Goal: Task Accomplishment & Management: Complete application form

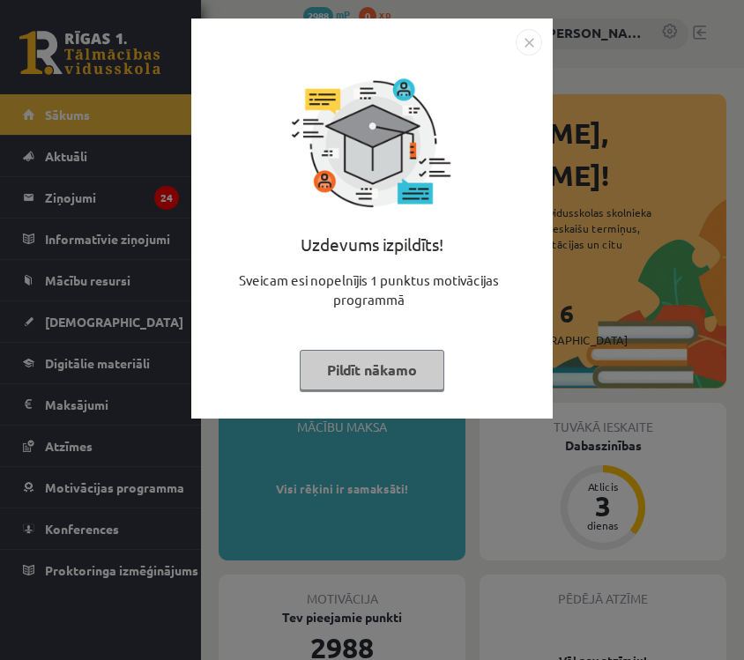
click at [535, 41] on img "Close" at bounding box center [529, 42] width 26 height 26
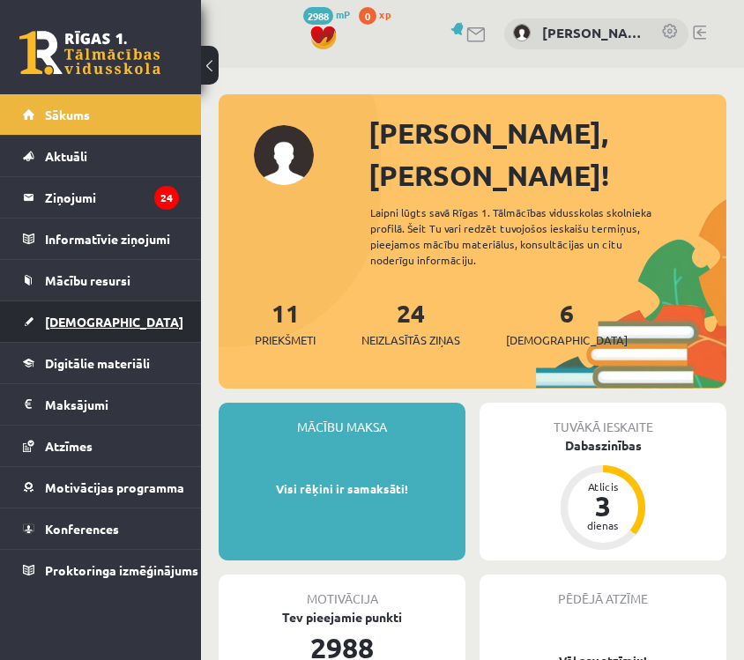
click at [84, 336] on link "[DEMOGRAPHIC_DATA]" at bounding box center [101, 322] width 156 height 41
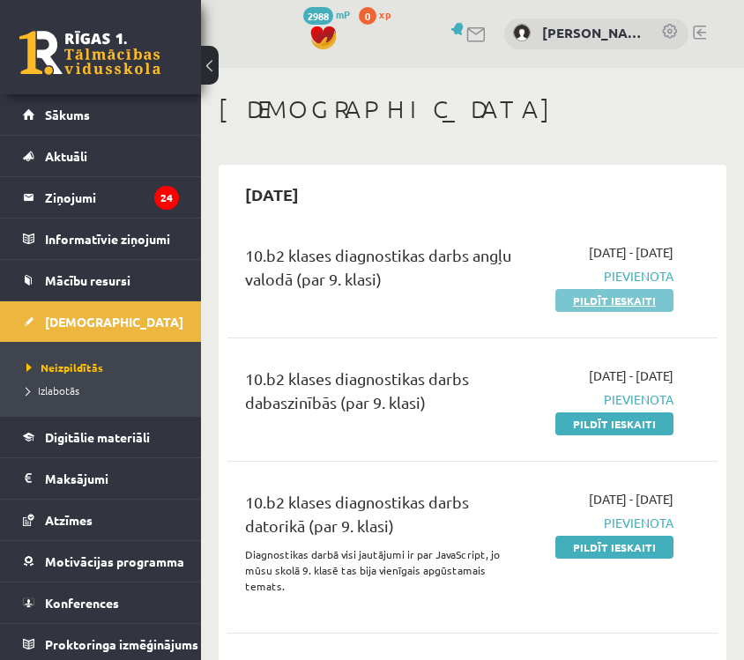
click at [606, 311] on link "Pildīt ieskaiti" at bounding box center [615, 300] width 118 height 23
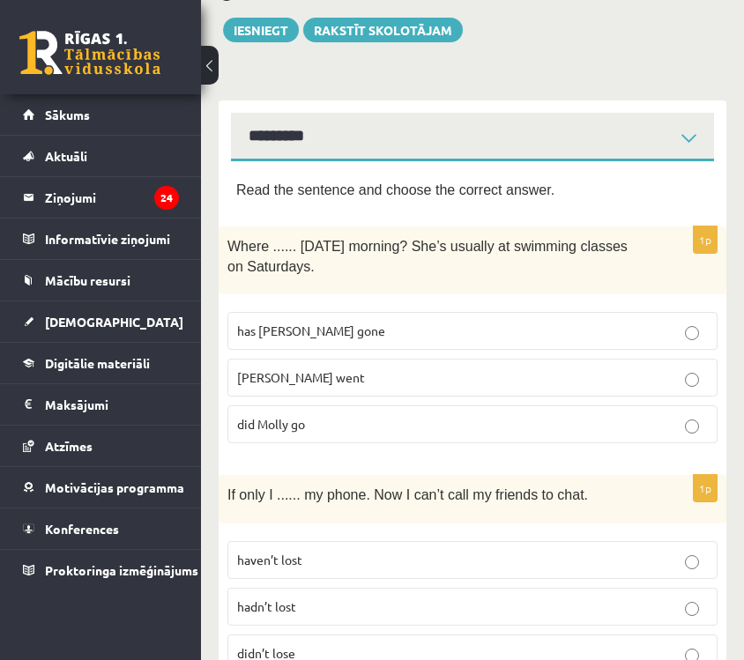
scroll to position [209, 0]
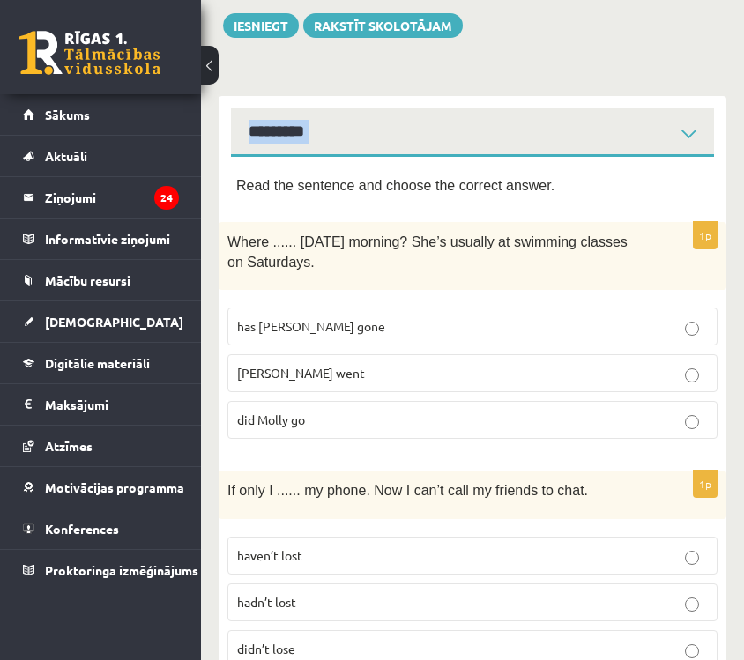
drag, startPoint x: 238, startPoint y: 184, endPoint x: 250, endPoint y: 138, distance: 48.1
click at [228, 148] on div "**********" at bounding box center [473, 126] width 508 height 61
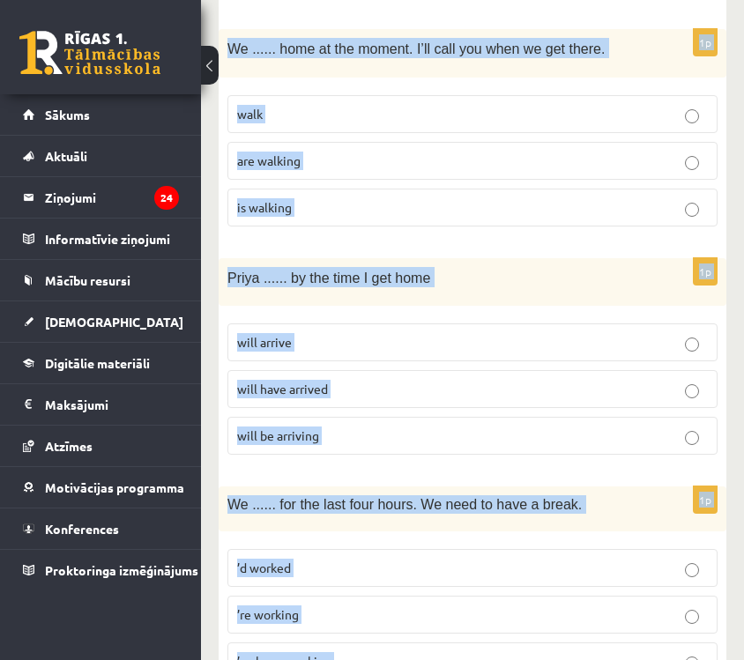
scroll to position [4502, 0]
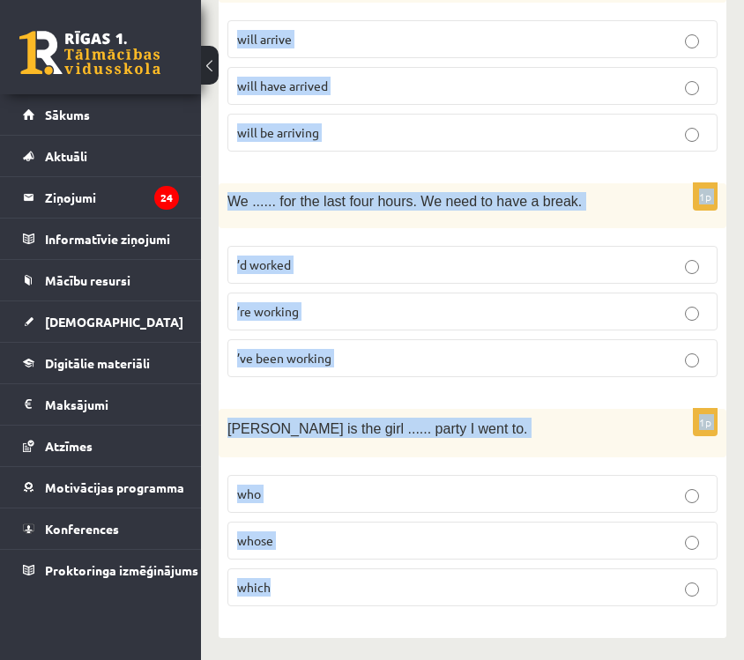
drag, startPoint x: 234, startPoint y: 178, endPoint x: 690, endPoint y: 714, distance: 704.4
copy form "Read the sentence and choose the correct answer. 1p Where ...... yesterday morn…"
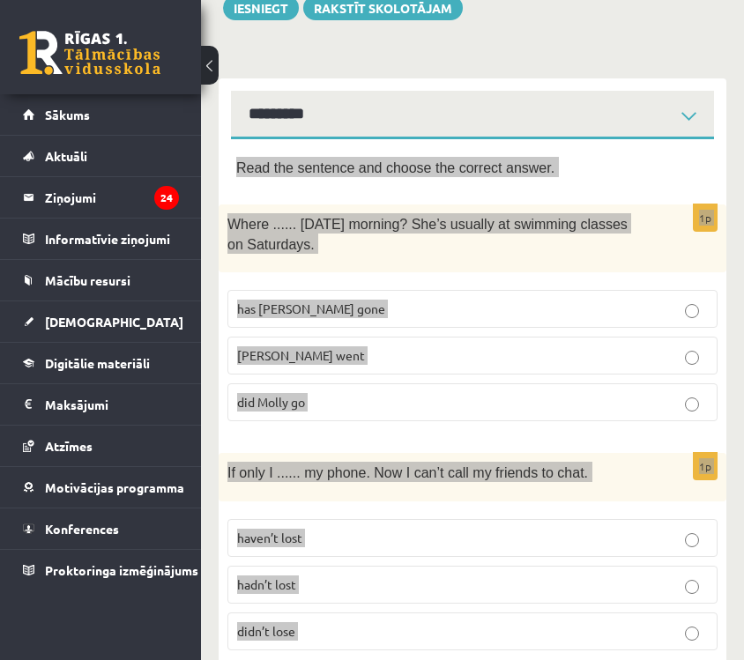
scroll to position [225, 0]
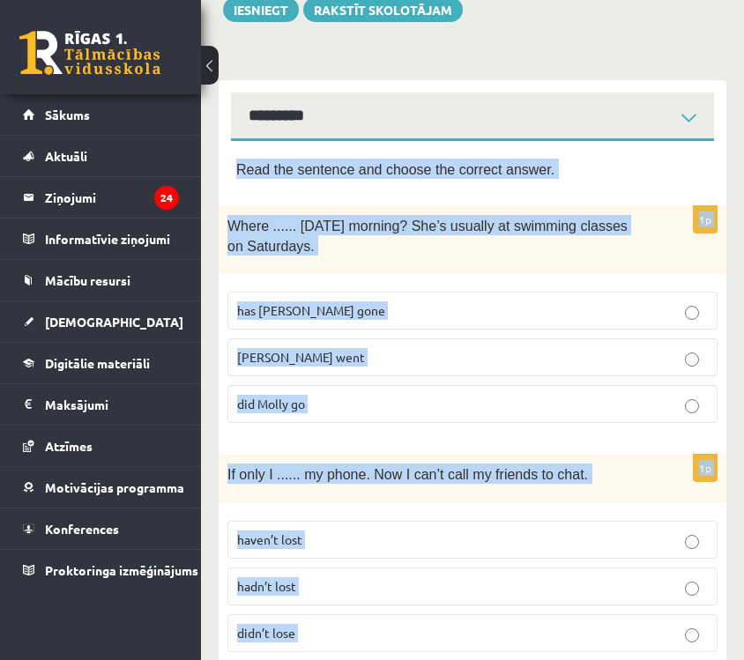
click at [684, 182] on div "Read the sentence and choose the correct answer." at bounding box center [472, 174] width 473 height 31
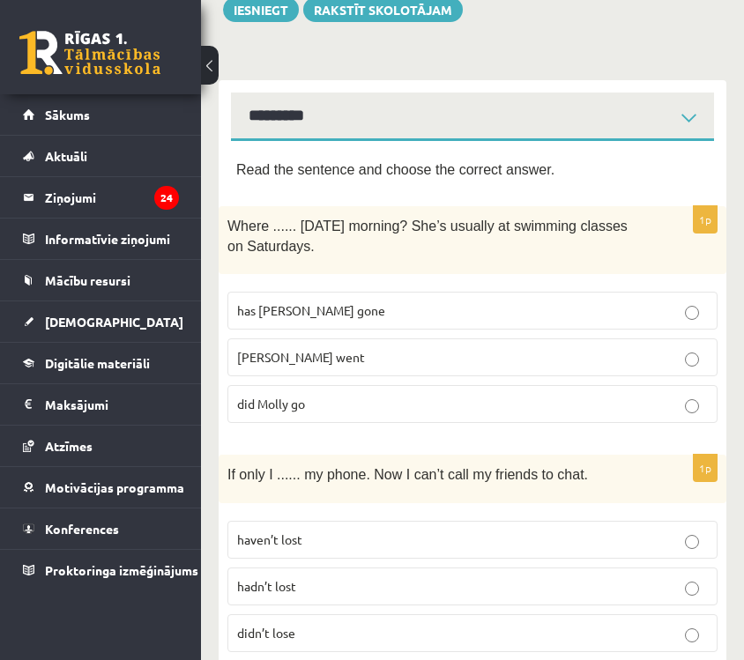
click at [538, 385] on label "did Molly go" at bounding box center [473, 404] width 490 height 38
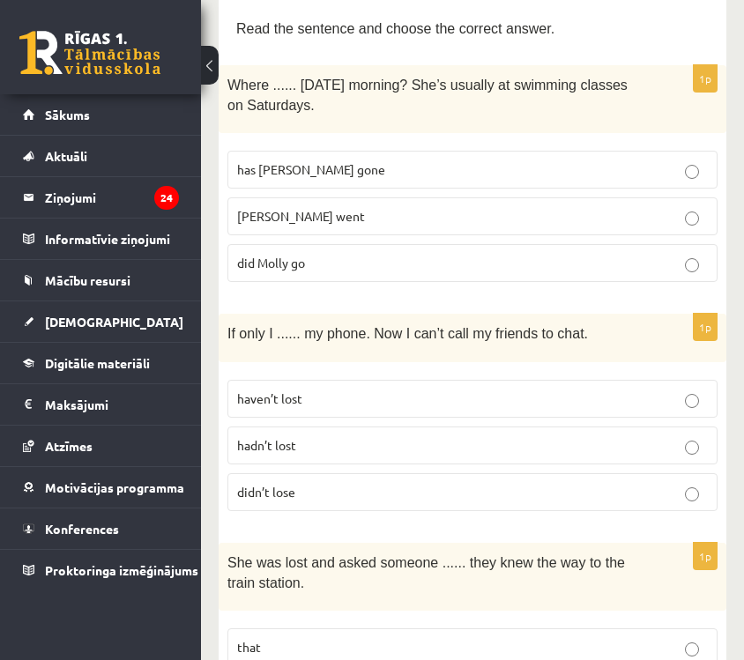
scroll to position [378, 0]
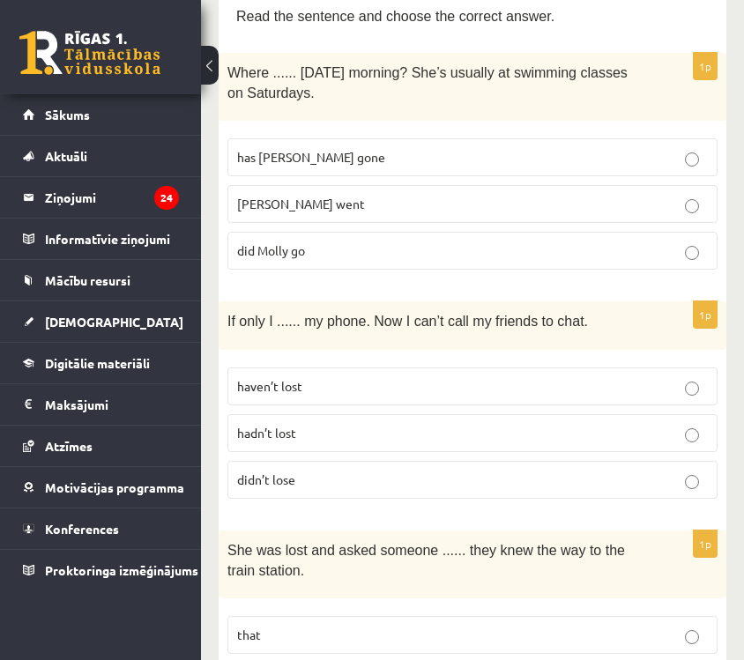
click at [568, 434] on p "hadn’t lost" at bounding box center [472, 433] width 471 height 19
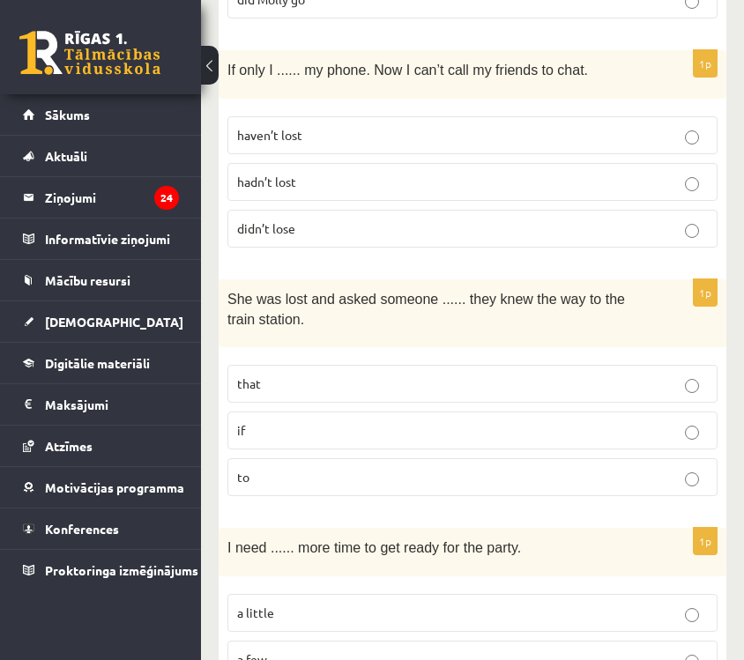
scroll to position [633, 0]
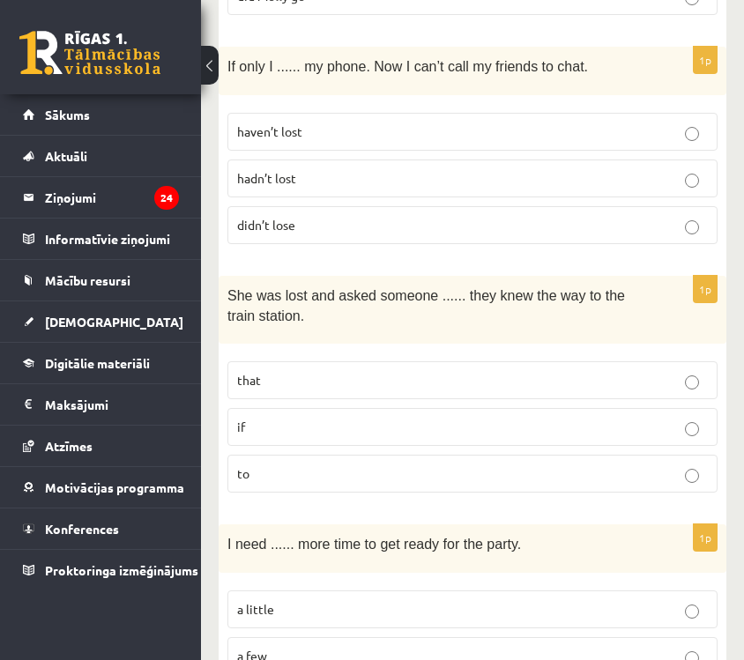
click at [533, 431] on p "if" at bounding box center [472, 427] width 471 height 19
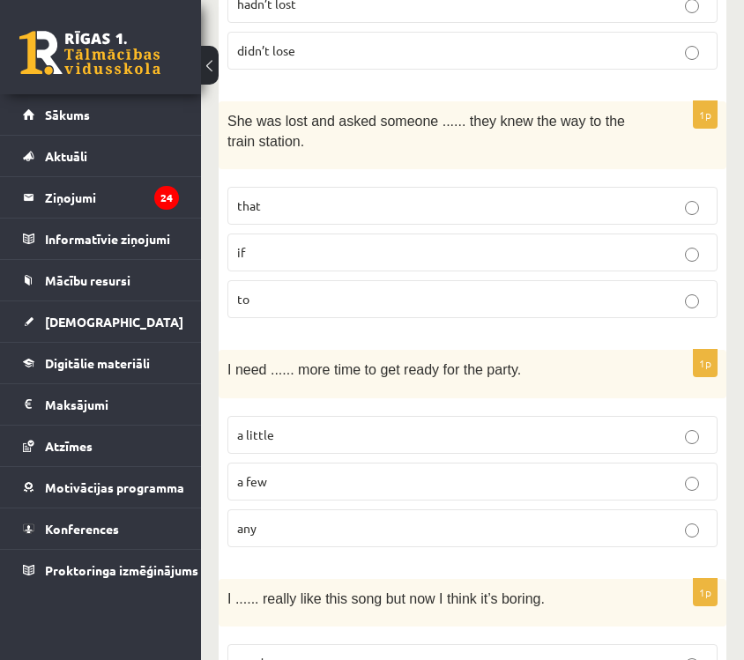
scroll to position [809, 0]
click at [516, 436] on p "a little" at bounding box center [472, 434] width 471 height 19
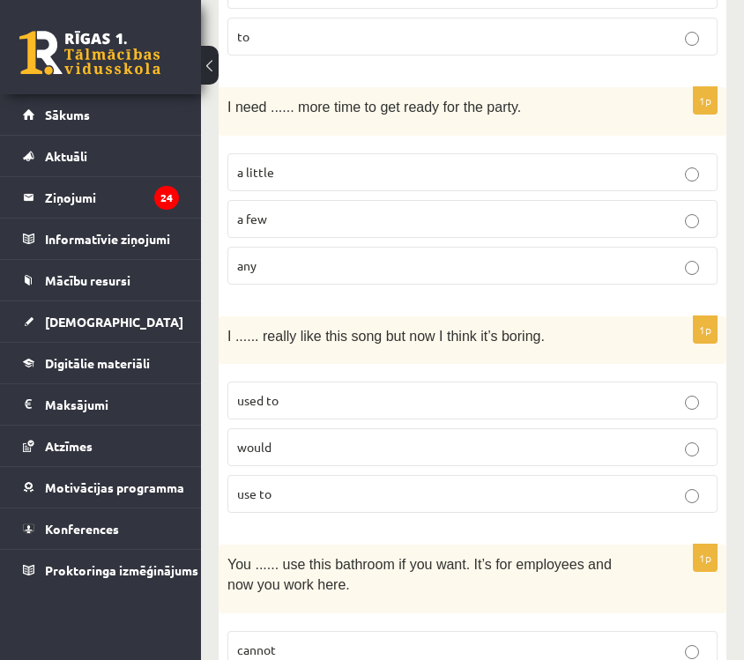
scroll to position [1077, 0]
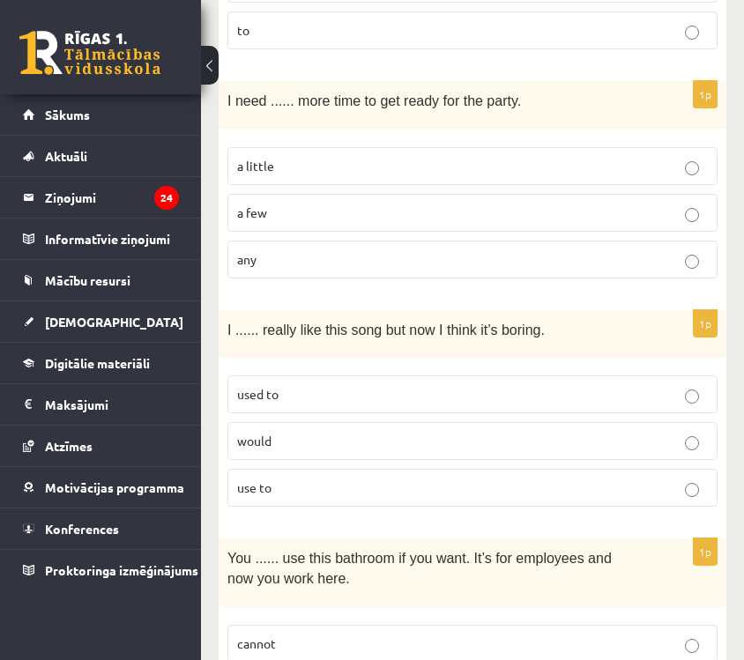
click at [541, 404] on label "used to" at bounding box center [473, 395] width 490 height 38
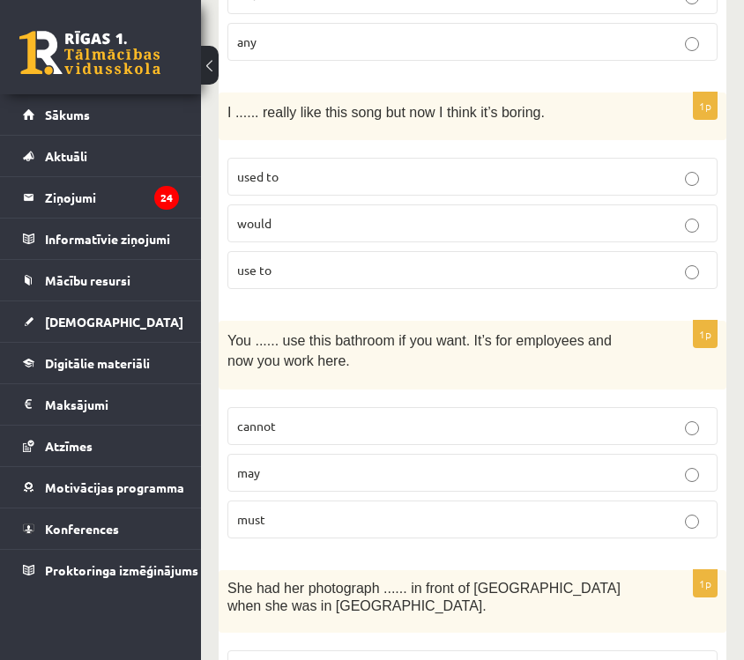
scroll to position [1298, 0]
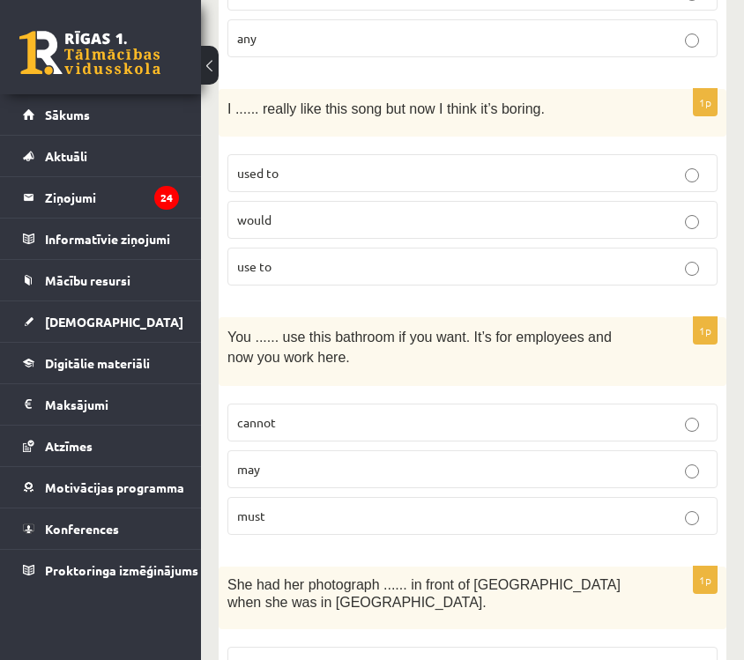
click at [541, 479] on label "may" at bounding box center [473, 470] width 490 height 38
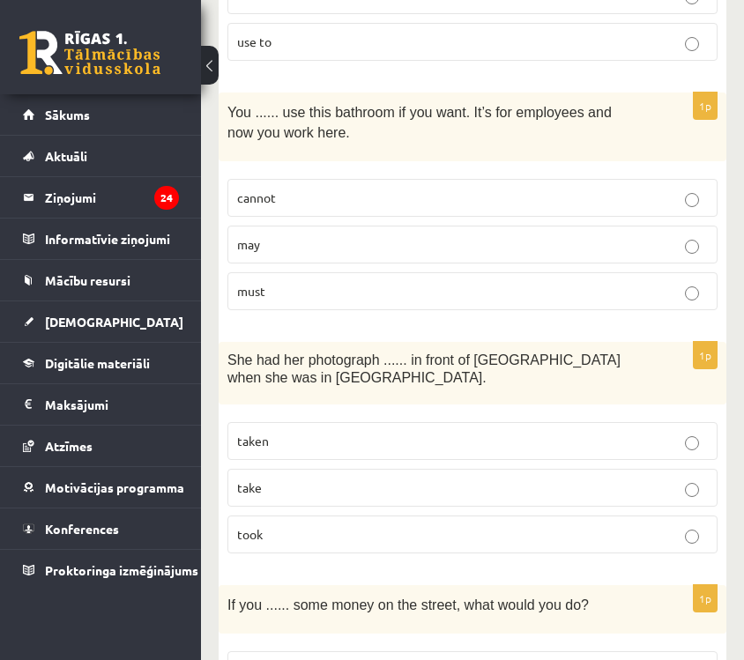
scroll to position [1527, 0]
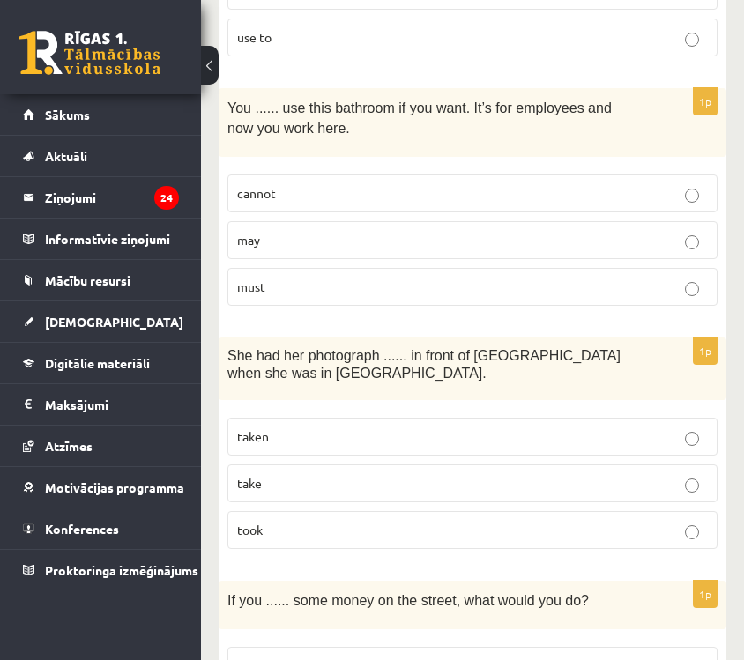
click at [543, 457] on fieldset "taken take took" at bounding box center [473, 482] width 490 height 146
click at [552, 434] on p "taken" at bounding box center [472, 437] width 471 height 19
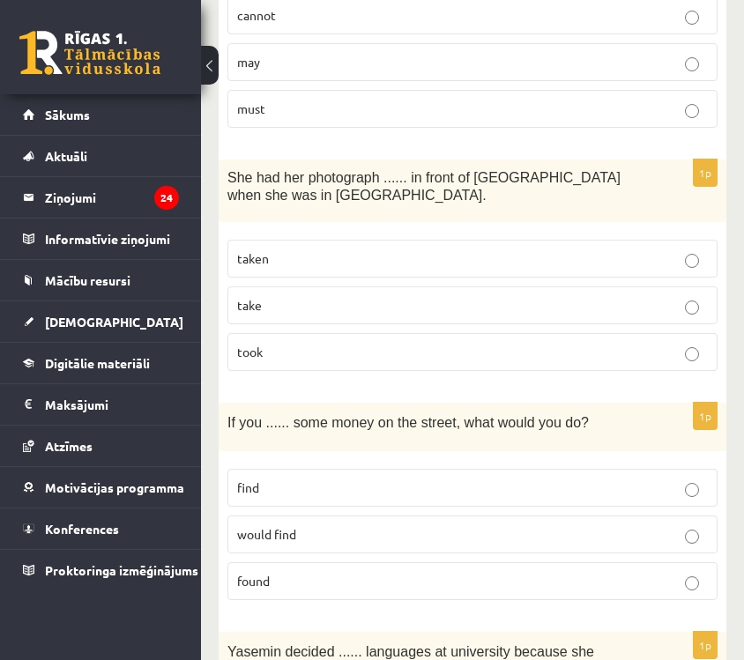
scroll to position [1720, 0]
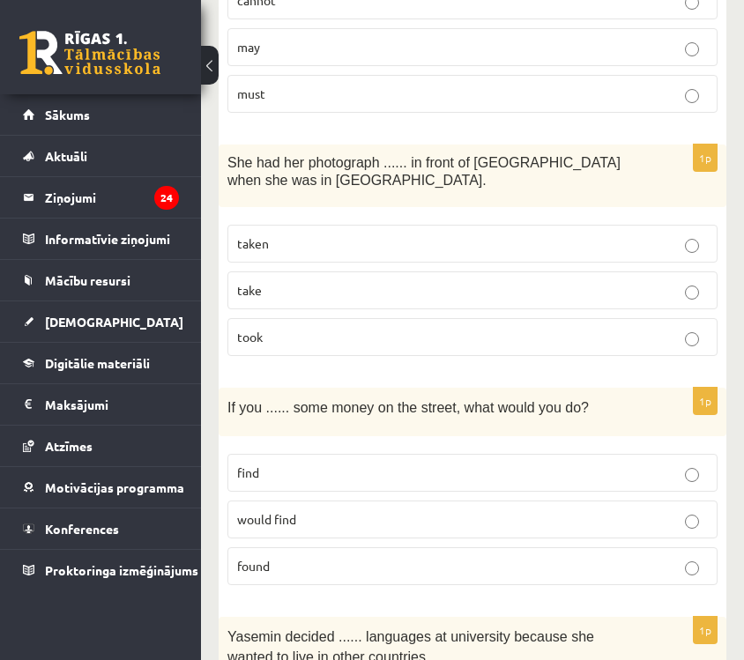
click at [459, 570] on p "found" at bounding box center [472, 566] width 471 height 19
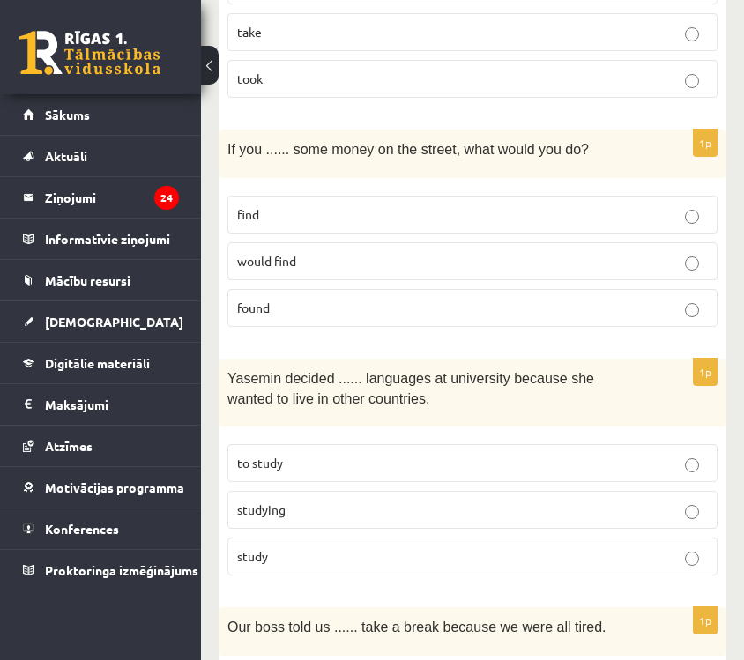
scroll to position [1981, 0]
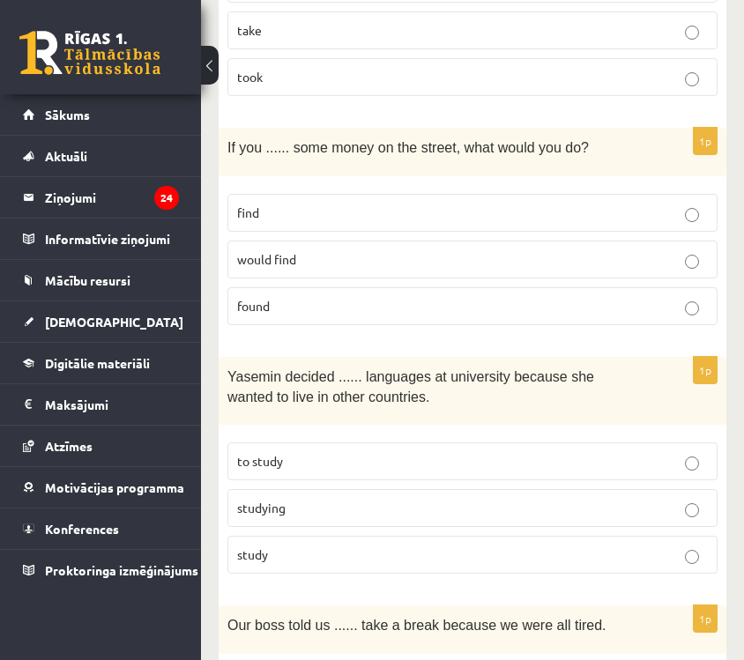
click at [464, 561] on p "study" at bounding box center [472, 555] width 471 height 19
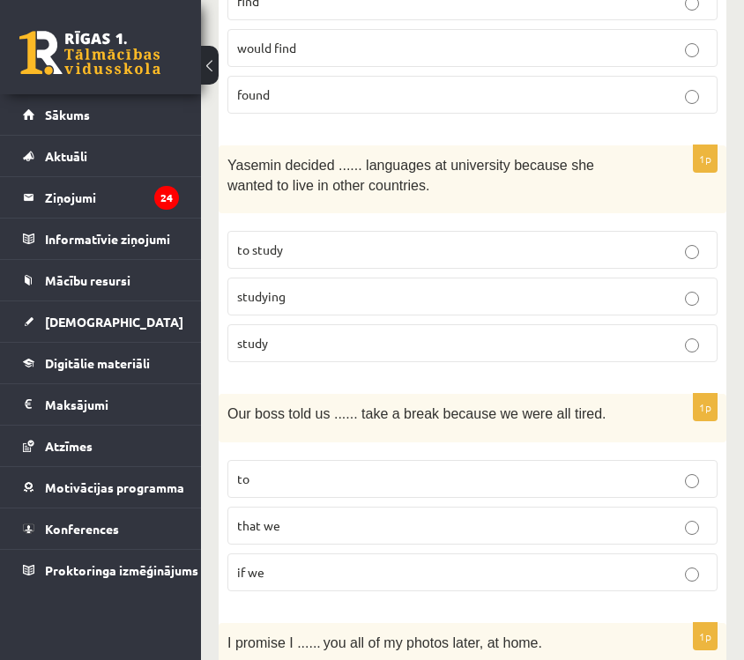
scroll to position [2197, 0]
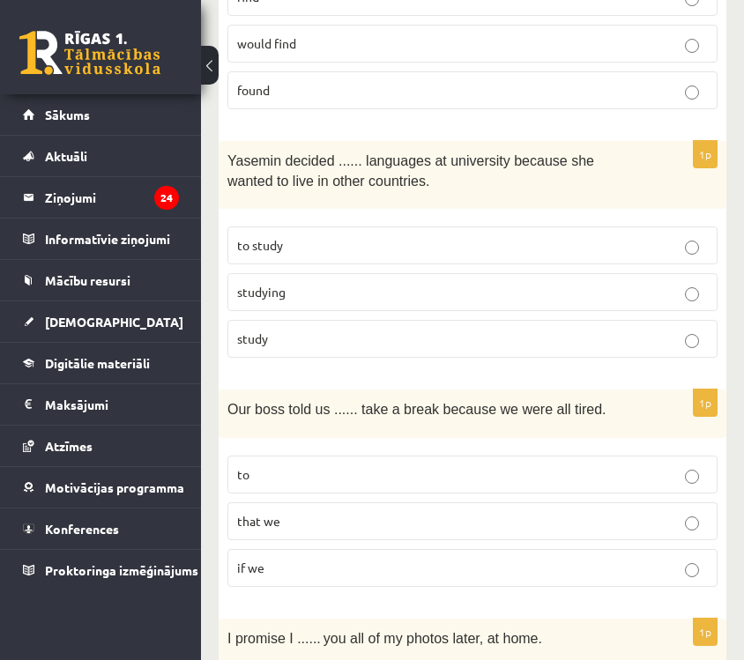
click at [459, 478] on p "to" at bounding box center [472, 475] width 471 height 19
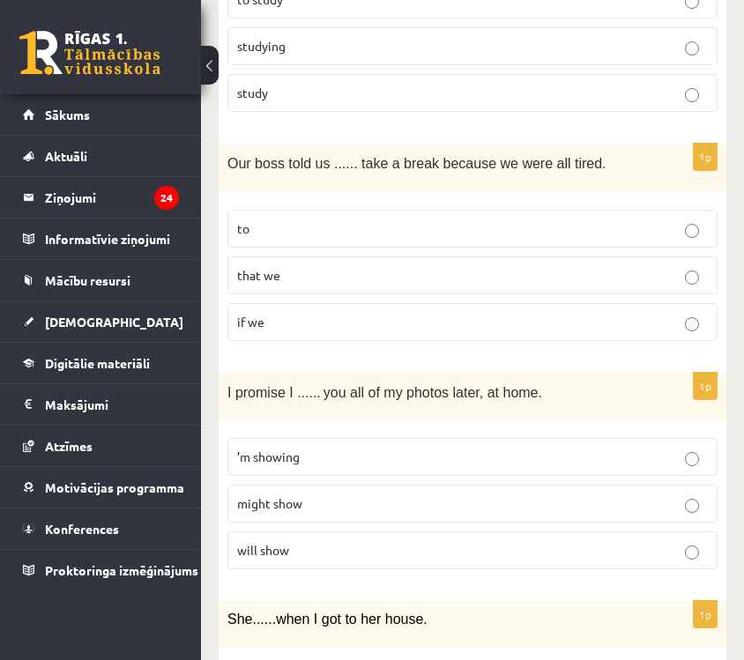
scroll to position [2444, 0]
click at [452, 542] on p "will show" at bounding box center [472, 550] width 471 height 19
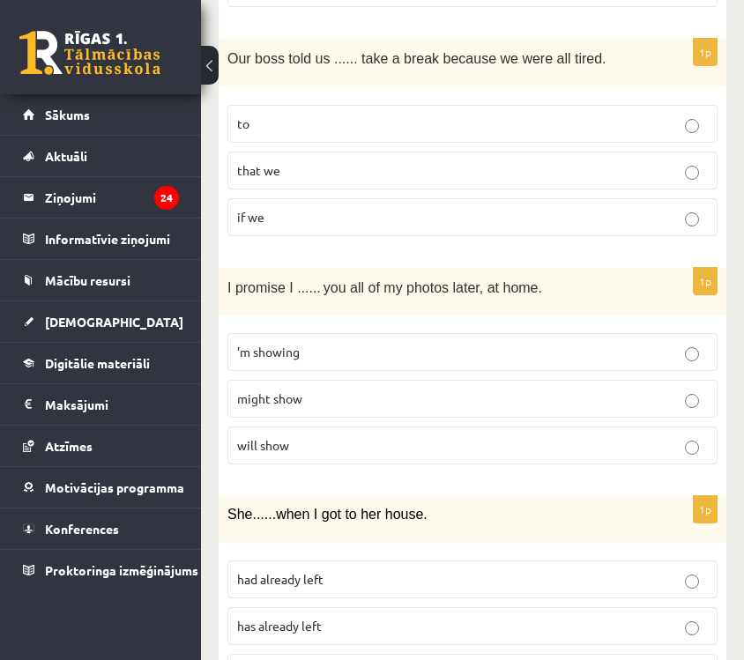
scroll to position [2566, 0]
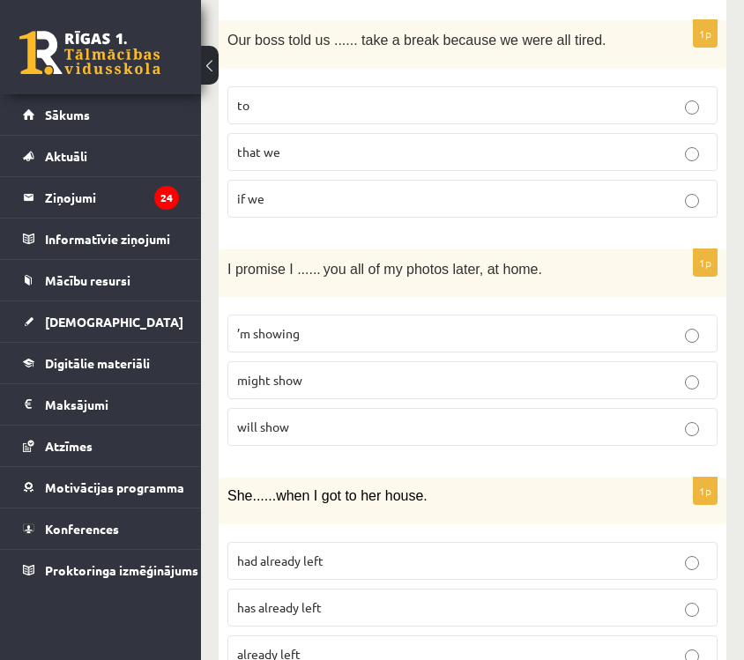
click at [367, 639] on label "already left" at bounding box center [473, 655] width 490 height 38
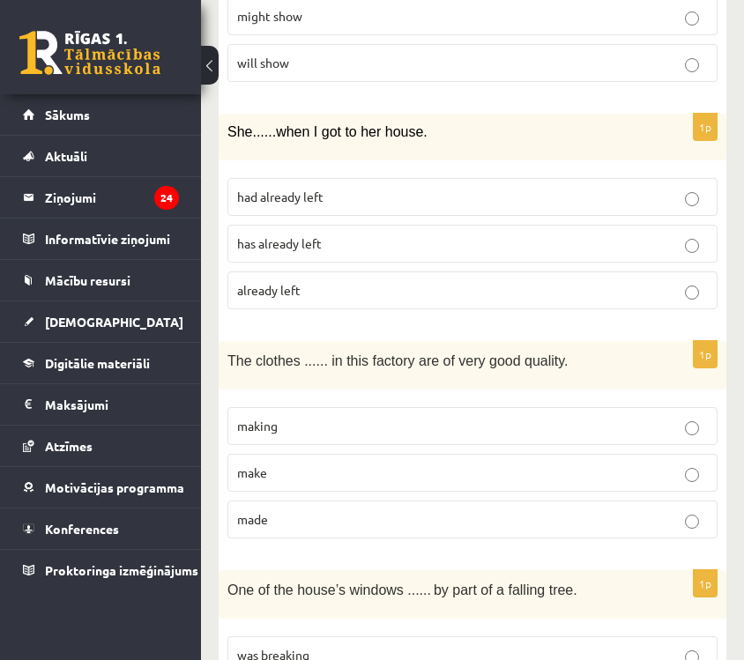
scroll to position [2931, 0]
click at [563, 515] on p "made" at bounding box center [472, 519] width 471 height 19
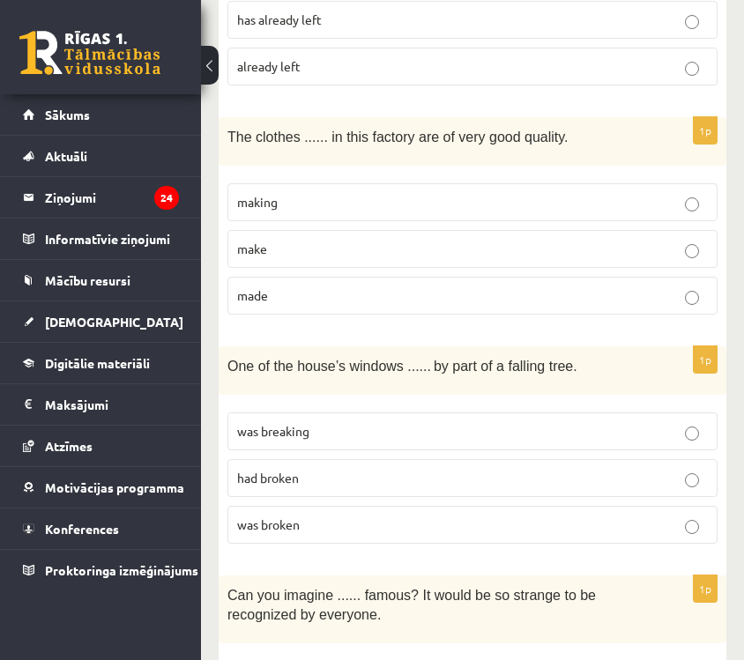
scroll to position [3160, 0]
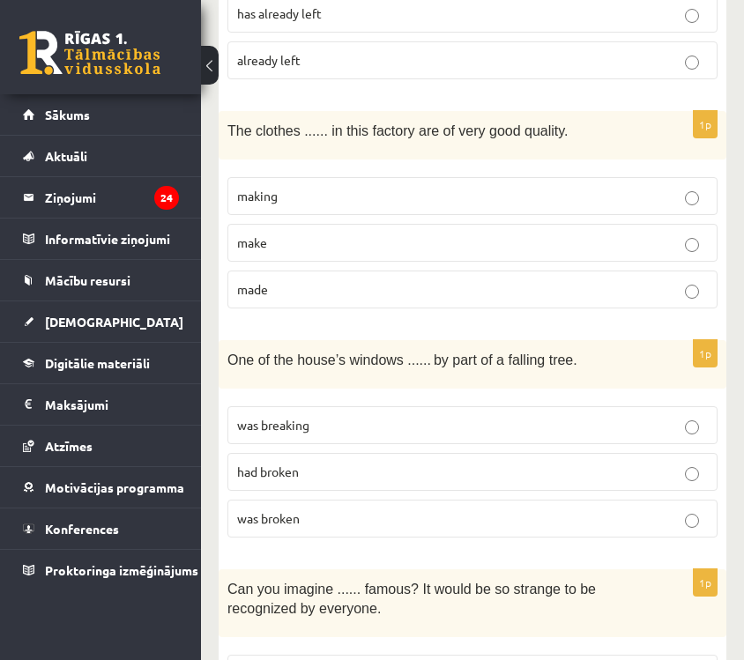
click at [645, 530] on label "was broken" at bounding box center [473, 519] width 490 height 38
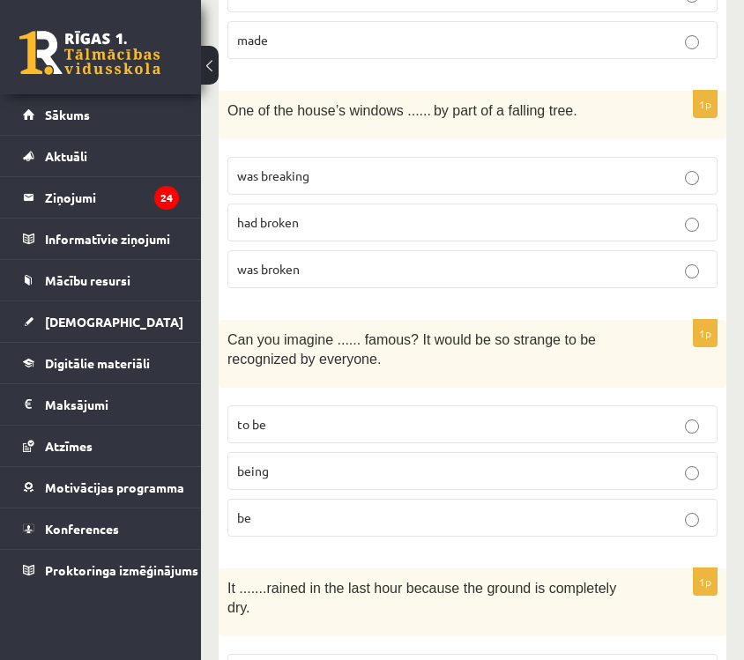
scroll to position [3414, 0]
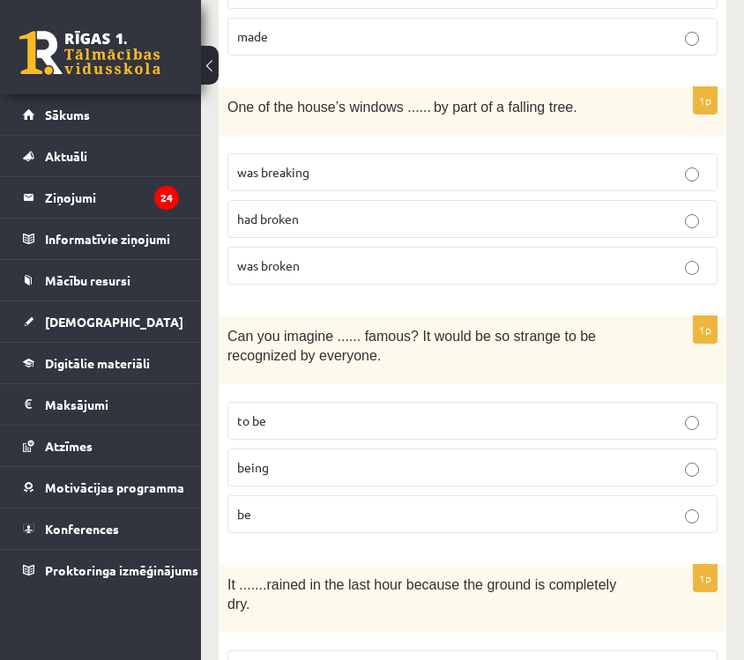
click at [643, 485] on fieldset "to be being be" at bounding box center [473, 466] width 490 height 146
click at [639, 474] on label "being" at bounding box center [473, 468] width 490 height 38
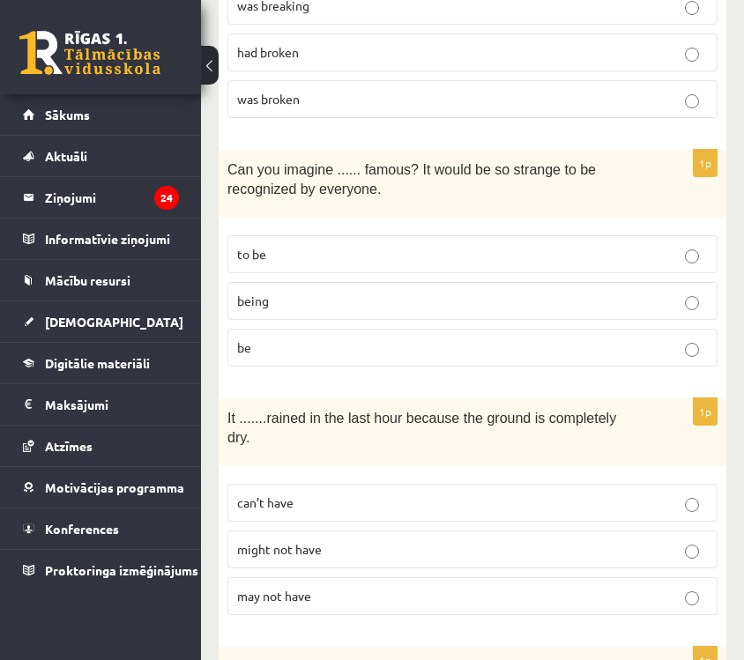
scroll to position [3613, 0]
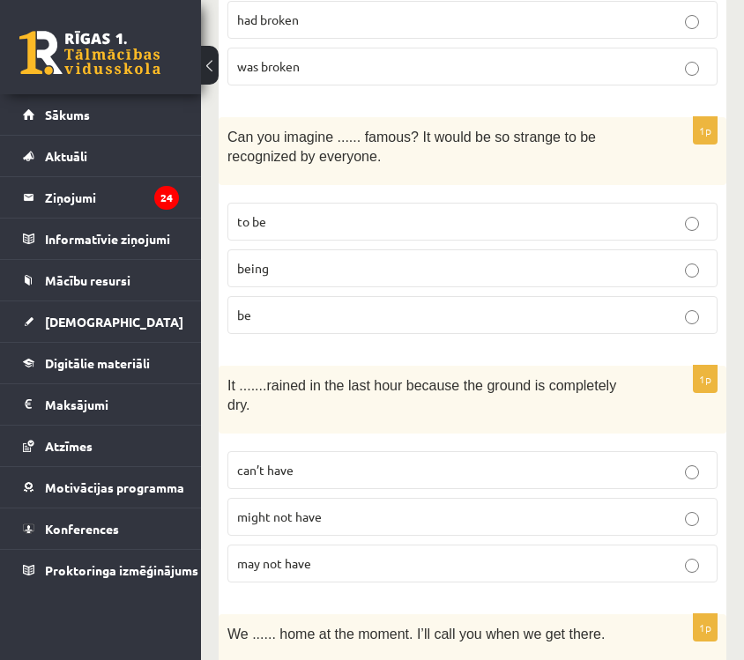
click at [630, 465] on p "can’t have" at bounding box center [472, 470] width 471 height 19
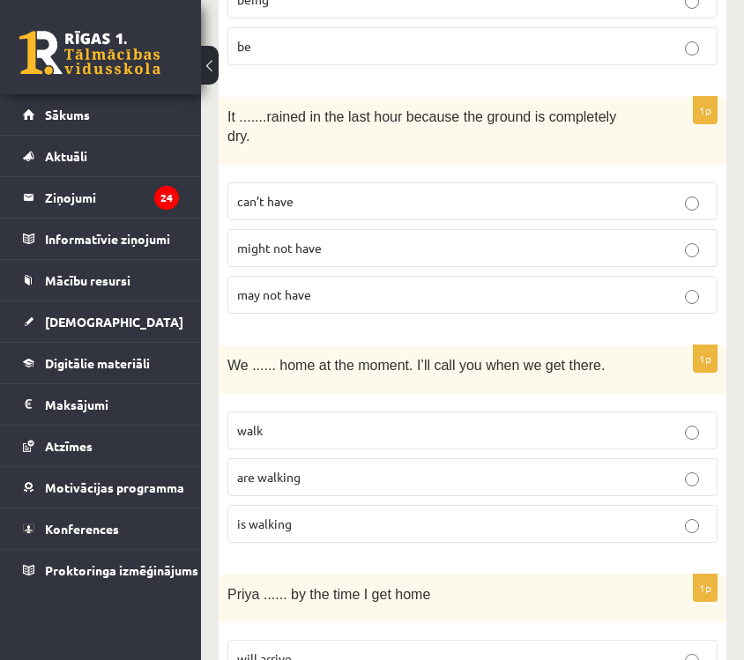
scroll to position [3887, 0]
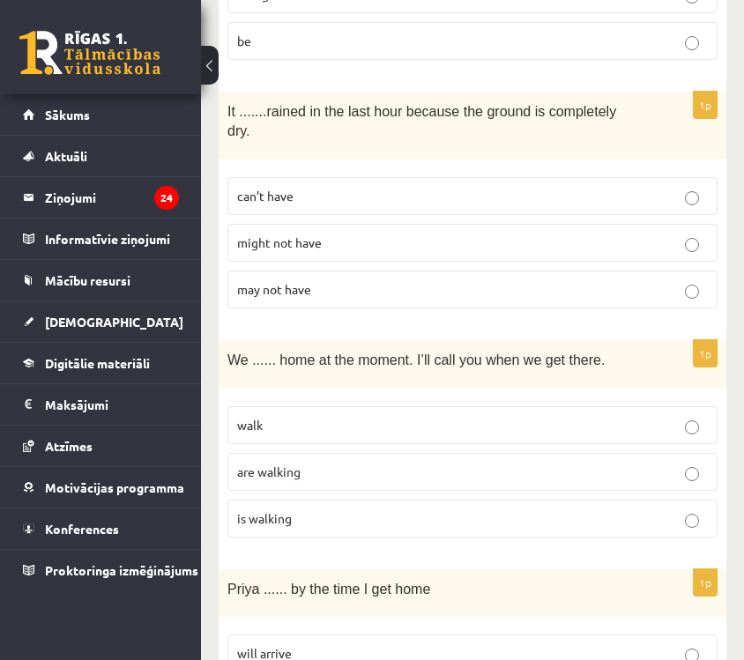
click at [613, 455] on label "are walking" at bounding box center [473, 472] width 490 height 38
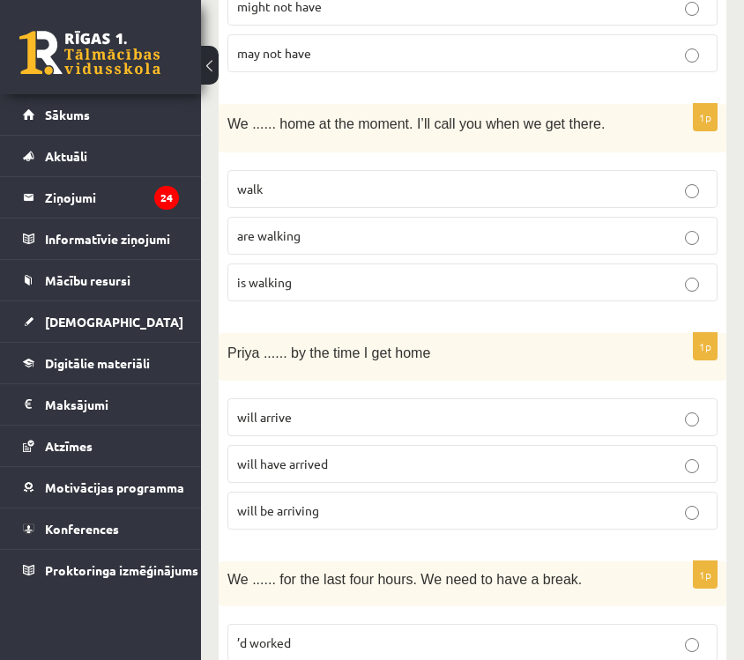
scroll to position [4126, 0]
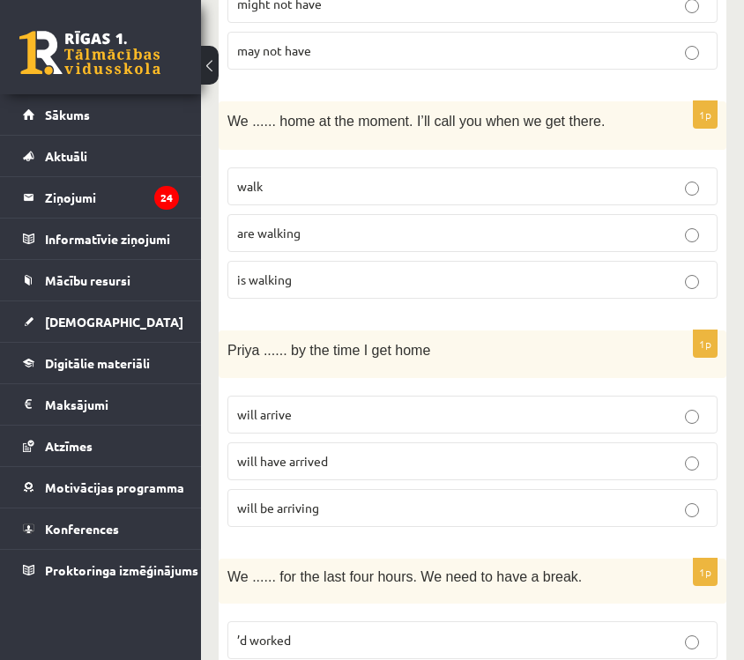
click at [628, 414] on p "will arrive" at bounding box center [472, 415] width 471 height 19
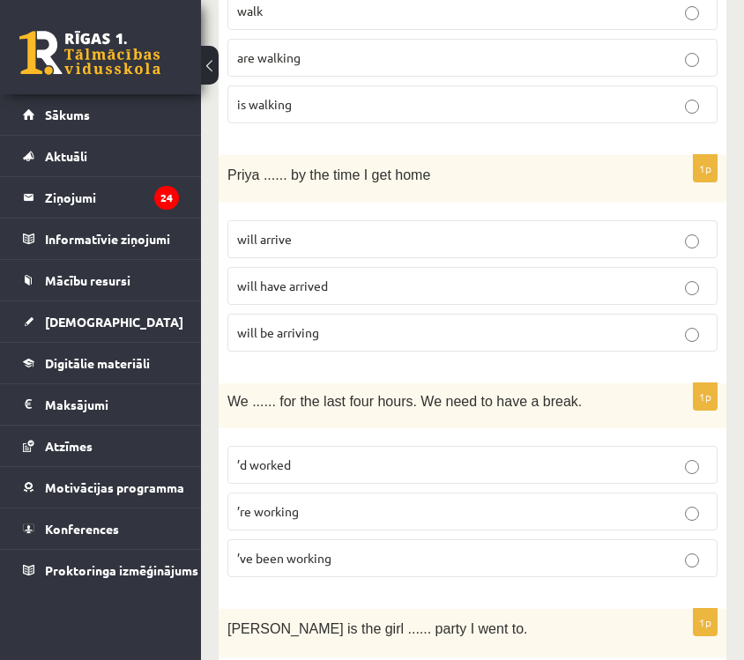
scroll to position [4307, 0]
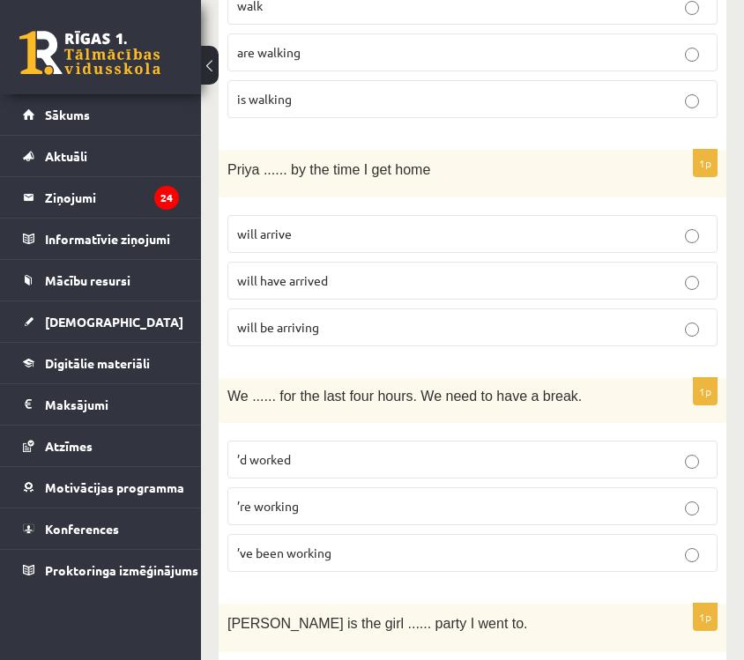
click at [497, 539] on label "’ve been working" at bounding box center [473, 553] width 490 height 38
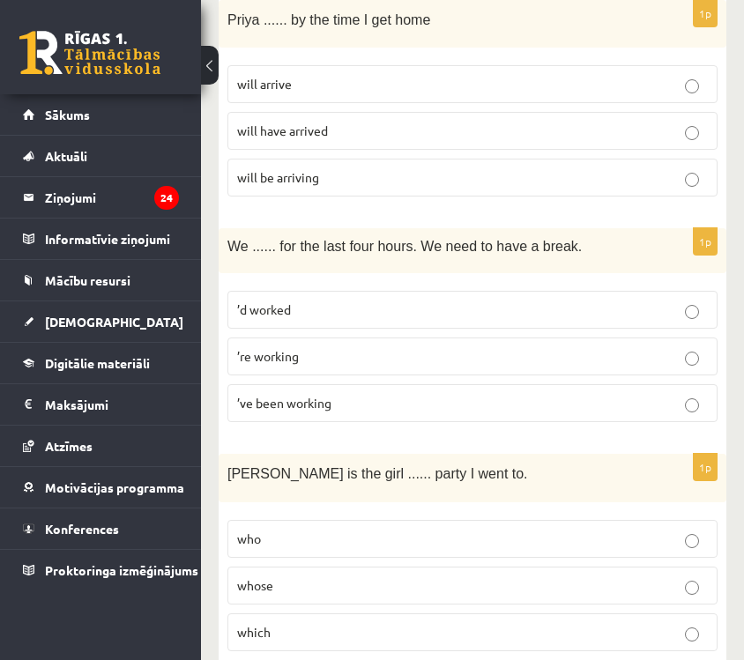
scroll to position [4502, 0]
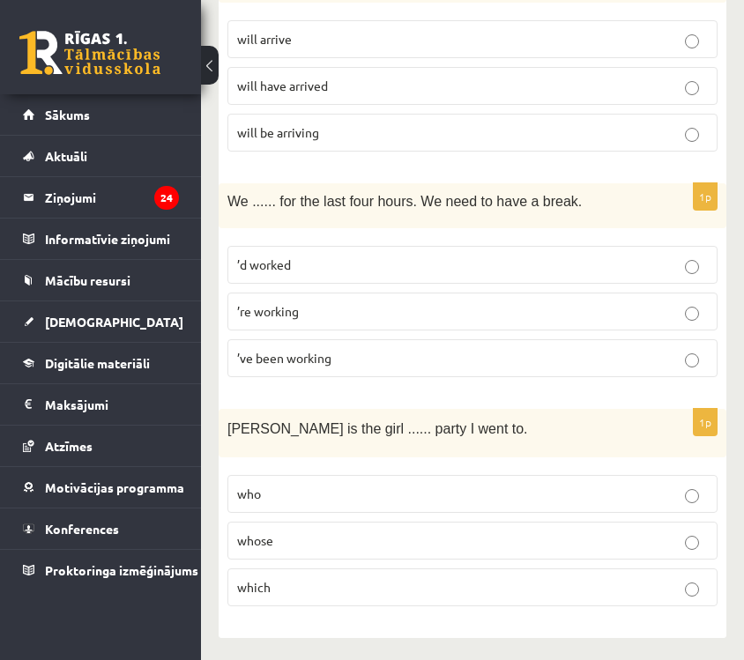
click at [493, 537] on p "whose" at bounding box center [472, 541] width 471 height 19
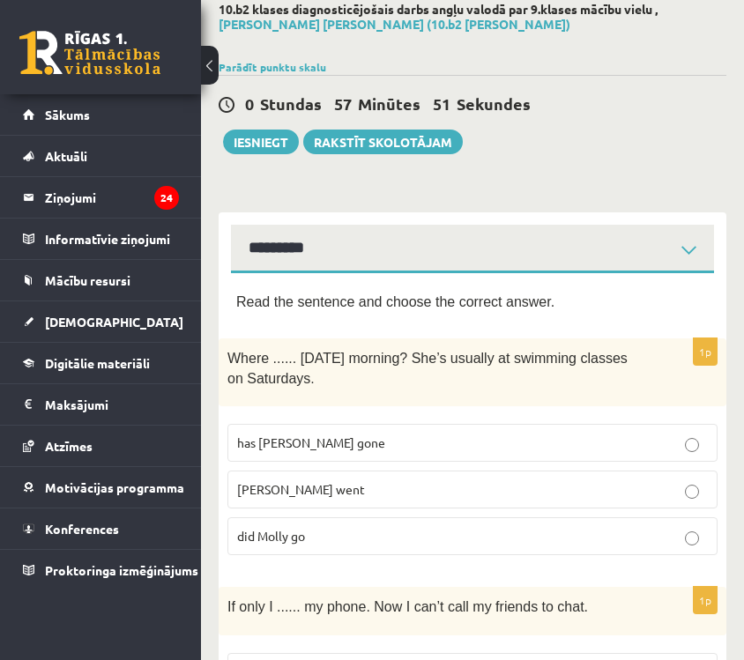
scroll to position [0, 0]
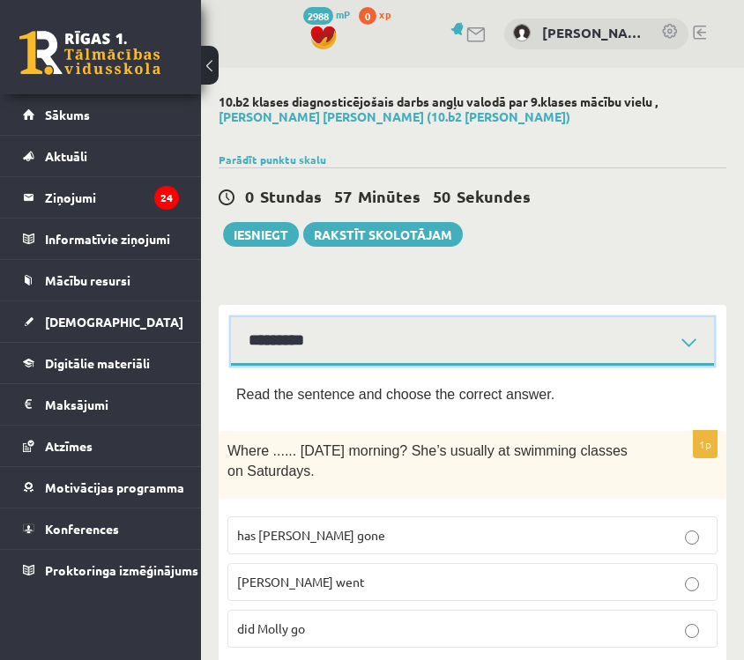
click at [428, 352] on select "**********" at bounding box center [472, 341] width 483 height 49
click at [231, 317] on select "**********" at bounding box center [472, 341] width 483 height 49
click at [451, 357] on select "**********" at bounding box center [472, 341] width 483 height 49
click at [231, 317] on select "**********" at bounding box center [472, 341] width 483 height 49
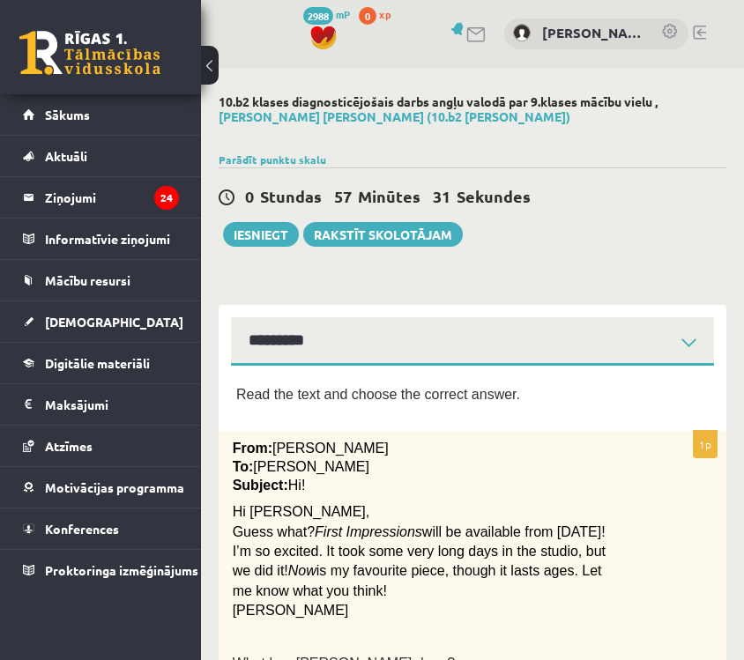
drag, startPoint x: 234, startPoint y: 389, endPoint x: 560, endPoint y: 491, distance: 341.9
click at [250, 413] on div "Read the text and choose the correct answer." at bounding box center [472, 399] width 473 height 31
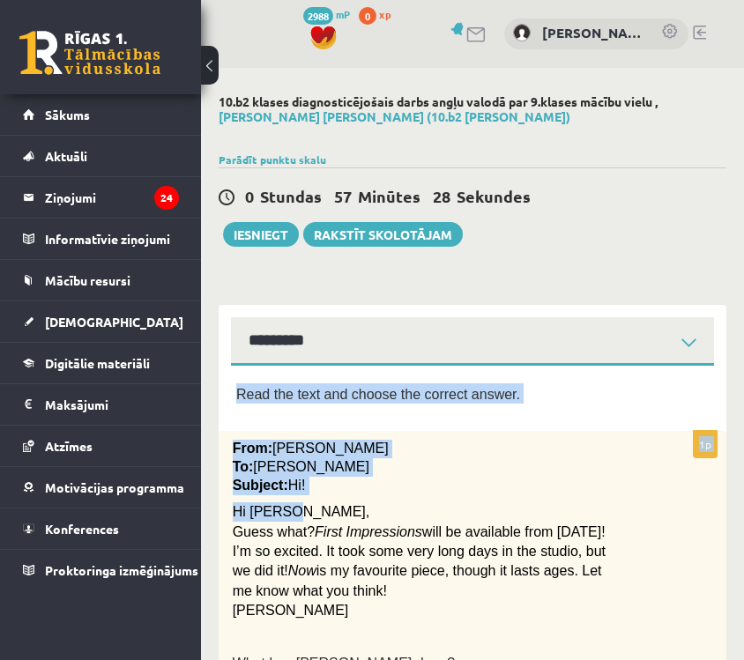
drag, startPoint x: 229, startPoint y: 401, endPoint x: 394, endPoint y: 511, distance: 197.9
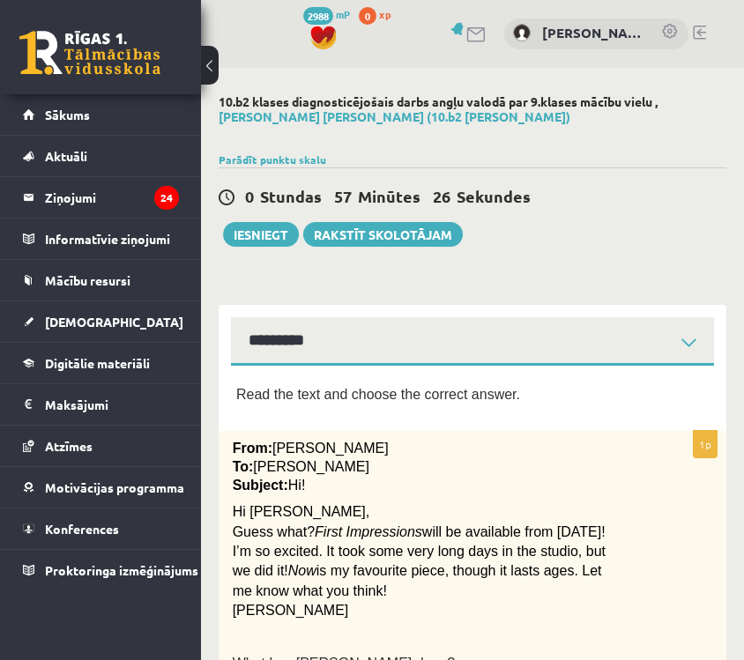
click at [235, 457] on p "From: Pete" at bounding box center [429, 449] width 392 height 19
click at [242, 393] on span "Read the text and choose the correct answer." at bounding box center [378, 394] width 284 height 15
click at [241, 393] on span "Read the text and choose the correct answer." at bounding box center [378, 394] width 284 height 15
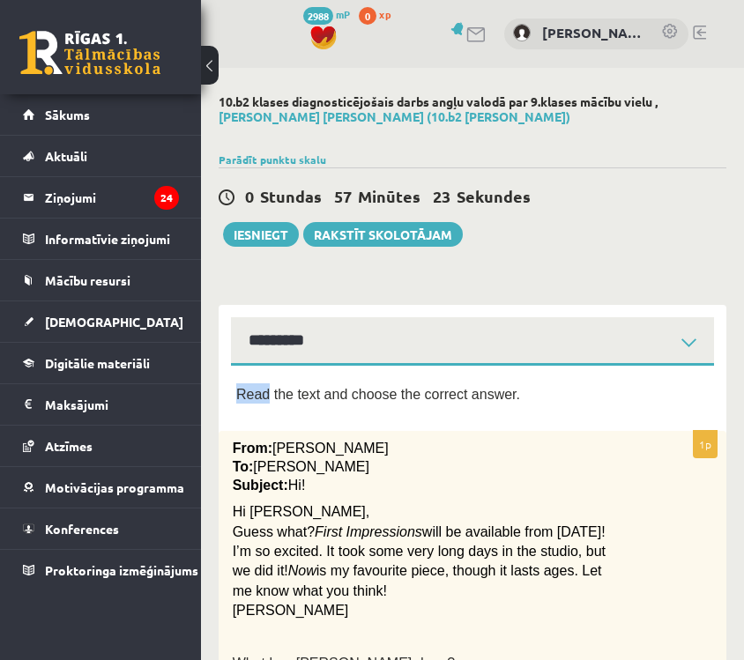
click at [237, 393] on span "Read the text and choose the correct answer." at bounding box center [378, 394] width 284 height 15
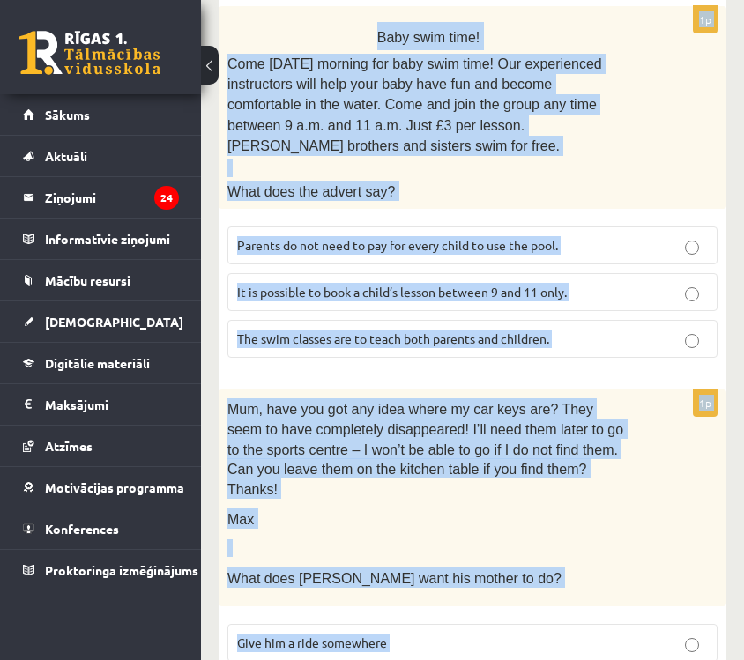
scroll to position [2161, 0]
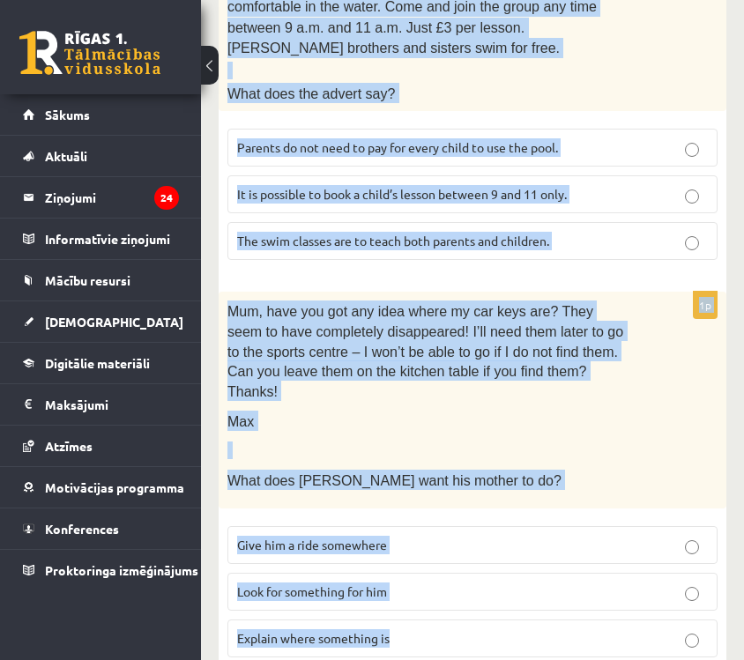
drag, startPoint x: 237, startPoint y: 393, endPoint x: 491, endPoint y: 672, distance: 377.0
copy form "Read the text and choose the correct answer. 1p From: Pete To: Cathy Subject: H…"
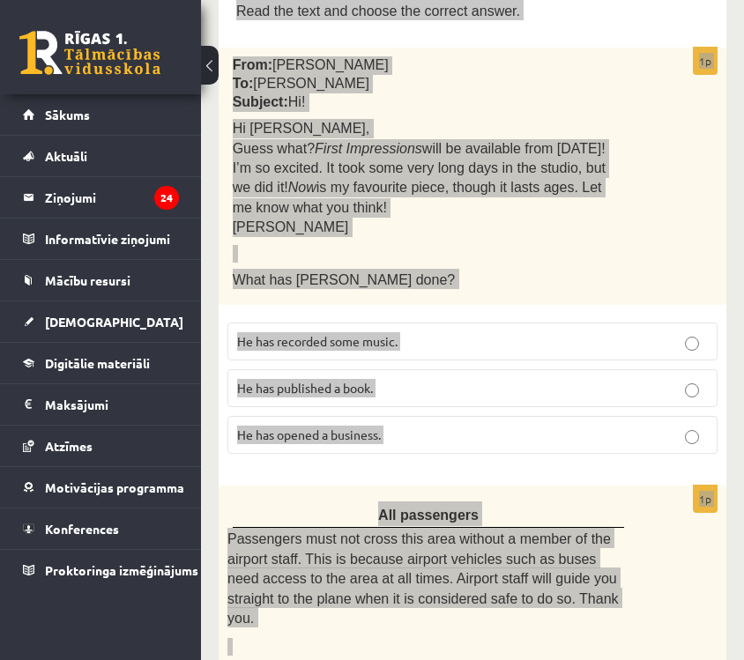
scroll to position [0, 0]
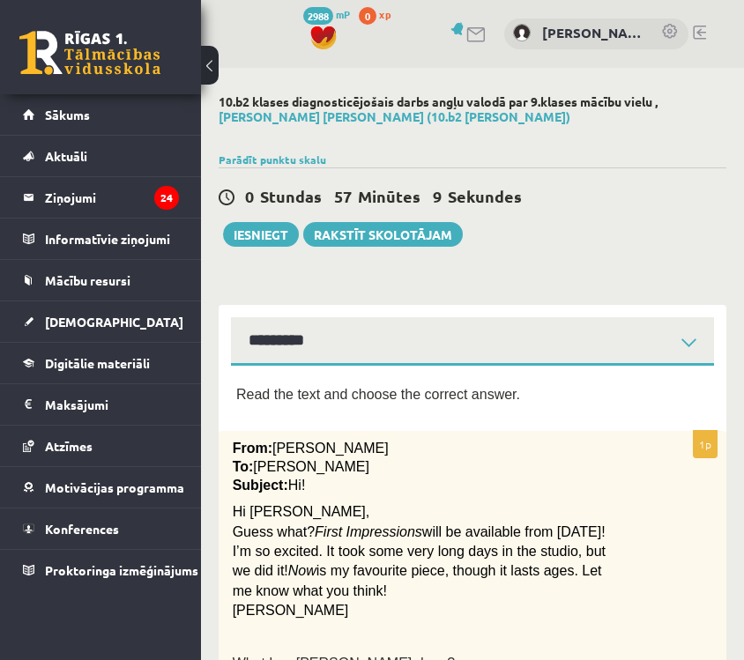
click at [534, 407] on div "Read the text and choose the correct answer." at bounding box center [472, 399] width 473 height 31
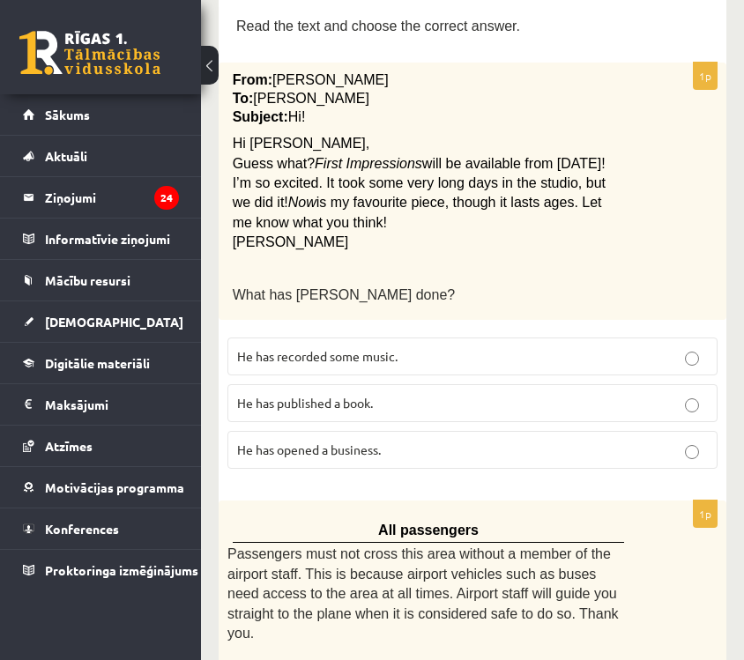
scroll to position [369, 0]
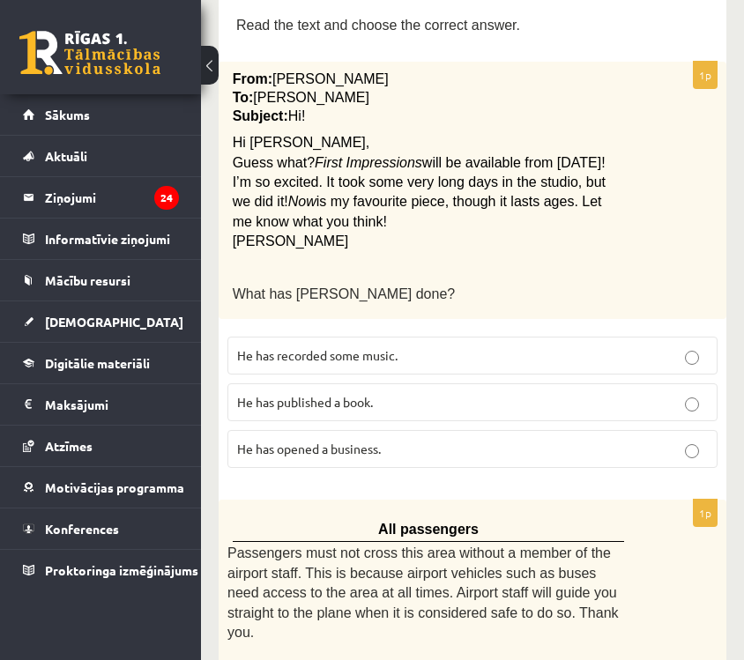
click at [575, 360] on p "He has recorded some music." at bounding box center [472, 356] width 471 height 19
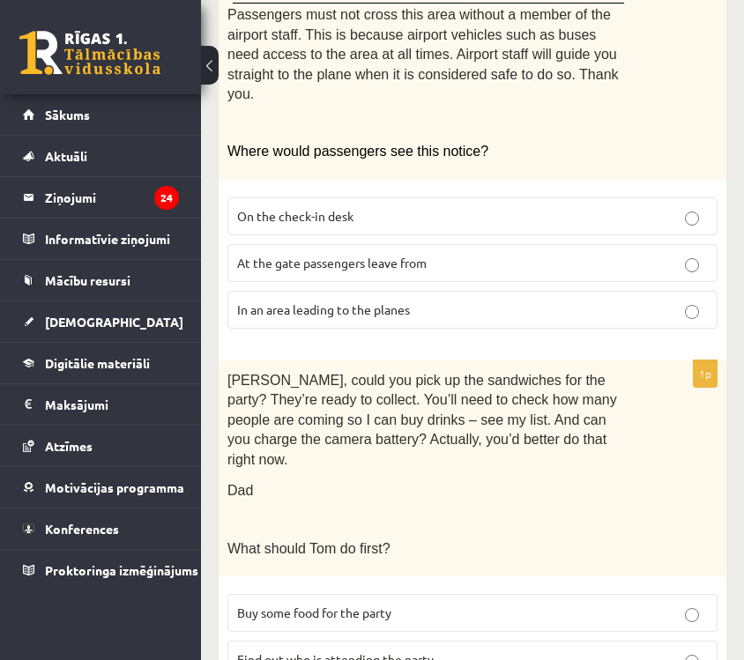
scroll to position [907, 0]
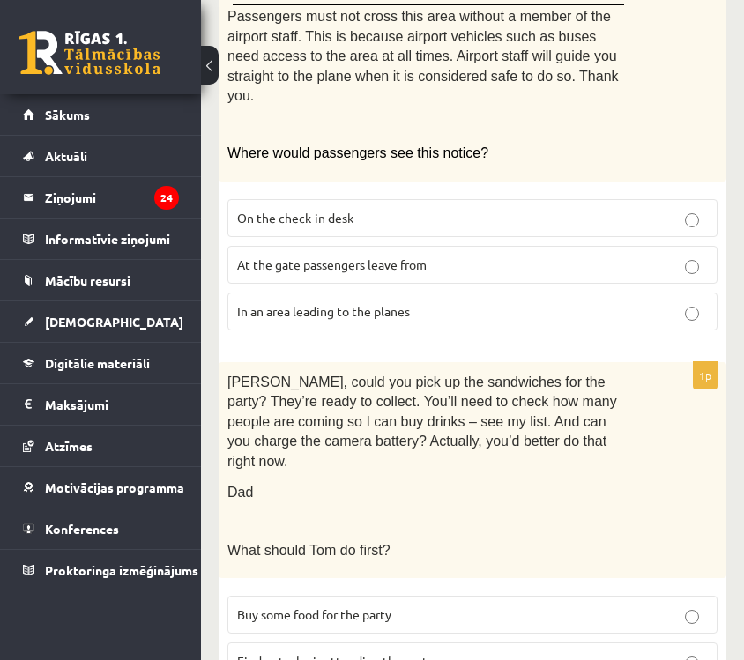
click at [523, 310] on p "In an area leading to the planes" at bounding box center [472, 311] width 471 height 19
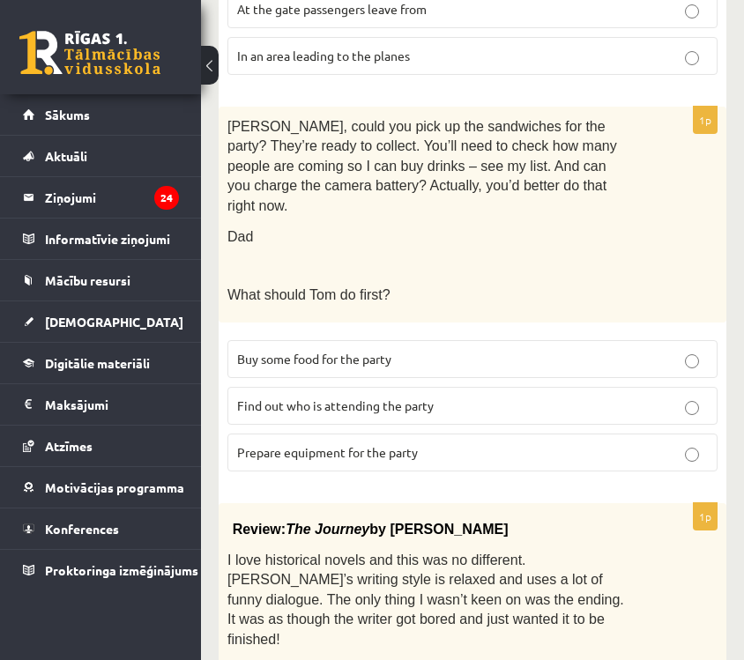
scroll to position [1166, 0]
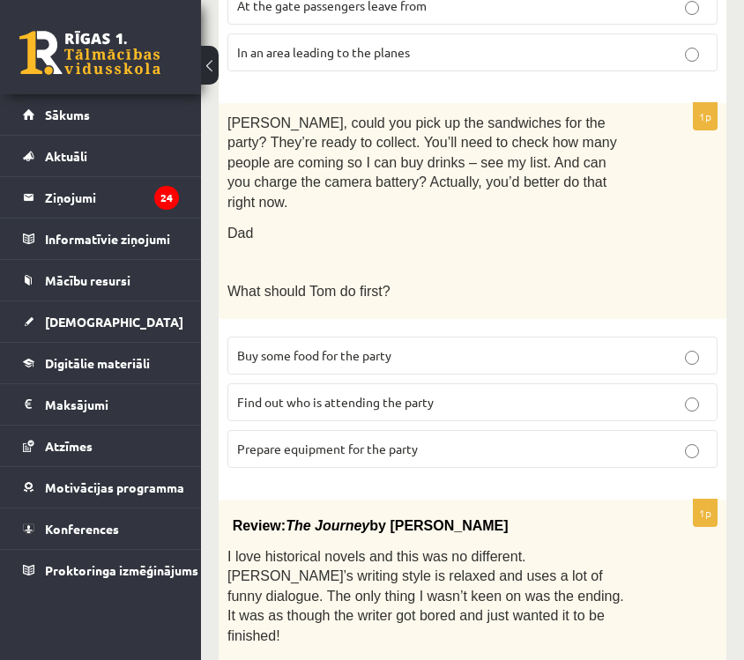
click at [474, 440] on p "Prepare equipment for the party" at bounding box center [472, 449] width 471 height 19
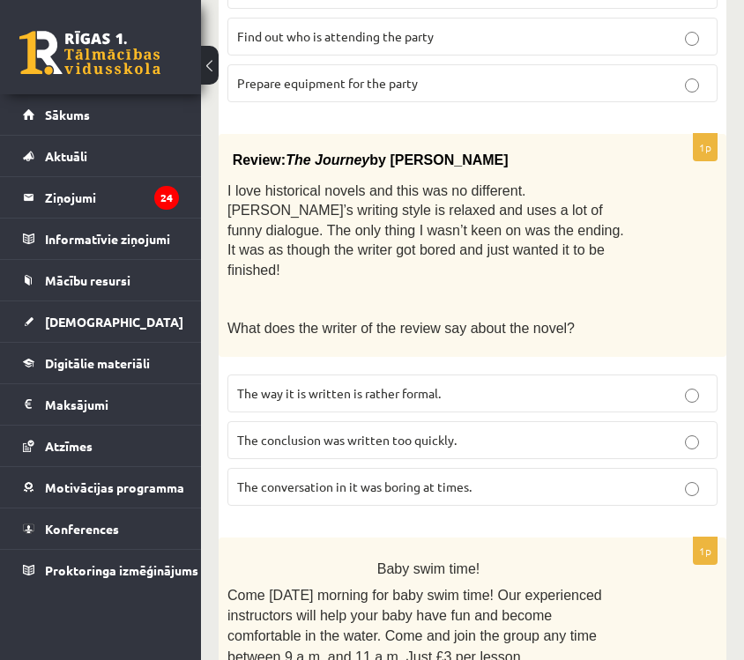
scroll to position [1533, 0]
click at [477, 421] on label "The conclusion was written too quickly." at bounding box center [473, 440] width 490 height 38
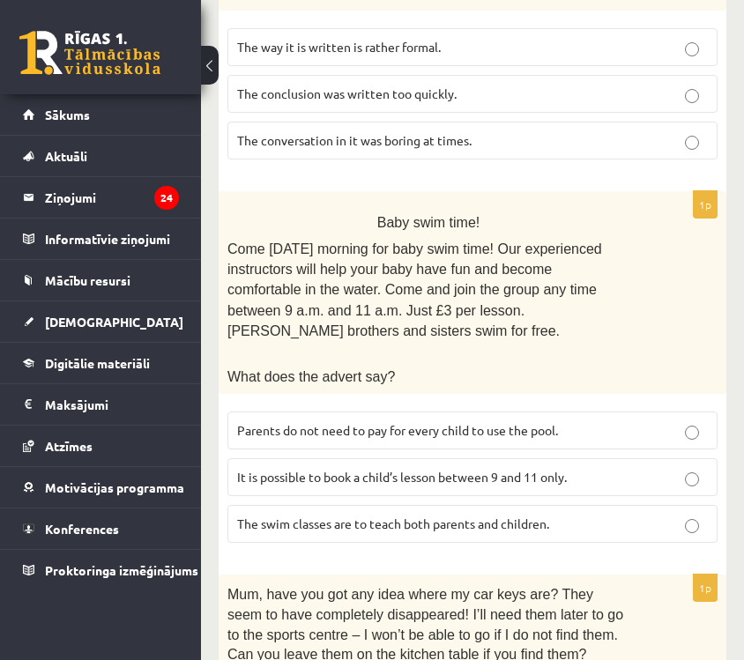
scroll to position [1883, 0]
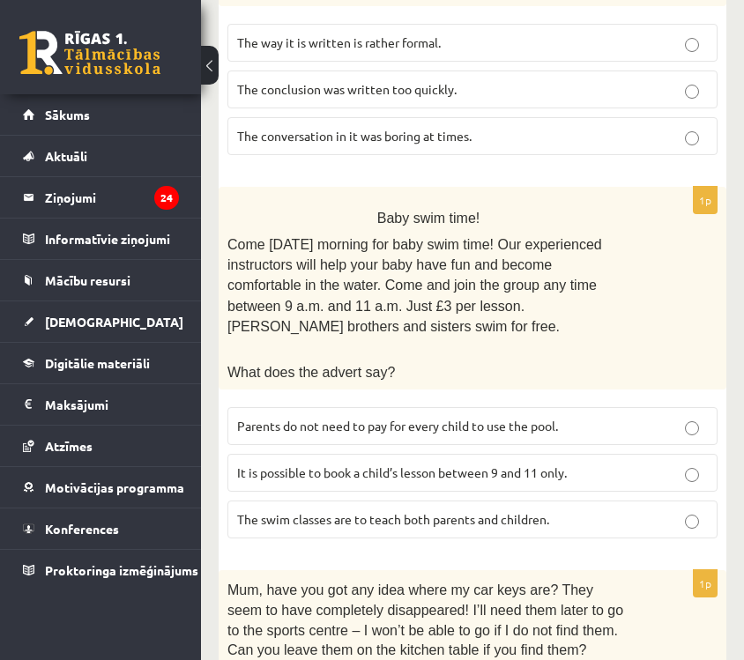
click at [478, 418] on span "Parents do not need to pay for every child to use the pool." at bounding box center [397, 426] width 321 height 16
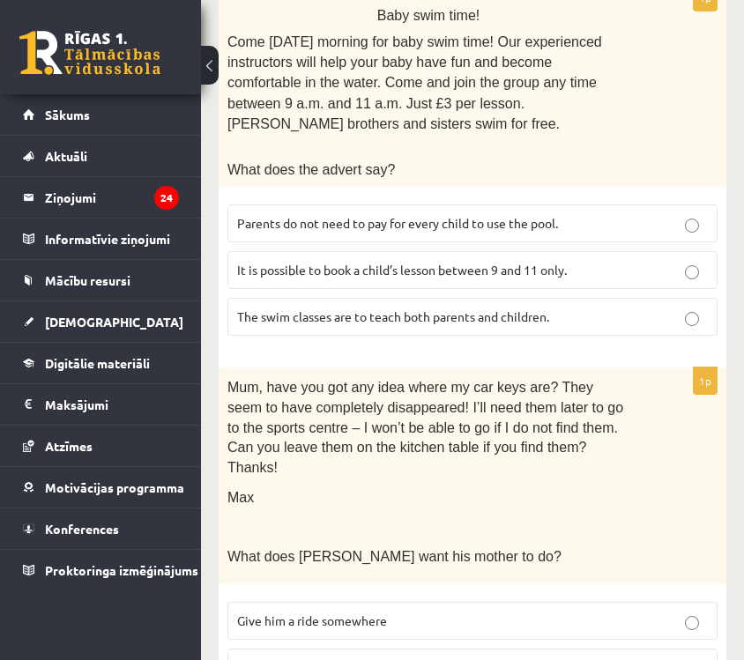
scroll to position [2161, 0]
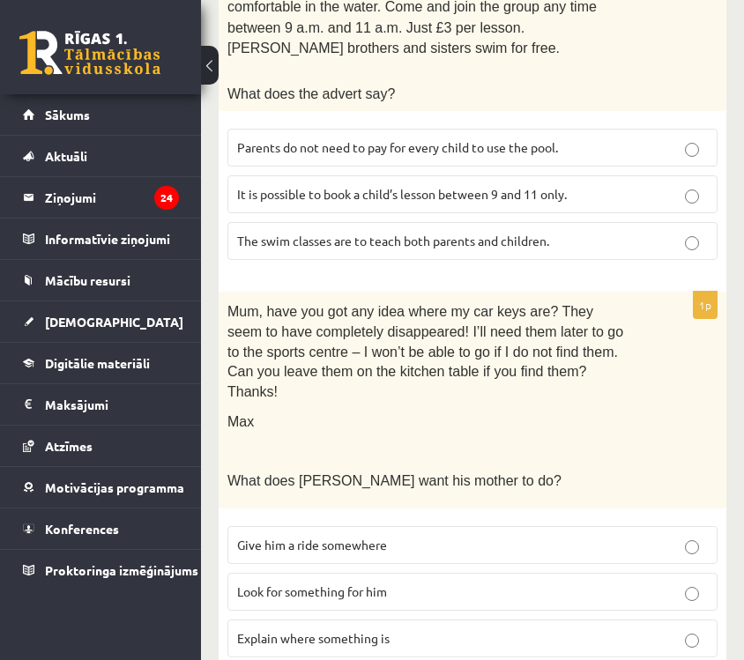
click at [439, 583] on p "Look for something for him" at bounding box center [472, 592] width 471 height 19
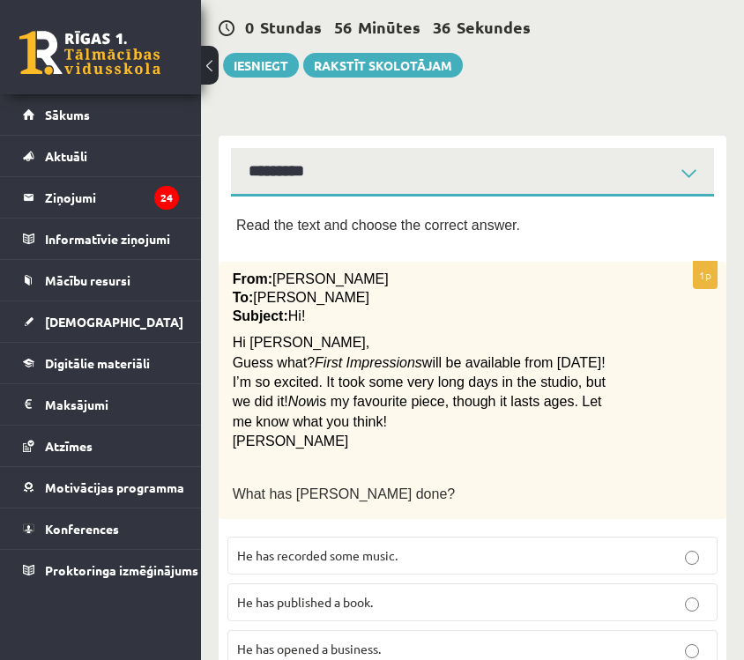
scroll to position [0, 0]
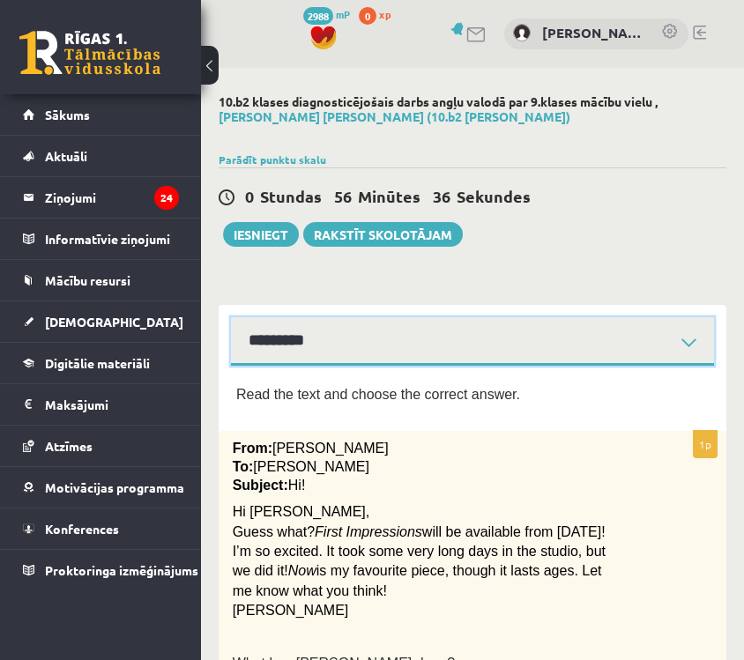
click at [510, 347] on select "**********" at bounding box center [472, 341] width 483 height 49
click at [231, 317] on select "**********" at bounding box center [472, 341] width 483 height 49
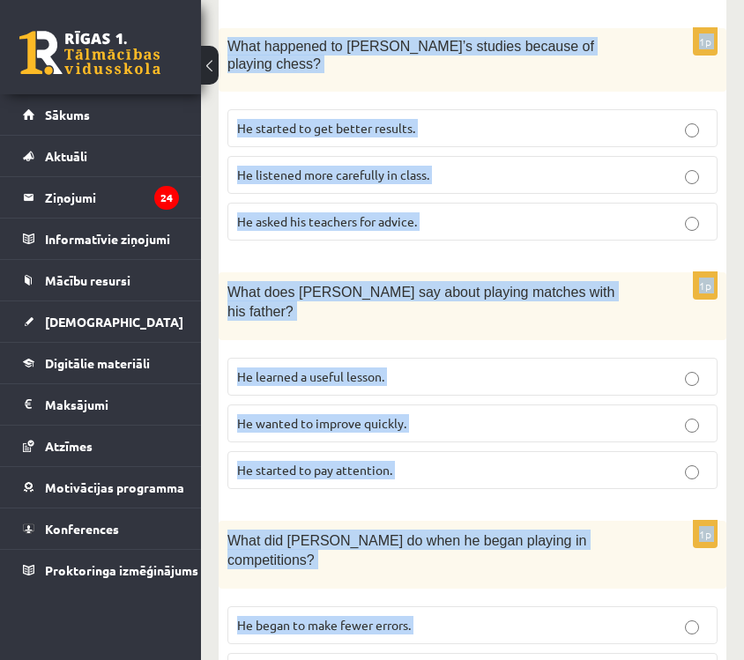
scroll to position [1859, 0]
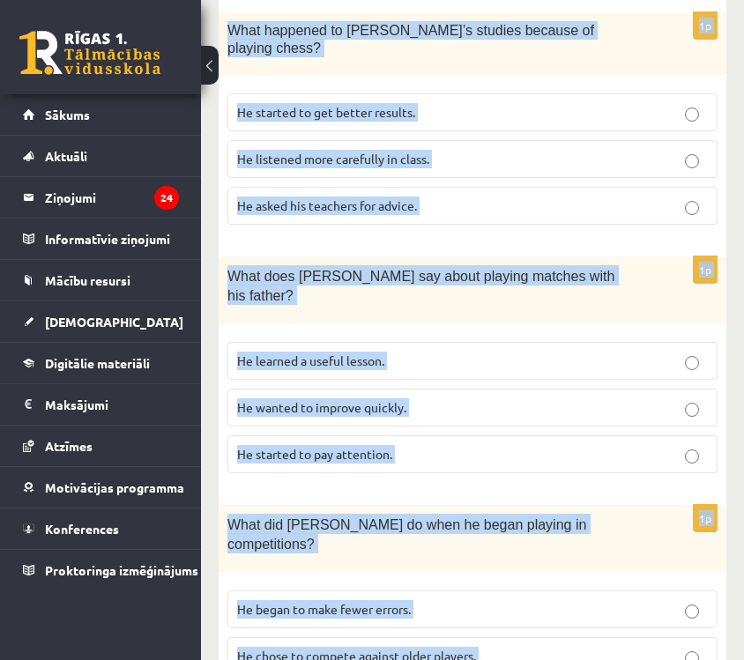
drag, startPoint x: 234, startPoint y: 386, endPoint x: 429, endPoint y: 689, distance: 360.3
copy form "Read the article about chess and choose the correct answer for each question. P…"
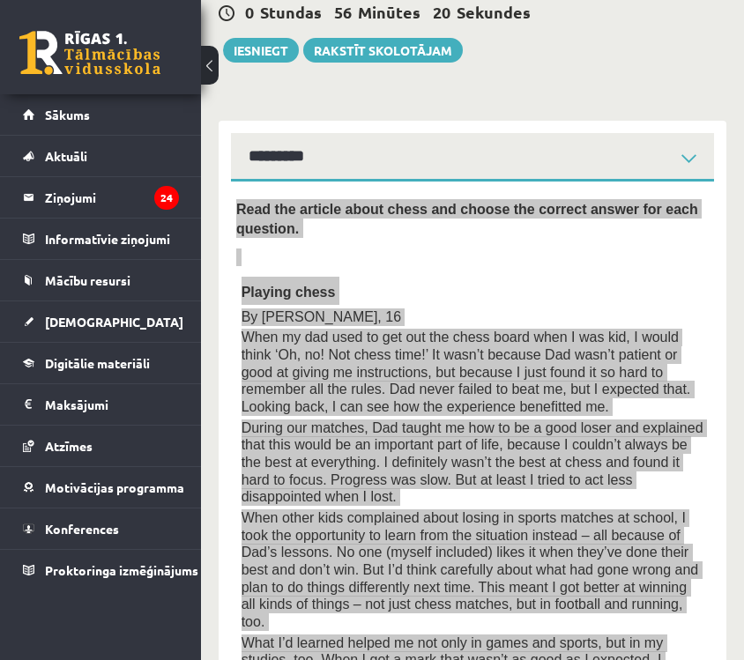
scroll to position [0, 0]
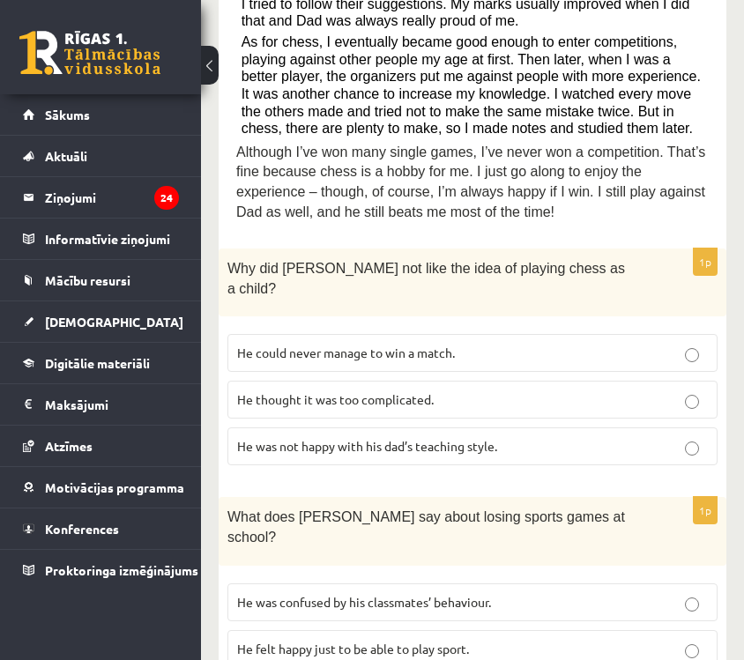
scroll to position [899, 0]
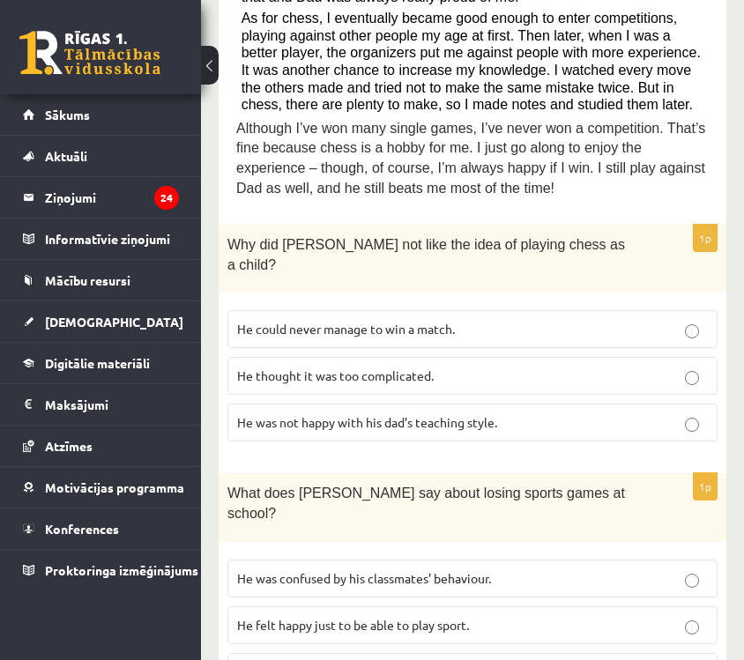
click at [547, 367] on p "He thought it was too complicated." at bounding box center [472, 376] width 471 height 19
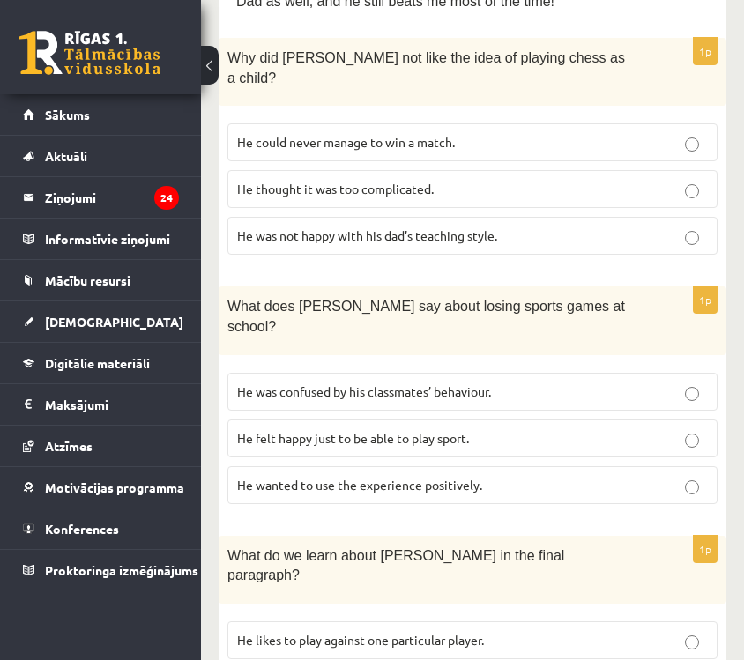
scroll to position [1090, 0]
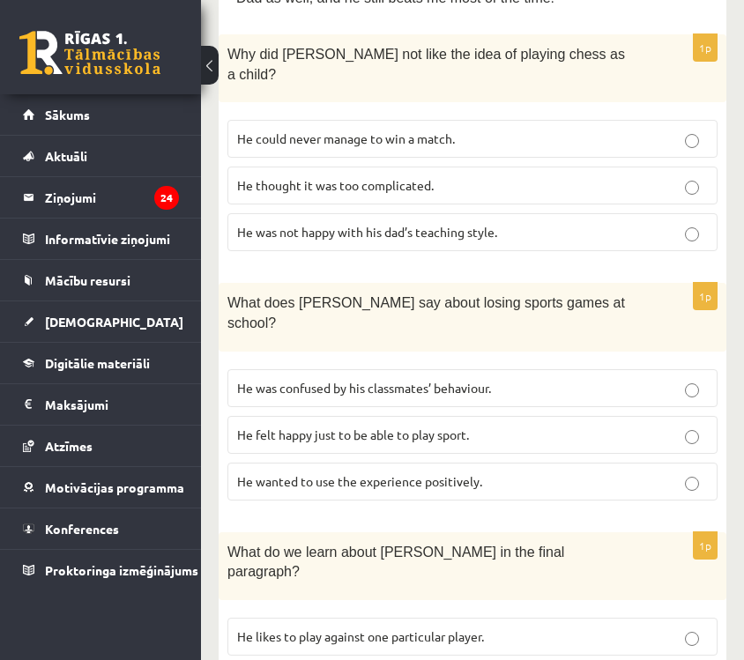
click at [512, 473] on p "He wanted to use the experience positively." at bounding box center [472, 482] width 471 height 19
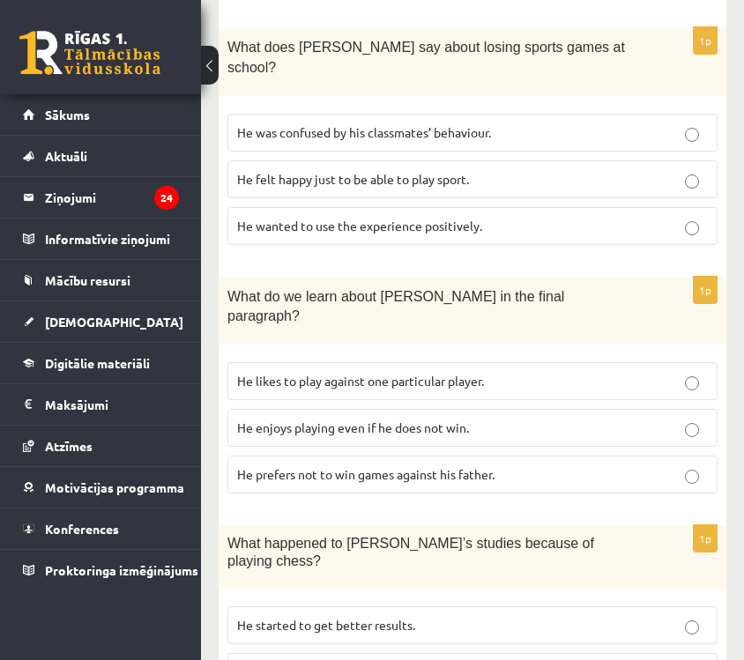
scroll to position [1350, 0]
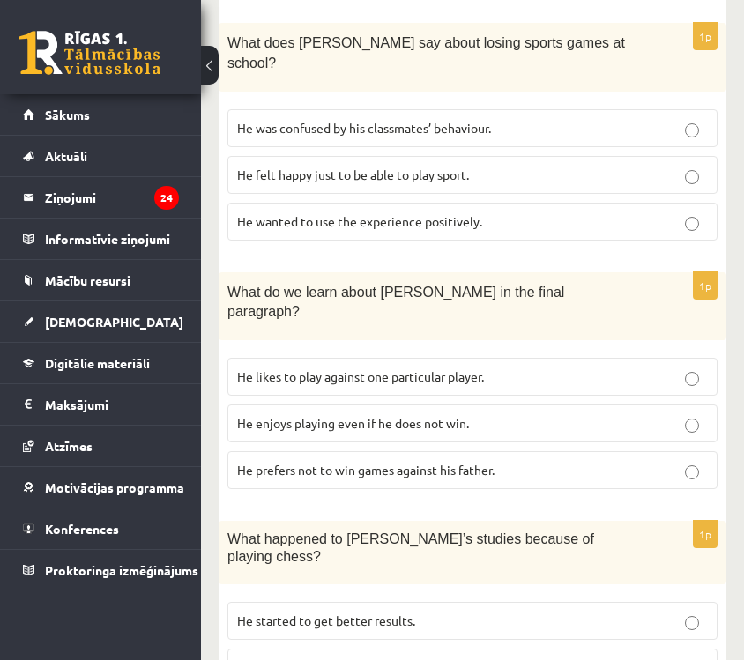
click at [545, 405] on label "He enjoys playing even if he does not win." at bounding box center [473, 424] width 490 height 38
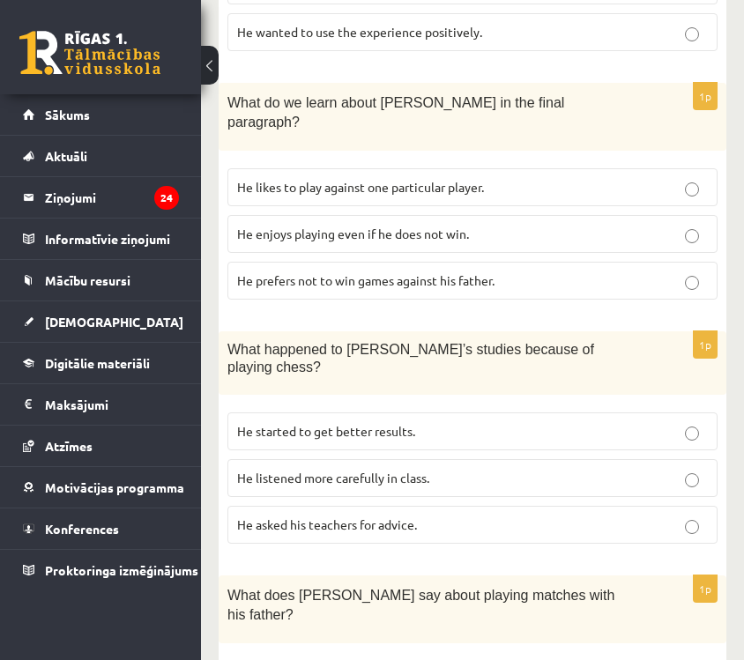
scroll to position [1567, 0]
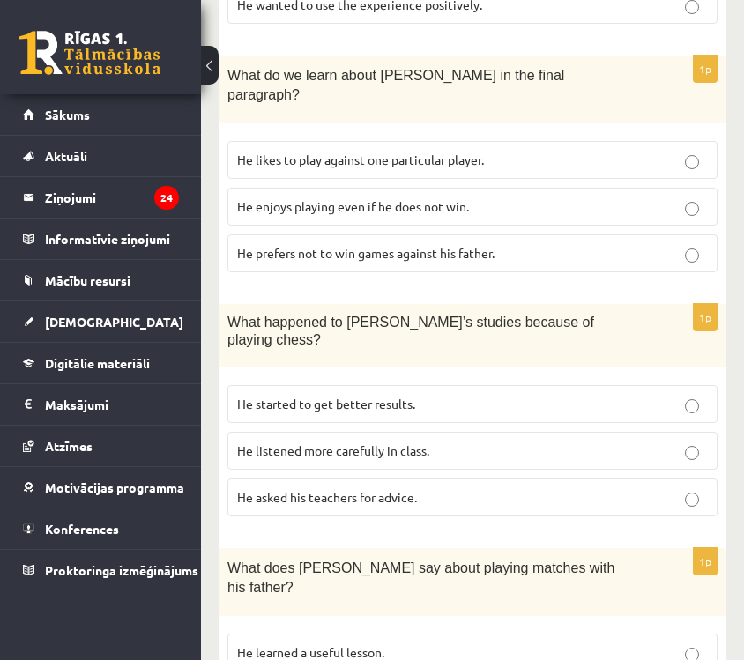
click at [539, 395] on p "He started to get better results." at bounding box center [472, 404] width 471 height 19
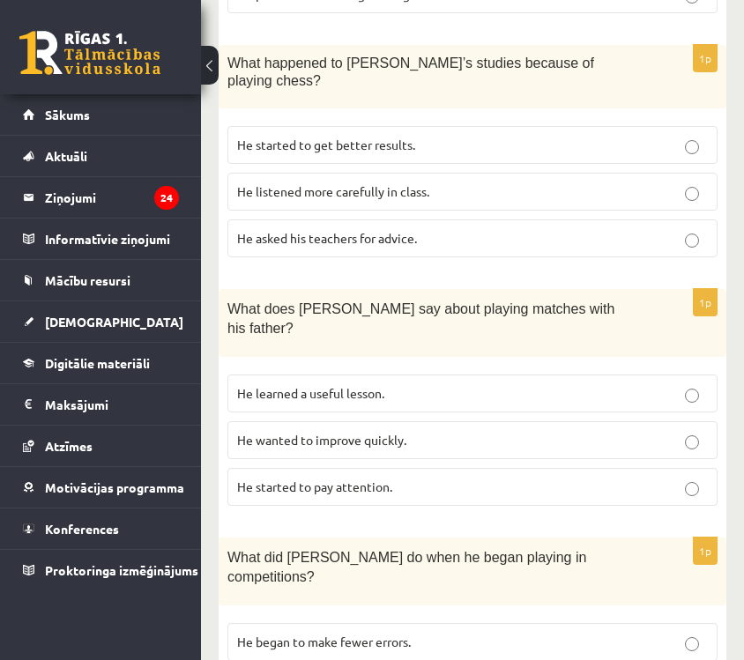
scroll to position [1828, 0]
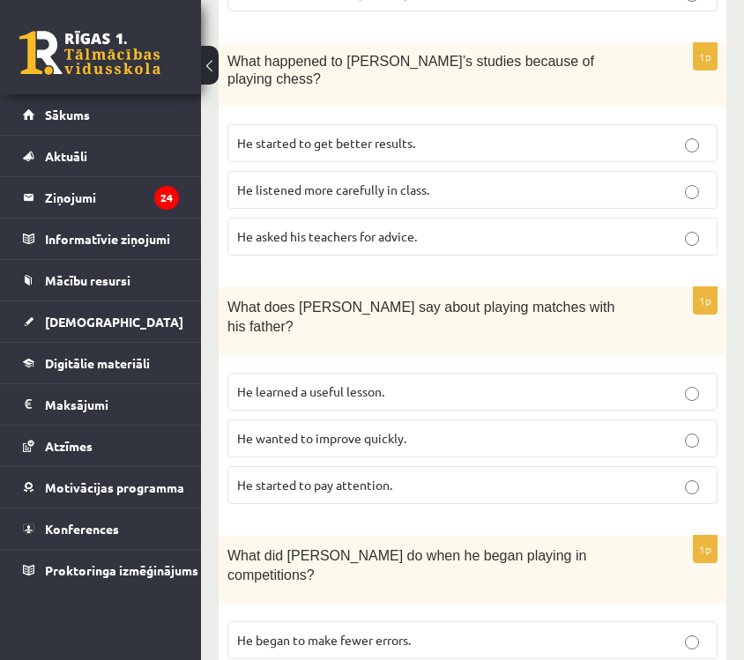
click at [494, 373] on label "He learned a useful lesson." at bounding box center [473, 392] width 490 height 38
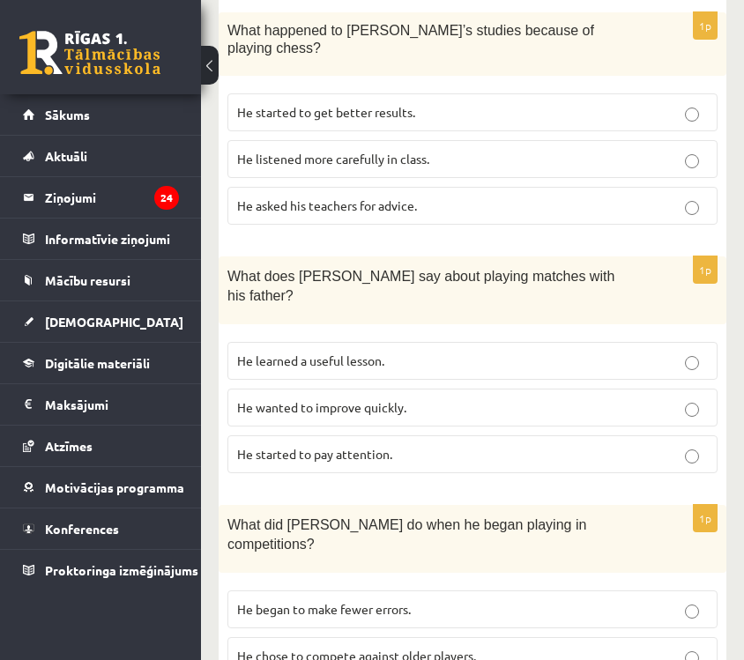
click at [480, 647] on p "He chose to compete against older players." at bounding box center [472, 656] width 471 height 19
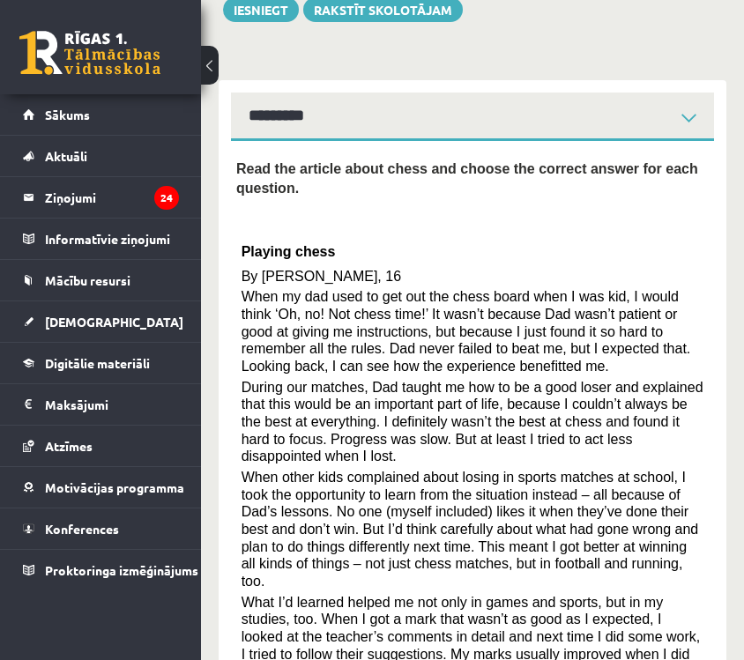
scroll to position [0, 0]
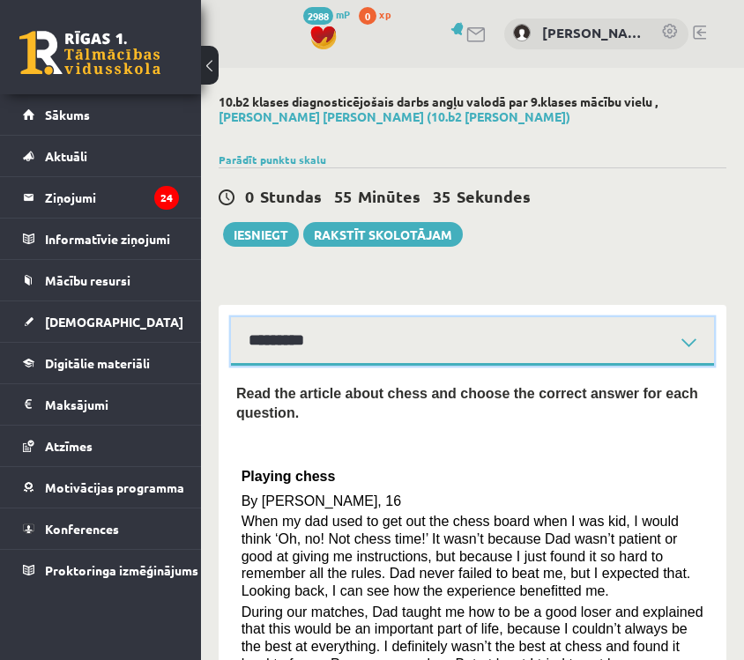
click at [496, 343] on select "**********" at bounding box center [472, 341] width 483 height 49
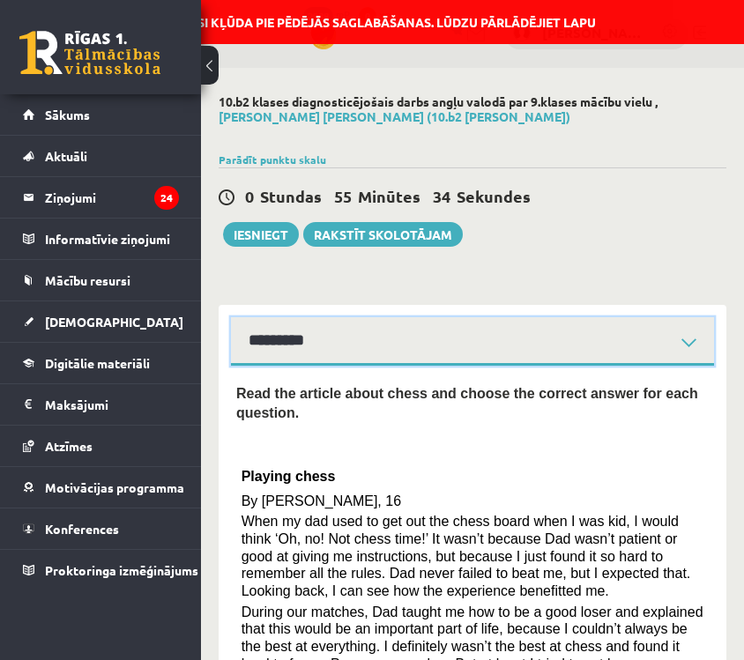
click at [231, 317] on select "**********" at bounding box center [472, 341] width 483 height 49
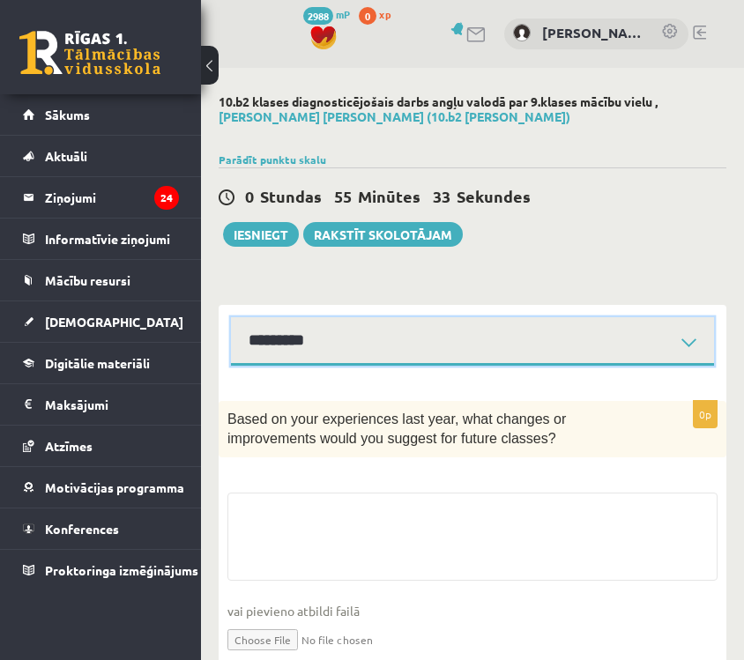
click at [459, 340] on select "**********" at bounding box center [472, 341] width 483 height 49
click at [231, 317] on select "**********" at bounding box center [472, 341] width 483 height 49
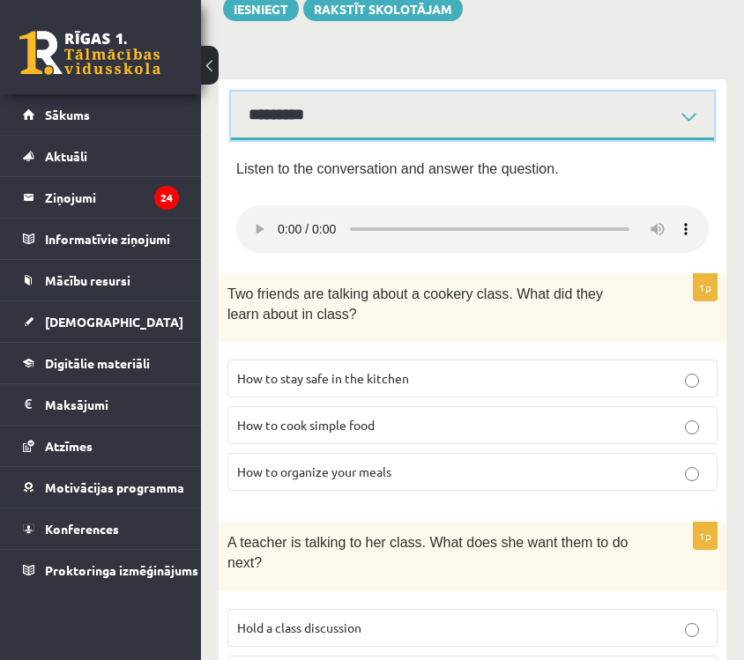
scroll to position [224, 0]
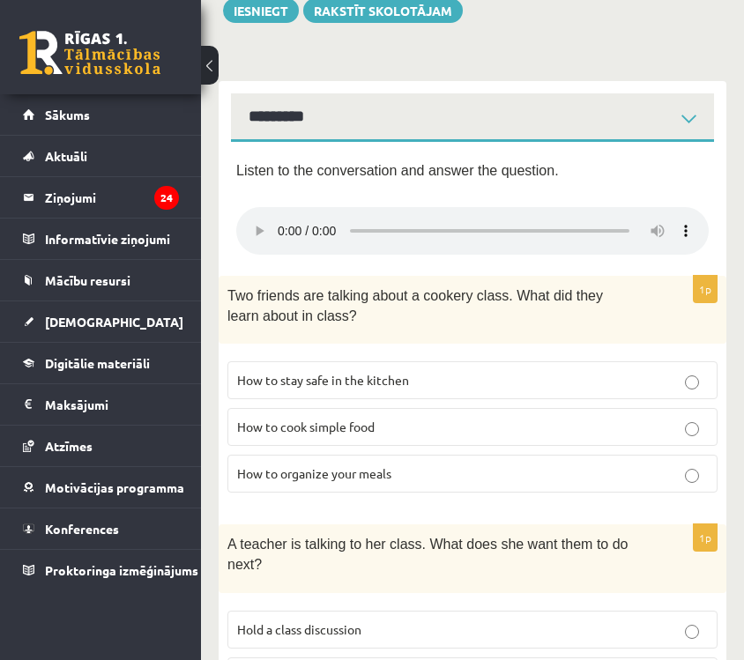
click at [611, 307] on p "Two friends are talking about a cookery class. What did they learn about in cla…" at bounding box center [429, 305] width 402 height 40
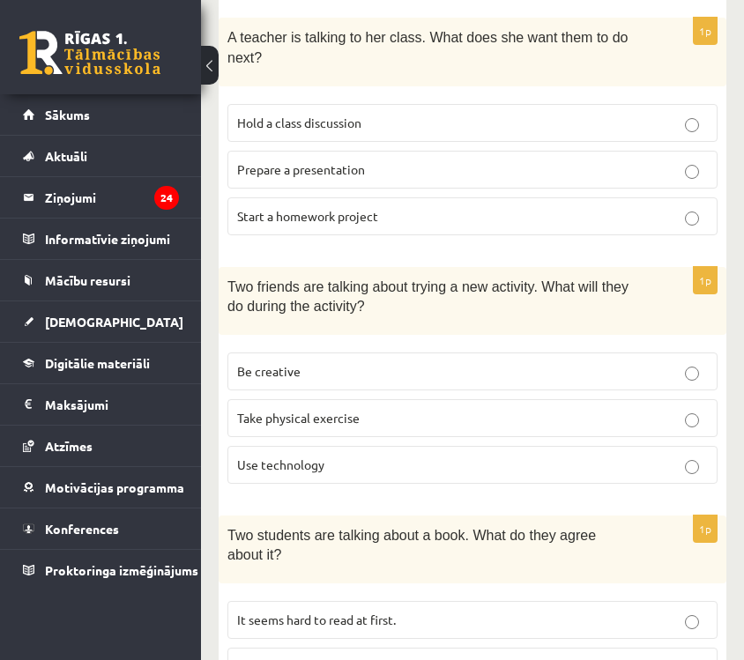
scroll to position [739, 0]
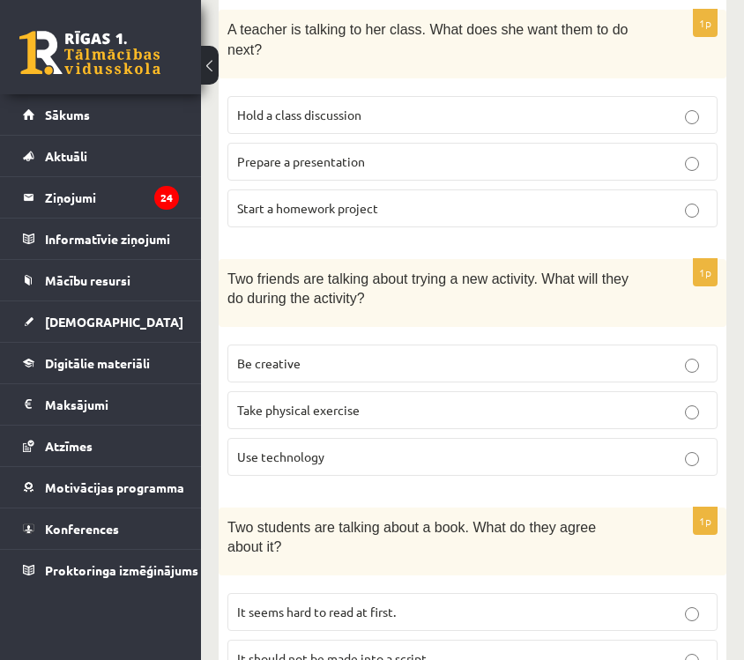
click at [336, 370] on p "Be creative" at bounding box center [472, 363] width 471 height 19
click at [355, 456] on p "Use technology" at bounding box center [472, 457] width 471 height 19
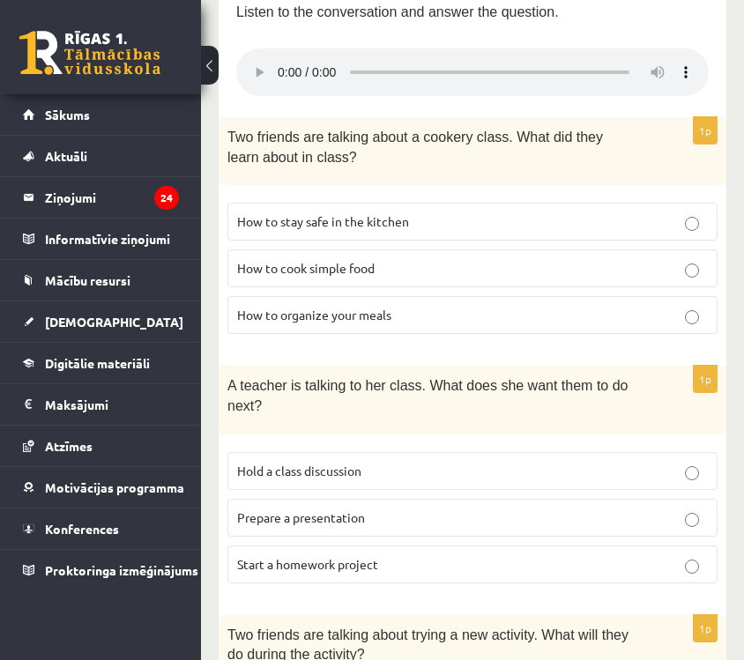
scroll to position [382, 0]
click at [472, 314] on p "How to organize your meals" at bounding box center [472, 316] width 471 height 19
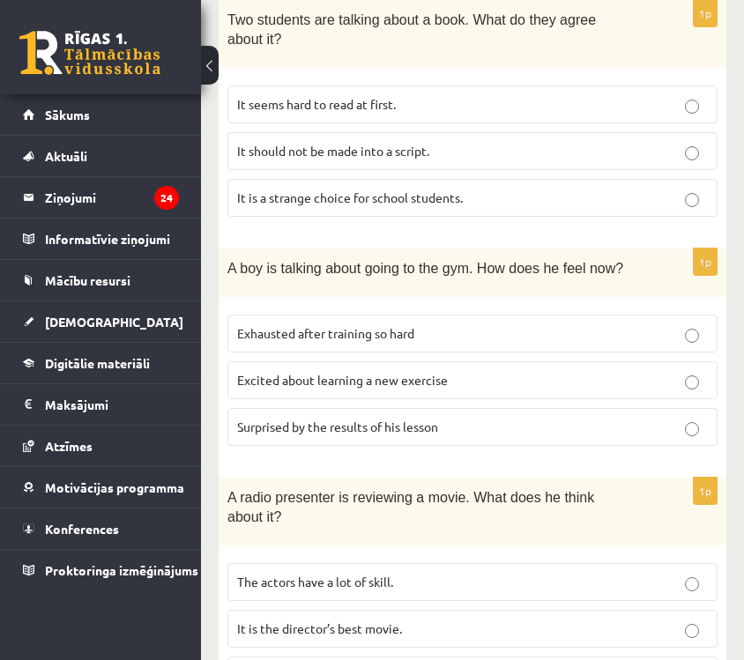
scroll to position [1245, 0]
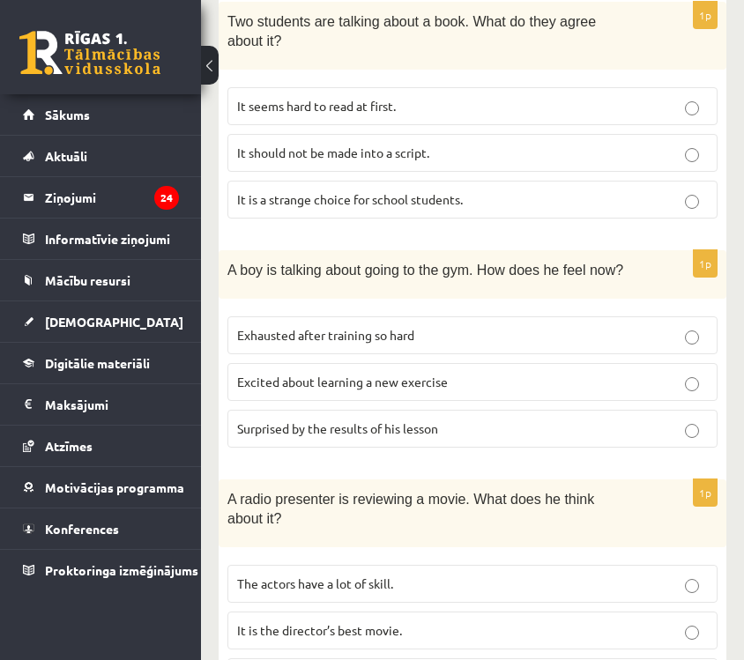
click at [443, 339] on p "Exhausted after training so hard" at bounding box center [472, 335] width 471 height 19
click at [489, 384] on p "Excited about learning a new exercise" at bounding box center [472, 382] width 471 height 19
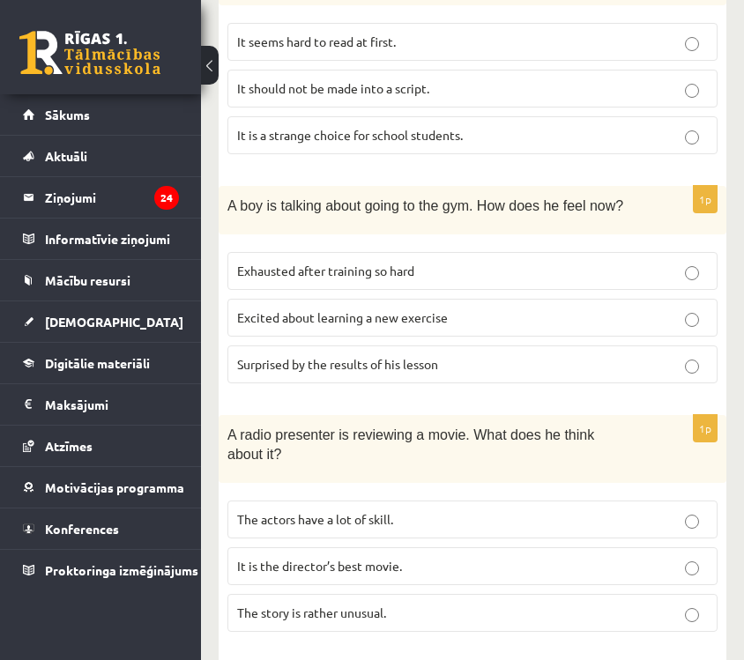
scroll to position [1339, 0]
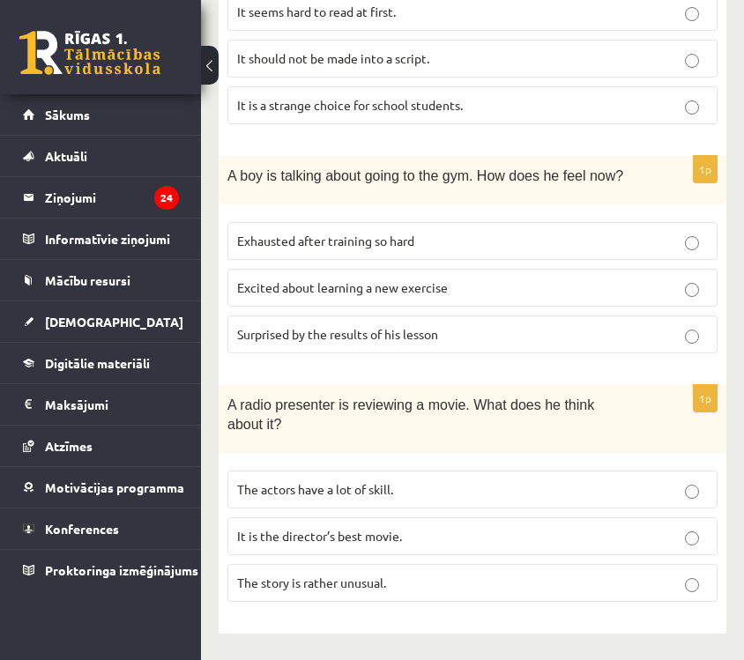
click at [452, 481] on p "The actors have a lot of skill." at bounding box center [472, 490] width 471 height 19
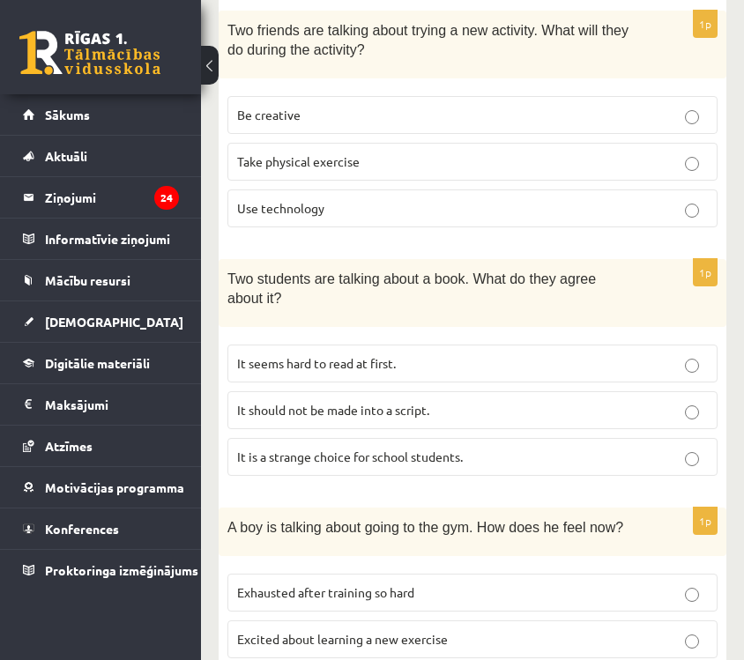
scroll to position [986, 0]
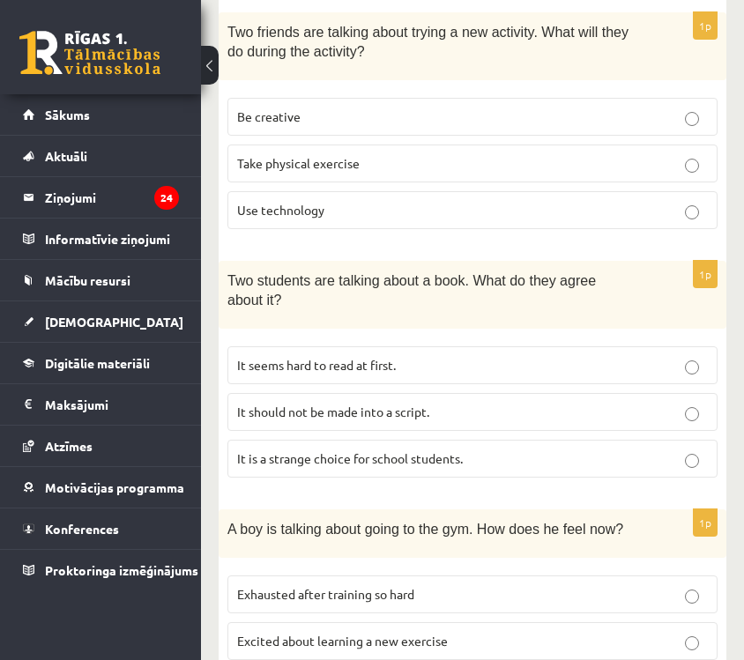
click at [479, 357] on p "It seems hard to read at first." at bounding box center [472, 365] width 471 height 19
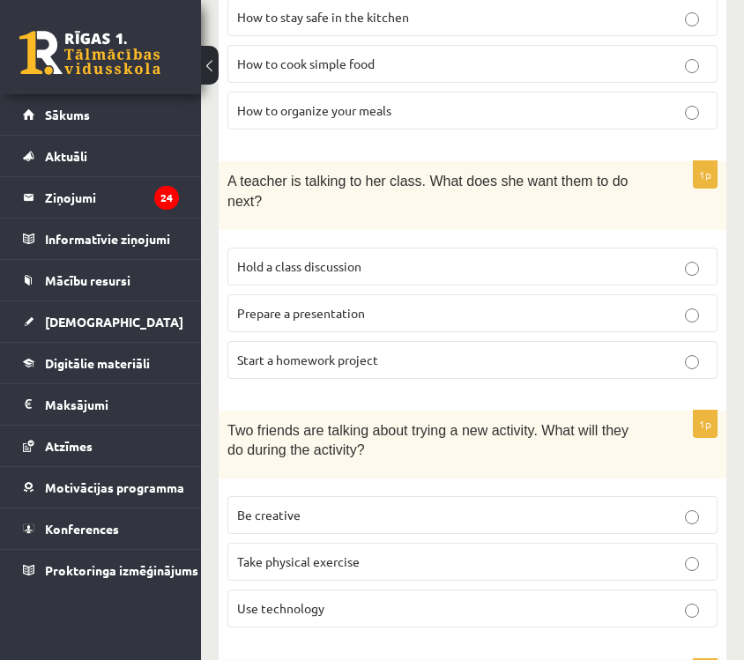
scroll to position [578, 0]
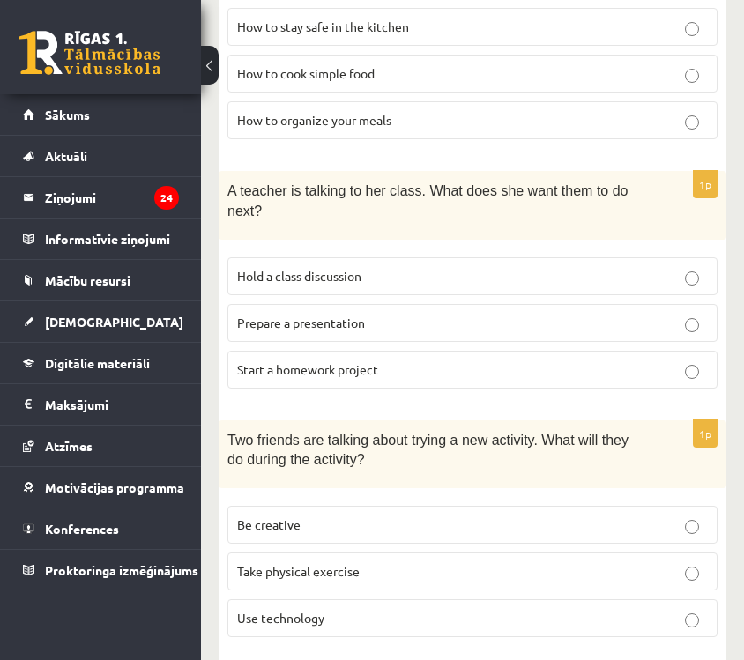
click at [484, 322] on p "Prepare a presentation" at bounding box center [472, 323] width 471 height 19
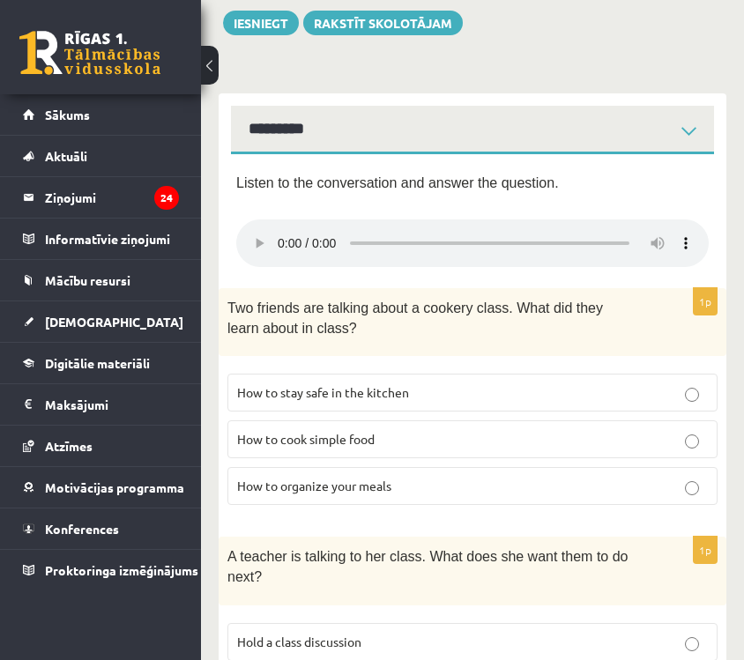
scroll to position [0, 0]
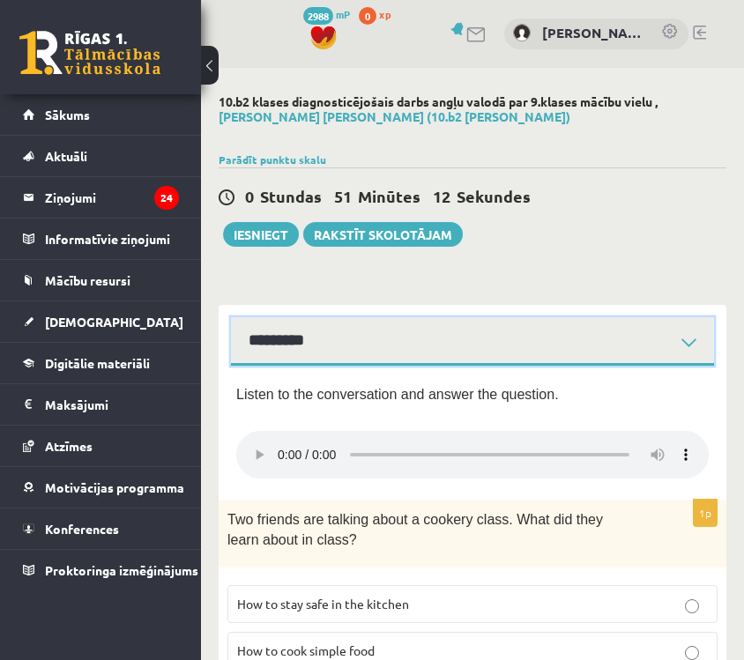
click at [289, 340] on select "**********" at bounding box center [472, 341] width 483 height 49
select select "**********"
click at [231, 317] on select "**********" at bounding box center [472, 341] width 483 height 49
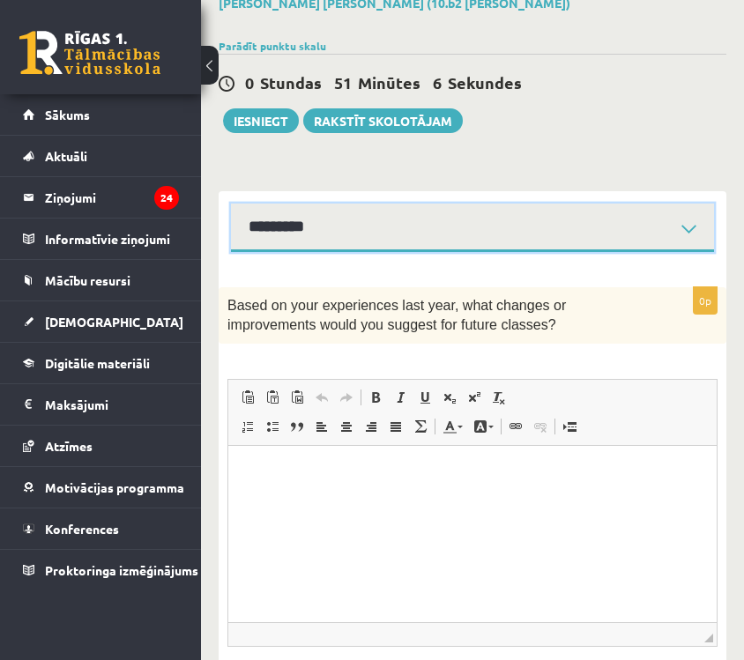
scroll to position [115, 0]
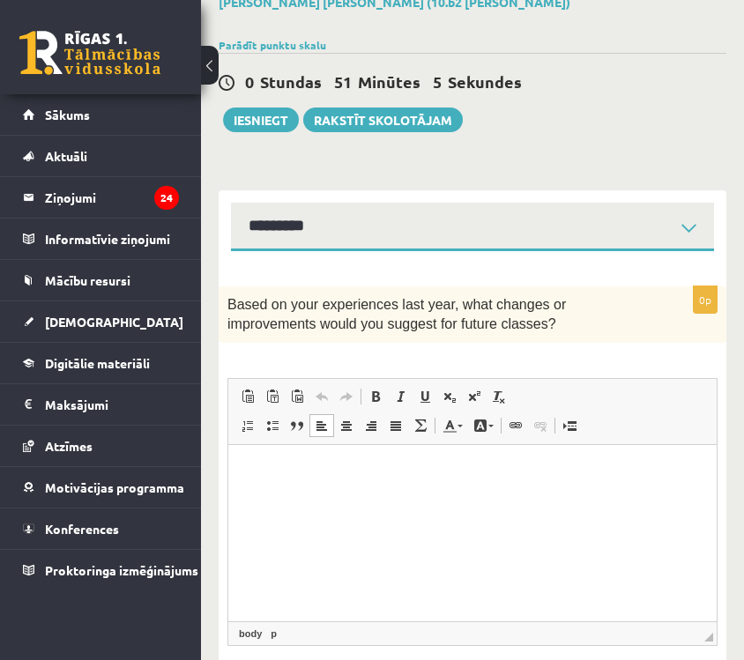
click at [348, 477] on p "Rich Text Editor, wiswyg-editor-user-answer-47024828608300" at bounding box center [472, 472] width 453 height 19
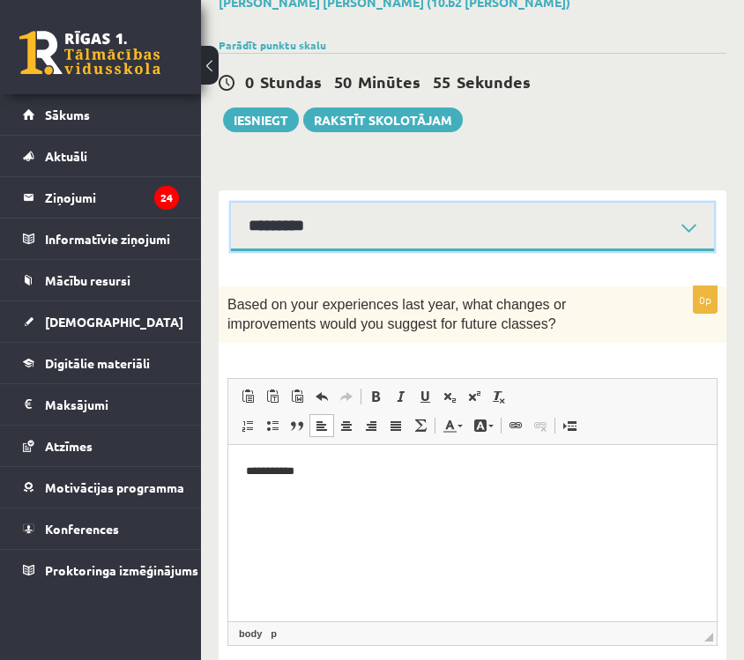
click at [362, 250] on select "**********" at bounding box center [472, 227] width 483 height 49
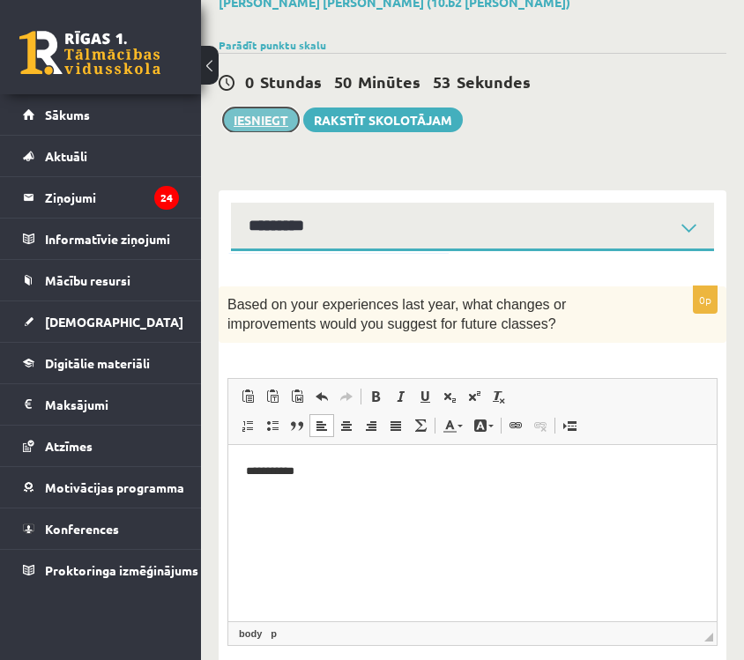
click at [274, 112] on button "Iesniegt" at bounding box center [261, 120] width 76 height 25
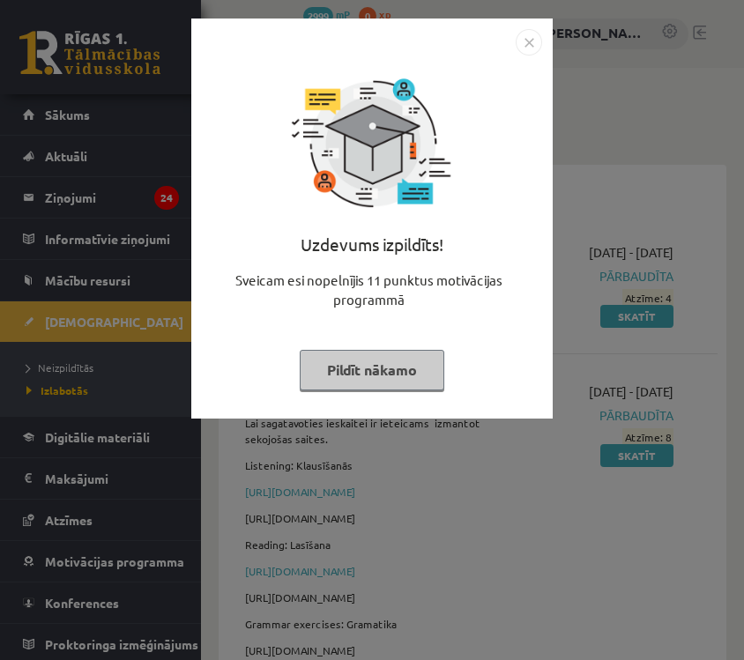
click at [530, 47] on img "Close" at bounding box center [529, 42] width 26 height 26
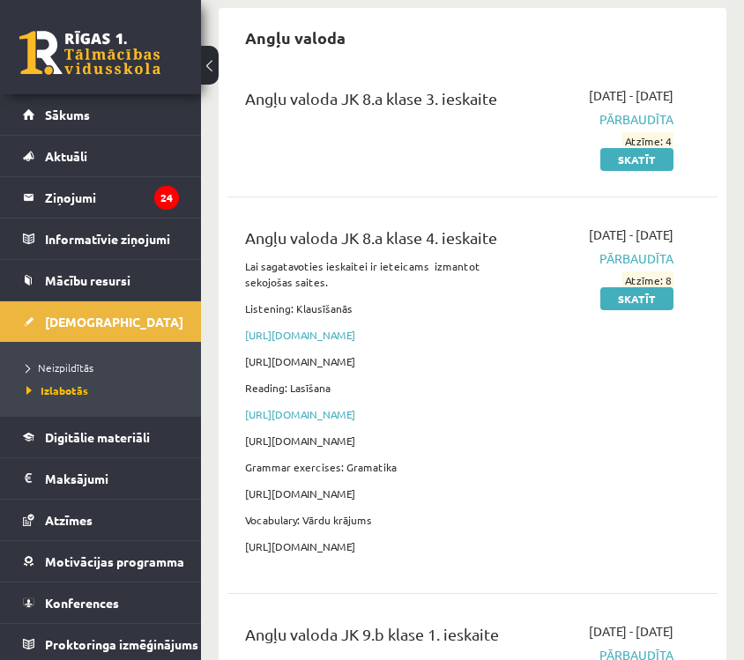
scroll to position [158, 0]
click at [73, 366] on span "Neizpildītās" at bounding box center [59, 368] width 67 height 14
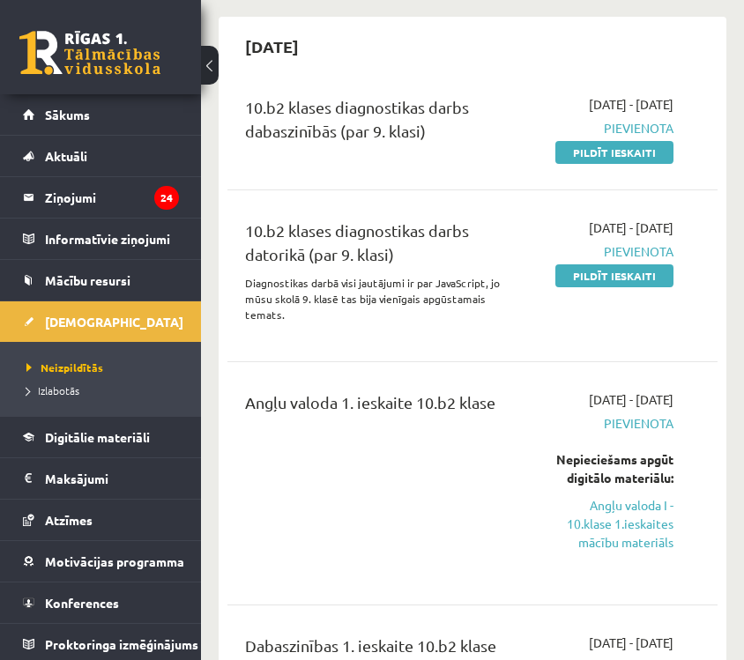
scroll to position [153, 0]
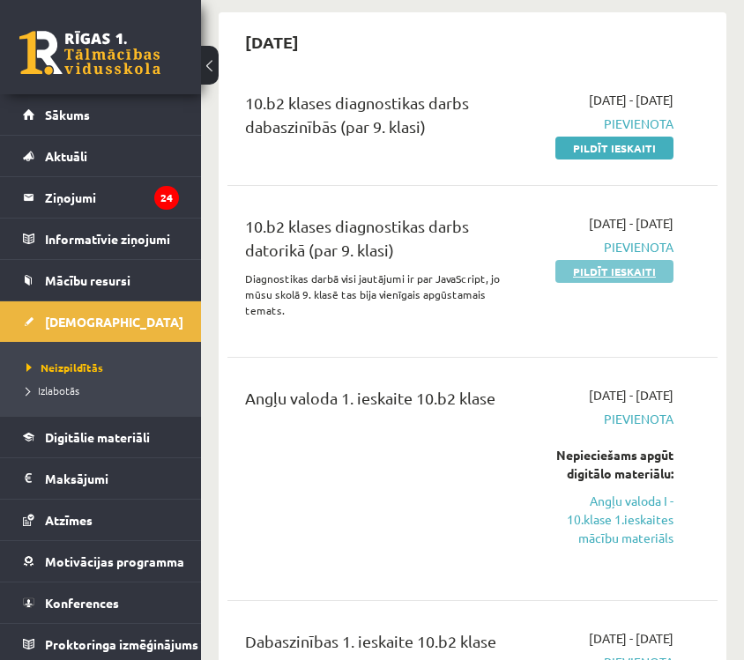
click at [628, 283] on link "Pildīt ieskaiti" at bounding box center [615, 271] width 118 height 23
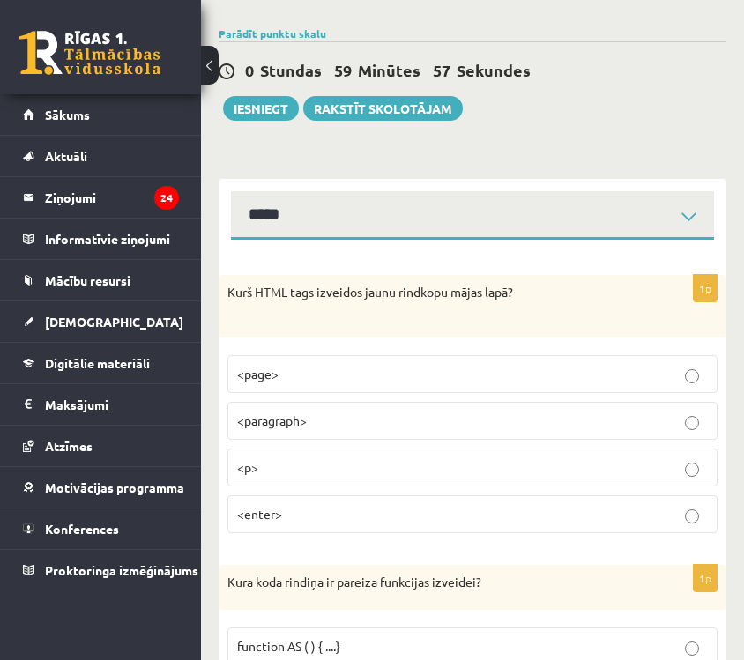
scroll to position [171, 0]
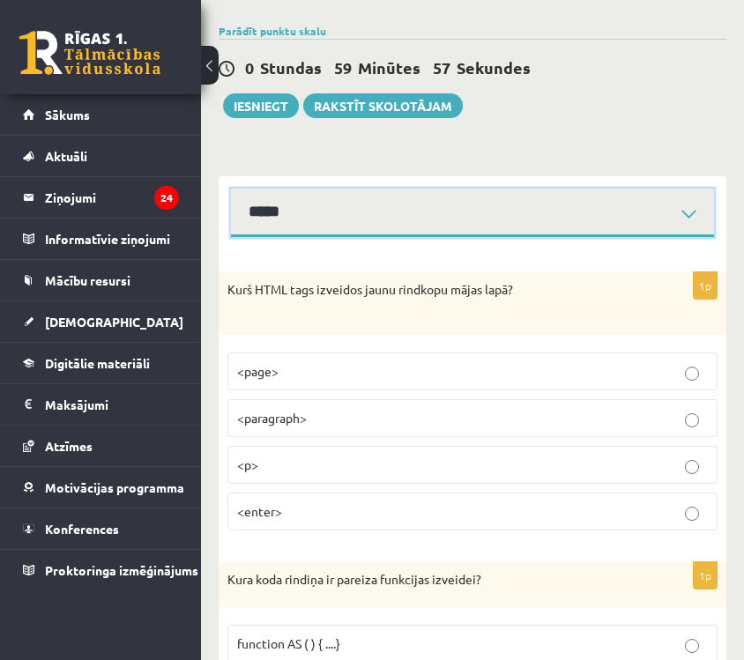
click at [441, 206] on select "**********" at bounding box center [472, 213] width 483 height 49
click at [231, 189] on select "**********" at bounding box center [472, 213] width 483 height 49
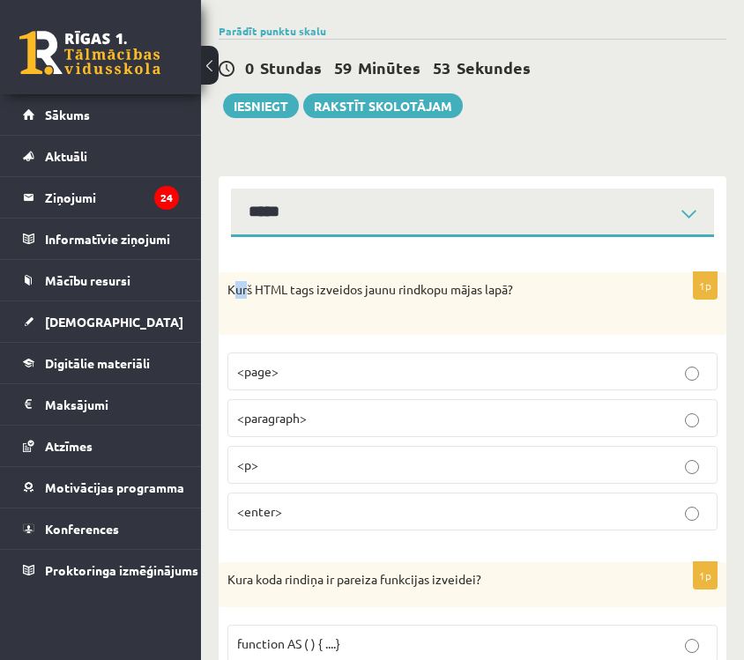
click at [244, 296] on p "Kurš HTML tags izveidos jaunu rindkopu mājas lapā?" at bounding box center [429, 298] width 402 height 34
click at [241, 296] on p "Kurš HTML tags izveidos jaunu rindkopu mājas lapā?" at bounding box center [429, 298] width 402 height 34
click at [230, 291] on p "Kurš HTML tags izveidos jaunu rindkopu mājas lapā?" at bounding box center [429, 298] width 402 height 34
drag, startPoint x: 230, startPoint y: 291, endPoint x: 274, endPoint y: 310, distance: 47.8
click at [274, 311] on p "Kurš HTML tags izveidos jaunu rindkopu mājas lapā?" at bounding box center [429, 298] width 402 height 34
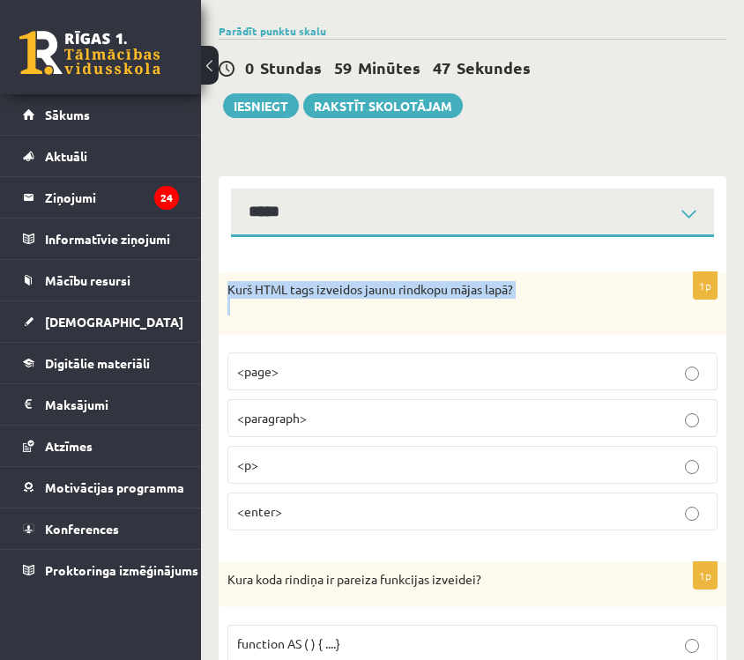
click at [274, 310] on p "Kurš HTML tags izveidos jaunu rindkopu mājas lapā?" at bounding box center [429, 298] width 402 height 34
drag, startPoint x: 231, startPoint y: 292, endPoint x: 504, endPoint y: 292, distance: 273.4
click at [506, 292] on p "Kurš HTML tags izveidos jaunu rindkopu mājas lapā?" at bounding box center [429, 298] width 402 height 34
click at [407, 314] on p "Kurš HTML tags izveidos jaunu rindkopu mājas lapā?" at bounding box center [429, 298] width 402 height 34
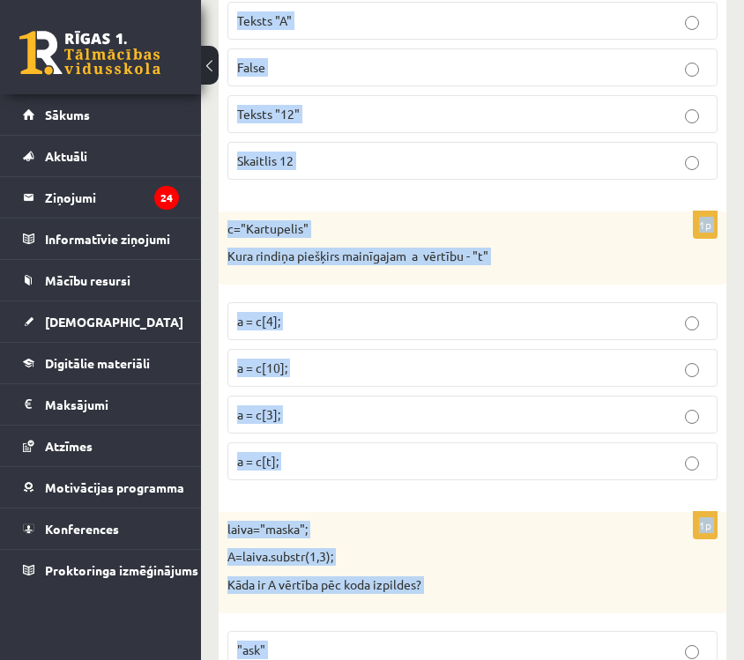
scroll to position [9033, 0]
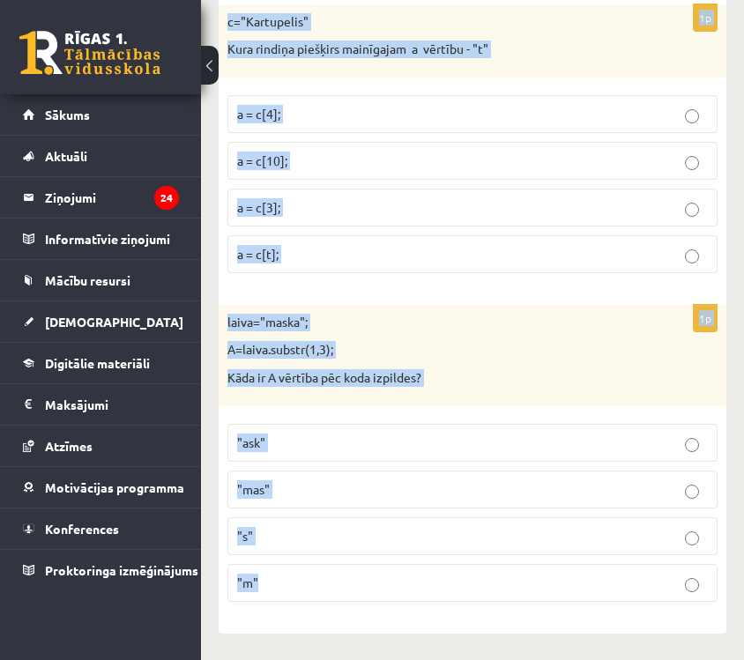
drag, startPoint x: 222, startPoint y: 285, endPoint x: 474, endPoint y: 714, distance: 497.6
copy form "Kurš HTML tags izveidos jaunu rindkopu mājas lapā? <page> <paragraph> <p> <ente…"
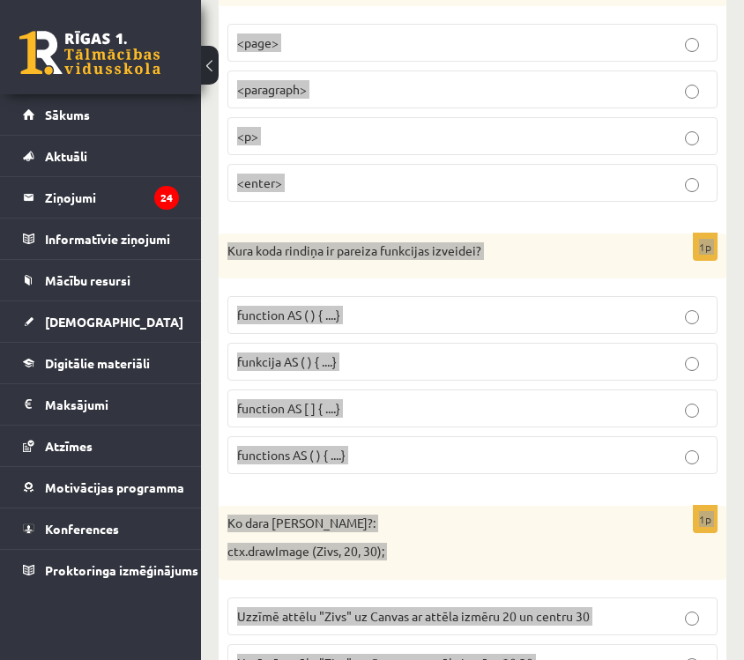
scroll to position [0, 0]
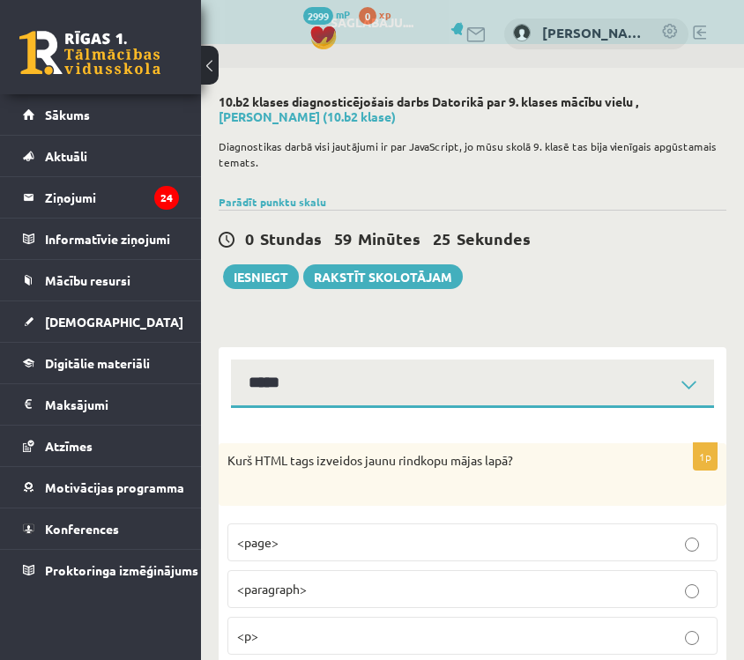
click at [589, 278] on div "0 Stundas 59 Minūtes 25 Sekundes Saglabāju.... Iesniegt Rakstīt skolotājam" at bounding box center [473, 249] width 508 height 79
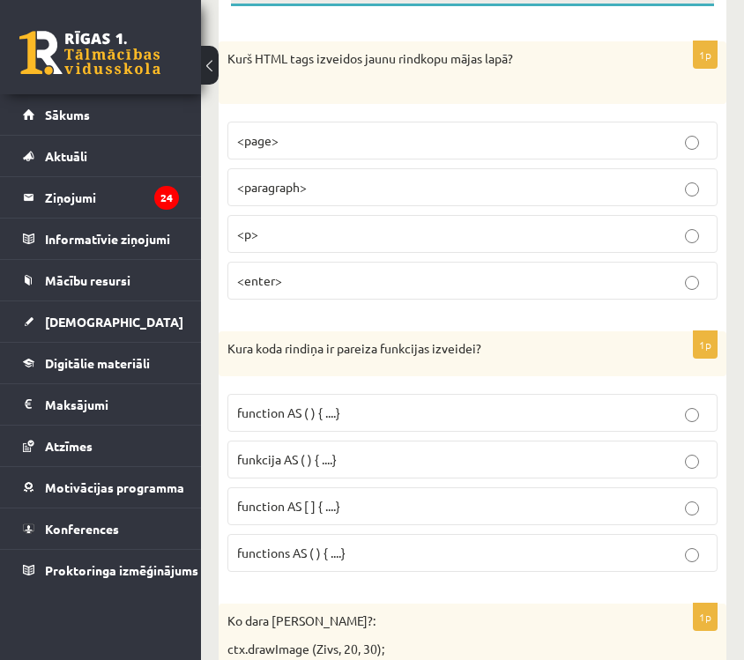
scroll to position [410, 0]
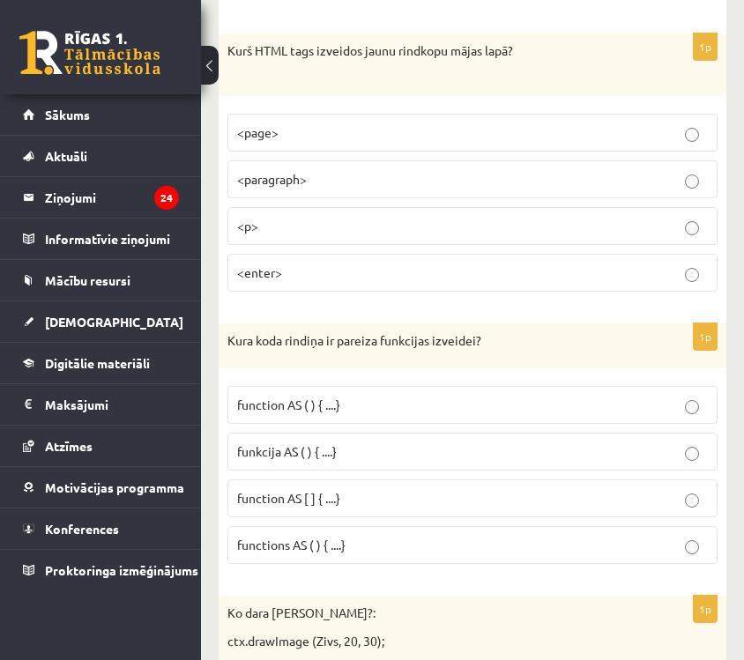
click at [424, 406] on p "function AS ( ) { ....}" at bounding box center [472, 405] width 471 height 19
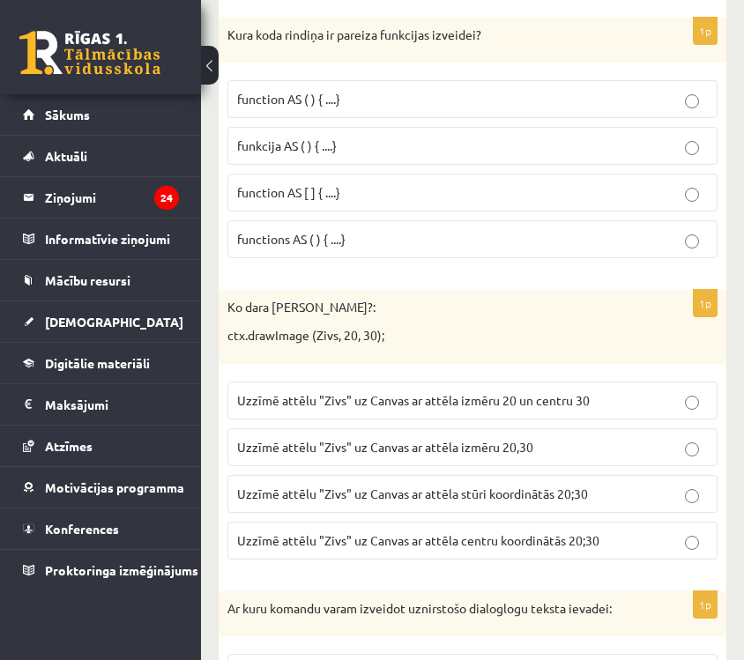
scroll to position [790, 0]
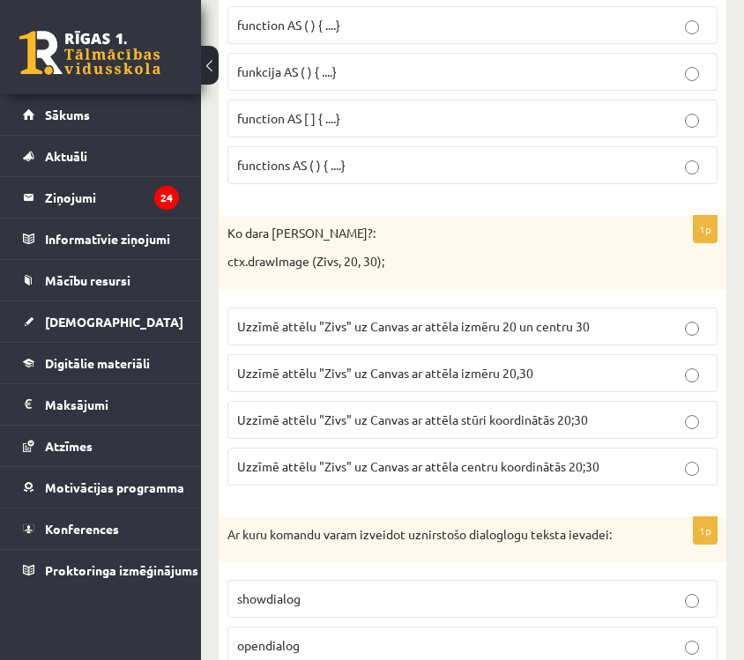
click at [429, 427] on p "Uzzīmē attēlu "Zivs" uz Canvas ar attēla stūri koordinātās 20;30" at bounding box center [472, 420] width 471 height 19
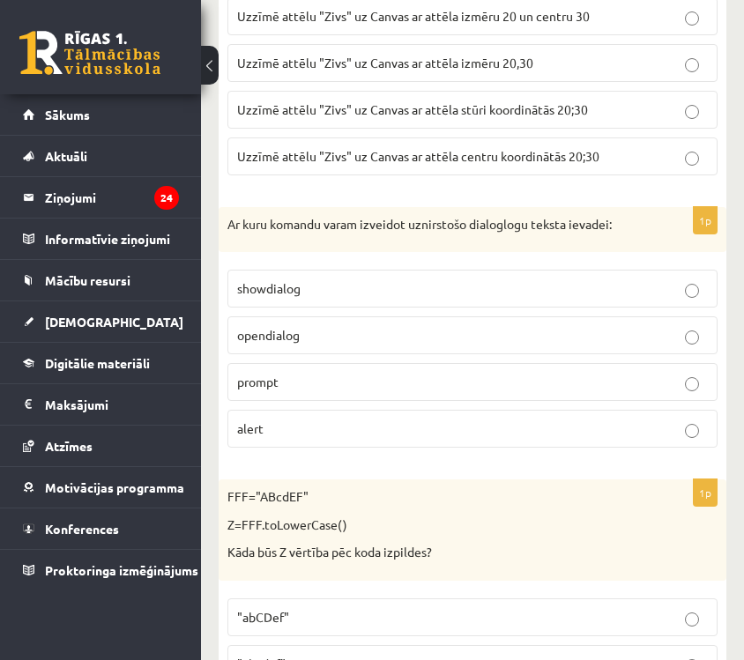
scroll to position [1101, 0]
click at [397, 386] on p "prompt" at bounding box center [472, 381] width 471 height 19
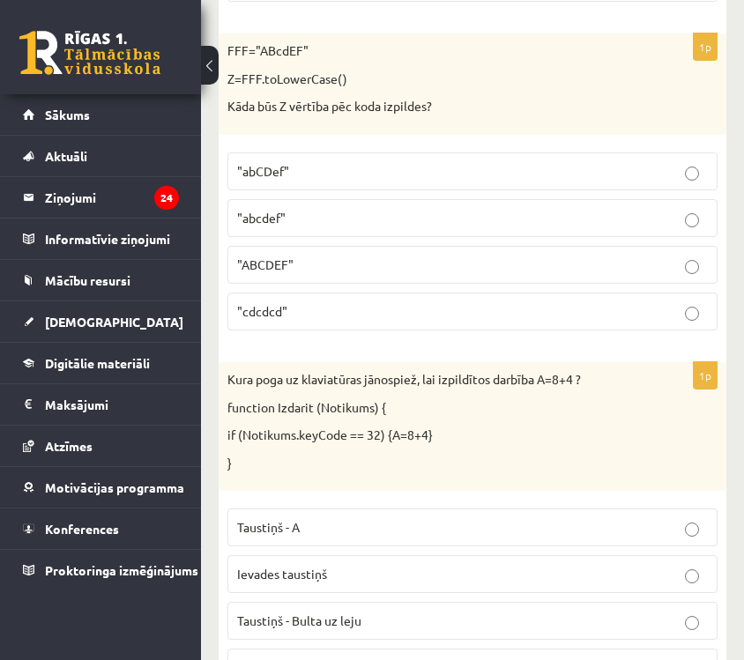
scroll to position [1543, 0]
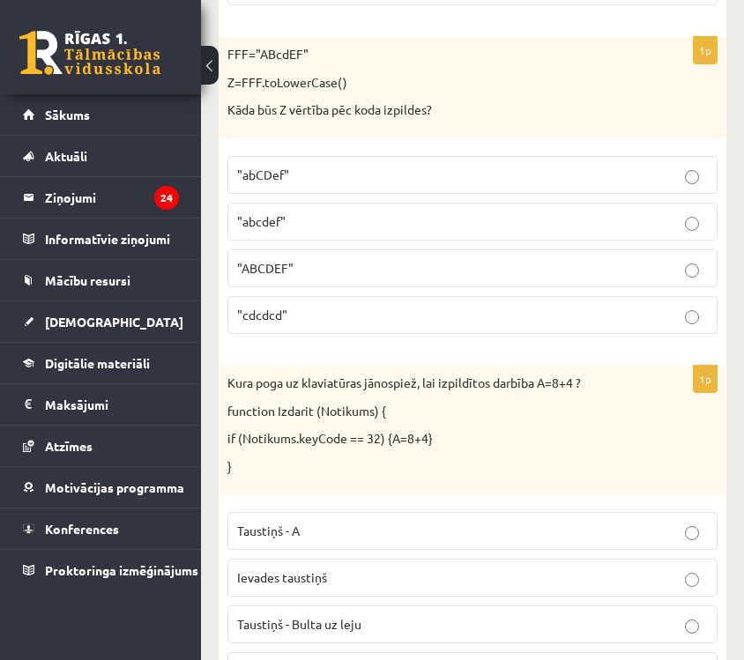
click at [374, 211] on label ""abcdef"" at bounding box center [473, 222] width 490 height 38
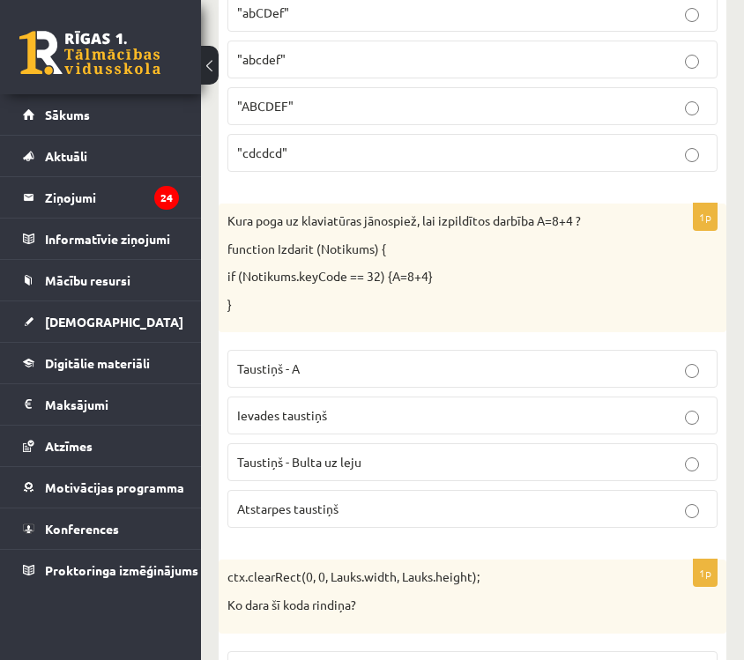
scroll to position [1712, 0]
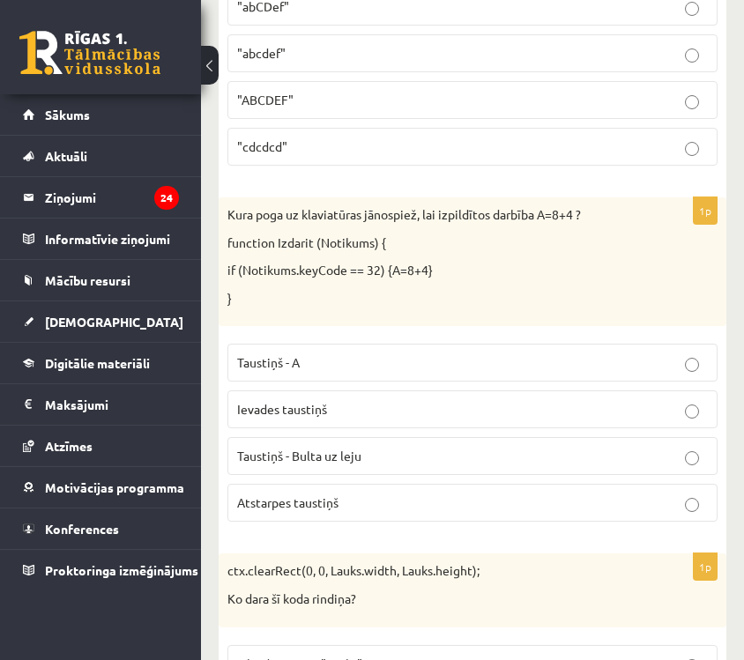
click at [340, 489] on label "Atstarpes taustiņš" at bounding box center [473, 503] width 490 height 38
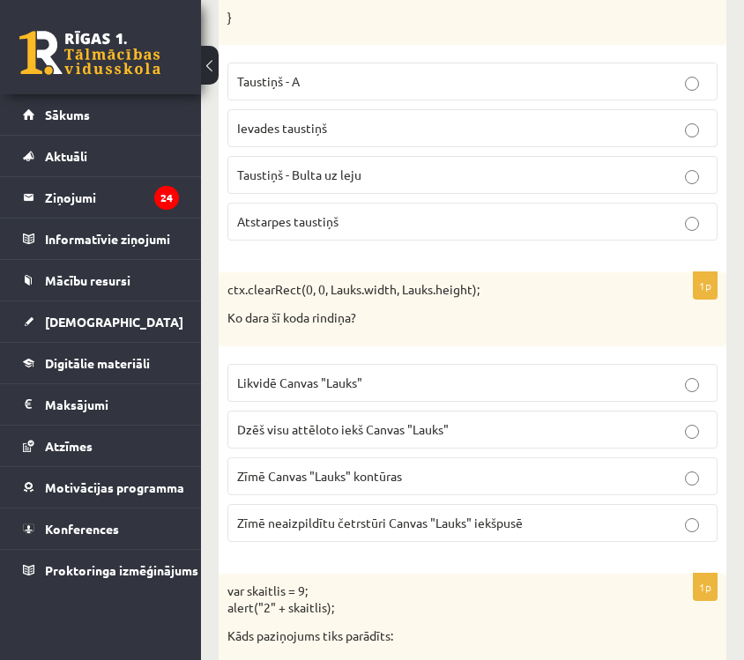
scroll to position [1991, 0]
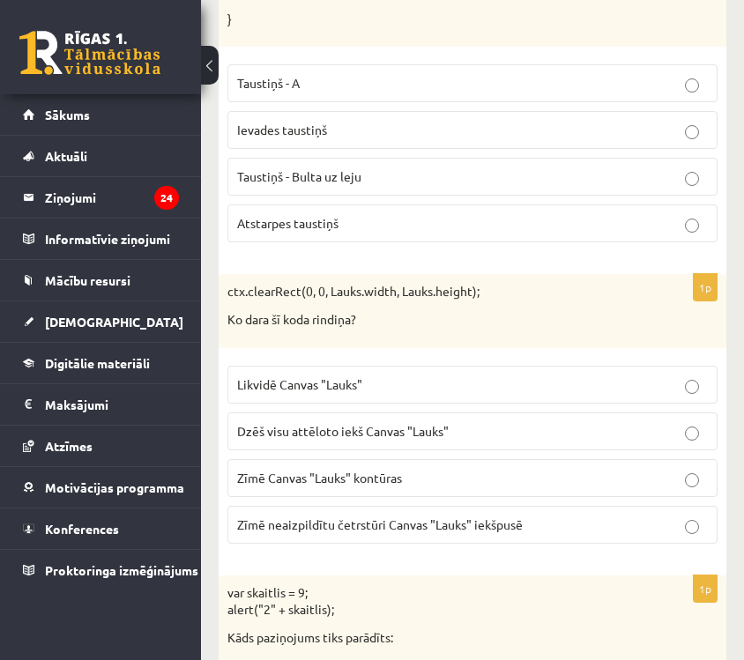
click at [442, 437] on span "Dzēš visu attēloto iekš Canvas "Lauks"" at bounding box center [343, 431] width 212 height 16
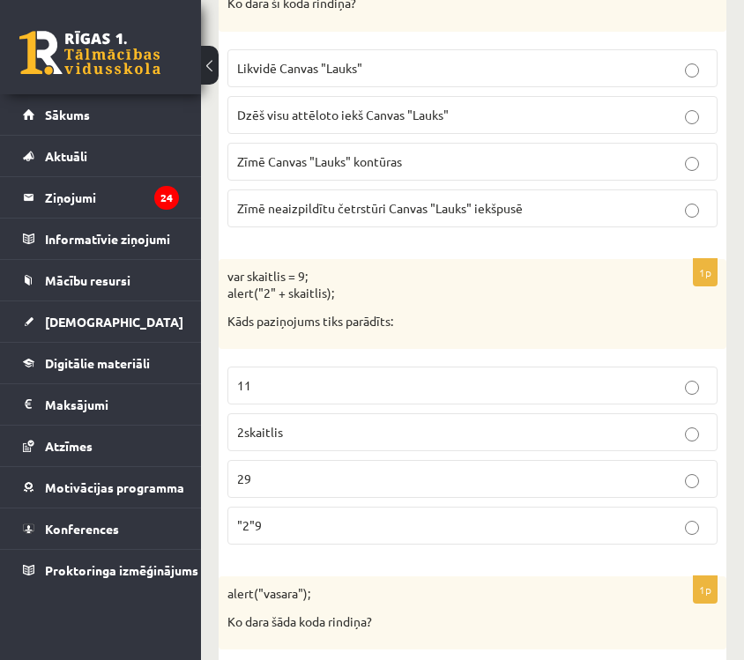
scroll to position [2319, 0]
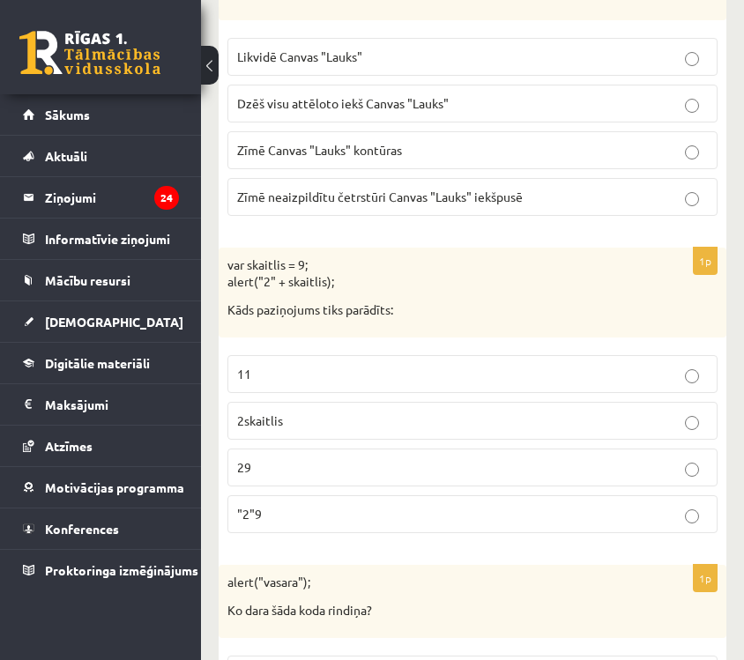
click at [443, 465] on p "29" at bounding box center [472, 468] width 471 height 19
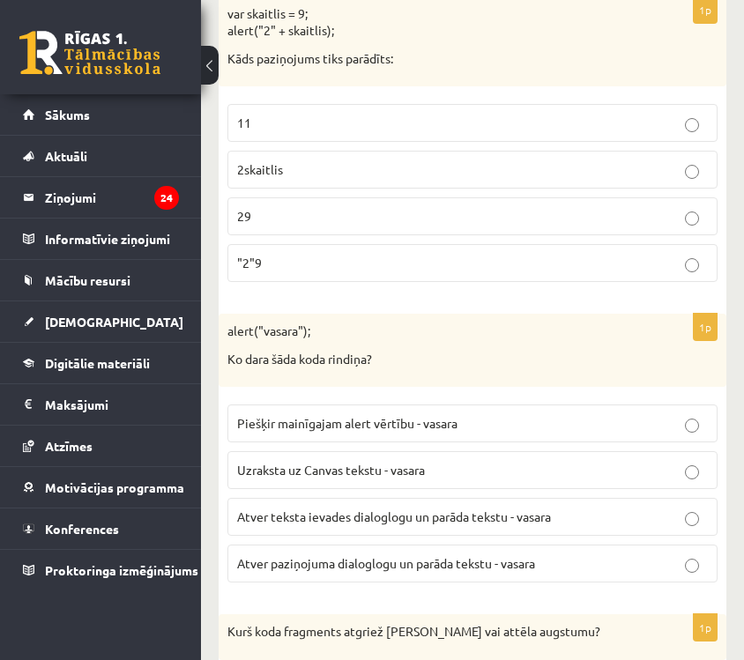
scroll to position [2576, 0]
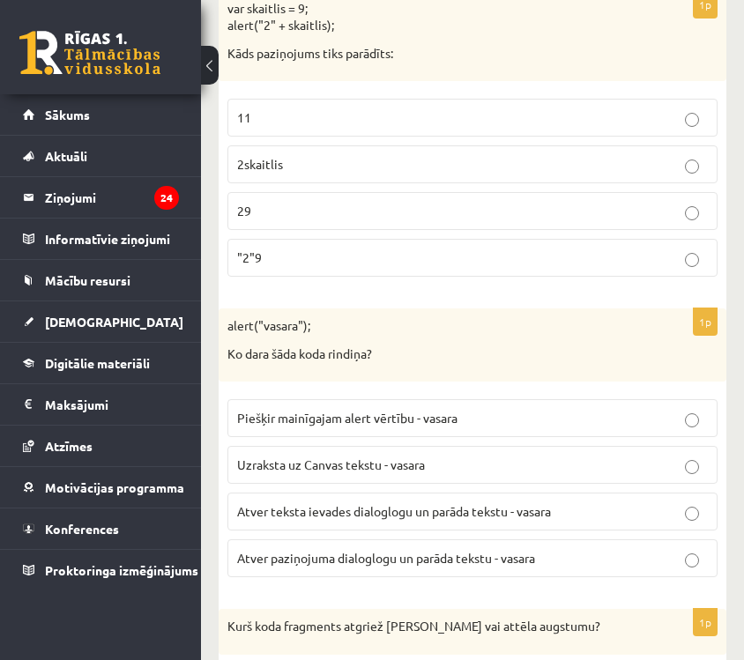
click at [551, 511] on span "Atver teksta ievades dialoglogu un parāda tekstu - vasara" at bounding box center [394, 512] width 314 height 16
click at [531, 575] on label "Atver paziņojuma dialoglogu un parāda tekstu - vasara" at bounding box center [473, 559] width 490 height 38
click at [531, 571] on label "Atver paziņojuma dialoglogu un parāda tekstu - vasara" at bounding box center [473, 559] width 490 height 38
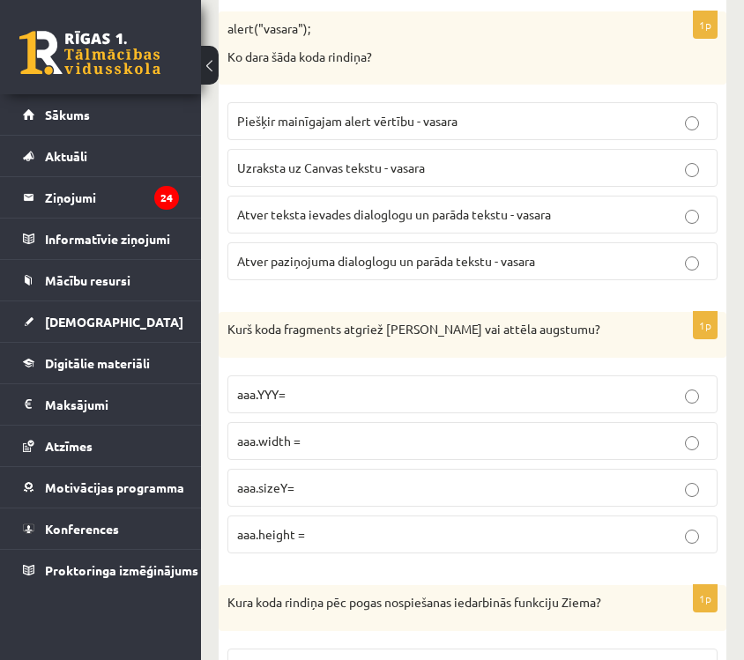
scroll to position [2874, 0]
click at [358, 517] on label "aaa.height =" at bounding box center [473, 534] width 490 height 38
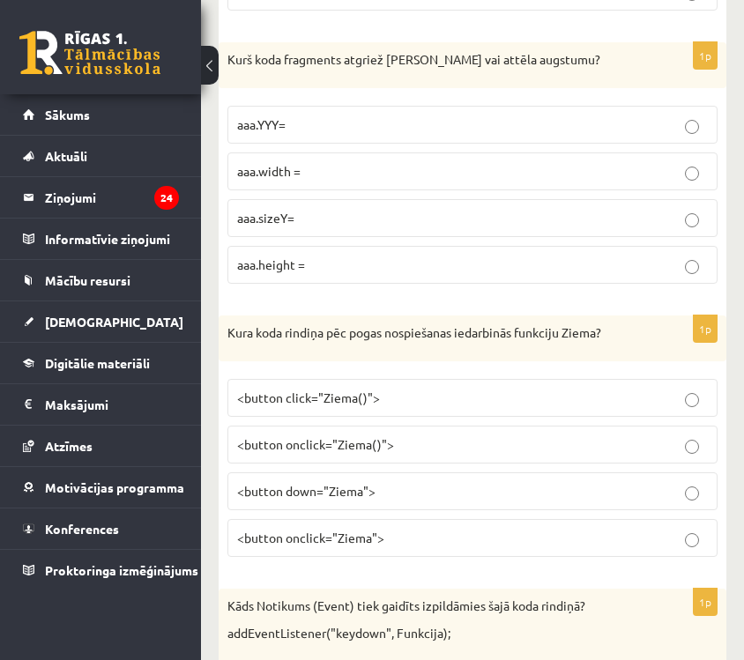
scroll to position [3145, 0]
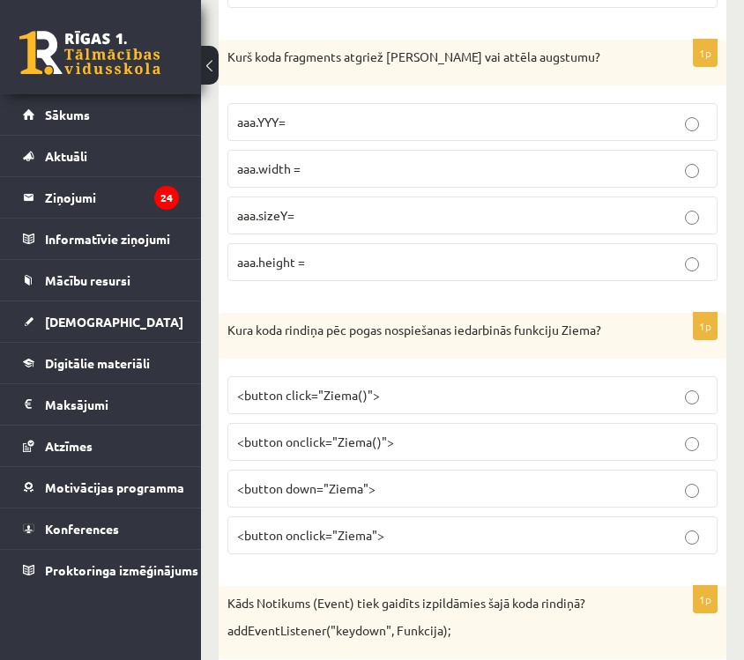
click at [503, 396] on p "<button click="Ziema()">" at bounding box center [472, 395] width 471 height 19
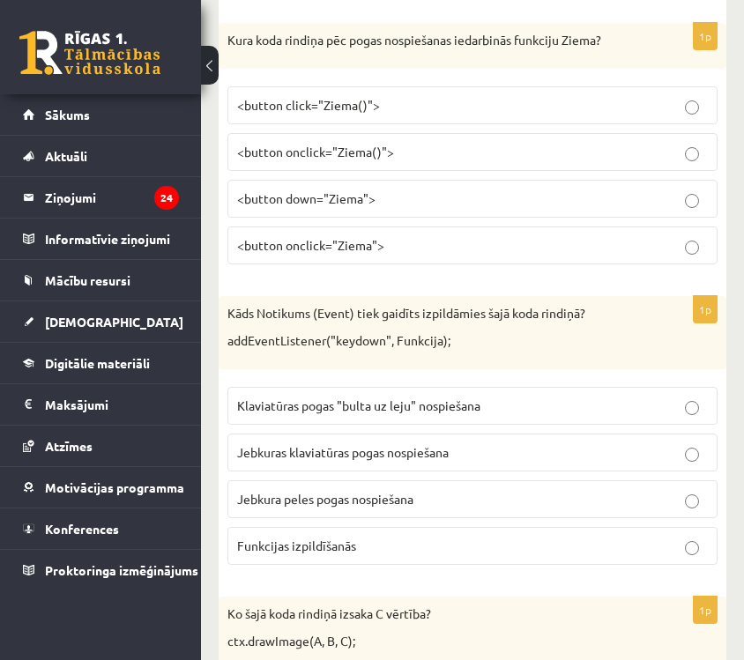
scroll to position [3440, 0]
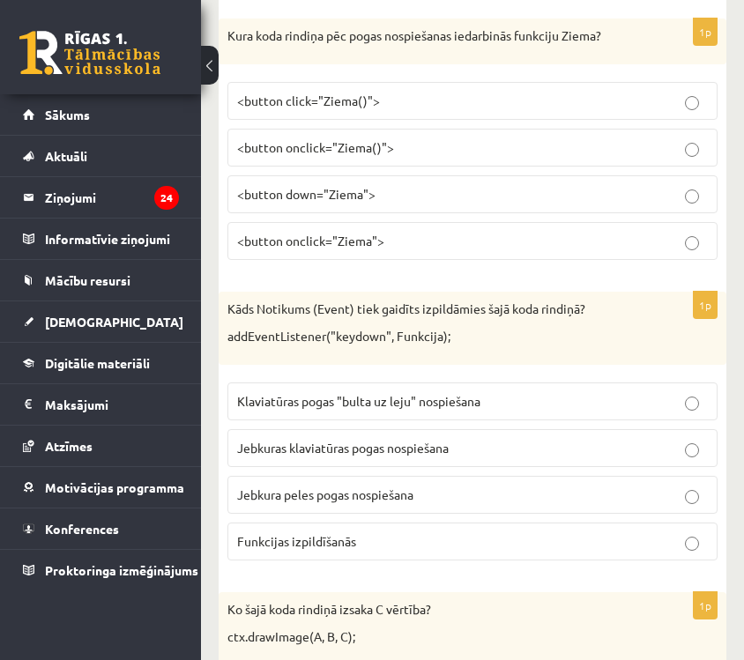
click at [499, 452] on p "Jebkuras klaviatūras pogas nospiešana" at bounding box center [472, 448] width 471 height 19
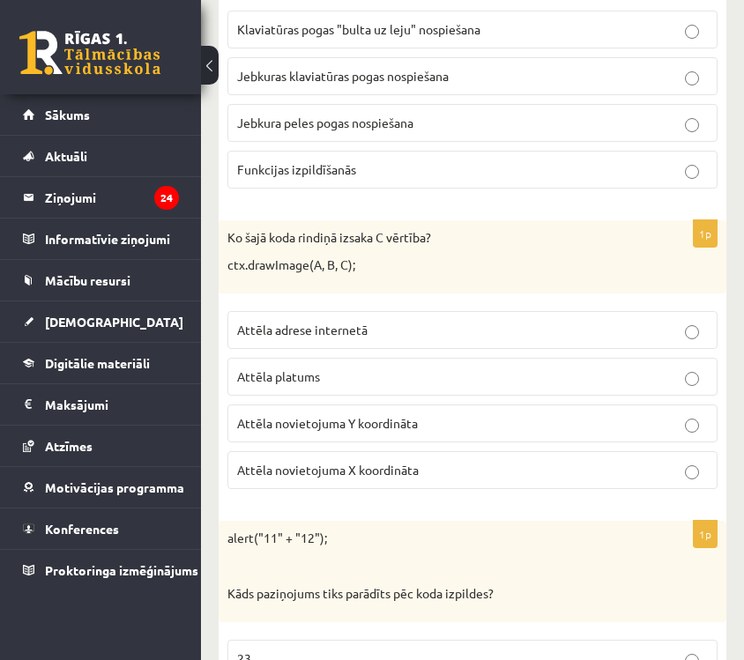
scroll to position [3815, 0]
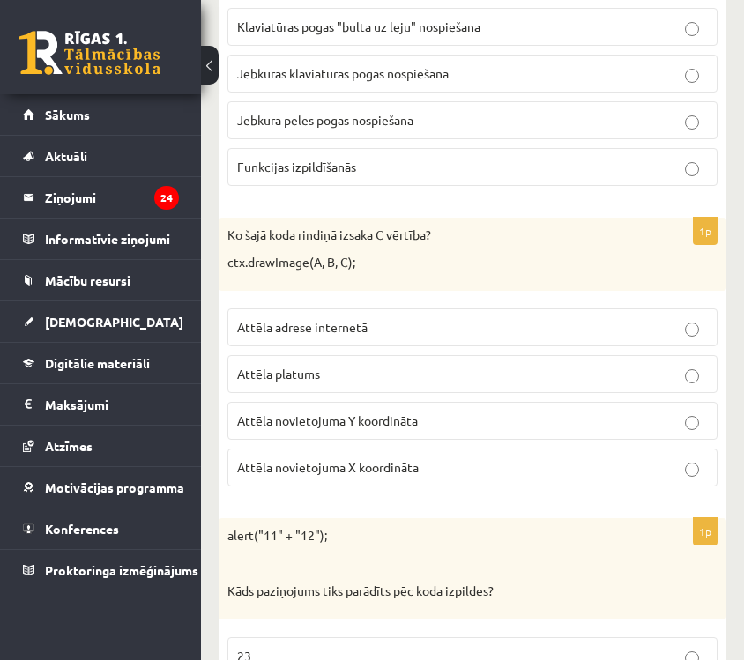
click at [499, 429] on p "Attēla novietojuma Y koordināta" at bounding box center [472, 421] width 471 height 19
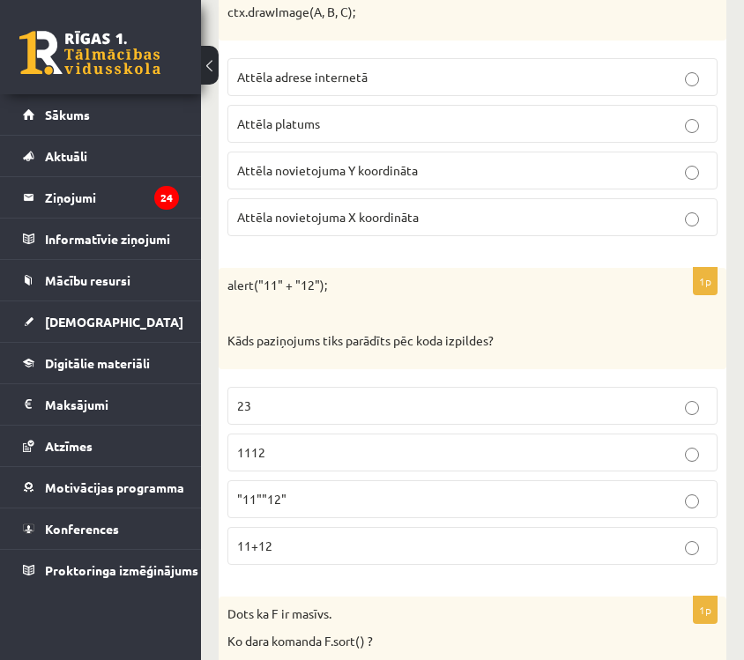
scroll to position [4085, 0]
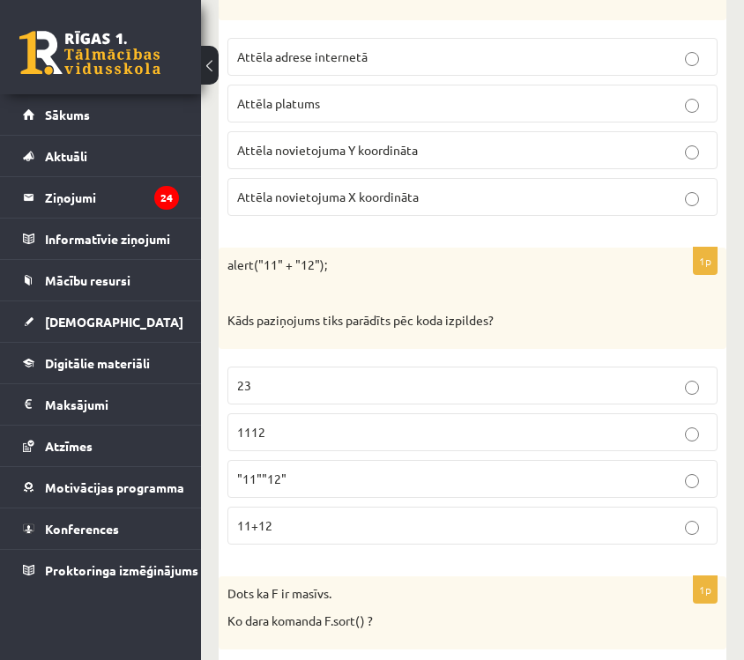
click at [451, 426] on p "1112" at bounding box center [472, 432] width 471 height 19
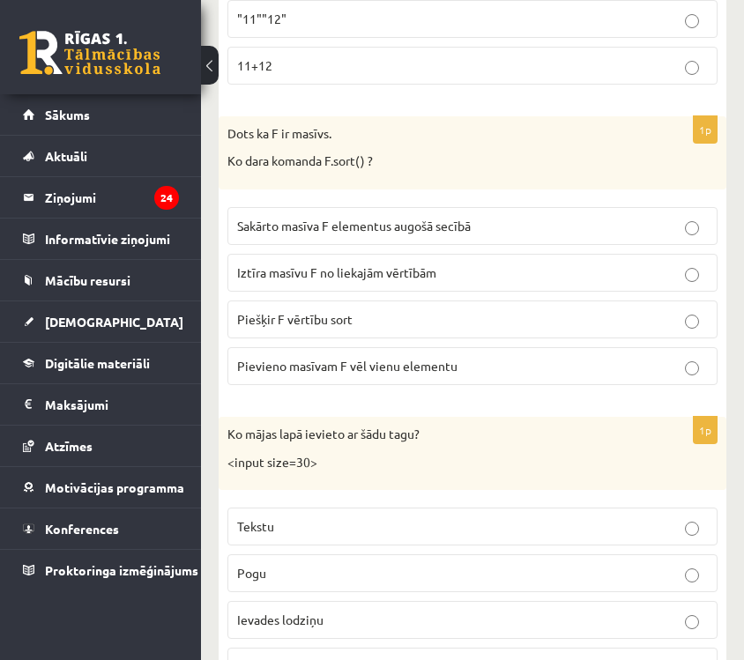
scroll to position [4545, 0]
click at [522, 217] on label "Sakārto masīva F elementus augošā secībā" at bounding box center [473, 227] width 490 height 38
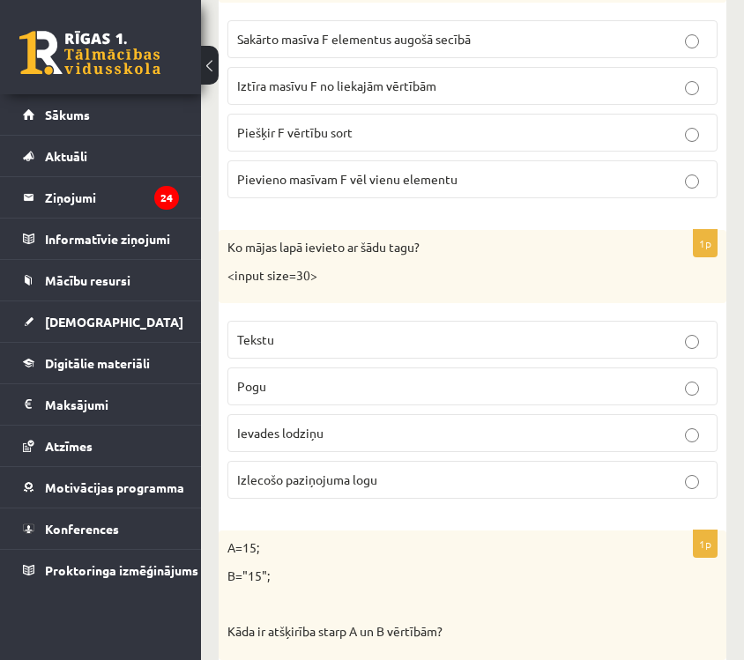
scroll to position [4736, 0]
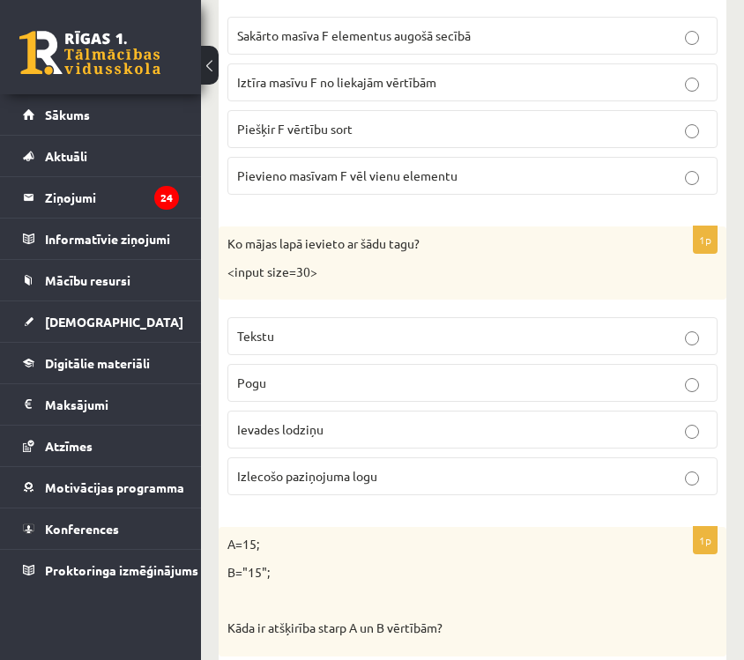
click at [395, 423] on p "Ievades lodziņu" at bounding box center [472, 430] width 471 height 19
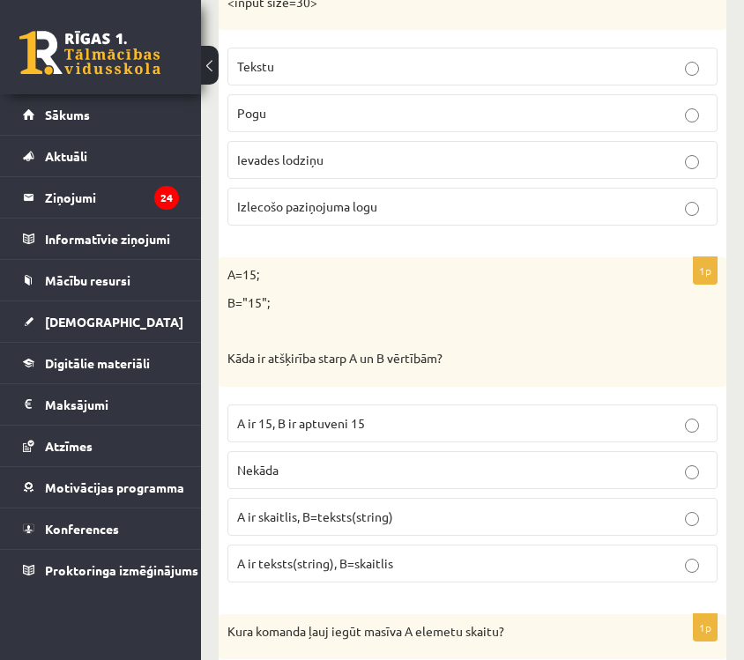
scroll to position [5007, 0]
click at [380, 520] on span "A ir skaitlis, B=teksts(string)" at bounding box center [315, 516] width 156 height 16
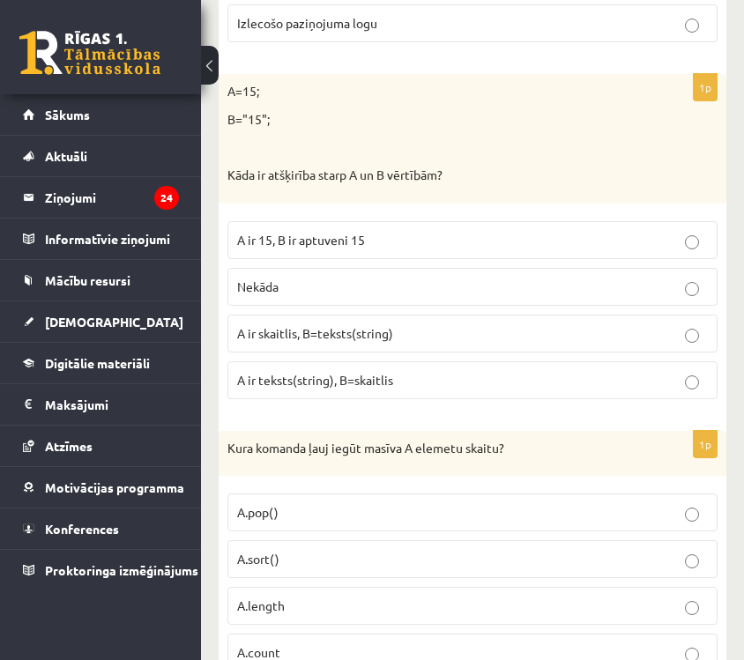
scroll to position [5309, 0]
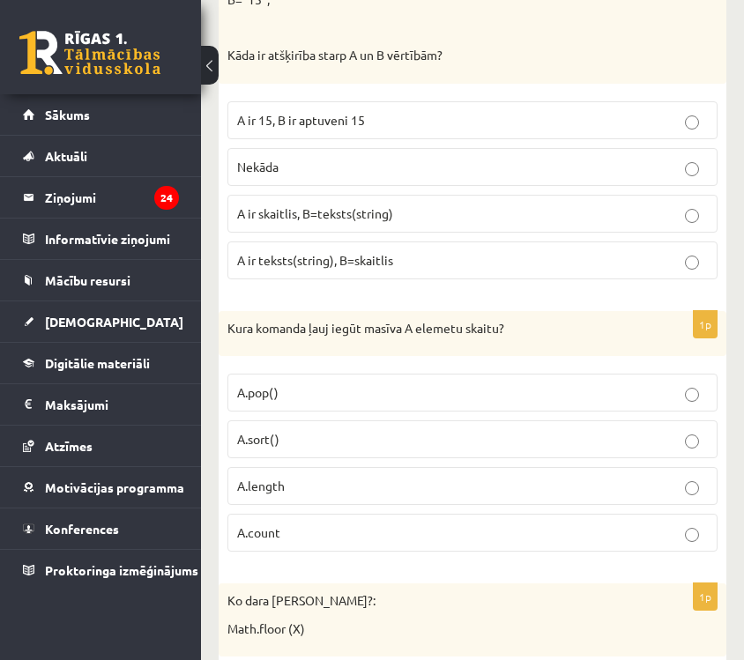
click at [402, 496] on label "A.length" at bounding box center [473, 486] width 490 height 38
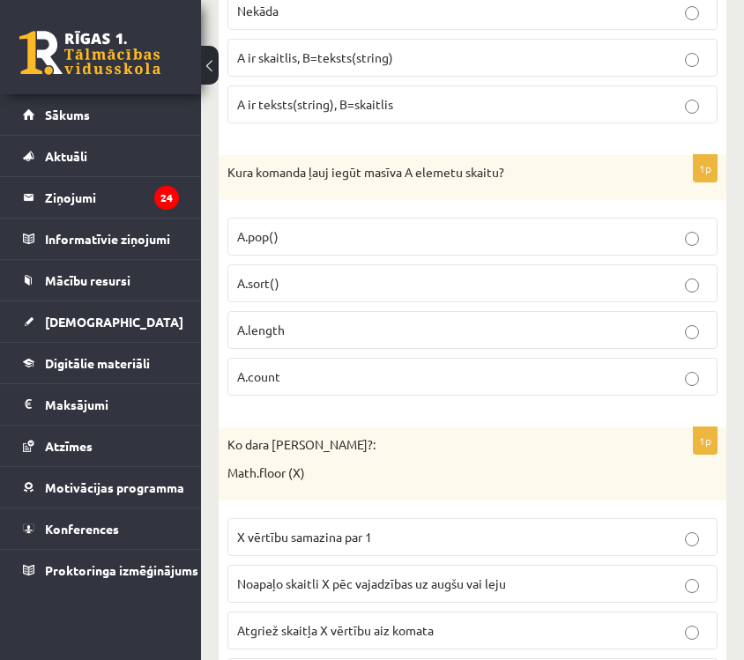
scroll to position [5566, 0]
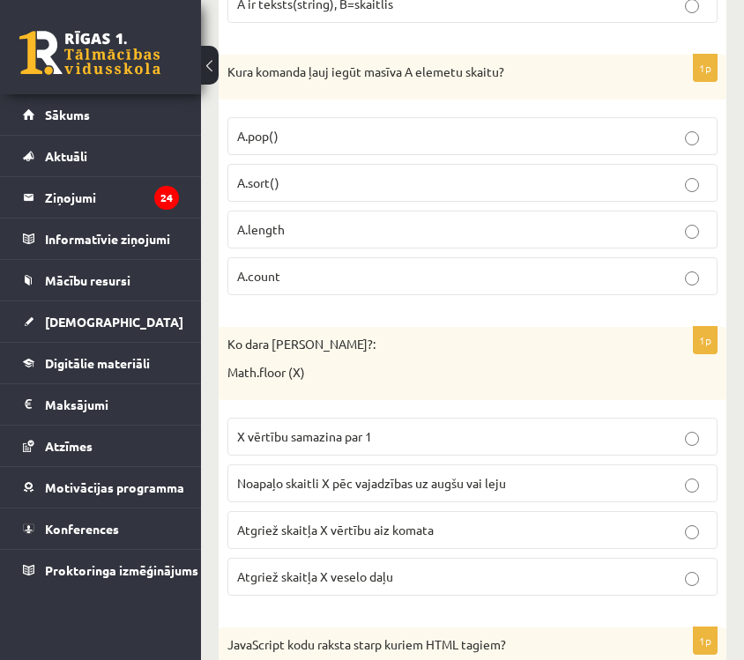
click at [433, 532] on span "Atgriež skaitļa X vērtību aiz komata" at bounding box center [335, 530] width 197 height 16
click at [414, 568] on p "Atgriež skaitļa X veselo daļu" at bounding box center [472, 577] width 471 height 19
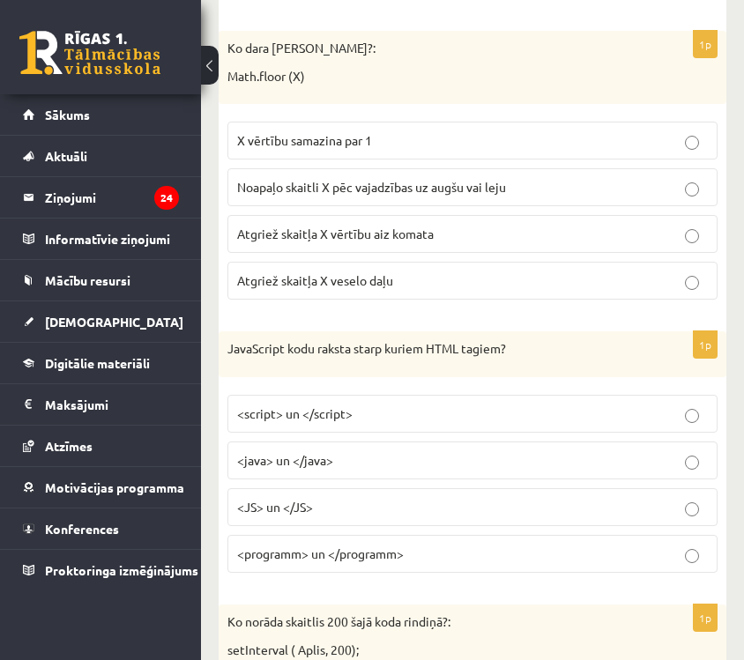
scroll to position [5861, 0]
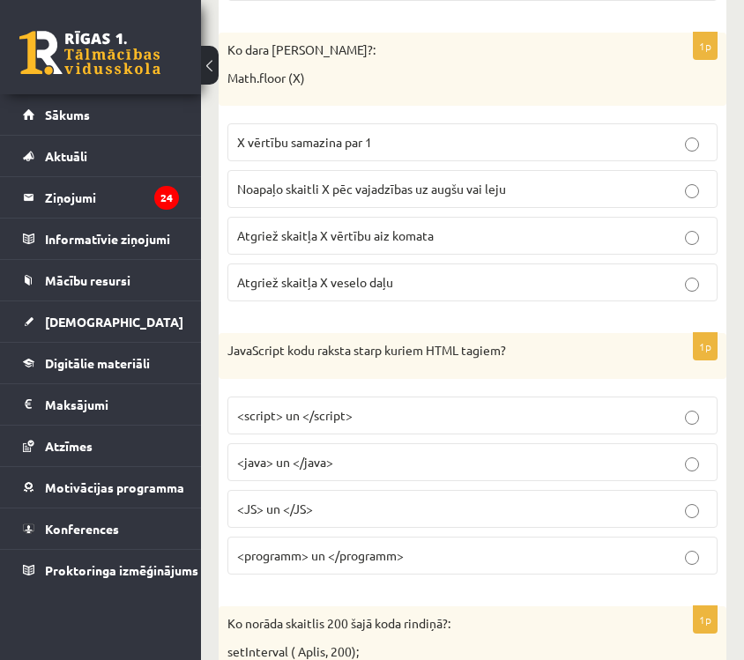
click at [397, 464] on p "<java> un </java>" at bounding box center [472, 462] width 471 height 19
click at [400, 414] on p "<script> un </script>" at bounding box center [472, 416] width 471 height 19
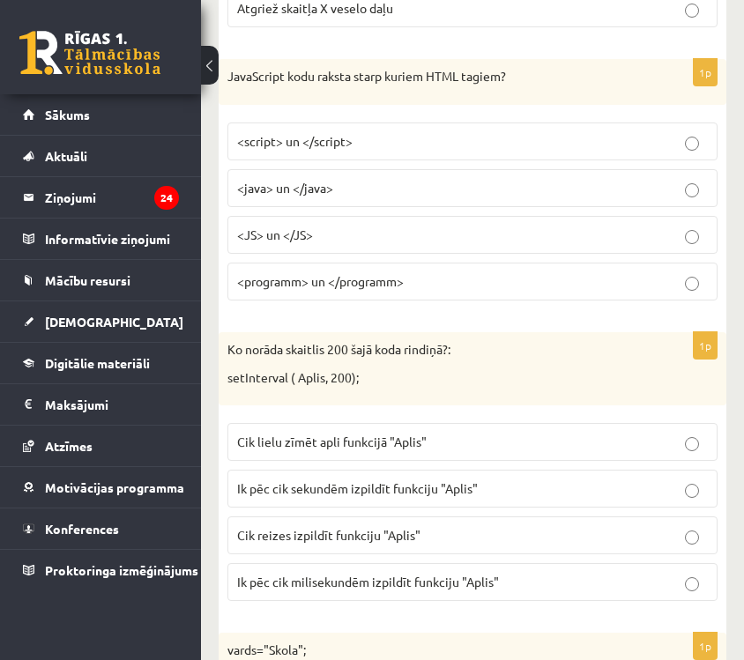
scroll to position [6142, 0]
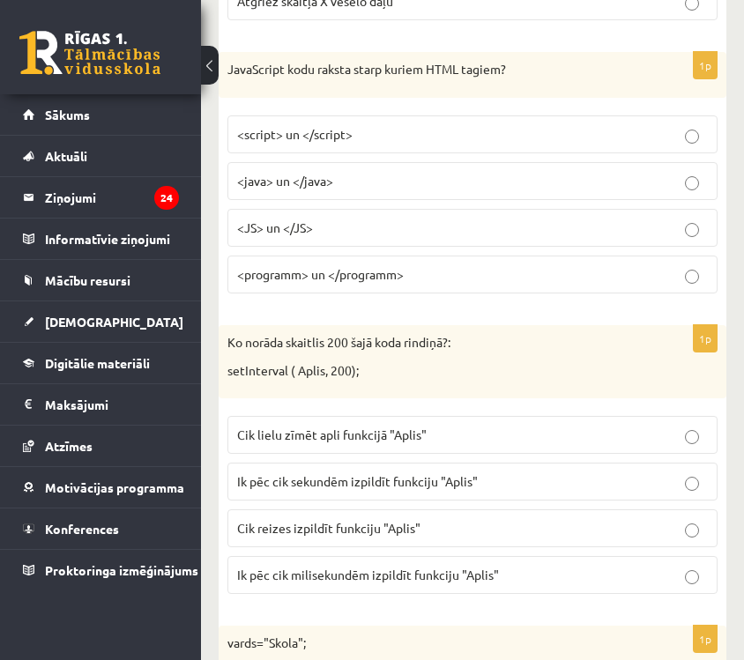
click at [426, 584] on p "Ik pēc cik milisekundēm izpildīt funkciju "Aplis"" at bounding box center [472, 575] width 471 height 19
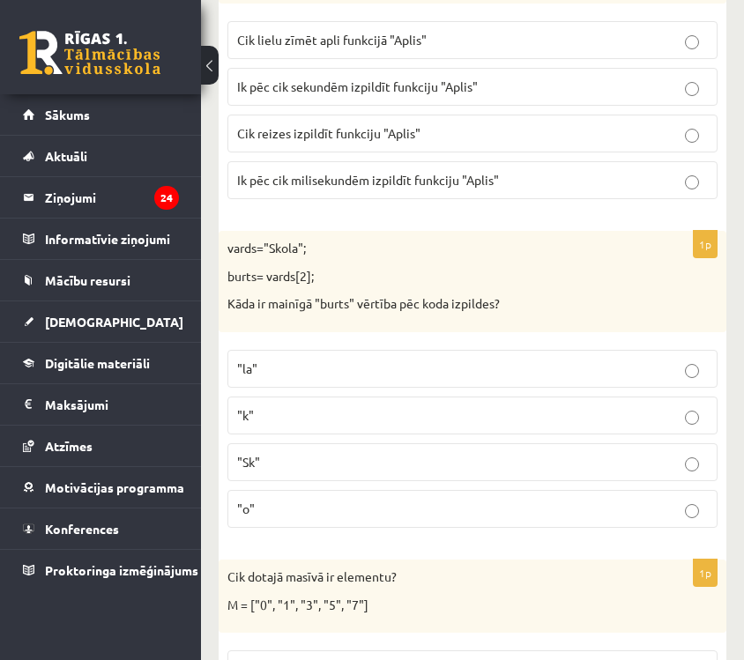
scroll to position [6536, 0]
click at [404, 497] on label ""o"" at bounding box center [473, 510] width 490 height 38
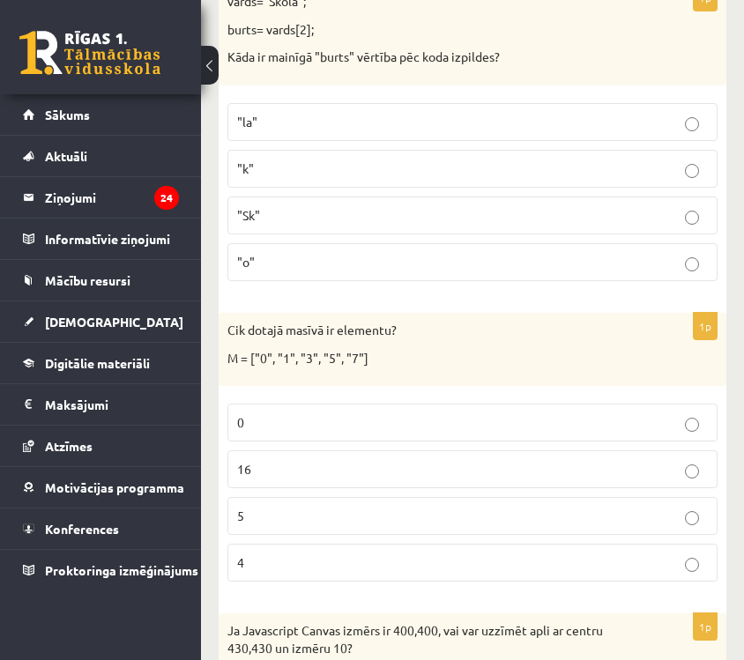
scroll to position [6783, 0]
click at [387, 520] on p "5" at bounding box center [472, 517] width 471 height 19
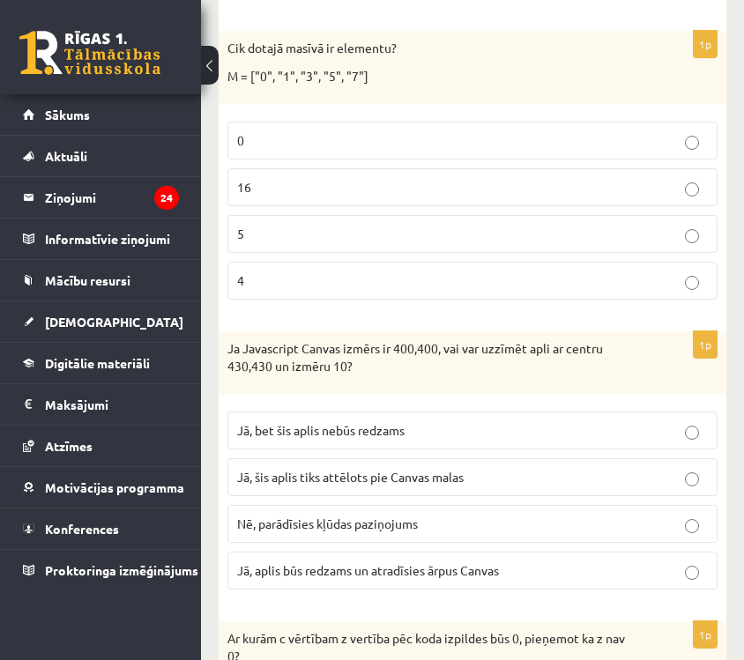
scroll to position [7116, 0]
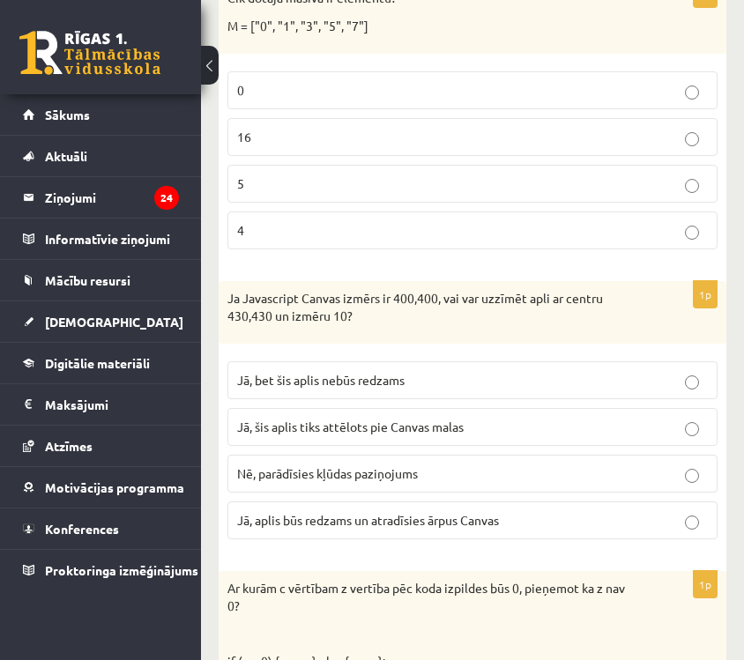
click at [415, 385] on p "Jā, bet šis aplis nebūs redzams" at bounding box center [472, 380] width 471 height 19
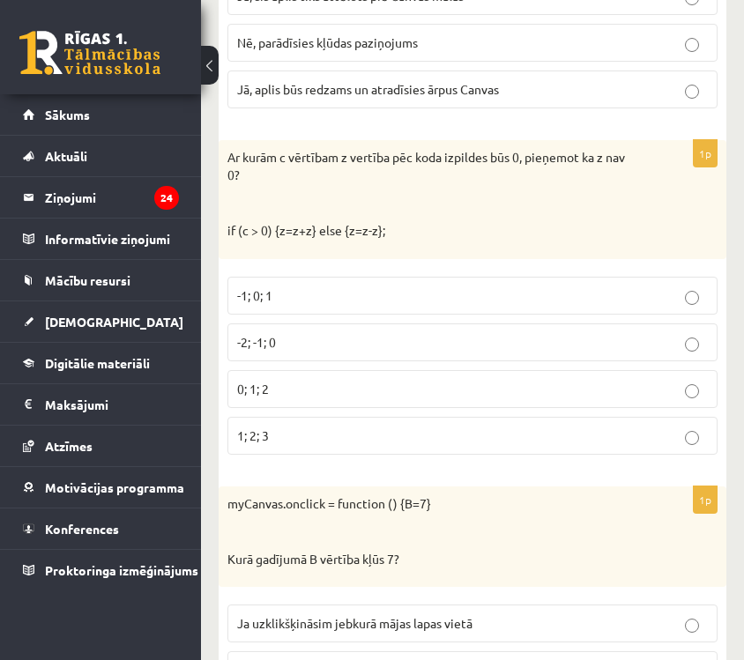
scroll to position [7693, 0]
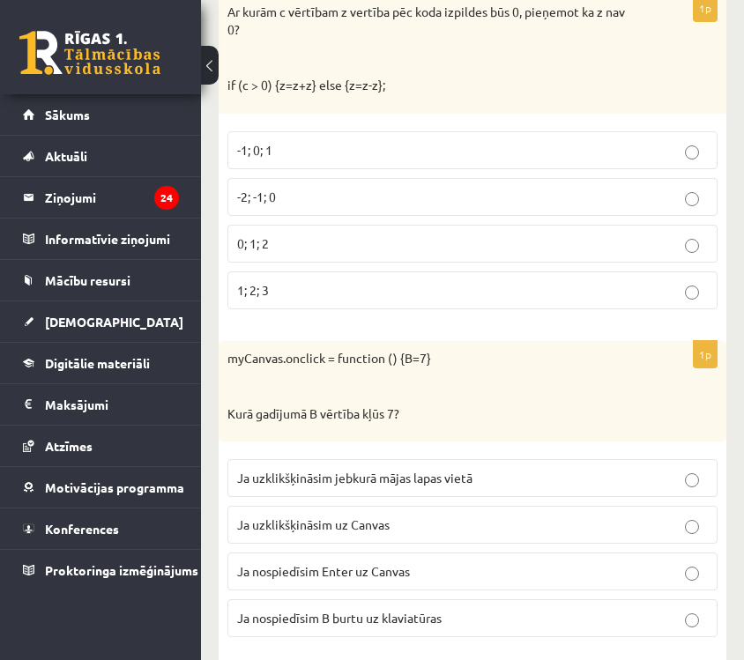
click at [437, 151] on p "-1; 0; 1" at bounding box center [472, 150] width 471 height 19
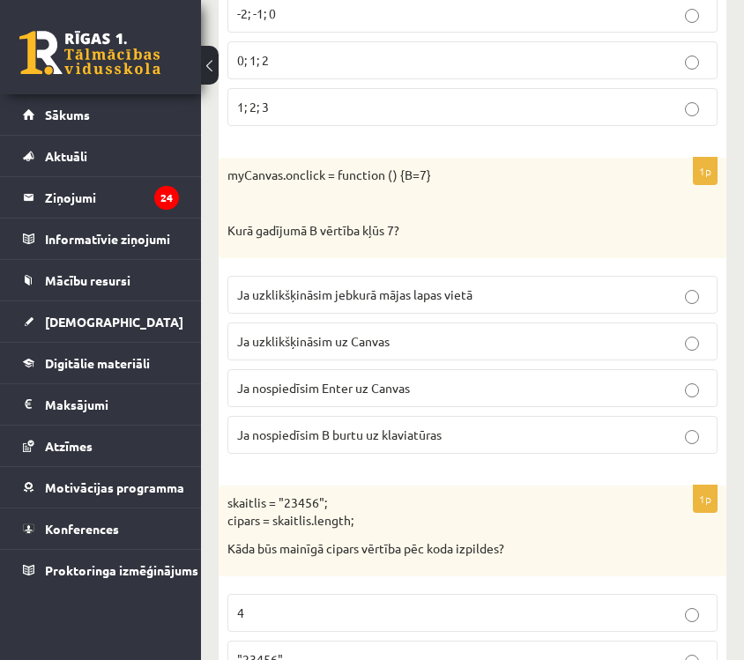
scroll to position [7880, 0]
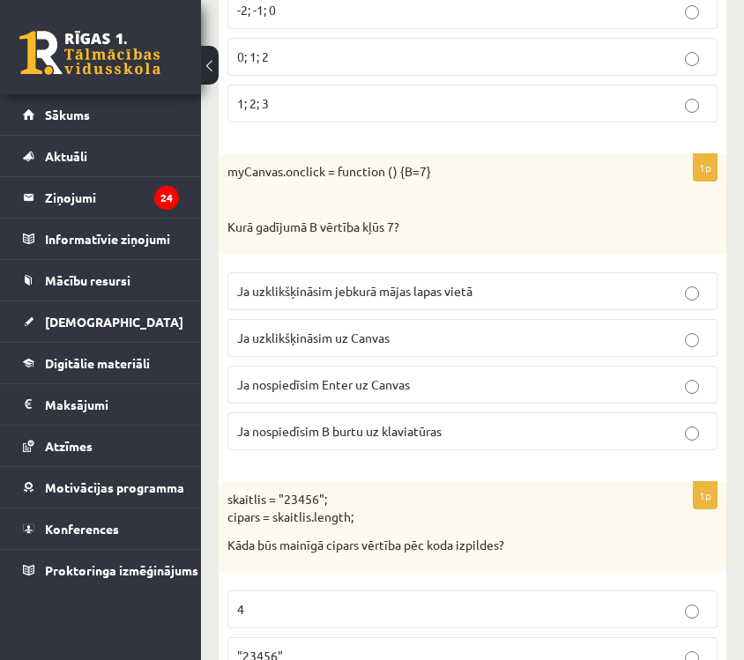
click at [407, 331] on p "Ja uzklikšķināsim uz Canvas" at bounding box center [472, 338] width 471 height 19
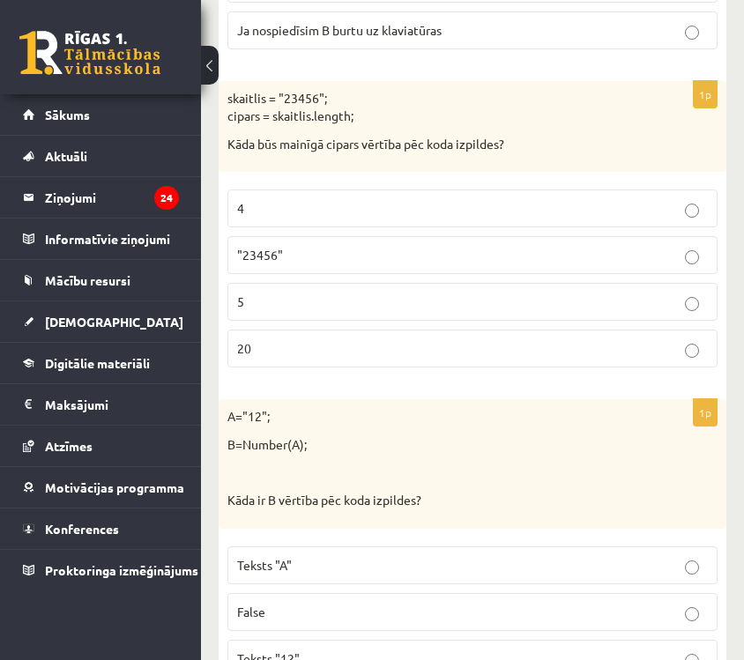
scroll to position [8283, 0]
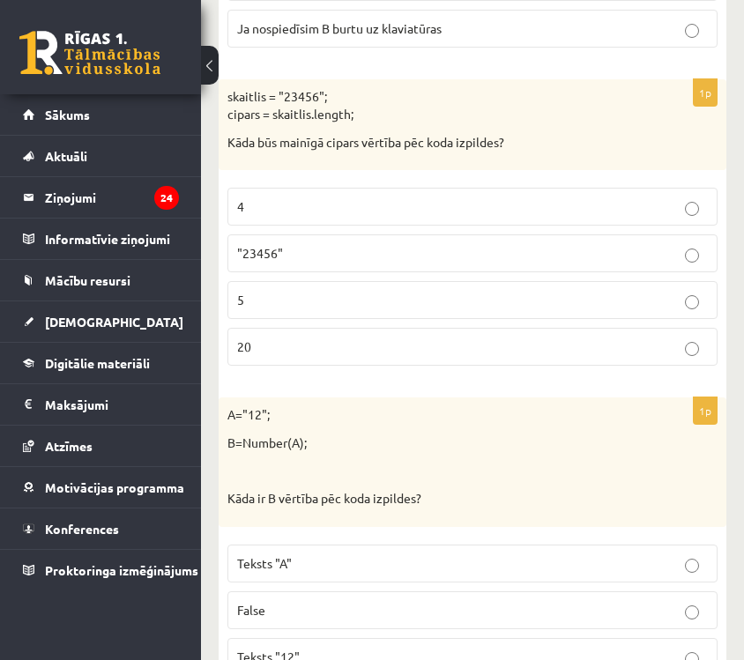
click at [402, 296] on p "5" at bounding box center [472, 300] width 471 height 19
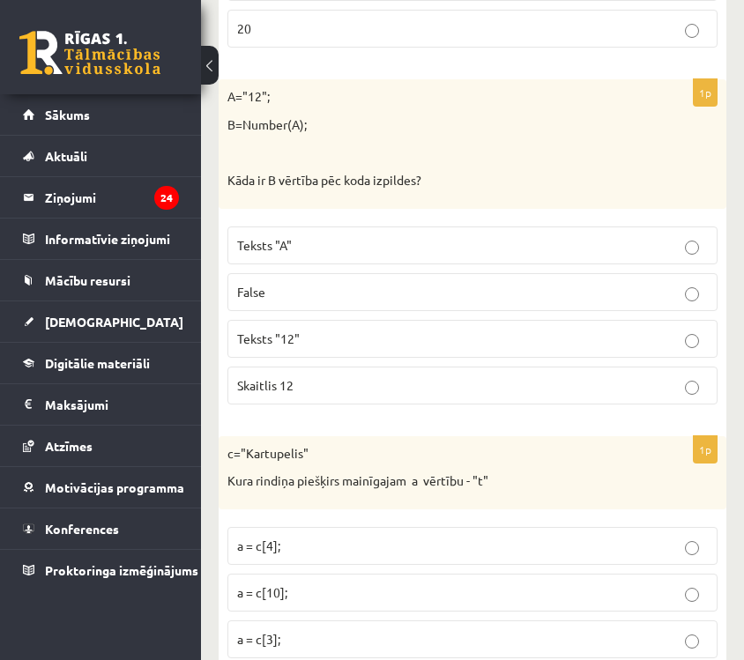
scroll to position [8610, 0]
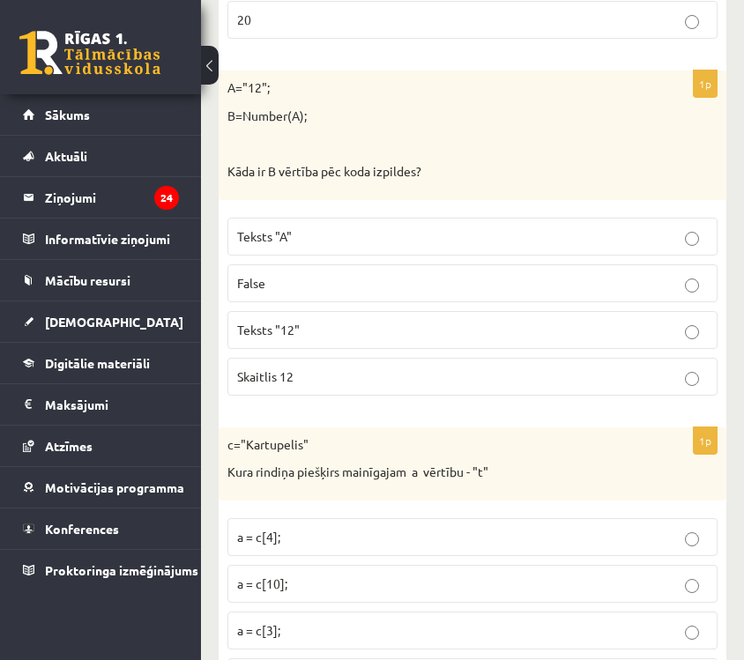
click at [389, 362] on label "Skaitlis 12" at bounding box center [473, 377] width 490 height 38
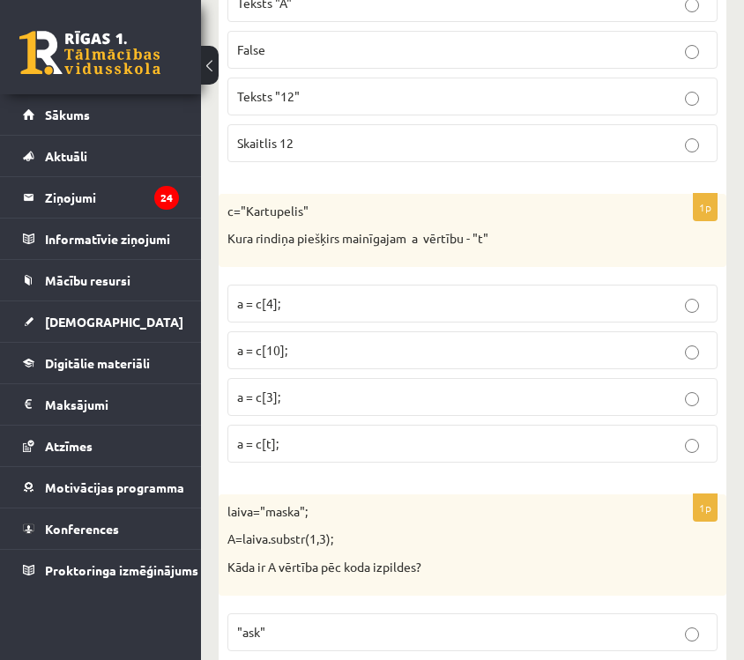
scroll to position [8843, 0]
click at [355, 441] on p "a = c[t];" at bounding box center [472, 445] width 471 height 19
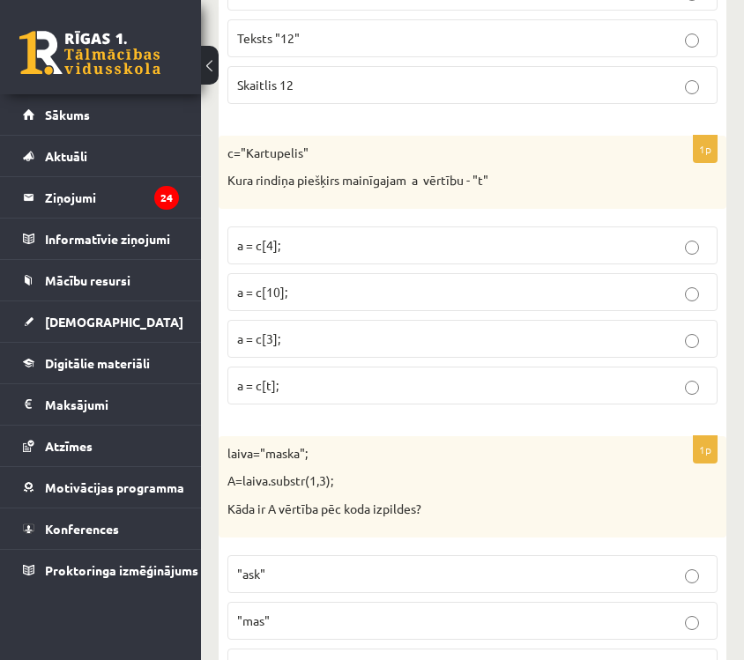
scroll to position [9033, 0]
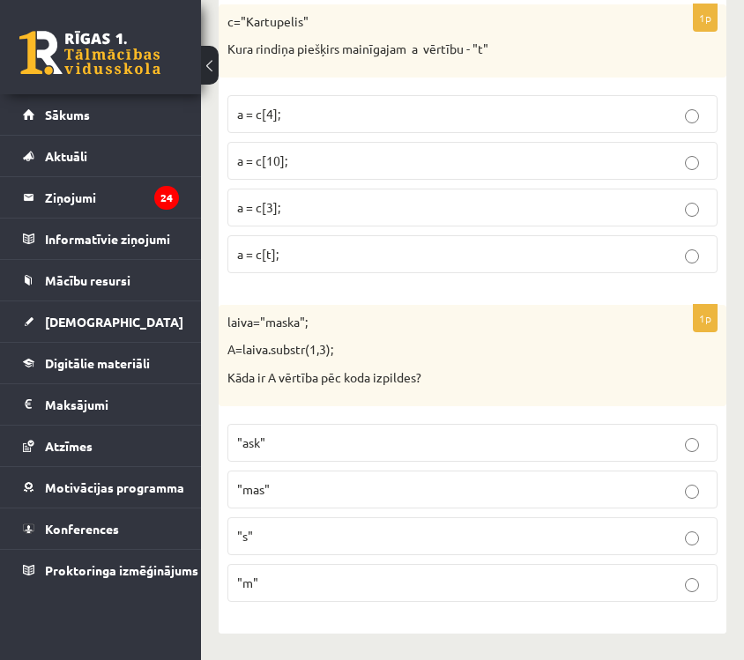
click at [355, 441] on p ""ask"" at bounding box center [472, 443] width 471 height 19
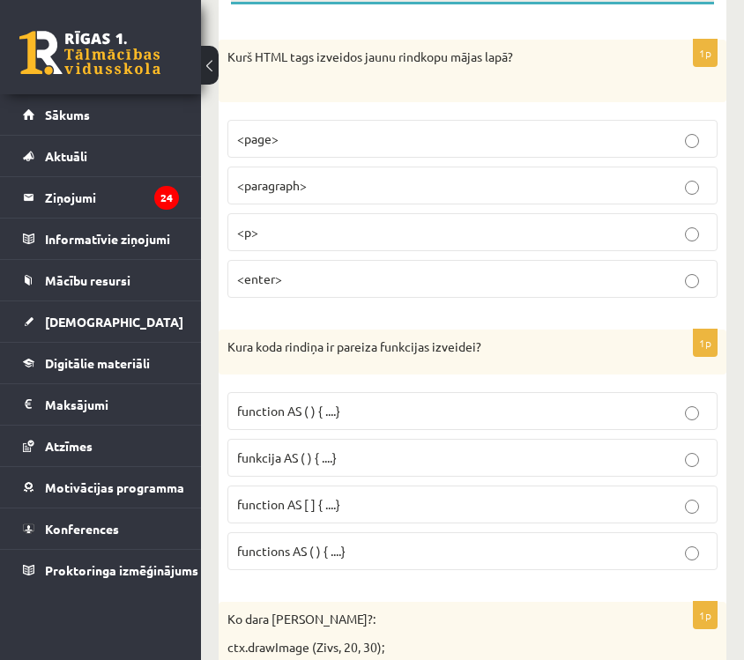
scroll to position [0, 0]
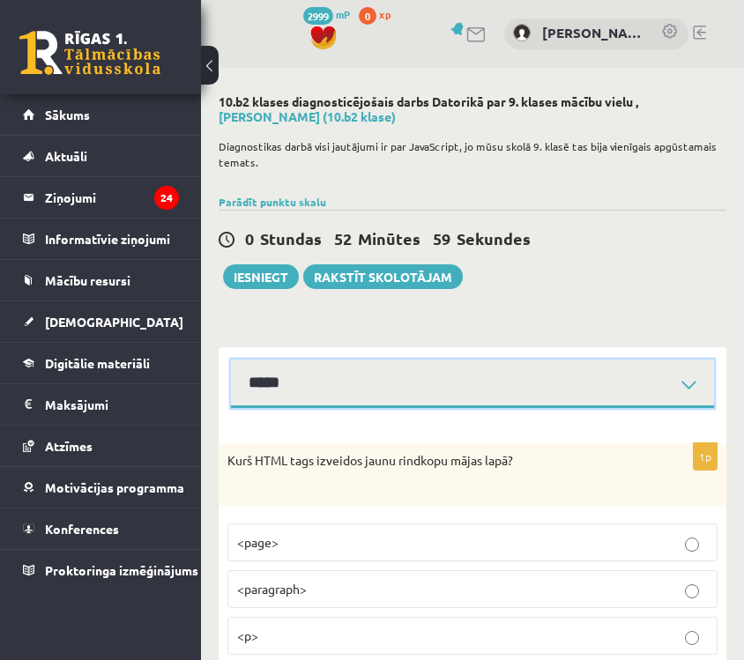
click at [359, 395] on select "**********" at bounding box center [472, 384] width 483 height 49
select select "**********"
click at [231, 360] on select "**********" at bounding box center [472, 384] width 483 height 49
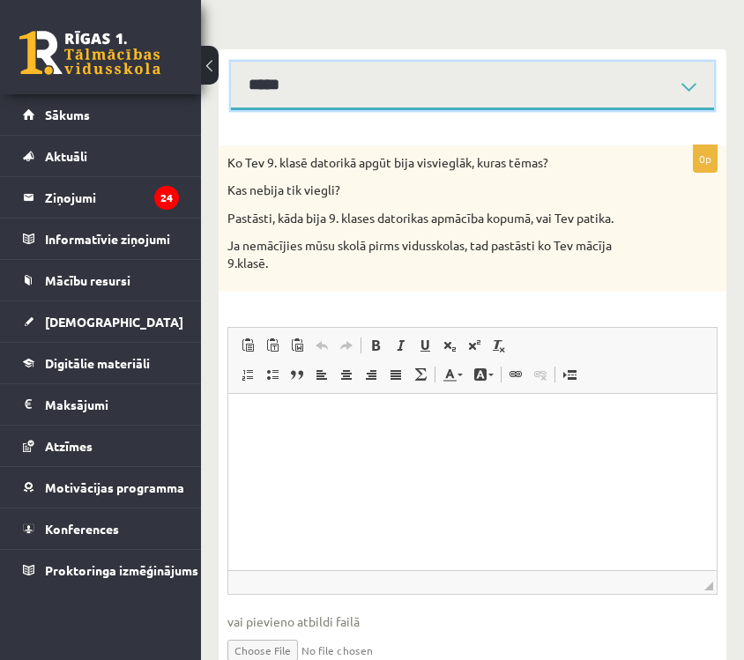
scroll to position [301, 0]
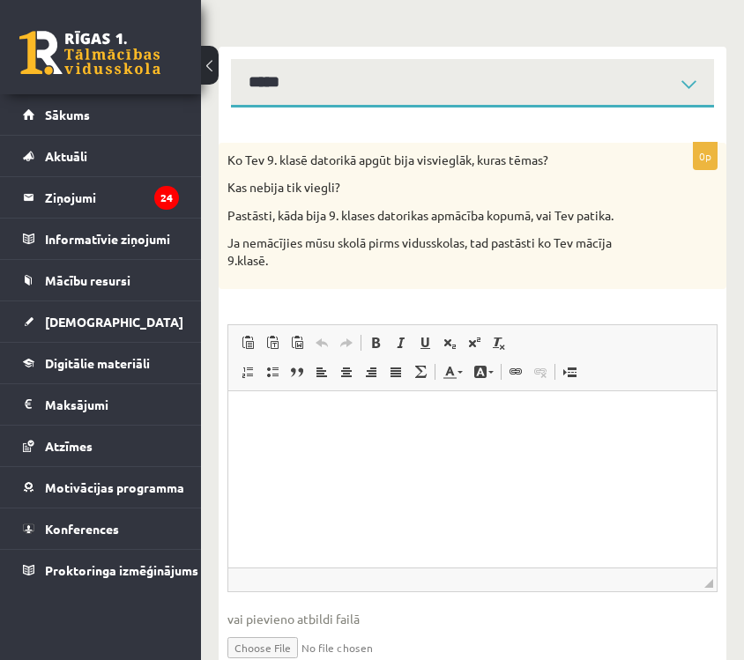
click at [371, 444] on html at bounding box center [472, 418] width 489 height 54
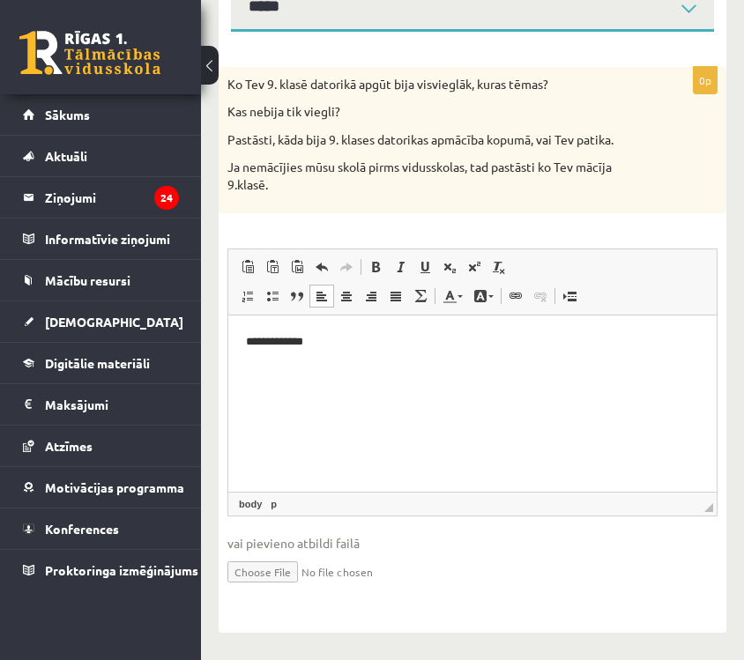
scroll to position [0, 0]
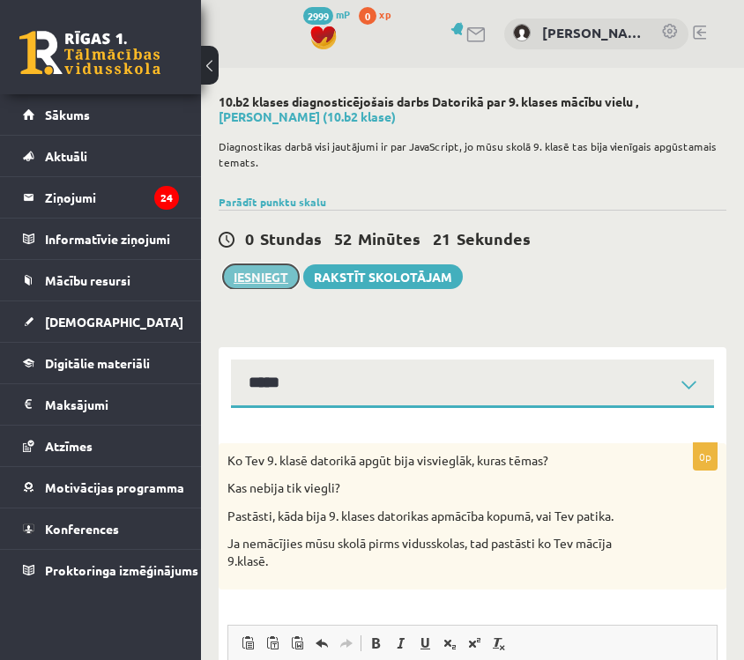
click at [280, 284] on button "Iesniegt" at bounding box center [261, 277] width 76 height 25
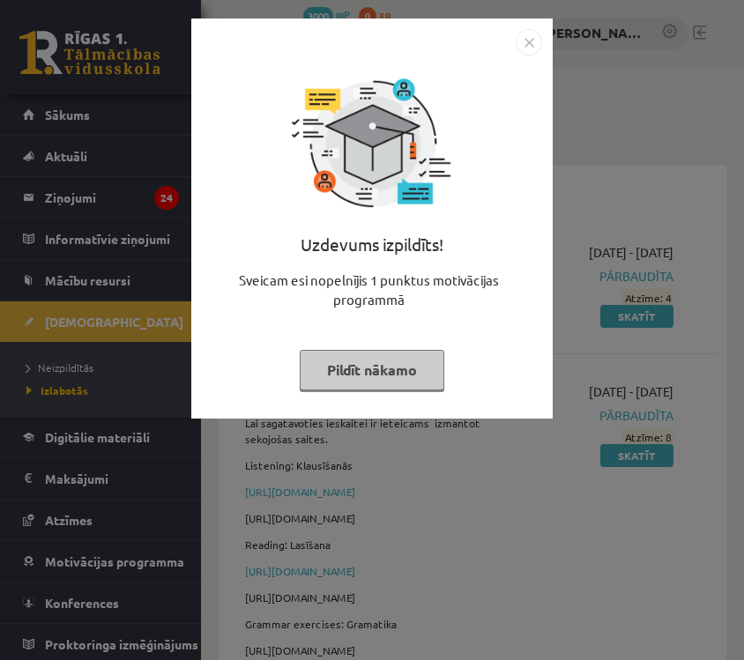
click at [533, 46] on img "Close" at bounding box center [529, 42] width 26 height 26
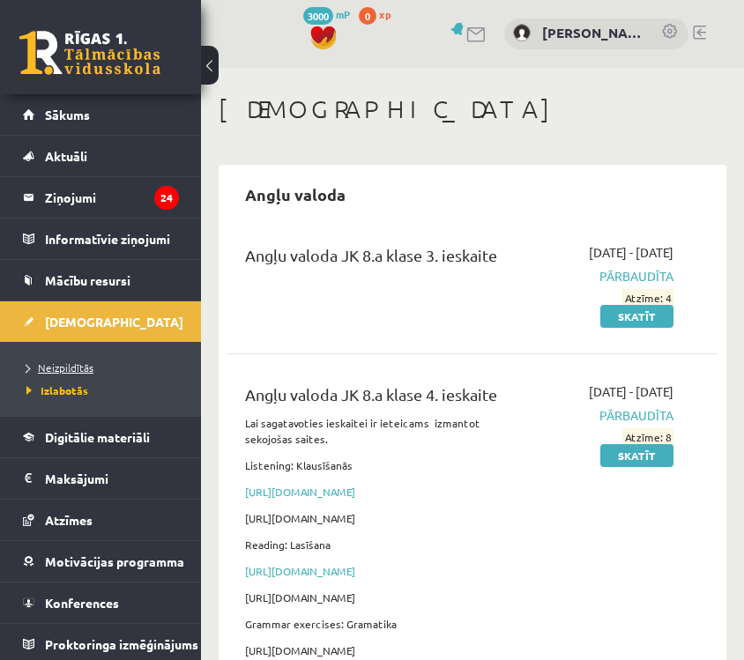
click at [64, 372] on span "Neizpildītās" at bounding box center [59, 368] width 67 height 14
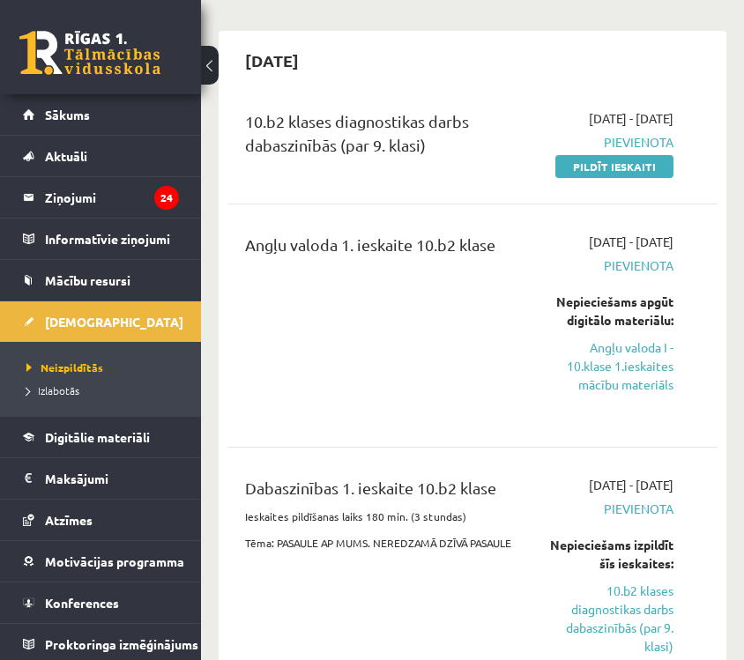
scroll to position [132, 0]
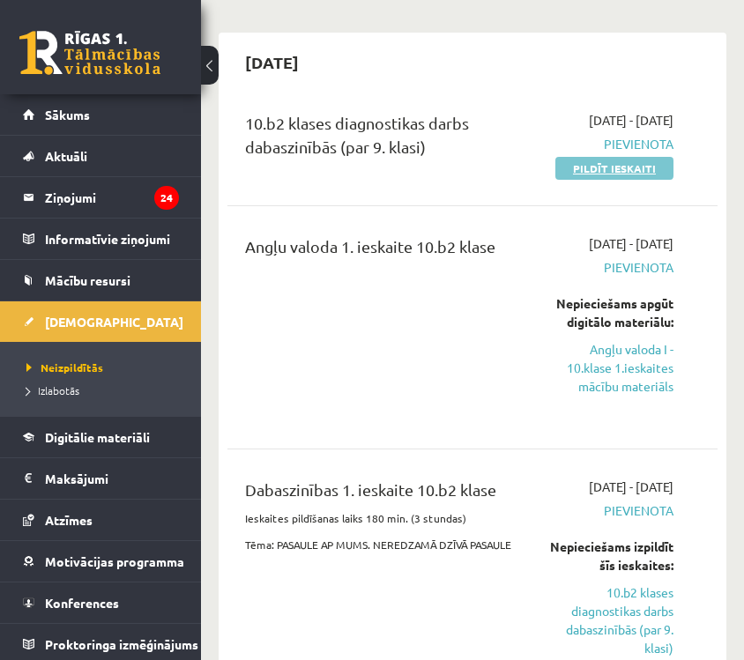
click at [623, 180] on link "Pildīt ieskaiti" at bounding box center [615, 168] width 118 height 23
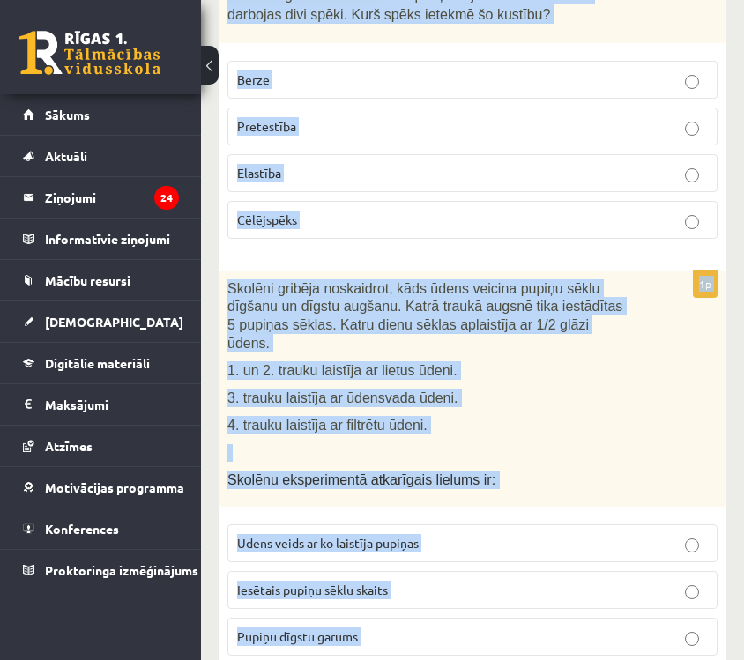
scroll to position [8750, 0]
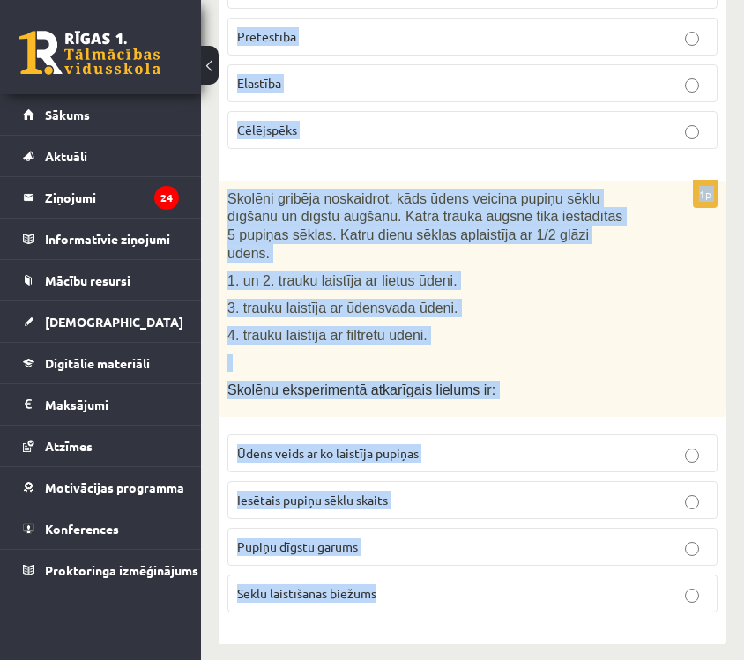
drag, startPoint x: 228, startPoint y: 210, endPoint x: 482, endPoint y: 680, distance: 534.7
copy form "Izpēti šūnas modeli un nosaki ar 2 apzīmētās šūnas sastāvdaļas funkciju! Atbild…"
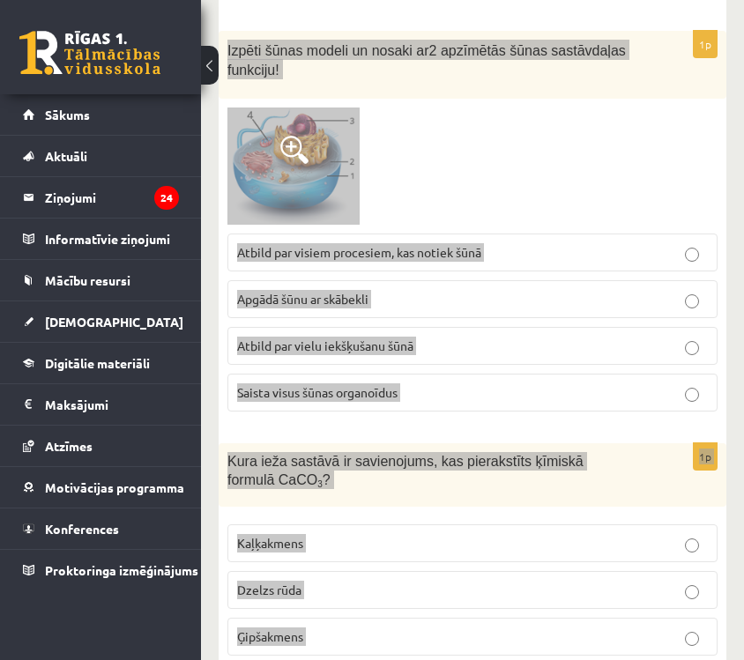
scroll to position [0, 0]
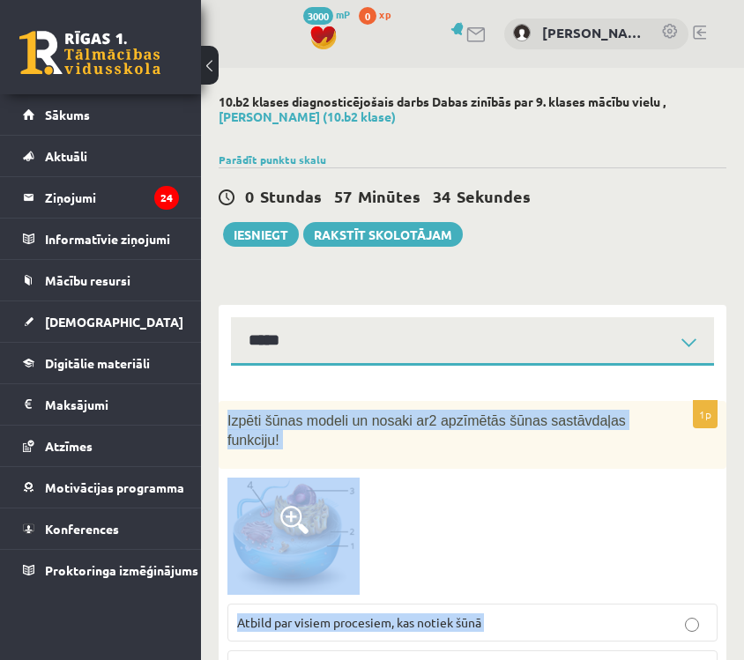
click at [480, 503] on div at bounding box center [473, 537] width 490 height 118
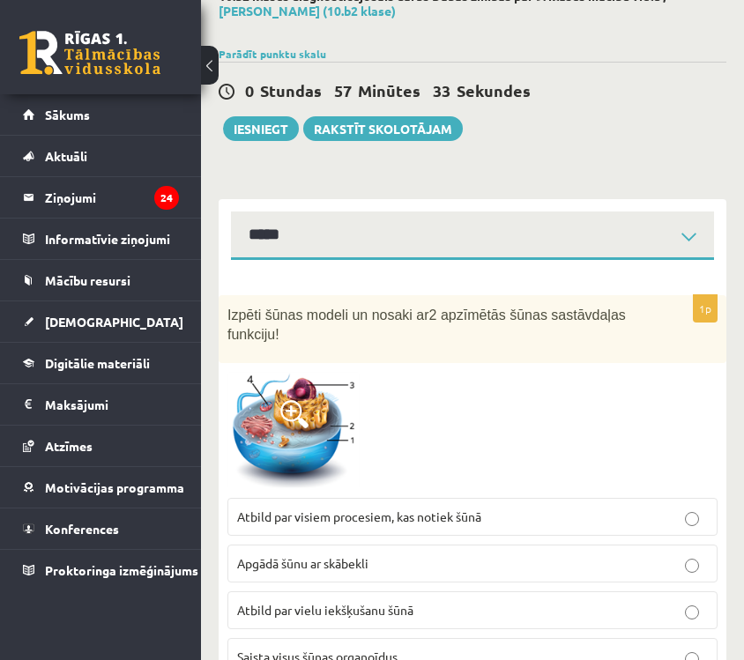
scroll to position [109, 0]
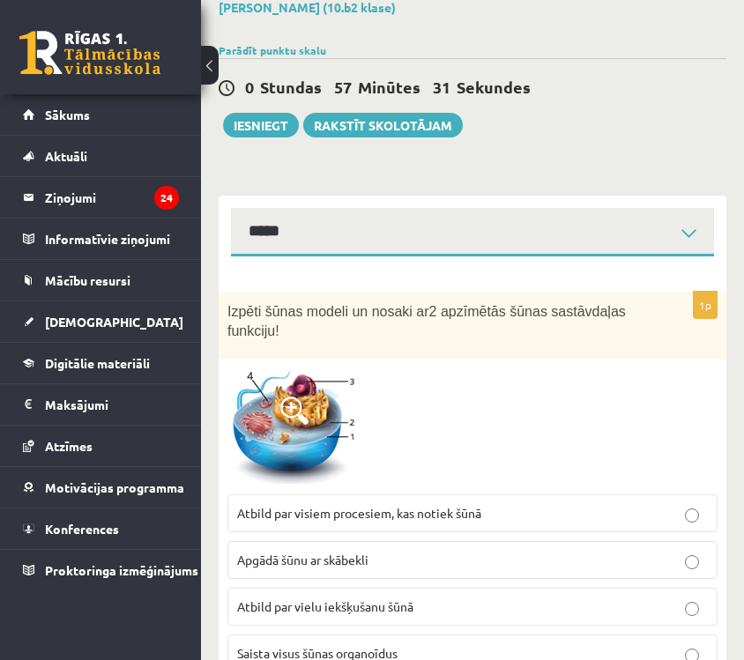
click at [308, 437] on img at bounding box center [294, 428] width 132 height 118
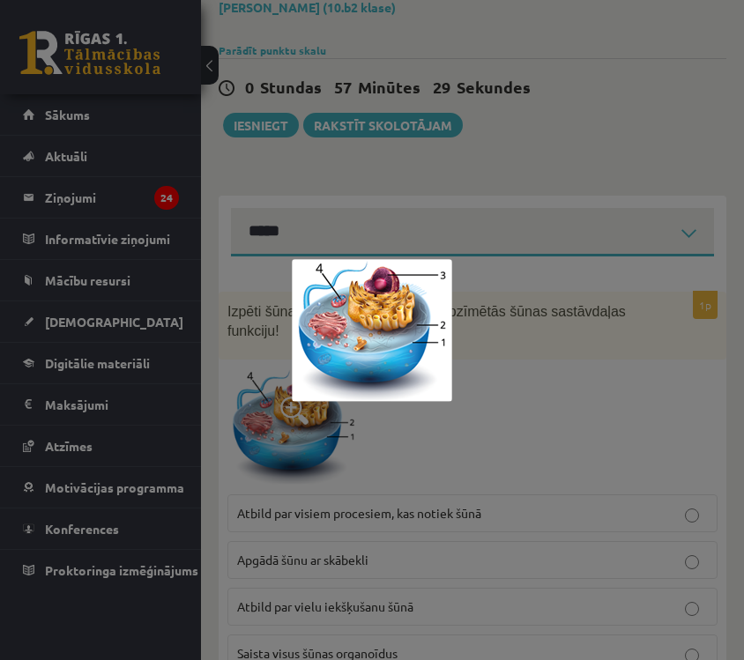
click at [308, 437] on div at bounding box center [372, 330] width 744 height 660
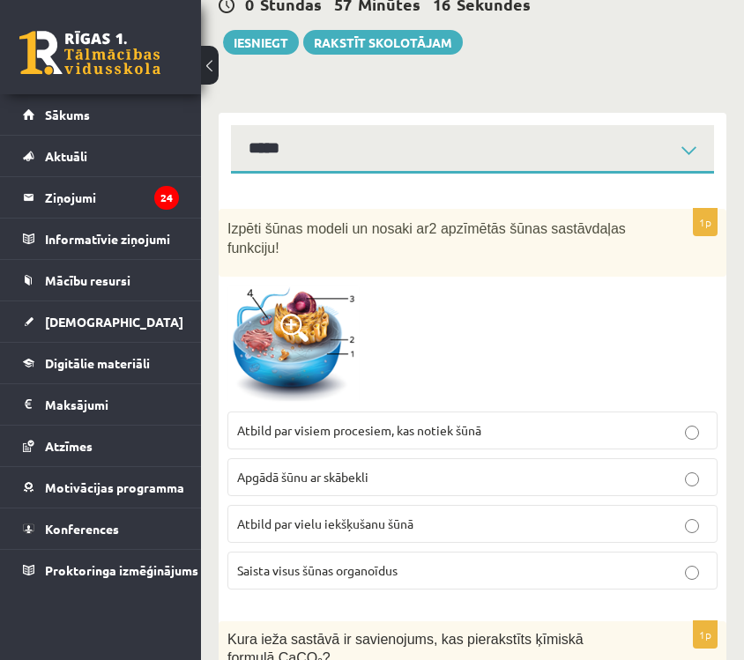
scroll to position [193, 0]
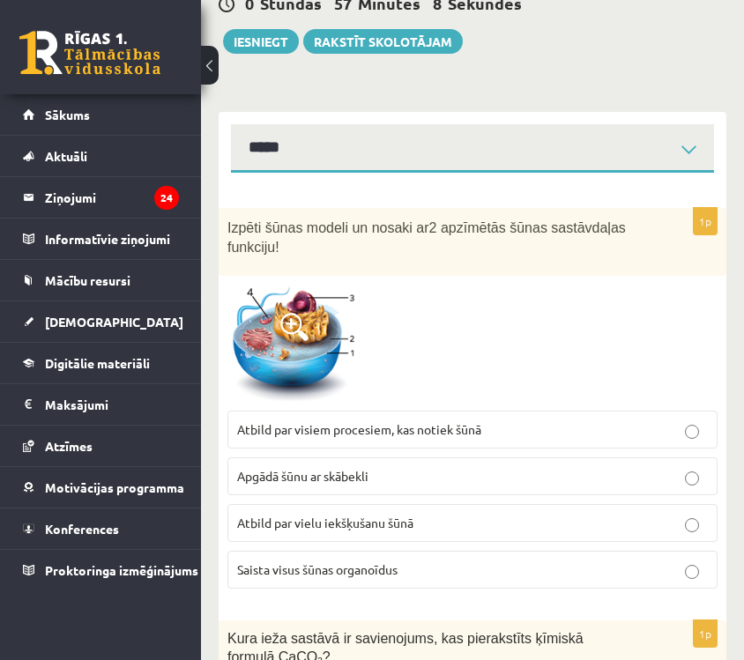
click at [451, 573] on p "Saista visus šūnas organoīdus" at bounding box center [472, 570] width 471 height 19
click at [514, 430] on p "Atbild par visiem procesiem, kas notiek šūnā" at bounding box center [472, 430] width 471 height 19
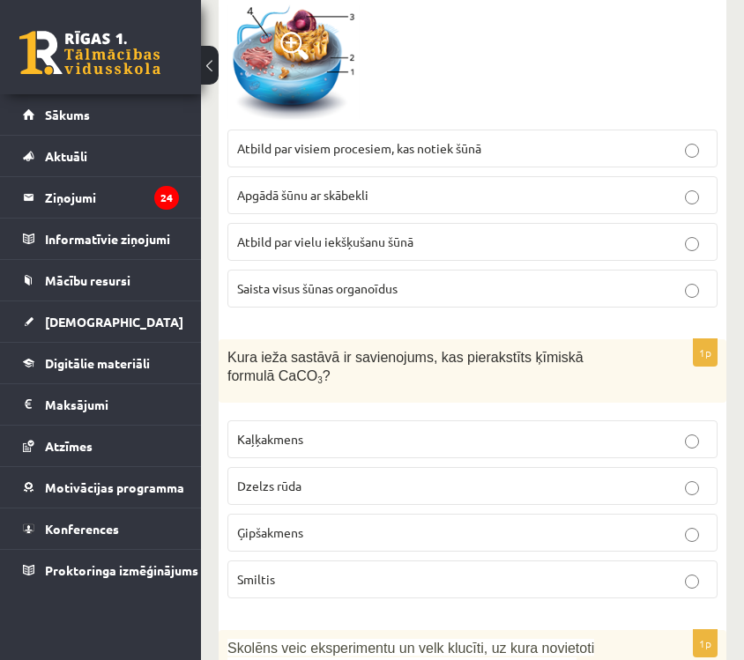
scroll to position [485, 0]
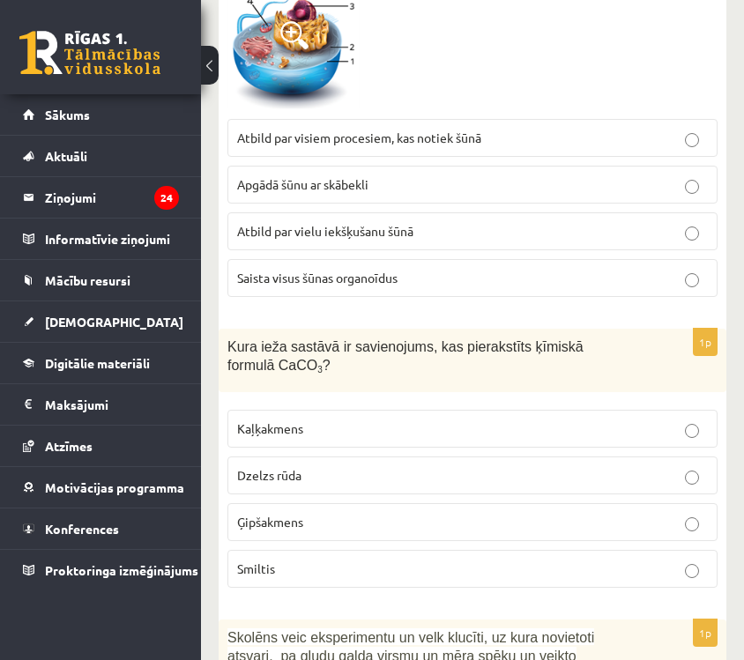
click at [576, 431] on p "Kaļķakmens" at bounding box center [472, 429] width 471 height 19
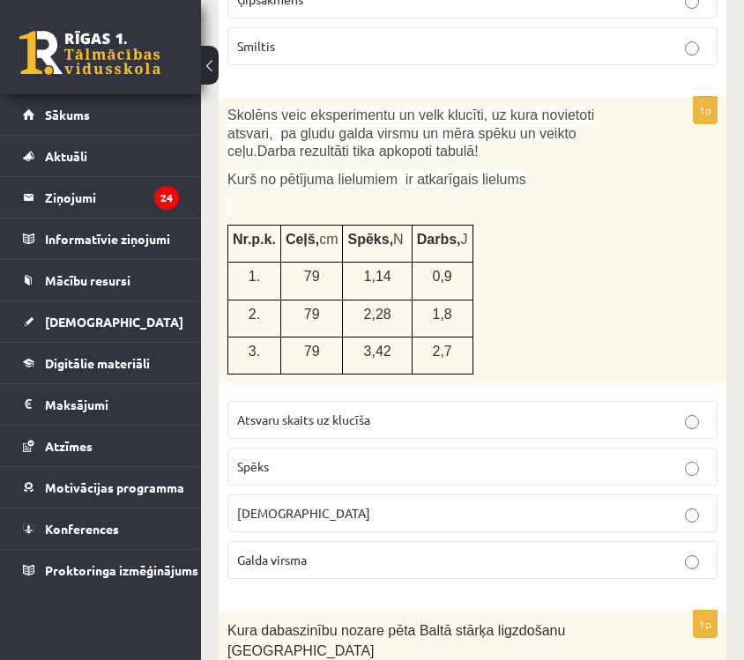
scroll to position [1011, 0]
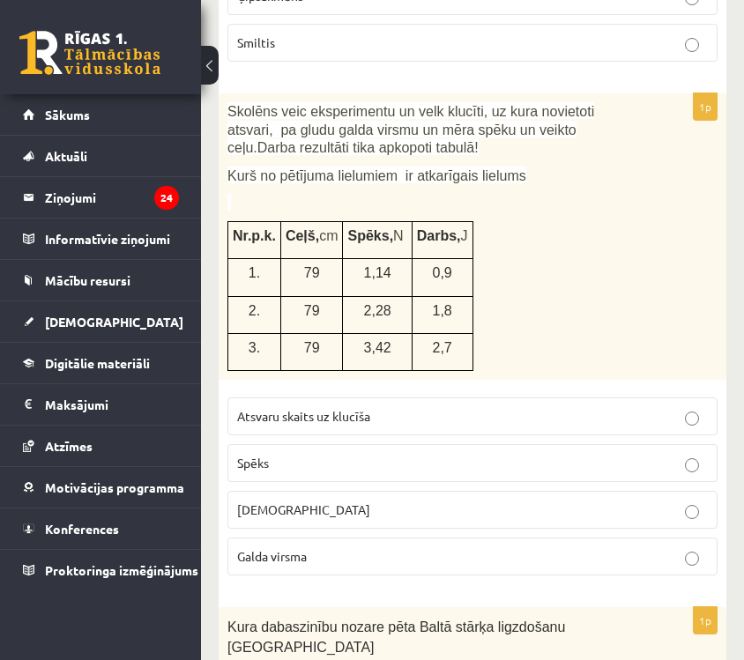
click at [559, 465] on p "Spēks" at bounding box center [472, 463] width 471 height 19
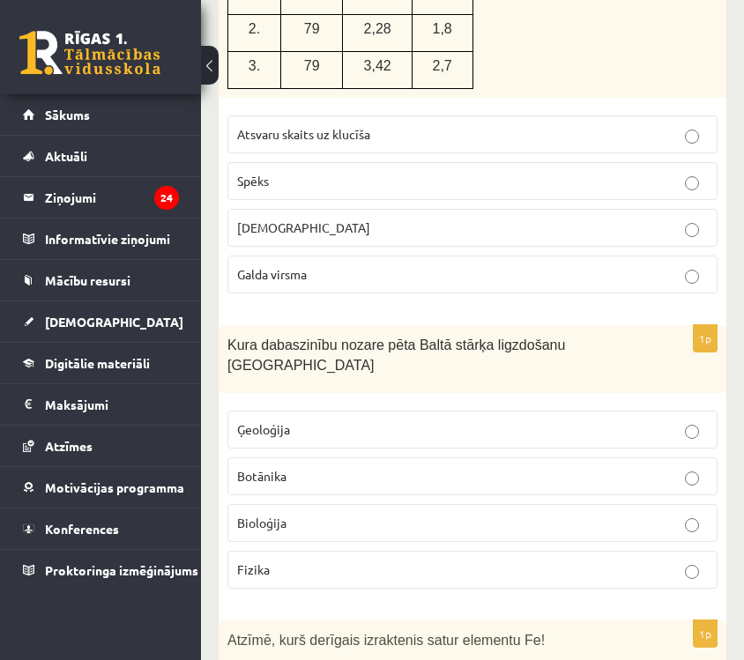
scroll to position [1325, 0]
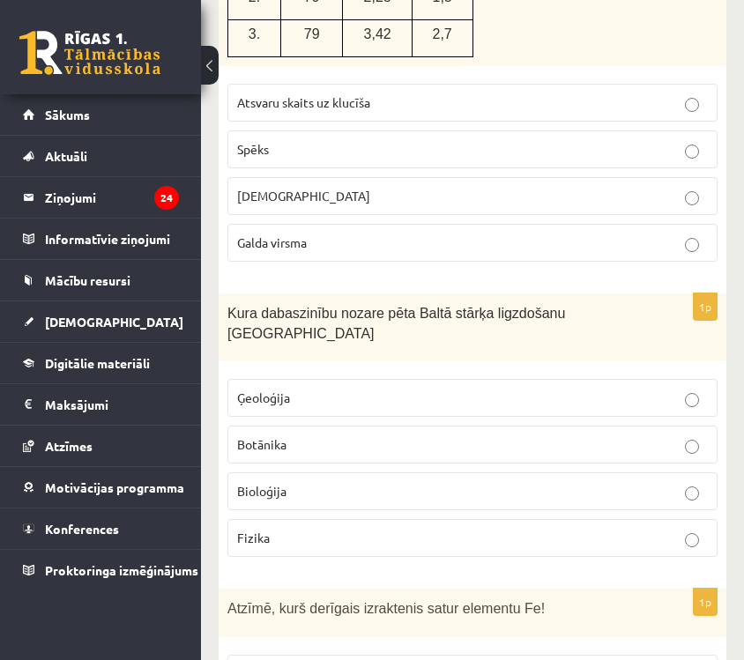
click at [553, 389] on p "Ģeoloģija" at bounding box center [472, 398] width 471 height 19
click at [506, 482] on p "Bioloģija" at bounding box center [472, 491] width 471 height 19
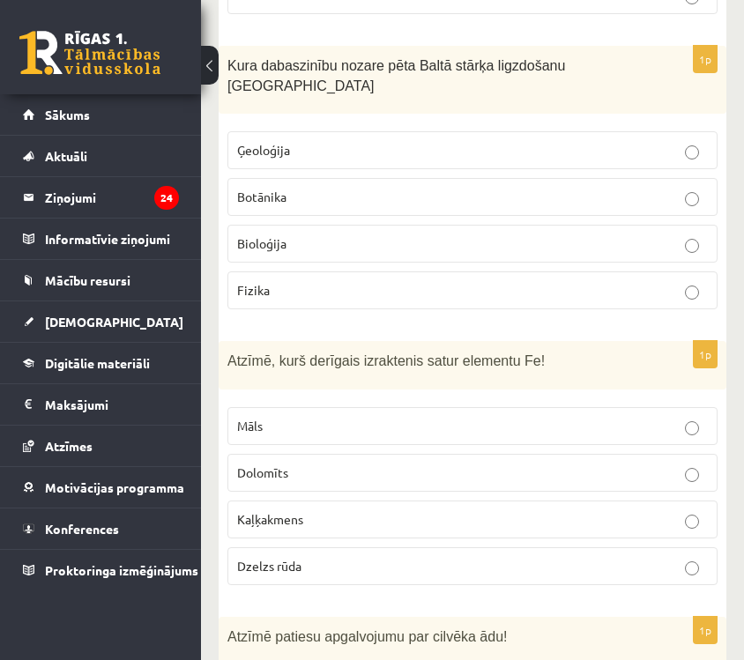
scroll to position [1578, 0]
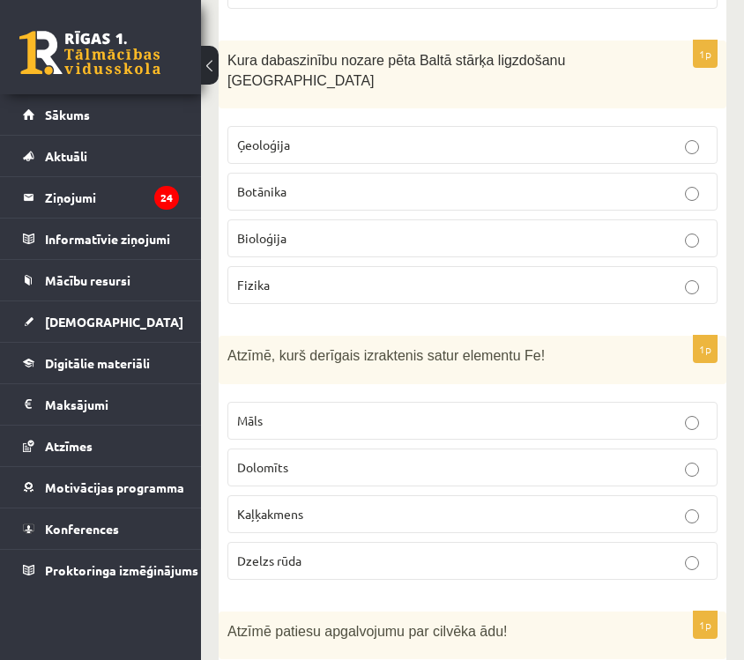
click at [481, 552] on p "Dzelzs rūda" at bounding box center [472, 561] width 471 height 19
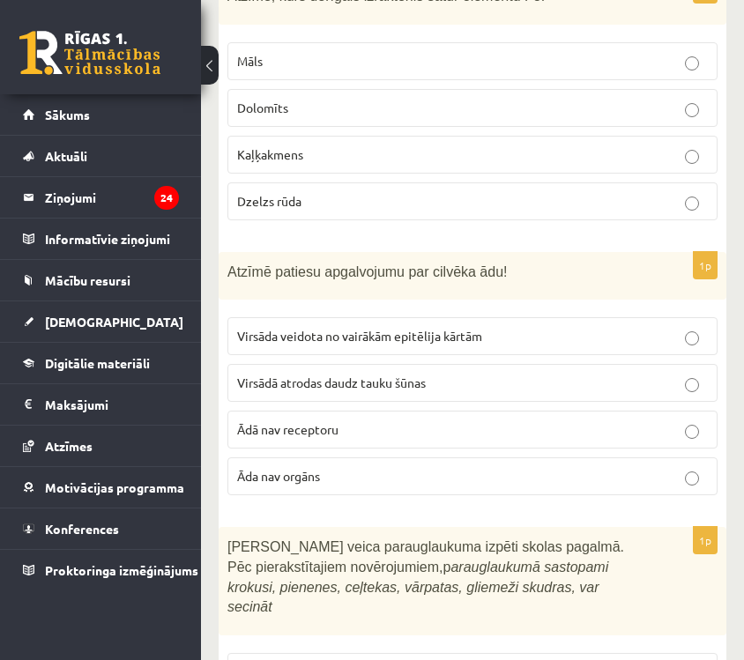
scroll to position [1947, 0]
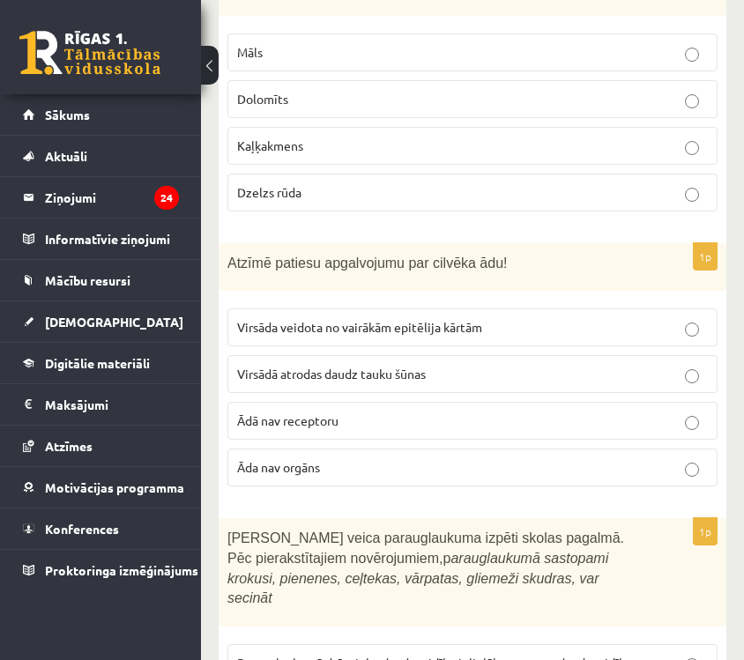
click at [525, 318] on p "Virsāda veidota no vairākām epitēlija kārtām" at bounding box center [472, 327] width 471 height 19
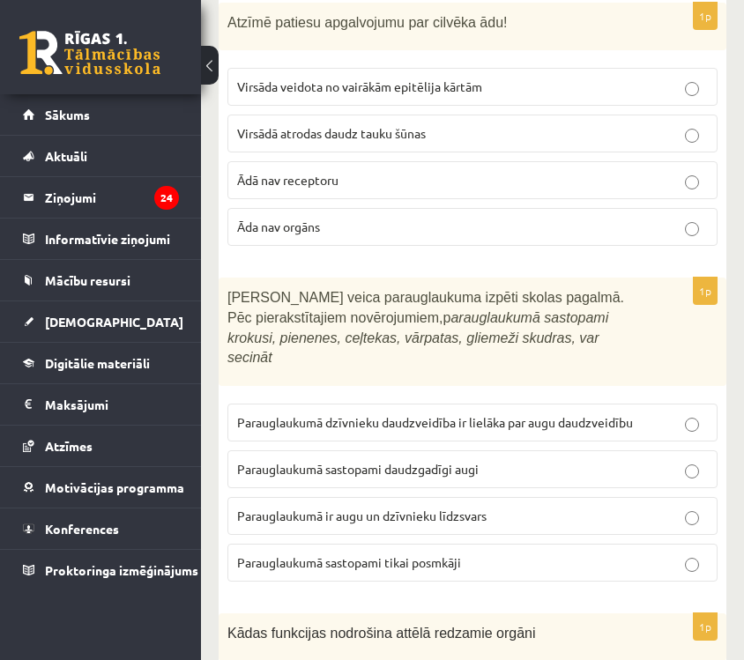
scroll to position [2190, 0]
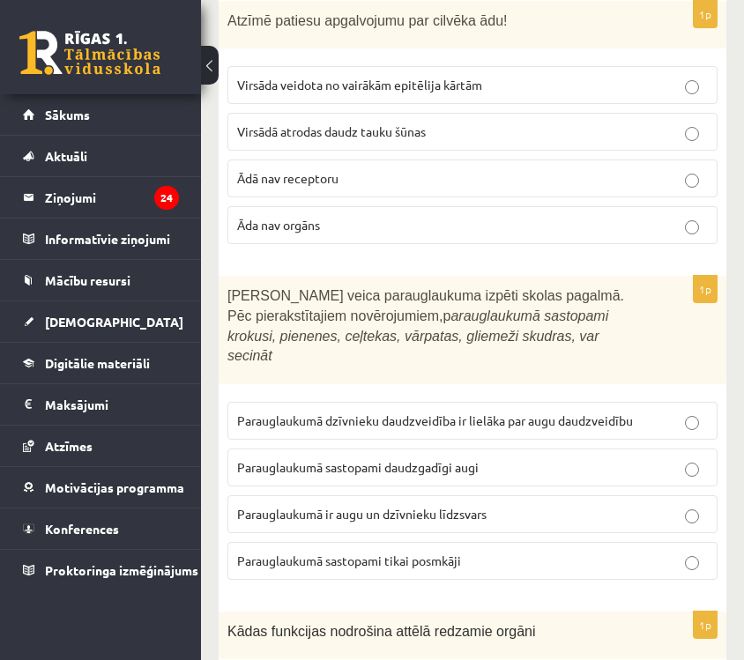
click at [504, 505] on p "Parauglaukumā ir augu un dzīvnieku līdzsvars" at bounding box center [472, 514] width 471 height 19
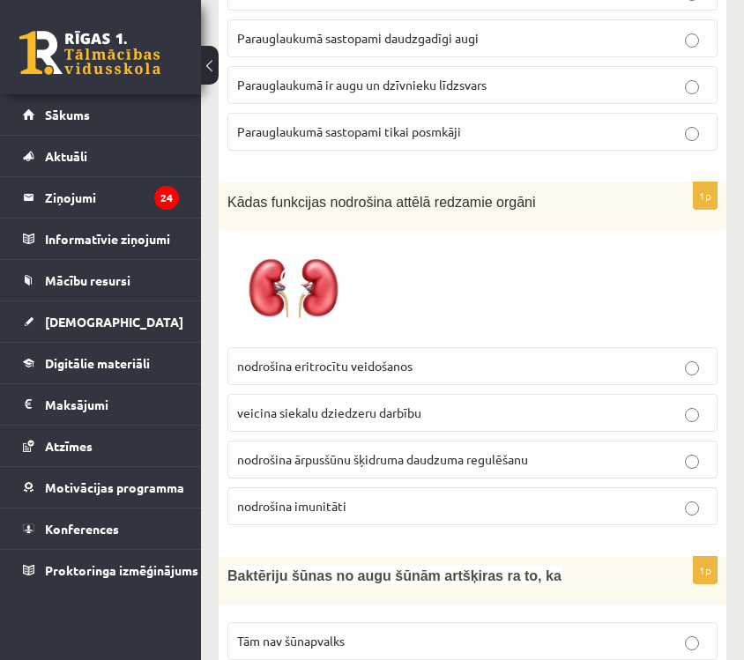
scroll to position [2618, 0]
click at [569, 451] on p "nodrošina ārpusšūnu šķidruma daudzuma regulēšanu" at bounding box center [472, 460] width 471 height 19
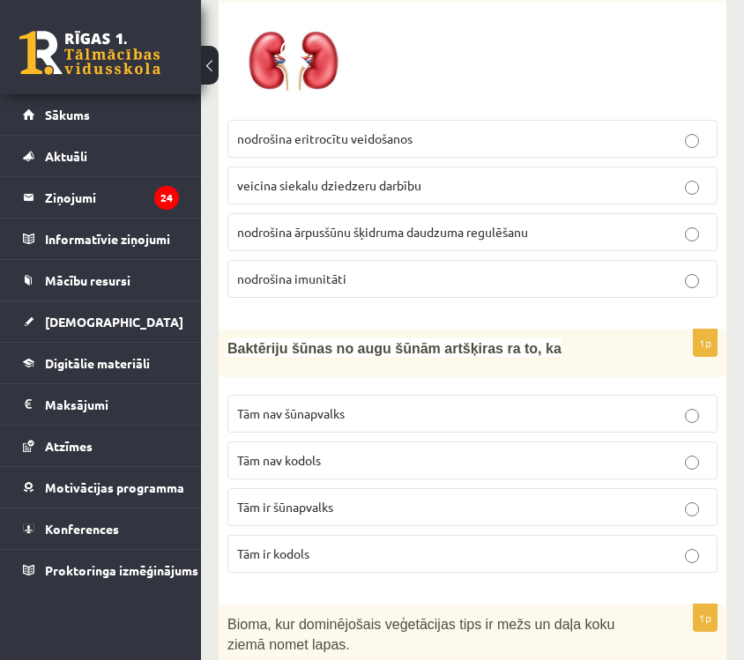
scroll to position [2847, 0]
click at [475, 441] on label "Tām nav kodols" at bounding box center [473, 460] width 490 height 38
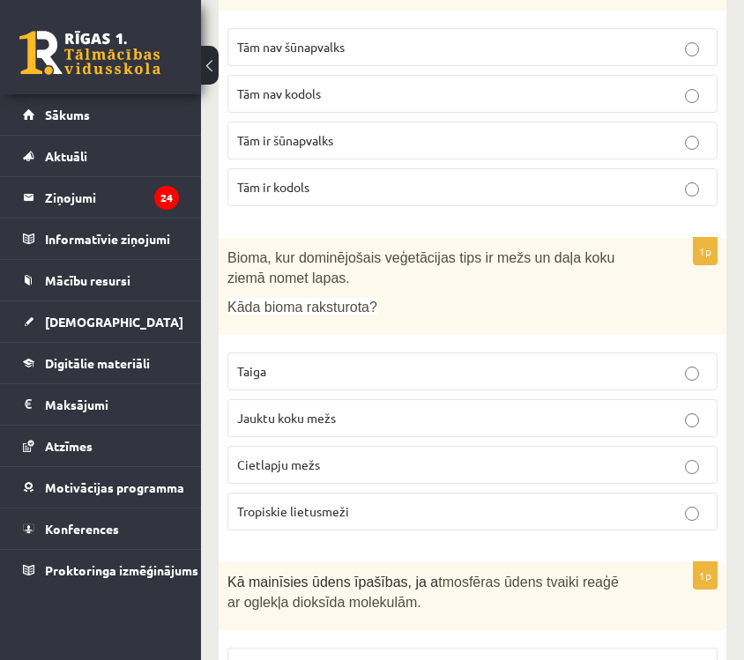
scroll to position [3215, 0]
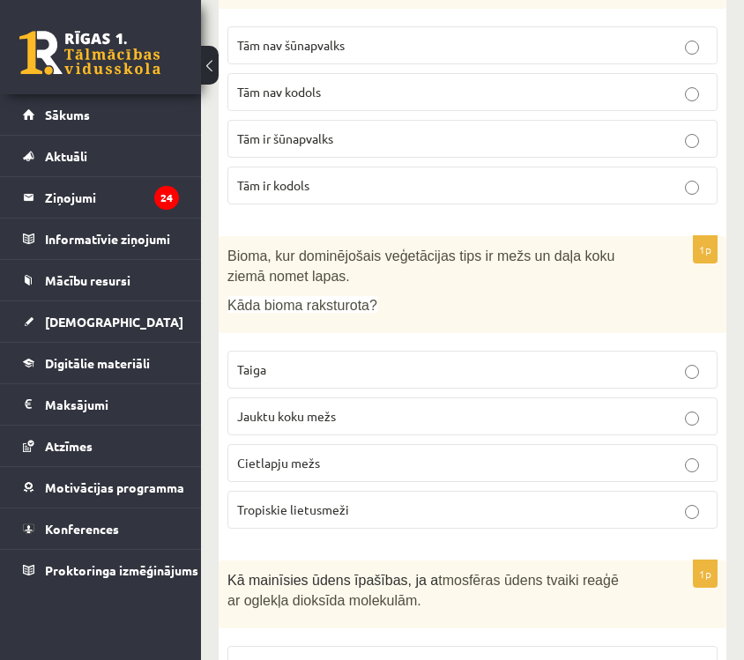
click at [488, 407] on p "Jauktu koku mežs" at bounding box center [472, 416] width 471 height 19
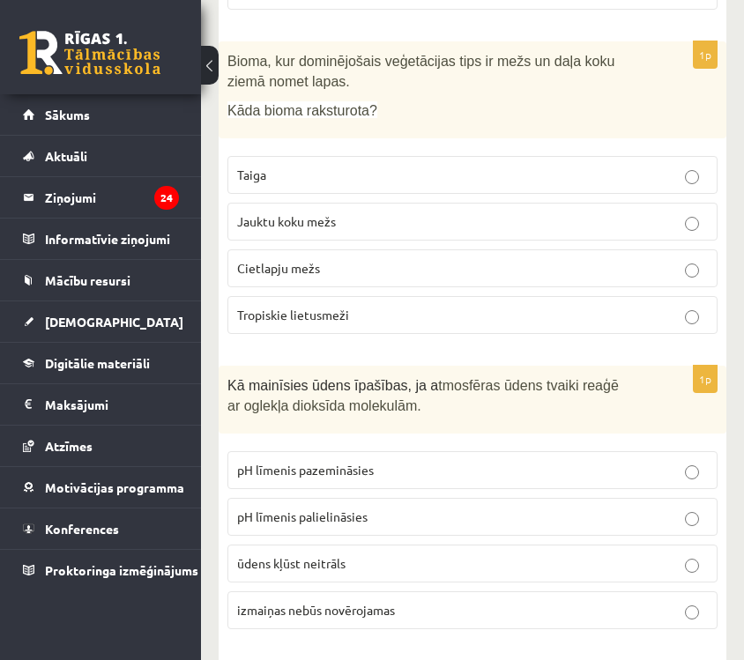
scroll to position [3425, 0]
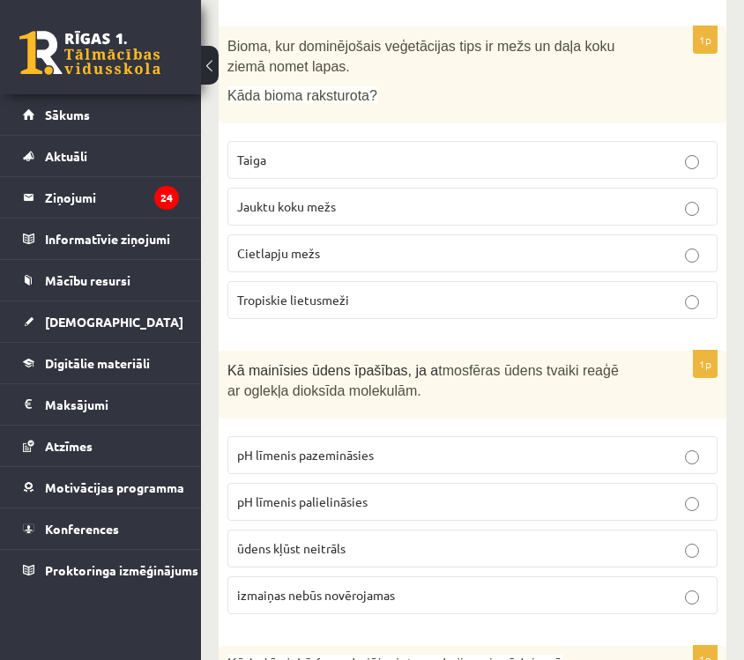
click at [509, 446] on p "pH līmenis pazemināsies" at bounding box center [472, 455] width 471 height 19
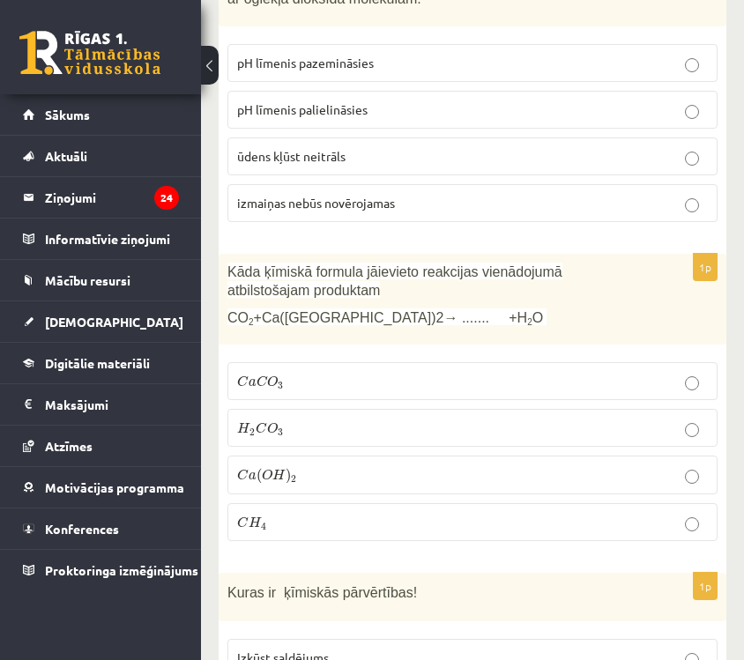
scroll to position [3826, 0]
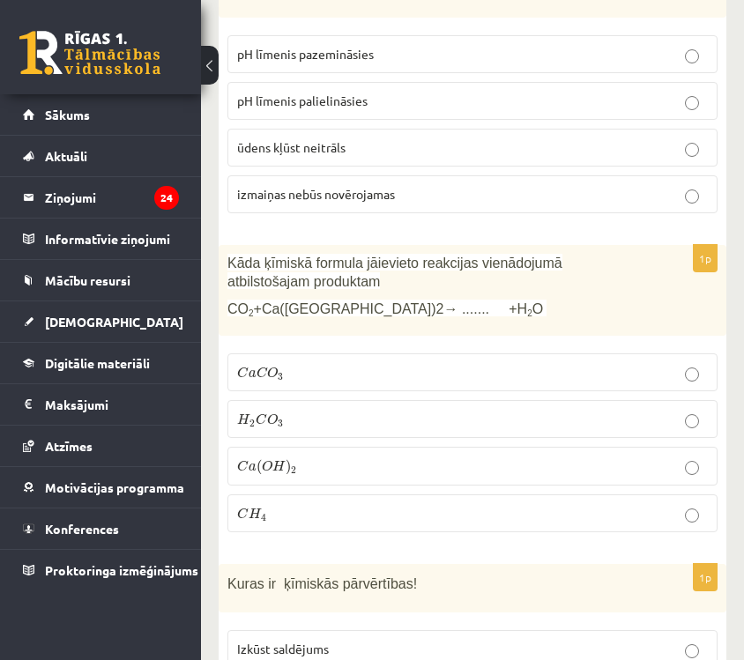
click at [509, 457] on p "C a ( O H ) 2 C a ( O H ) 2" at bounding box center [472, 466] width 471 height 19
click at [510, 363] on p "C a C O 3 C a C O 3" at bounding box center [472, 372] width 471 height 19
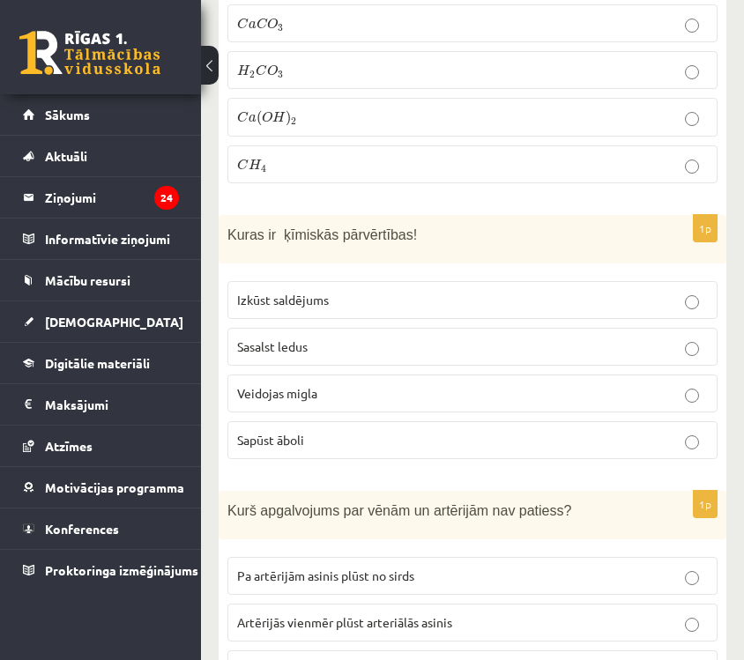
scroll to position [4181, 0]
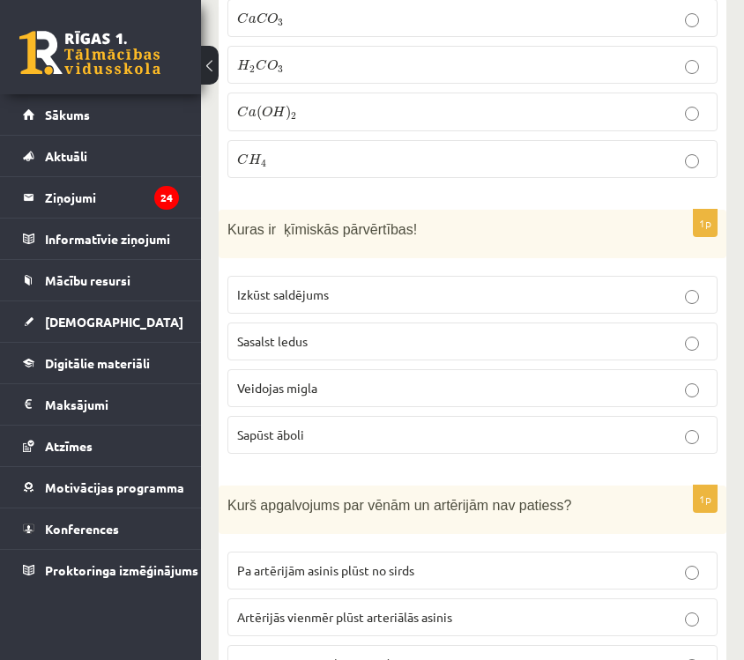
click at [494, 416] on label "Sapūst āboli" at bounding box center [473, 435] width 490 height 38
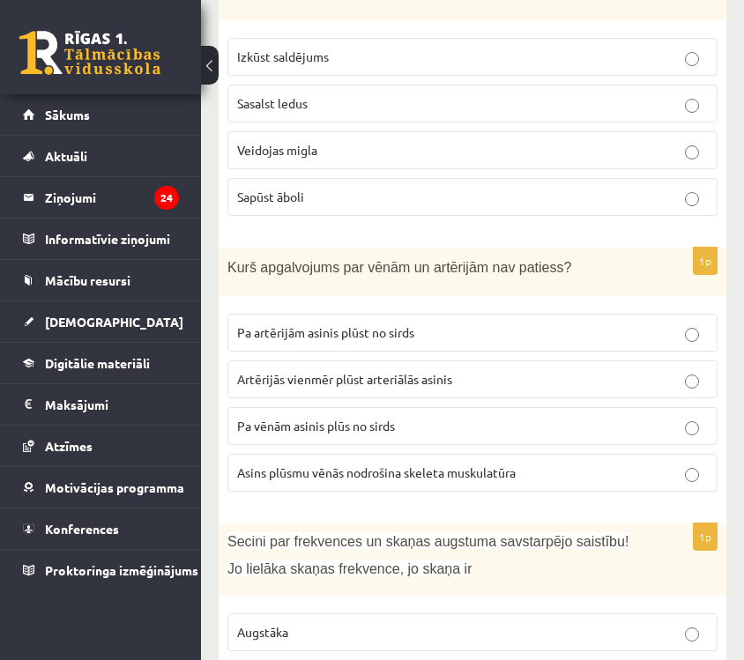
scroll to position [4425, 0]
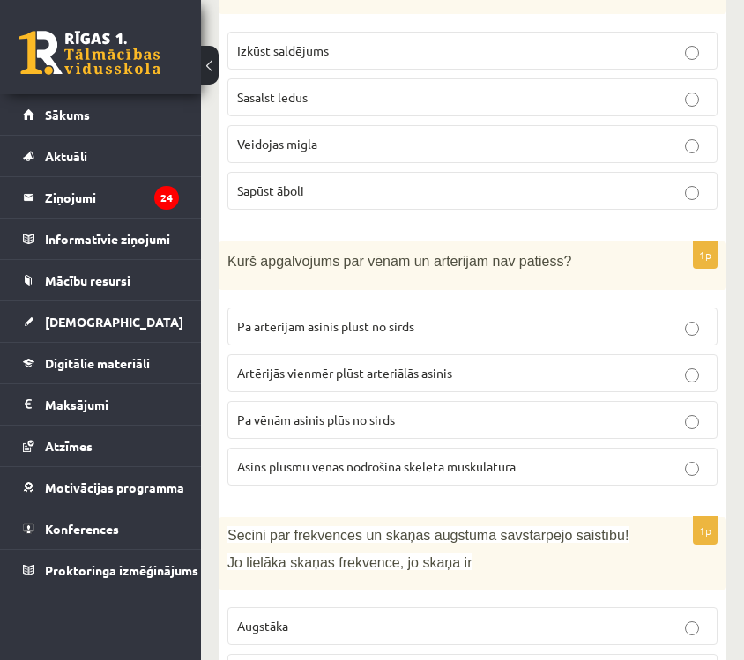
click at [498, 411] on p "Pa vēnām asinis plūs no sirds" at bounding box center [472, 420] width 471 height 19
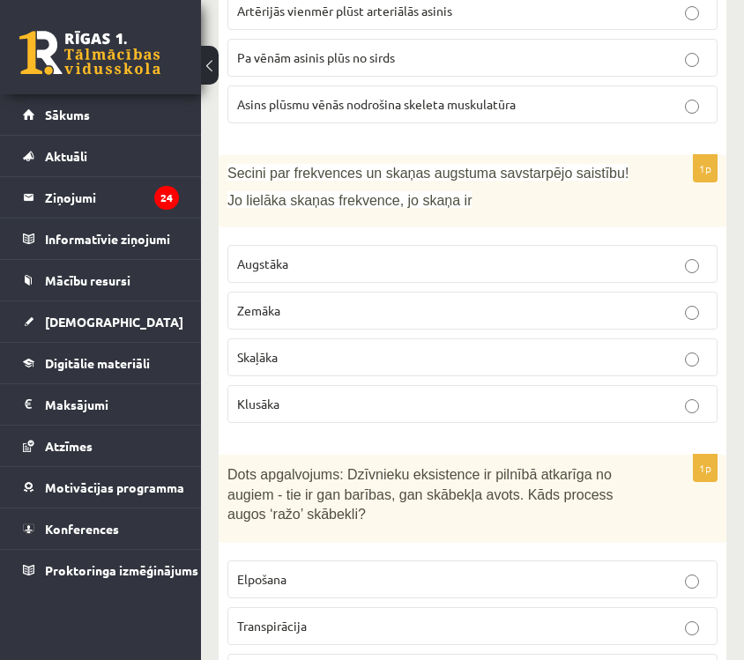
scroll to position [4784, 0]
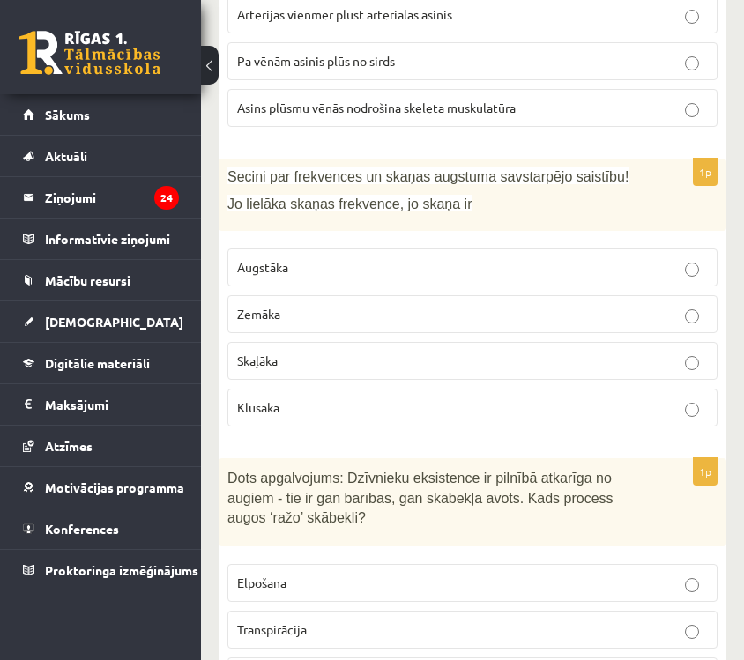
click at [546, 275] on label "Augstāka" at bounding box center [473, 268] width 490 height 38
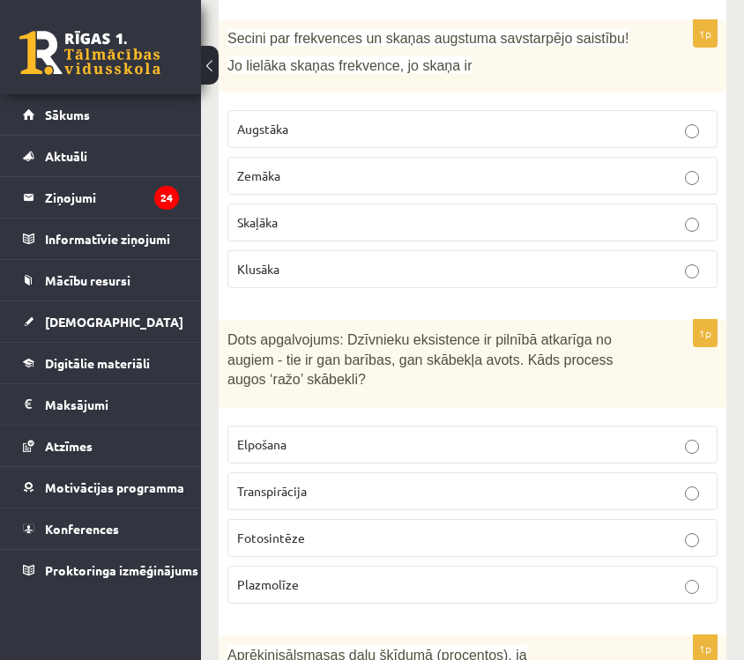
scroll to position [4929, 0]
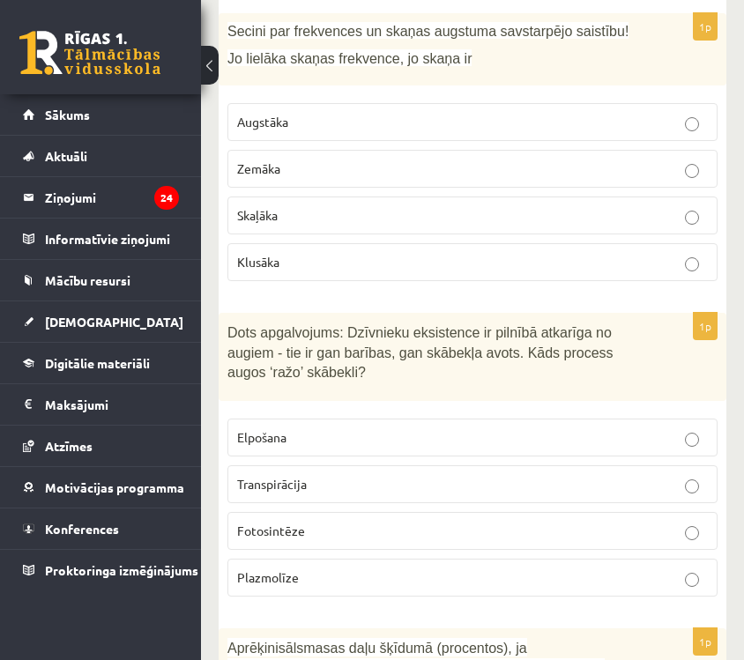
click at [432, 512] on label "Fotosintēze" at bounding box center [473, 531] width 490 height 38
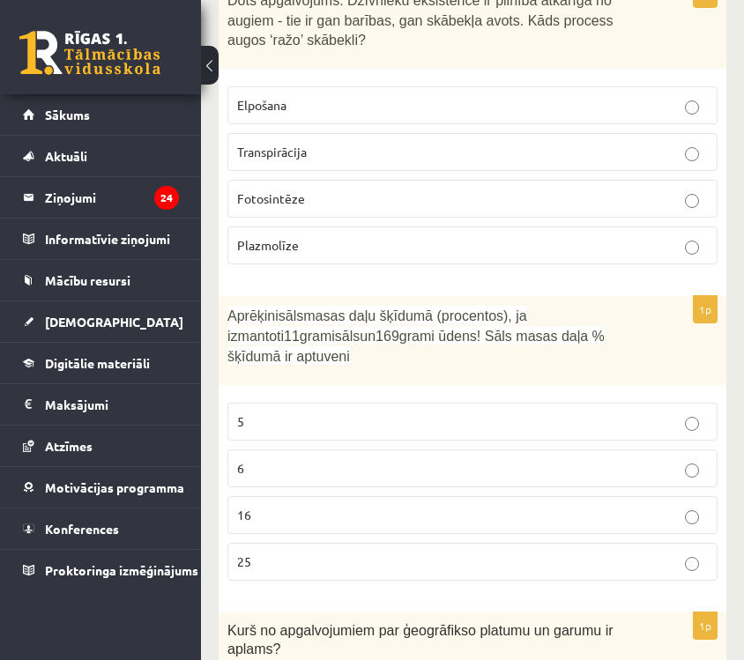
scroll to position [5264, 0]
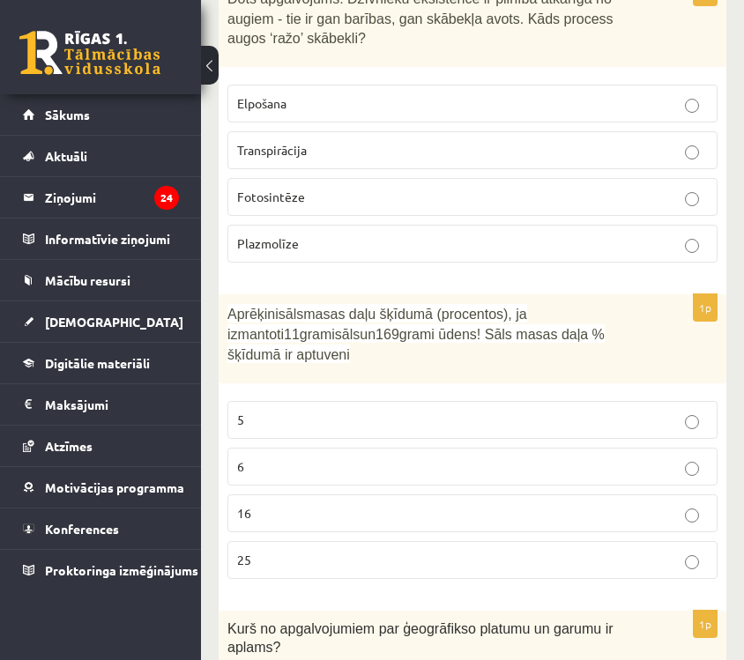
click at [429, 458] on p "6" at bounding box center [472, 467] width 471 height 19
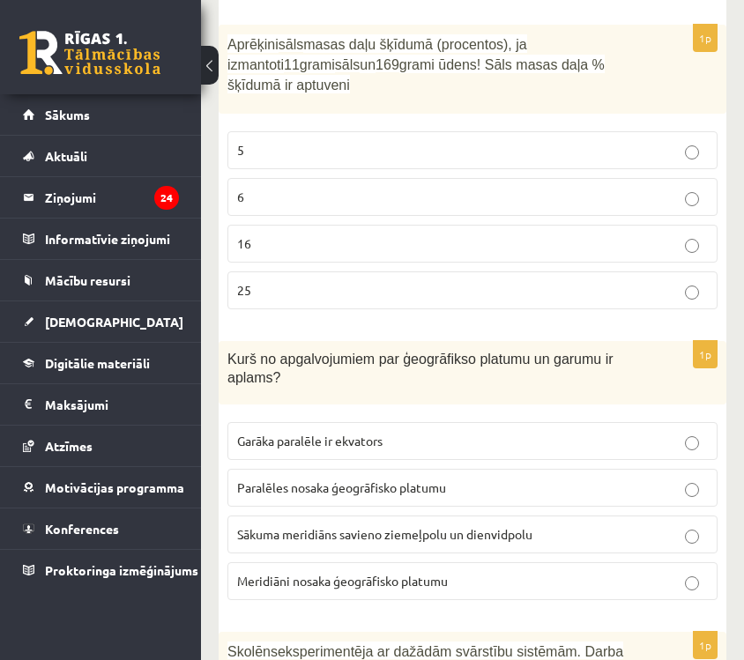
scroll to position [5536, 0]
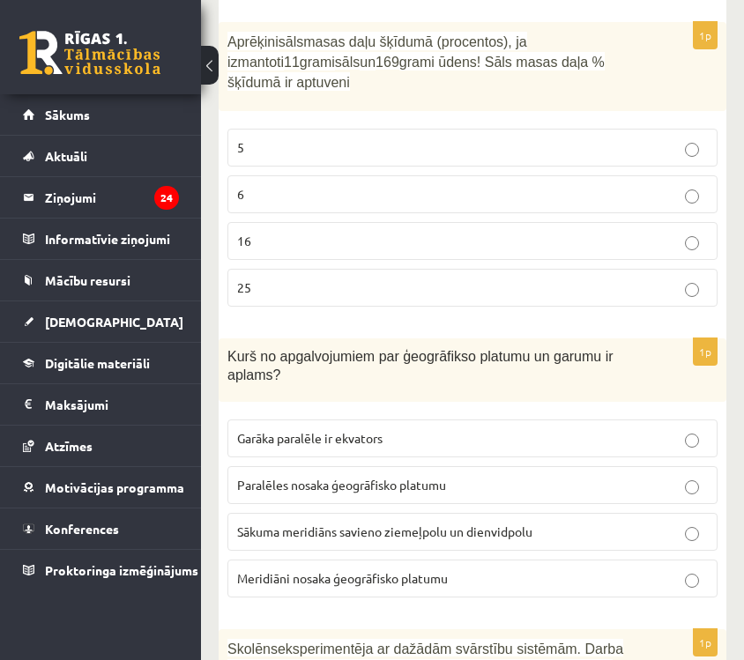
click at [429, 571] on span "Meridiāni nosaka ģeogrāfisko platumu" at bounding box center [342, 579] width 211 height 16
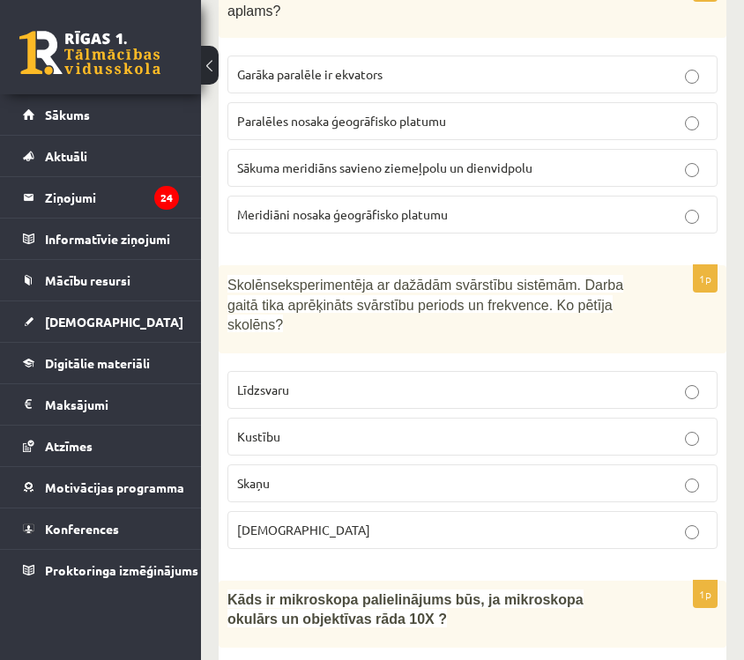
scroll to position [5901, 0]
click at [431, 429] on p "Kustību" at bounding box center [472, 436] width 471 height 19
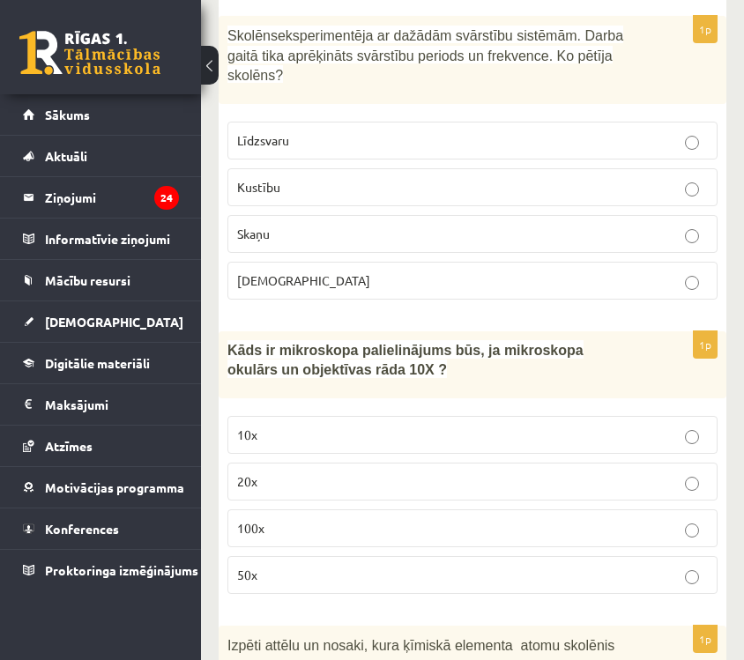
scroll to position [6151, 0]
click at [380, 527] on p "100x" at bounding box center [472, 528] width 471 height 19
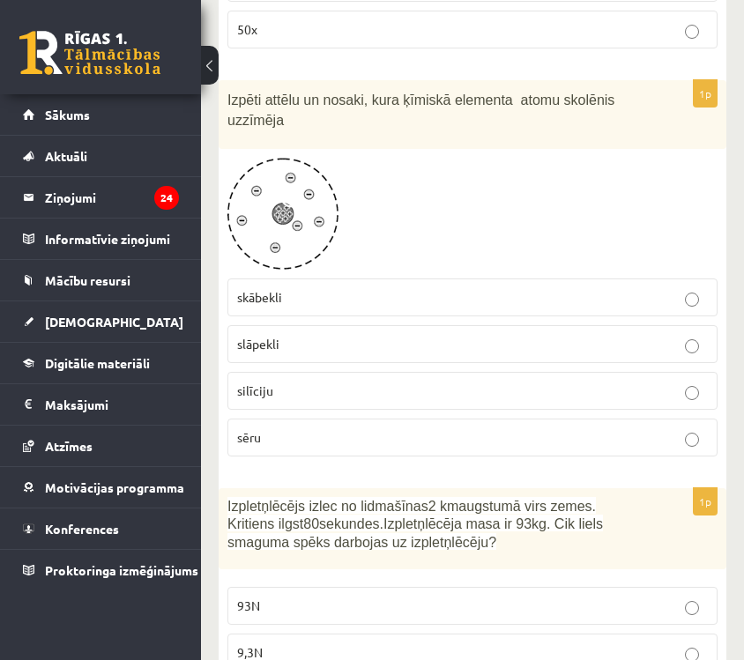
scroll to position [6697, 0]
click at [439, 334] on p "slāpekli" at bounding box center [472, 343] width 471 height 19
click at [429, 287] on p "skābekli" at bounding box center [472, 296] width 471 height 19
click at [480, 221] on div at bounding box center [473, 213] width 490 height 112
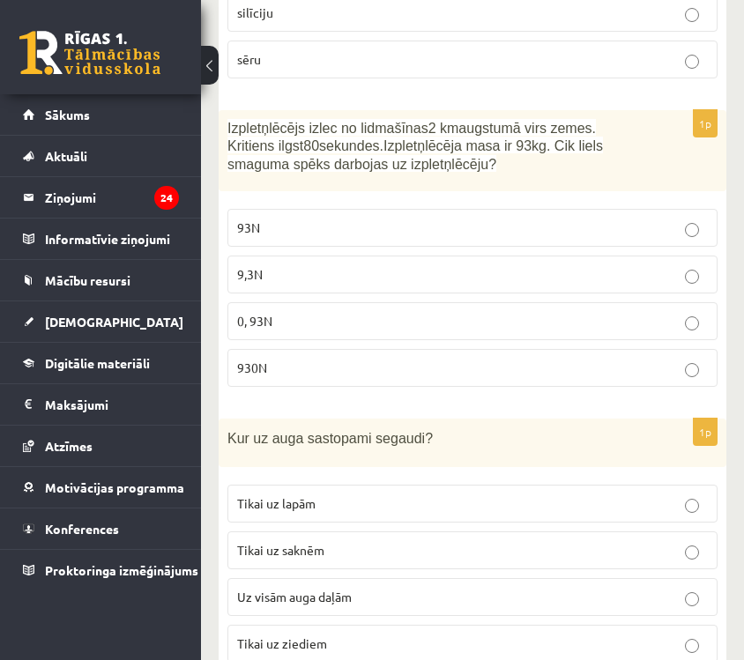
scroll to position [7078, 0]
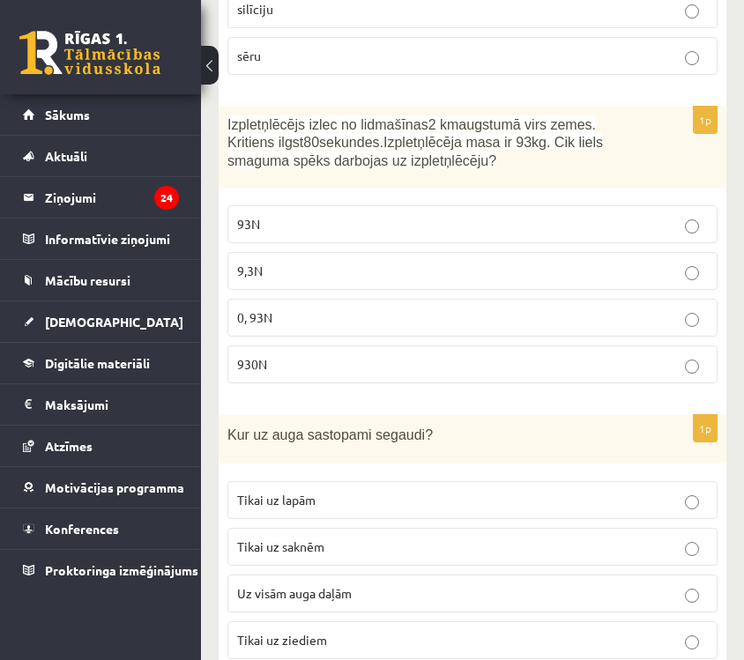
click at [532, 334] on fieldset "93N 9,3N 0, 93N 930N" at bounding box center [473, 293] width 490 height 192
click at [519, 355] on p "930N" at bounding box center [472, 364] width 471 height 19
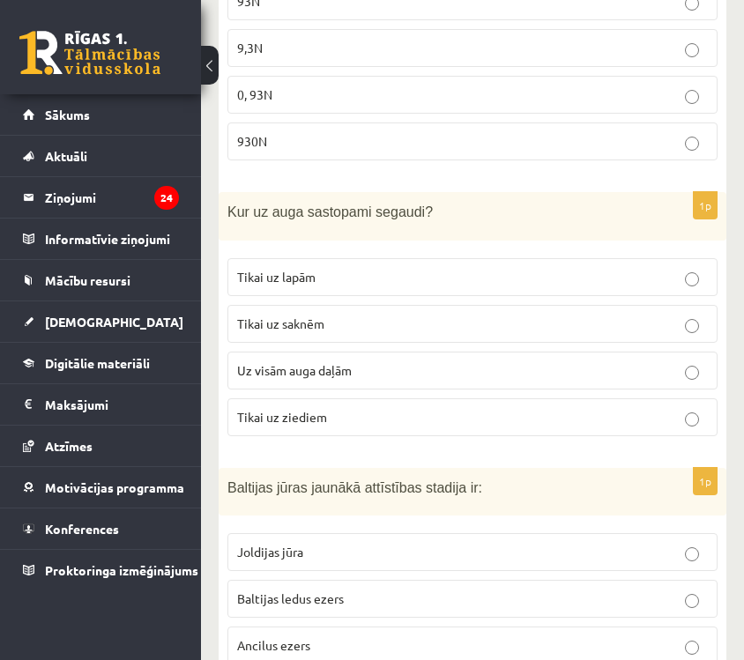
scroll to position [7303, 0]
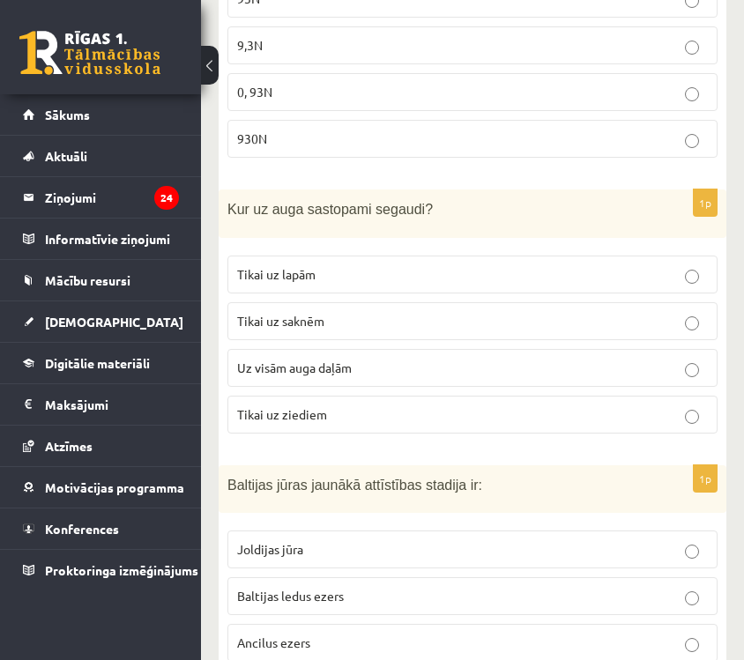
click at [528, 349] on label "Uz visām auga daļām" at bounding box center [473, 368] width 490 height 38
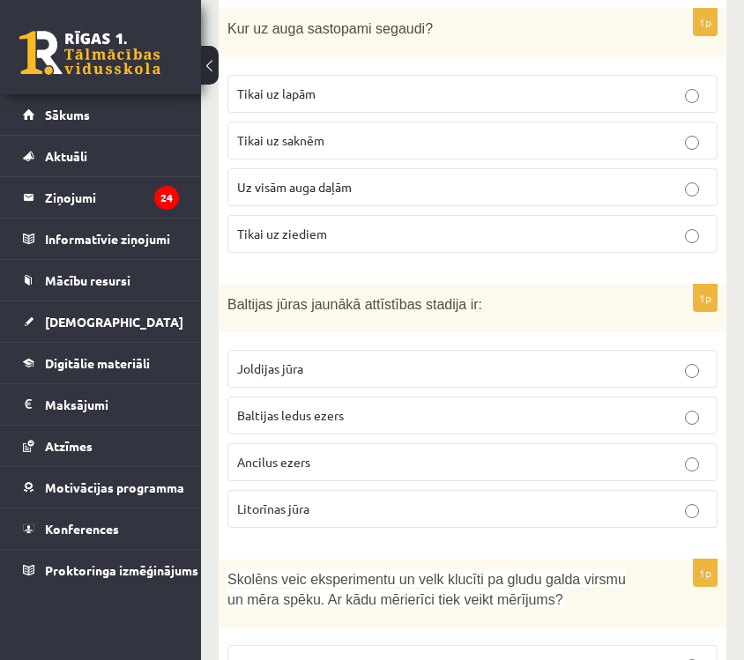
scroll to position [7489, 0]
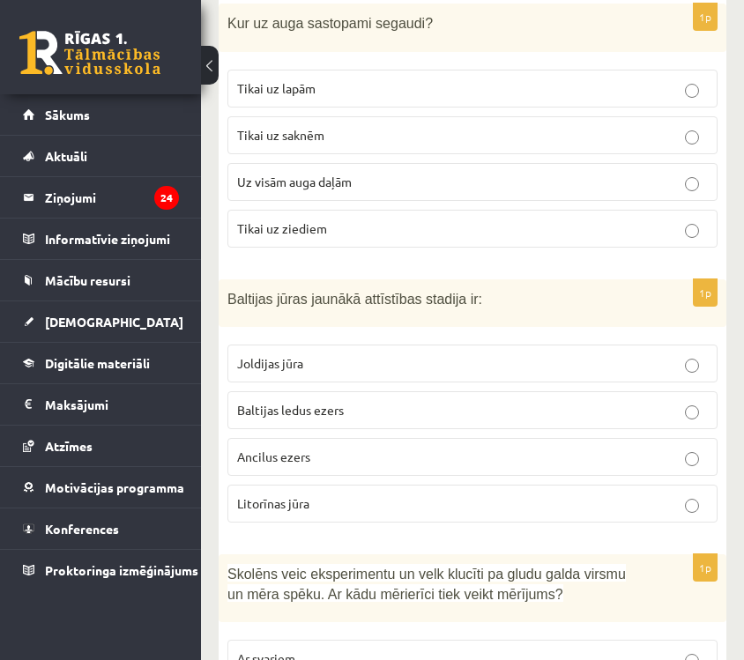
click at [442, 495] on p "Litorīnas jūra" at bounding box center [472, 504] width 471 height 19
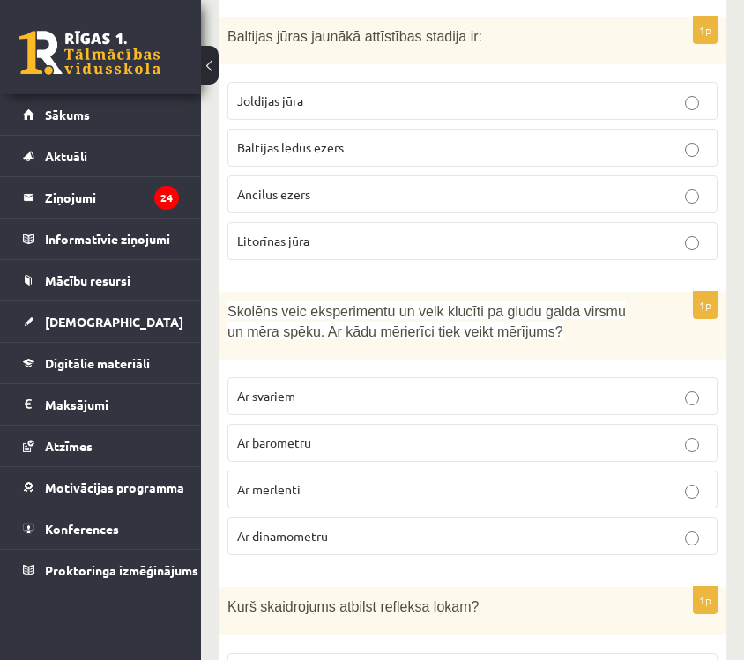
scroll to position [7753, 0]
click at [406, 532] on p "Ar dinamometru" at bounding box center [472, 535] width 471 height 19
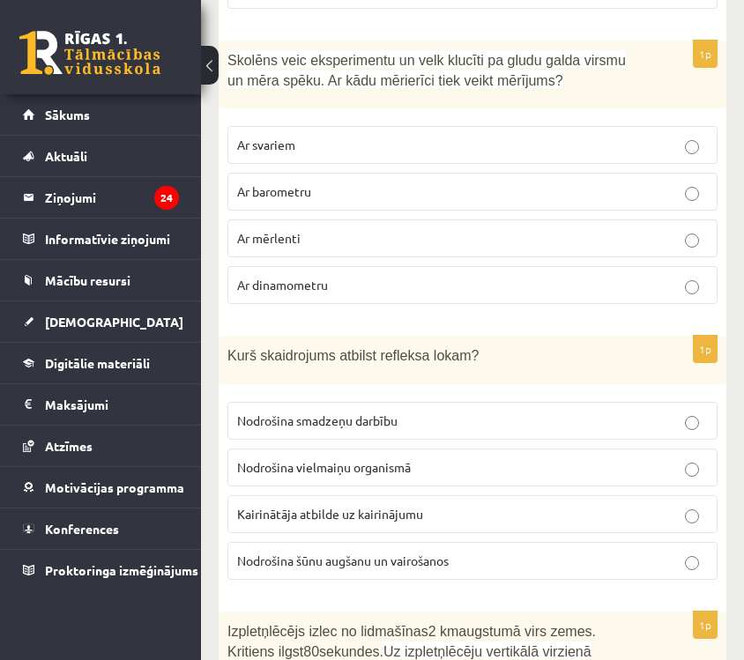
scroll to position [8010, 0]
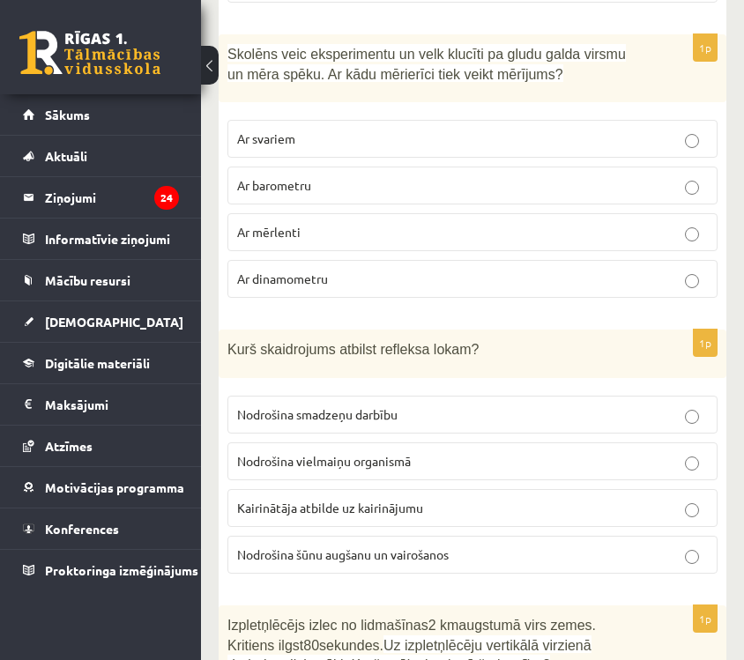
click at [418, 489] on label "Kairinātāja atbilde uz kairinājumu" at bounding box center [473, 508] width 490 height 38
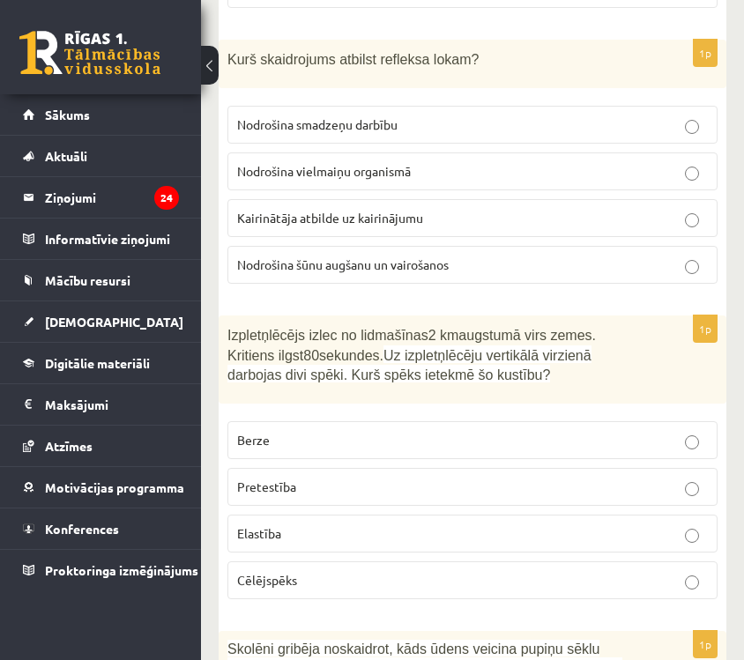
click at [416, 480] on p "Pretestība" at bounding box center [472, 487] width 471 height 19
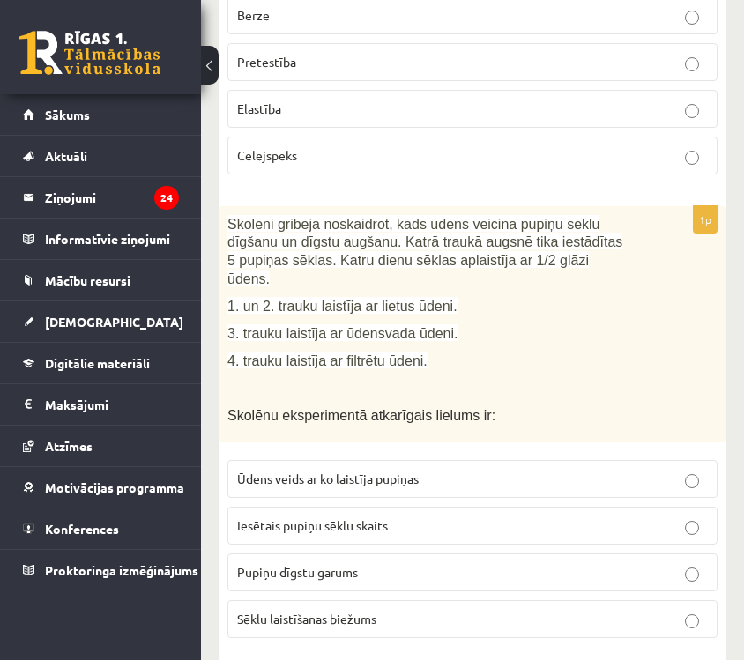
scroll to position [8750, 0]
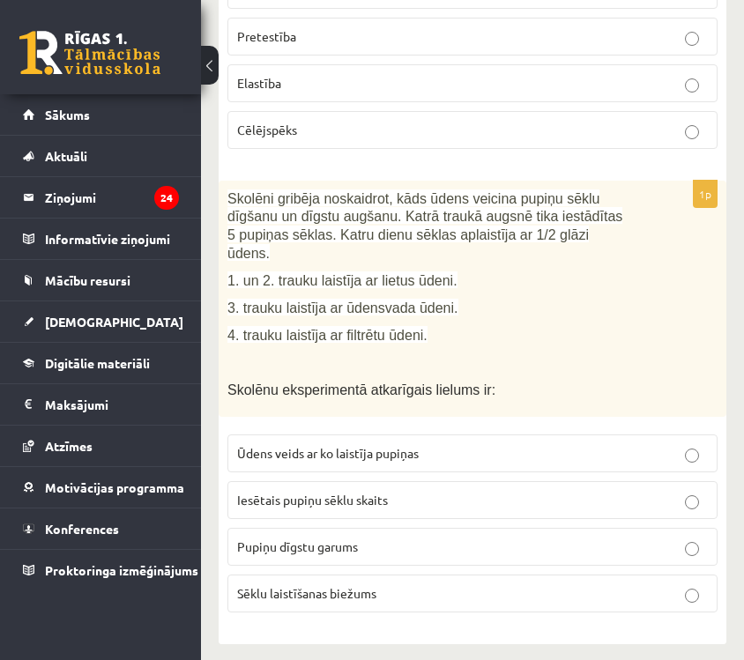
click at [412, 538] on p "Pupiņu dīgstu garums" at bounding box center [472, 547] width 471 height 19
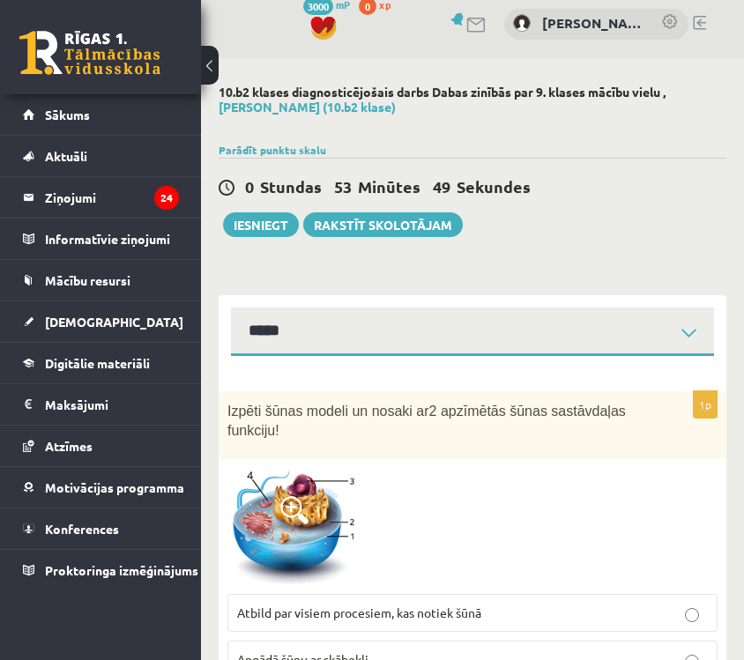
scroll to position [0, 0]
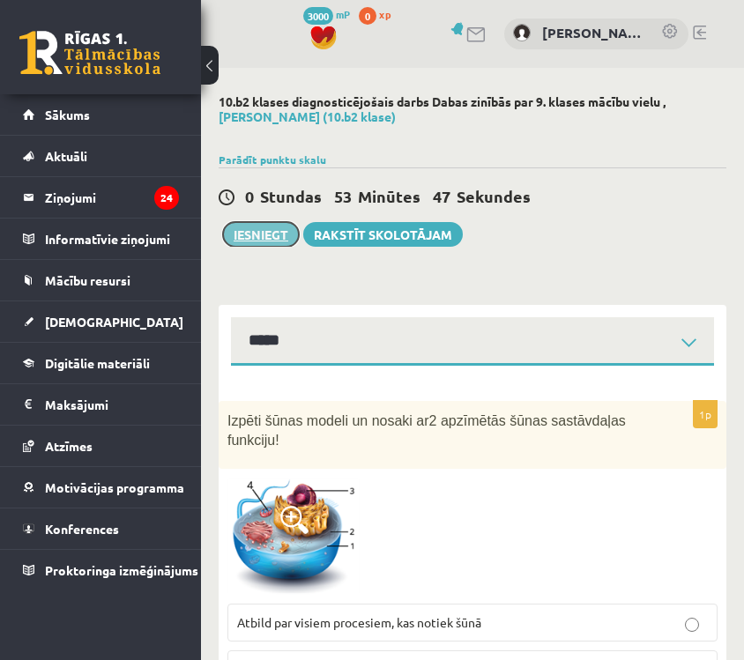
click at [268, 227] on button "Iesniegt" at bounding box center [261, 234] width 76 height 25
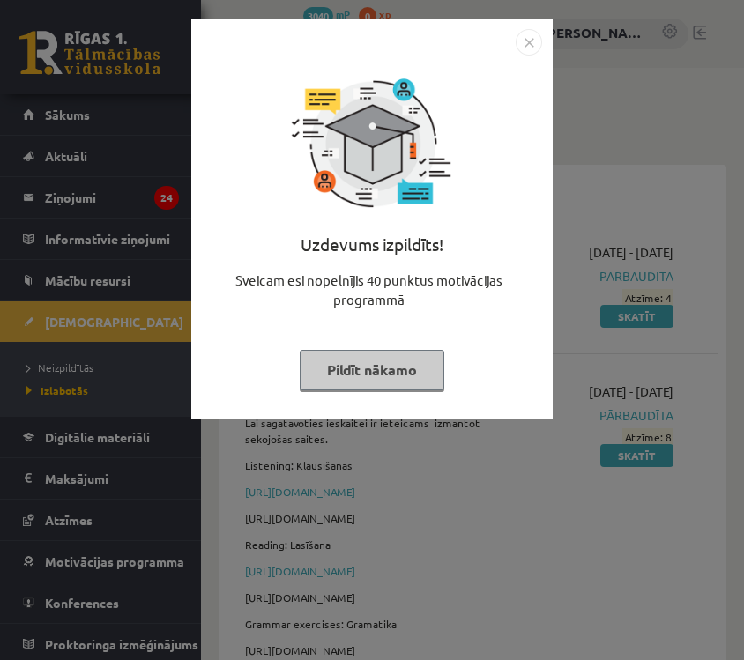
click at [534, 40] on img "Close" at bounding box center [529, 42] width 26 height 26
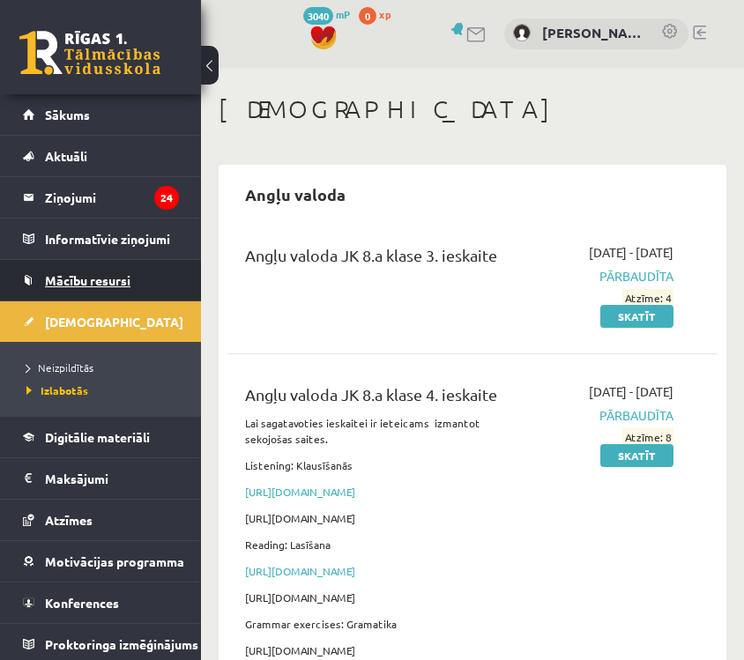
drag, startPoint x: 116, startPoint y: 280, endPoint x: 272, endPoint y: 339, distance: 166.6
click at [81, 375] on link "Neizpildītās" at bounding box center [104, 368] width 157 height 16
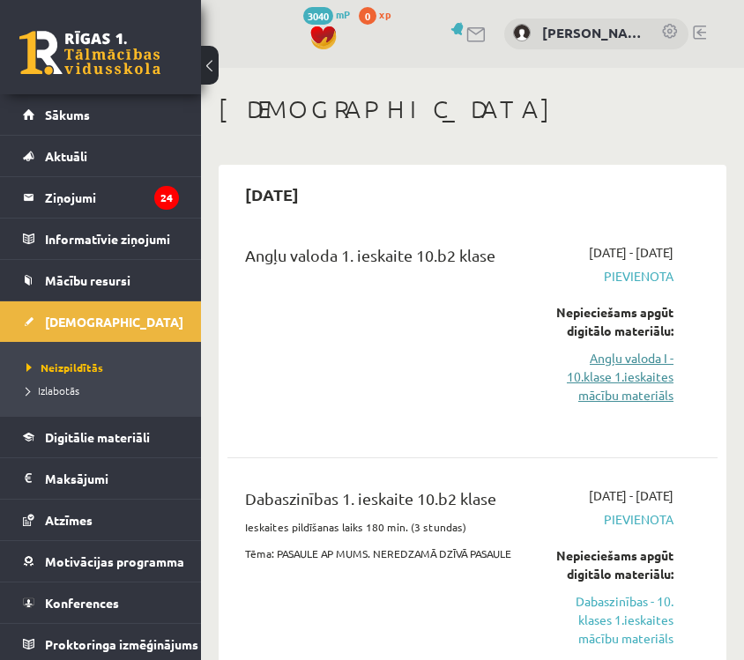
click at [611, 400] on link "Angļu valoda I - 10.klase 1.ieskaites mācību materiāls" at bounding box center [610, 377] width 125 height 56
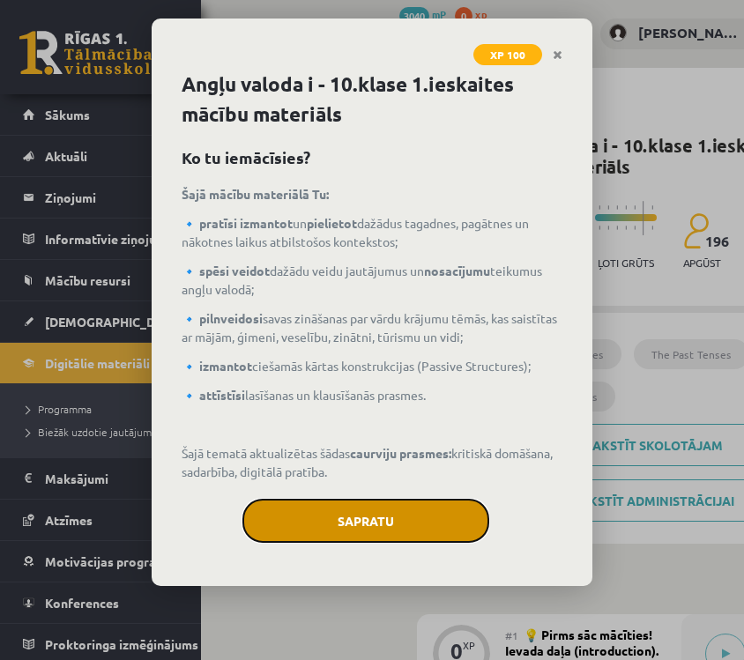
click at [382, 518] on button "Sapratu" at bounding box center [366, 521] width 247 height 44
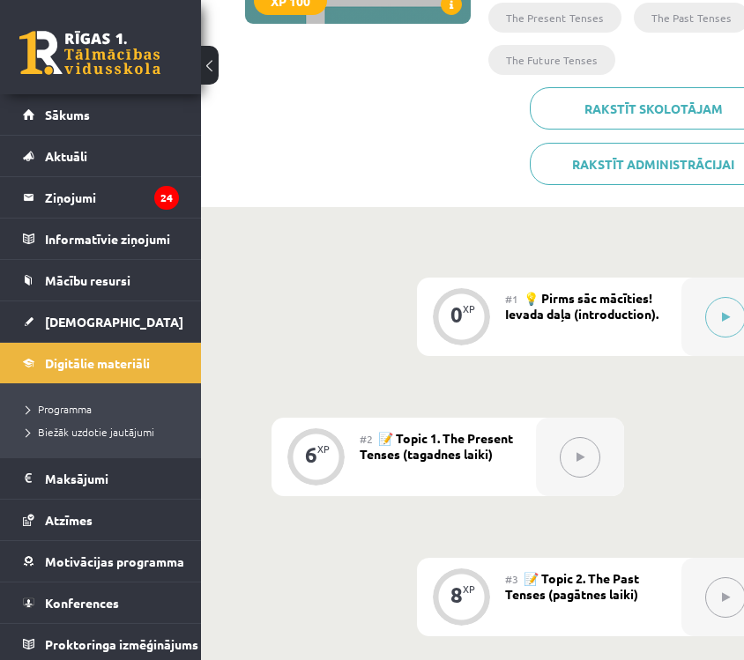
scroll to position [377, 0]
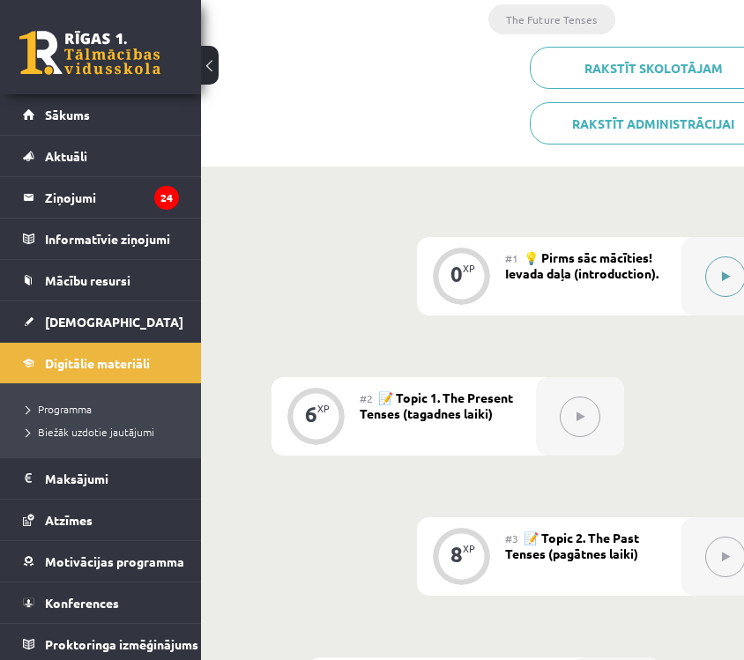
click at [720, 290] on button at bounding box center [725, 277] width 41 height 41
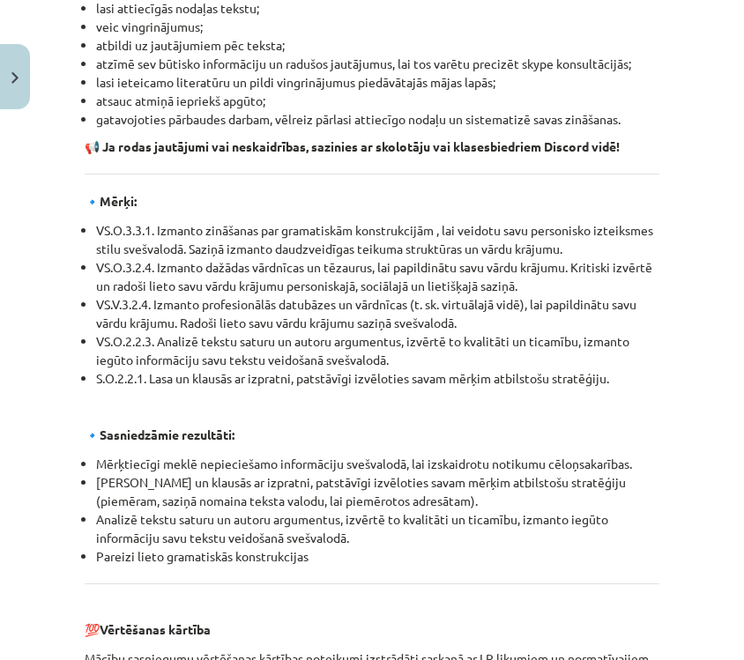
scroll to position [2130, 0]
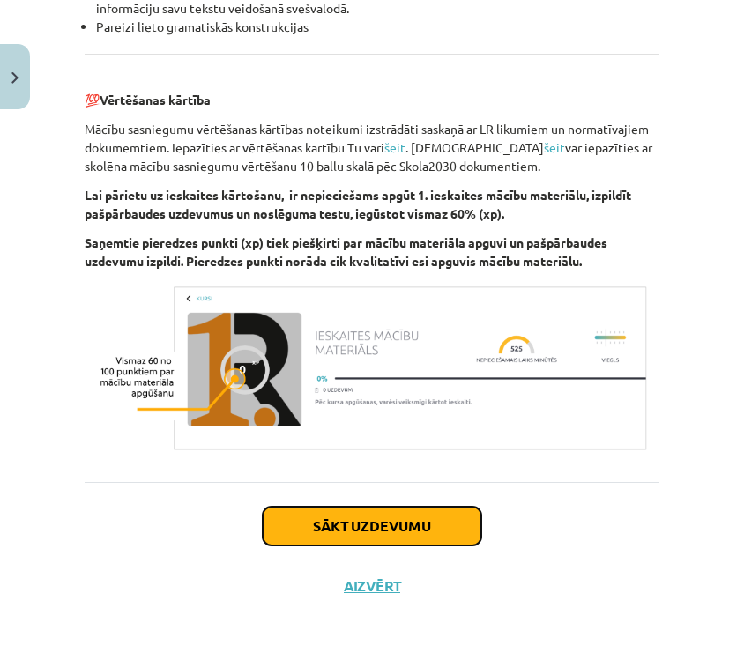
click at [410, 531] on button "Sākt uzdevumu" at bounding box center [372, 526] width 219 height 39
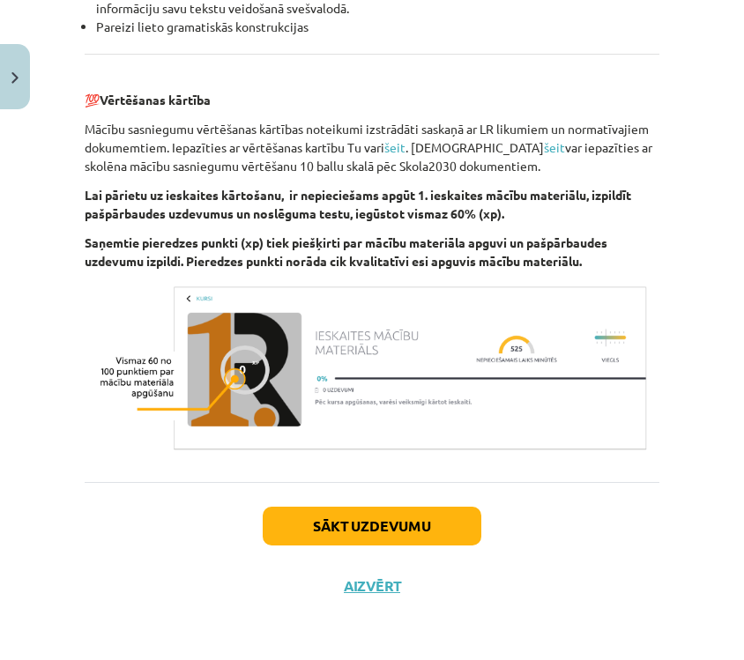
scroll to position [38, 0]
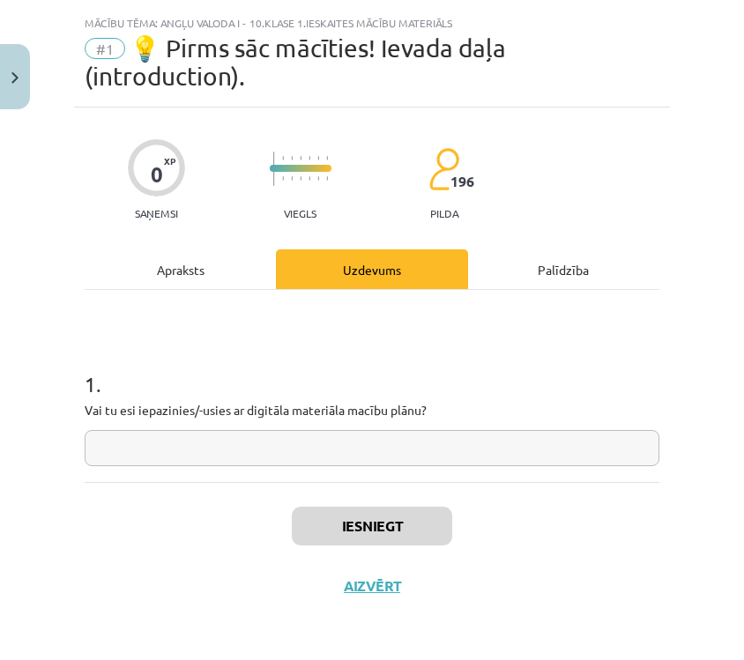
click at [324, 444] on input "text" at bounding box center [372, 448] width 575 height 36
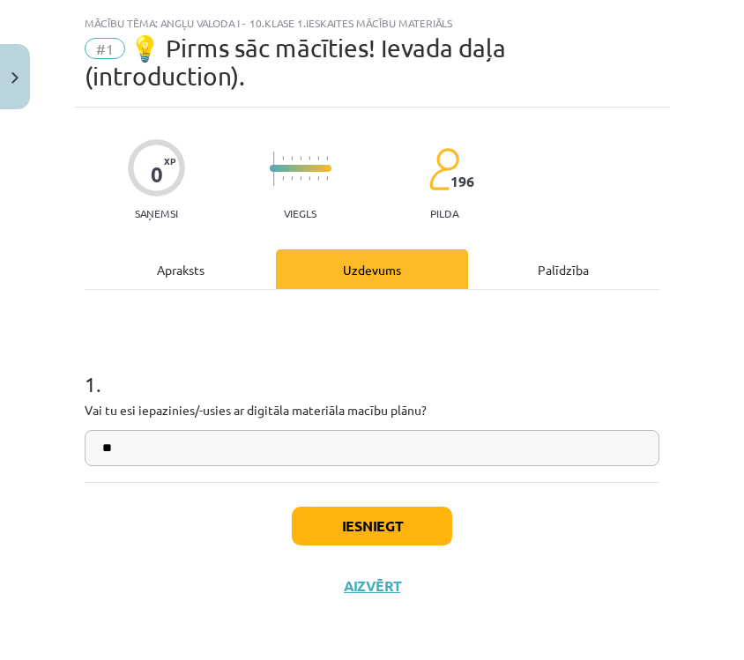
type input "**"
click at [414, 511] on button "Iesniegt" at bounding box center [372, 526] width 160 height 39
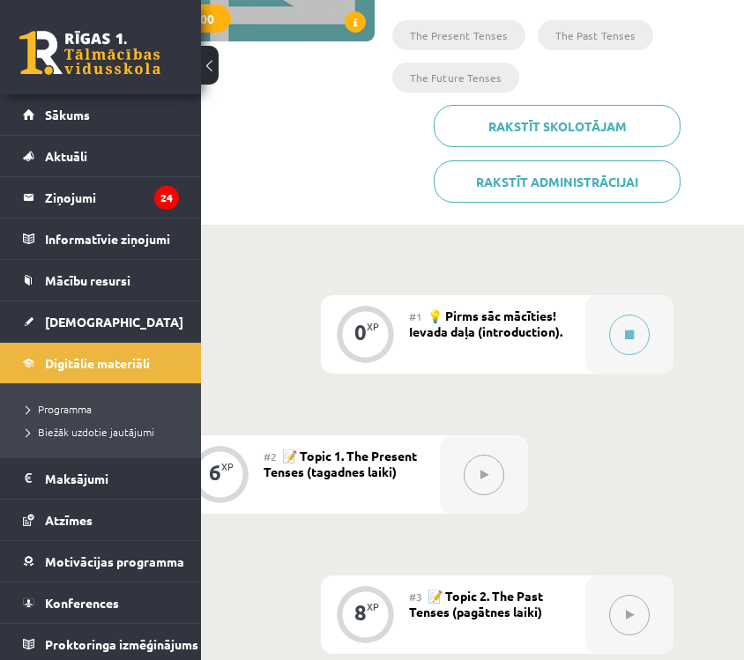
scroll to position [322, 99]
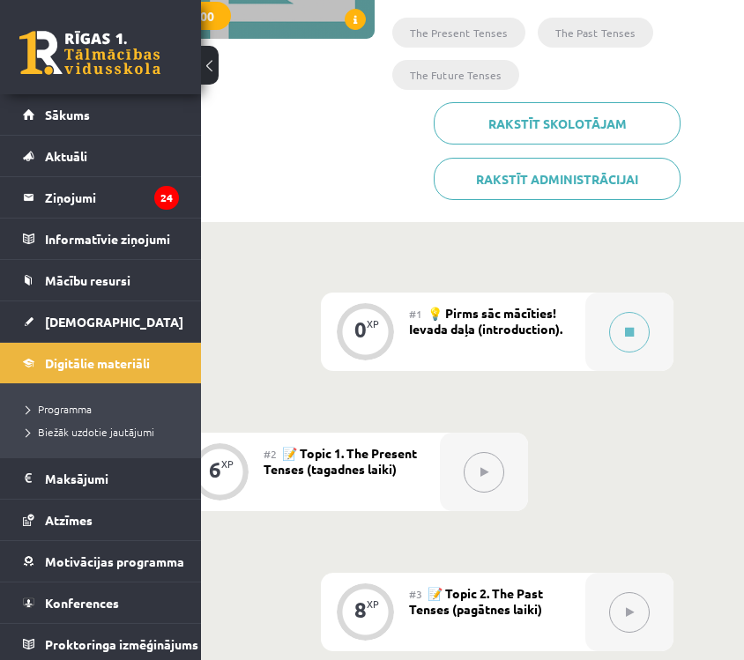
click at [461, 452] on div at bounding box center [484, 472] width 88 height 78
click at [573, 336] on div "#1 💡 Pirms sāc mācīties! Ievada daļa (introduction)." at bounding box center [497, 332] width 176 height 78
click at [619, 335] on button at bounding box center [629, 332] width 41 height 41
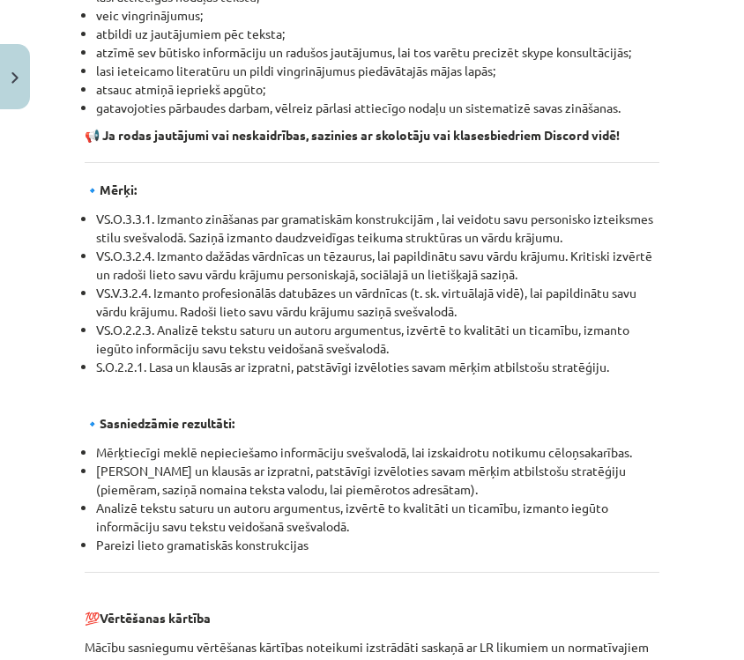
scroll to position [2130, 0]
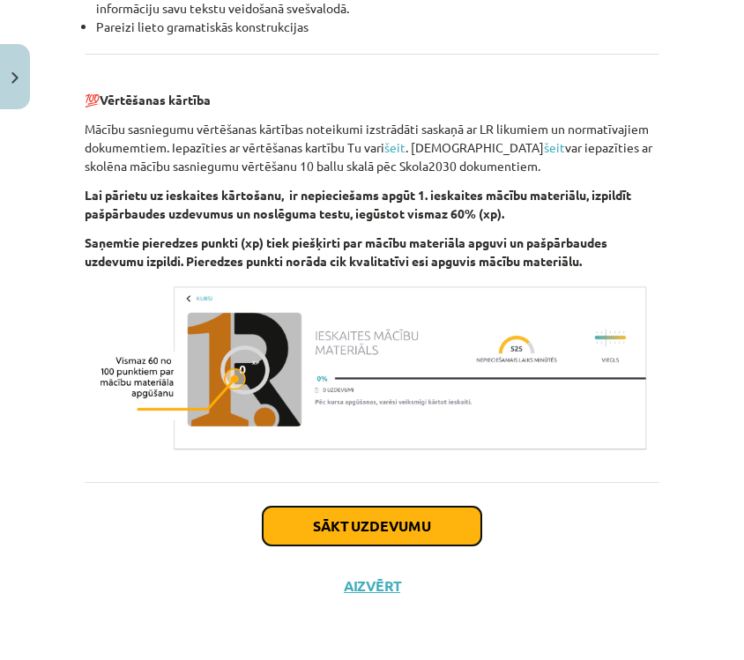
click at [394, 535] on button "Sākt uzdevumu" at bounding box center [372, 526] width 219 height 39
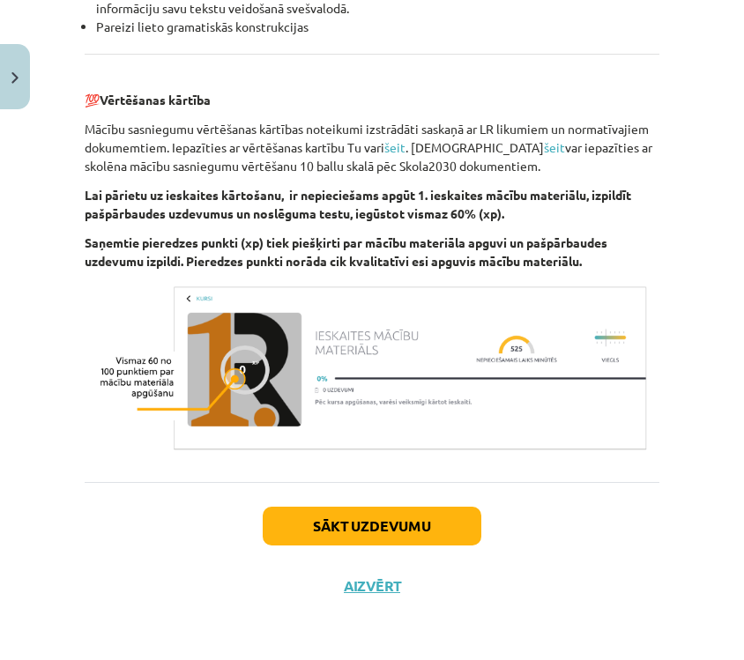
scroll to position [38, 0]
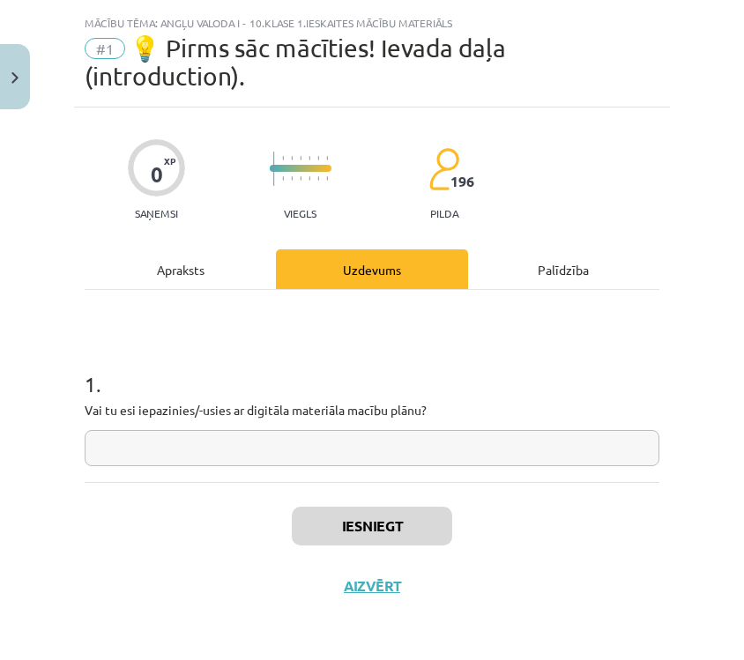
click at [385, 446] on input "text" at bounding box center [372, 448] width 575 height 36
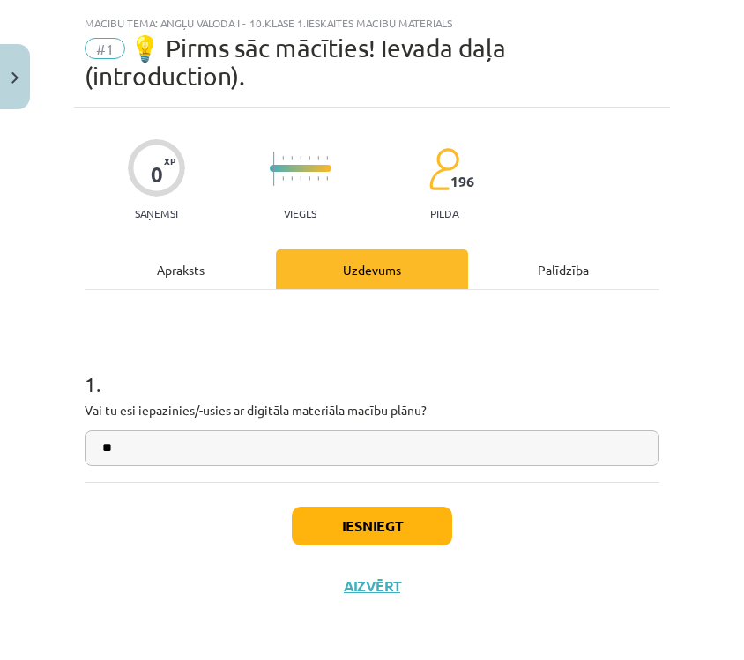
type input "**"
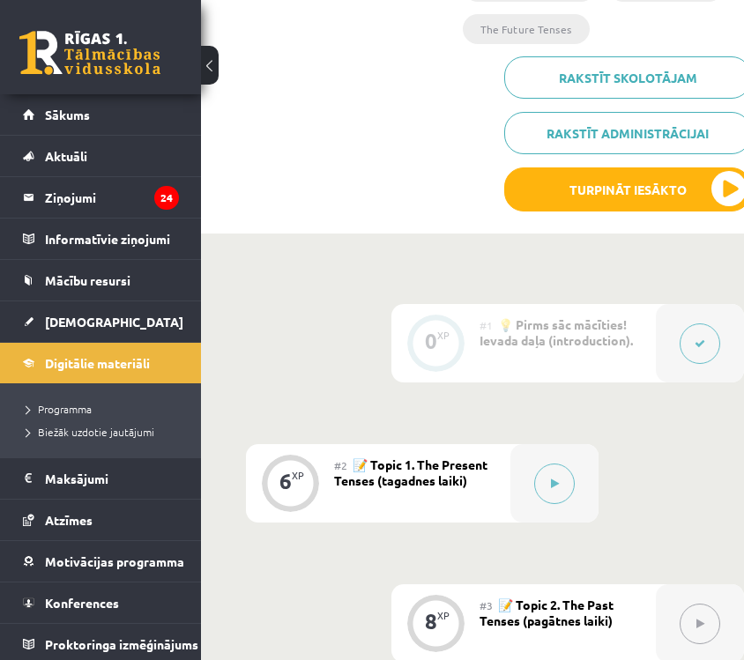
scroll to position [368, 35]
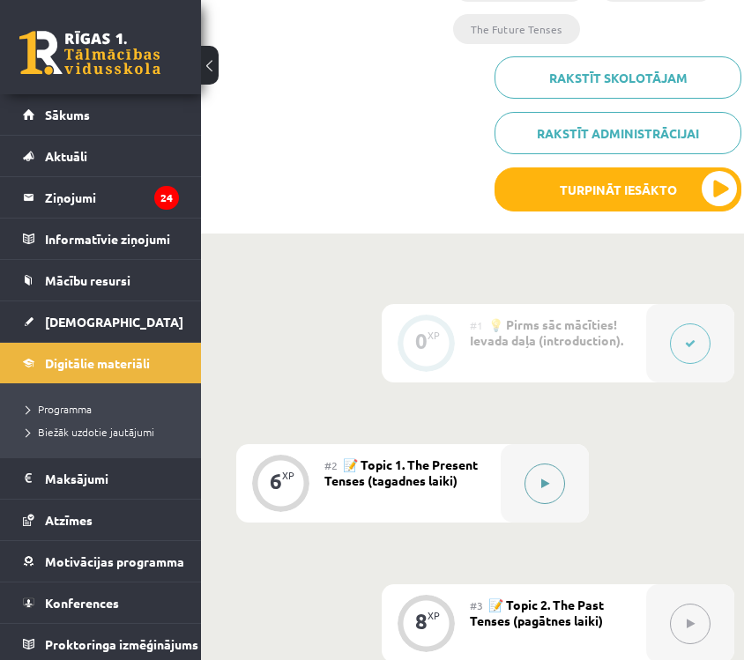
click at [562, 478] on button at bounding box center [545, 484] width 41 height 41
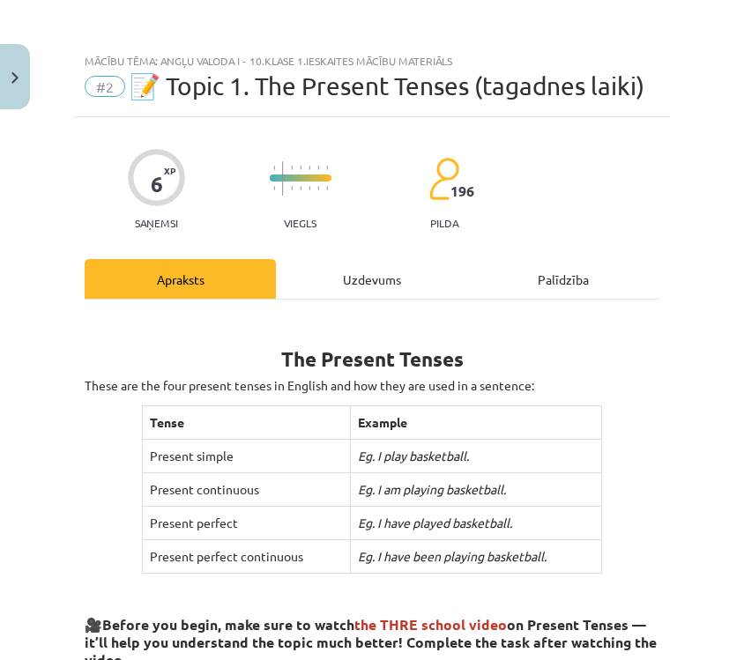
scroll to position [1298, 0]
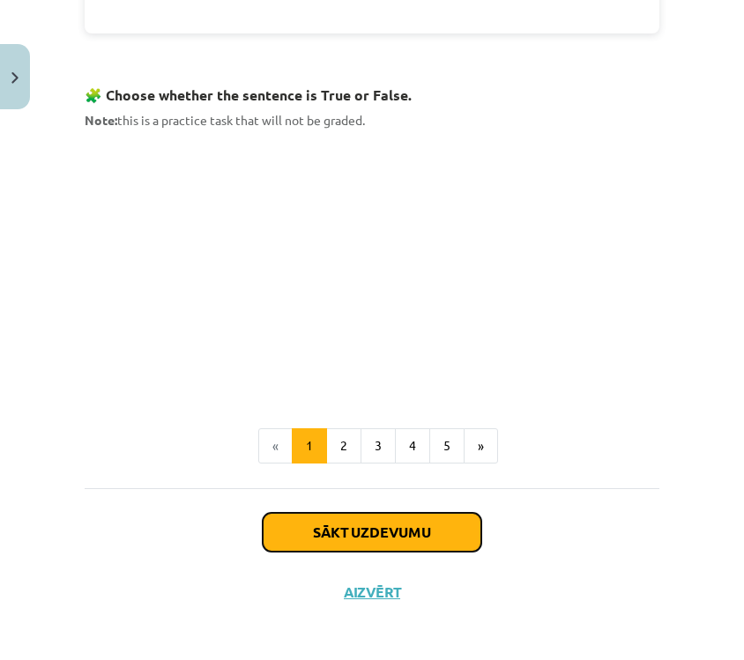
click at [412, 532] on button "Sākt uzdevumu" at bounding box center [372, 532] width 219 height 39
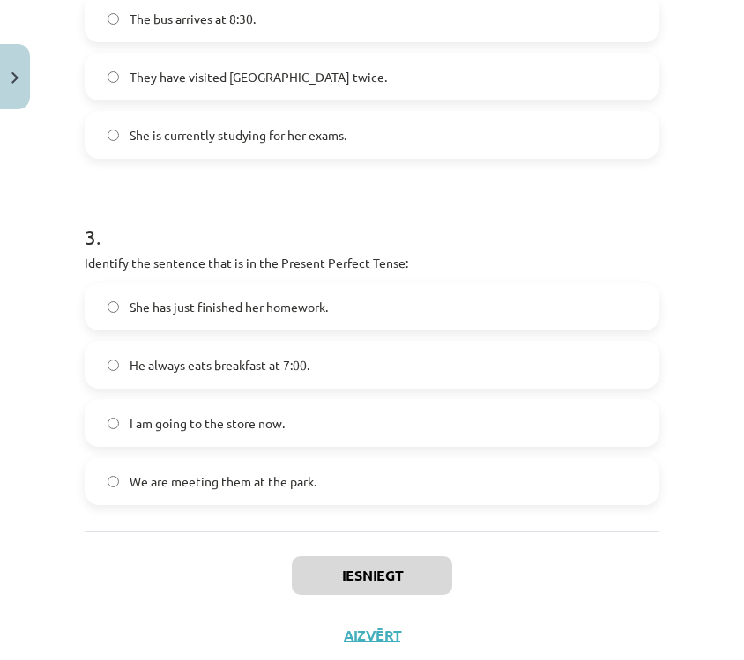
scroll to position [899, 0]
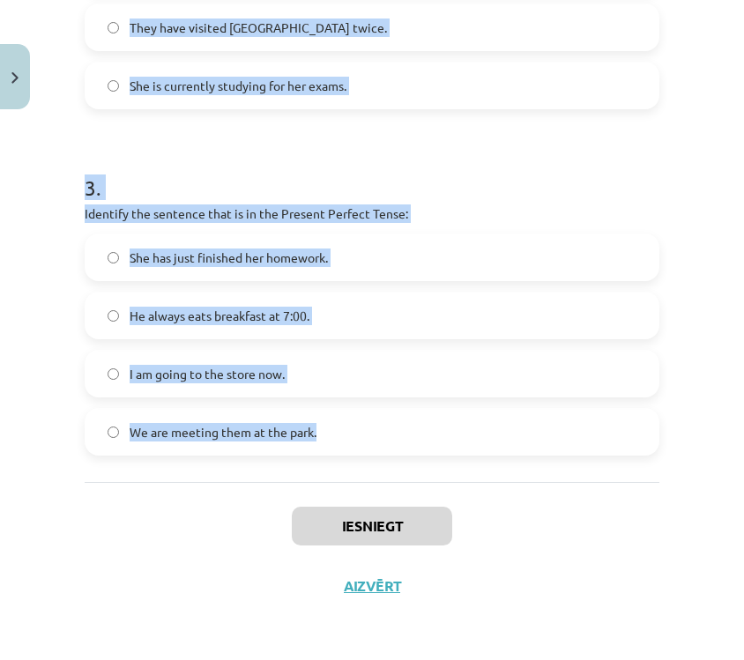
drag, startPoint x: 87, startPoint y: 347, endPoint x: 376, endPoint y: 456, distance: 308.1
copy form "1 . Which sentence is in the Simple Present Tense? They have been playing socce…"
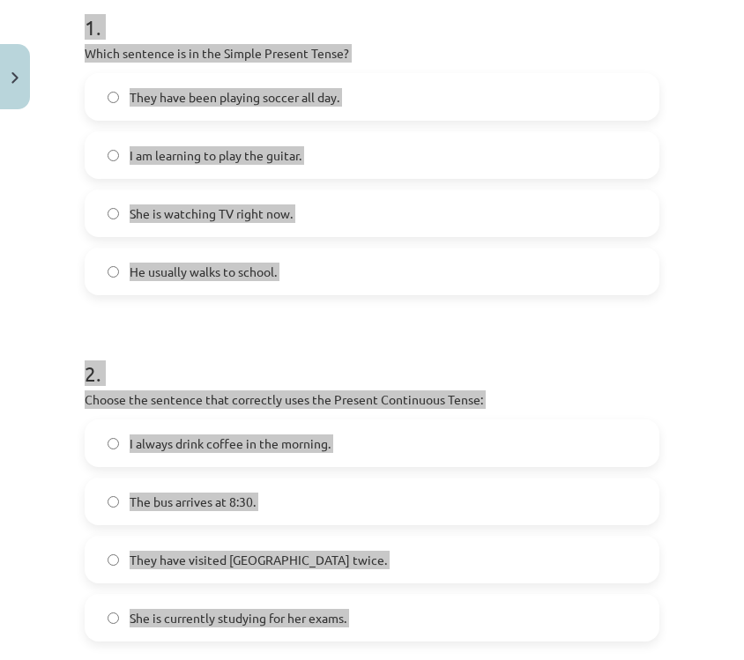
scroll to position [0, 0]
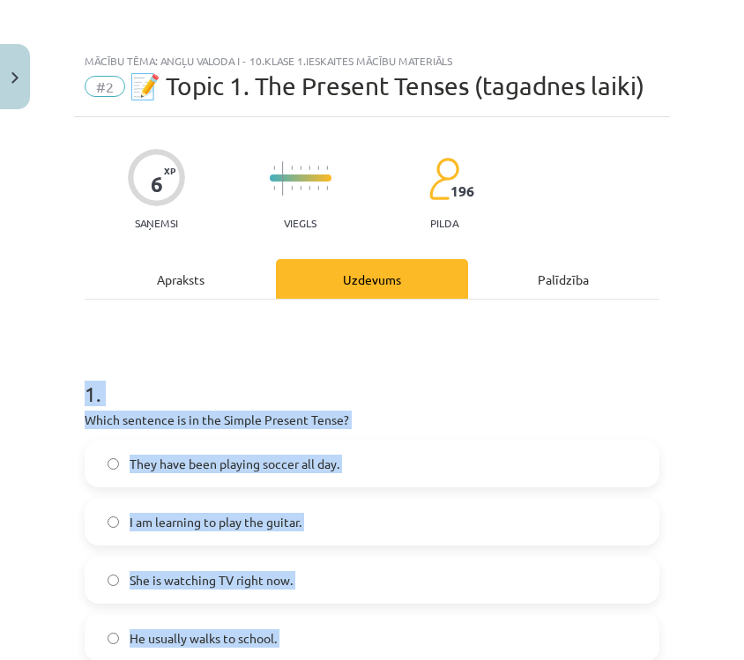
click at [658, 351] on h1 "1 ." at bounding box center [372, 378] width 575 height 55
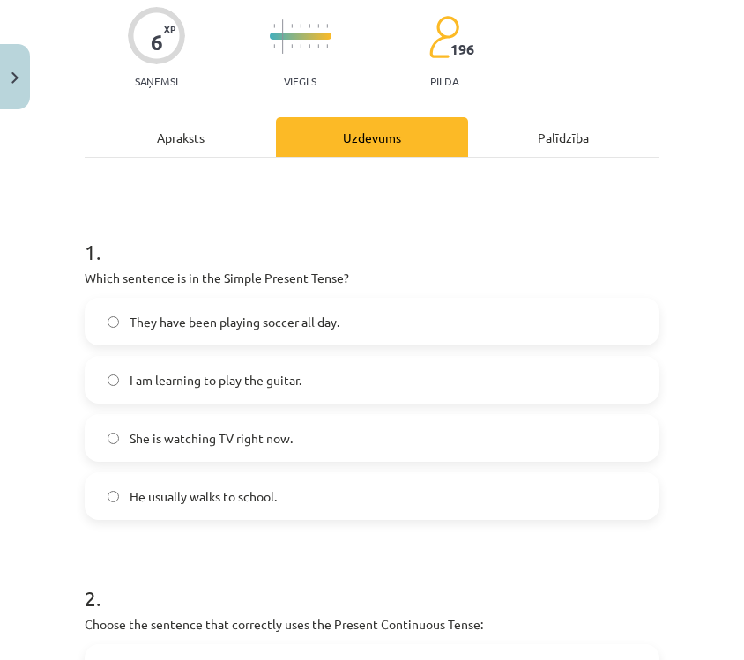
scroll to position [153, 0]
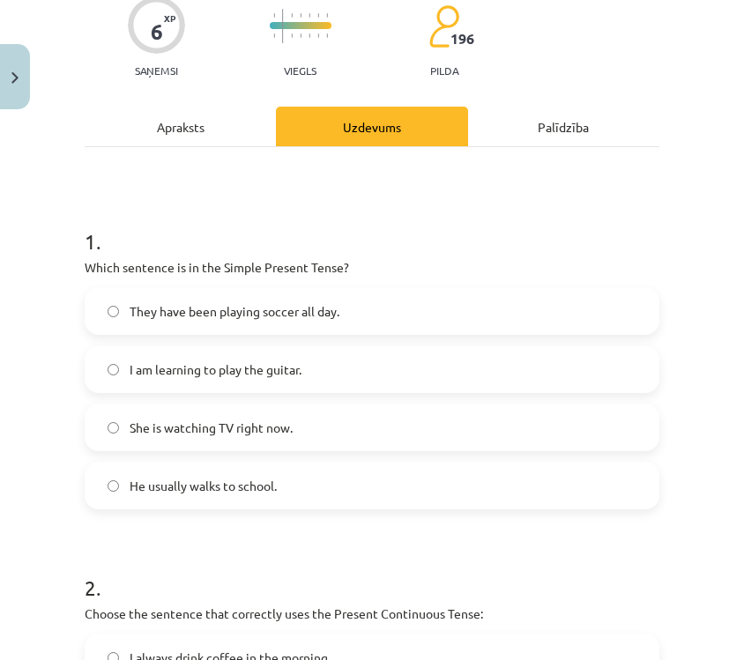
click at [466, 460] on div "They have been playing soccer all day. I am learning to play the guitar. She is…" at bounding box center [372, 398] width 575 height 222
click at [457, 502] on label "He usually walks to school." at bounding box center [371, 486] width 571 height 44
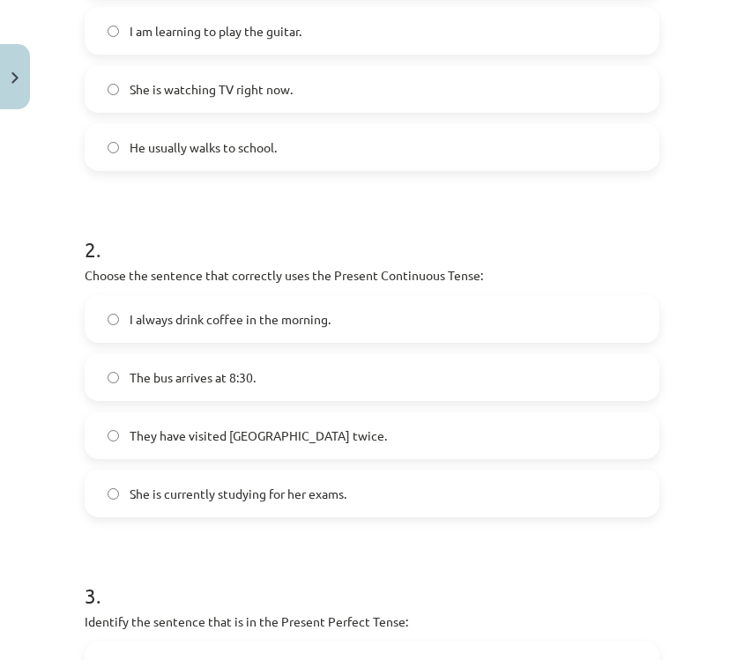
scroll to position [492, 0]
click at [457, 502] on label "She is currently studying for her exams." at bounding box center [371, 493] width 571 height 44
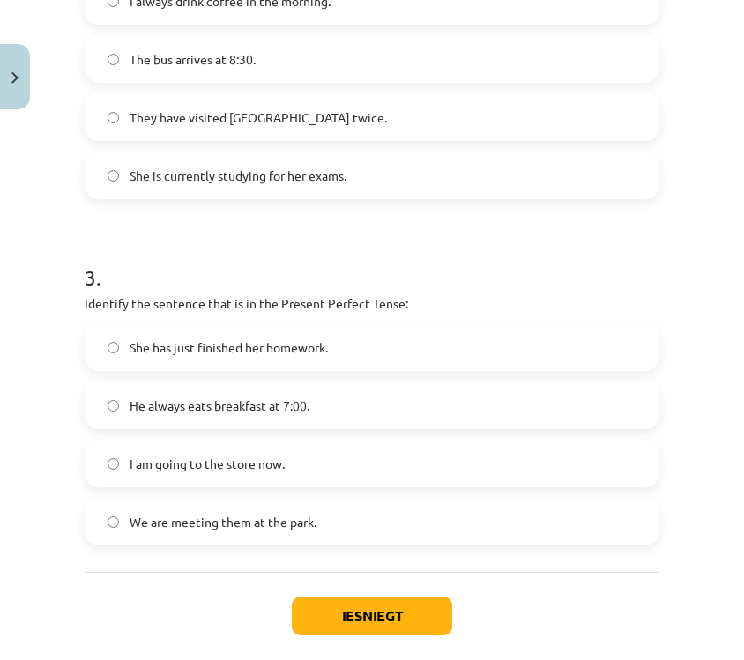
scroll to position [815, 0]
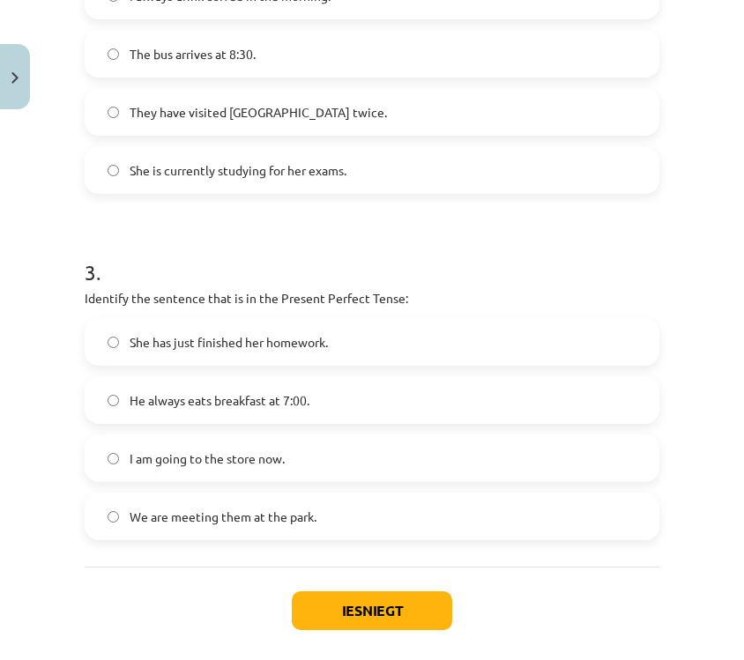
click at [491, 336] on label "She has just finished her homework." at bounding box center [371, 342] width 571 height 44
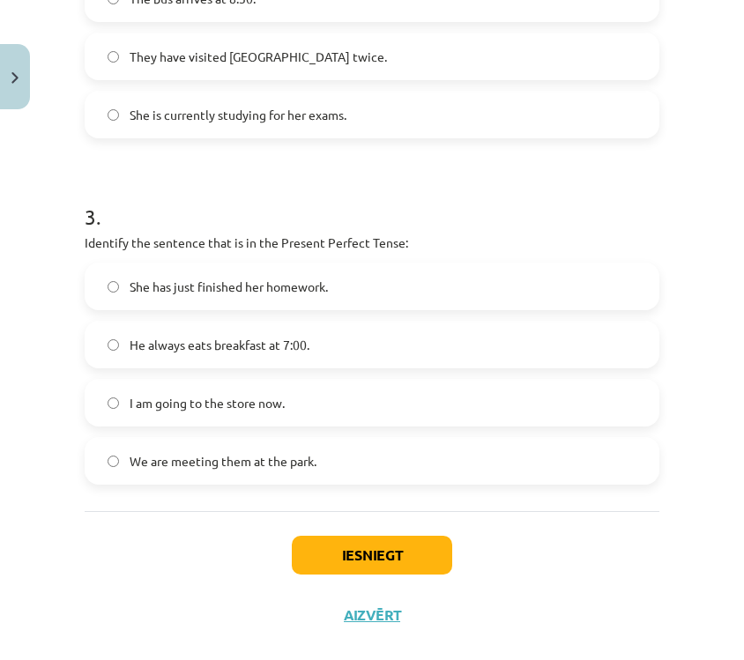
scroll to position [899, 0]
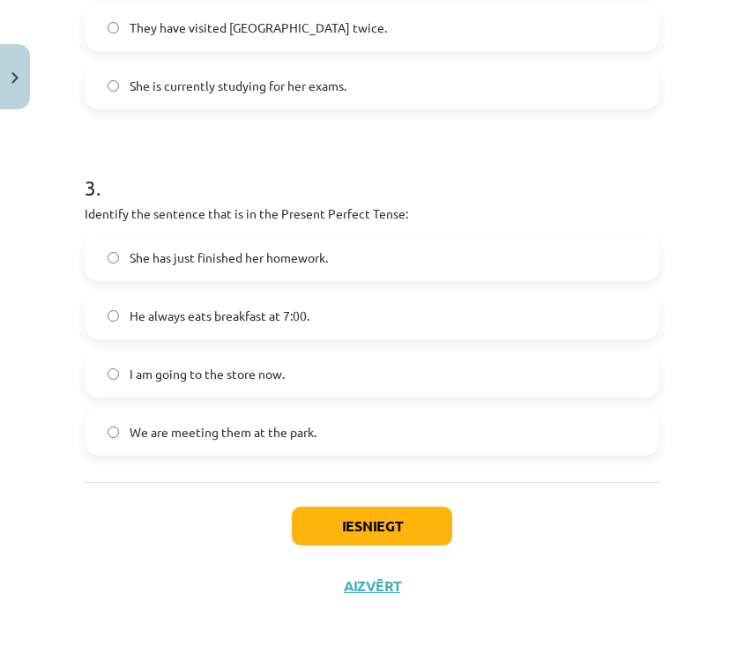
click at [404, 546] on div "Iesniegt Aizvērt" at bounding box center [372, 543] width 575 height 123
click at [404, 540] on button "Iesniegt" at bounding box center [372, 526] width 160 height 39
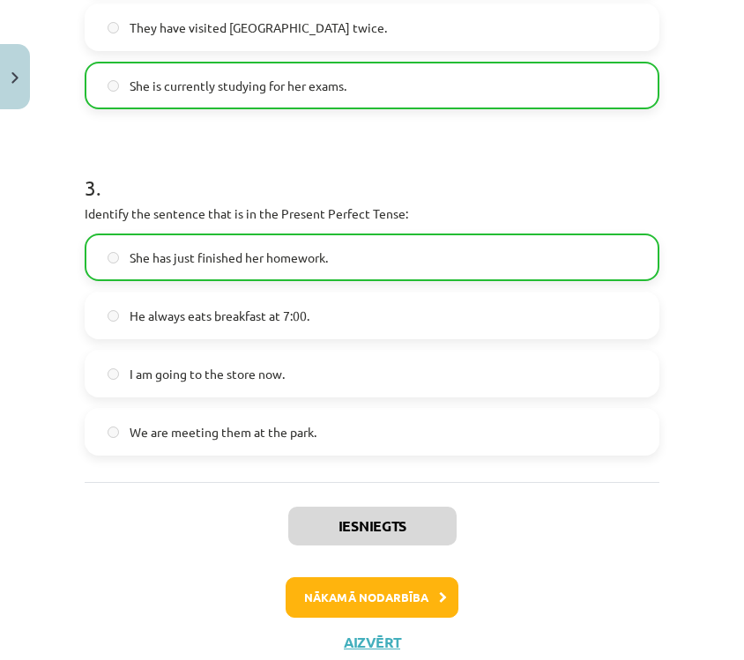
click at [364, 619] on div "Iesniegts Nākamā nodarbība Aizvērt" at bounding box center [372, 572] width 575 height 180
click at [369, 607] on button "Nākamā nodarbība" at bounding box center [372, 598] width 173 height 41
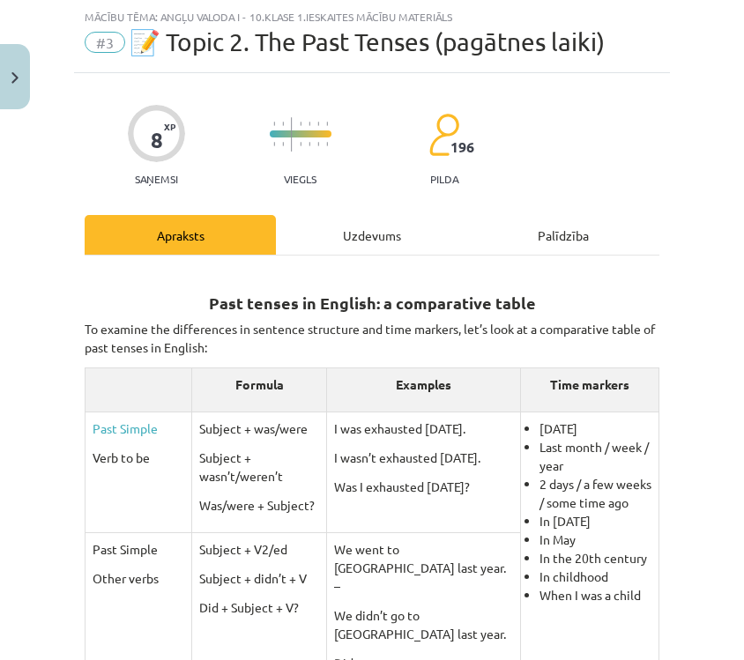
scroll to position [1005, 0]
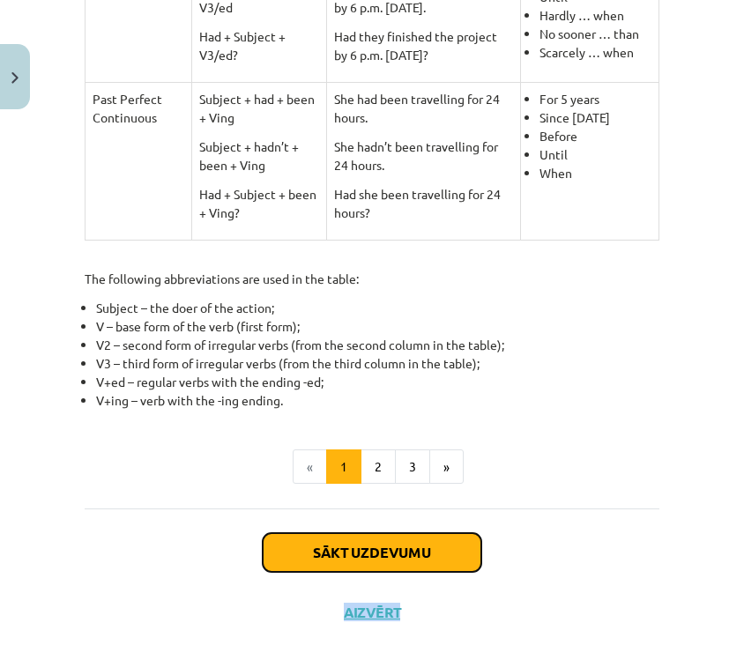
click at [375, 535] on button "Sākt uzdevumu" at bounding box center [372, 553] width 219 height 39
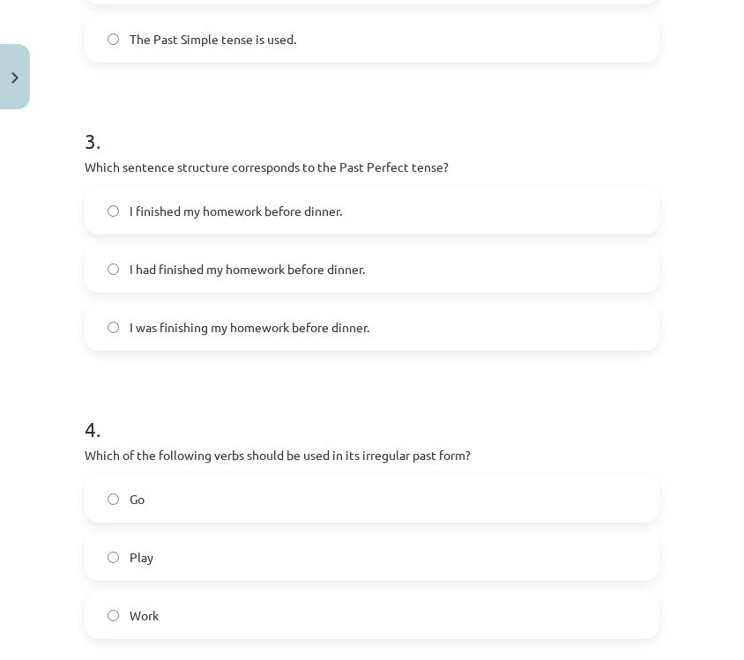
scroll to position [1013, 0]
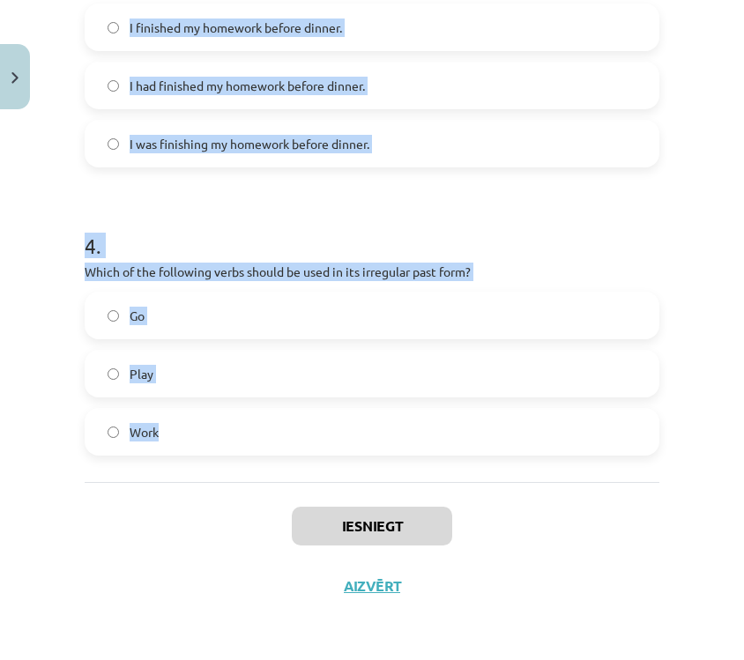
drag, startPoint x: 77, startPoint y: 357, endPoint x: 262, endPoint y: 442, distance: 203.6
copy form "1 . Which of the following sentences is correct in the Past Simple tense? He is…"
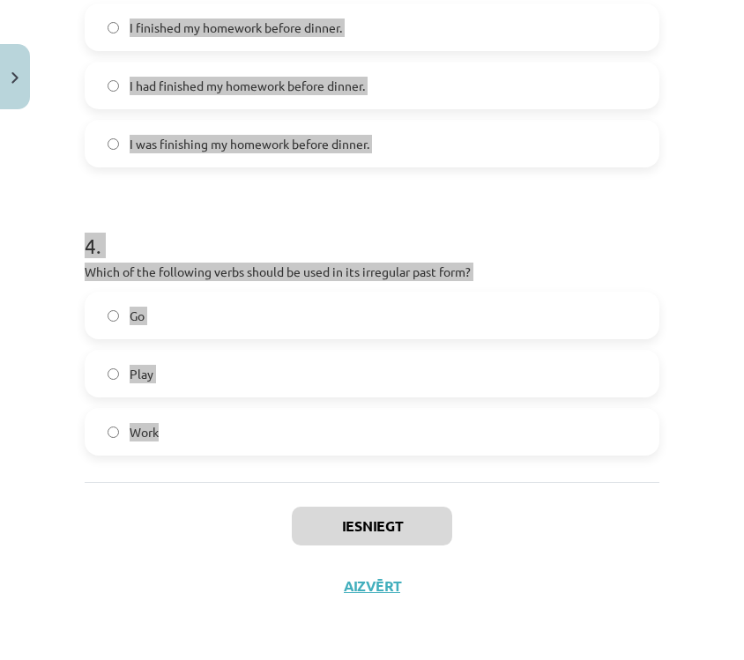
scroll to position [0, 0]
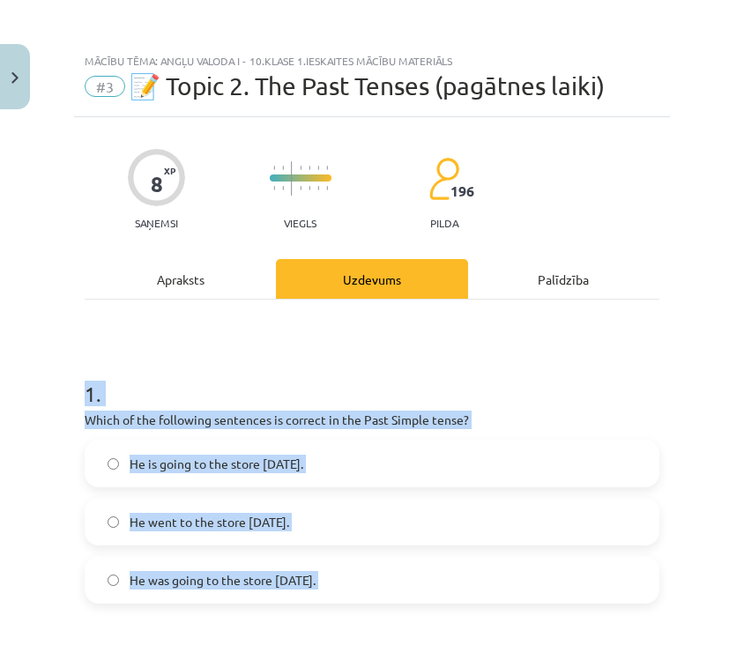
click at [479, 407] on div "1 . Which of the following sentences is correct in the Past Simple tense? He is…" at bounding box center [372, 477] width 575 height 253
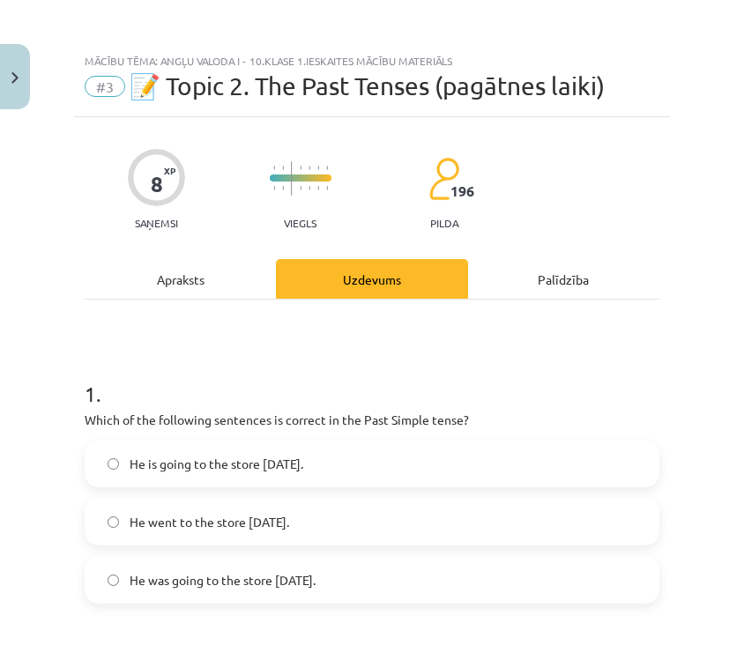
click at [349, 539] on label "He went to the store yesterday." at bounding box center [371, 522] width 571 height 44
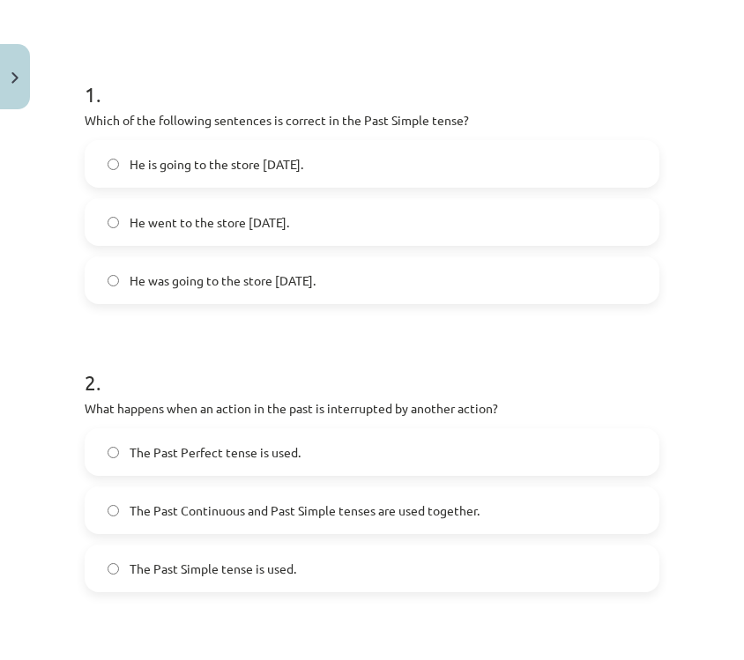
scroll to position [312, 0]
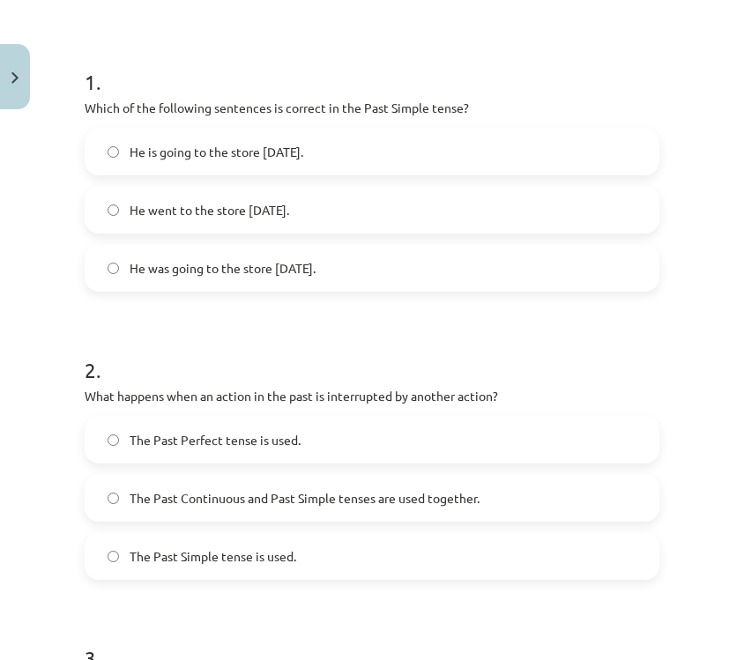
click at [359, 491] on span "The Past Continuous and Past Simple tenses are used together." at bounding box center [305, 498] width 350 height 19
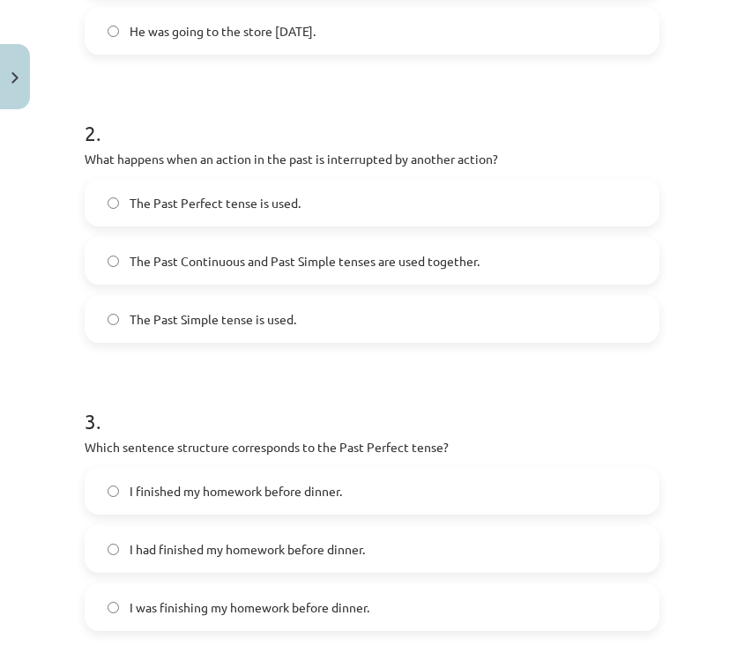
scroll to position [720, 0]
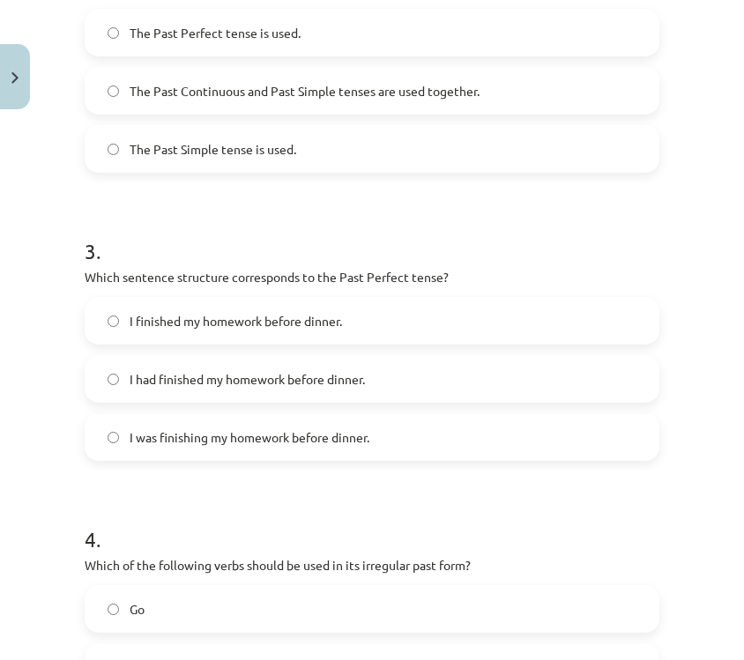
click at [366, 390] on label "I had finished my homework before dinner." at bounding box center [371, 379] width 571 height 44
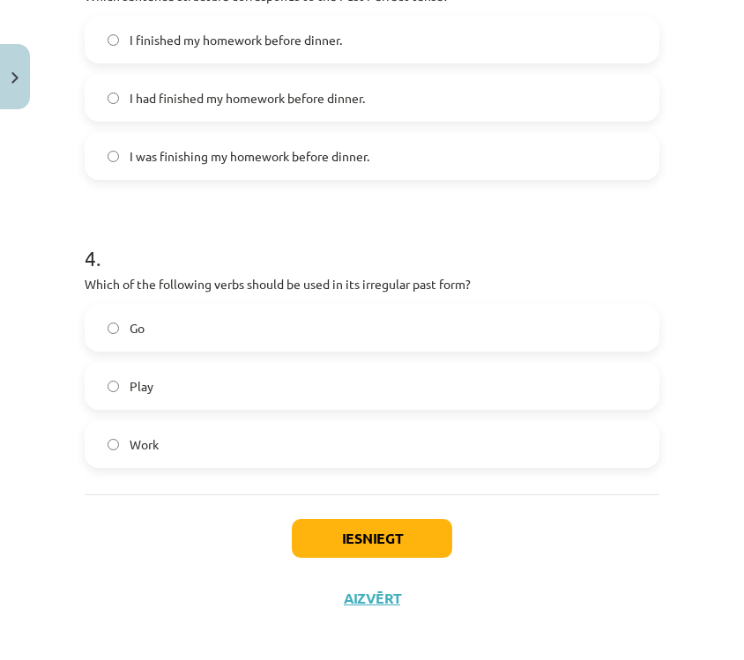
scroll to position [1002, 0]
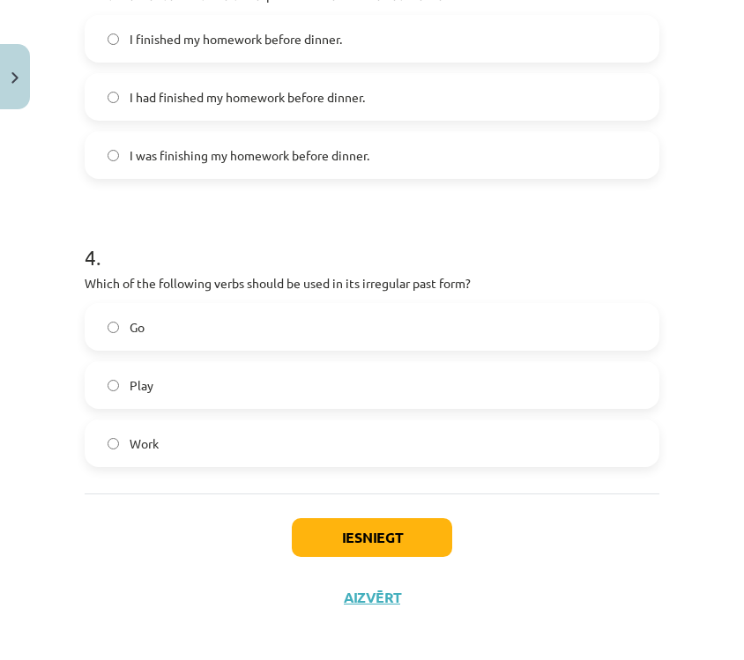
click at [349, 321] on label "Go" at bounding box center [371, 327] width 571 height 44
click at [369, 537] on button "Iesniegt" at bounding box center [372, 538] width 160 height 39
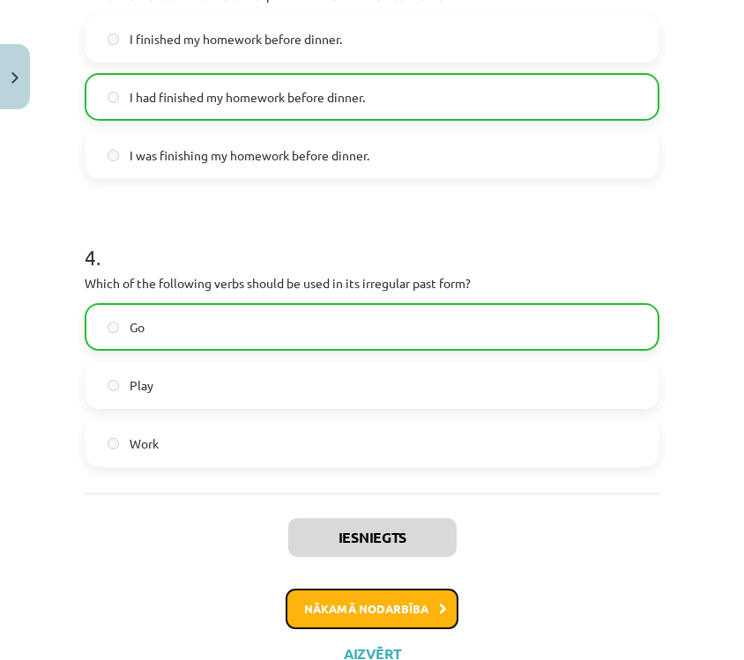
click at [376, 596] on button "Nākamā nodarbība" at bounding box center [372, 609] width 173 height 41
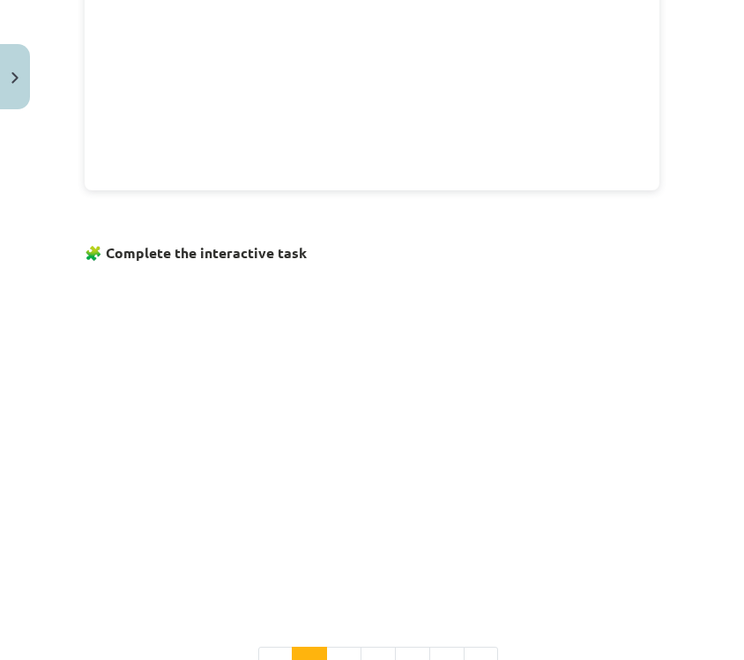
scroll to position [971, 0]
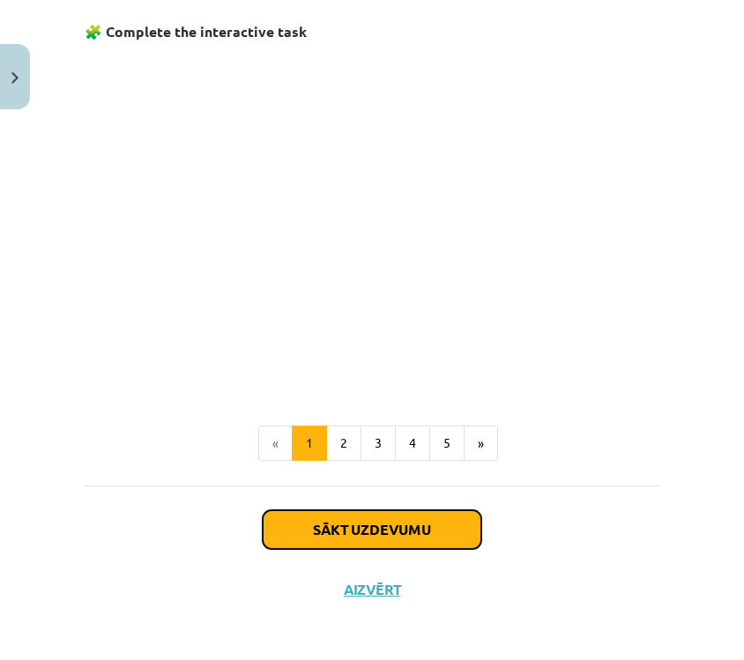
click at [378, 529] on button "Sākt uzdevumu" at bounding box center [372, 530] width 219 height 39
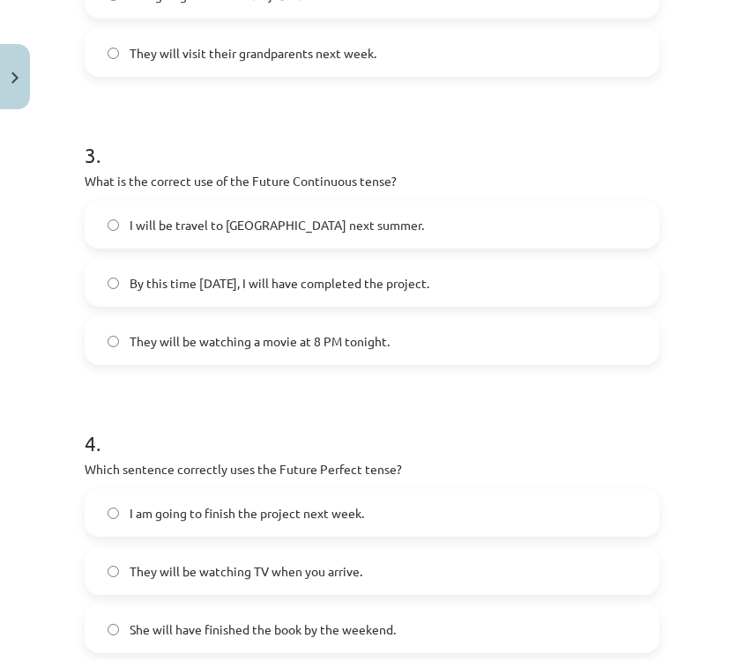
scroll to position [1013, 0]
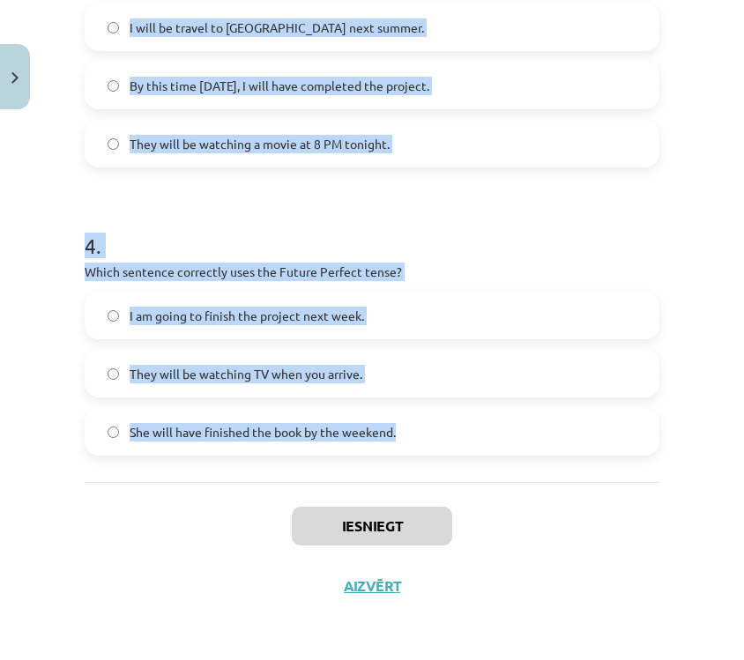
drag, startPoint x: 86, startPoint y: 350, endPoint x: 408, endPoint y: 436, distance: 333.9
copy form "1 . Which sentence correctly uses "will" to make a prediction? She is going to …"
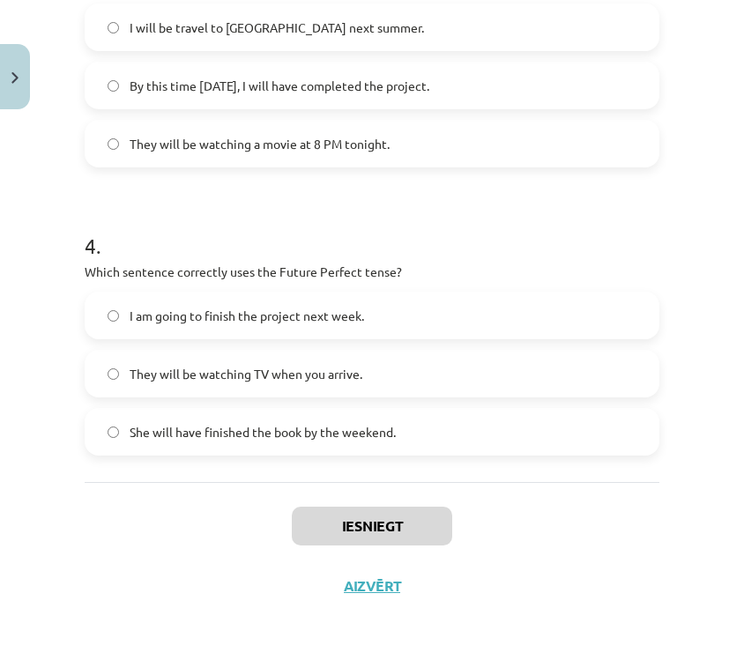
click at [552, 577] on div "Iesniegt Aizvērt" at bounding box center [372, 543] width 575 height 123
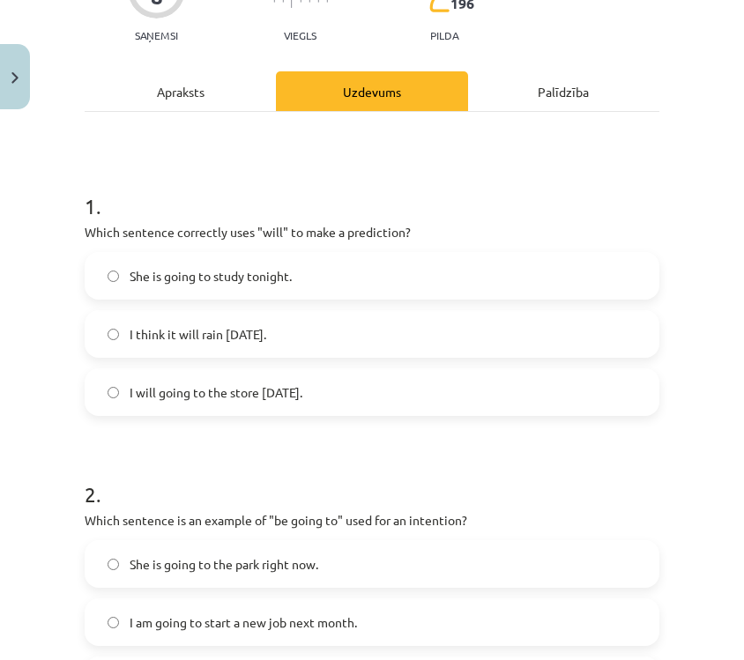
scroll to position [198, 0]
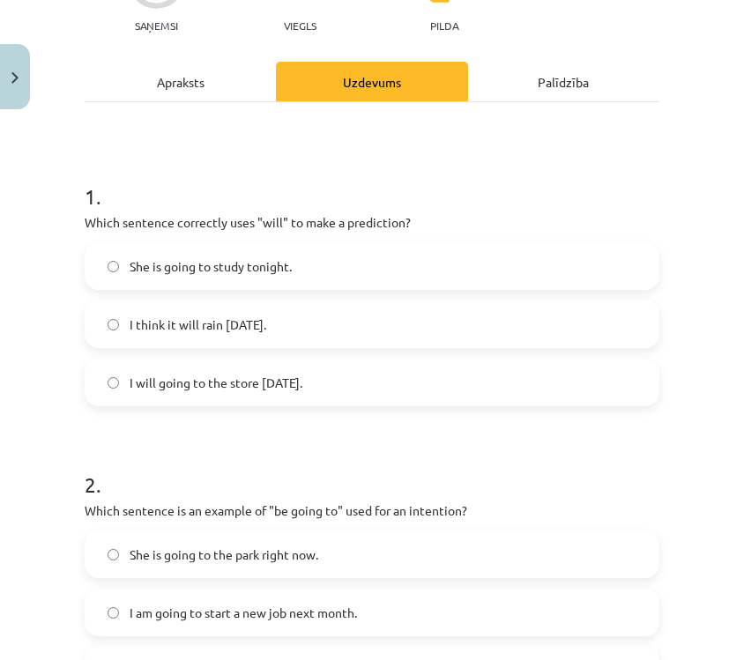
click at [590, 306] on label "I think it will rain tomorrow." at bounding box center [371, 324] width 571 height 44
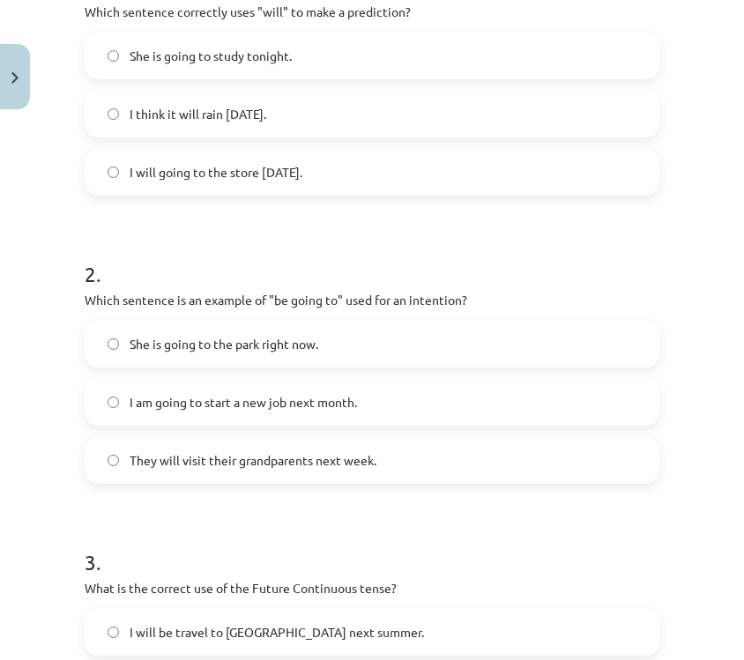
scroll to position [411, 0]
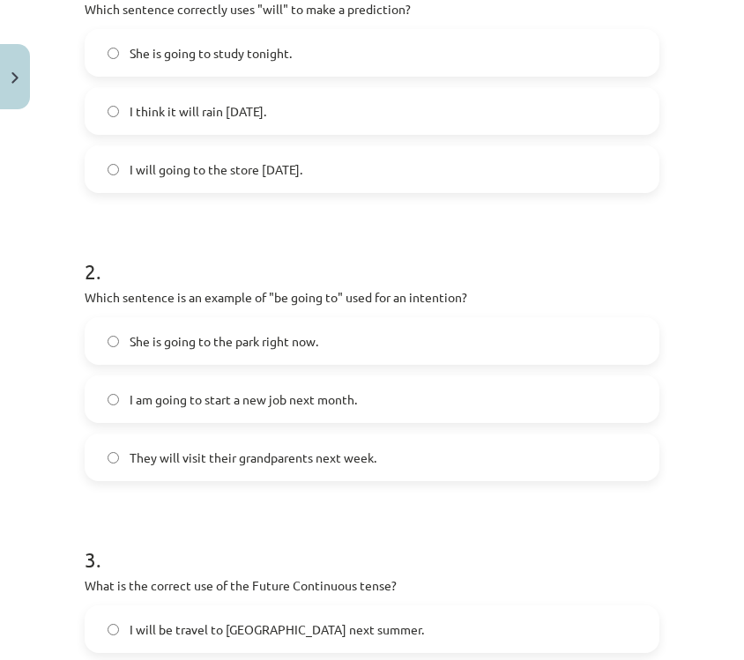
click at [460, 407] on label "I am going to start a new job next month." at bounding box center [371, 399] width 571 height 44
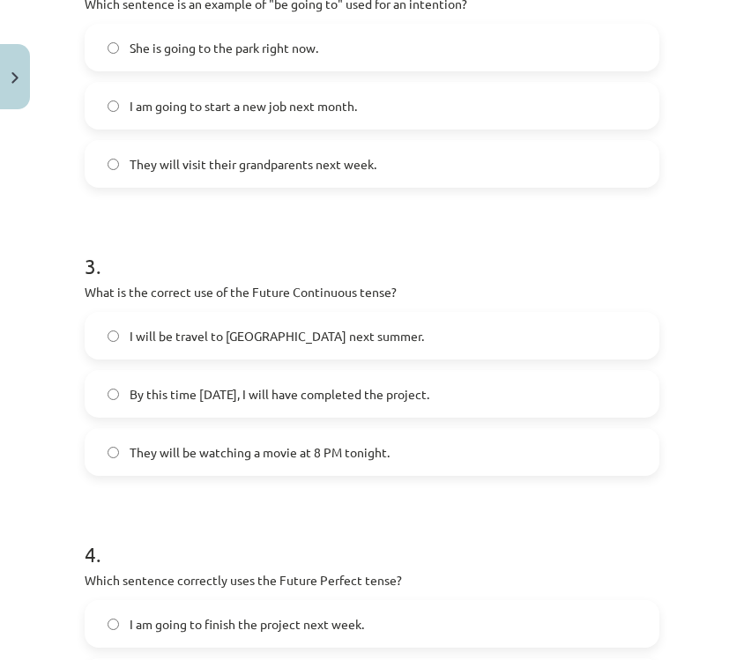
scroll to position [719, 0]
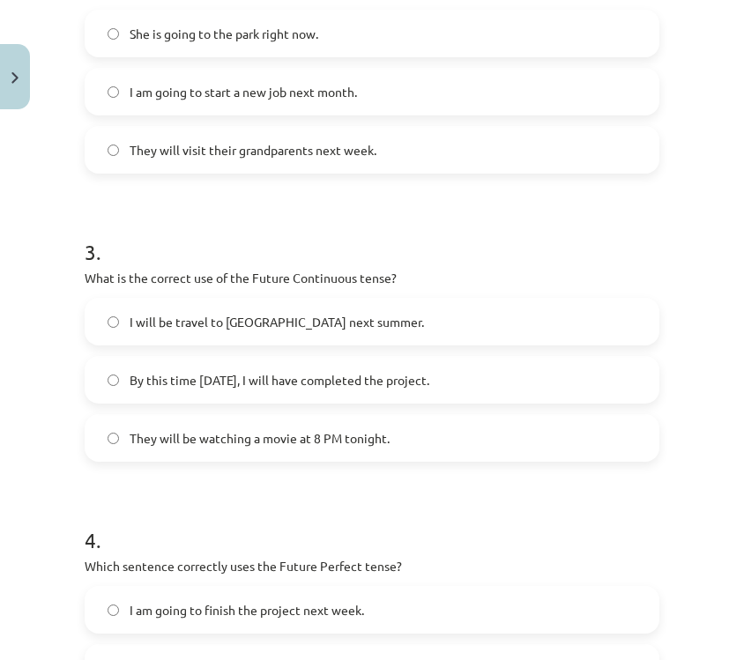
click at [444, 441] on label "They will be watching a movie at 8 PM tonight." at bounding box center [371, 438] width 571 height 44
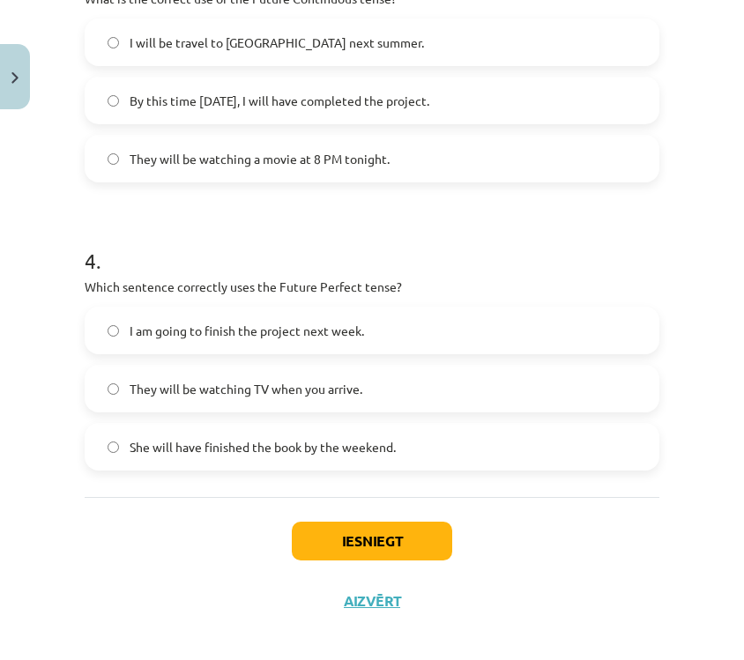
scroll to position [1013, 0]
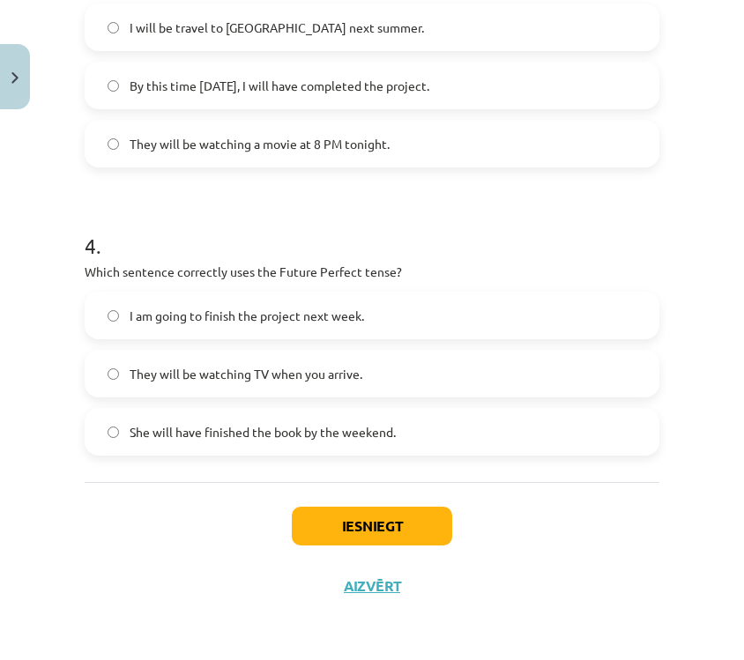
click at [444, 441] on label "She will have finished the book by the weekend." at bounding box center [371, 432] width 571 height 44
click at [382, 532] on button "Iesniegt" at bounding box center [372, 526] width 160 height 39
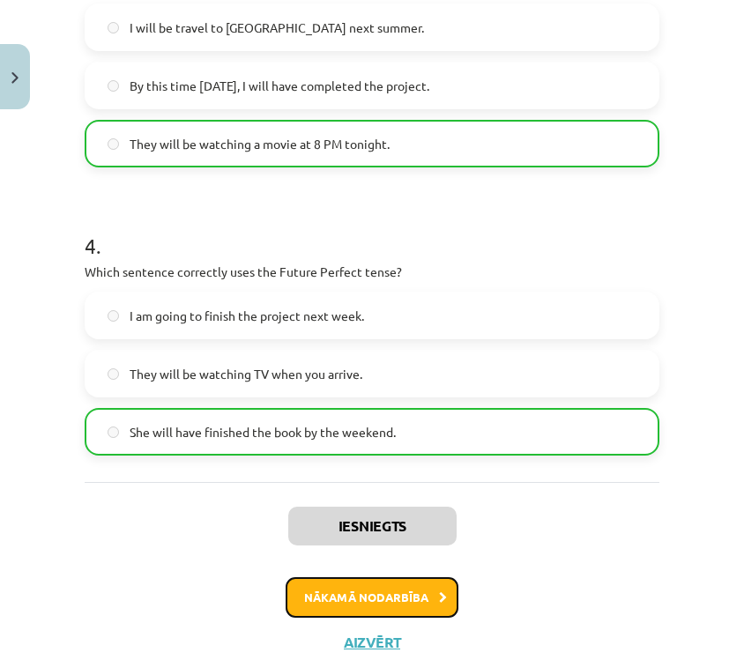
click at [344, 609] on button "Nākamā nodarbība" at bounding box center [372, 598] width 173 height 41
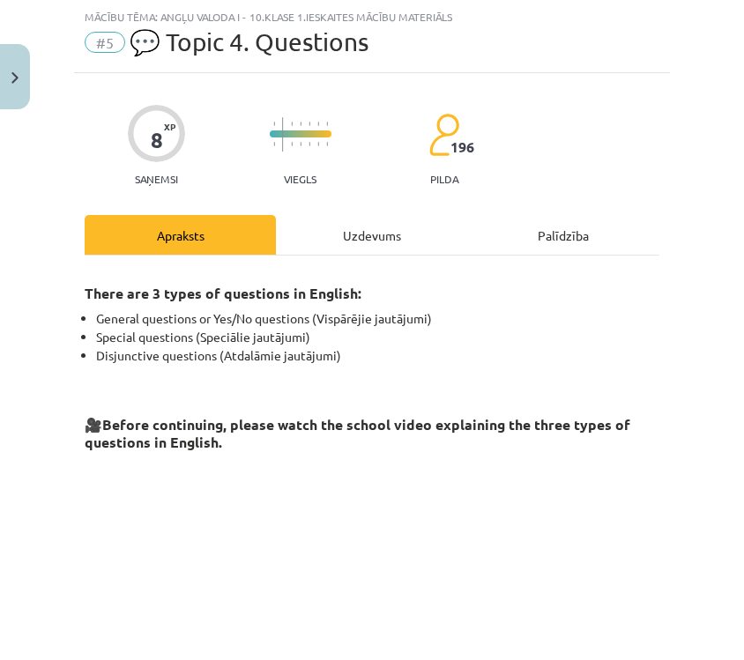
scroll to position [438, 0]
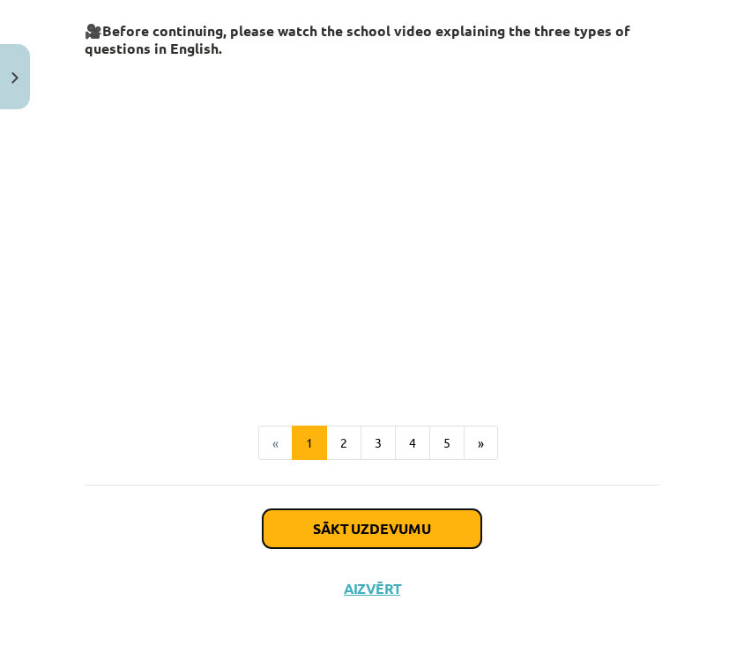
click at [381, 525] on button "Sākt uzdevumu" at bounding box center [372, 529] width 219 height 39
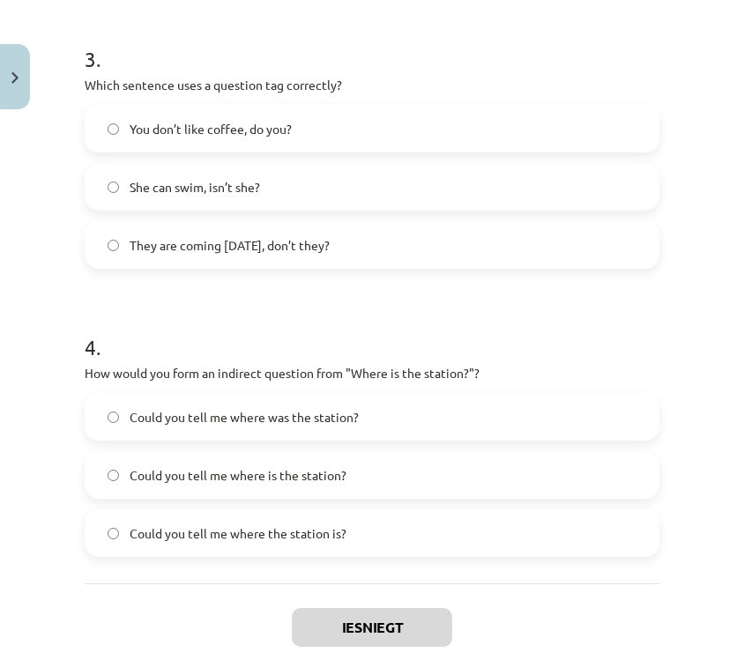
scroll to position [1013, 0]
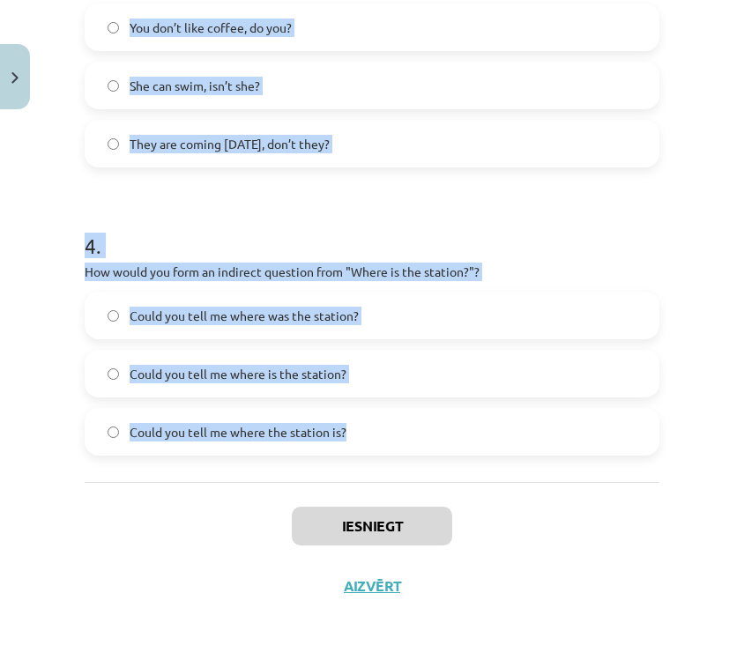
drag, startPoint x: 78, startPoint y: 354, endPoint x: 453, endPoint y: 443, distance: 386.1
copy form "1 . What is the correct word order for a question in the Present Simple tense? …"
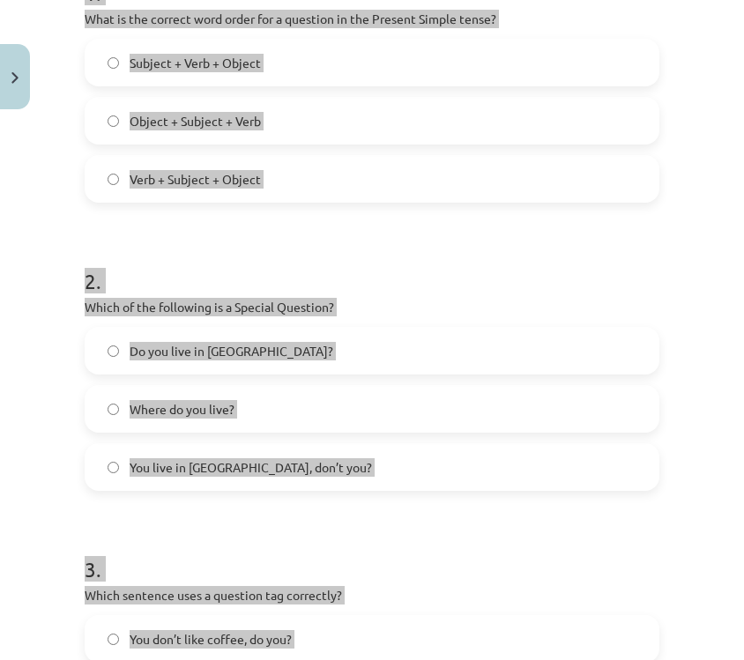
scroll to position [0, 0]
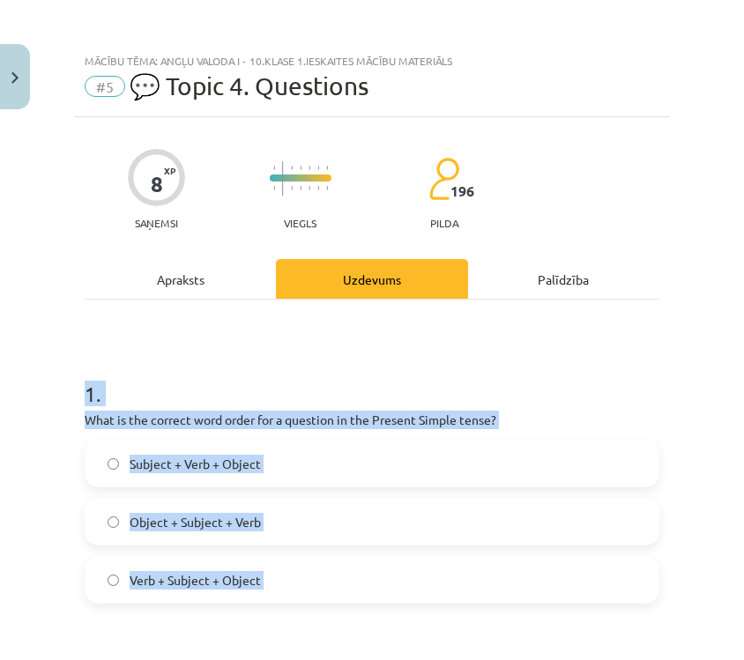
click at [461, 364] on h1 "1 ." at bounding box center [372, 378] width 575 height 55
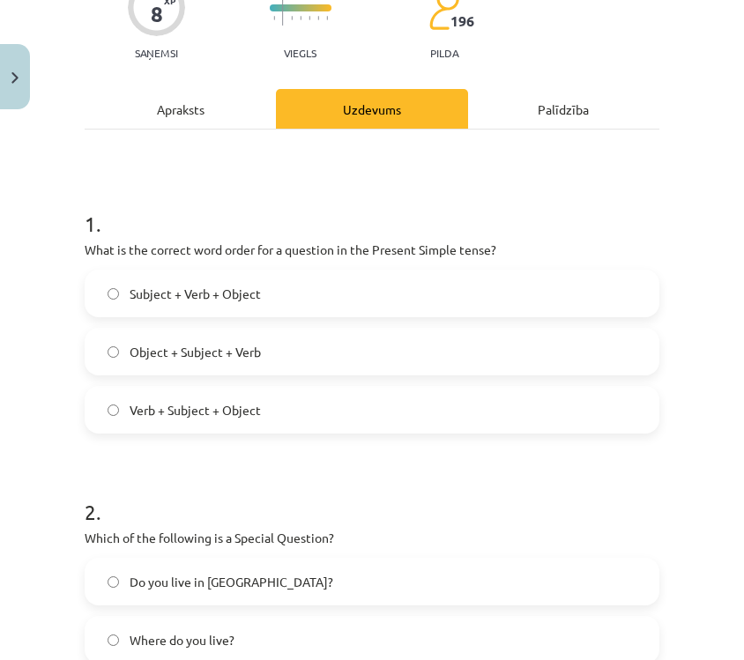
scroll to position [176, 0]
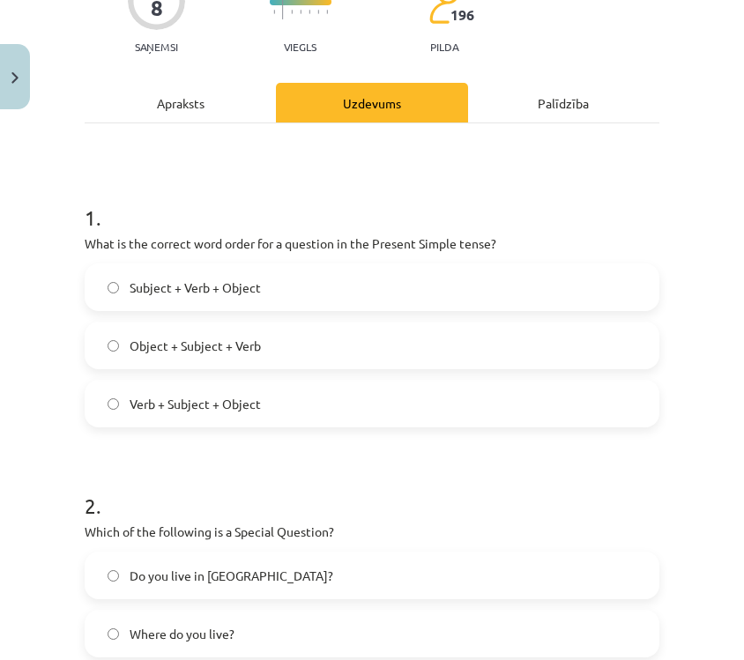
click at [426, 293] on label "Subject + Verb + Object" at bounding box center [371, 287] width 571 height 44
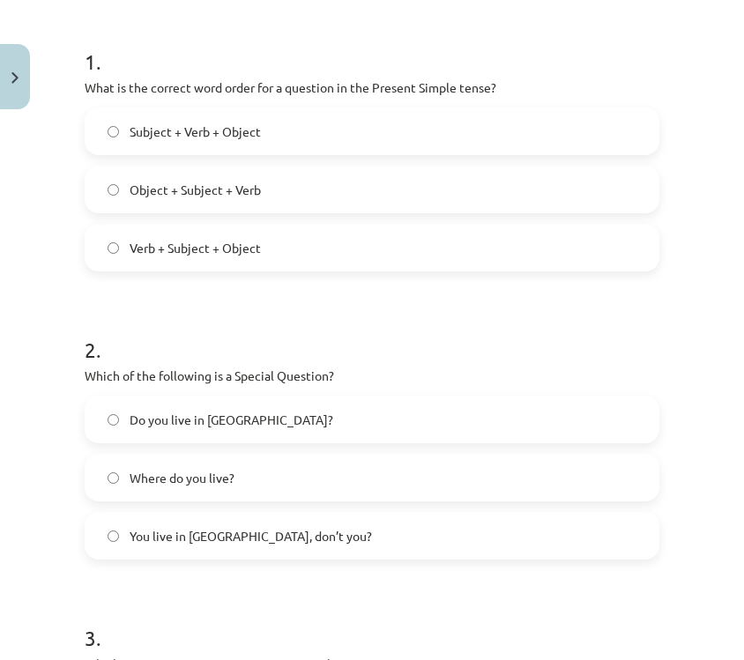
scroll to position [347, 0]
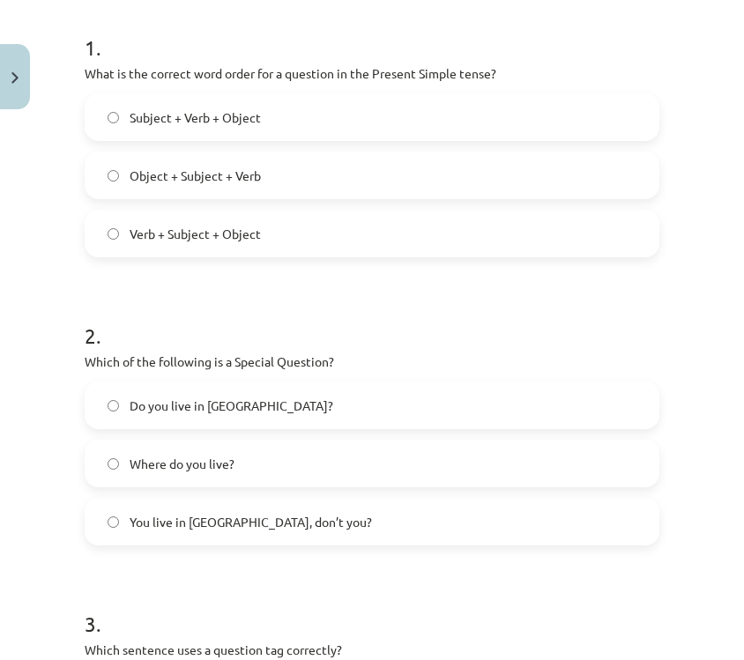
click at [347, 470] on label "Where do you live?" at bounding box center [371, 464] width 571 height 44
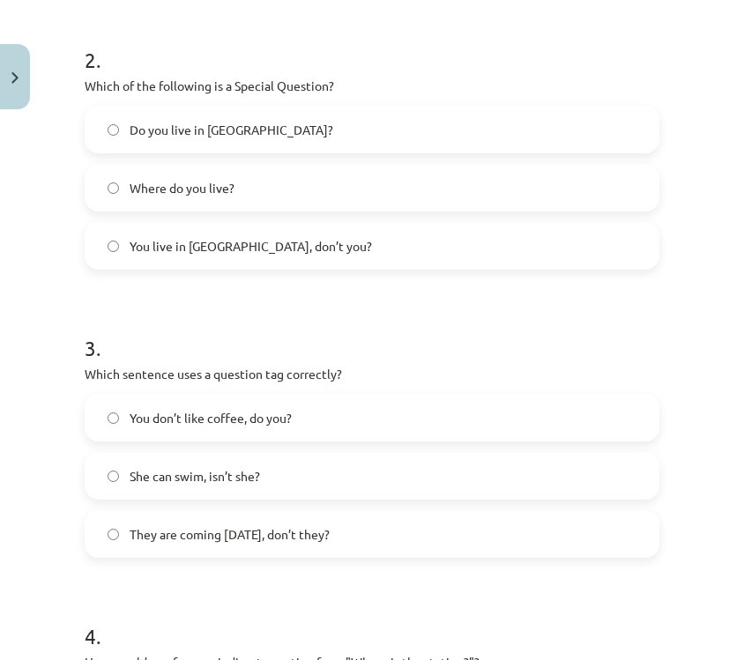
scroll to position [634, 0]
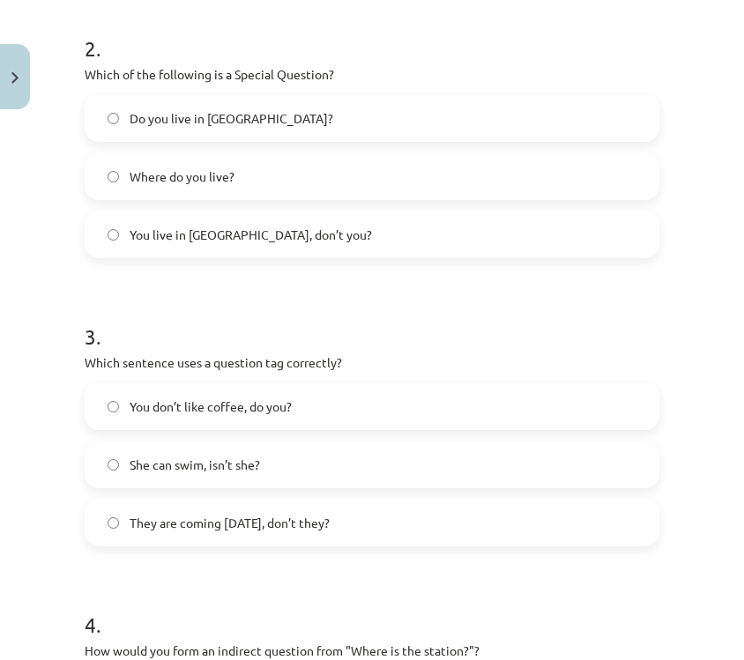
click at [405, 410] on label "You don’t like coffee, do you?" at bounding box center [371, 406] width 571 height 44
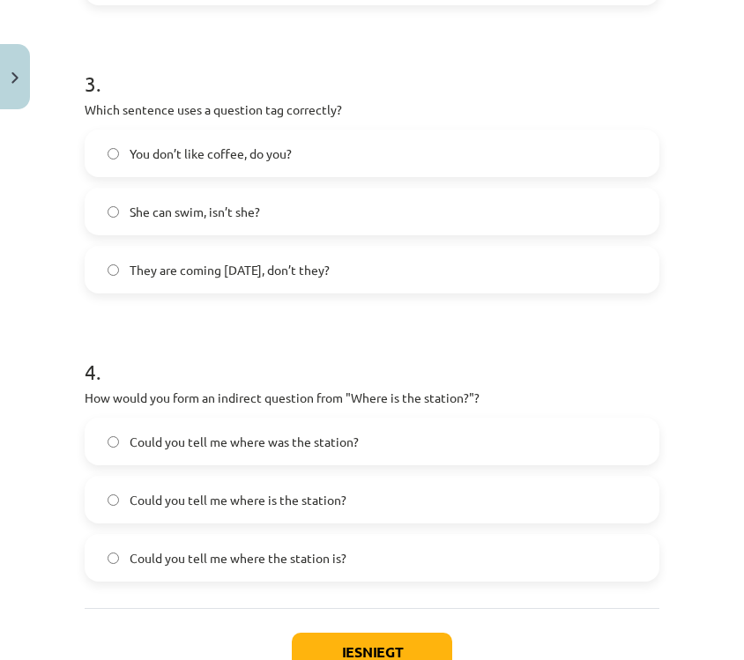
scroll to position [903, 0]
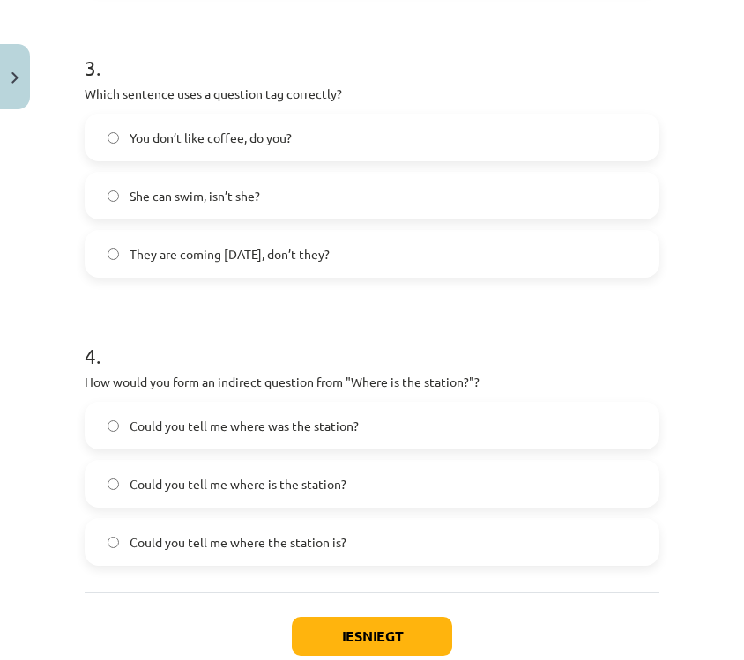
click at [344, 534] on span "Could you tell me where the station is?" at bounding box center [238, 543] width 217 height 19
click at [328, 636] on button "Iesniegt" at bounding box center [372, 636] width 160 height 39
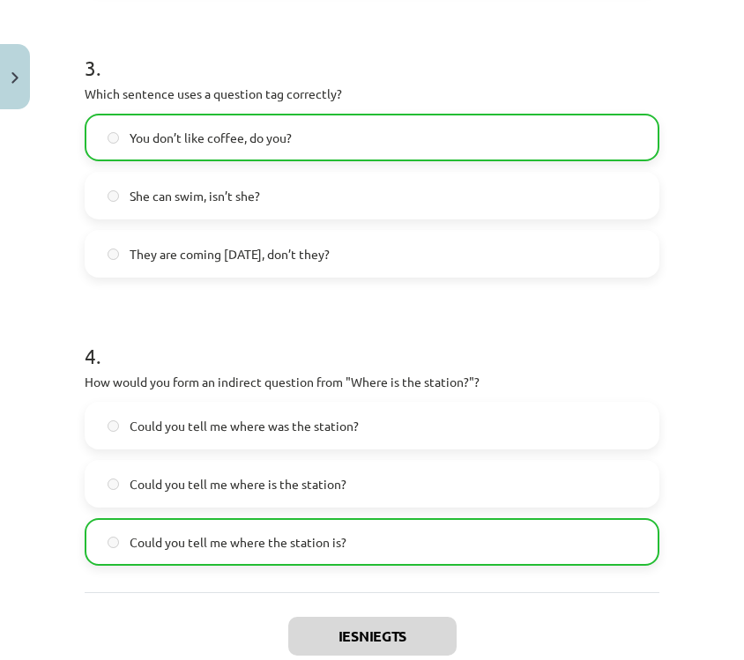
scroll to position [1069, 0]
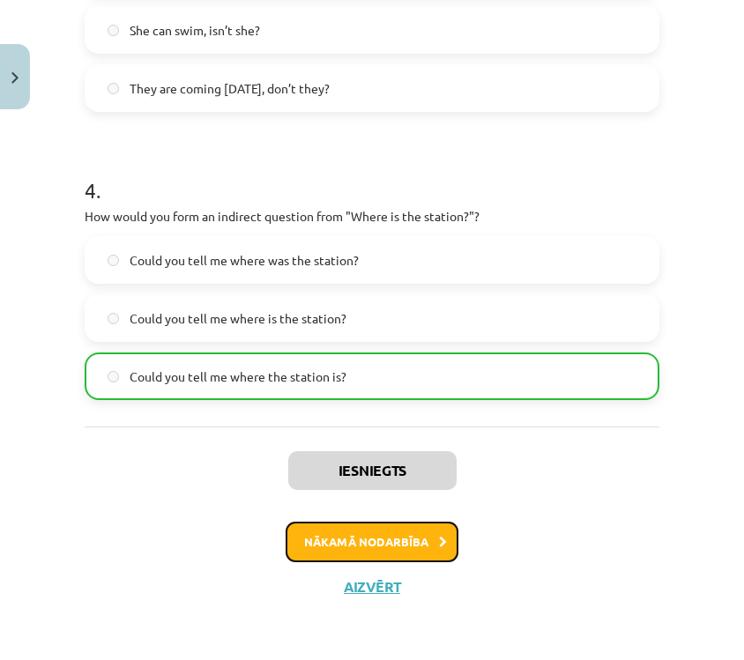
click at [387, 560] on button "Nākamā nodarbība" at bounding box center [372, 542] width 173 height 41
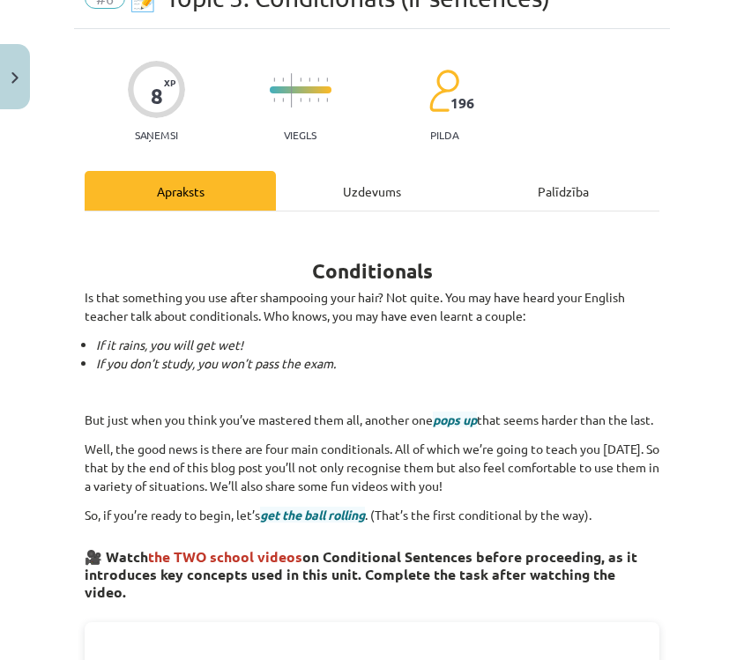
scroll to position [44, 0]
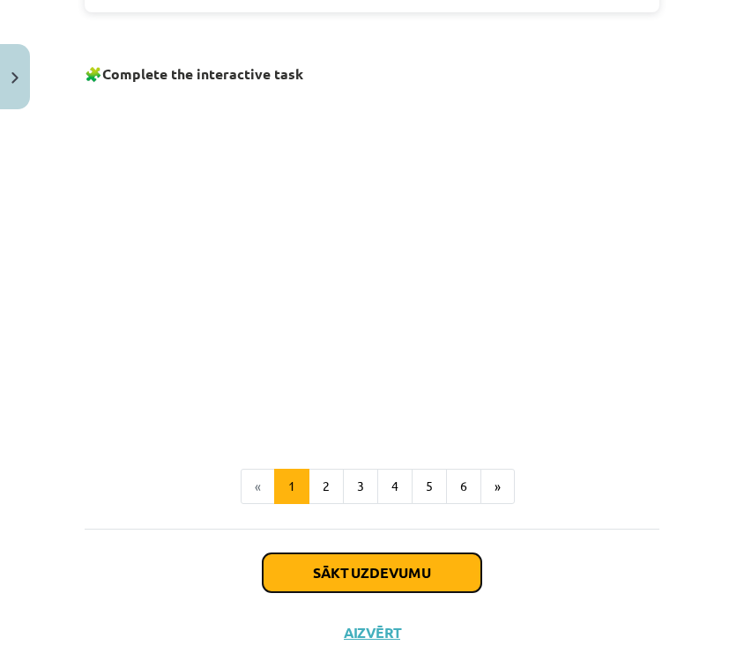
click at [421, 560] on button "Sākt uzdevumu" at bounding box center [372, 573] width 219 height 39
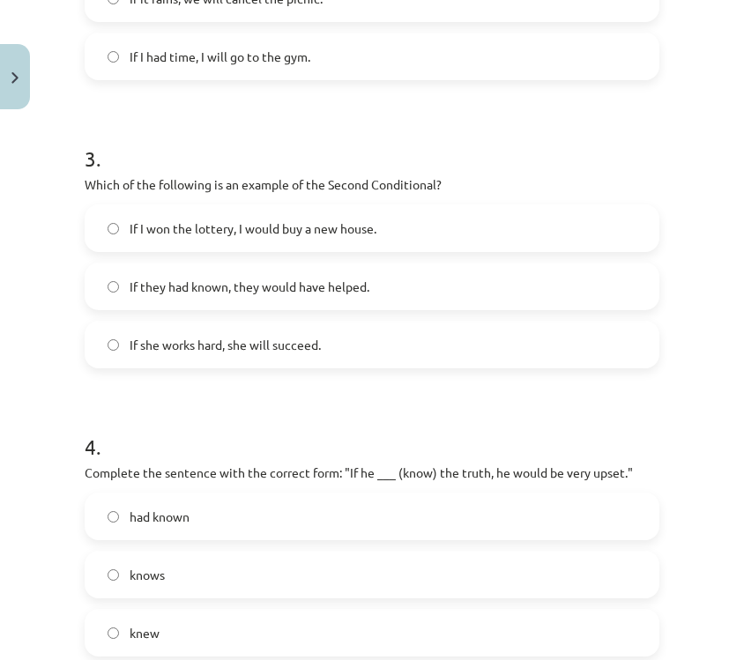
scroll to position [1013, 0]
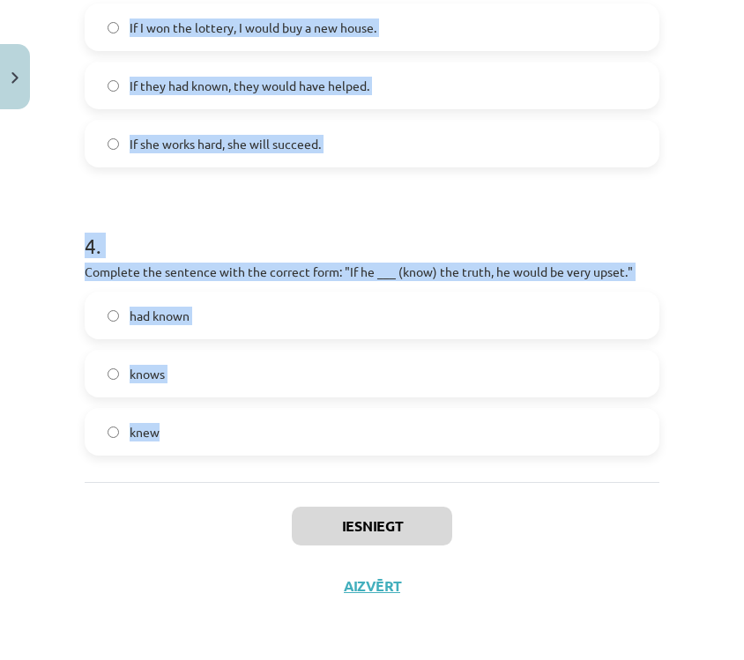
drag, startPoint x: 87, startPoint y: 350, endPoint x: 286, endPoint y: 429, distance: 213.4
copy form "1 . Which conditional is used to express a general truth? Second Conditional Ze…"
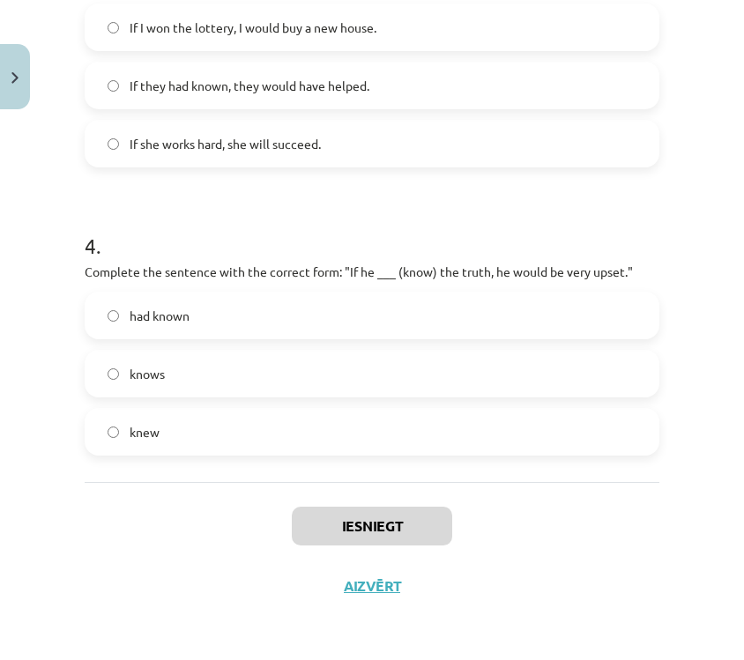
click at [624, 566] on div "Iesniegt Aizvērt" at bounding box center [372, 543] width 575 height 123
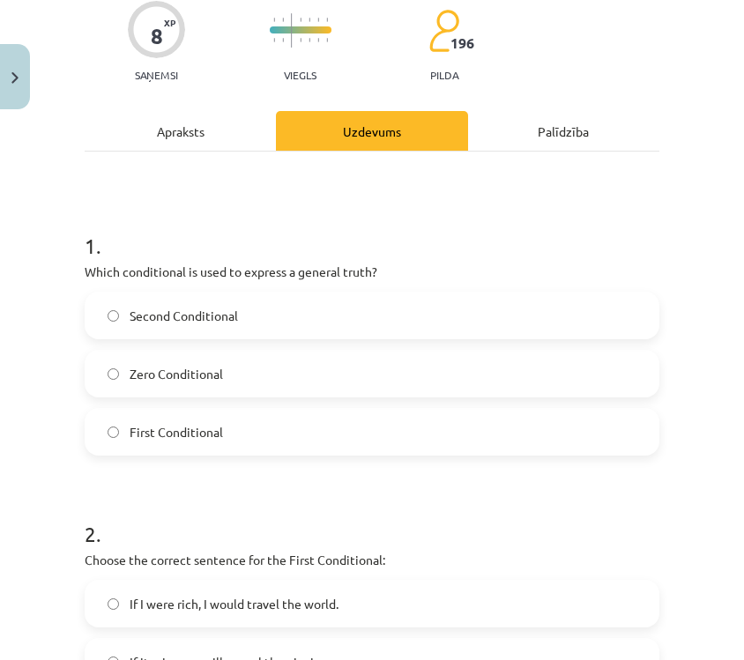
scroll to position [147, 0]
click at [552, 372] on label "Zero Conditional" at bounding box center [371, 375] width 571 height 44
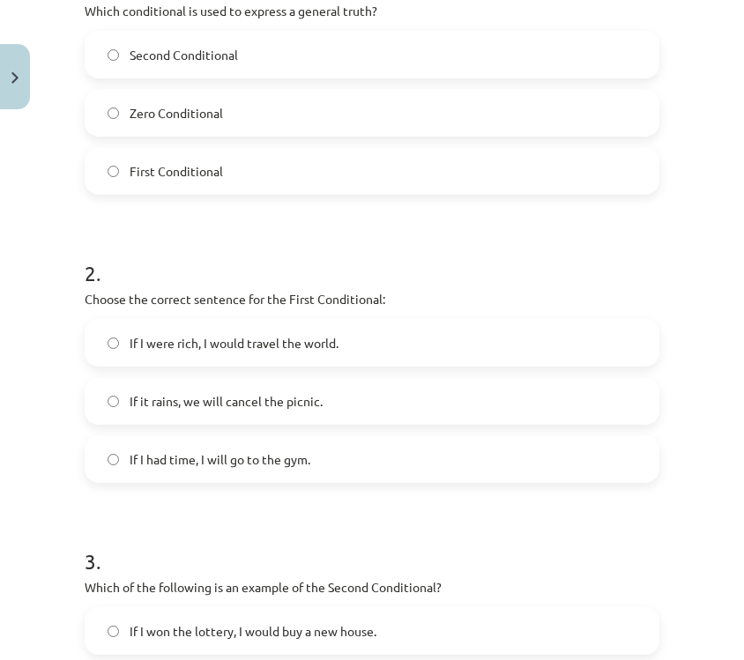
scroll to position [416, 0]
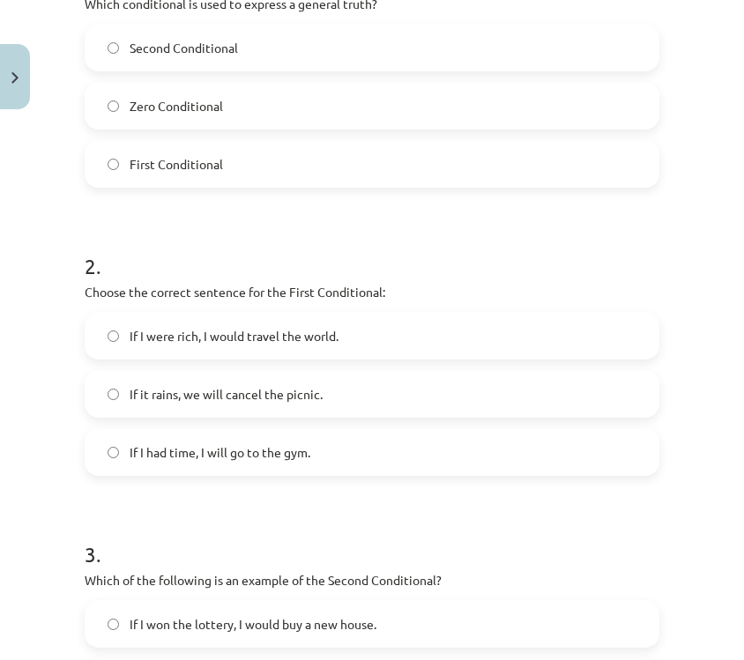
click at [498, 382] on label "If it rains, we will cancel the picnic." at bounding box center [371, 394] width 571 height 44
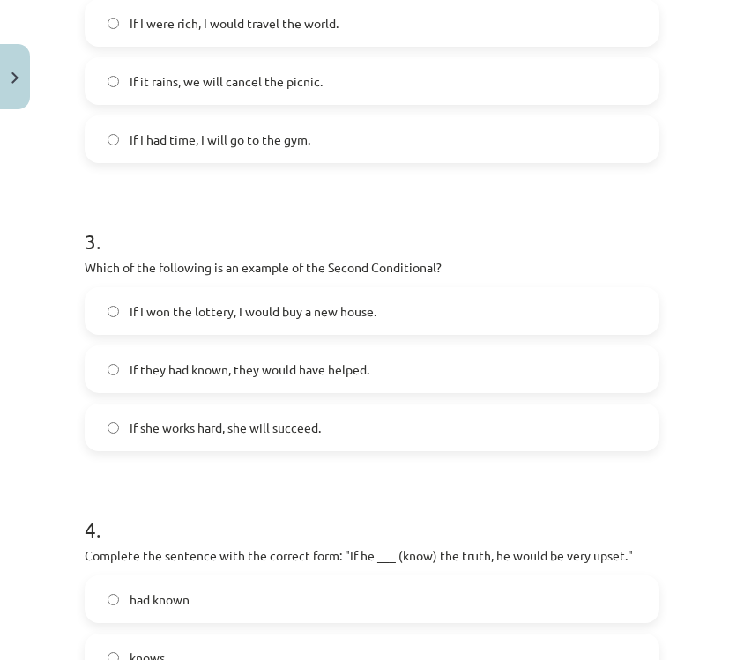
scroll to position [733, 0]
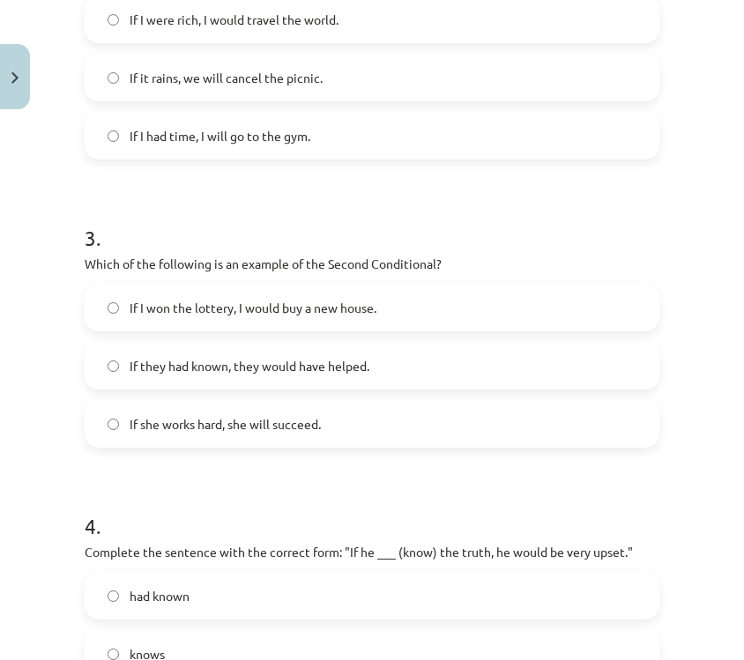
click at [518, 279] on div "3 . Which of the following is an example of the Second Conditional? If I won th…" at bounding box center [372, 321] width 575 height 253
click at [514, 294] on label "If I won the lottery, I would buy a new house." at bounding box center [371, 308] width 571 height 44
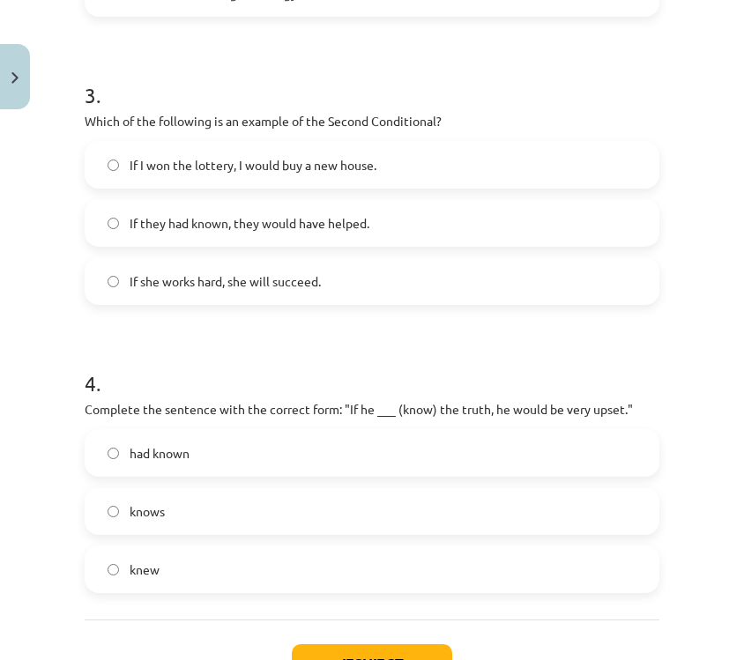
scroll to position [1013, 0]
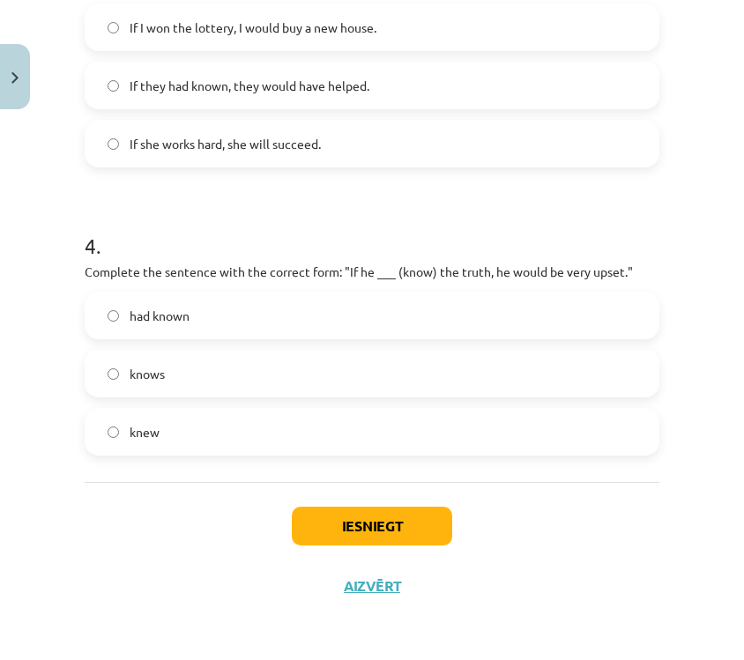
click at [451, 423] on label "knew" at bounding box center [371, 432] width 571 height 44
click at [406, 505] on div "Iesniegt Aizvērt" at bounding box center [372, 543] width 575 height 123
click at [413, 514] on button "Iesniegt" at bounding box center [372, 526] width 160 height 39
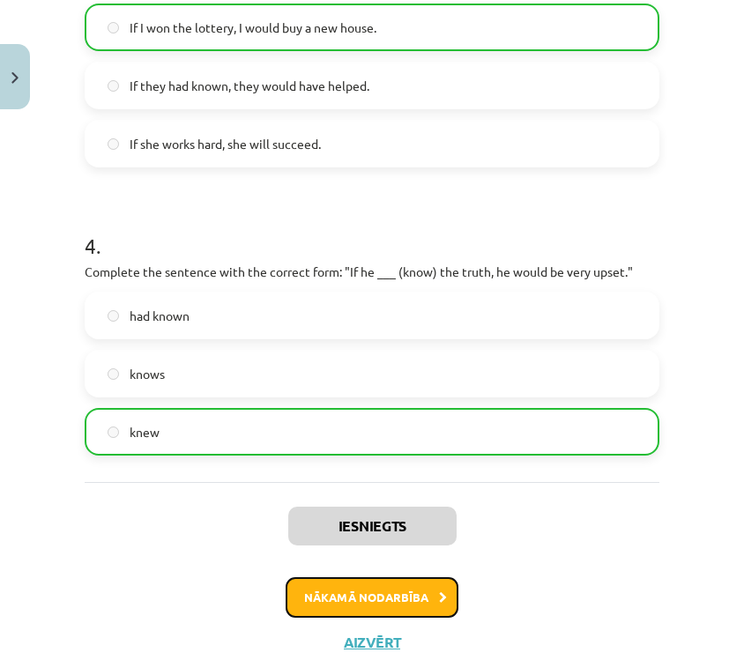
click at [379, 586] on button "Nākamā nodarbība" at bounding box center [372, 598] width 173 height 41
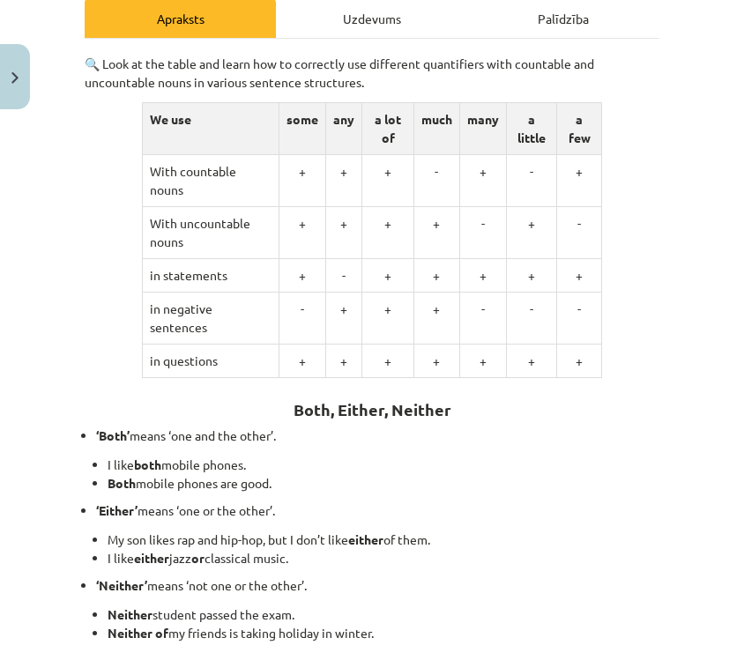
scroll to position [480, 0]
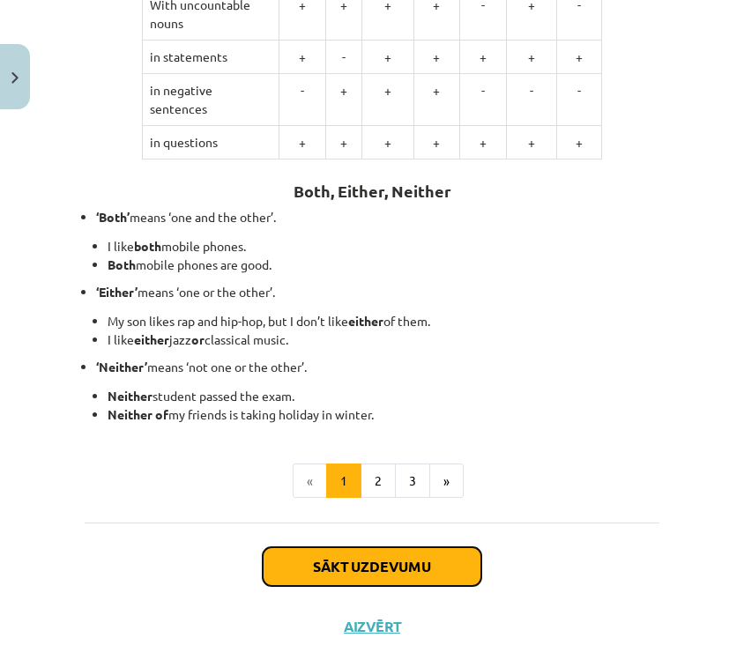
click at [415, 548] on button "Sākt uzdevumu" at bounding box center [372, 567] width 219 height 39
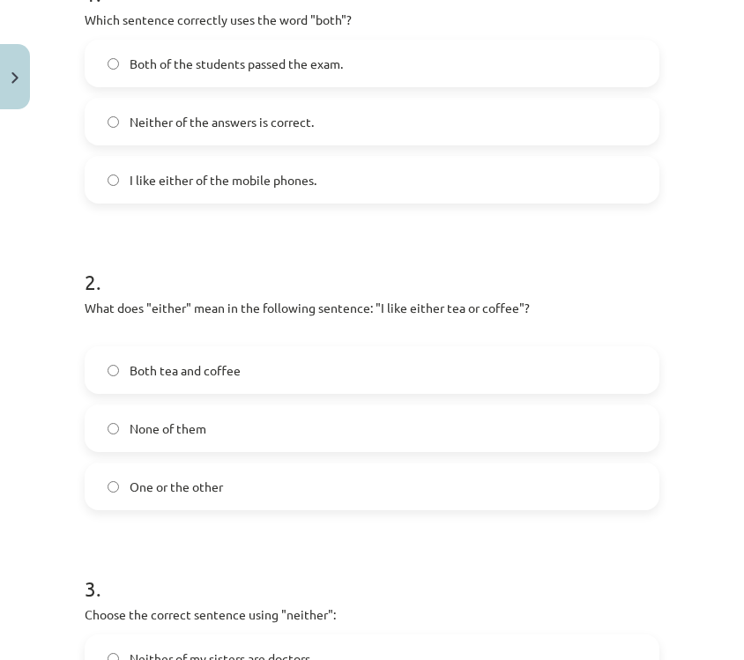
scroll to position [743, 0]
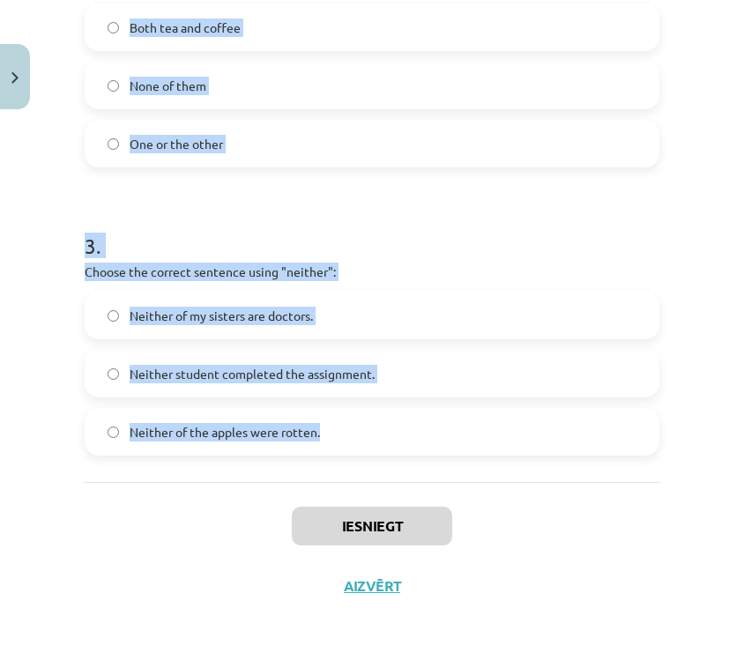
drag, startPoint x: 78, startPoint y: 343, endPoint x: 389, endPoint y: 440, distance: 325.2
copy form "1 . Which sentence correctly uses the word "both"? Both of the students passed …"
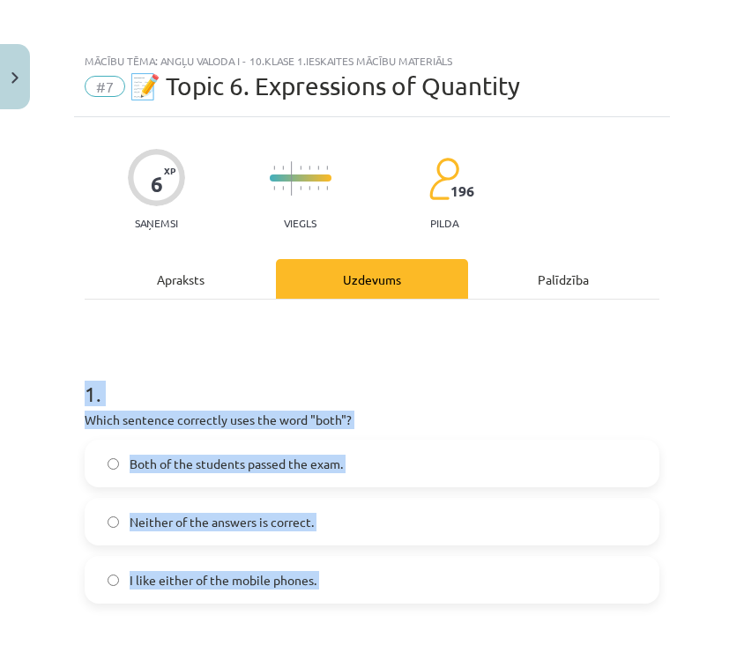
click at [399, 393] on h1 "1 ." at bounding box center [372, 378] width 575 height 55
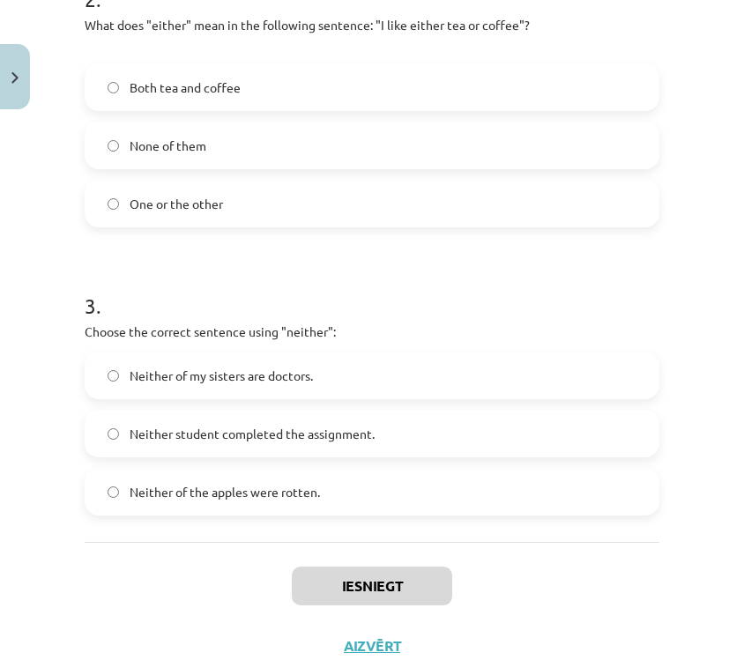
scroll to position [743, 0]
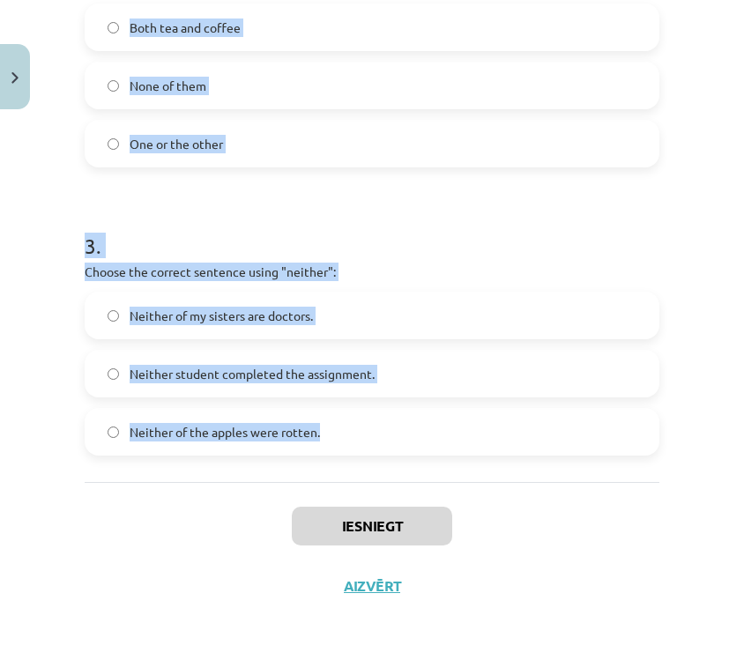
drag, startPoint x: 82, startPoint y: 296, endPoint x: 384, endPoint y: 430, distance: 330.8
copy form "1 . Which sentence correctly uses the word "both"? Both of the students passed …"
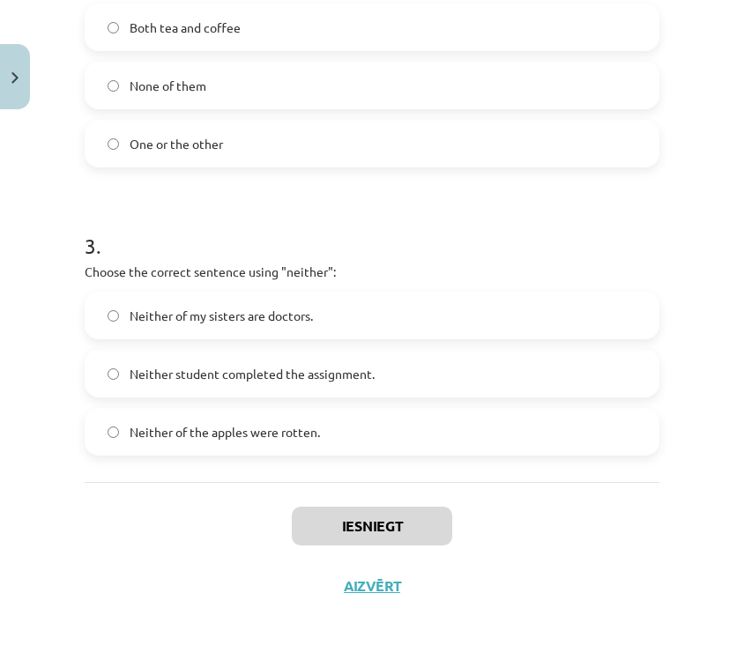
click at [675, 499] on div "Mācību tēma: Angļu valoda i - 10.klase 1.ieskaites mācību materiāls #7 📝 Topic …" at bounding box center [372, 330] width 744 height 660
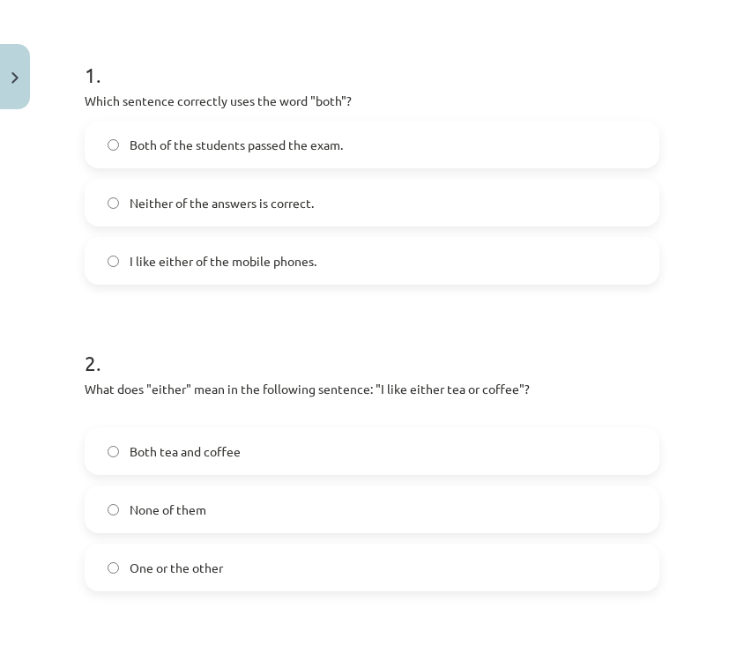
scroll to position [0, 0]
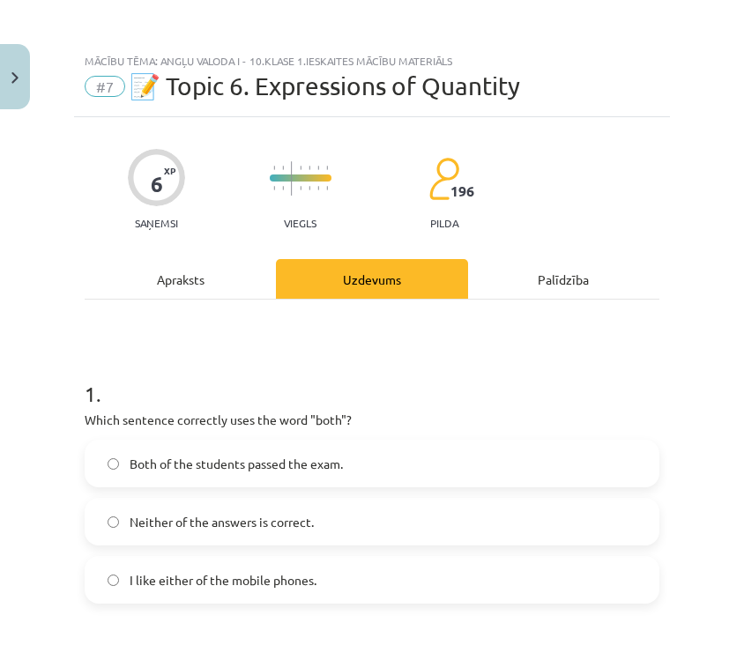
click at [675, 499] on div "Mācību tēma: Angļu valoda i - 10.klase 1.ieskaites mācību materiāls #7 📝 Topic …" at bounding box center [372, 330] width 744 height 660
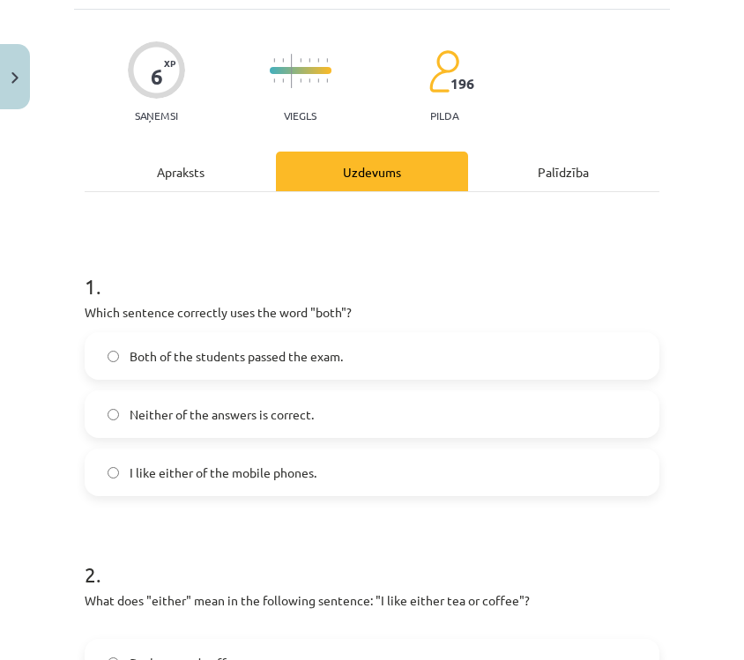
scroll to position [115, 0]
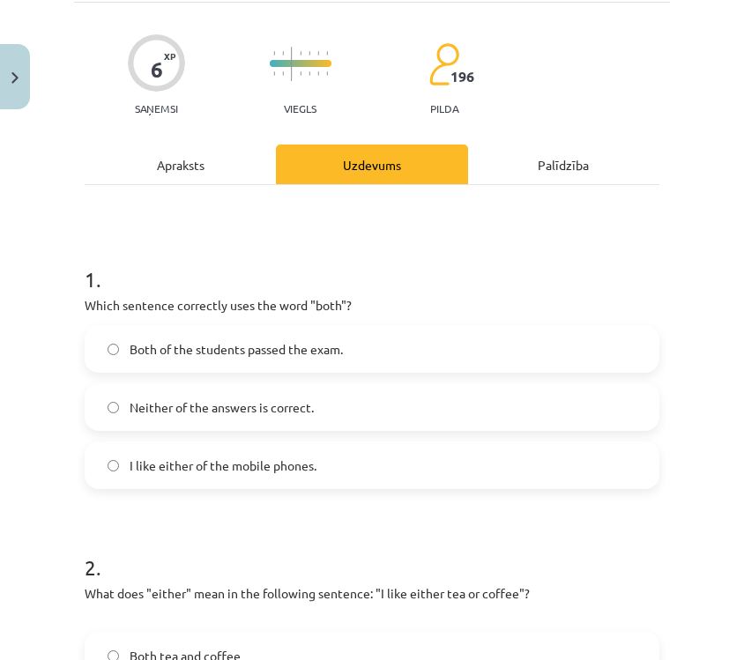
click at [581, 350] on label "Both of the students passed the exam." at bounding box center [371, 349] width 571 height 44
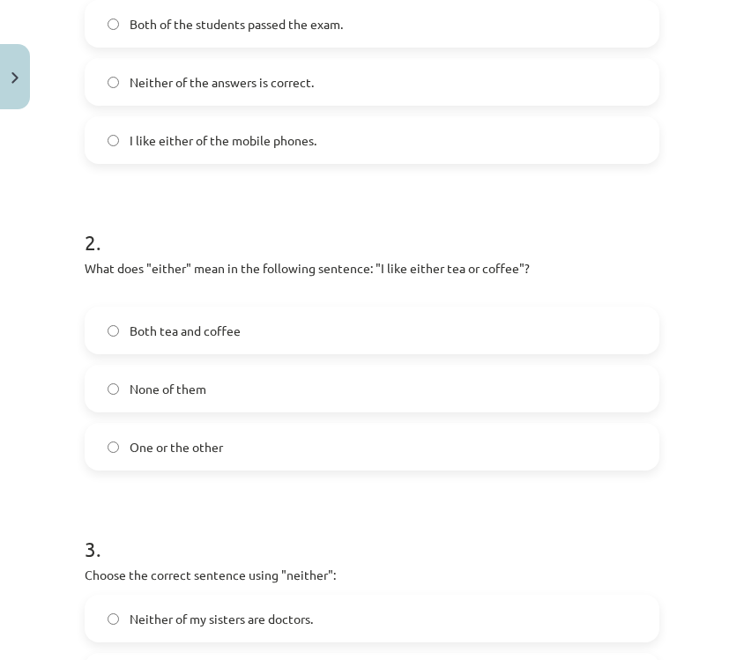
scroll to position [442, 0]
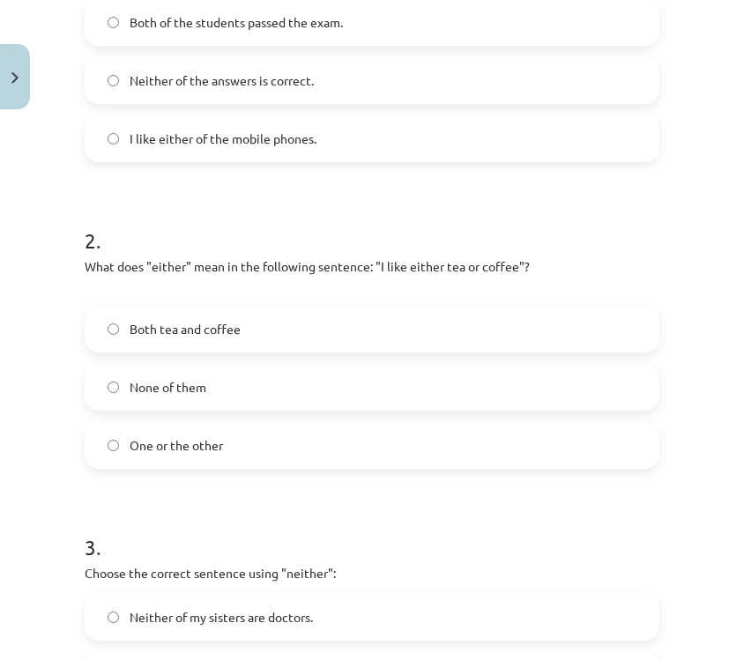
click at [454, 456] on label "One or the other" at bounding box center [371, 445] width 571 height 44
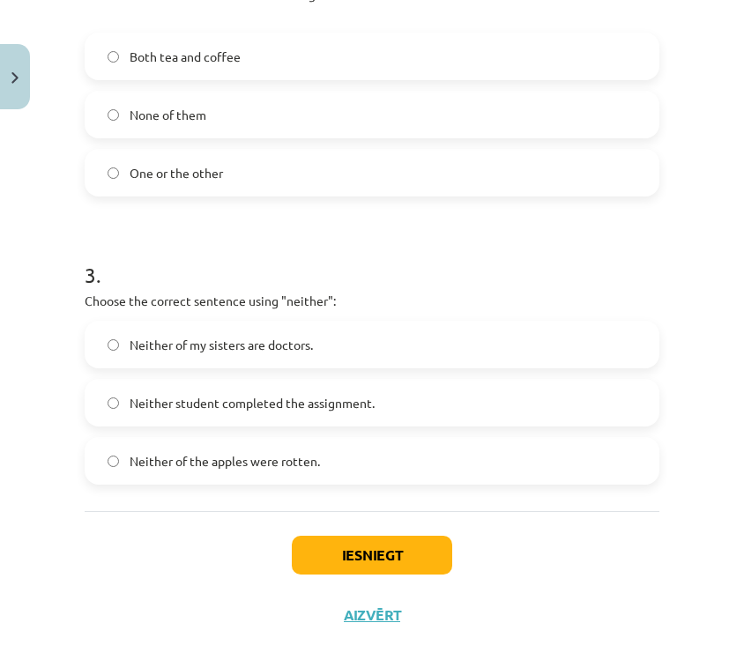
scroll to position [720, 0]
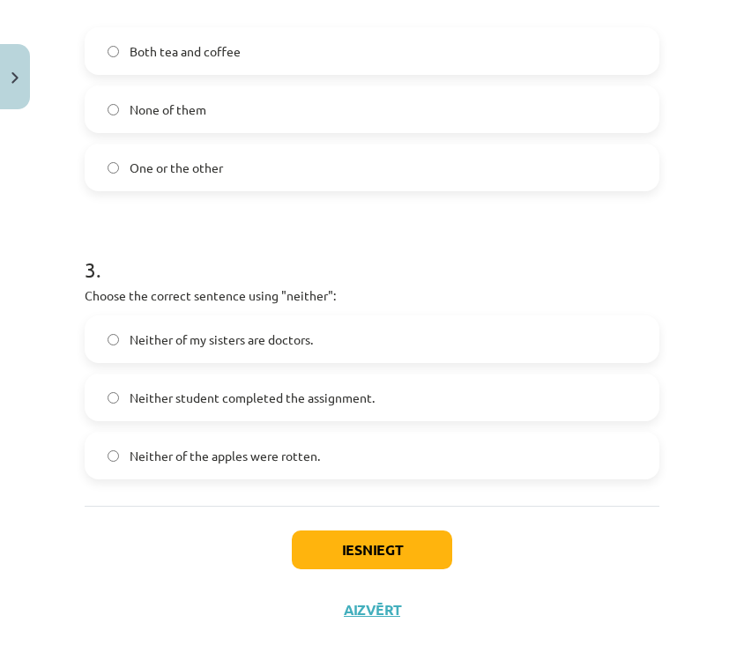
click at [466, 385] on label "Neither student completed the assignment." at bounding box center [371, 398] width 571 height 44
click at [354, 552] on button "Iesniegt" at bounding box center [372, 550] width 160 height 39
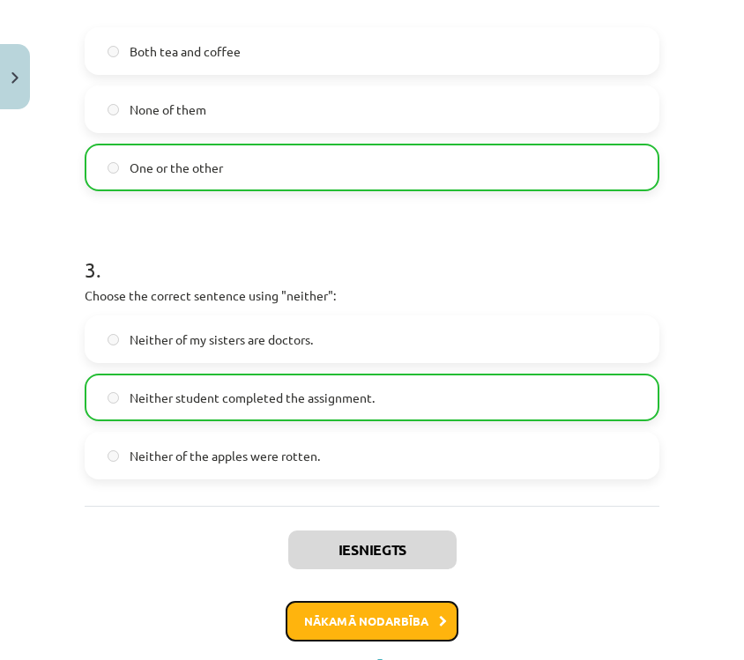
click at [344, 632] on button "Nākamā nodarbība" at bounding box center [372, 621] width 173 height 41
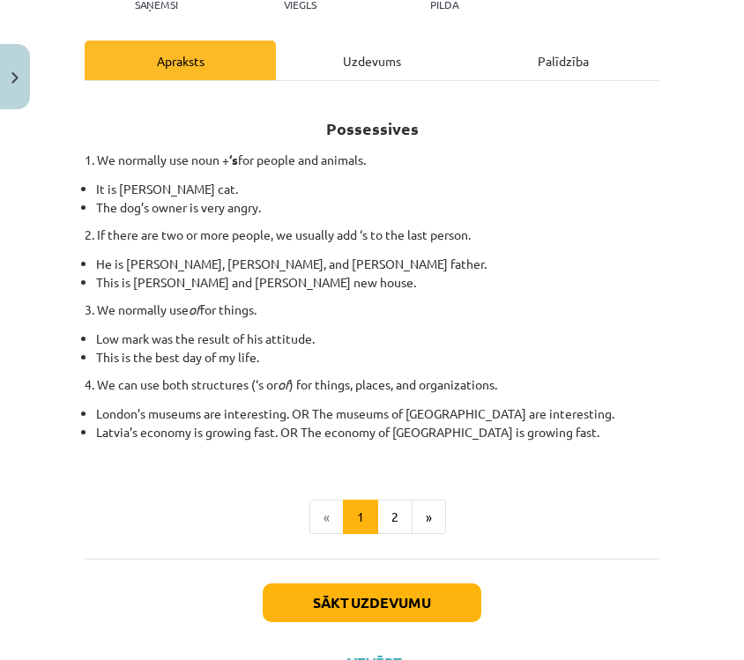
scroll to position [220, 0]
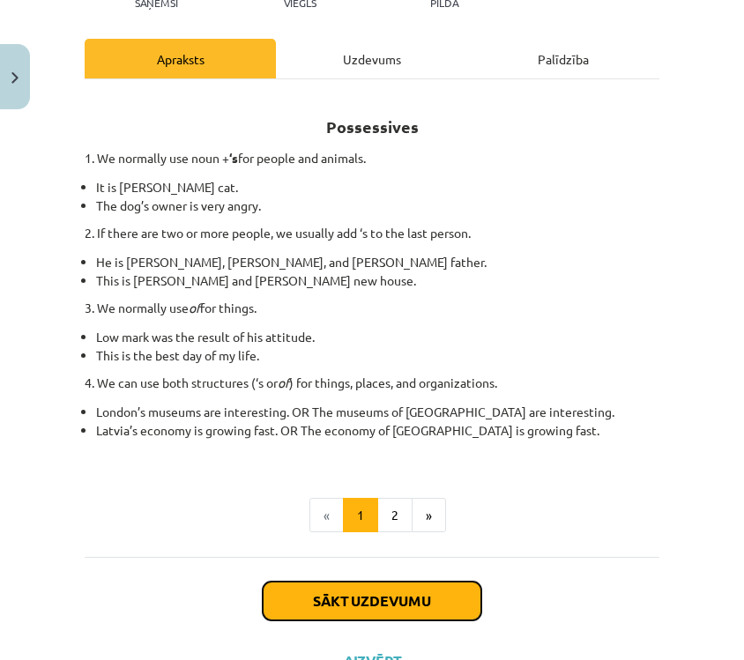
click at [369, 606] on button "Sākt uzdevumu" at bounding box center [372, 601] width 219 height 39
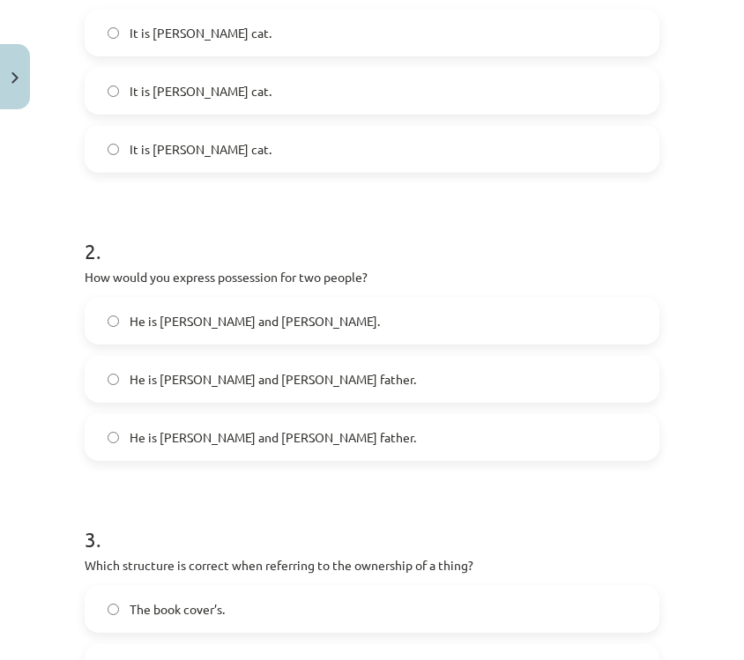
scroll to position [725, 0]
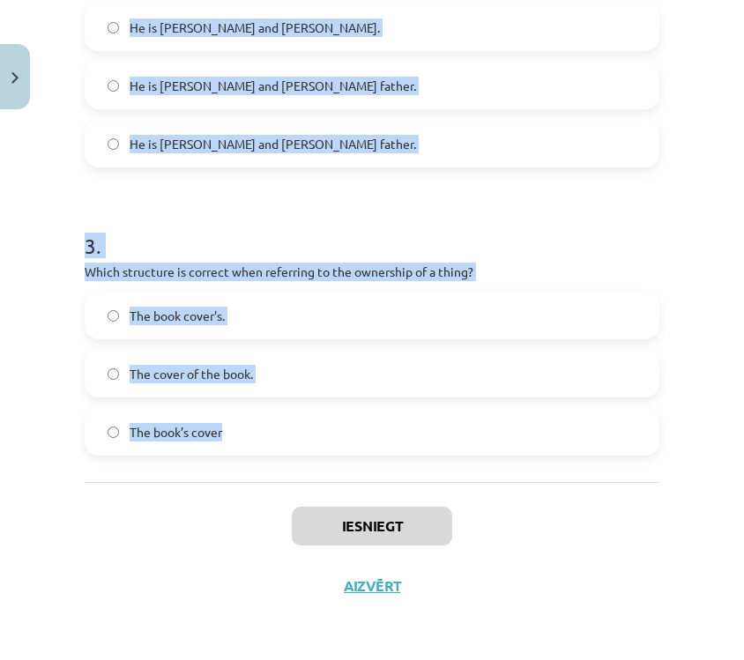
drag, startPoint x: 82, startPoint y: 353, endPoint x: 258, endPoint y: 456, distance: 204.3
click at [261, 454] on div "6 XP Saņemsi Viegls 196 pilda Apraksts Uzdevums Palīdzība 1 . Which sentence co…" at bounding box center [372, 4] width 596 height 1224
copy form "1 . Which sentence correctly shows possession for a single person? It is Janes’…"
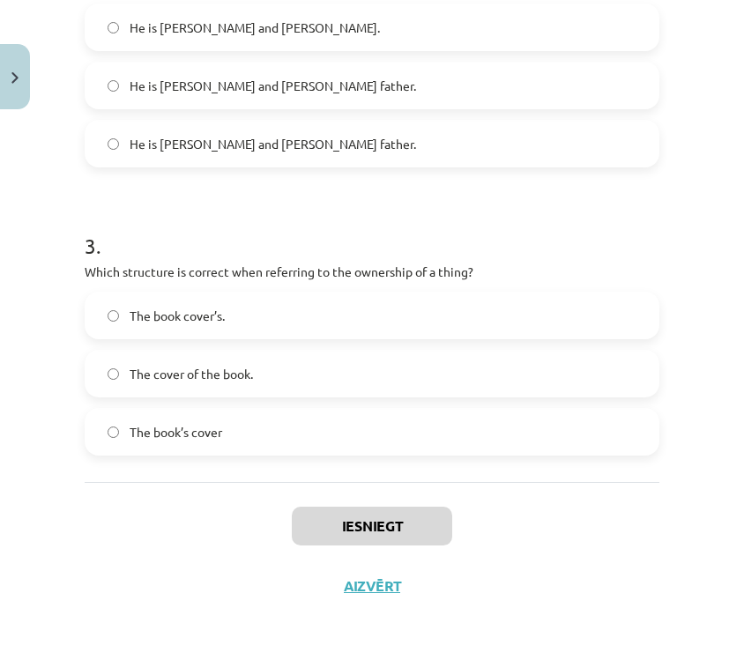
click at [552, 552] on div "Iesniegt Aizvērt" at bounding box center [372, 543] width 575 height 123
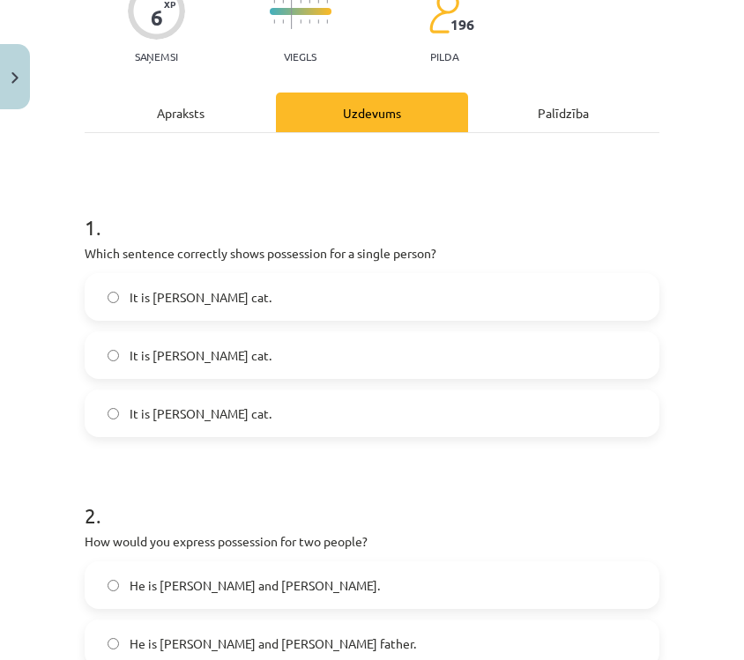
scroll to position [168, 0]
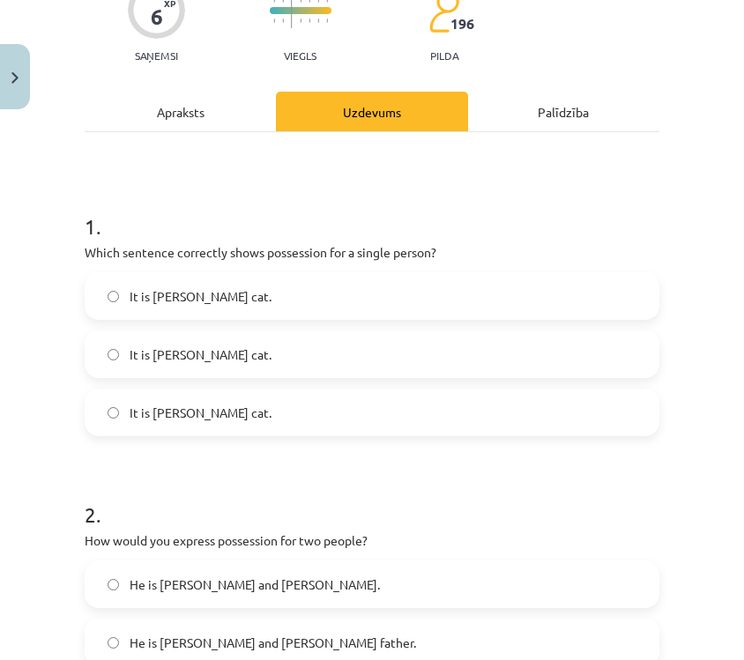
click at [455, 407] on label "It is Jane’s cat." at bounding box center [371, 413] width 571 height 44
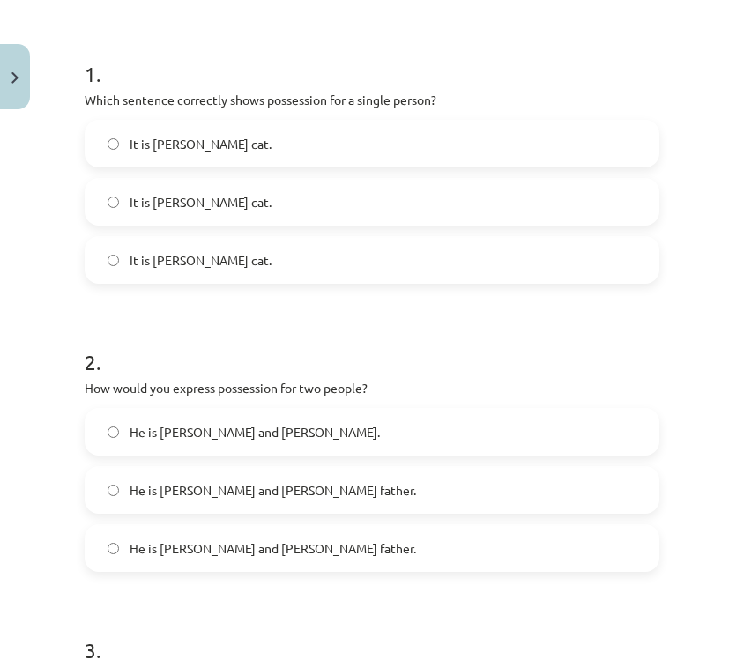
scroll to position [318, 0]
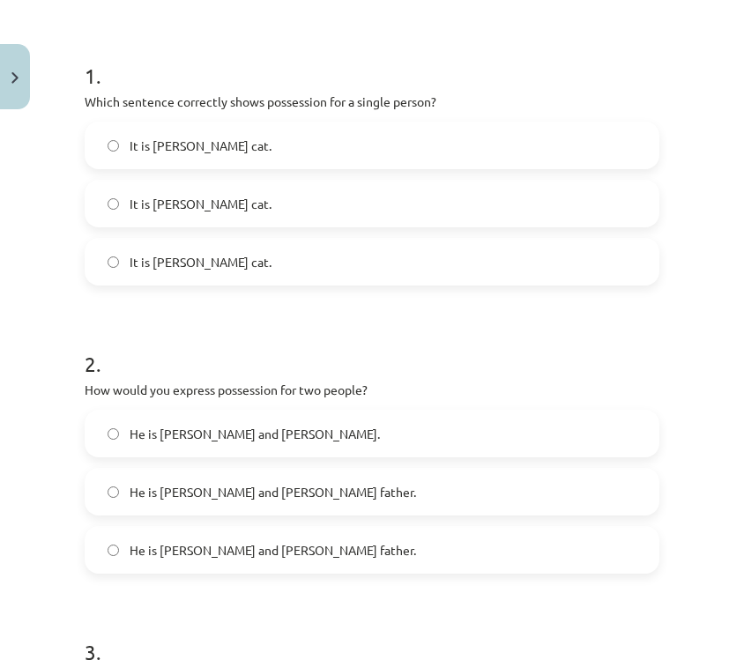
click at [384, 481] on label "He is Alice and James’s father." at bounding box center [371, 492] width 571 height 44
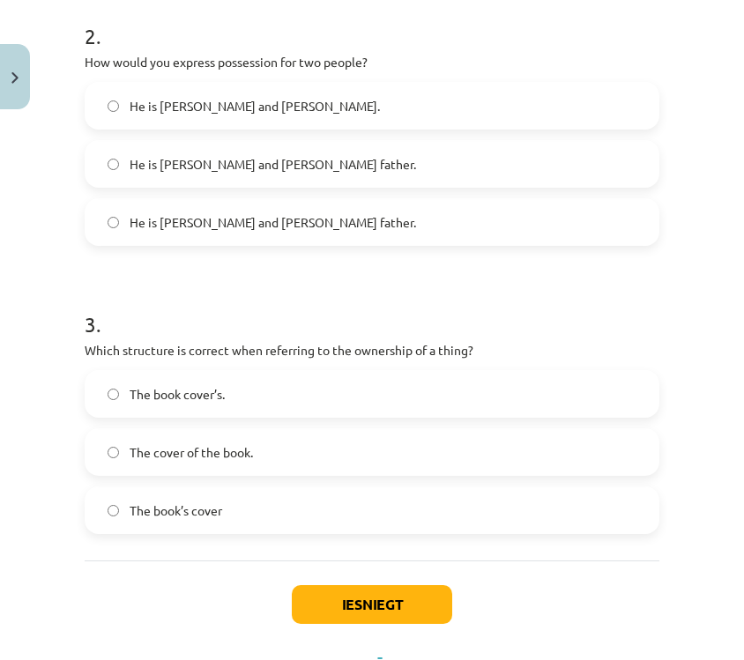
scroll to position [645, 0]
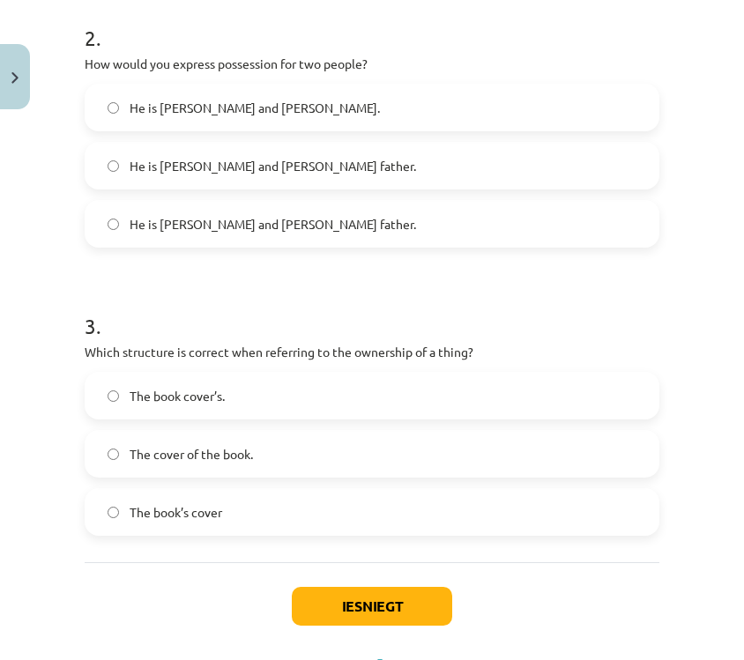
click at [393, 444] on label "The cover of the book." at bounding box center [371, 454] width 571 height 44
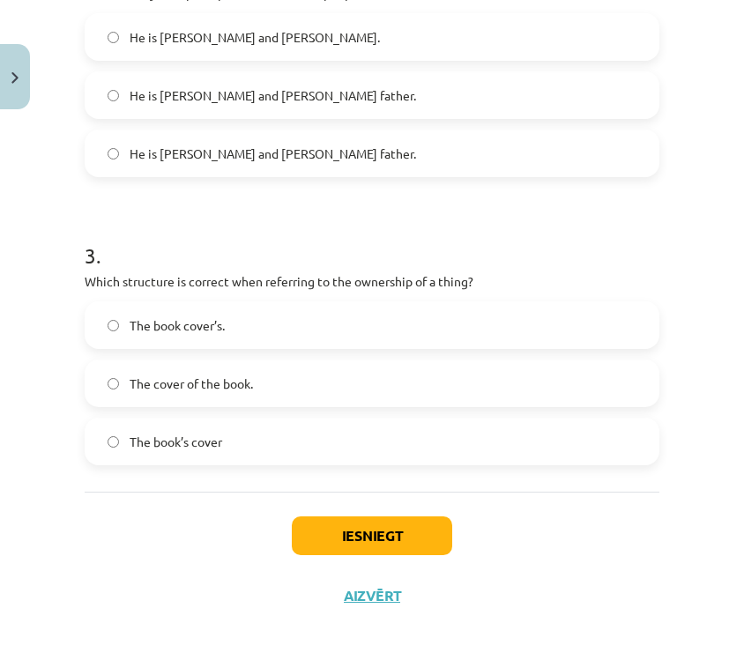
scroll to position [725, 0]
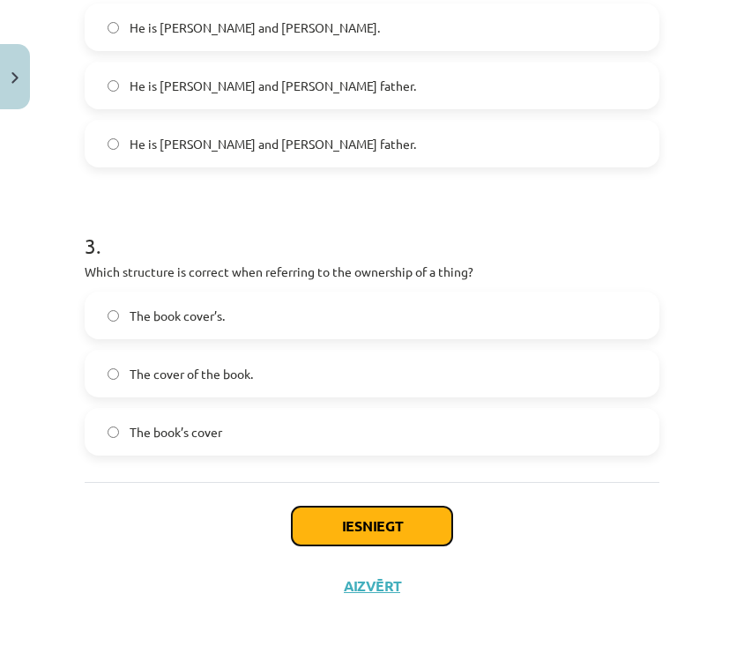
click at [374, 527] on button "Iesniegt" at bounding box center [372, 526] width 160 height 39
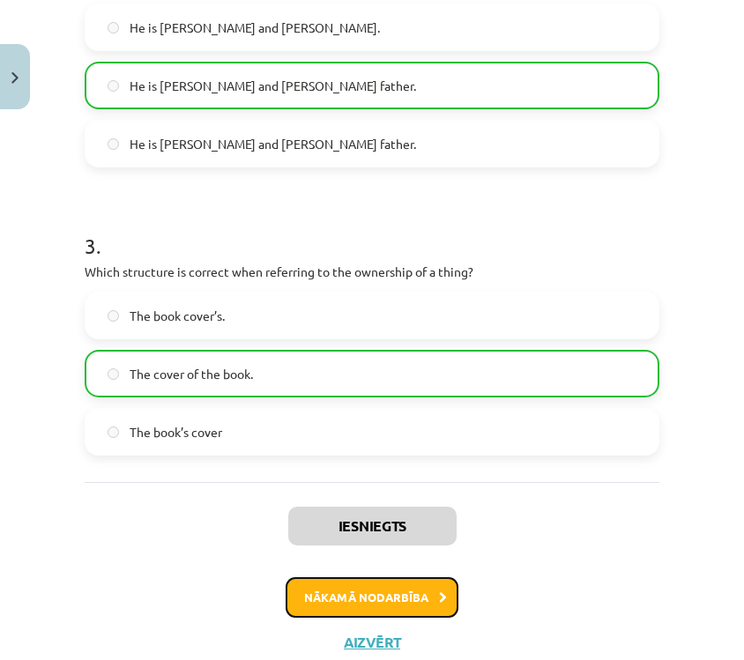
click at [360, 585] on button "Nākamā nodarbība" at bounding box center [372, 598] width 173 height 41
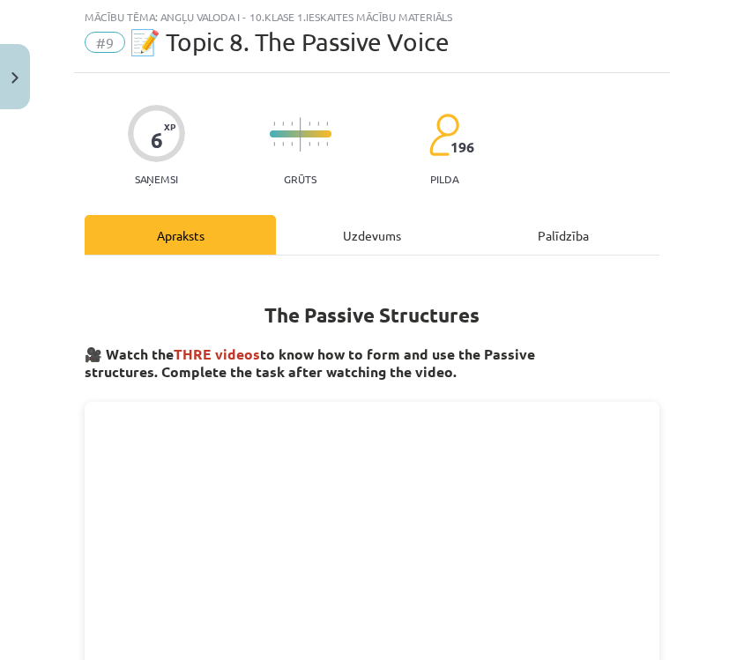
scroll to position [713, 0]
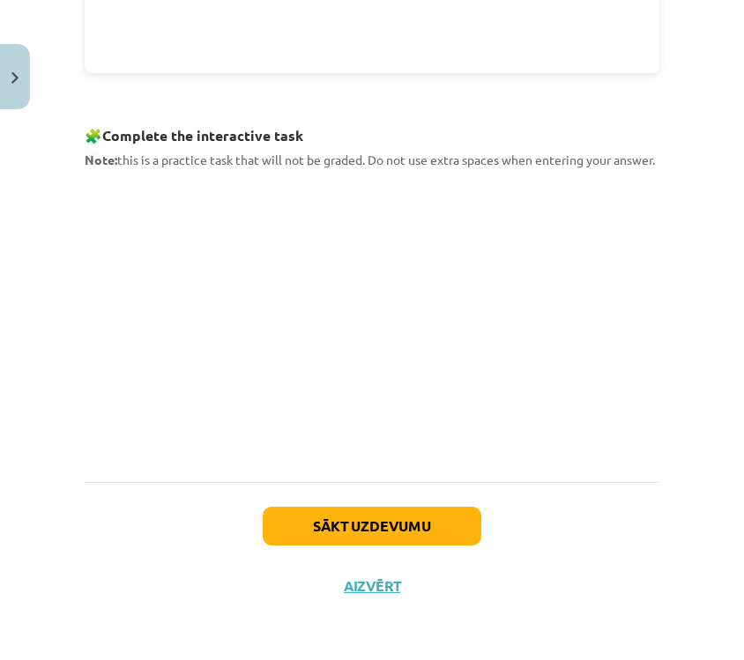
click at [374, 504] on div "Sākt uzdevumu Aizvērt" at bounding box center [372, 543] width 575 height 123
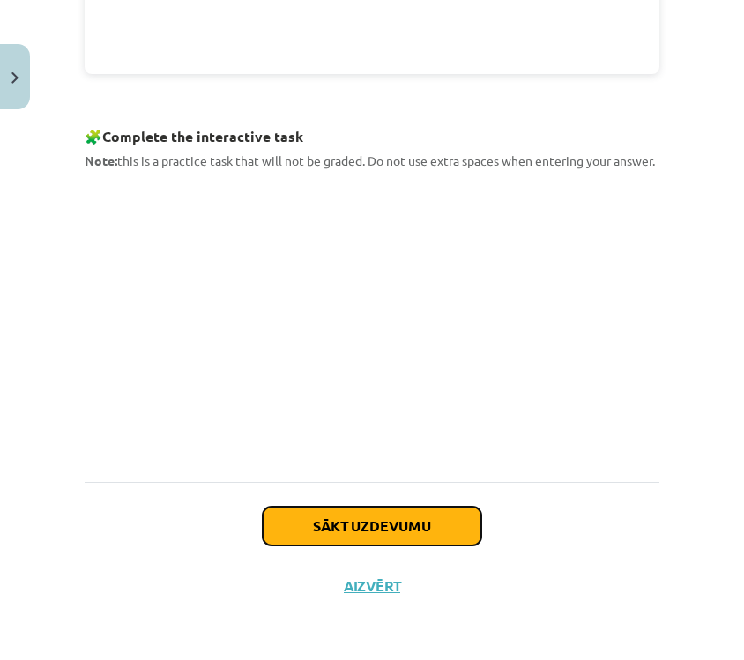
click at [367, 526] on button "Sākt uzdevumu" at bounding box center [372, 526] width 219 height 39
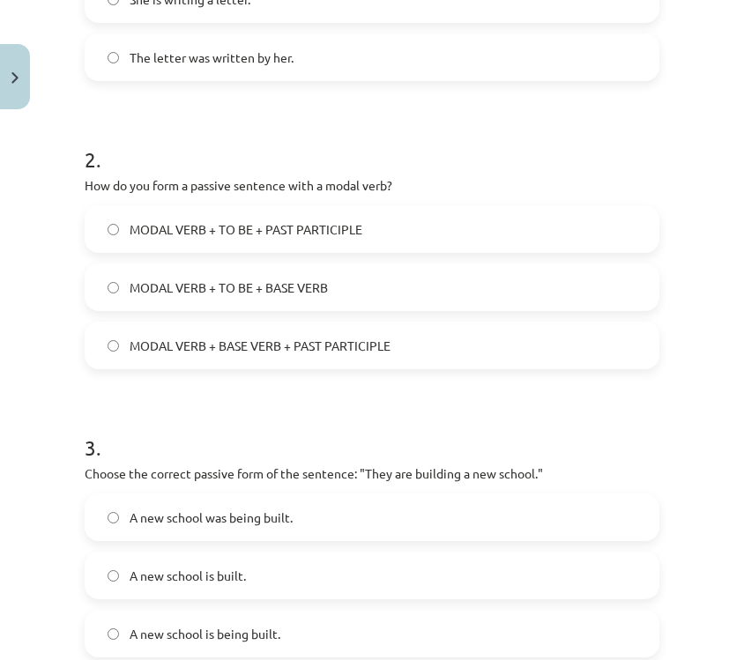
scroll to position [725, 0]
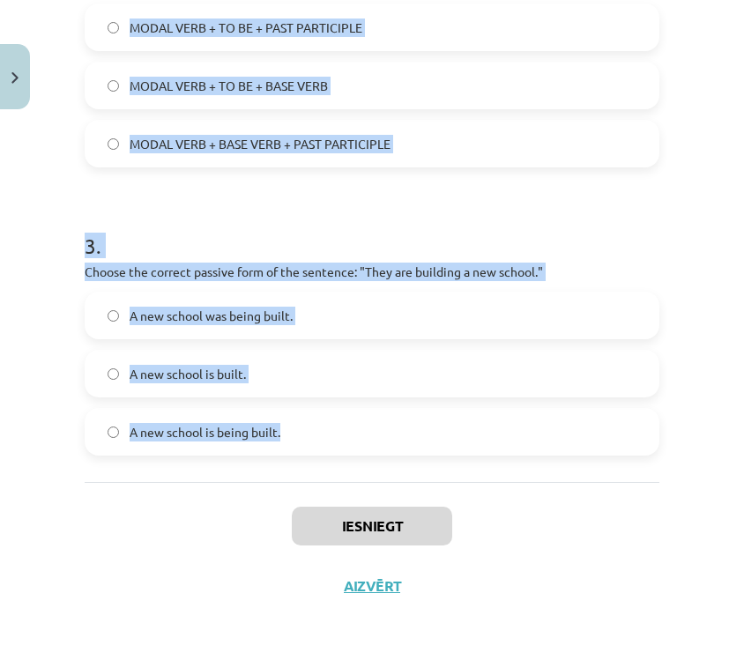
drag, startPoint x: 91, startPoint y: 350, endPoint x: 343, endPoint y: 450, distance: 271.2
click at [343, 450] on form "1 . Which of the following sentences is in the passive voice? They will write a…" at bounding box center [372, 41] width 575 height 830
copy form ". Which of the following sentences is in the passive voice? They will write a l…"
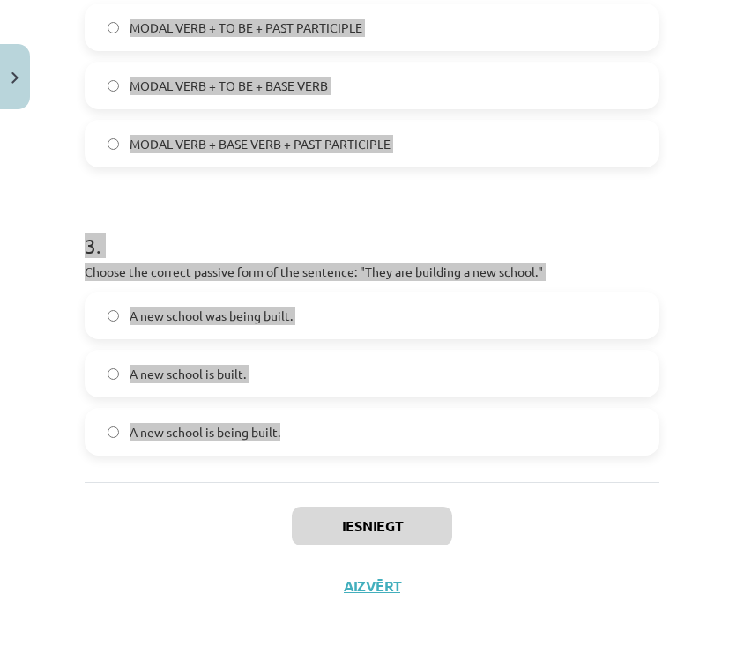
scroll to position [0, 0]
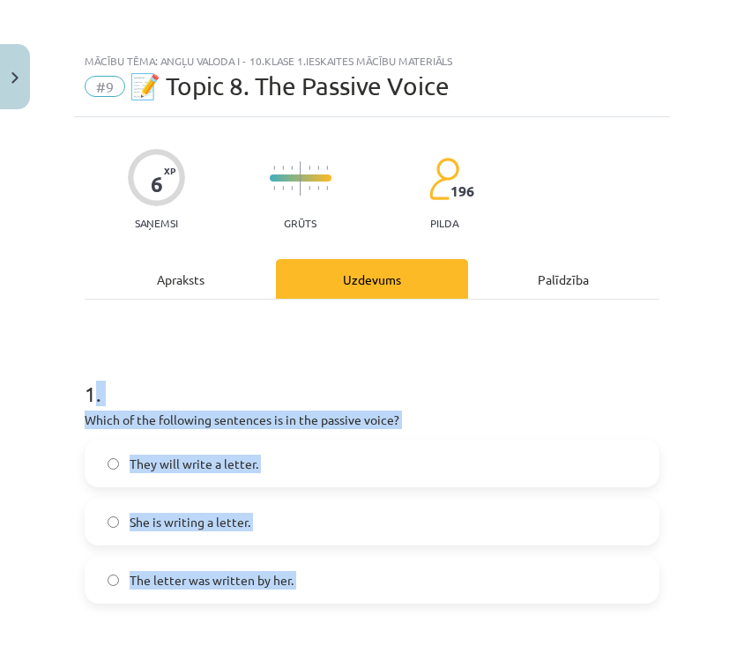
click at [490, 427] on p "Which of the following sentences is in the passive voice?" at bounding box center [372, 420] width 575 height 19
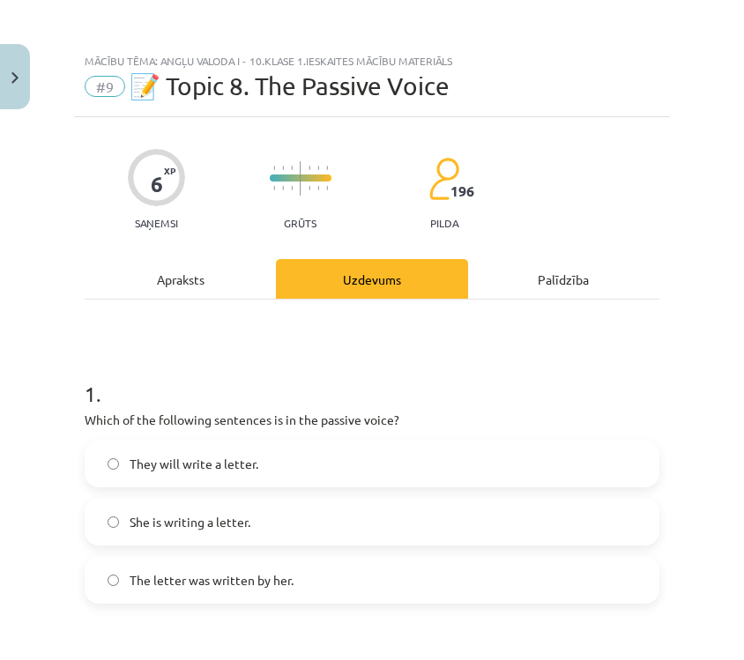
click at [490, 427] on p "Which of the following sentences is in the passive voice?" at bounding box center [372, 420] width 575 height 19
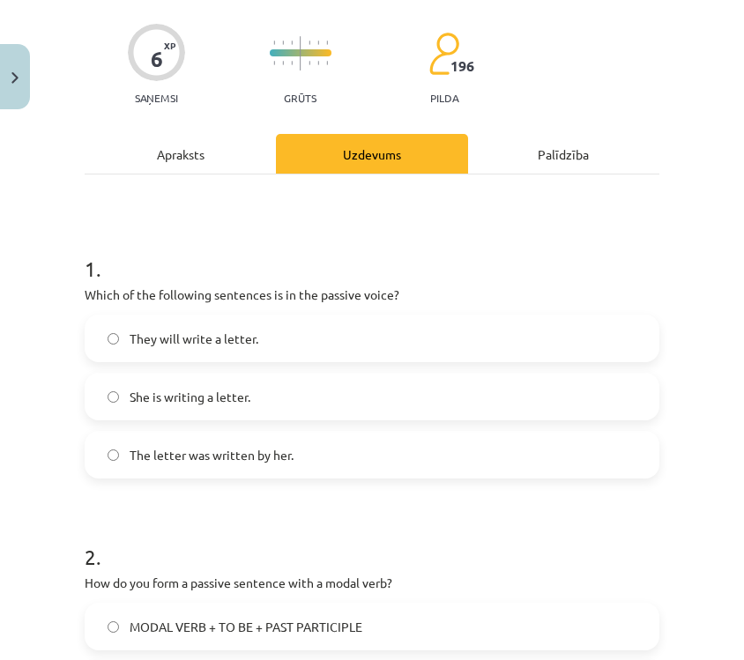
scroll to position [131, 0]
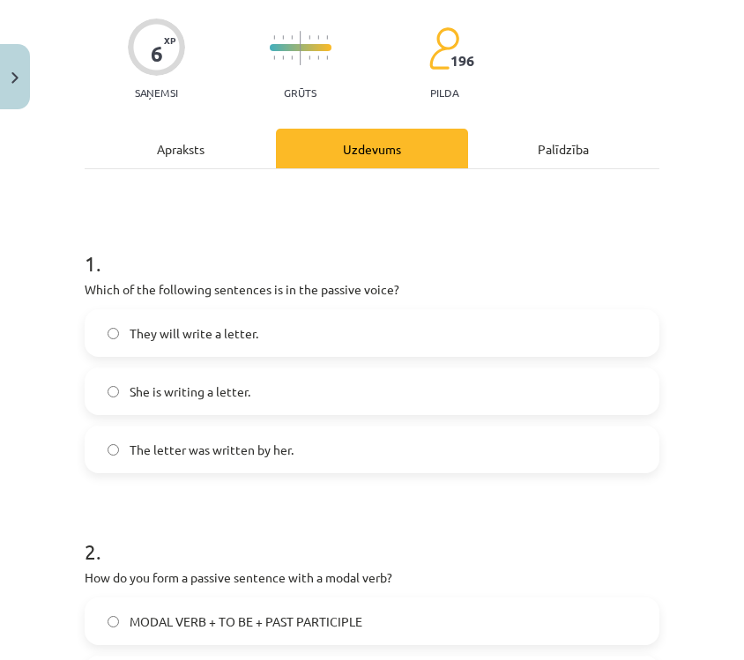
click at [410, 445] on label "The letter was written by her." at bounding box center [371, 450] width 571 height 44
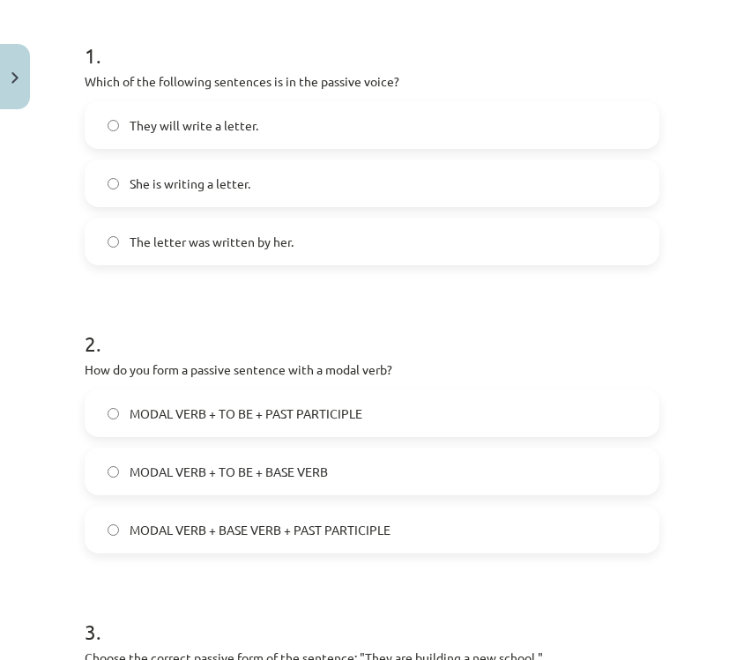
scroll to position [338, 0]
click at [429, 422] on label "MODAL VERB + TO BE + PAST PARTICIPLE" at bounding box center [371, 414] width 571 height 44
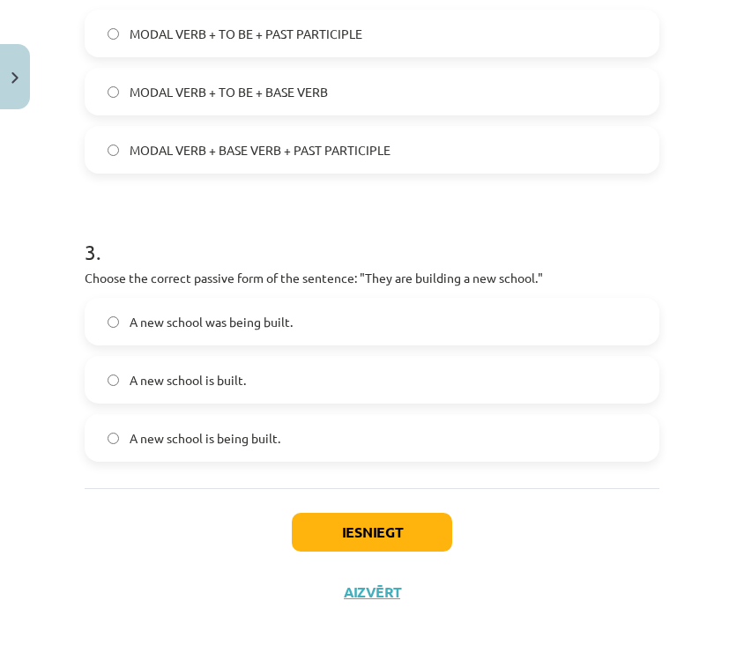
scroll to position [723, 0]
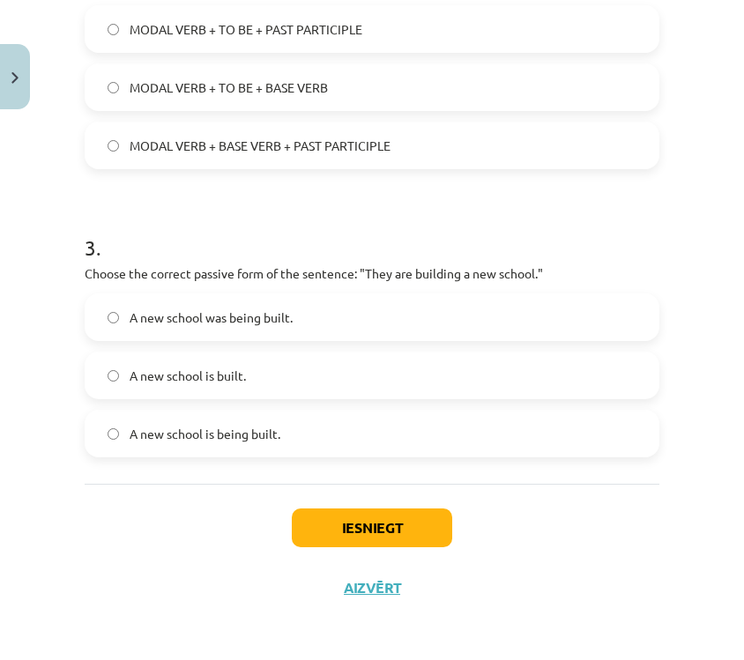
click at [398, 451] on label "A new school is being built." at bounding box center [371, 434] width 571 height 44
click at [388, 515] on button "Iesniegt" at bounding box center [372, 528] width 160 height 39
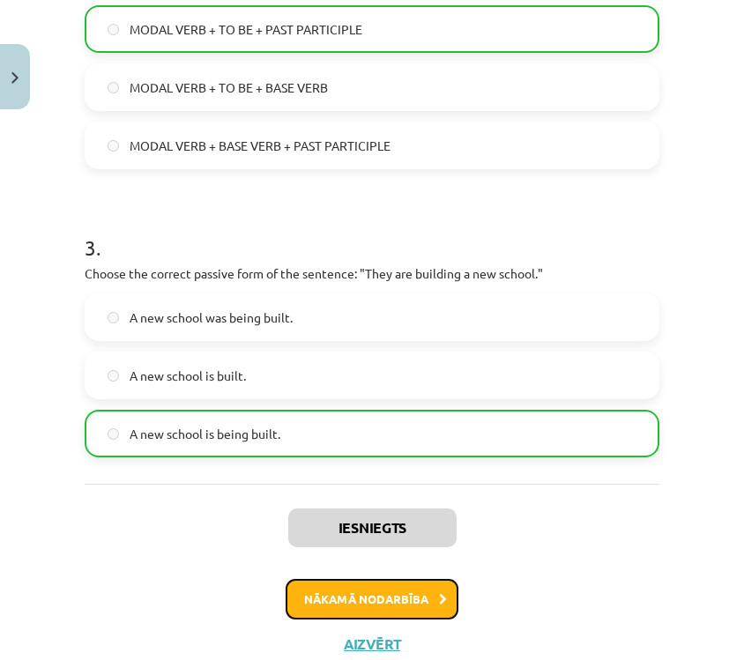
click at [364, 586] on button "Nākamā nodarbība" at bounding box center [372, 599] width 173 height 41
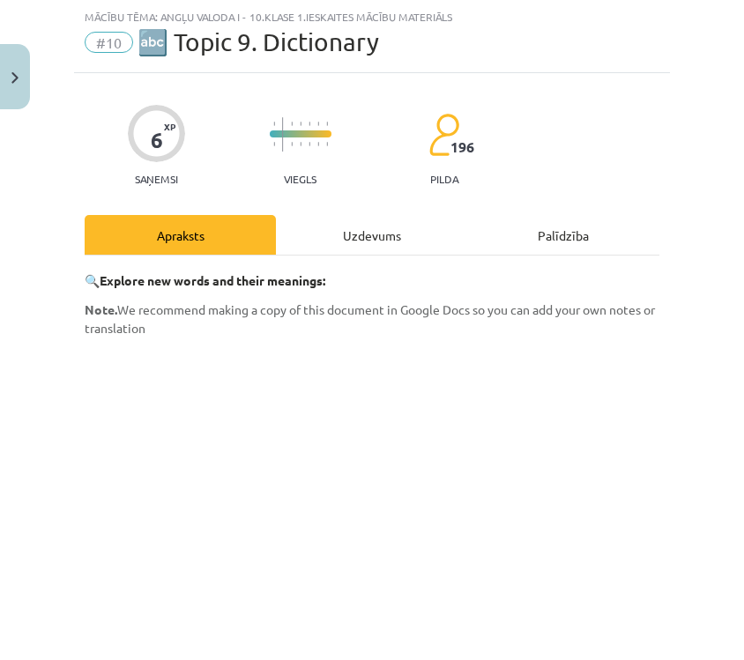
scroll to position [496, 0]
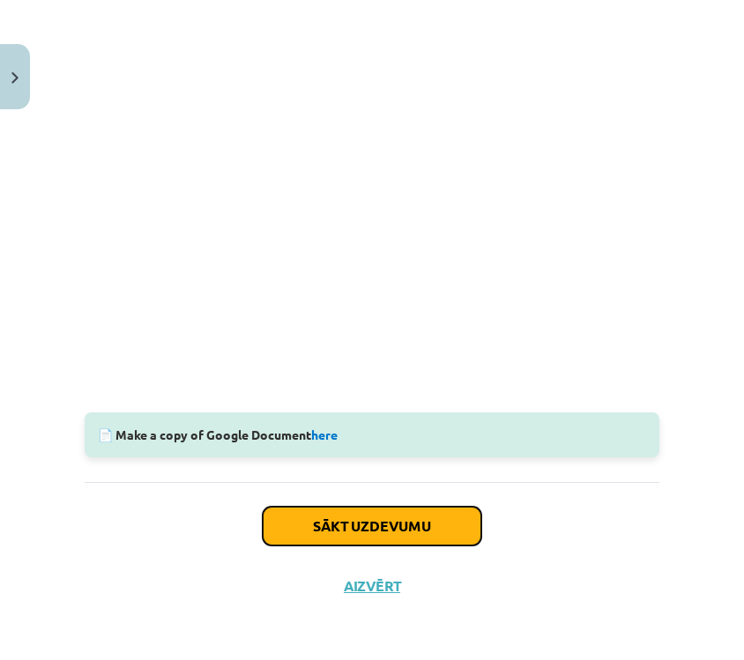
click at [374, 534] on button "Sākt uzdevumu" at bounding box center [372, 526] width 219 height 39
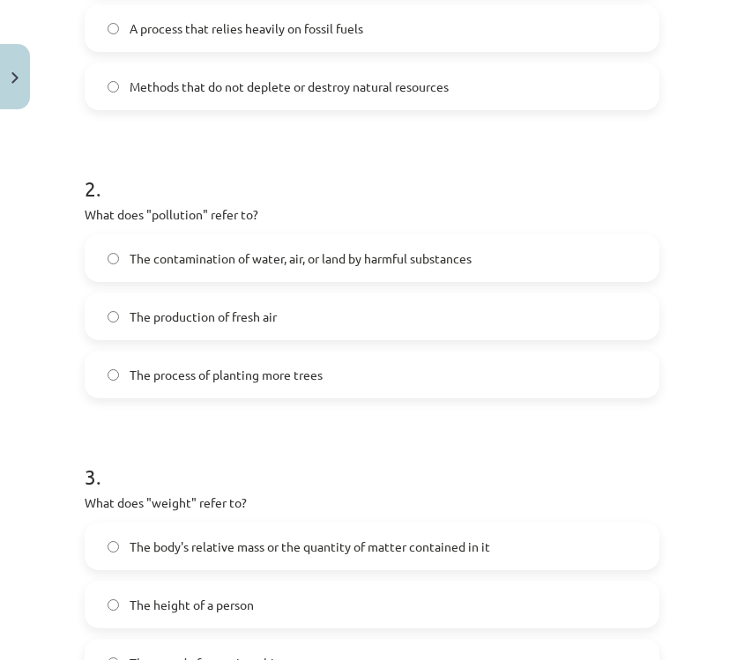
scroll to position [725, 0]
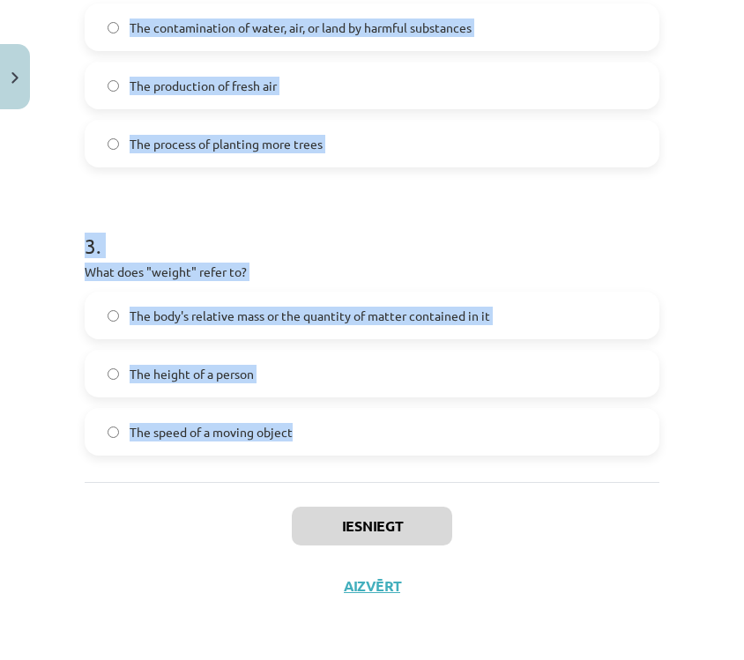
drag, startPoint x: 86, startPoint y: 347, endPoint x: 394, endPoint y: 429, distance: 319.1
click at [394, 429] on form "1 . What does "sustainable" mean? Something that uses up natural resources quic…" at bounding box center [372, 41] width 575 height 830
copy form "1 . What does "sustainable" mean? Something that uses up natural resources quic…"
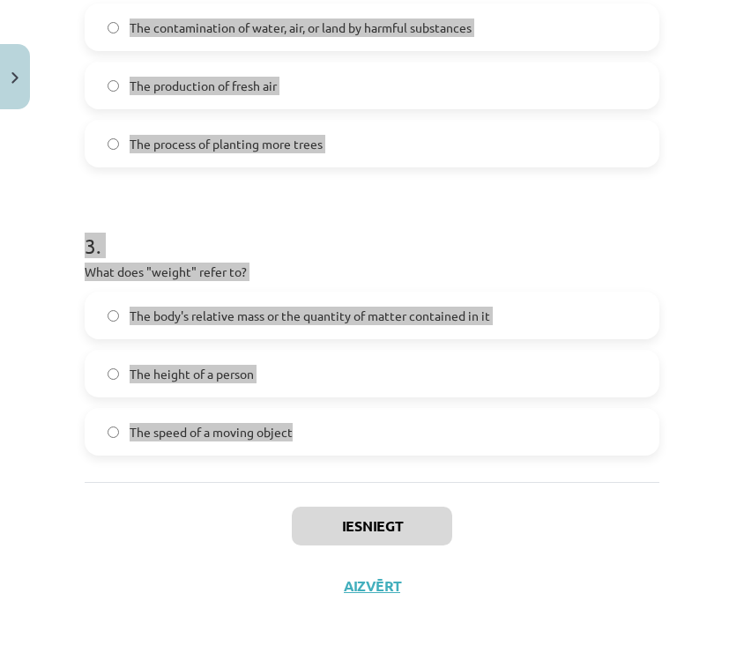
scroll to position [0, 0]
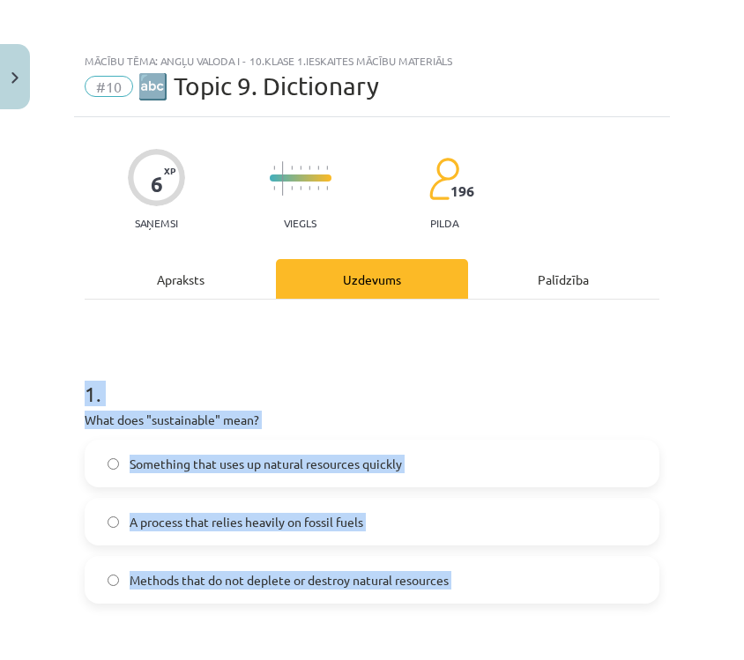
click at [568, 422] on p "What does "sustainable" mean?" at bounding box center [372, 420] width 575 height 19
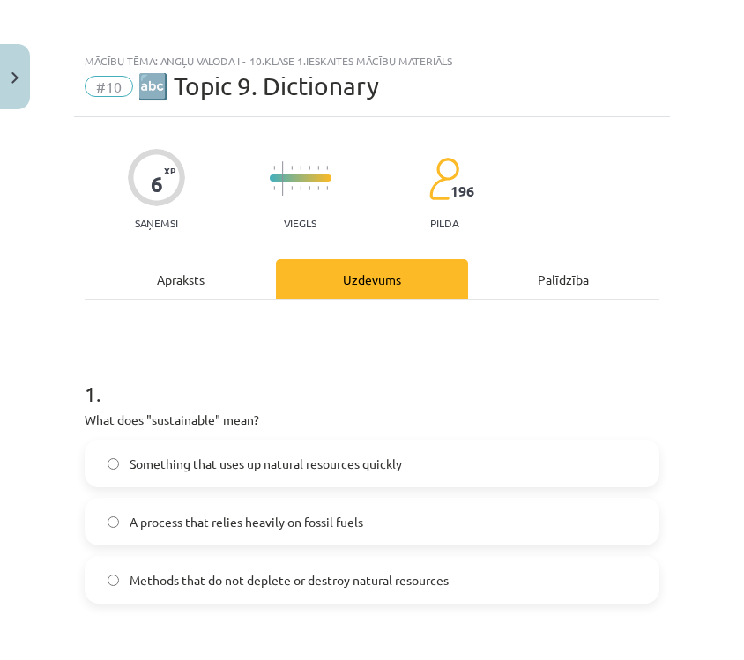
click at [568, 422] on p "What does "sustainable" mean?" at bounding box center [372, 420] width 575 height 19
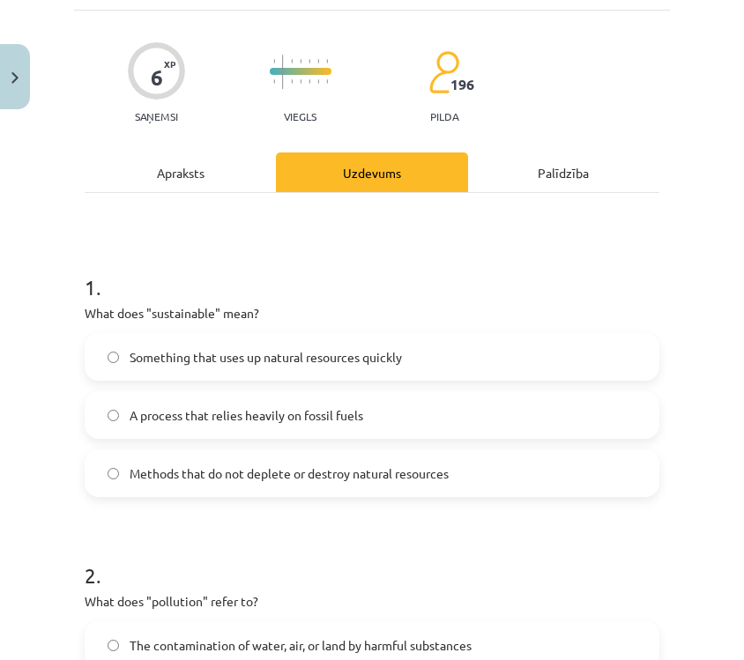
scroll to position [106, 0]
click at [466, 481] on label "Methods that do not deplete or destroy natural resources" at bounding box center [371, 474] width 571 height 44
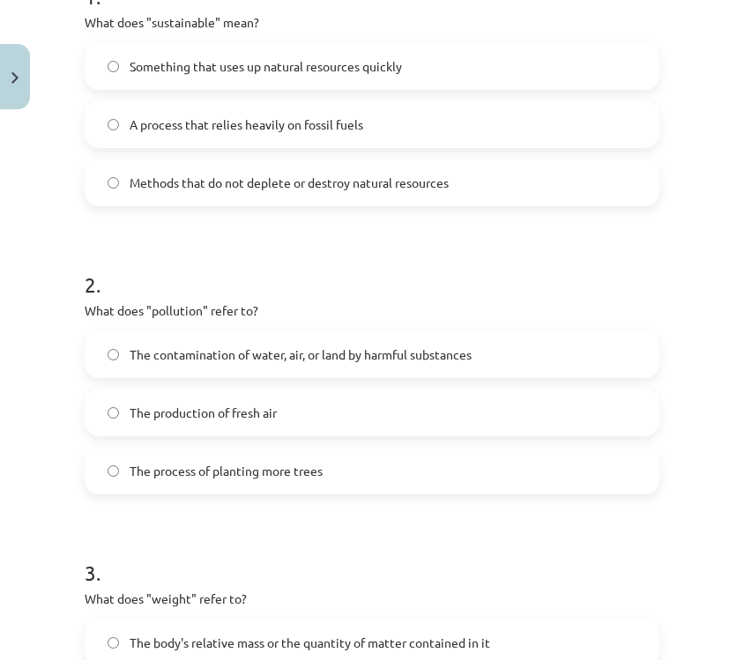
scroll to position [401, 0]
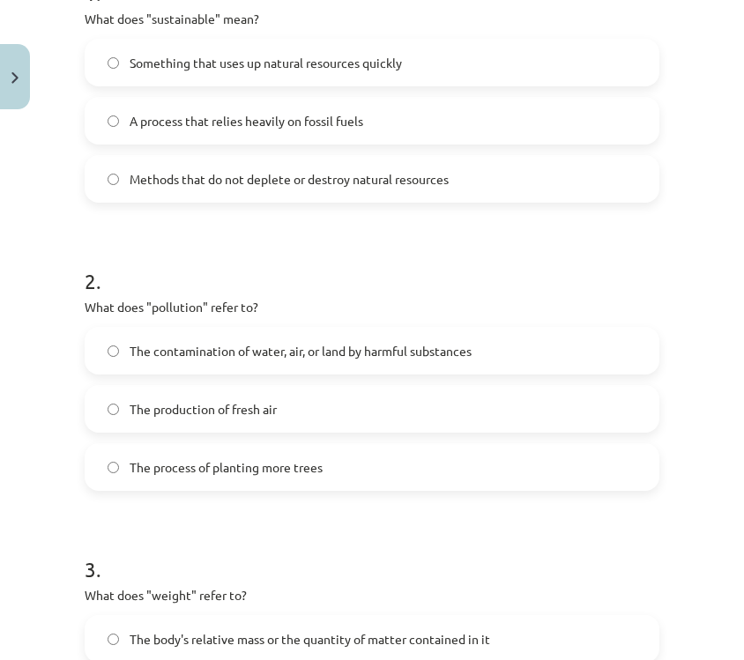
click at [547, 345] on label "The contamination of water, air, or land by harmful substances" at bounding box center [371, 351] width 571 height 44
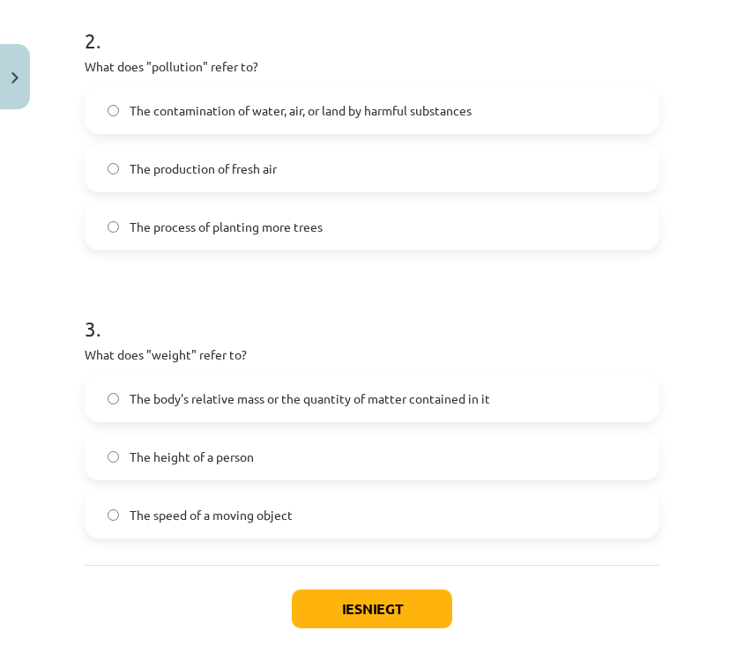
scroll to position [649, 0]
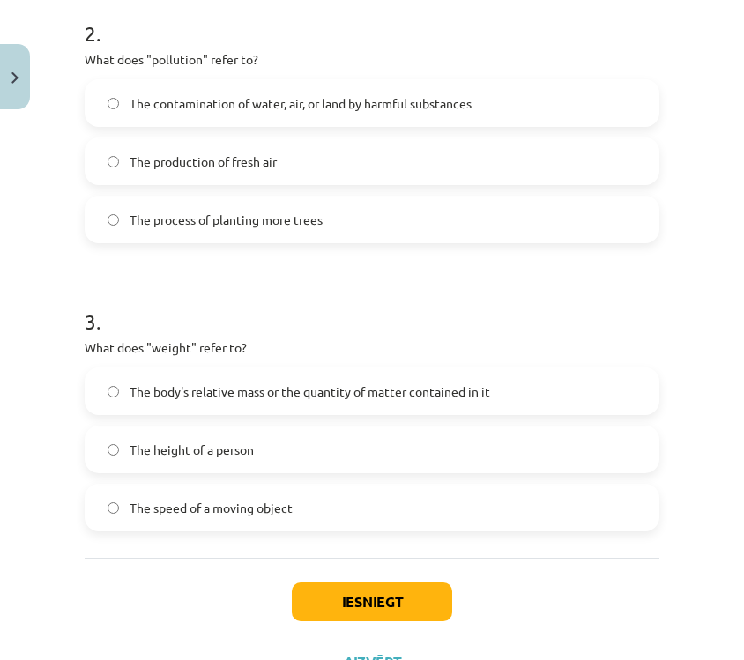
click at [492, 398] on label "The body's relative mass or the quantity of matter contained in it" at bounding box center [371, 391] width 571 height 44
click at [426, 578] on div "Iesniegt Aizvērt" at bounding box center [372, 619] width 575 height 123
click at [422, 594] on button "Iesniegt" at bounding box center [372, 602] width 160 height 39
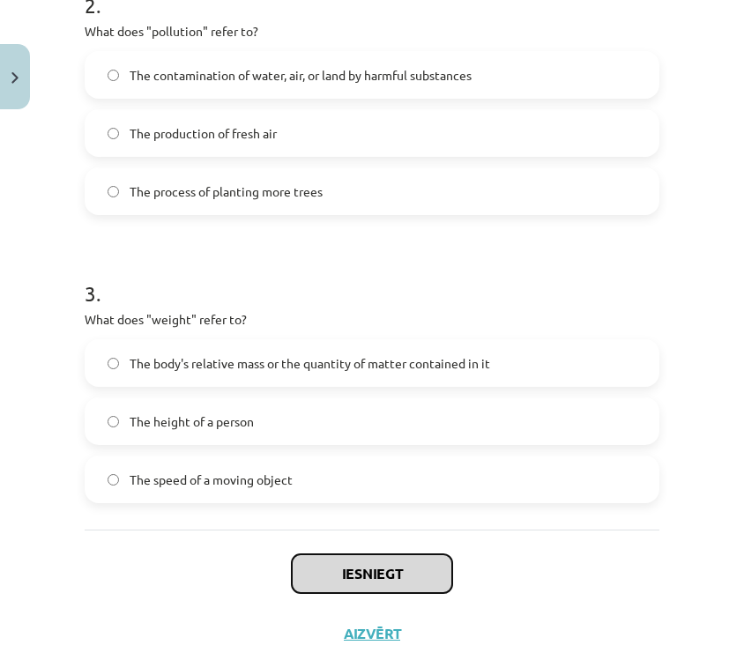
scroll to position [725, 0]
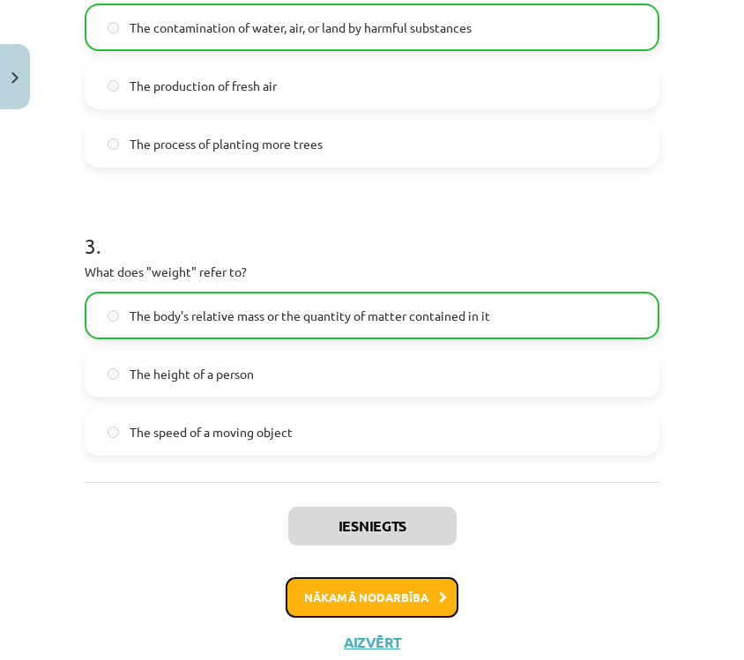
click at [365, 595] on button "Nākamā nodarbība" at bounding box center [372, 598] width 173 height 41
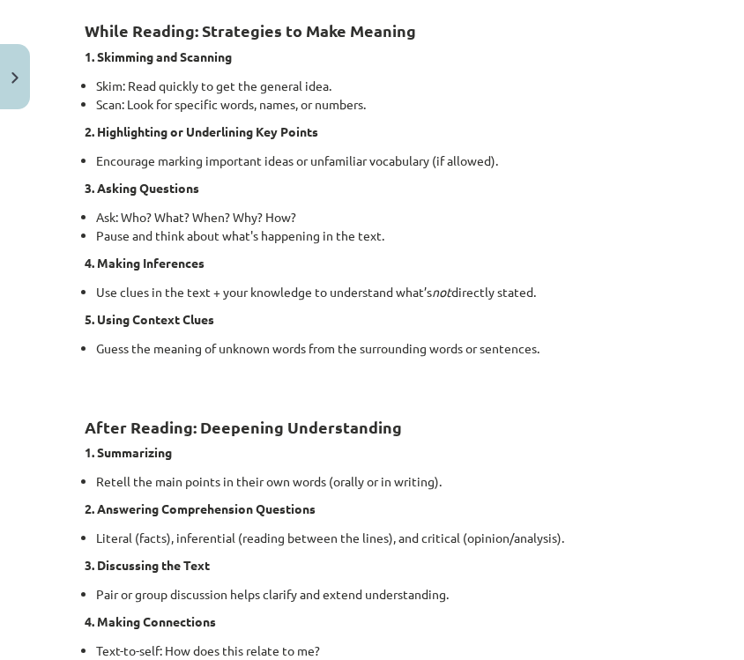
scroll to position [1405, 0]
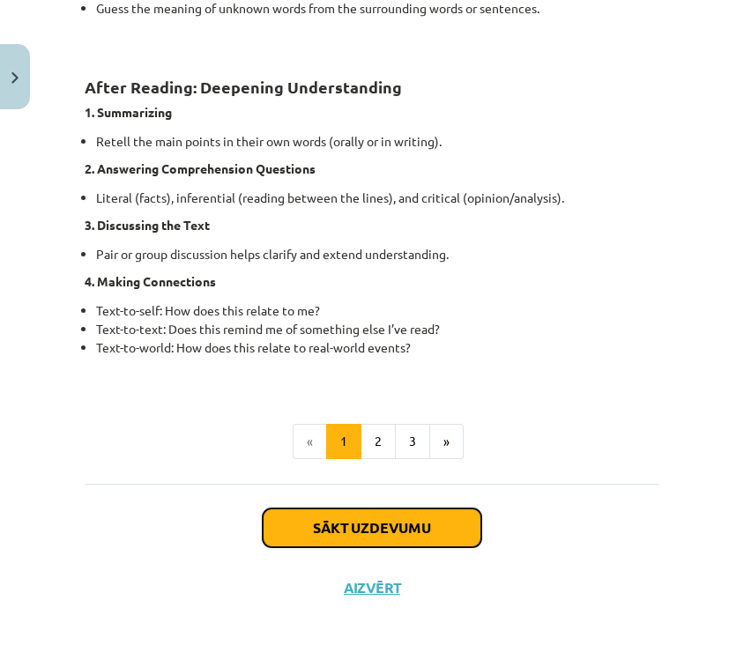
click at [350, 522] on button "Sākt uzdevumu" at bounding box center [372, 528] width 219 height 39
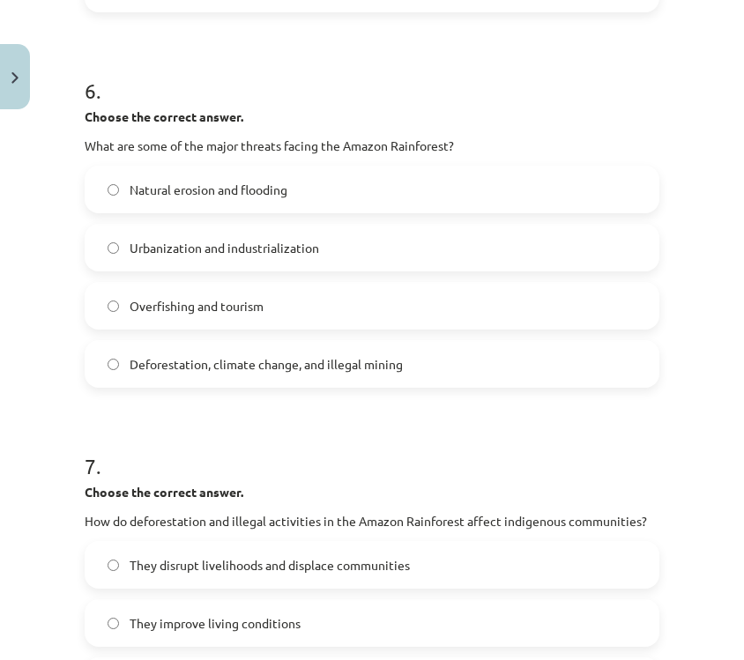
scroll to position [2071, 0]
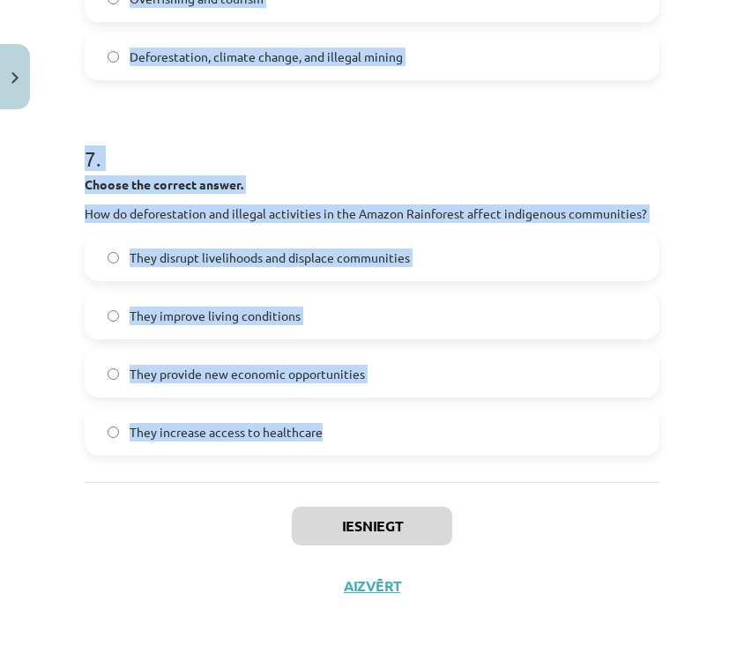
drag, startPoint x: 79, startPoint y: 369, endPoint x: 400, endPoint y: 435, distance: 327.7
click at [484, 549] on div "Iesniegt Aizvērt" at bounding box center [372, 543] width 575 height 123
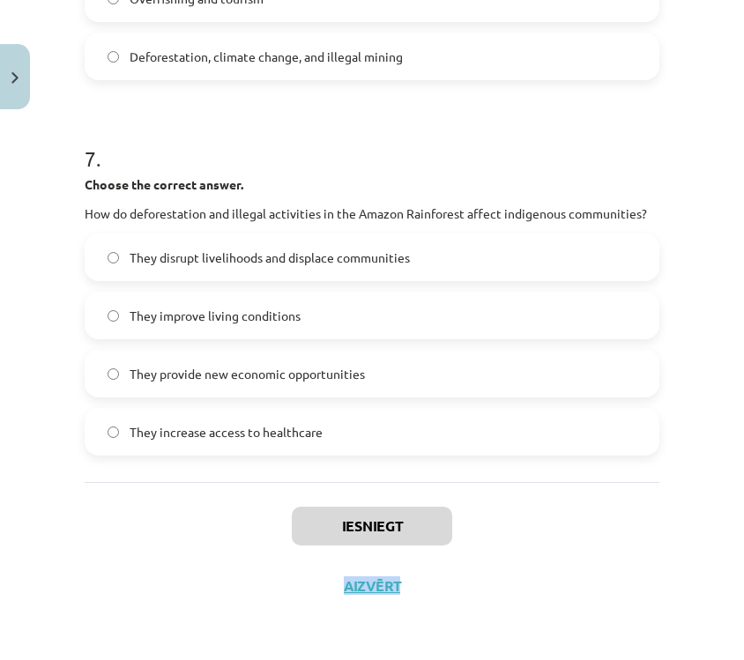
click at [484, 549] on div "Iesniegt Aizvērt" at bounding box center [372, 543] width 575 height 123
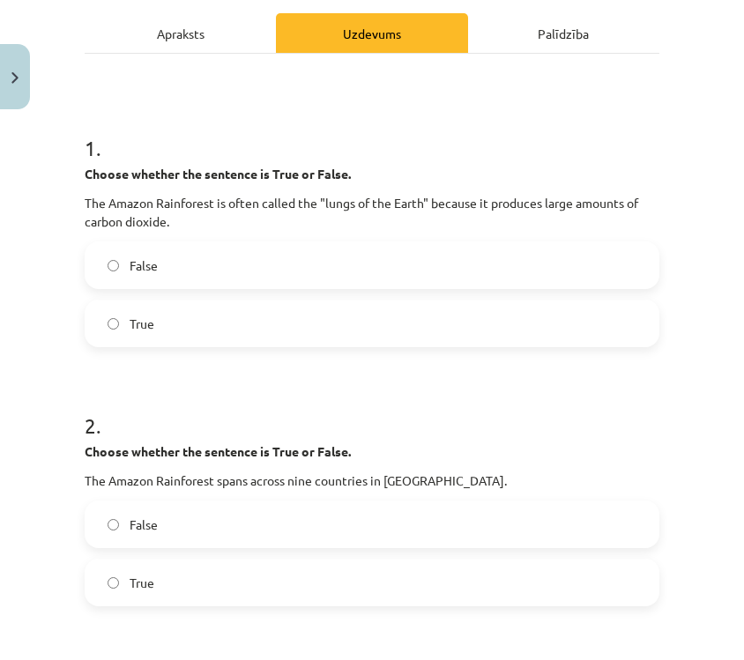
scroll to position [0, 0]
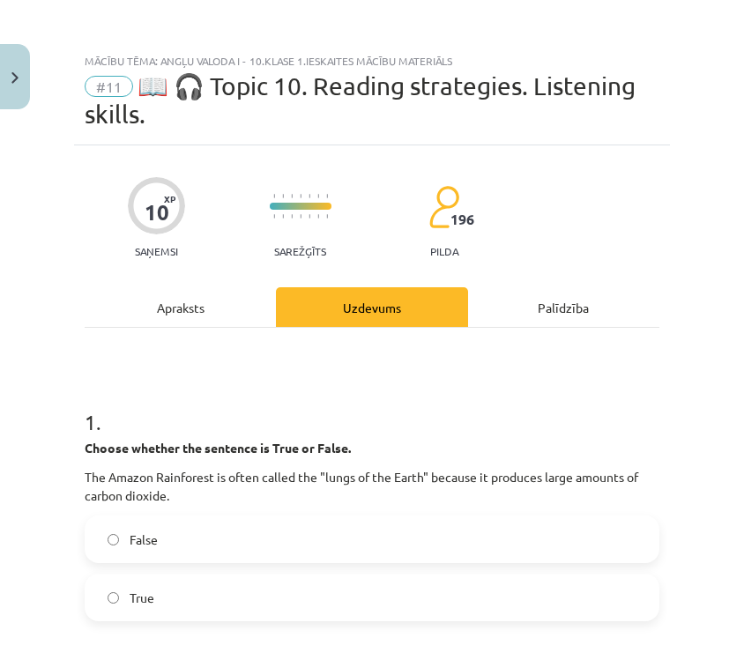
click at [535, 384] on h1 "1 ." at bounding box center [372, 406] width 575 height 55
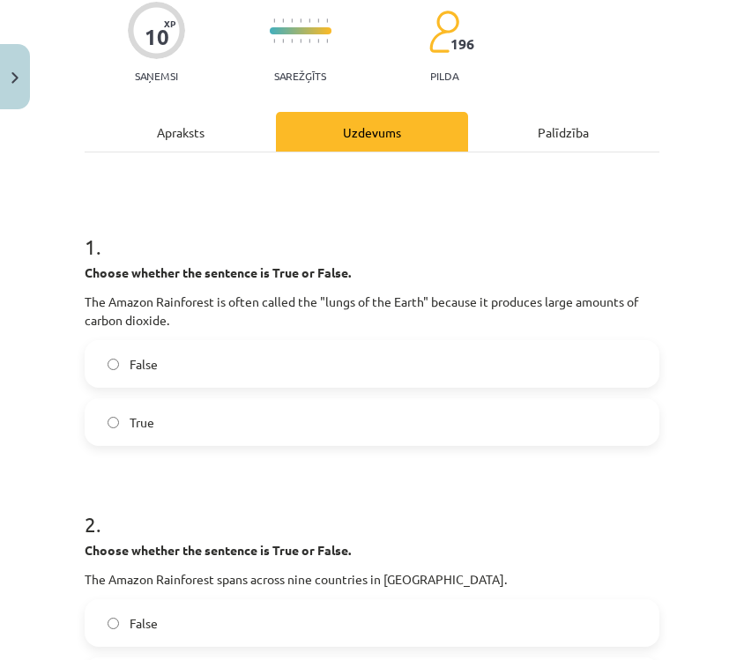
scroll to position [194, 0]
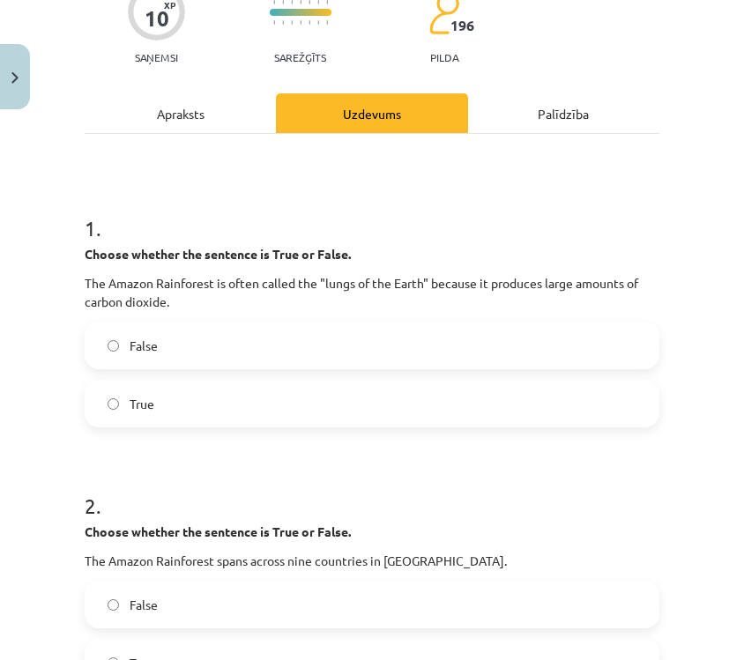
click at [481, 359] on label "False" at bounding box center [371, 346] width 571 height 44
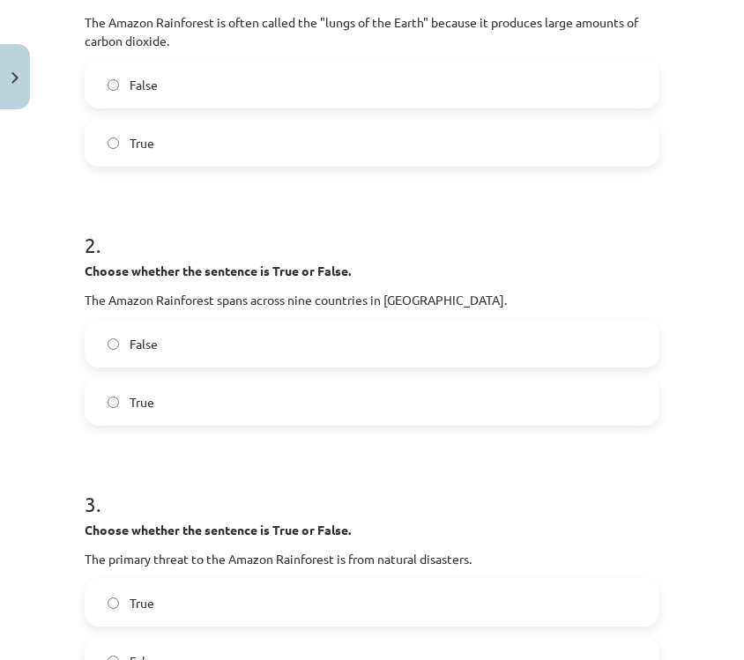
scroll to position [458, 0]
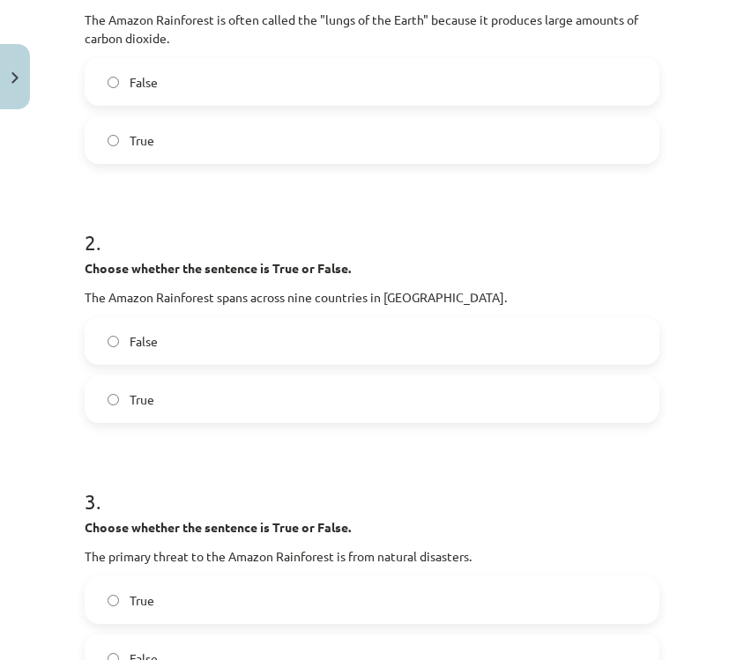
click at [358, 399] on label "True" at bounding box center [371, 399] width 571 height 44
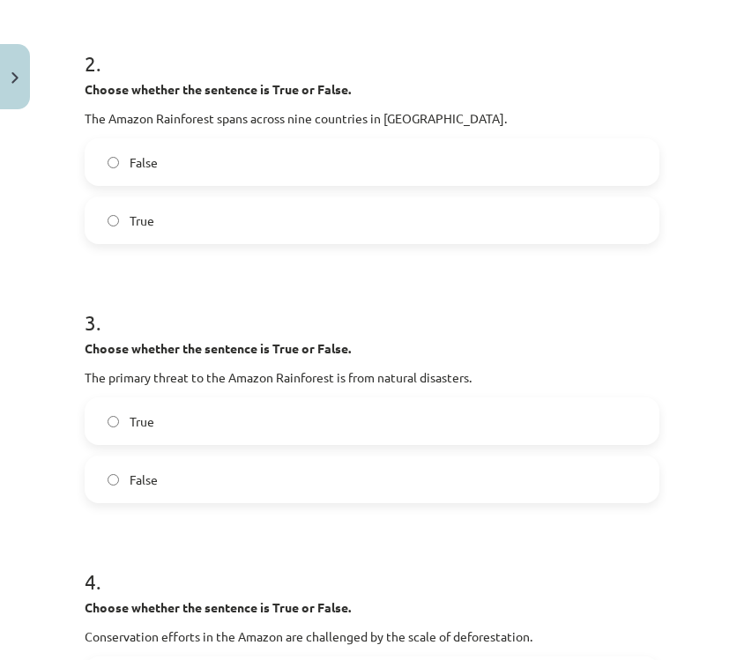
scroll to position [636, 0]
click at [296, 491] on label "False" at bounding box center [371, 481] width 571 height 44
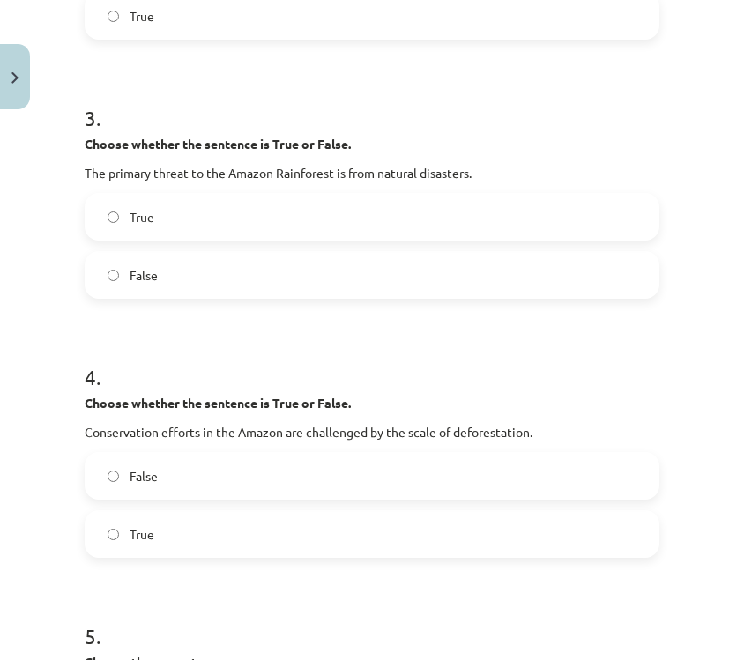
scroll to position [873, 0]
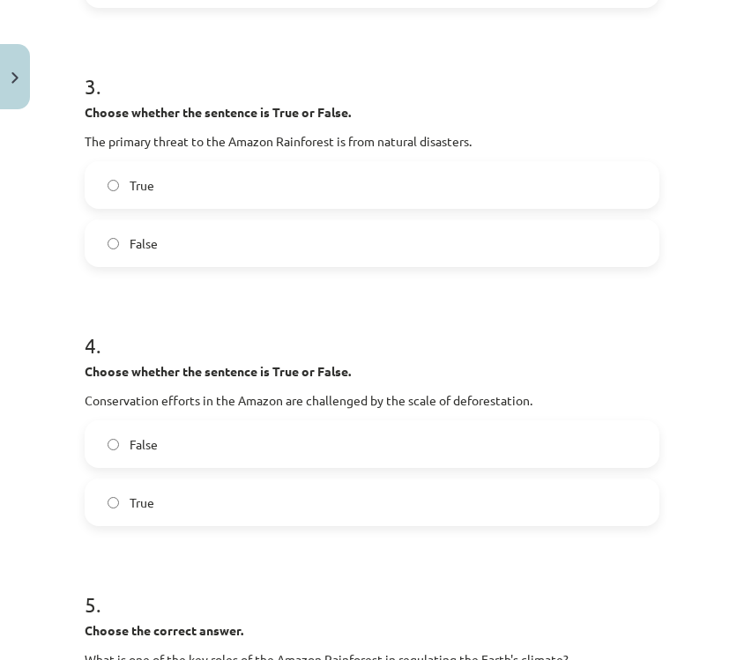
click at [296, 491] on label "True" at bounding box center [371, 503] width 571 height 44
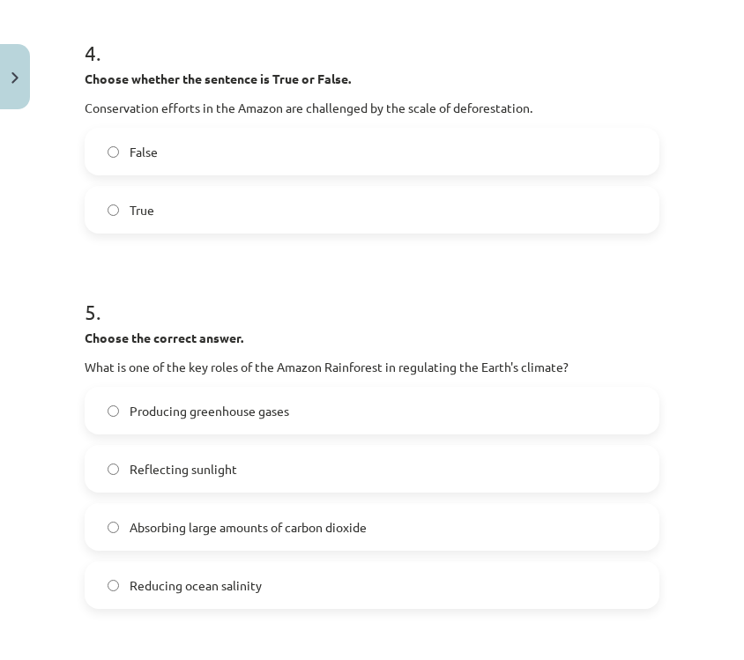
scroll to position [1168, 0]
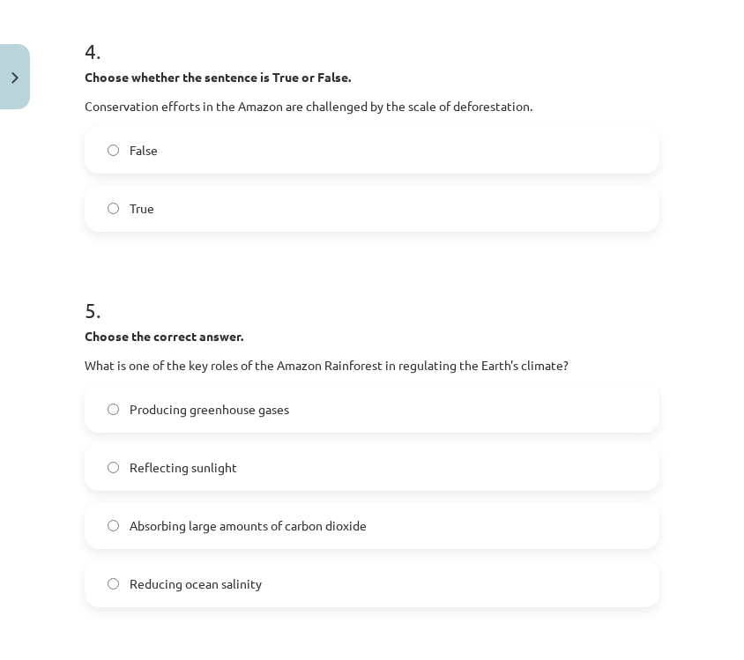
click at [392, 519] on label "Absorbing large amounts of carbon dioxide" at bounding box center [371, 526] width 571 height 44
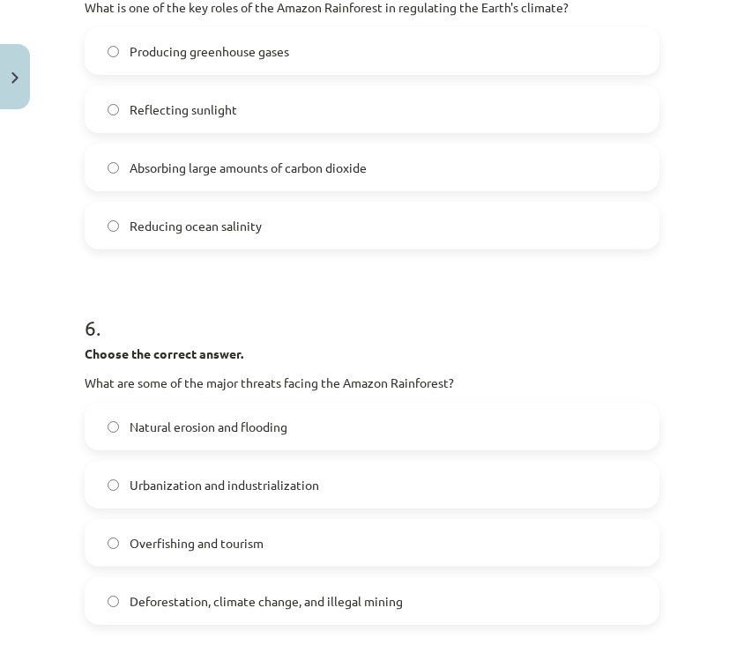
scroll to position [1530, 0]
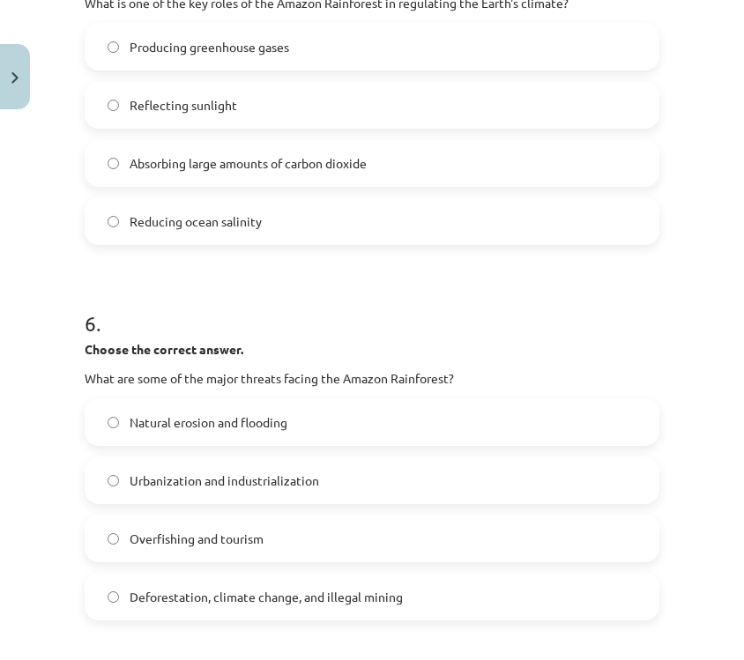
click at [363, 593] on span "Deforestation, climate change, and illegal mining" at bounding box center [266, 597] width 273 height 19
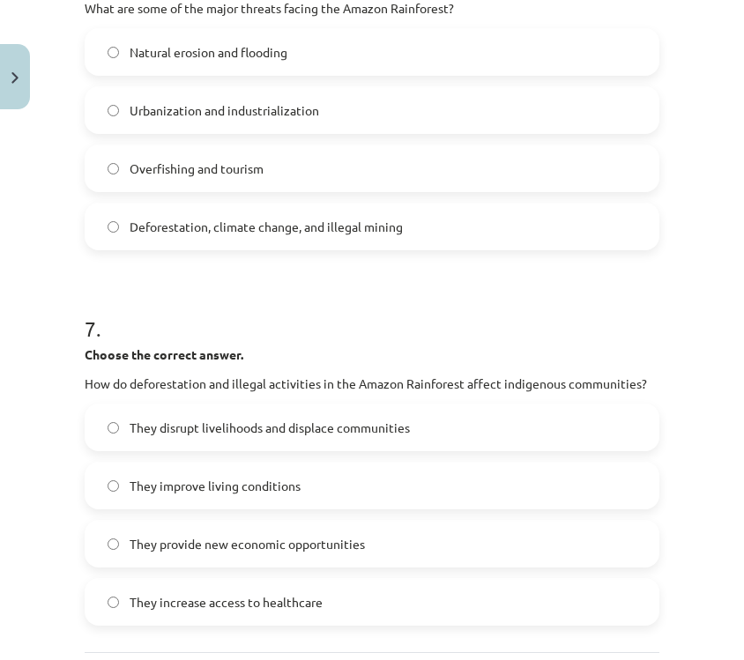
scroll to position [2071, 0]
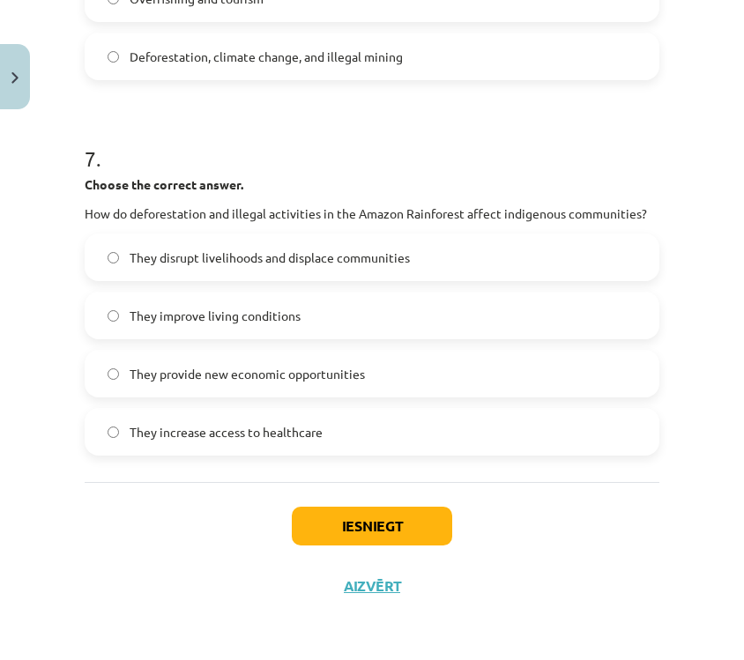
click at [535, 377] on label "They provide new economic opportunities" at bounding box center [371, 374] width 571 height 44
click at [559, 270] on label "They disrupt livelihoods and displace communities" at bounding box center [371, 257] width 571 height 44
click at [437, 516] on button "Iesniegt" at bounding box center [372, 526] width 160 height 39
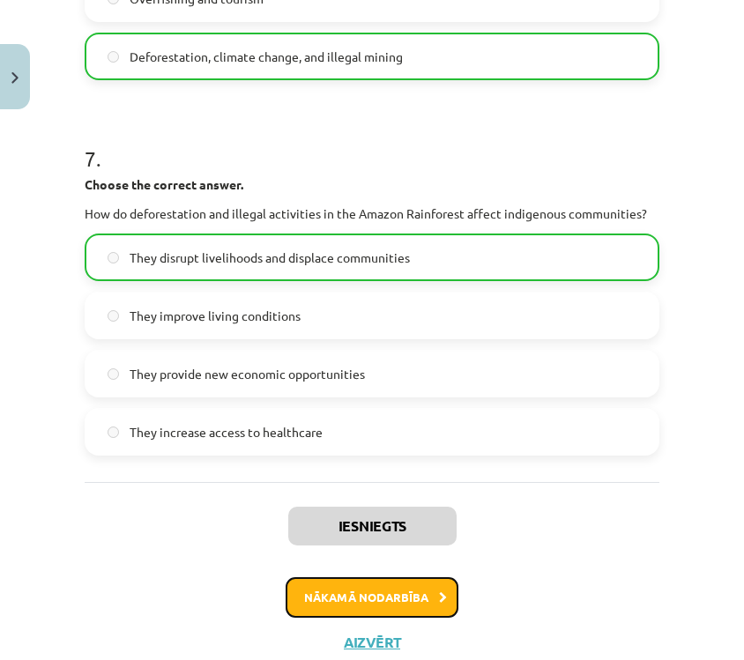
click at [330, 589] on button "Nākamā nodarbība" at bounding box center [372, 598] width 173 height 41
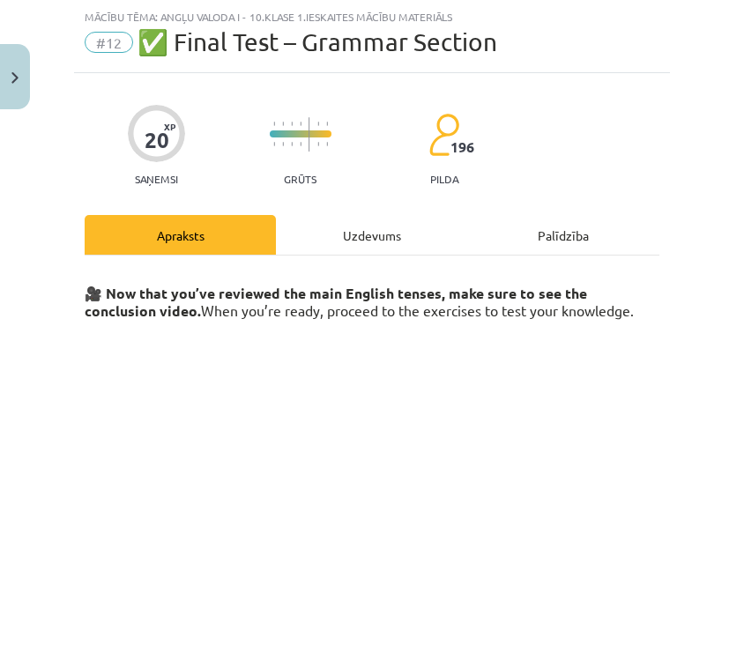
scroll to position [243, 0]
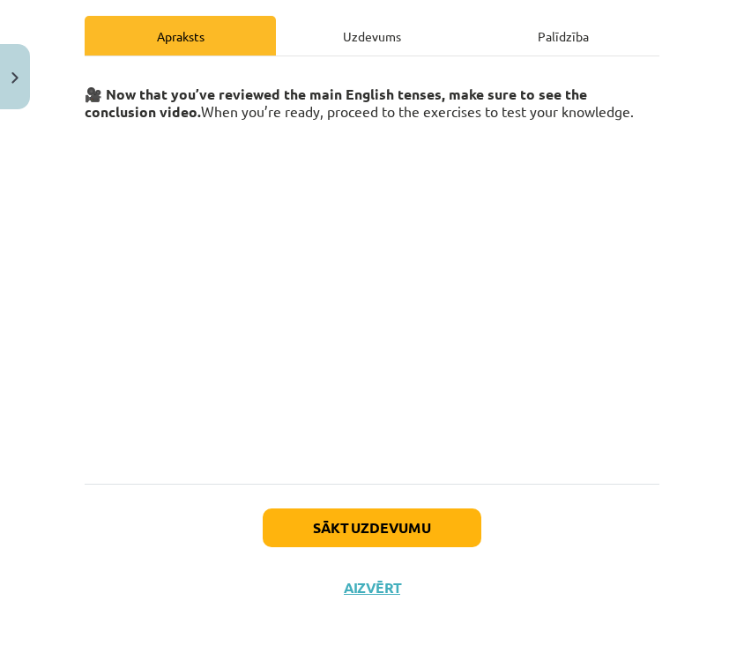
click at [333, 576] on div "Sākt uzdevumu Aizvērt" at bounding box center [372, 545] width 575 height 123
click at [348, 519] on button "Sākt uzdevumu" at bounding box center [372, 528] width 219 height 39
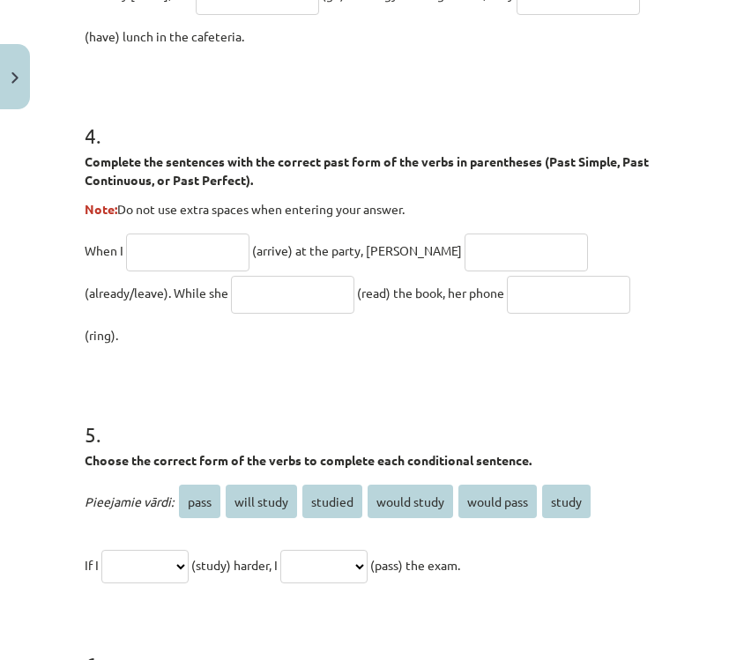
scroll to position [1585, 0]
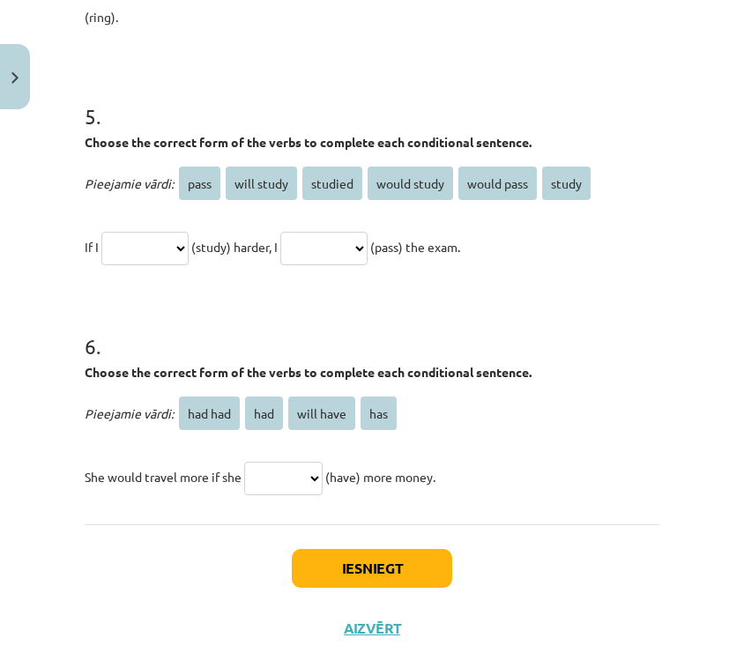
drag, startPoint x: 90, startPoint y: 355, endPoint x: 443, endPoint y: 471, distance: 371.2
click at [575, 525] on div "Iesniegt Aizvērt" at bounding box center [372, 586] width 575 height 123
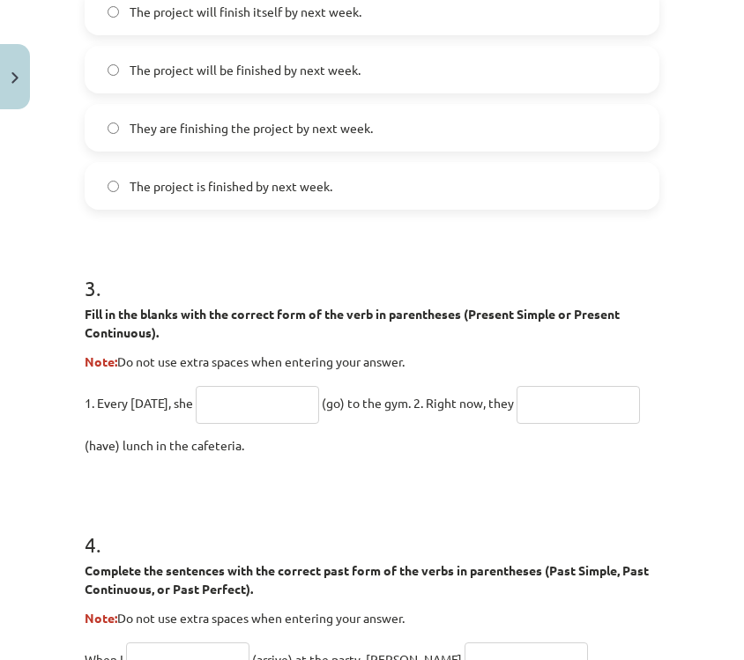
scroll to position [0, 0]
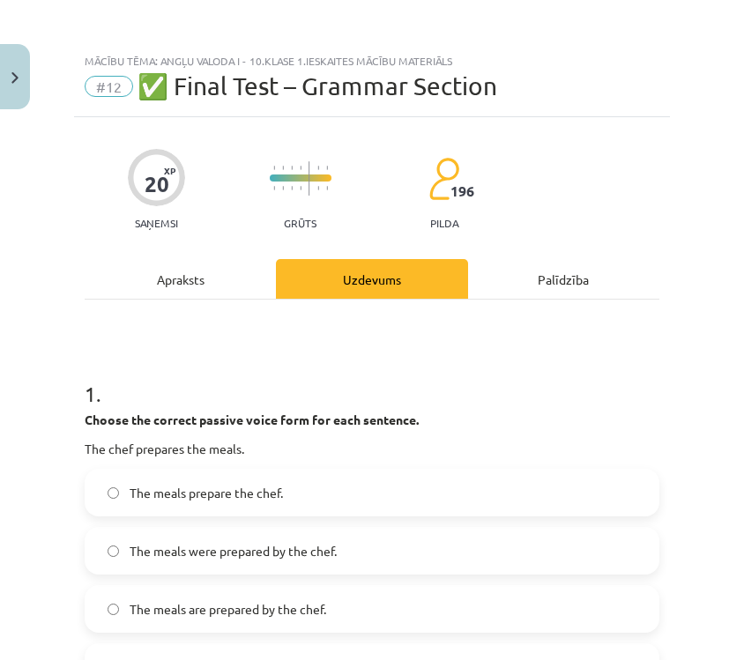
click at [581, 428] on p "Choose the correct passive voice form for each sentence." at bounding box center [372, 420] width 575 height 19
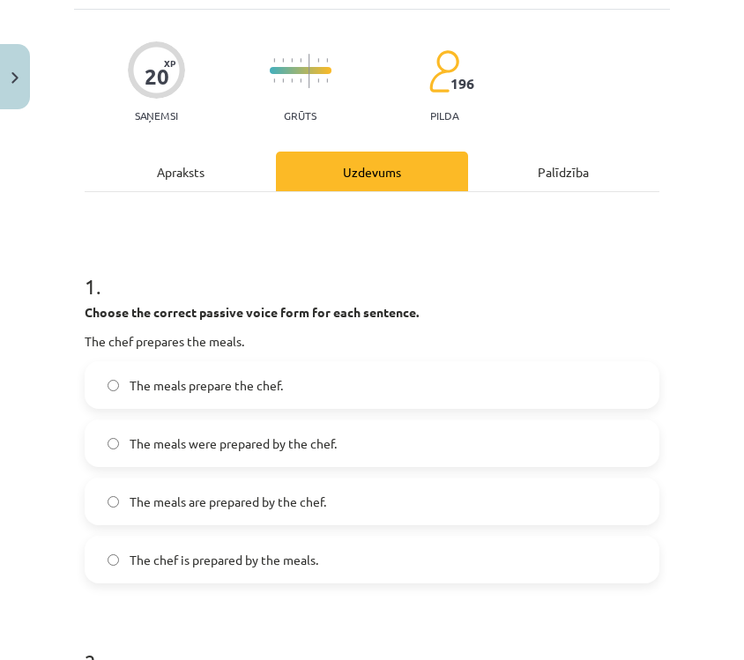
scroll to position [118, 0]
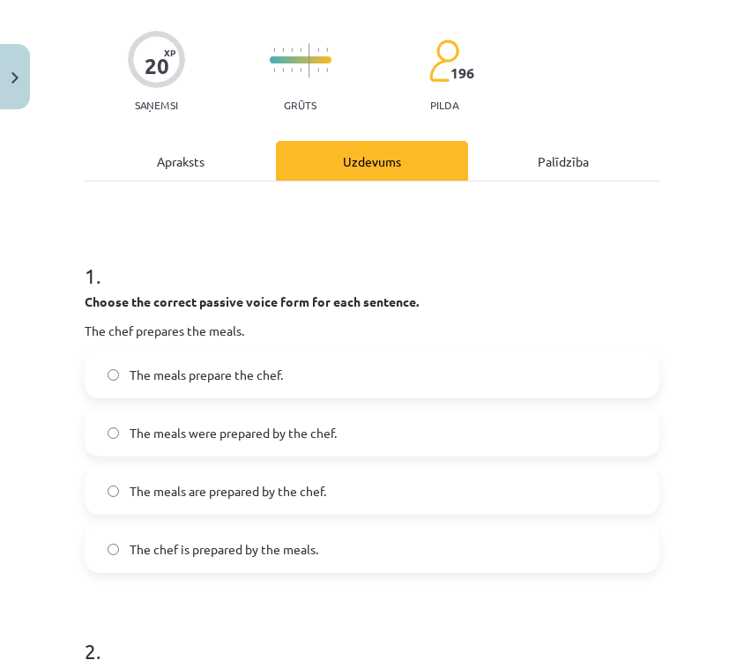
drag, startPoint x: 581, startPoint y: 428, endPoint x: 520, endPoint y: 433, distance: 61.1
click at [521, 432] on label "The meals were prepared by the chef." at bounding box center [371, 433] width 571 height 44
click at [520, 433] on label "The meals were prepared by the chef." at bounding box center [371, 433] width 571 height 44
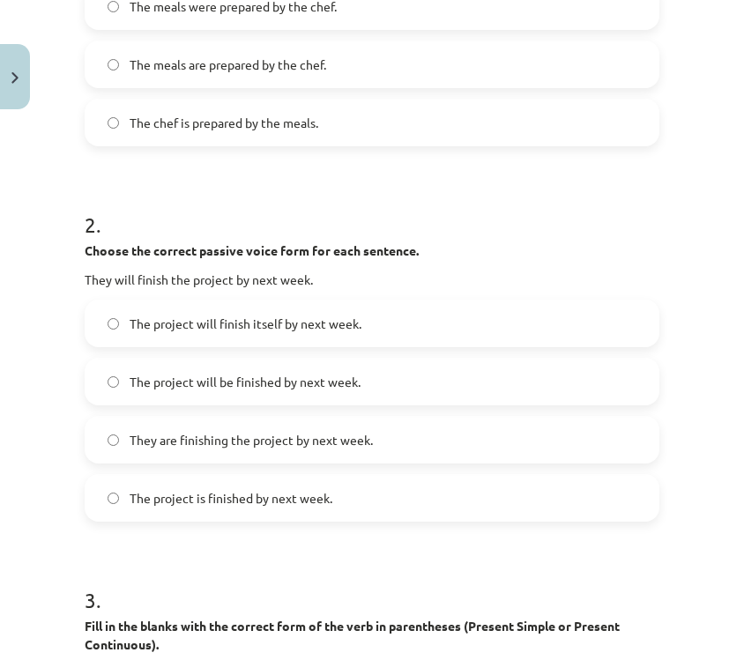
scroll to position [585, 0]
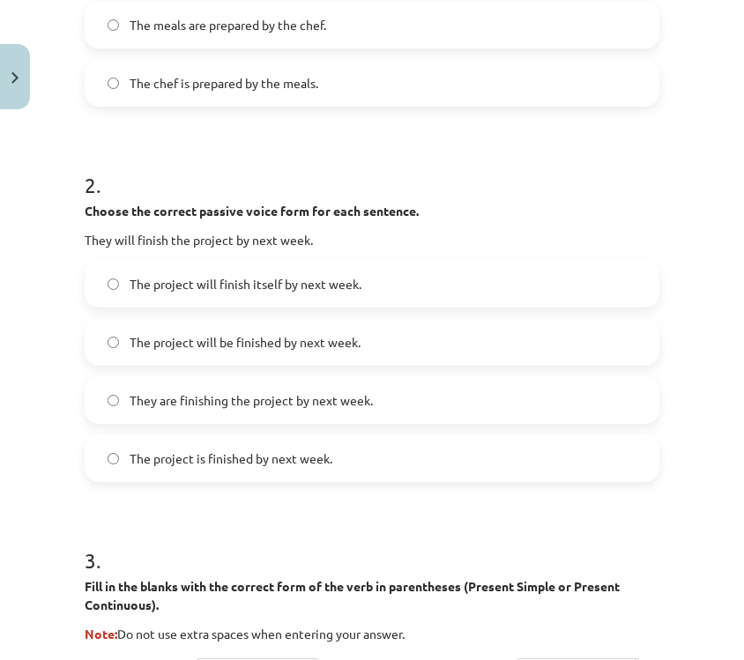
click at [483, 289] on label "The project will finish itself by next week." at bounding box center [371, 284] width 571 height 44
click at [472, 339] on label "The project will be finished by next week." at bounding box center [371, 342] width 571 height 44
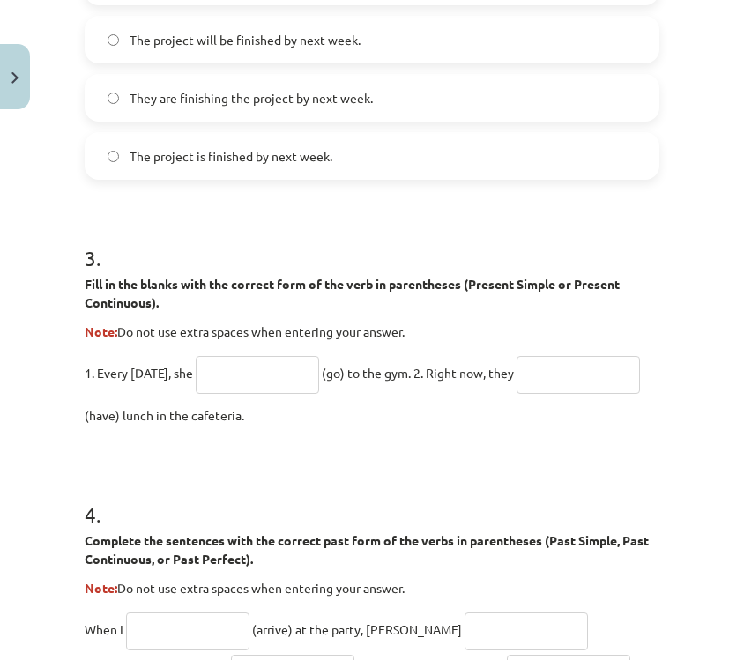
scroll to position [885, 0]
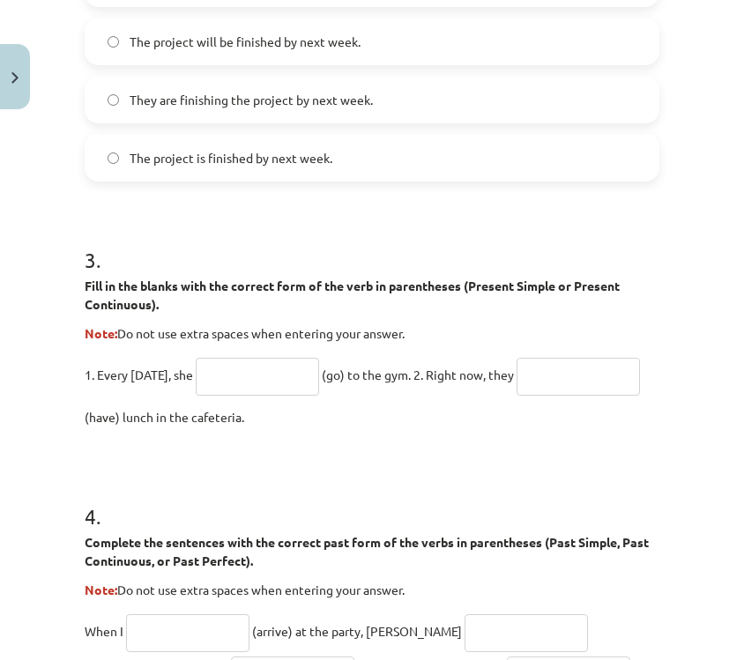
click at [287, 384] on input "text" at bounding box center [257, 377] width 123 height 38
type input "****"
click at [547, 373] on input "text" at bounding box center [578, 377] width 123 height 38
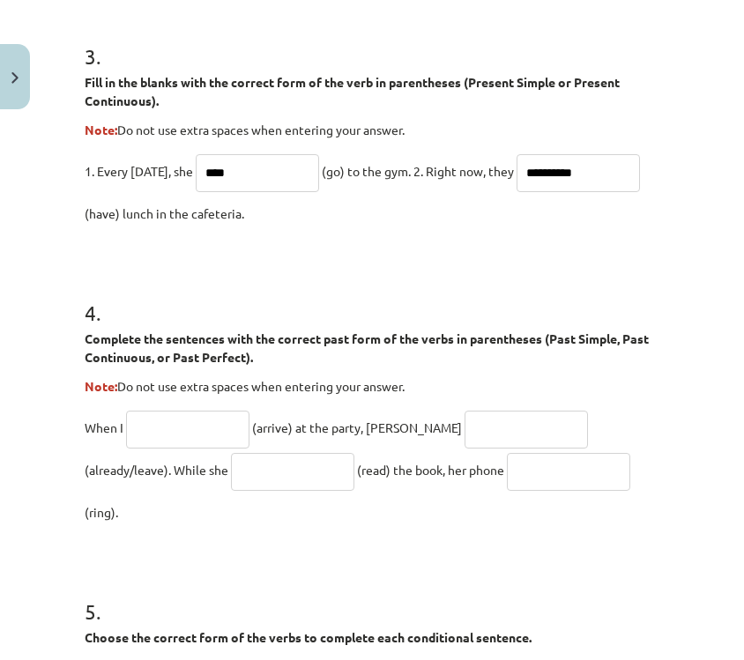
scroll to position [1094, 0]
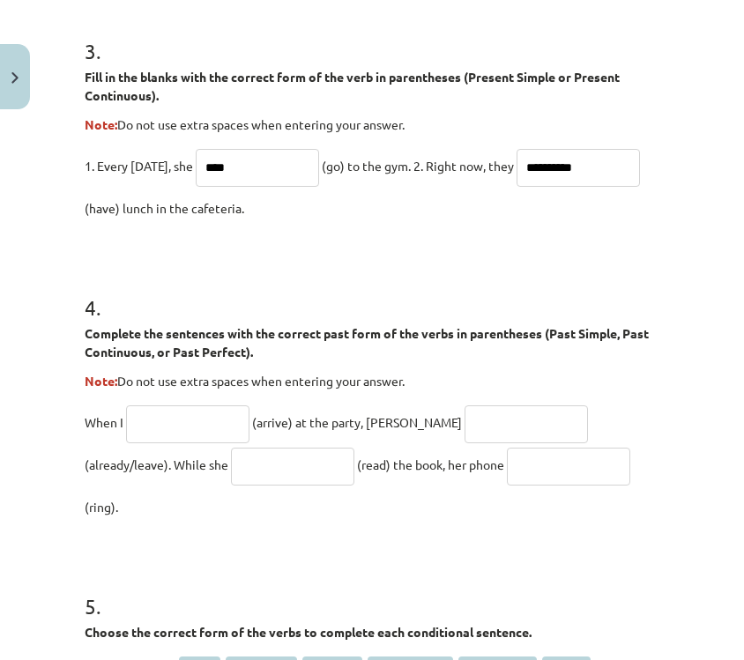
type input "**********"
click at [179, 430] on input "text" at bounding box center [187, 425] width 123 height 38
type input "*******"
click at [502, 434] on input "text" at bounding box center [526, 425] width 123 height 38
click at [231, 466] on input "text" at bounding box center [292, 467] width 123 height 38
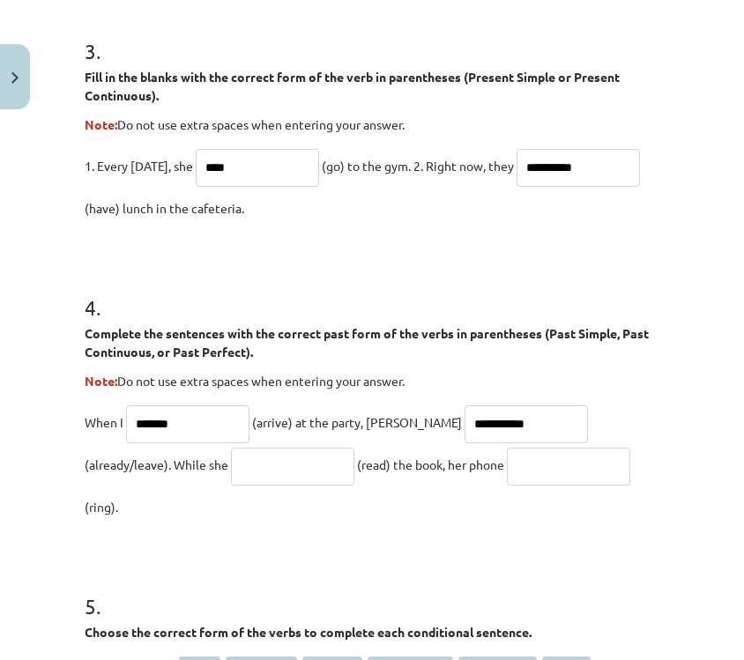
click at [494, 422] on input "**********" at bounding box center [526, 425] width 123 height 38
type input "*"
type input "**********"
click at [231, 480] on input "text" at bounding box center [292, 467] width 123 height 38
click at [231, 460] on input "**********" at bounding box center [292, 467] width 123 height 38
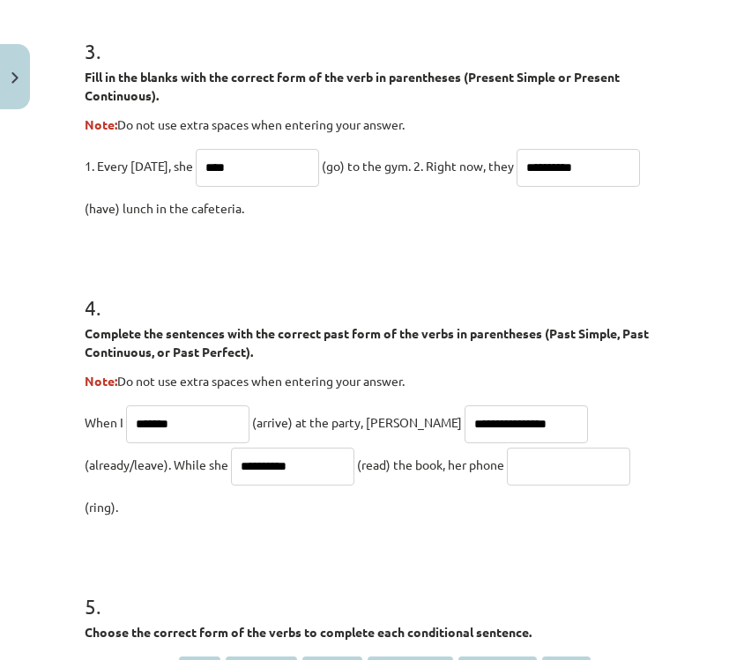
click at [231, 461] on input "**********" at bounding box center [292, 467] width 123 height 38
type input "**********"
click at [507, 453] on input "text" at bounding box center [568, 467] width 123 height 38
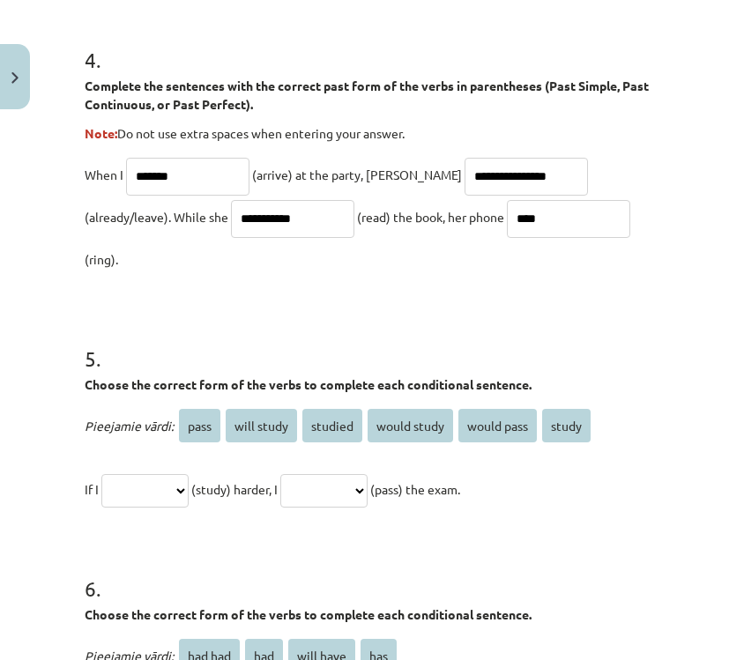
scroll to position [1357, 0]
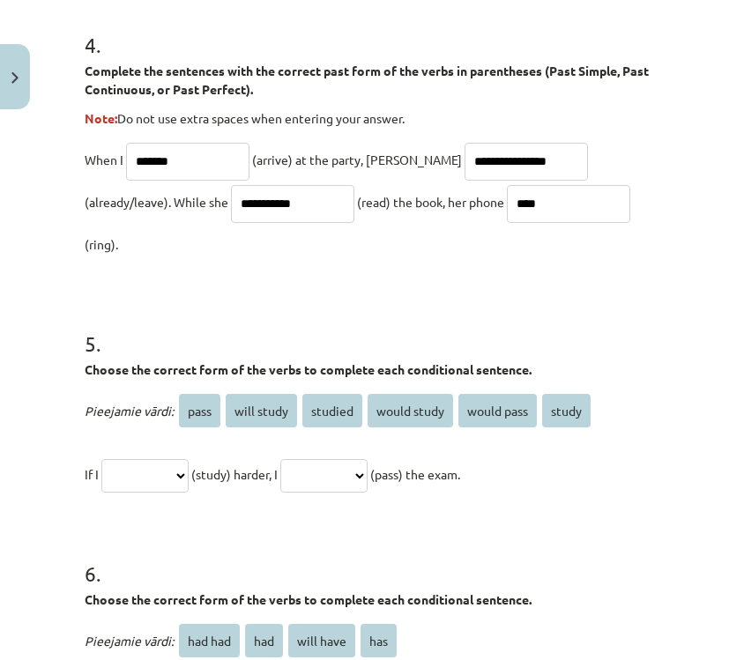
type input "****"
click at [146, 459] on select "**********" at bounding box center [144, 476] width 87 height 34
select select "**********"
click at [104, 459] on select "**********" at bounding box center [144, 476] width 87 height 34
click at [368, 459] on select "**********" at bounding box center [323, 476] width 87 height 34
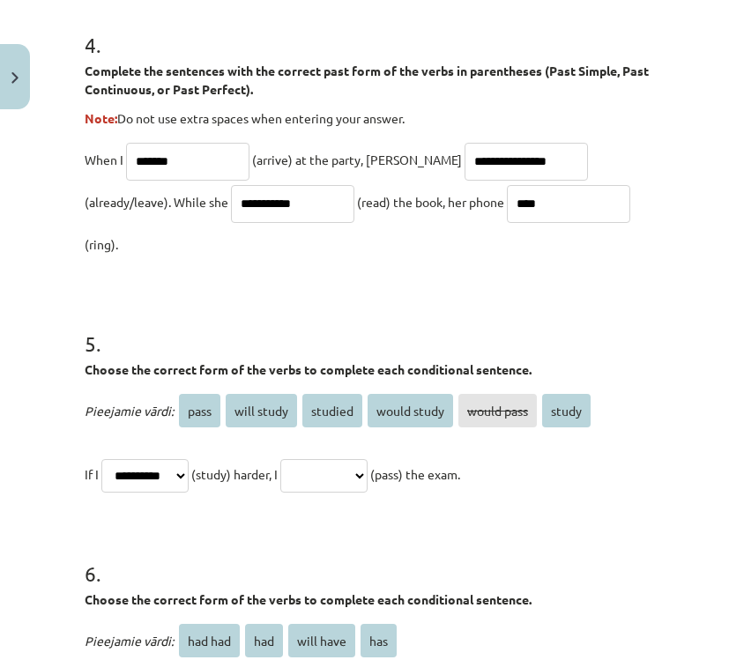
select select "**********"
click at [308, 459] on select "**********" at bounding box center [323, 476] width 87 height 34
click at [189, 459] on select "**********" at bounding box center [144, 476] width 87 height 34
select select "*******"
click at [104, 459] on select "**********" at bounding box center [144, 476] width 87 height 34
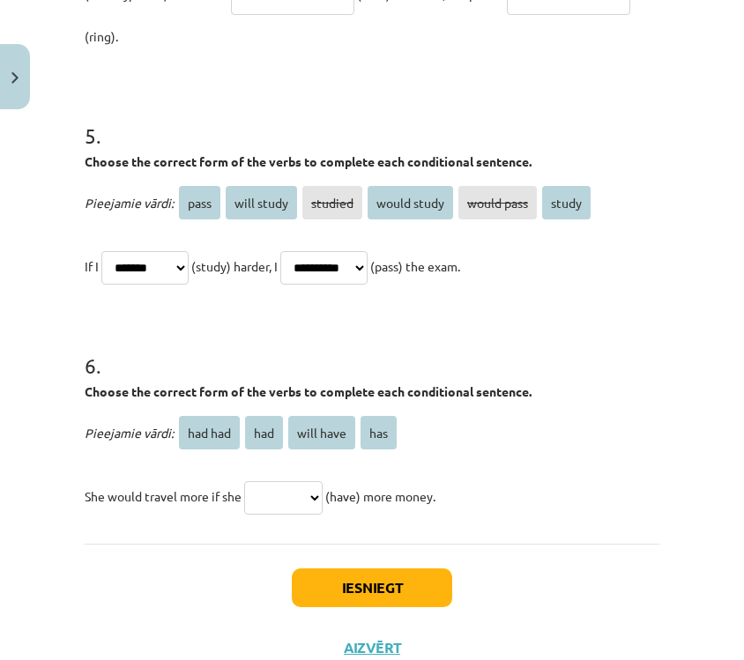
scroll to position [1567, 0]
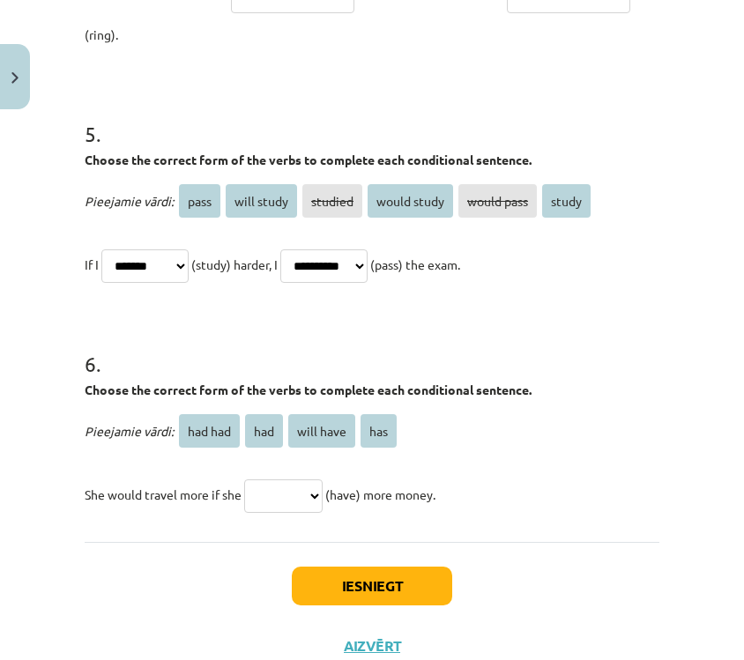
click at [308, 480] on select "******* *** ********* ***" at bounding box center [283, 497] width 78 height 34
select select "***"
click at [248, 480] on select "******* *** ********* ***" at bounding box center [283, 497] width 78 height 34
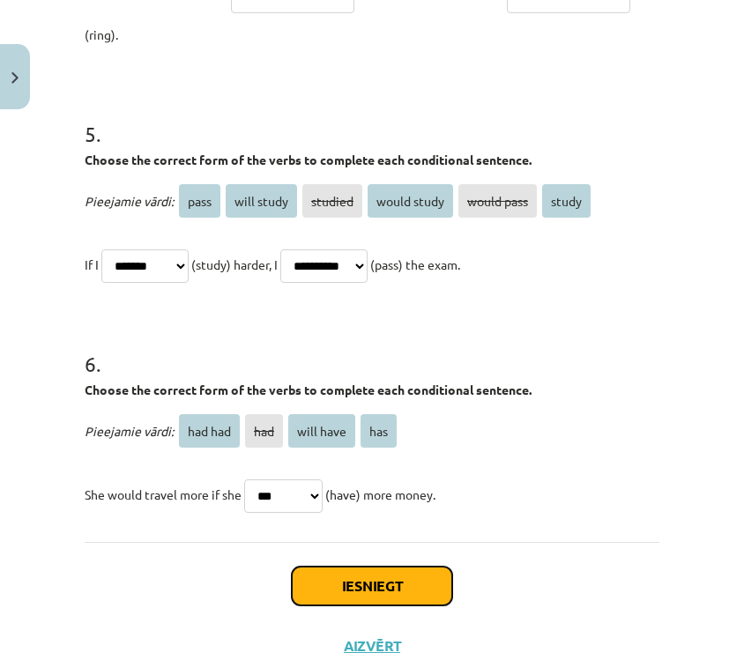
click at [377, 567] on button "Iesniegt" at bounding box center [372, 586] width 160 height 39
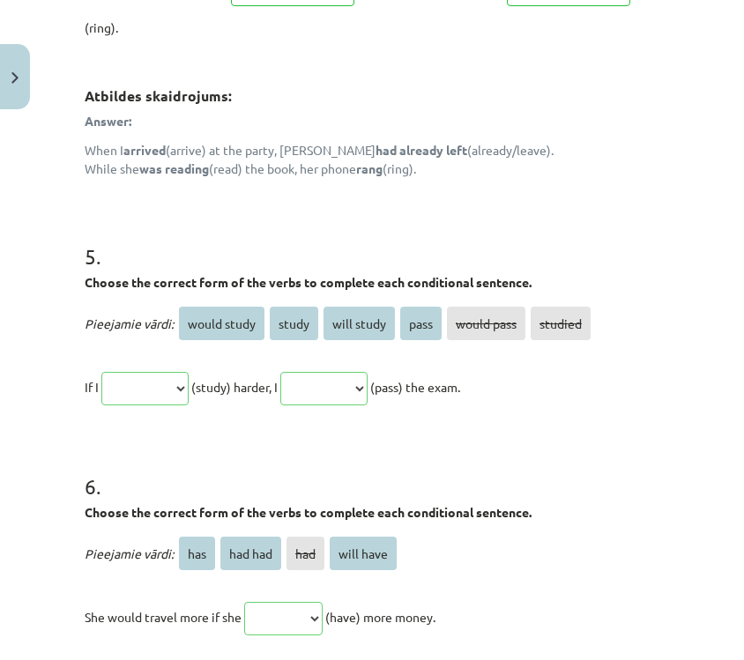
scroll to position [1899, 0]
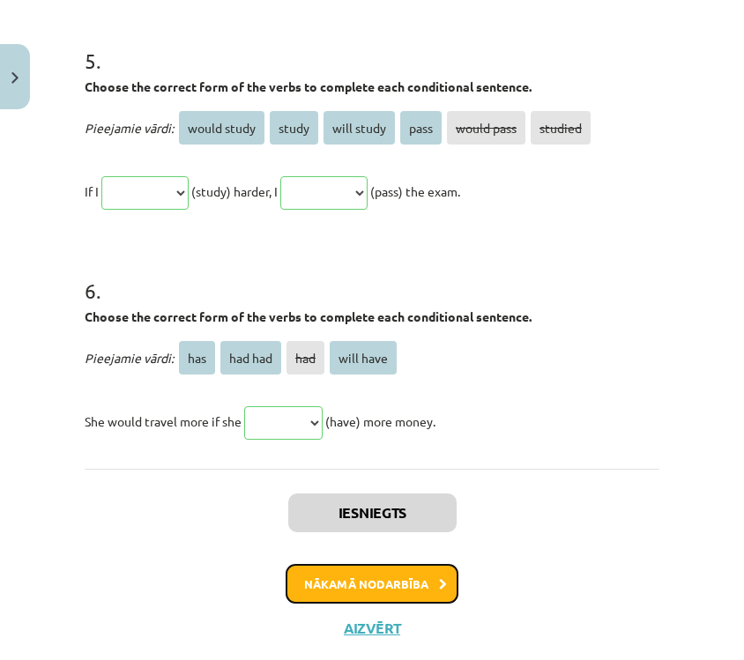
click at [400, 564] on button "Nākamā nodarbība" at bounding box center [372, 584] width 173 height 41
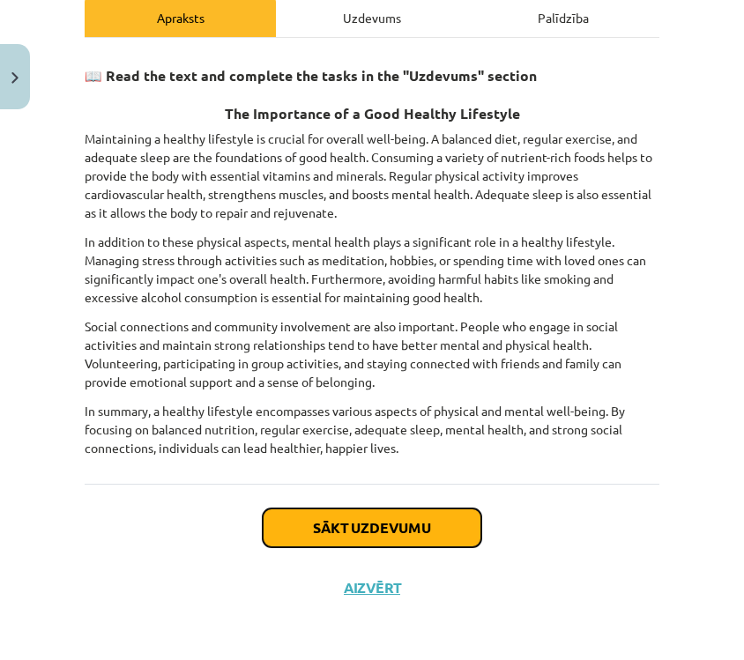
click at [400, 539] on button "Sākt uzdevumu" at bounding box center [372, 528] width 219 height 39
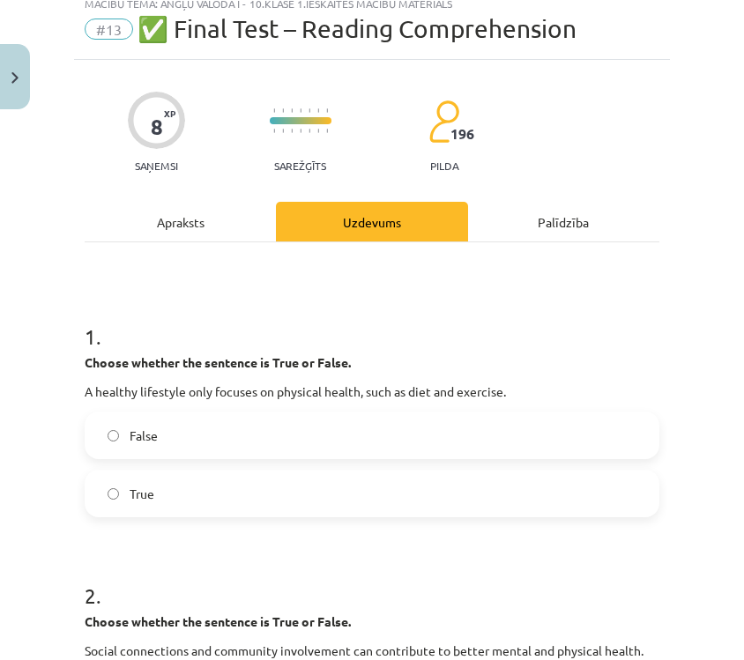
scroll to position [44, 0]
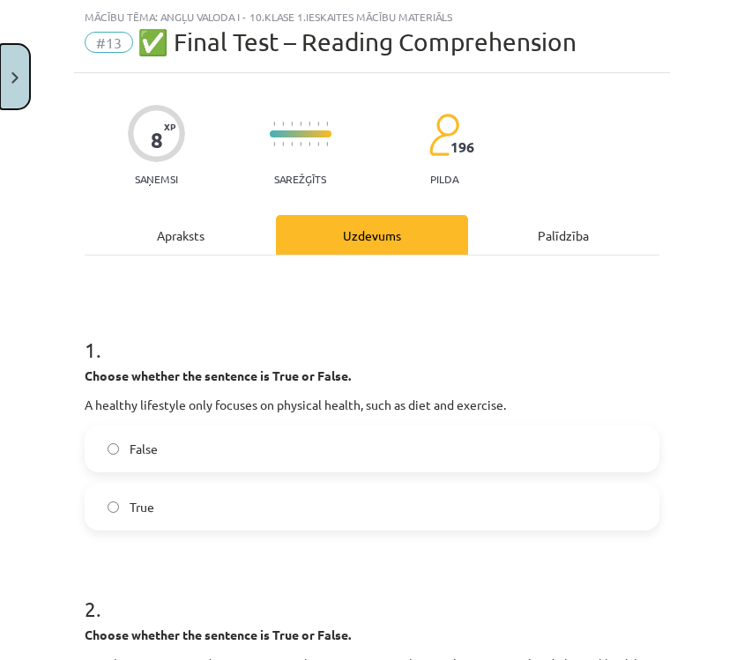
click at [19, 82] on button "Close" at bounding box center [15, 76] width 30 height 65
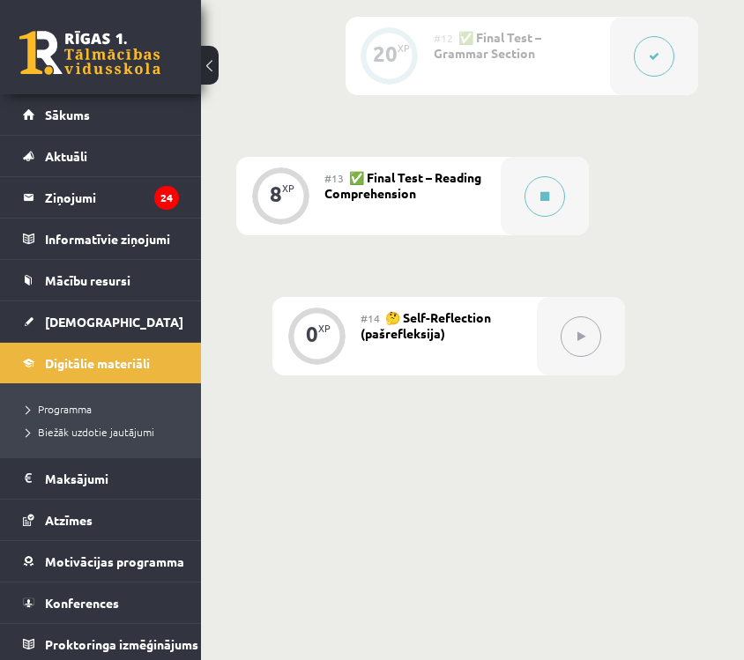
scroll to position [2205, 35]
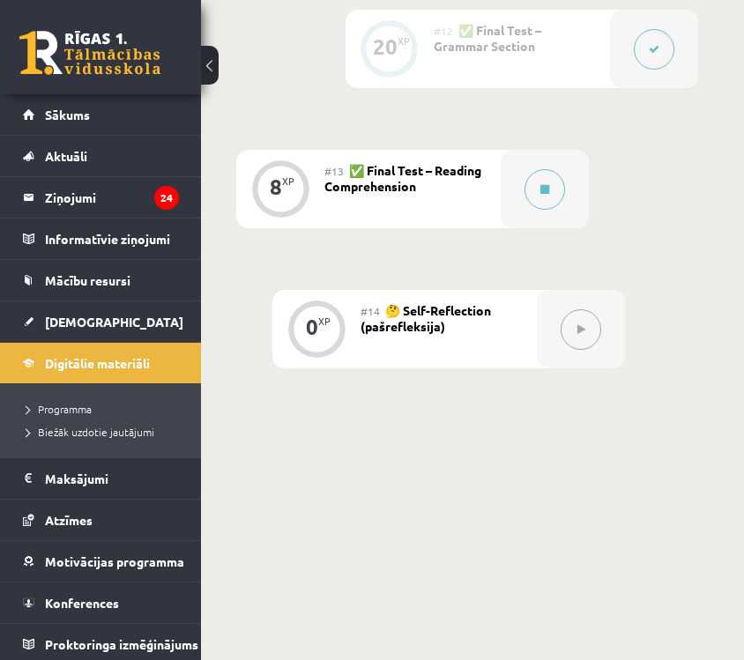
click at [474, 204] on div "#13 ✅ Final Test – Reading Comprehension" at bounding box center [413, 189] width 176 height 78
click at [533, 200] on button at bounding box center [545, 189] width 41 height 41
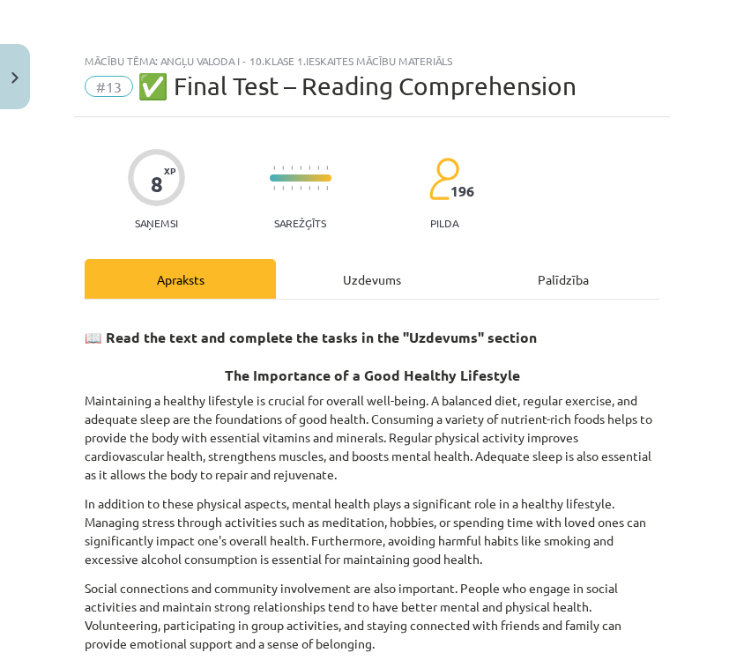
scroll to position [262, 0]
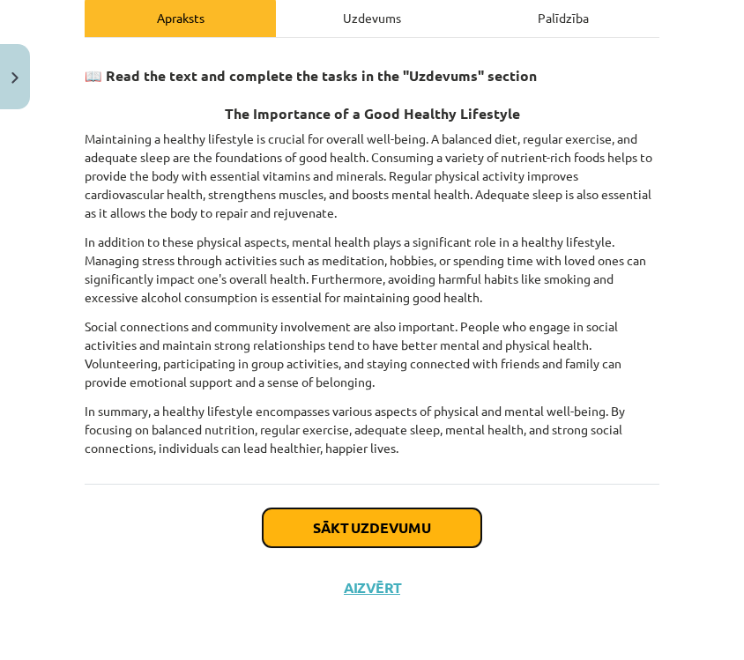
click at [399, 521] on button "Sākt uzdevumu" at bounding box center [372, 528] width 219 height 39
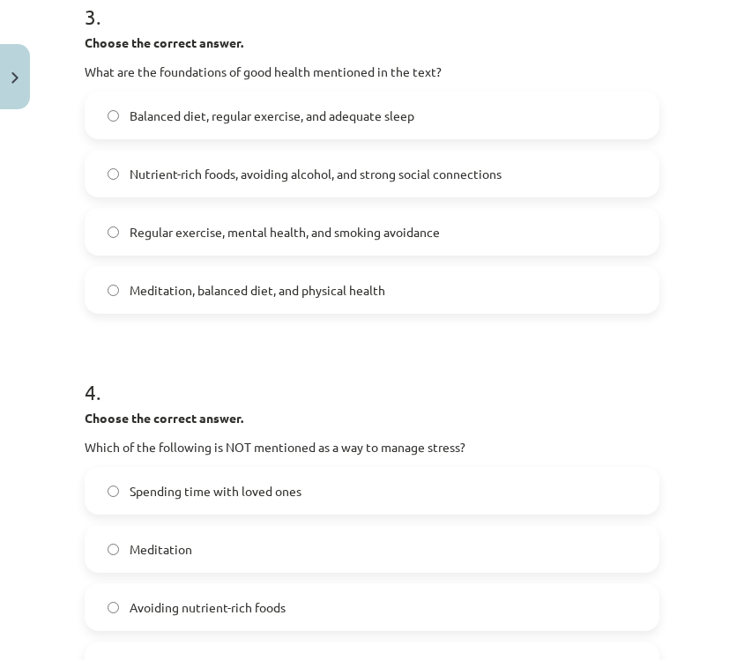
scroll to position [1130, 0]
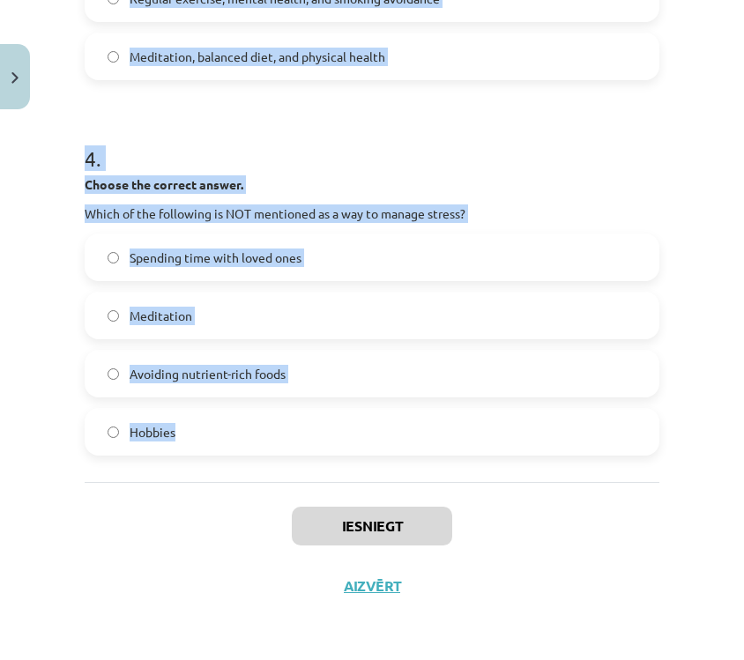
drag, startPoint x: 69, startPoint y: 345, endPoint x: 341, endPoint y: 443, distance: 289.5
click at [341, 444] on div "Mācību tēma: Angļu valoda i - 10.klase 1.ieskaites mācību materiāls #13 ✅ Final…" at bounding box center [372, 330] width 744 height 660
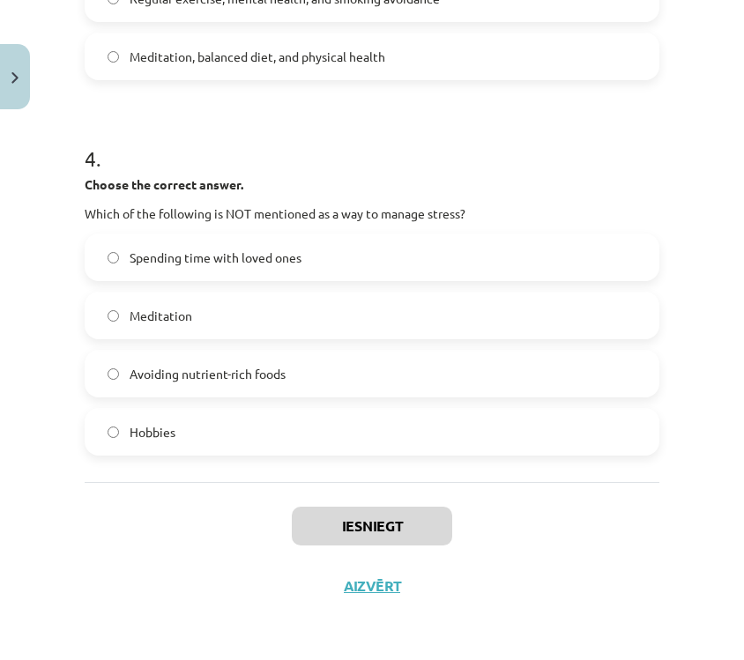
click at [470, 518] on div "Iesniegt Aizvērt" at bounding box center [372, 543] width 575 height 123
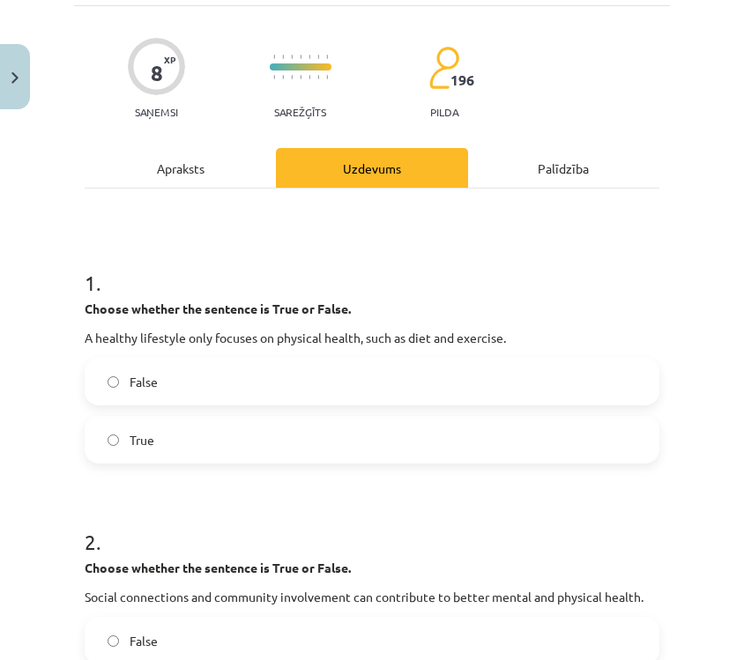
scroll to position [112, 0]
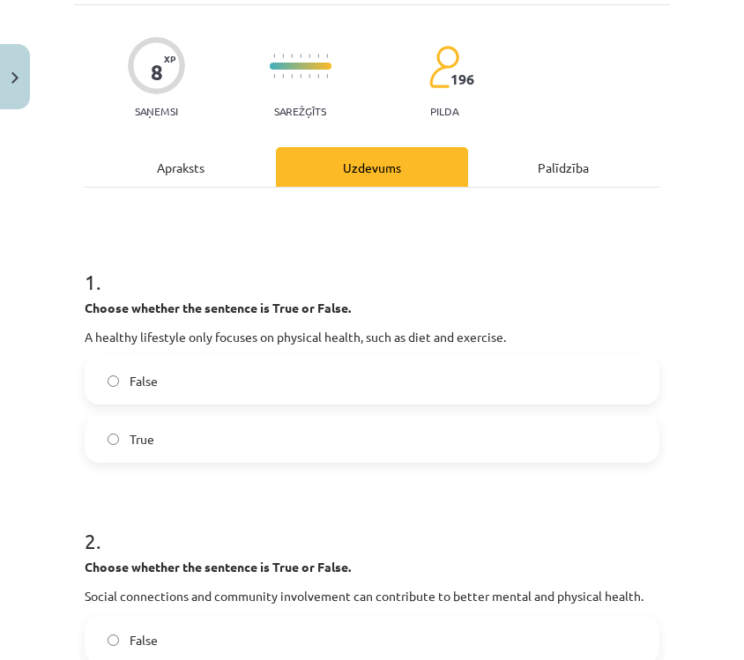
click at [399, 387] on label "False" at bounding box center [371, 381] width 571 height 44
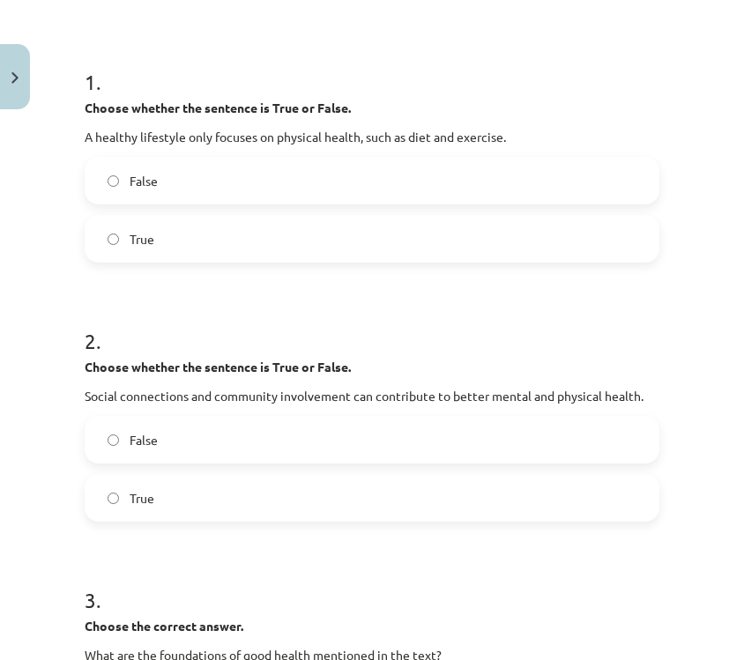
scroll to position [314, 0]
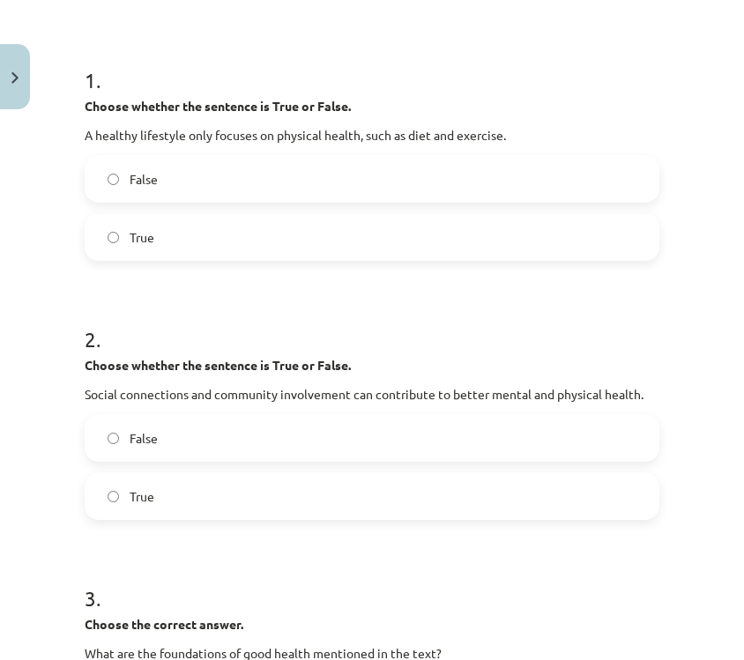
click at [370, 490] on label "True" at bounding box center [371, 496] width 571 height 44
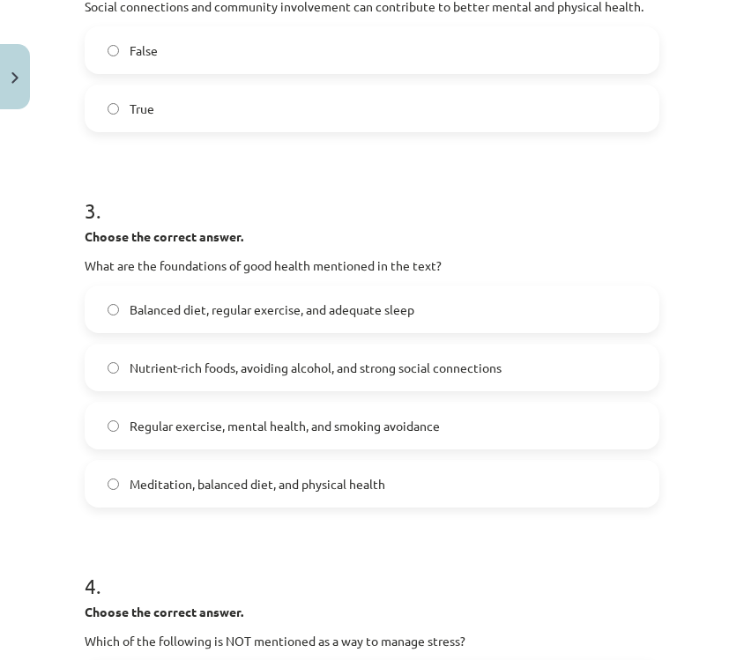
scroll to position [705, 0]
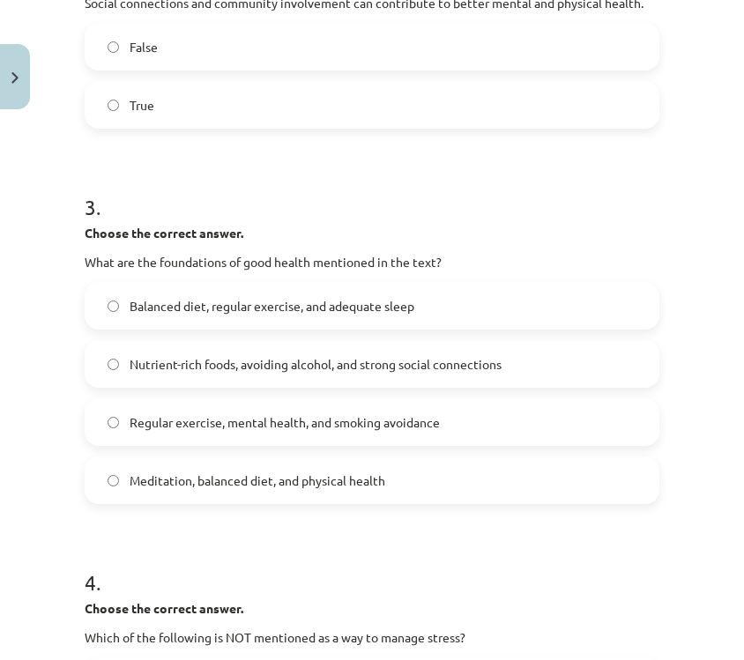
click at [409, 298] on span "Balanced diet, regular exercise, and adequate sleep" at bounding box center [272, 306] width 285 height 19
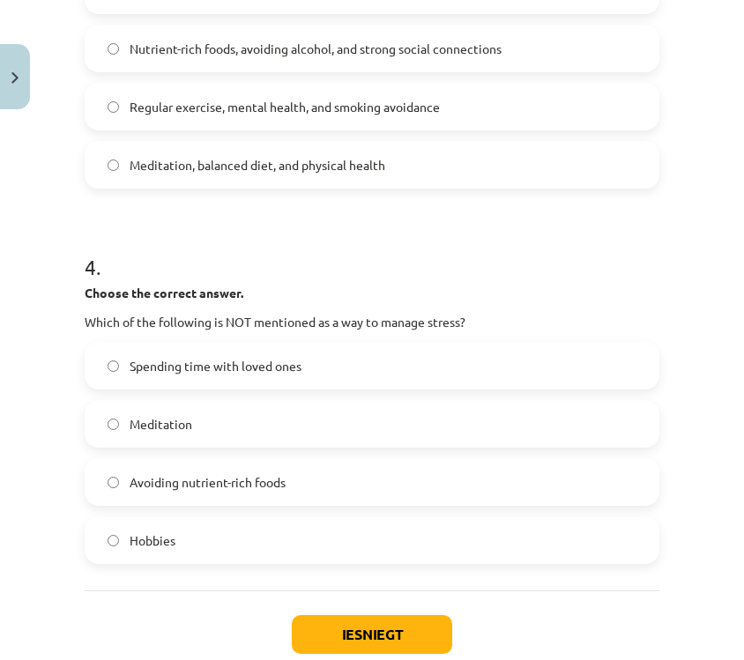
scroll to position [1130, 0]
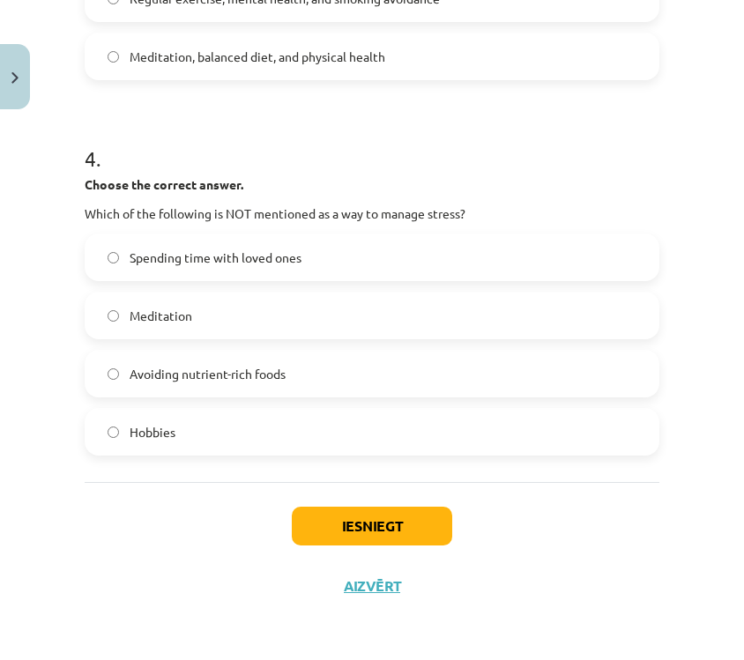
click at [355, 388] on label "Avoiding nutrient-rich foods" at bounding box center [371, 374] width 571 height 44
click at [378, 519] on button "Iesniegt" at bounding box center [372, 526] width 160 height 39
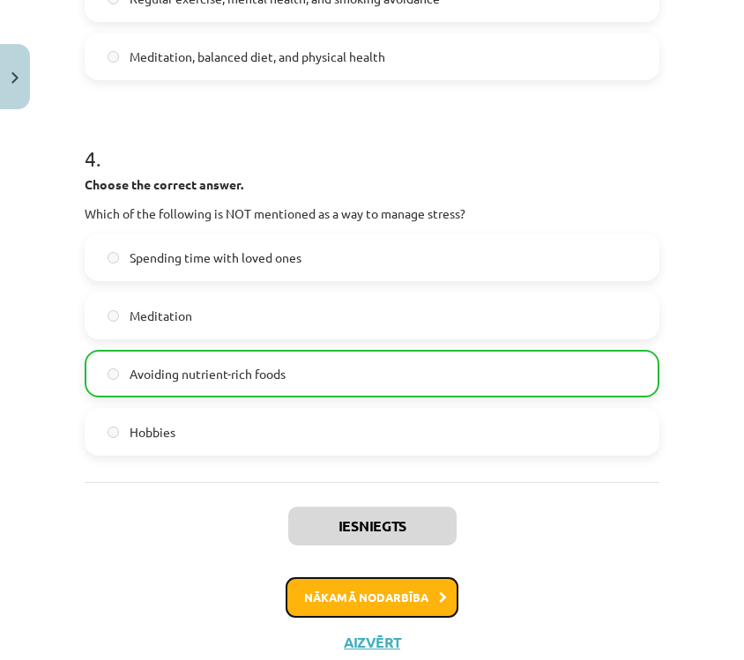
click at [353, 590] on button "Nākamā nodarbība" at bounding box center [372, 598] width 173 height 41
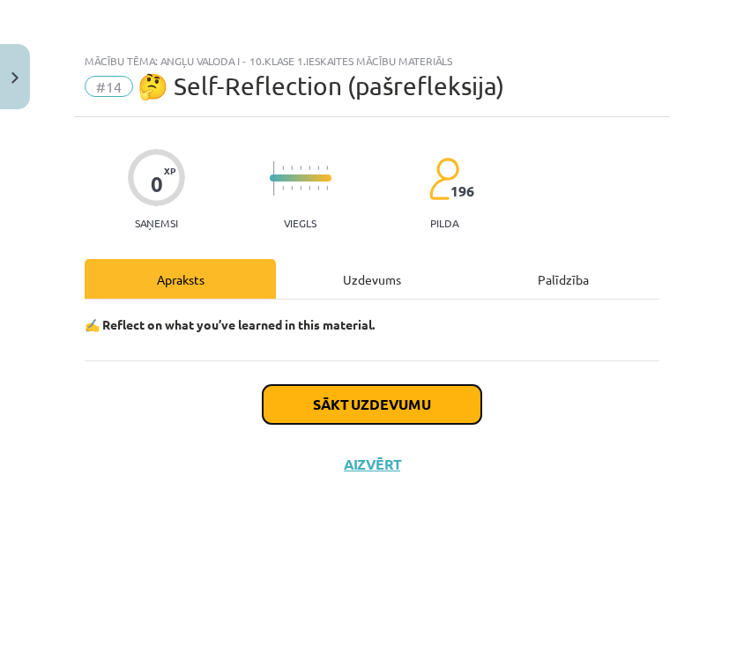
click at [404, 393] on button "Sākt uzdevumu" at bounding box center [372, 404] width 219 height 39
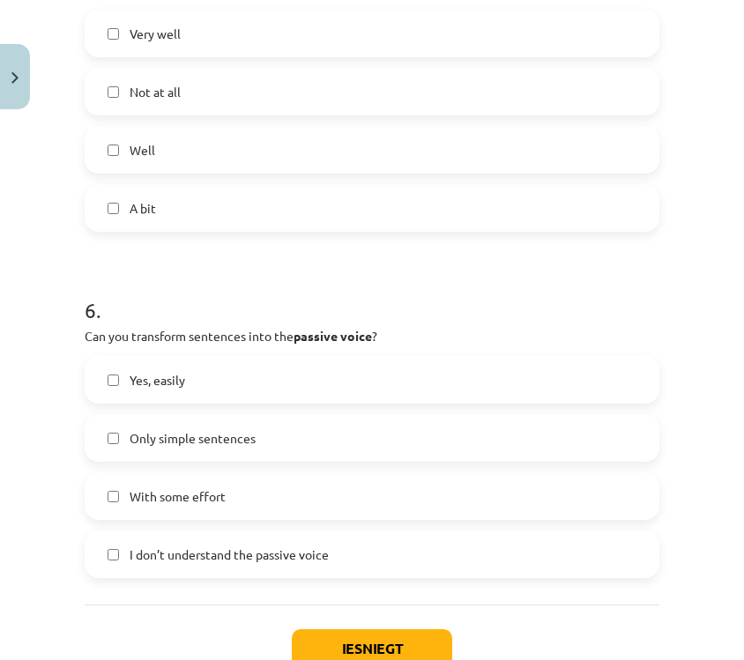
scroll to position [1881, 0]
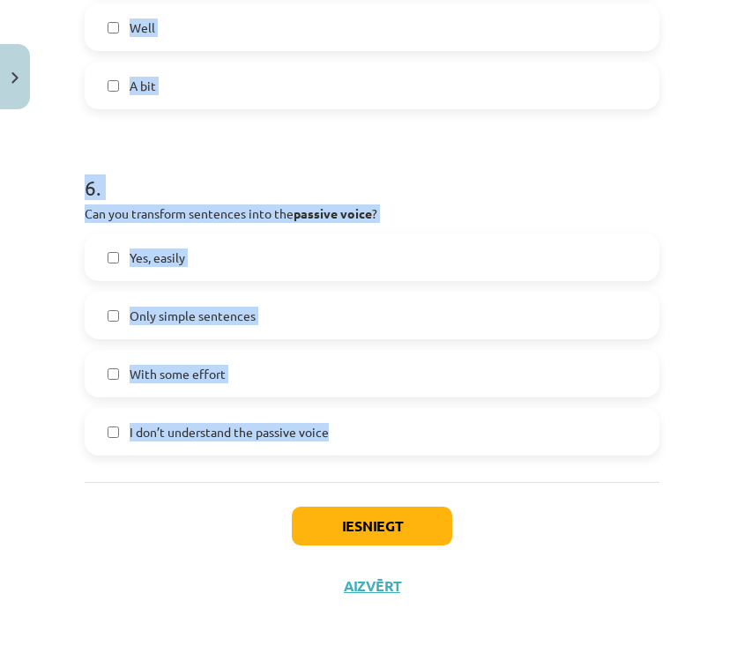
drag, startPoint x: 71, startPoint y: 132, endPoint x: 494, endPoint y: 467, distance: 539.2
click at [494, 467] on div "Mācību tēma: Angļu valoda i - 10.klase 1.ieskaites mācību materiāls #14 🤔 Self-…" at bounding box center [372, 330] width 744 height 660
click at [629, 553] on div "Iesniegt Aizvērt" at bounding box center [372, 543] width 575 height 123
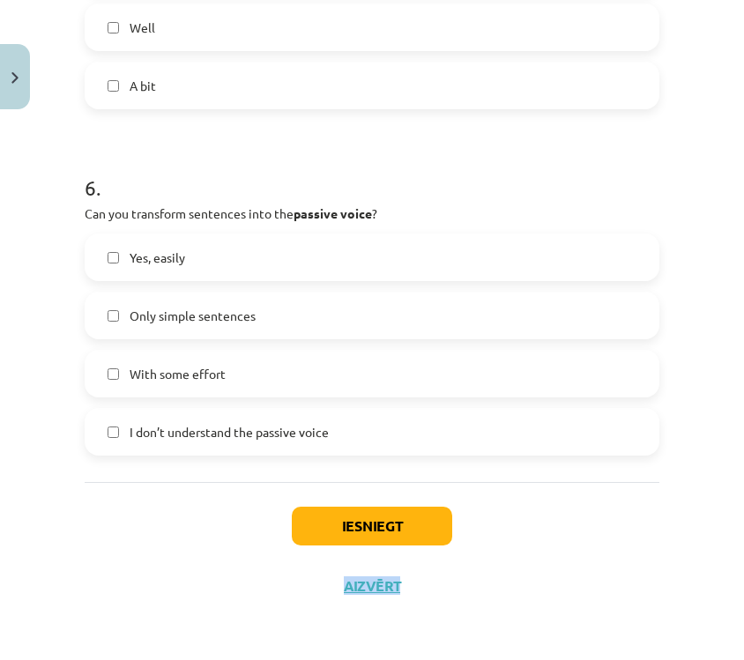
click at [629, 553] on div "Iesniegt Aizvērt" at bounding box center [372, 543] width 575 height 123
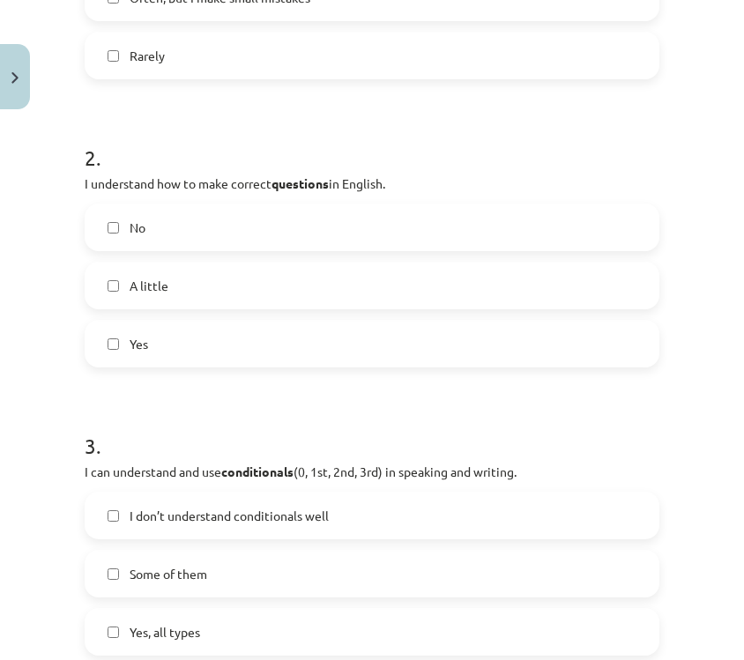
scroll to position [0, 0]
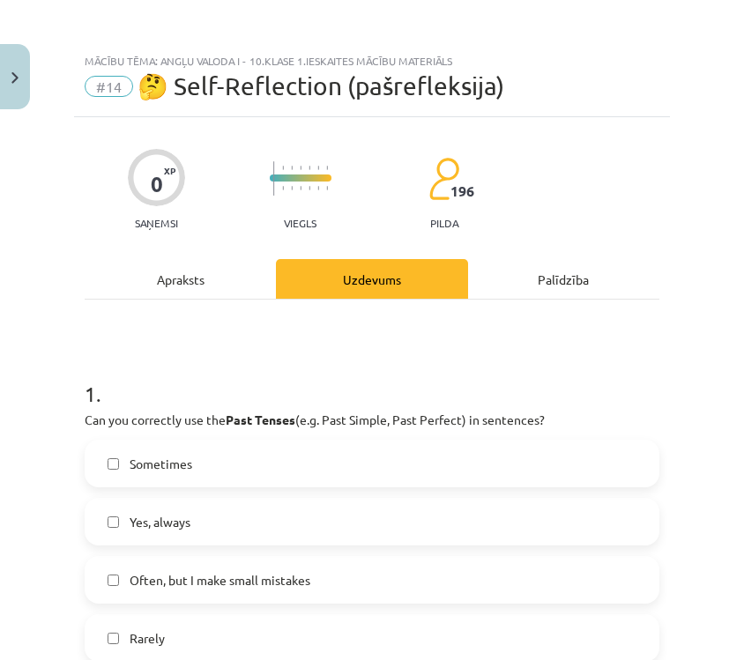
click at [673, 364] on div "Mācību tēma: Angļu valoda i - 10.klase 1.ieskaites mācību materiāls #14 🤔 Self-…" at bounding box center [372, 330] width 744 height 660
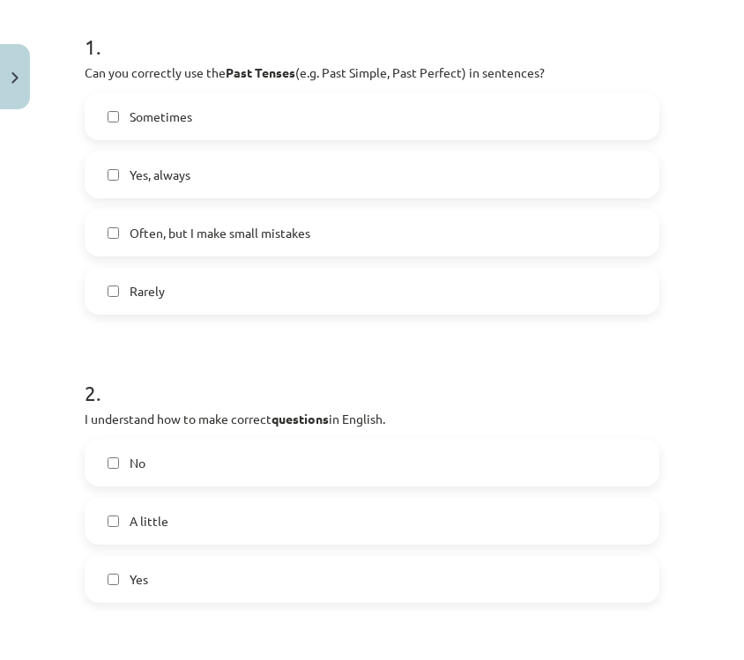
scroll to position [347, 0]
click at [385, 568] on label "Yes" at bounding box center [371, 580] width 571 height 44
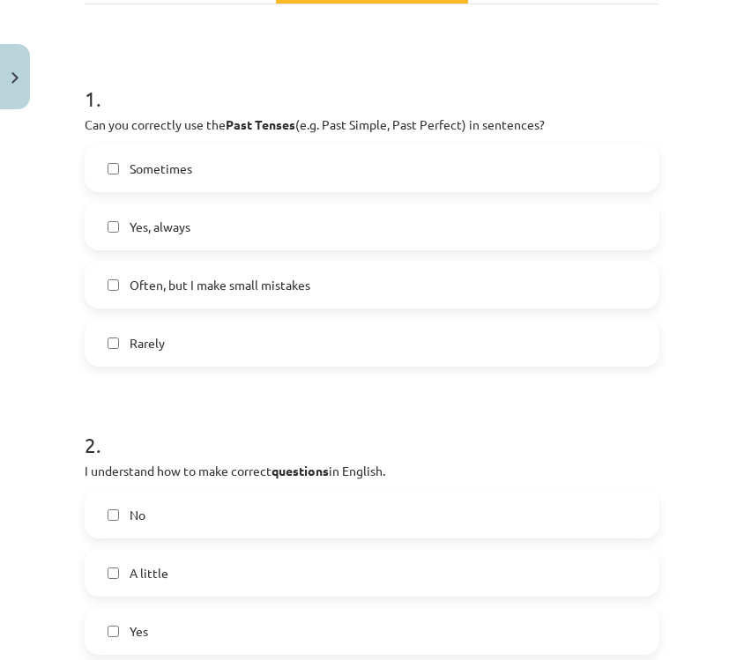
scroll to position [290, 0]
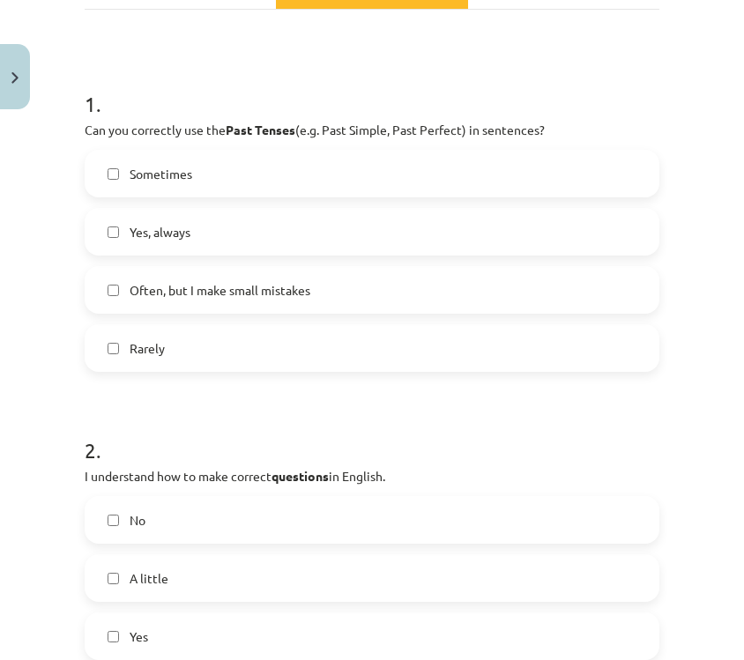
click at [416, 289] on label "Often, but I make small mistakes" at bounding box center [371, 290] width 571 height 44
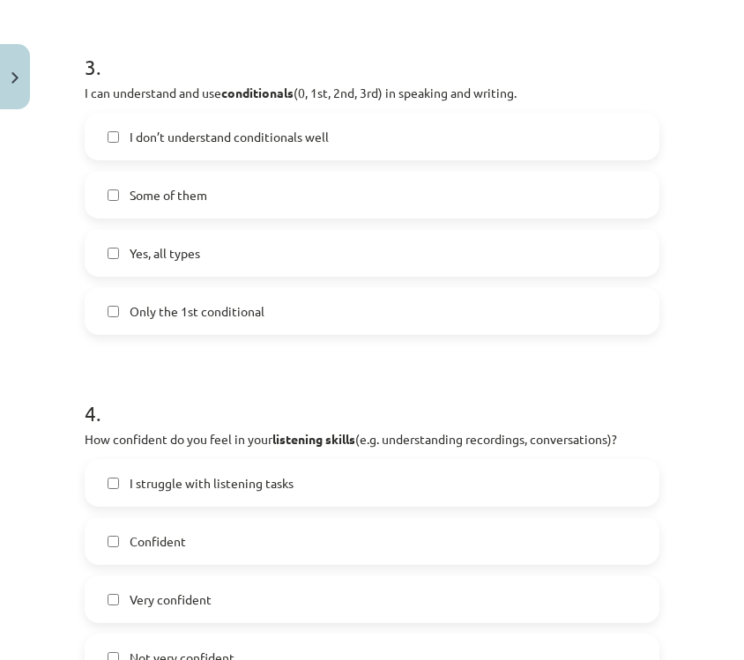
scroll to position [922, 0]
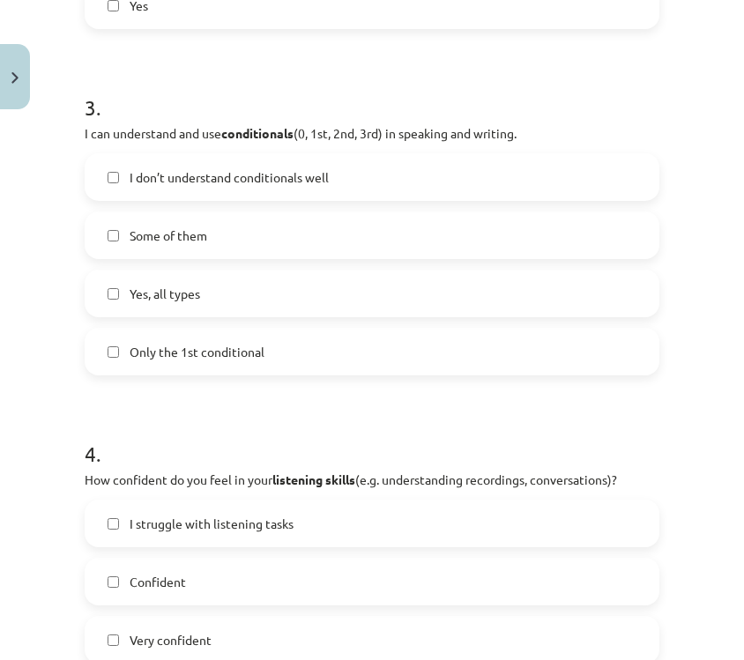
click at [394, 286] on label "Yes, all types" at bounding box center [371, 294] width 571 height 44
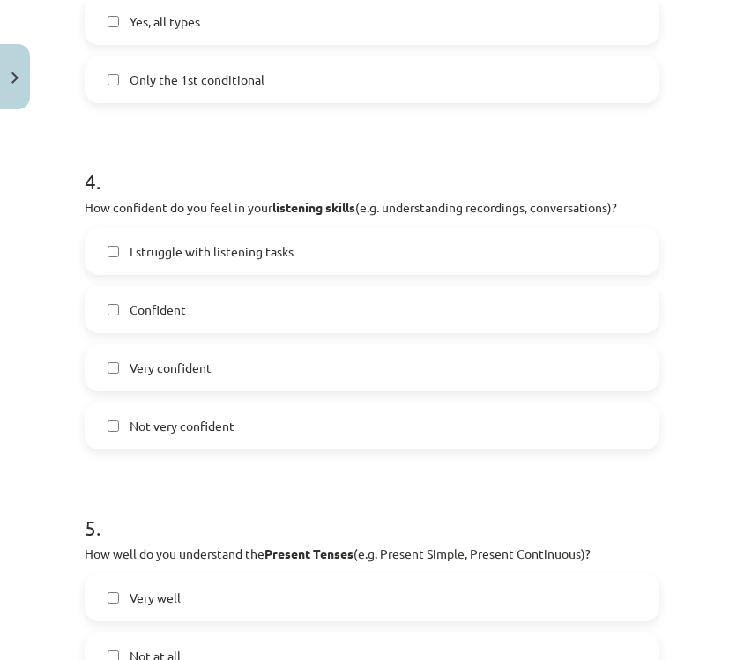
scroll to position [1204, 0]
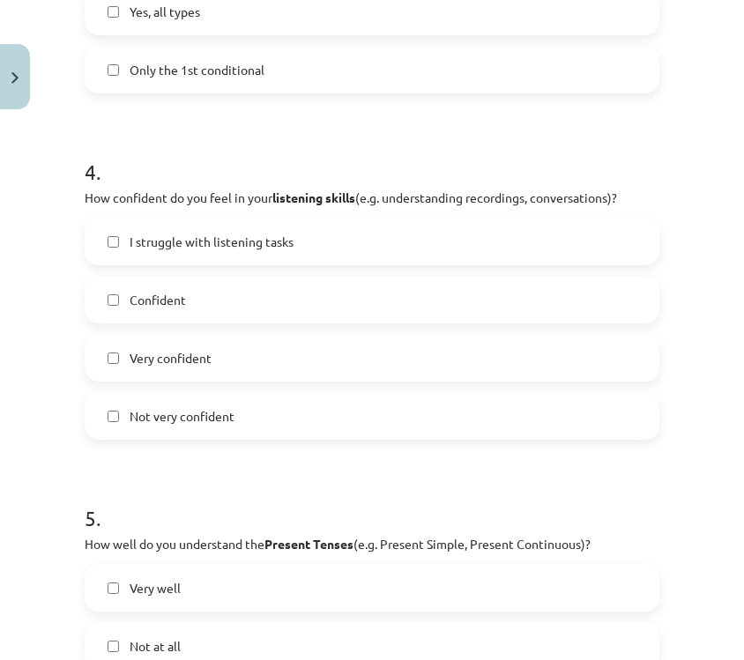
click at [385, 299] on label "Confident" at bounding box center [371, 300] width 571 height 44
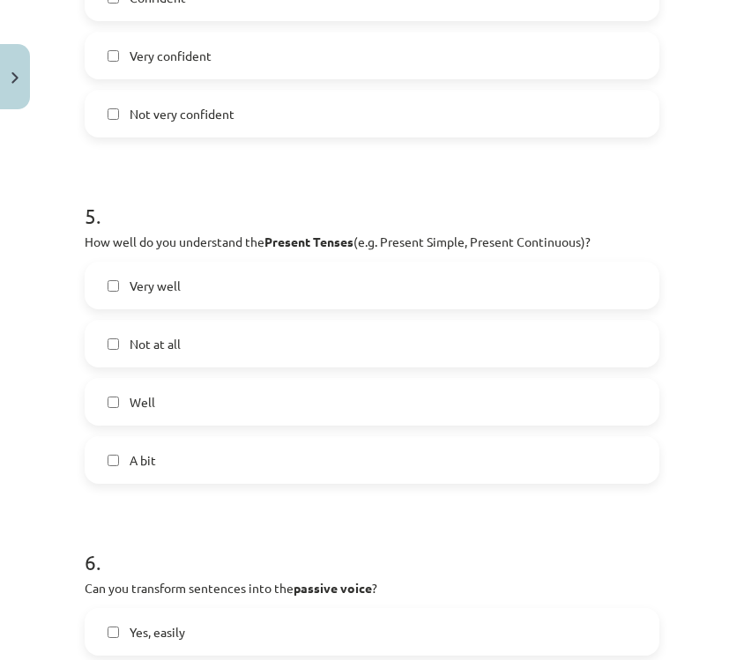
scroll to position [1504, 0]
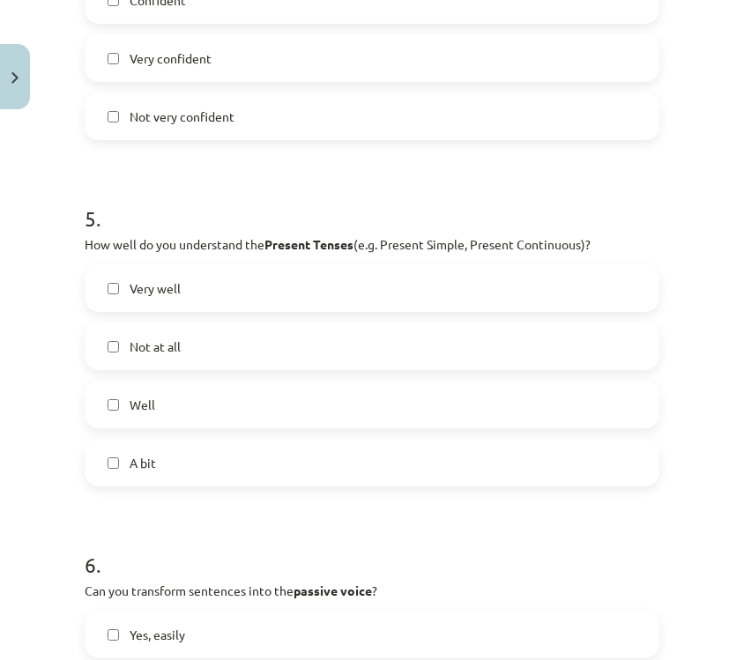
click at [335, 414] on label "Well" at bounding box center [371, 405] width 571 height 44
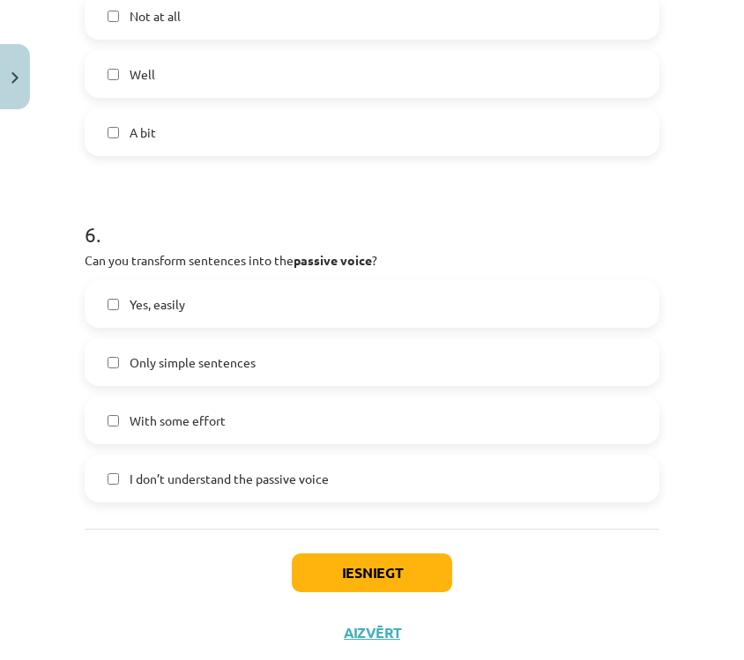
scroll to position [1839, 0]
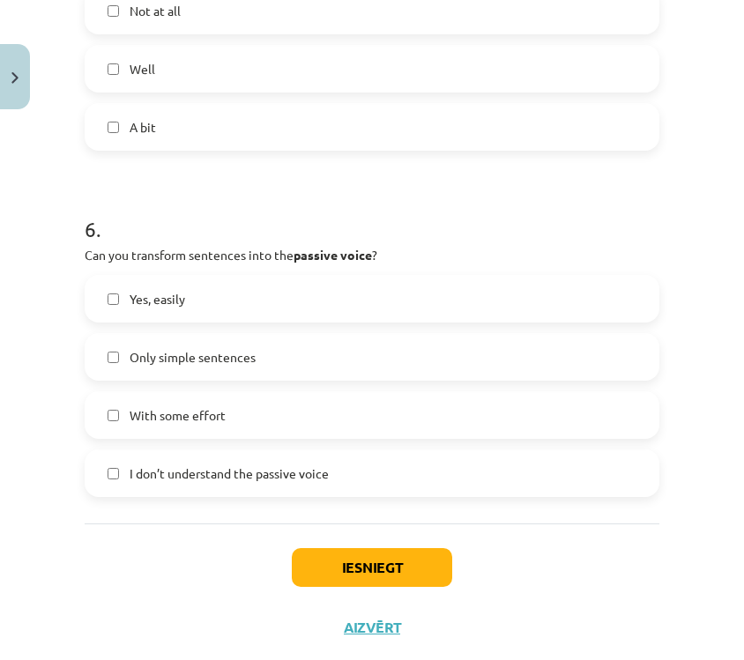
click at [338, 411] on label "With some effort" at bounding box center [371, 415] width 571 height 44
click at [395, 309] on label "Yes, easily" at bounding box center [371, 299] width 571 height 44
click at [354, 569] on button "Iesniegt" at bounding box center [372, 567] width 160 height 39
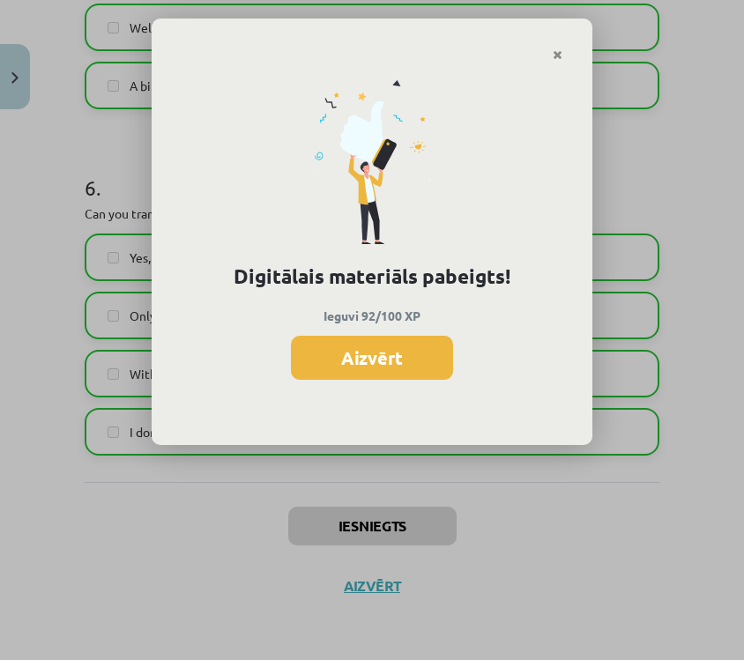
scroll to position [2147, 35]
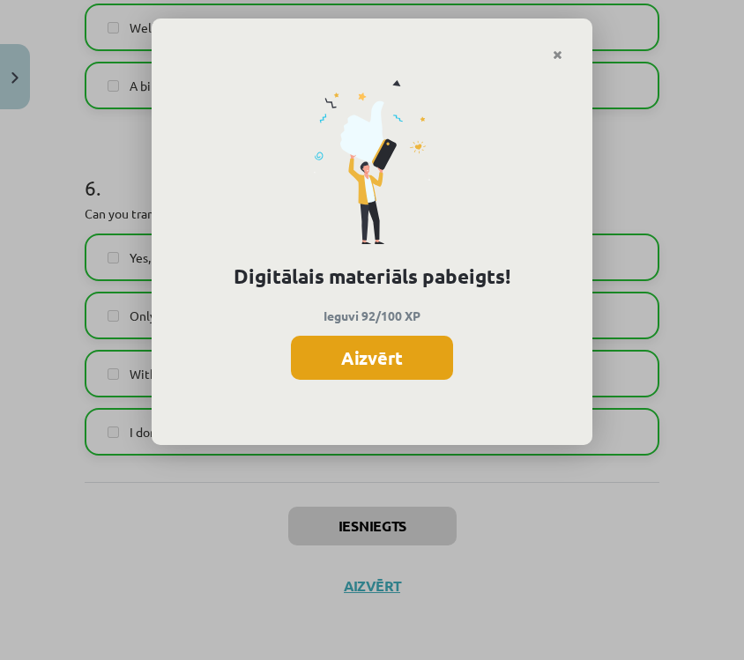
click at [398, 349] on button "Aizvērt" at bounding box center [372, 358] width 162 height 44
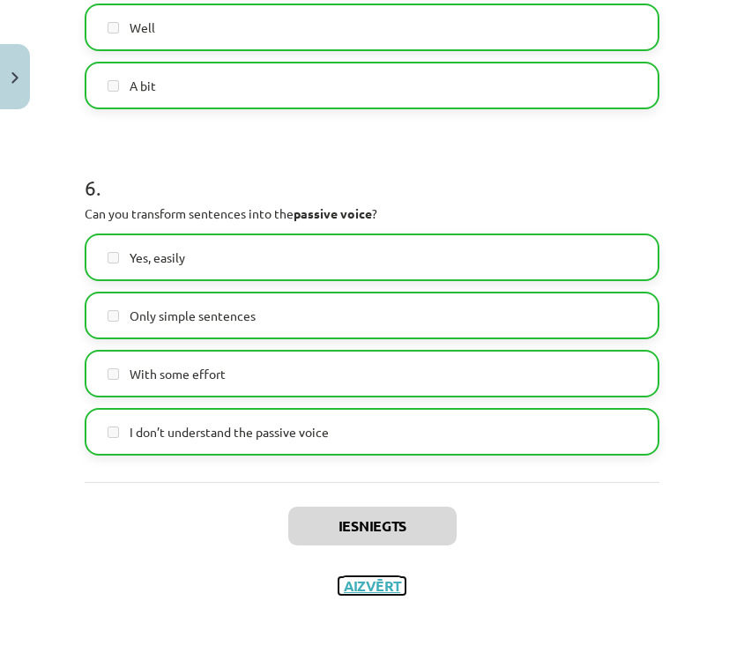
click at [361, 586] on button "Aizvērt" at bounding box center [372, 587] width 67 height 18
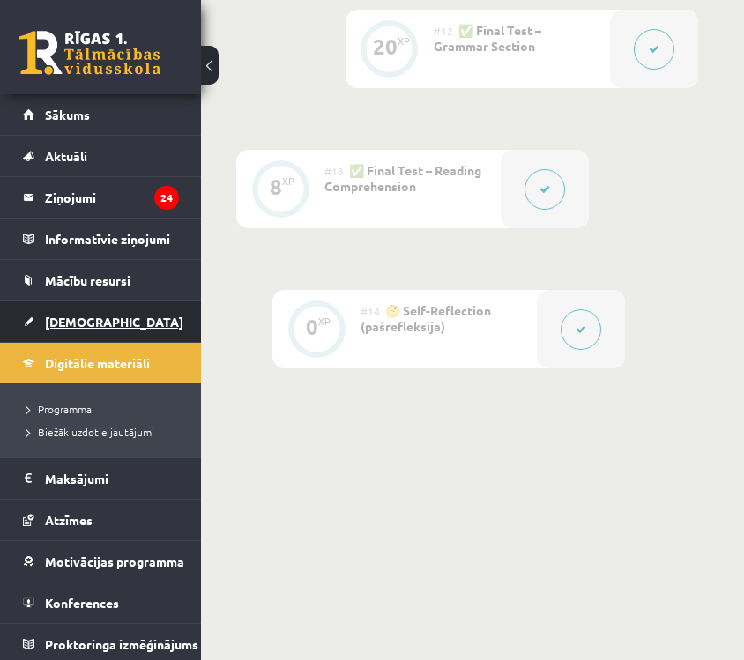
click at [104, 330] on link "[DEMOGRAPHIC_DATA]" at bounding box center [101, 322] width 156 height 41
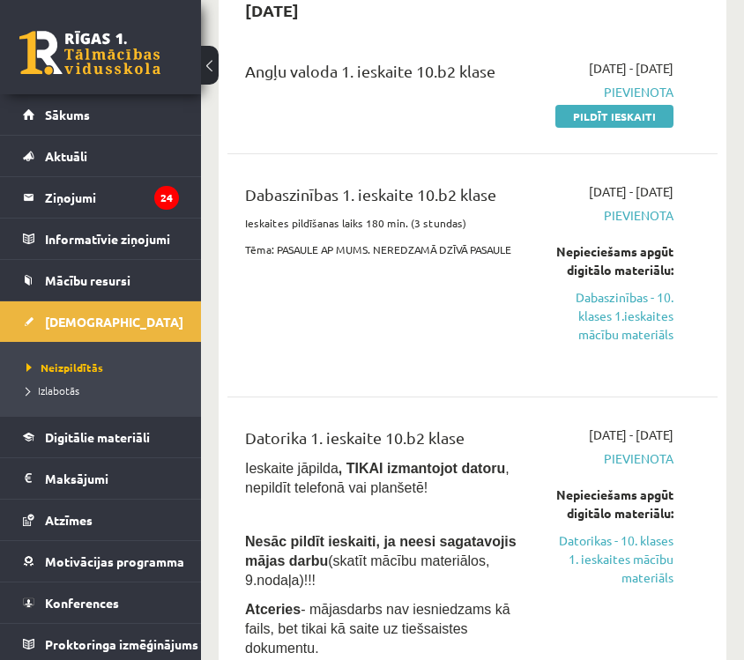
scroll to position [187, 0]
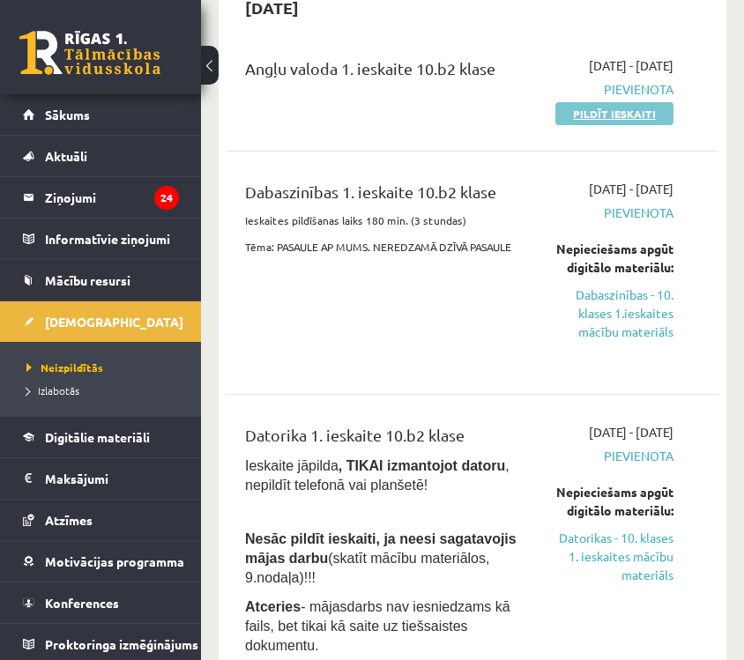
click at [609, 125] on link "Pildīt ieskaiti" at bounding box center [615, 113] width 118 height 23
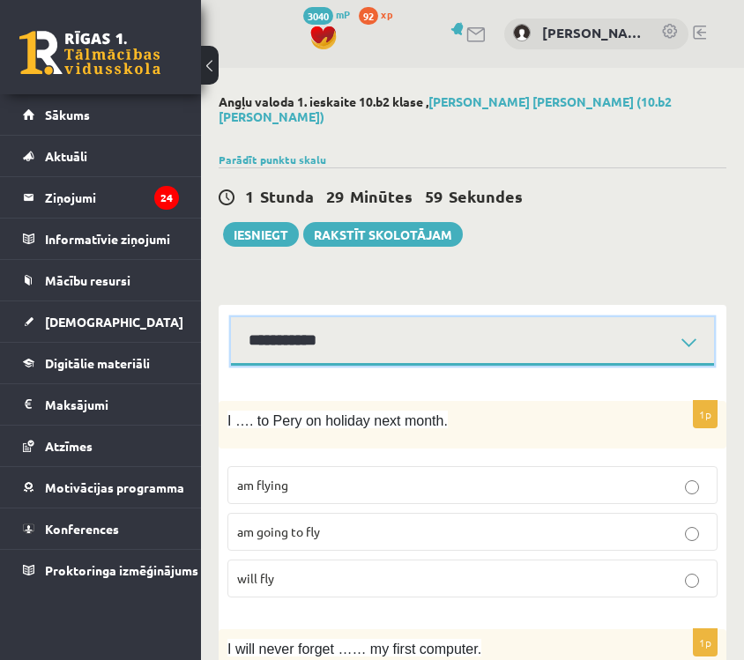
click at [377, 326] on select "**********" at bounding box center [472, 341] width 483 height 49
click at [231, 317] on select "**********" at bounding box center [472, 341] width 483 height 49
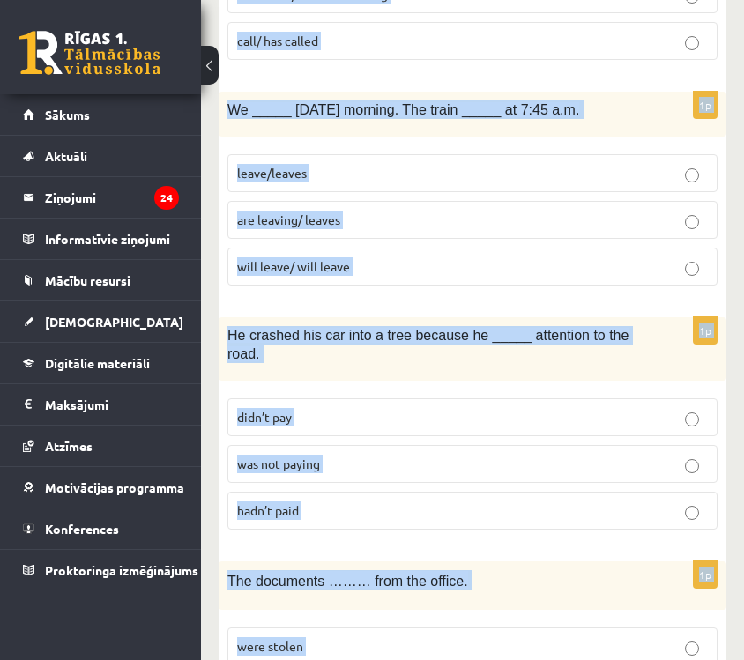
scroll to position [4409, 0]
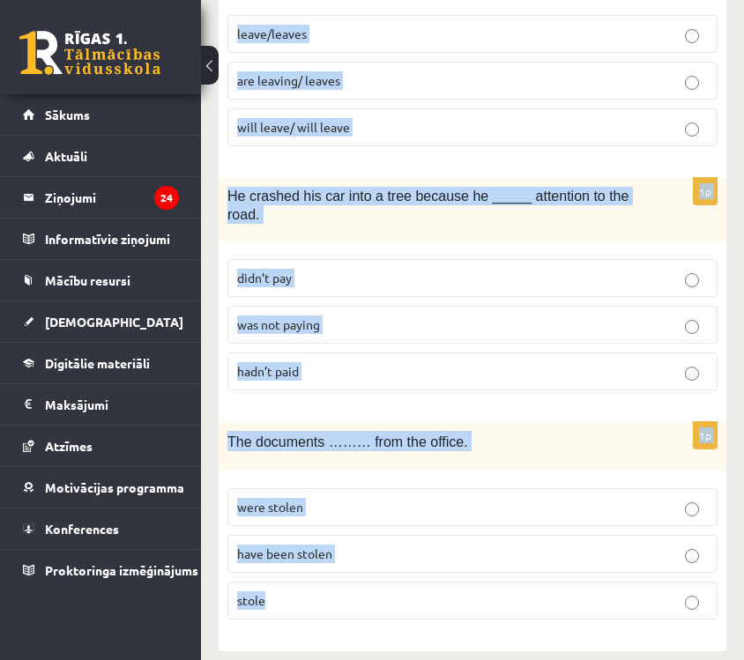
drag, startPoint x: 226, startPoint y: 407, endPoint x: 401, endPoint y: 679, distance: 323.4
copy form "L …. ip Dolo si ametcon adip elits. do eiusmo te incid ut lab etdo mag 7a E adm…"
click at [654, 422] on div "The documents ……… from the office." at bounding box center [473, 446] width 508 height 49
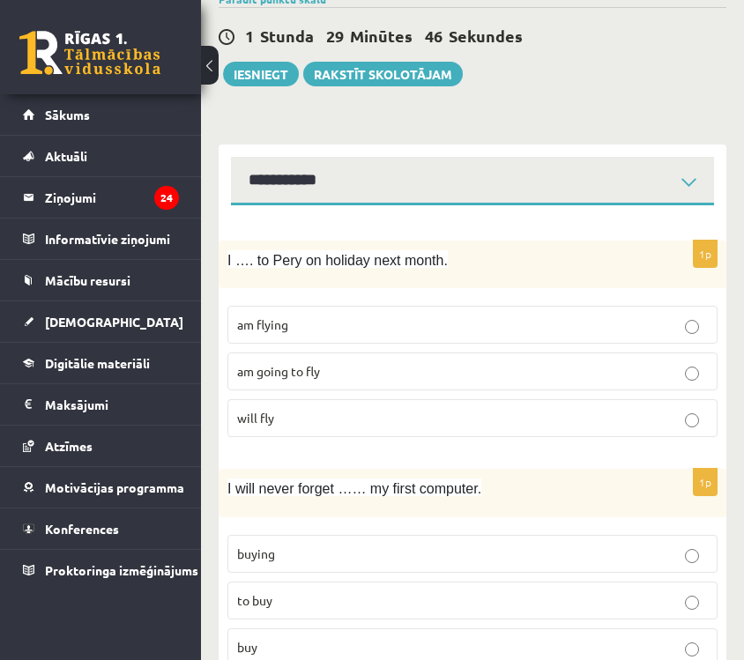
scroll to position [0, 0]
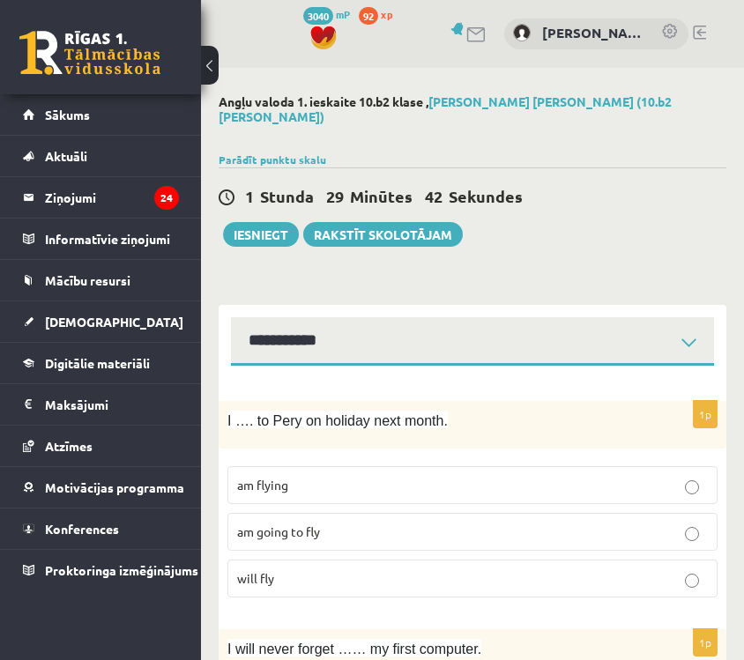
click at [503, 523] on p "am going to fly" at bounding box center [472, 532] width 471 height 19
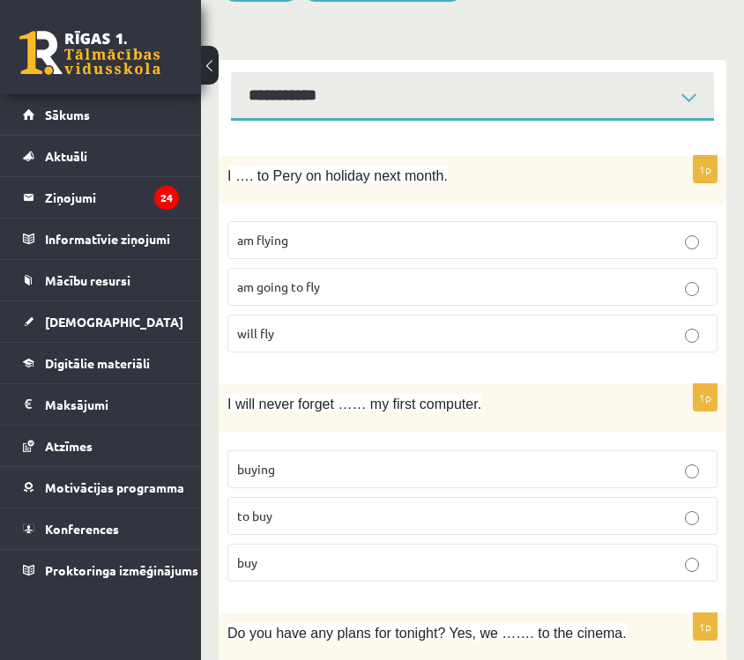
scroll to position [249, 0]
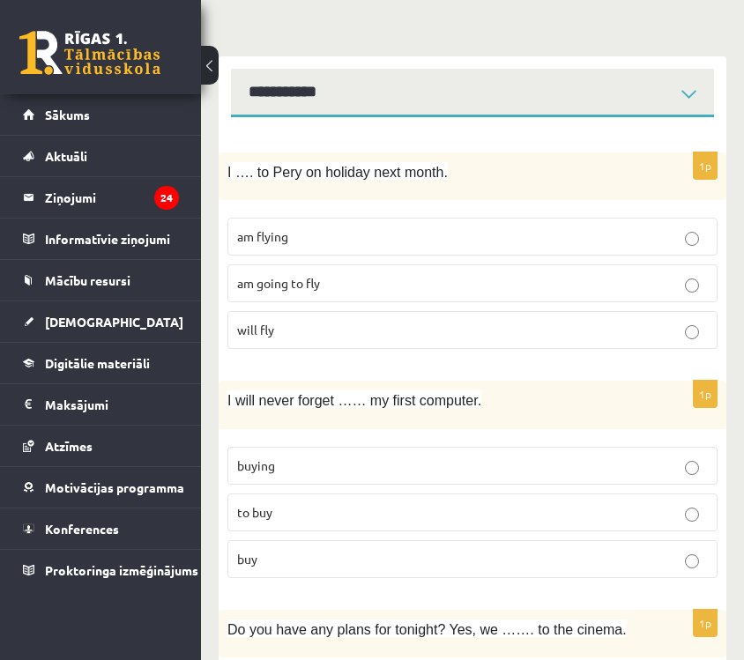
click at [489, 457] on p "buying" at bounding box center [472, 466] width 471 height 19
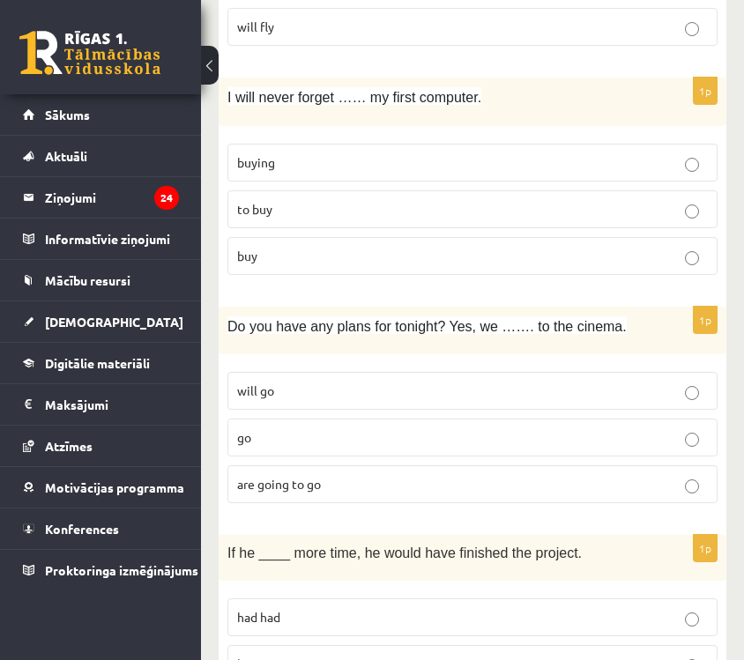
scroll to position [558, 0]
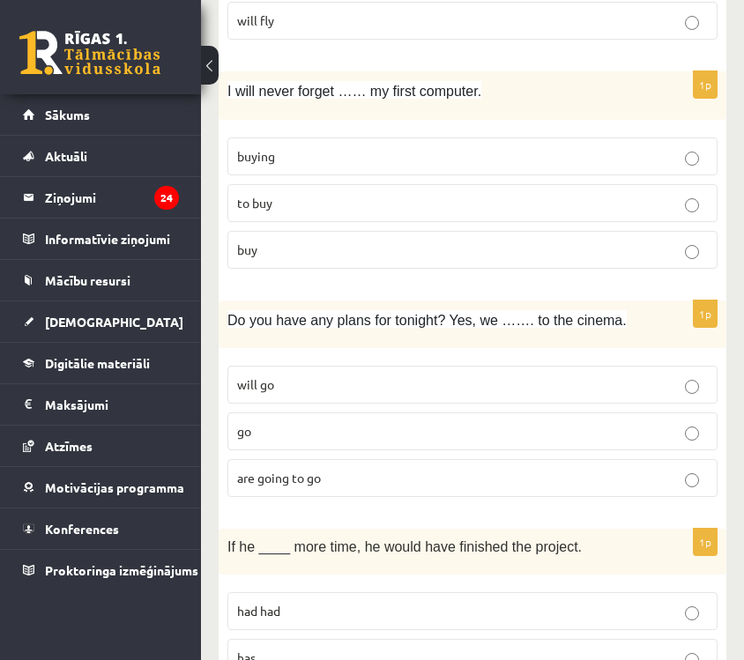
click at [469, 469] on p "are going to go" at bounding box center [472, 478] width 471 height 19
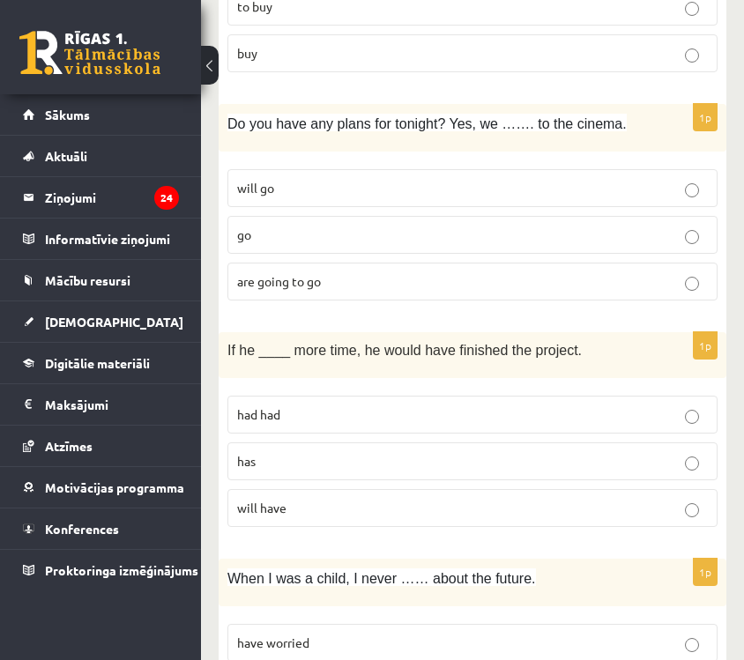
scroll to position [756, 0]
click at [411, 405] on p "had had" at bounding box center [472, 414] width 471 height 19
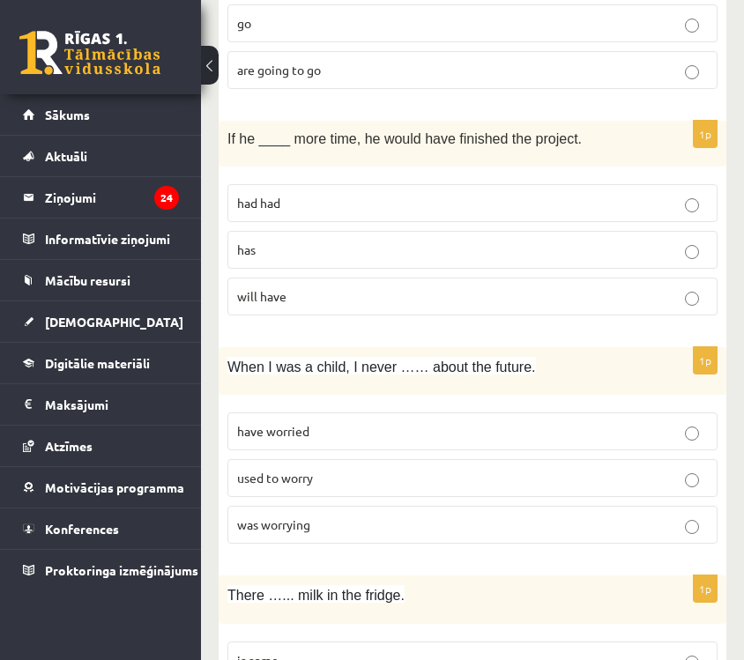
scroll to position [967, 0]
click at [356, 468] on p "used to worry" at bounding box center [472, 477] width 471 height 19
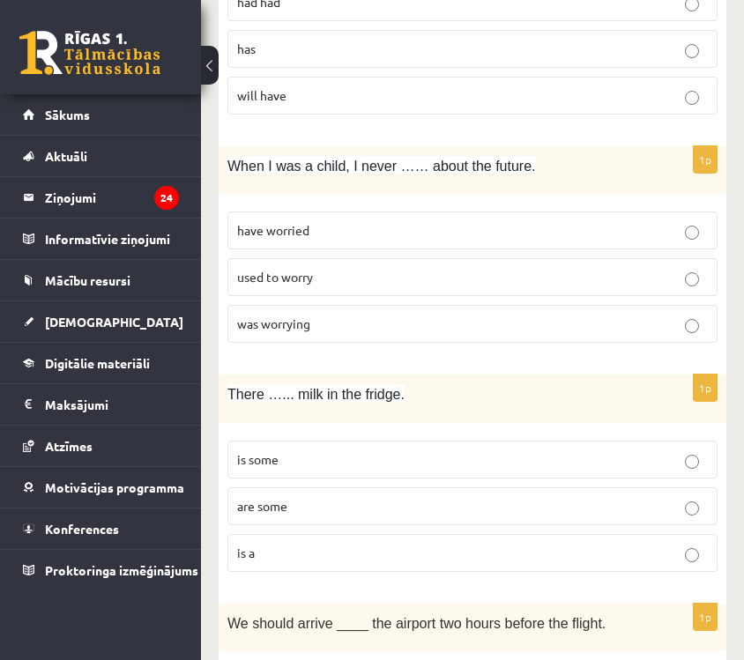
scroll to position [1209, 0]
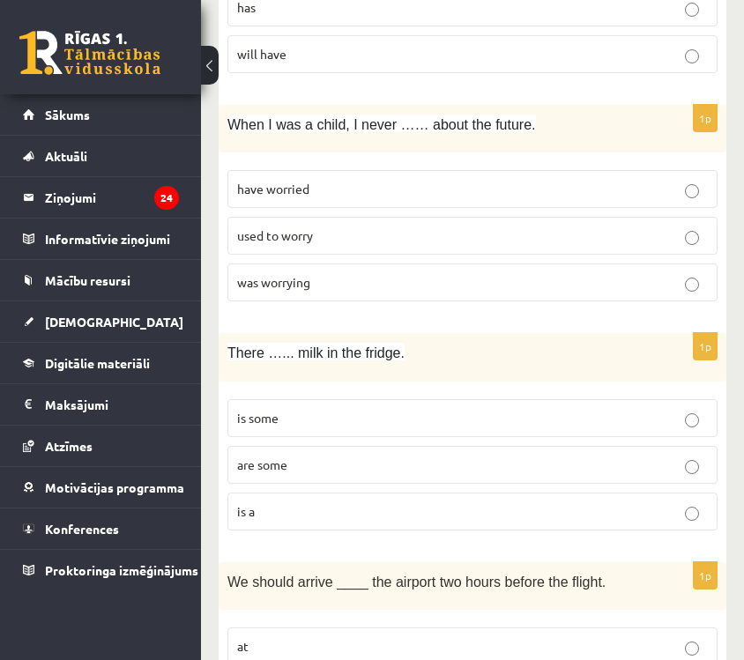
click at [346, 503] on p "is a" at bounding box center [472, 512] width 471 height 19
click at [371, 409] on p "is some" at bounding box center [472, 418] width 471 height 19
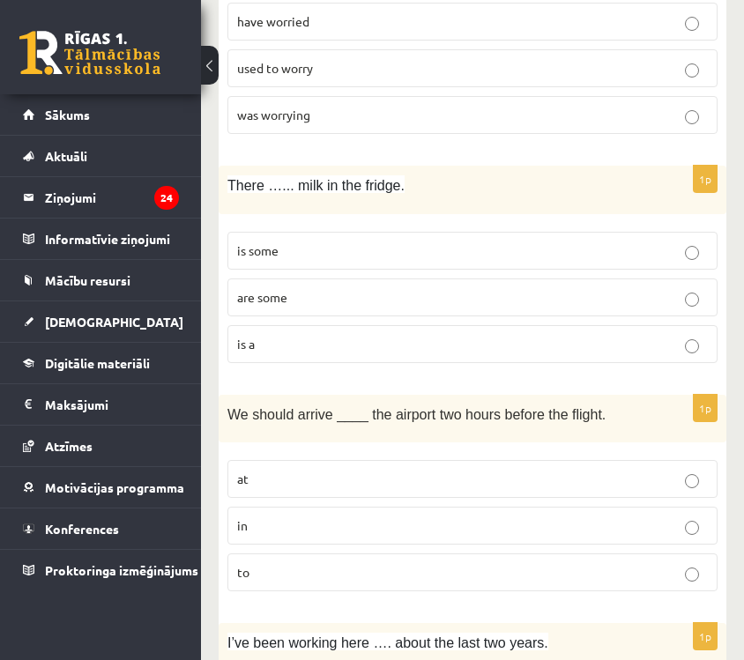
scroll to position [1424, 0]
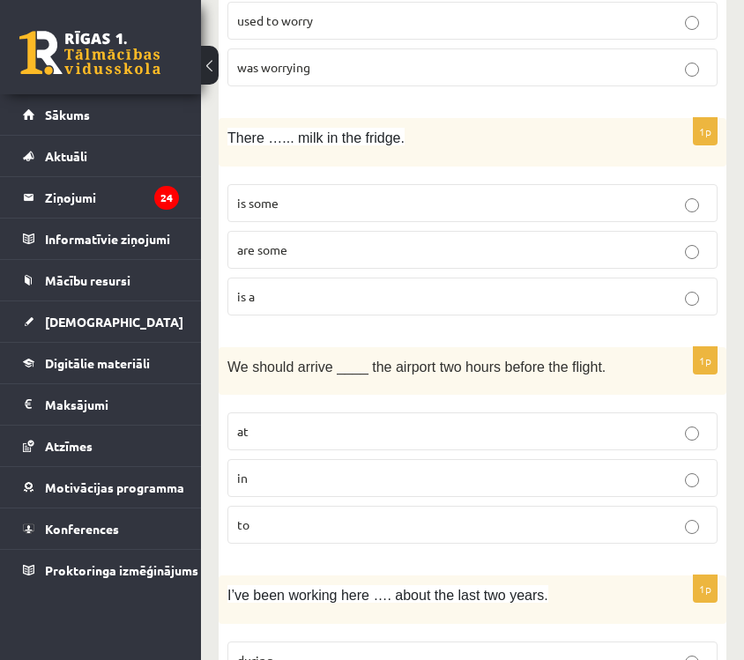
click at [386, 422] on p "at" at bounding box center [472, 431] width 471 height 19
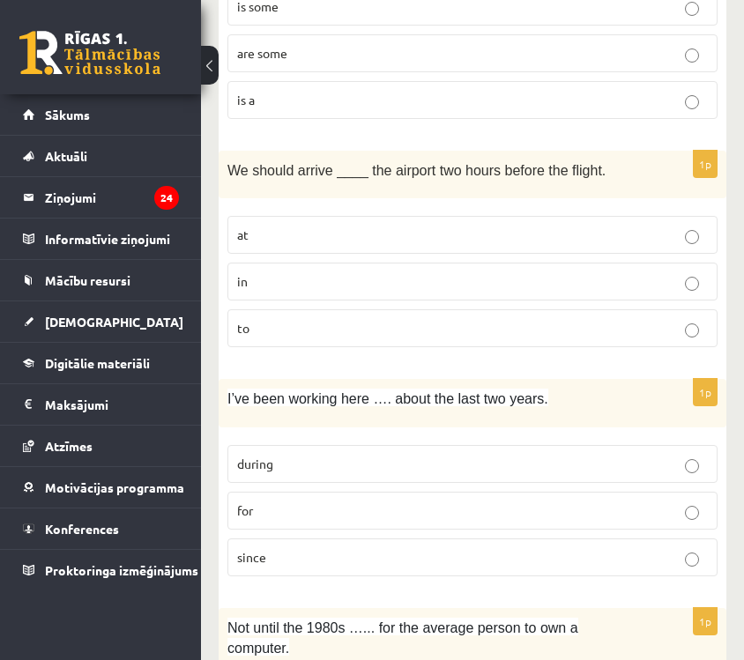
scroll to position [1636, 0]
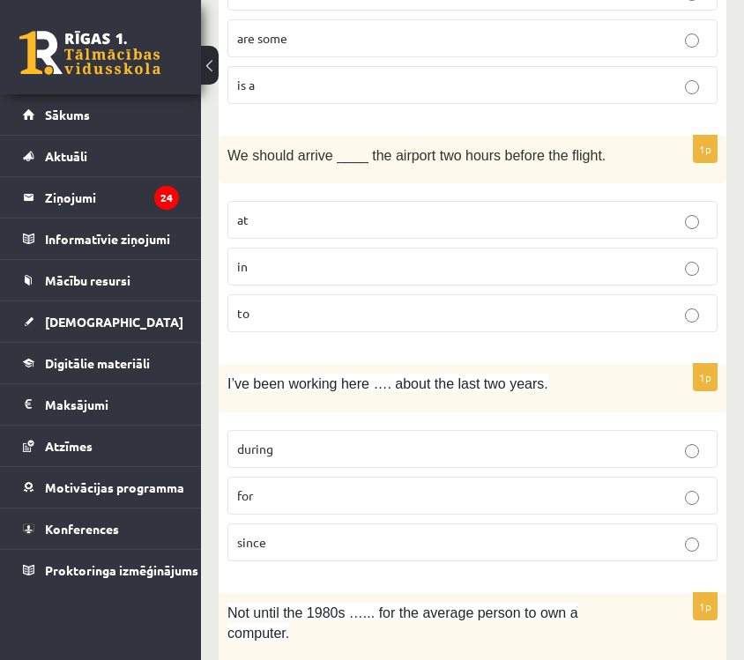
click at [563, 487] on p "for" at bounding box center [472, 496] width 471 height 19
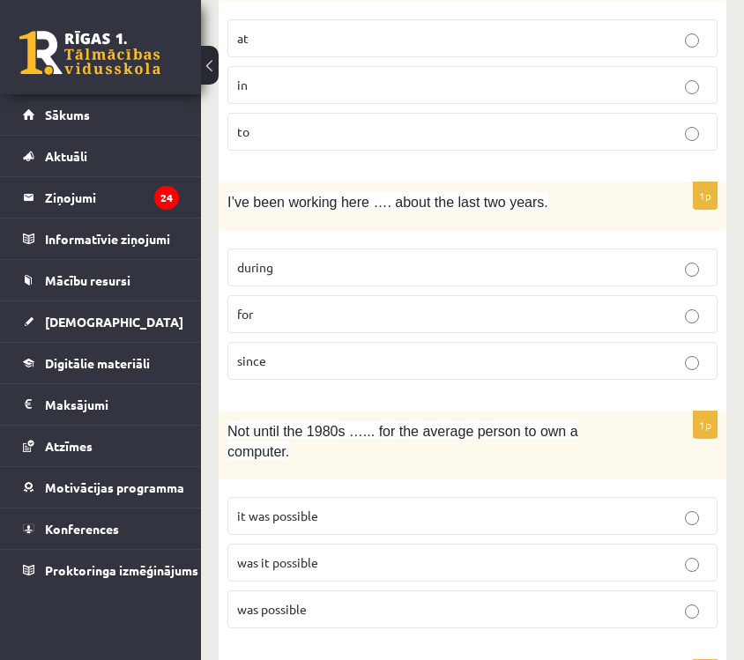
scroll to position [1824, 0]
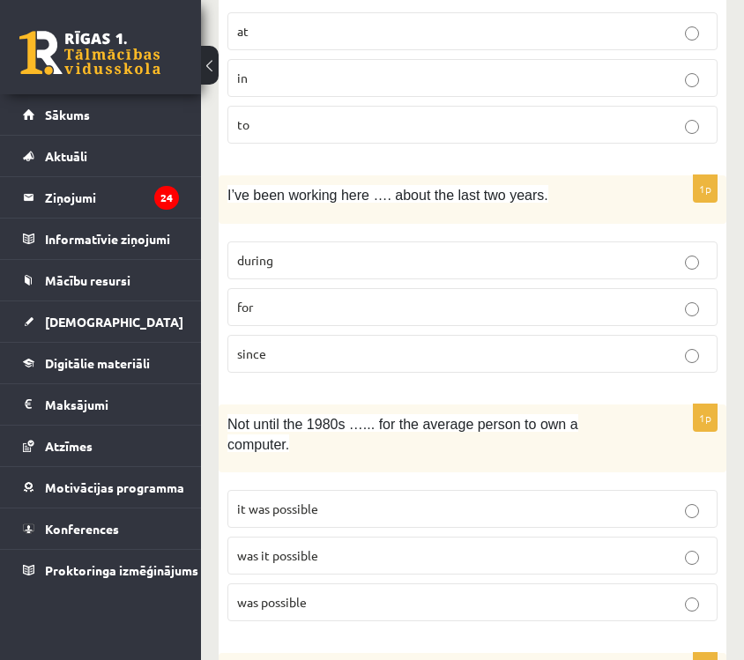
click at [520, 537] on label "was it possible" at bounding box center [473, 556] width 490 height 38
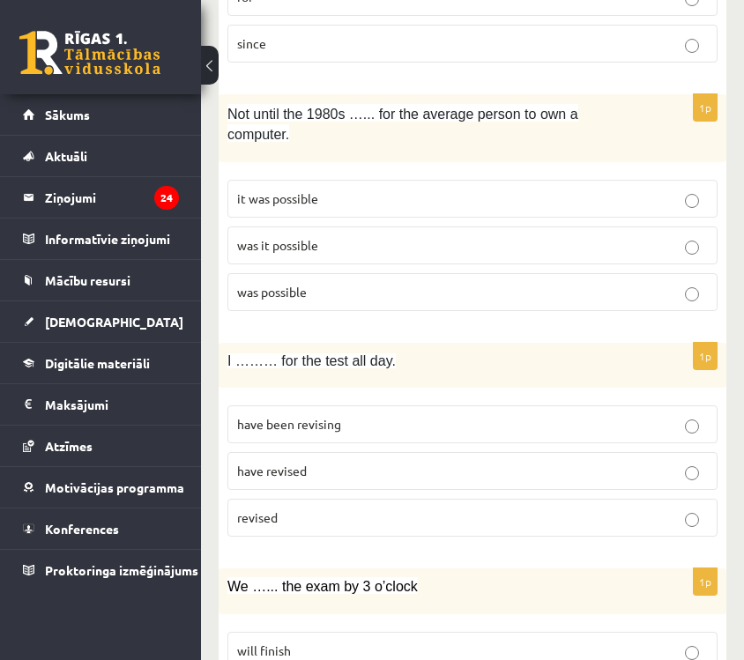
scroll to position [2136, 0]
click at [557, 414] on p "have been revising" at bounding box center [472, 423] width 471 height 19
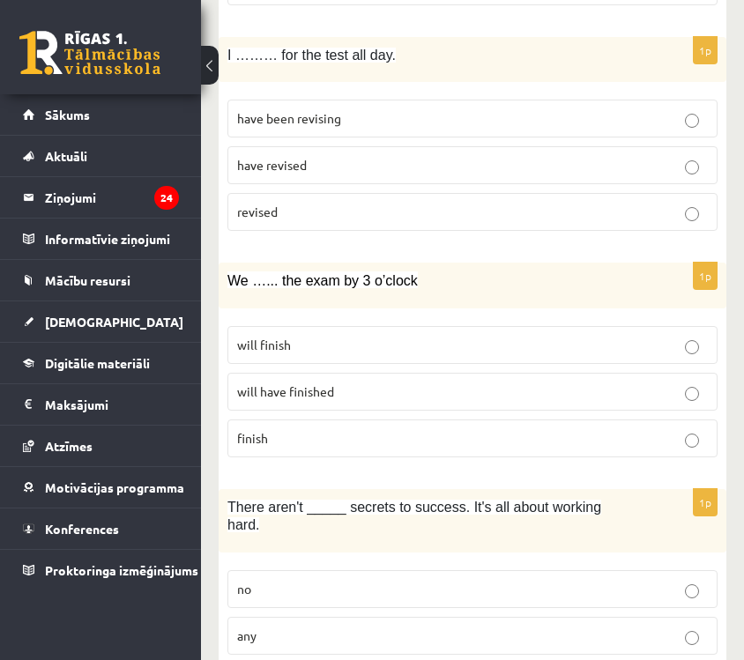
scroll to position [2439, 0]
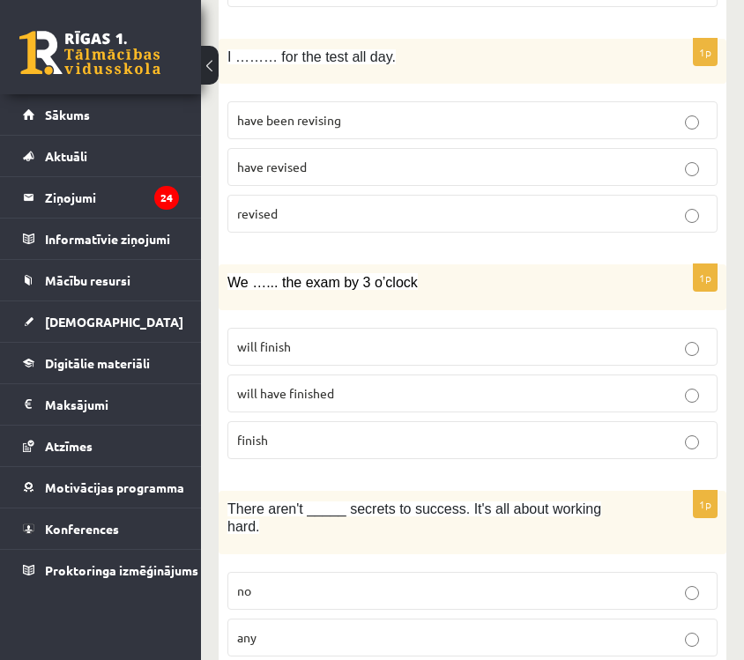
click at [459, 387] on label "will have finished" at bounding box center [473, 394] width 490 height 38
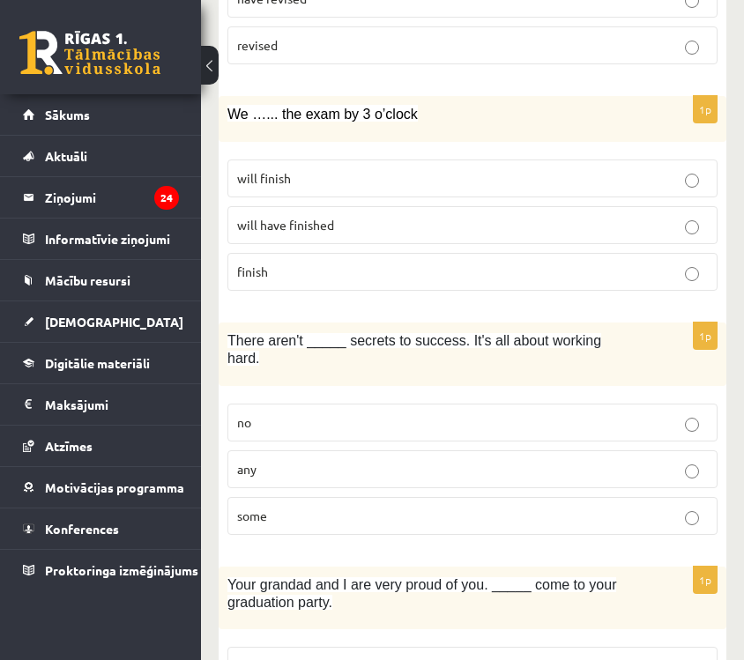
scroll to position [2610, 0]
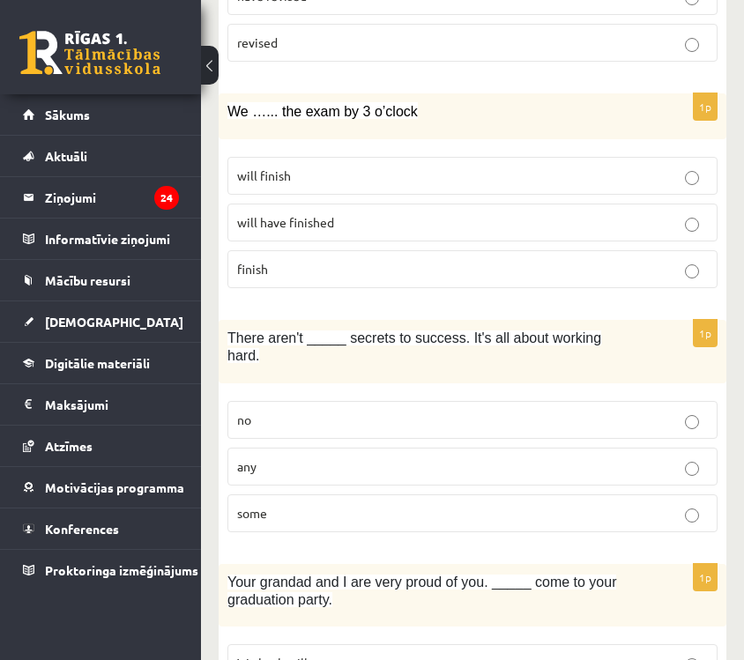
click at [383, 458] on p "any" at bounding box center [472, 467] width 471 height 19
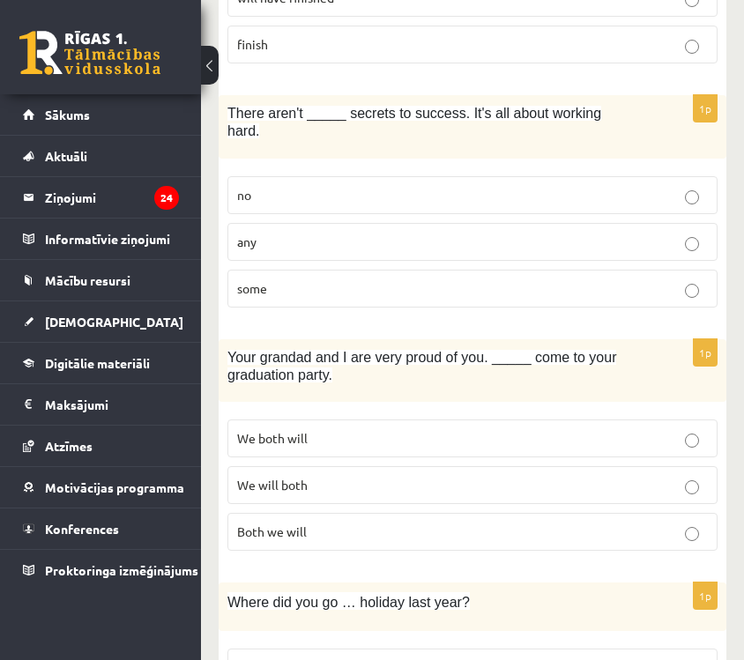
scroll to position [2839, 0]
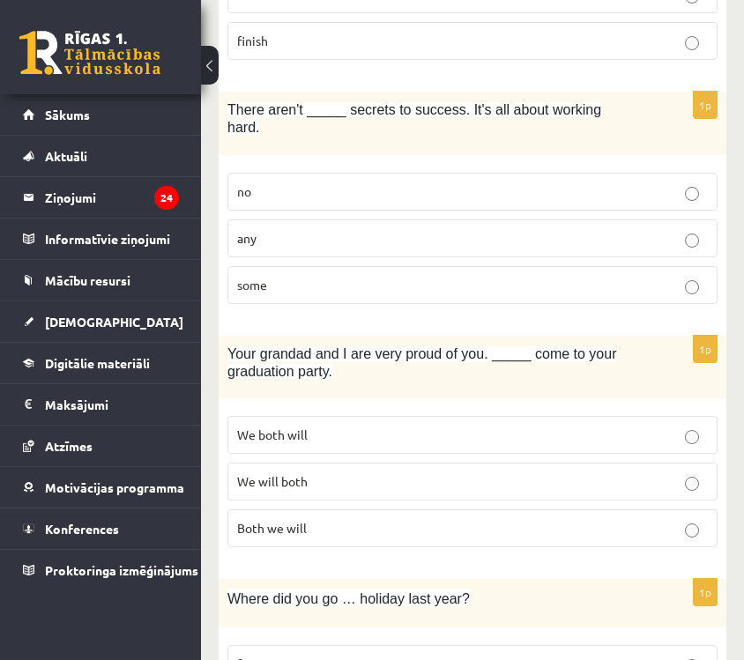
click at [369, 473] on p "We will both" at bounding box center [472, 482] width 471 height 19
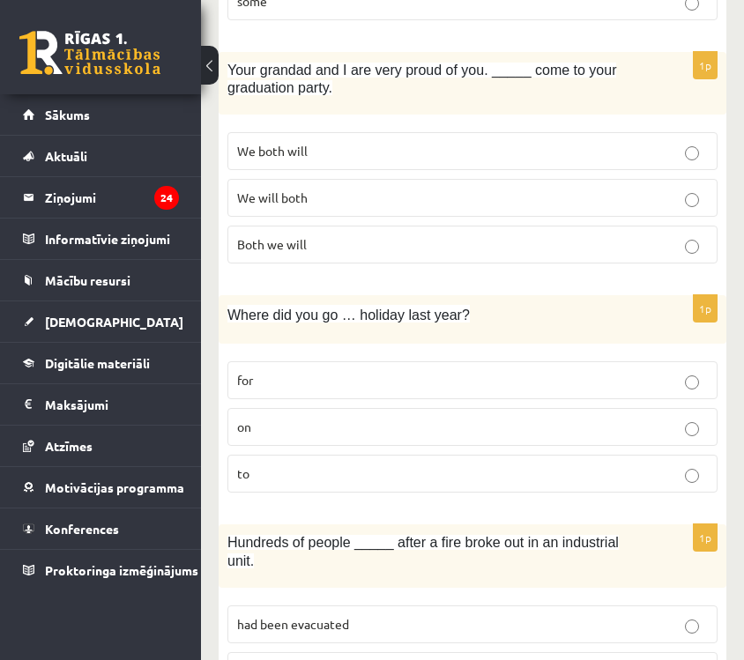
scroll to position [3130, 0]
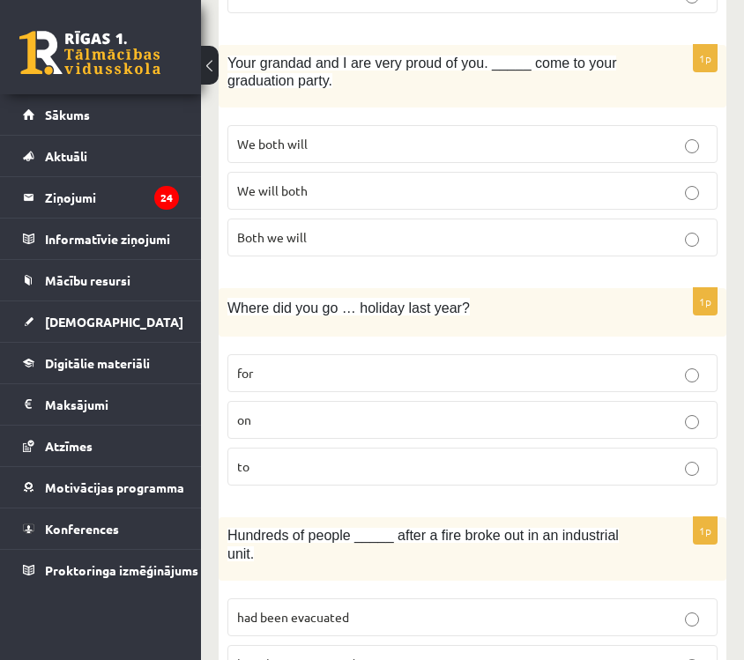
click at [369, 411] on p "on" at bounding box center [472, 420] width 471 height 19
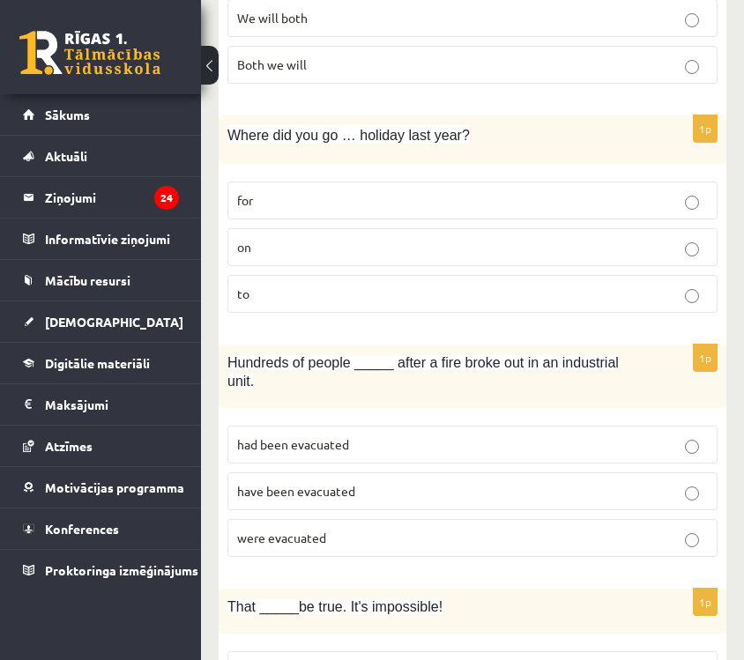
scroll to position [3304, 0]
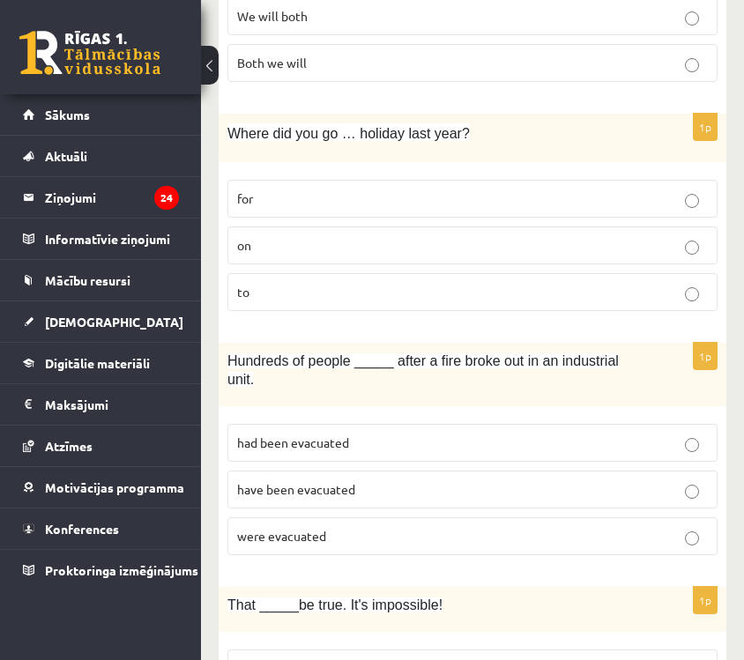
click at [382, 527] on p "were evacuated" at bounding box center [472, 536] width 471 height 19
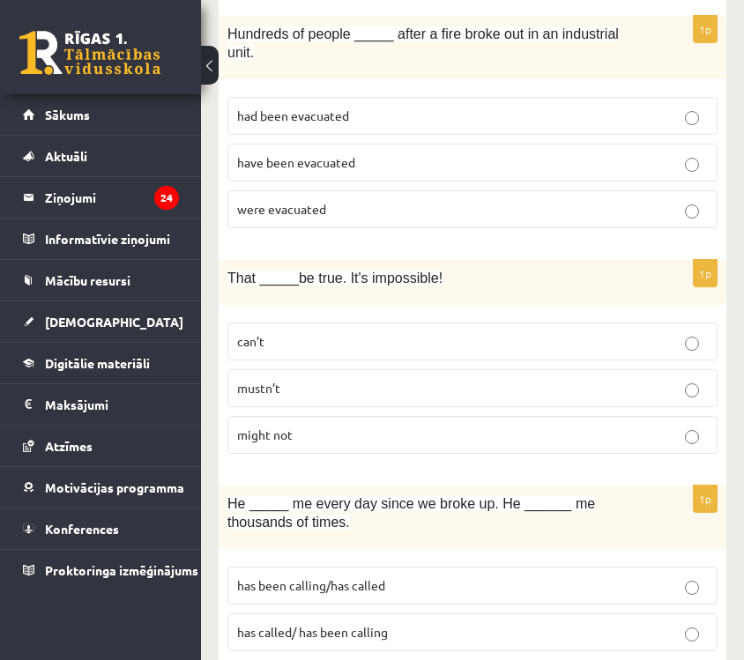
scroll to position [3633, 0]
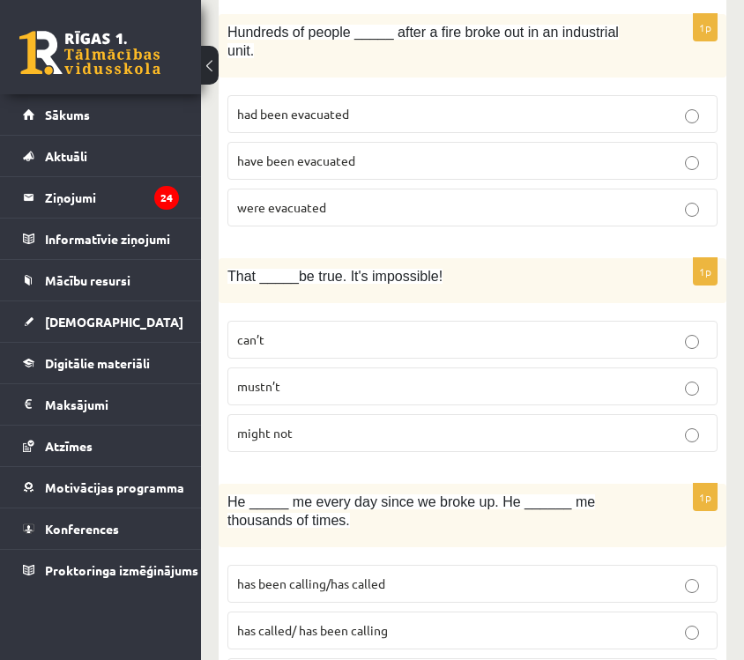
click at [367, 331] on p "can’t" at bounding box center [472, 340] width 471 height 19
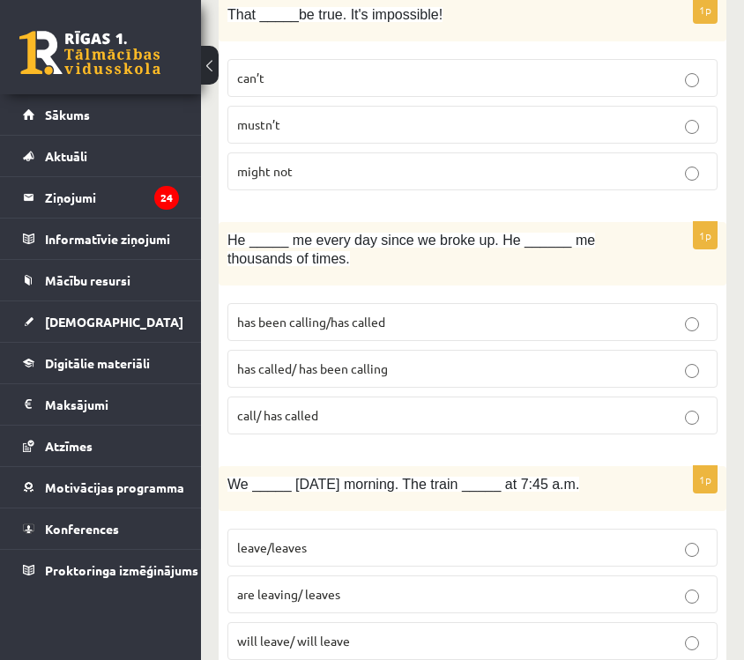
scroll to position [3903, 0]
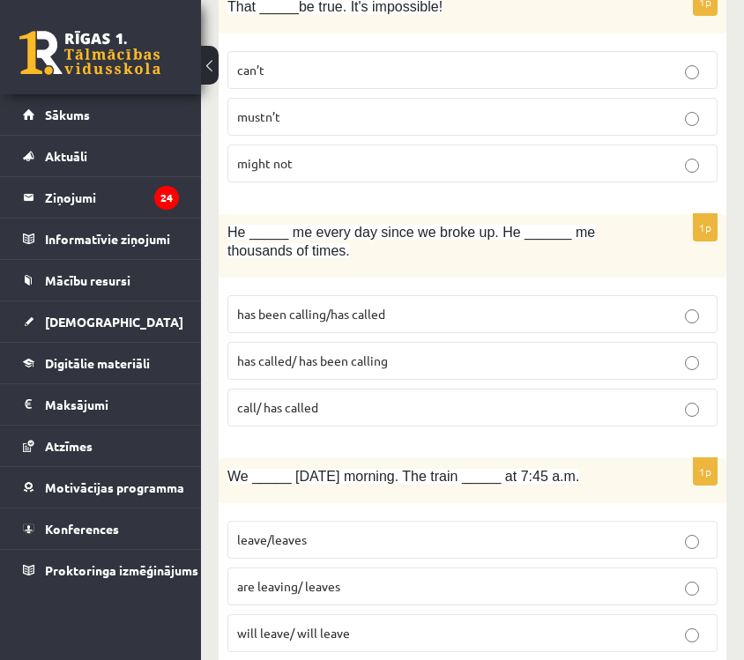
click at [404, 305] on p "has been calling/has called" at bounding box center [472, 314] width 471 height 19
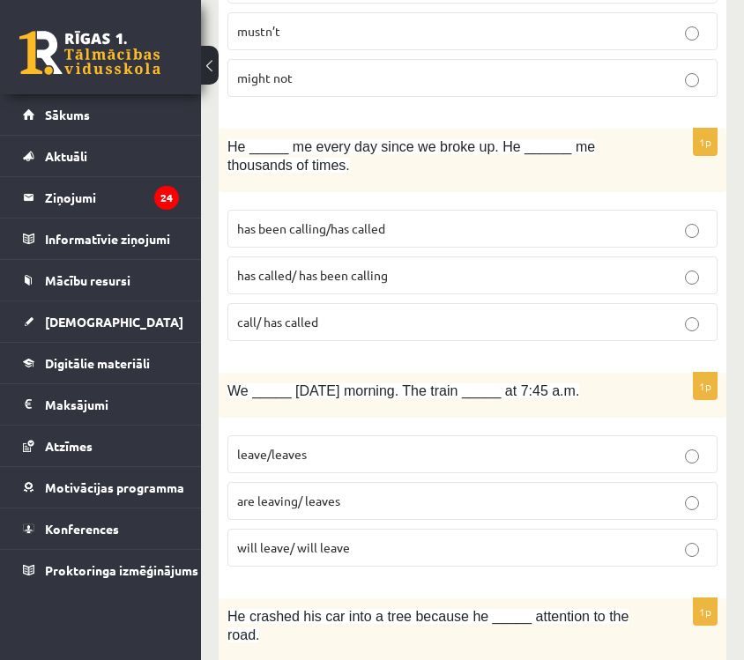
scroll to position [4016, 0]
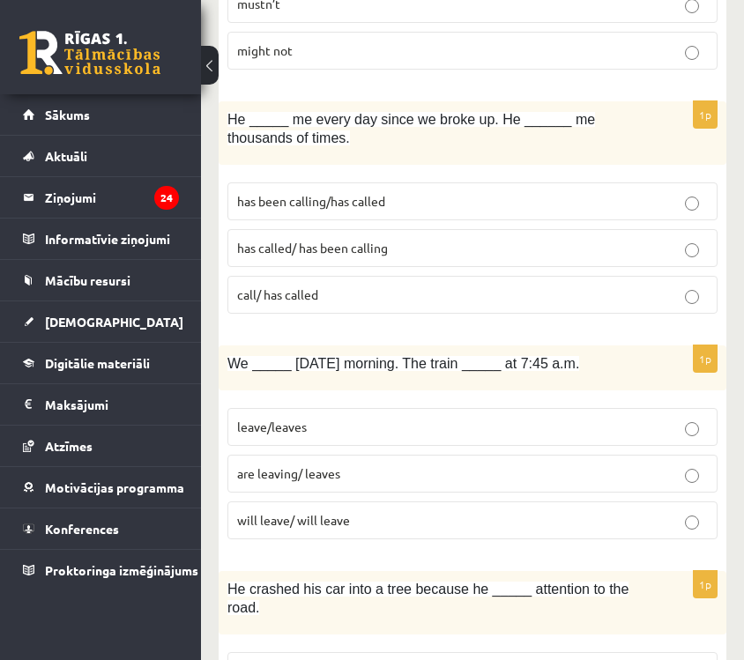
click at [502, 465] on p "are leaving/ leaves" at bounding box center [472, 474] width 471 height 19
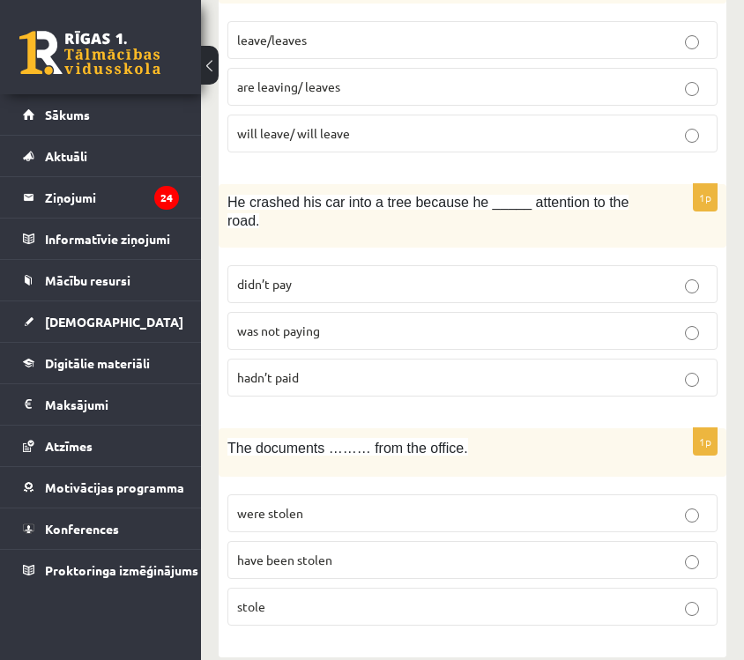
scroll to position [4409, 0]
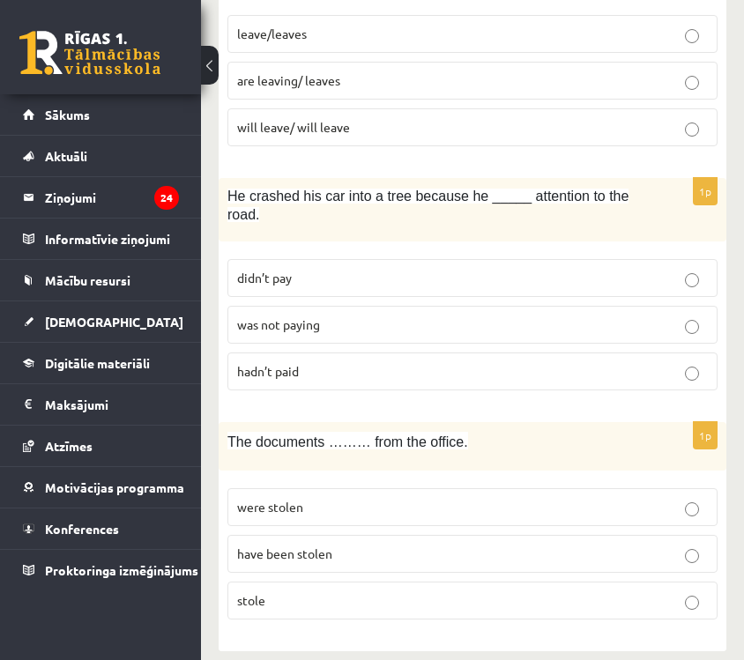
click at [485, 545] on p "have been stolen" at bounding box center [472, 554] width 471 height 19
click at [480, 316] on p "was not paying" at bounding box center [472, 325] width 471 height 19
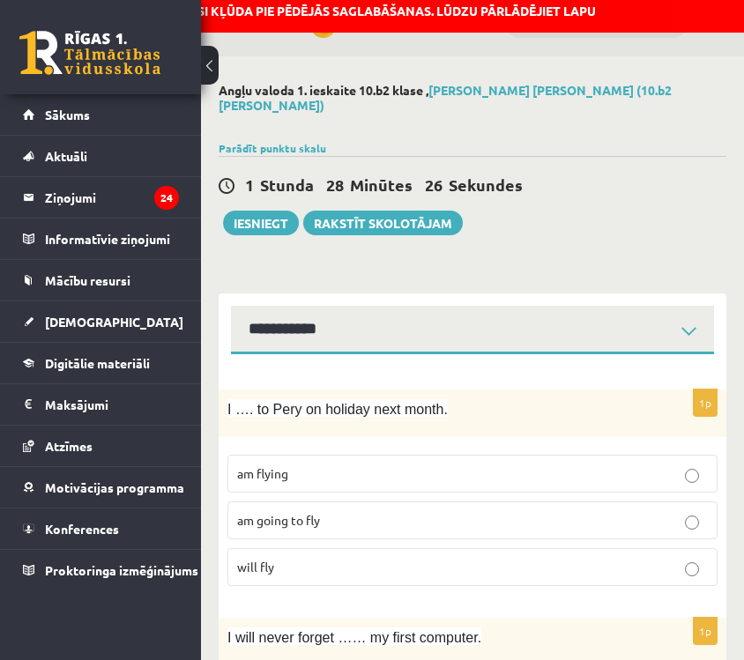
scroll to position [0, 0]
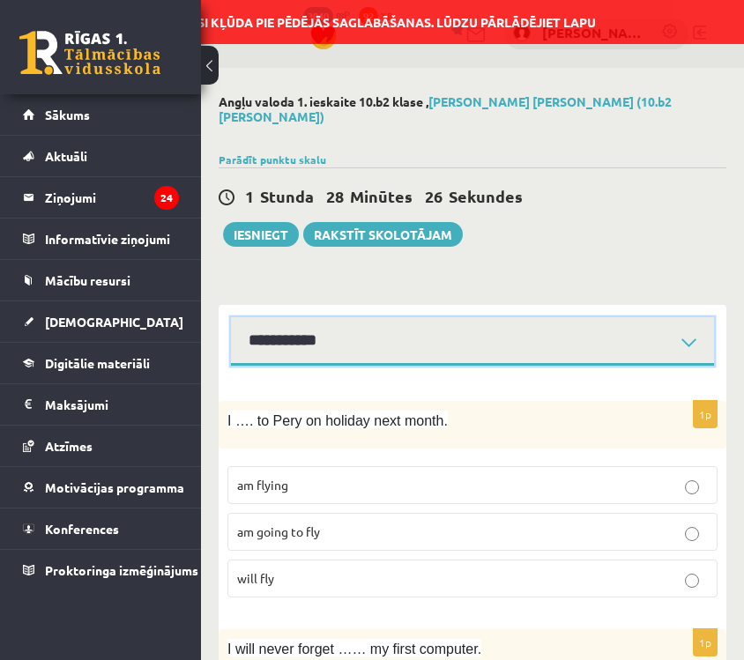
click at [481, 317] on select "**********" at bounding box center [472, 341] width 483 height 49
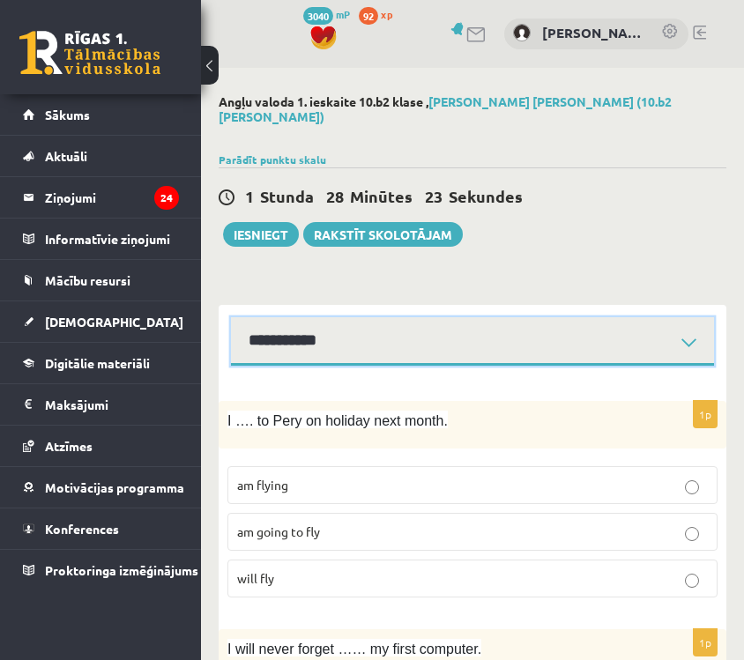
click at [231, 317] on select "**********" at bounding box center [472, 341] width 483 height 49
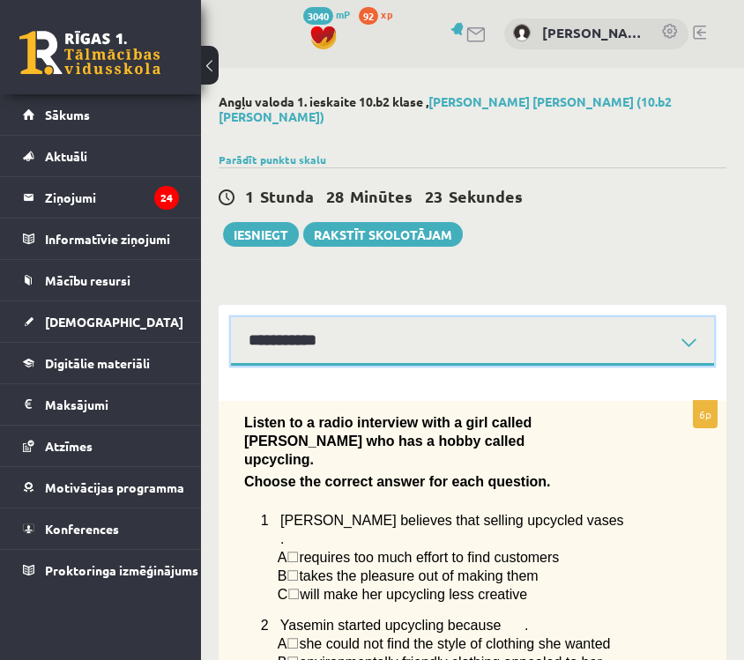
click at [442, 333] on select "**********" at bounding box center [472, 341] width 483 height 49
click at [231, 317] on select "**********" at bounding box center [472, 341] width 483 height 49
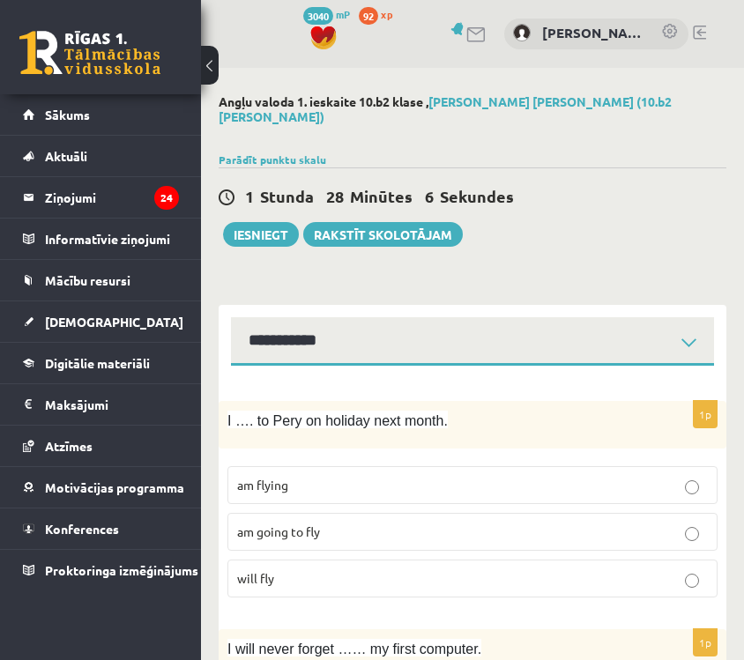
click at [493, 523] on p "am going to fly" at bounding box center [472, 532] width 471 height 19
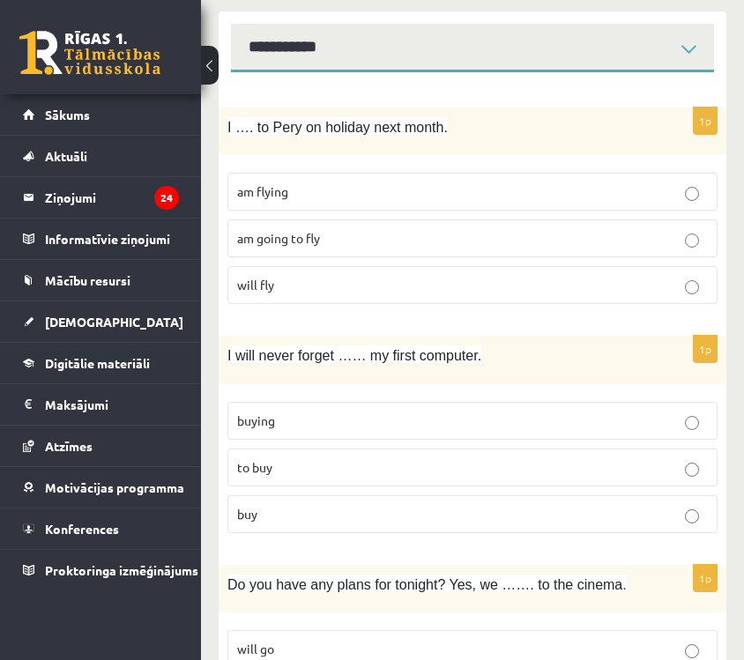
scroll to position [305, 0]
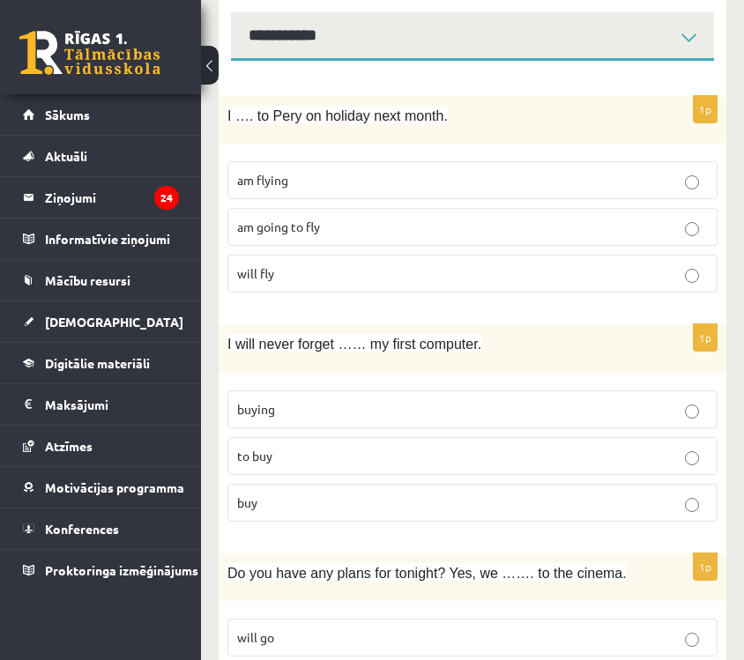
click at [516, 400] on p "buying" at bounding box center [472, 409] width 471 height 19
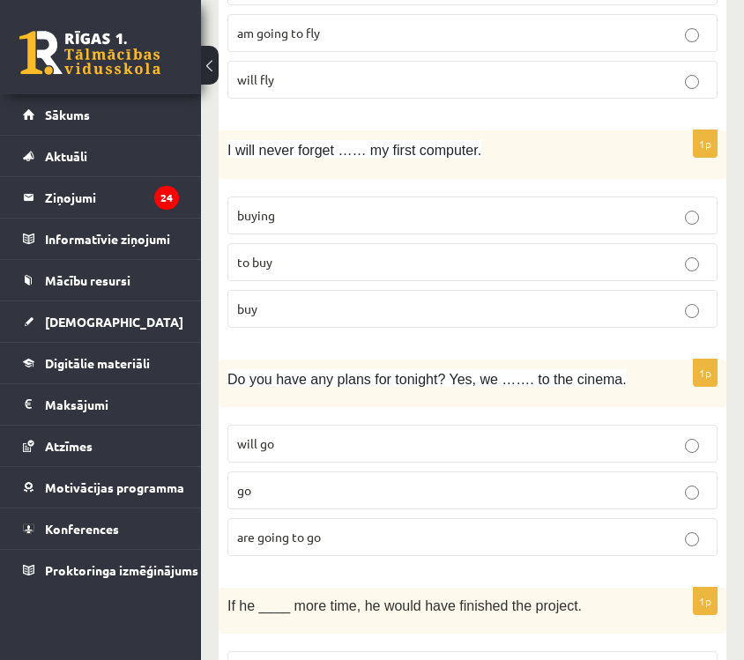
scroll to position [501, 0]
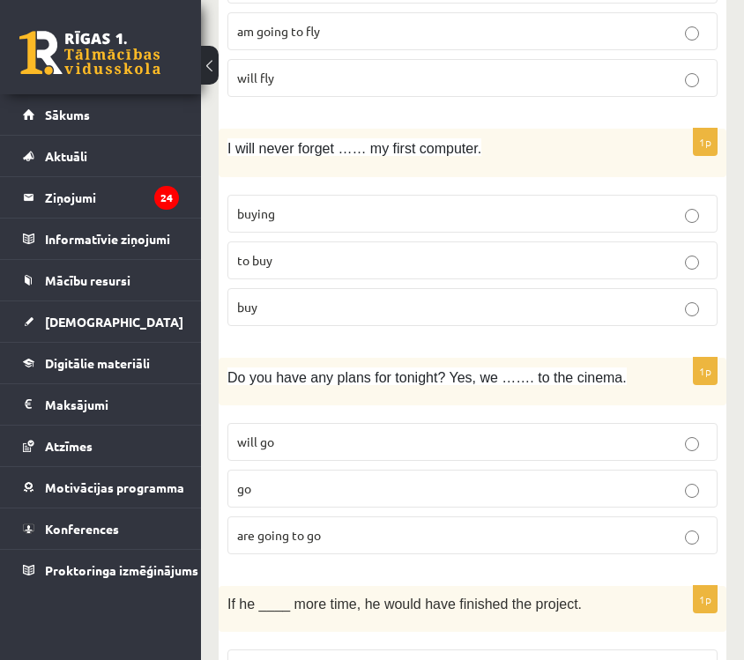
click at [462, 526] on p "are going to go" at bounding box center [472, 535] width 471 height 19
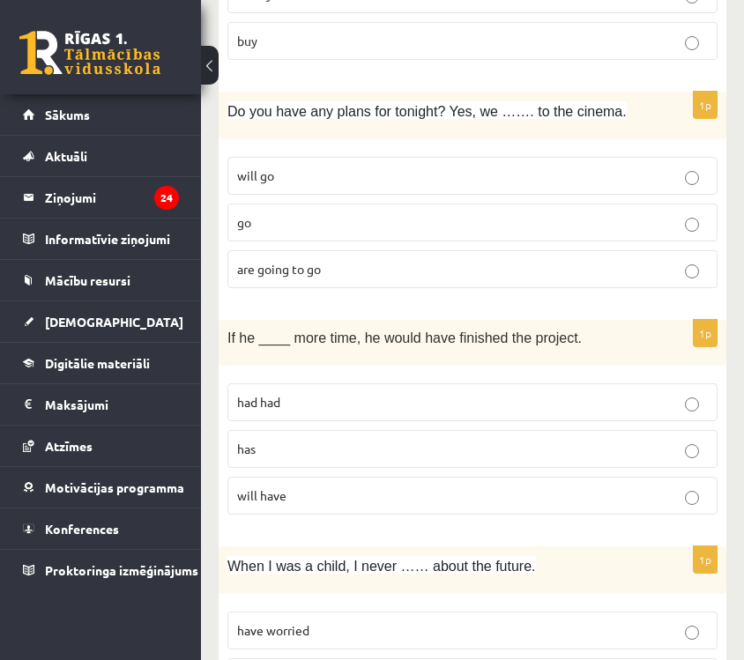
scroll to position [770, 0]
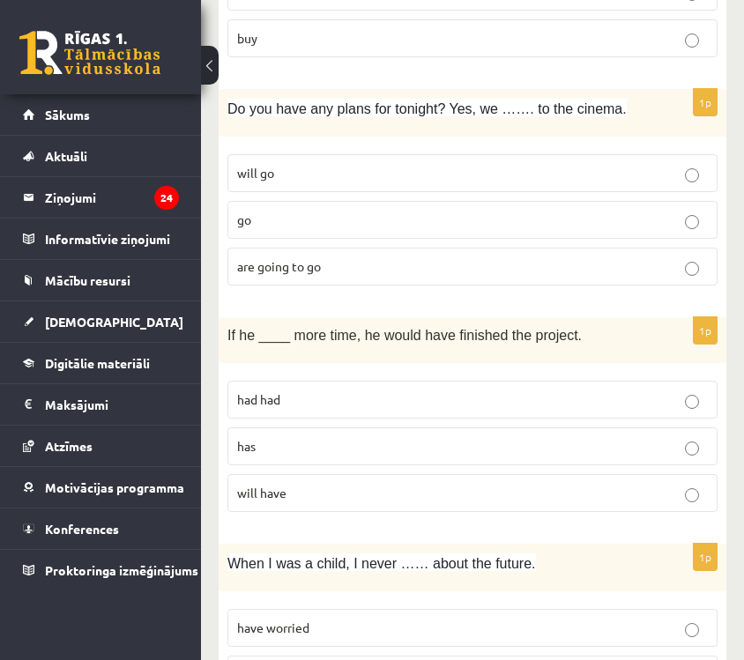
click at [457, 394] on label "had had" at bounding box center [473, 400] width 490 height 38
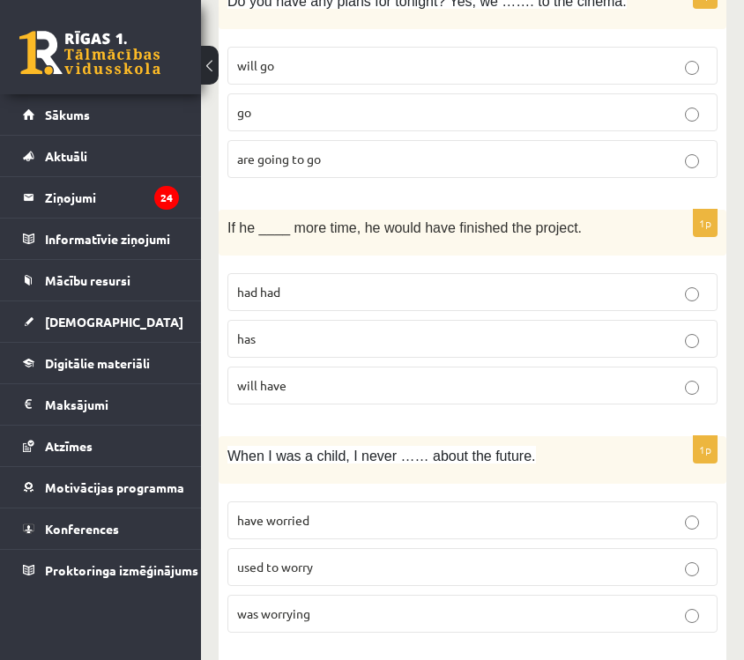
scroll to position [960, 0]
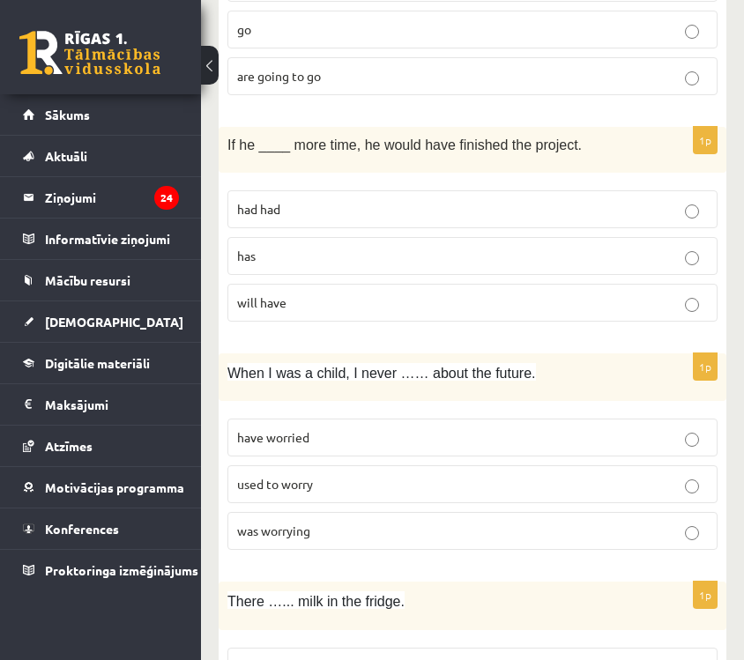
click at [423, 475] on p "used to worry" at bounding box center [472, 484] width 471 height 19
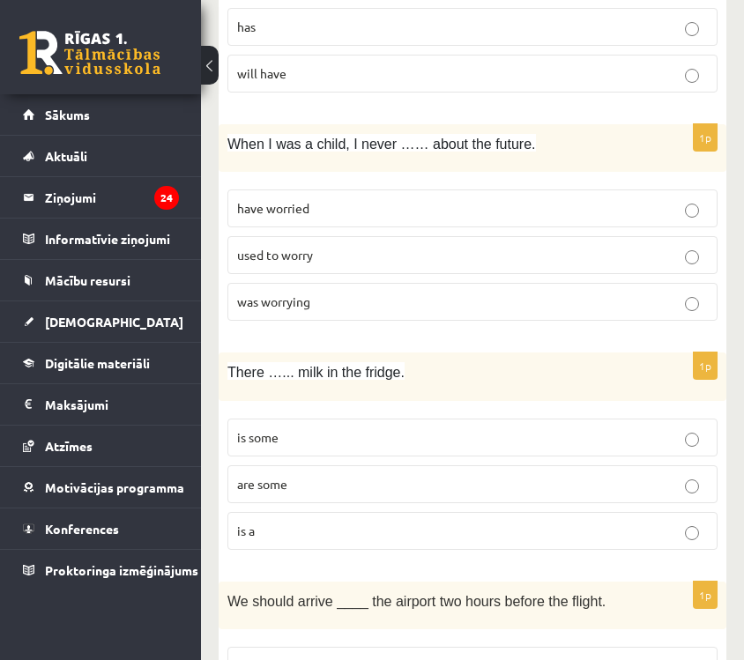
scroll to position [1191, 0]
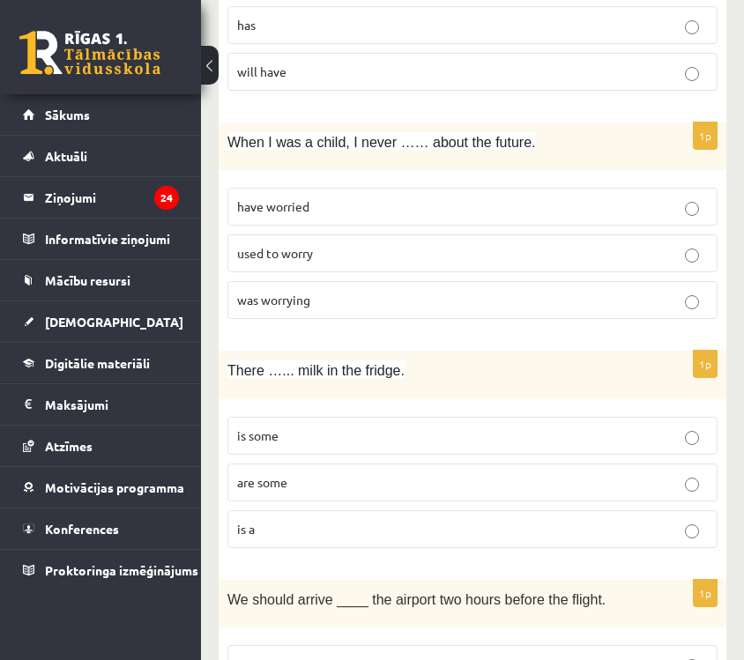
click at [420, 427] on p "is some" at bounding box center [472, 436] width 471 height 19
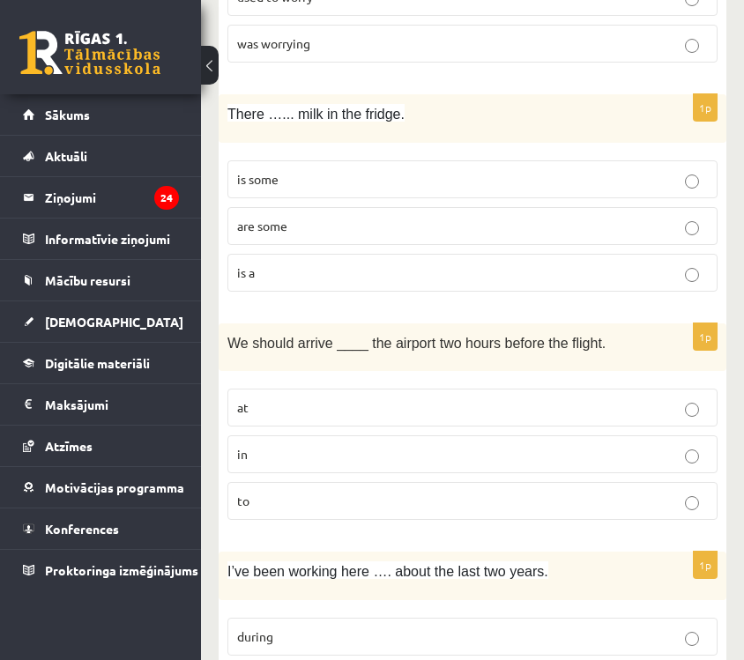
scroll to position [1451, 0]
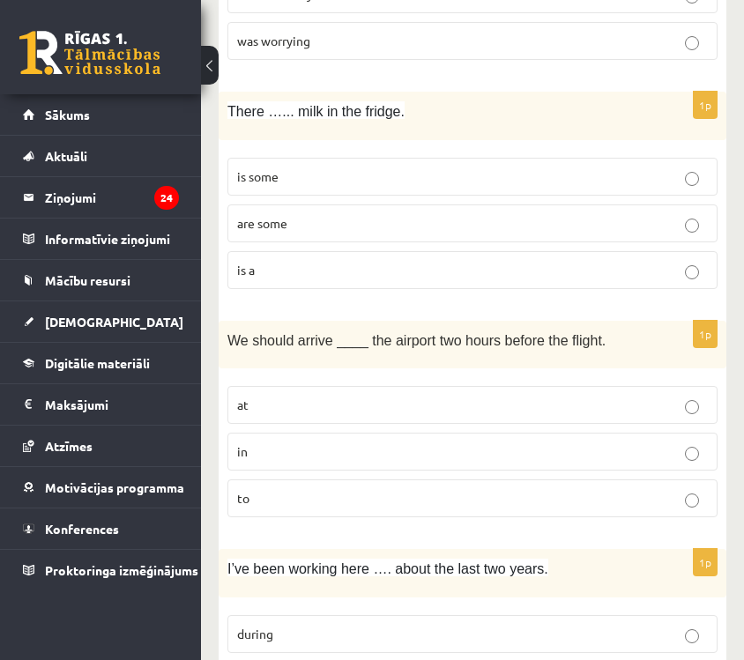
click at [573, 386] on label "at" at bounding box center [473, 405] width 490 height 38
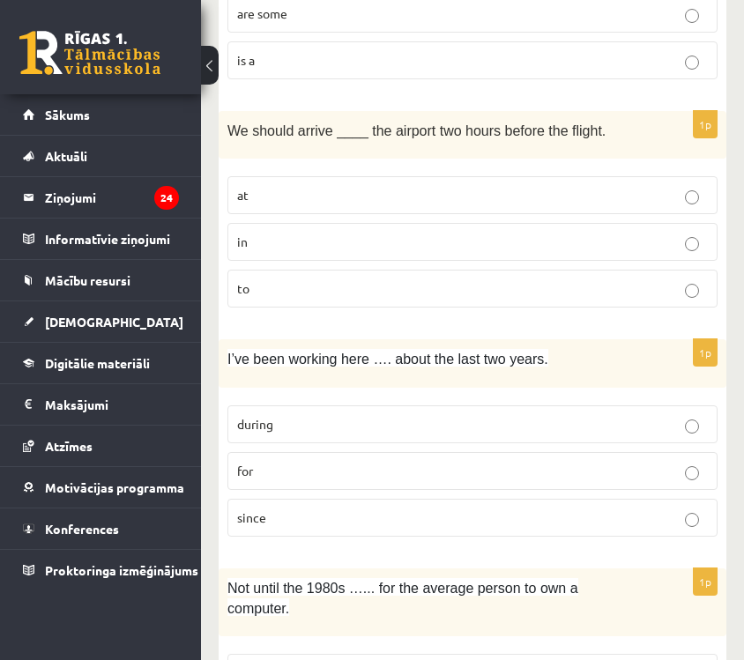
scroll to position [1736, 0]
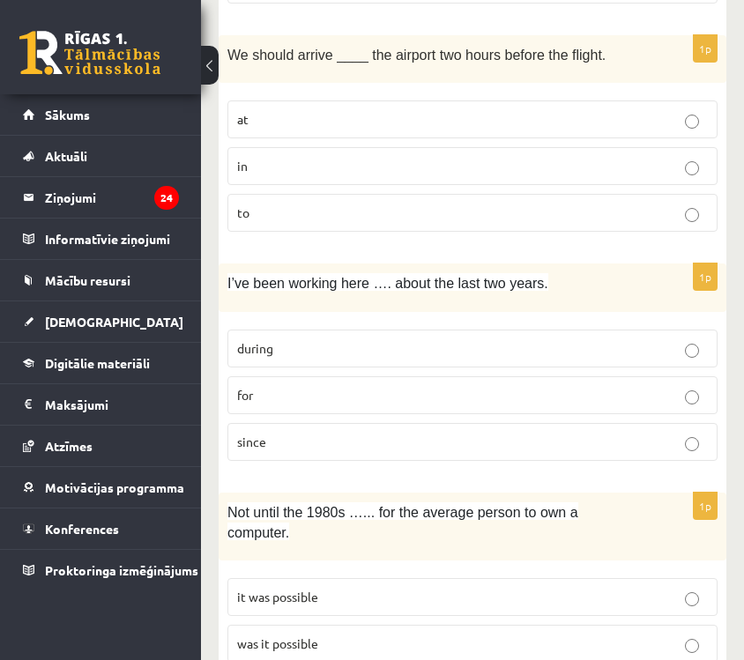
click at [624, 386] on p "for" at bounding box center [472, 395] width 471 height 19
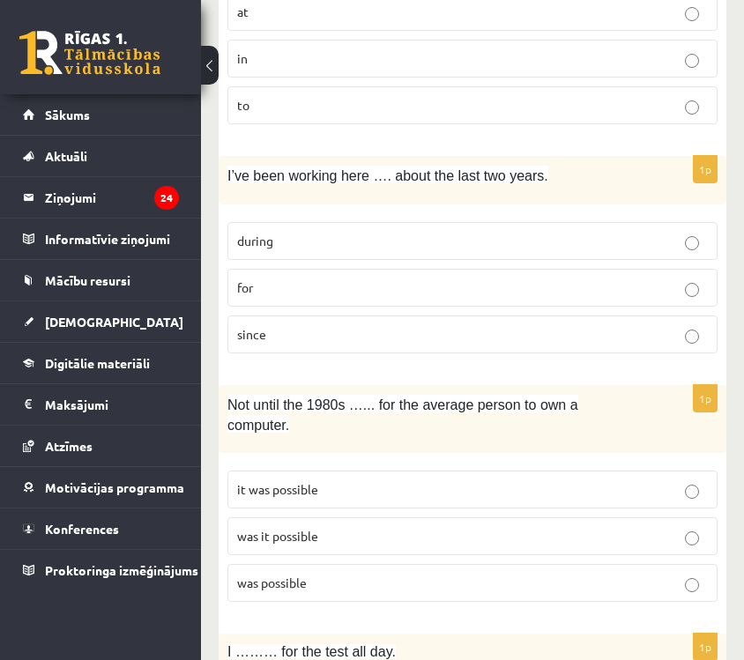
scroll to position [1859, 0]
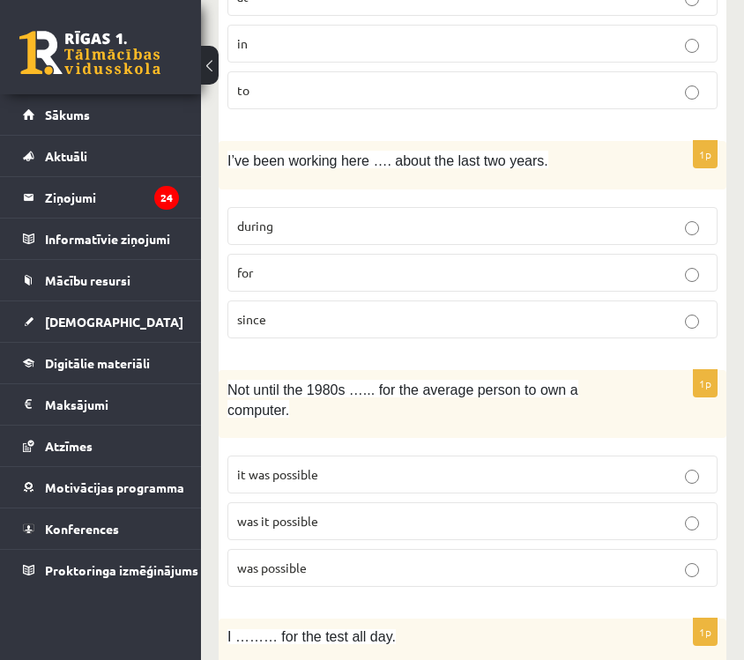
click at [512, 512] on p "was it possible" at bounding box center [472, 521] width 471 height 19
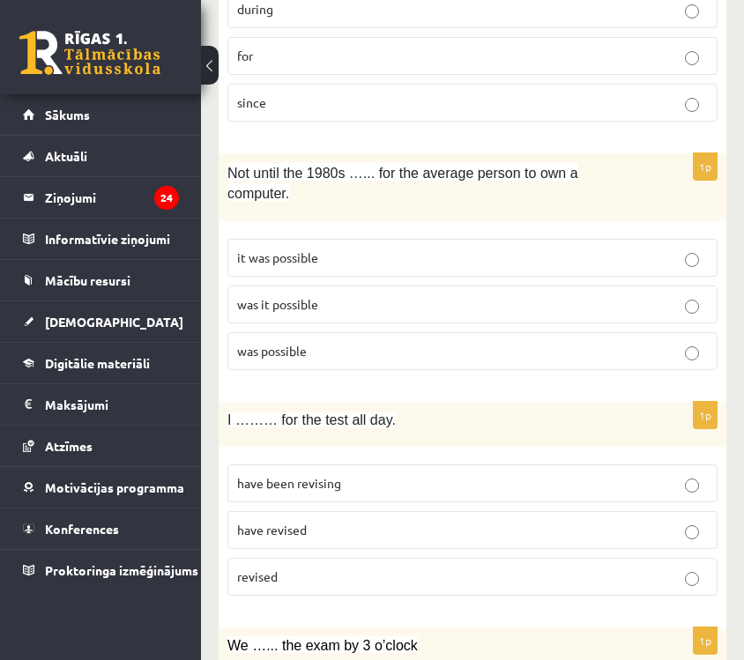
scroll to position [2081, 0]
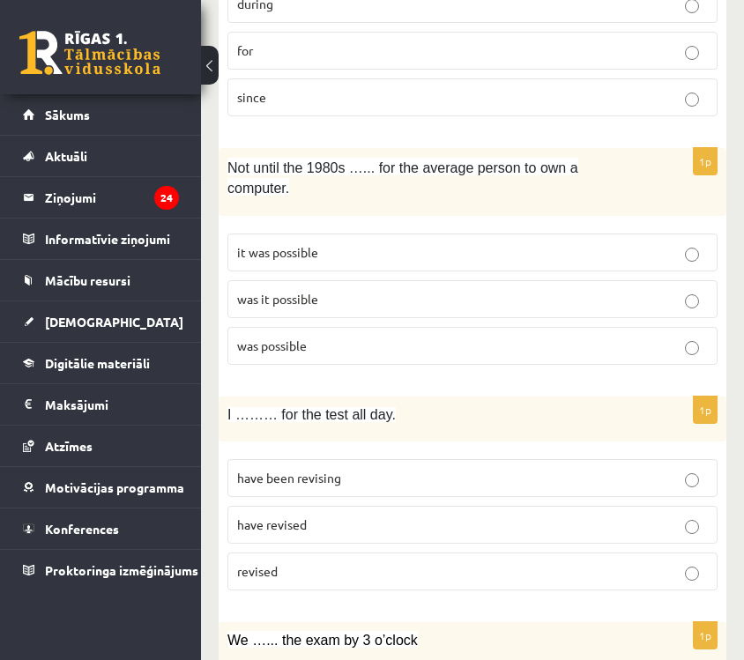
click at [514, 479] on label "have been revising" at bounding box center [473, 478] width 490 height 38
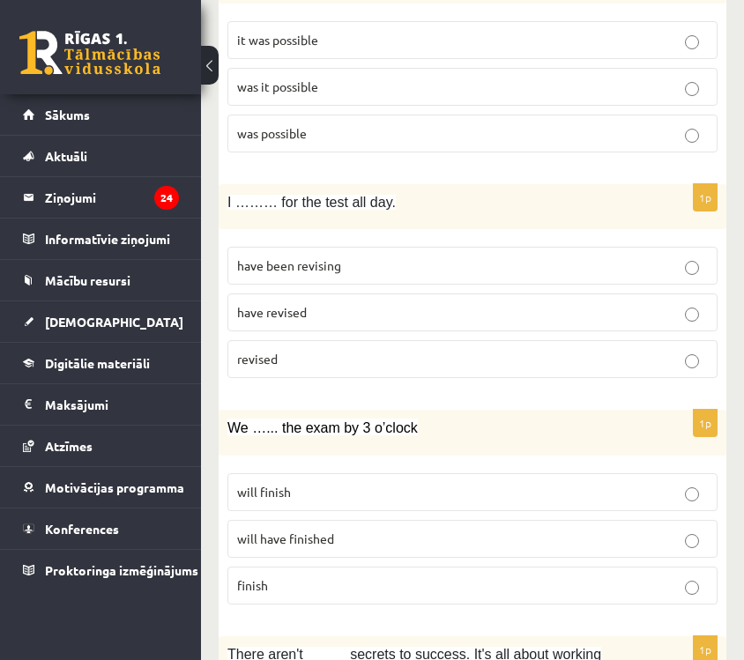
scroll to position [2295, 0]
click at [513, 519] on label "will have finished" at bounding box center [473, 538] width 490 height 38
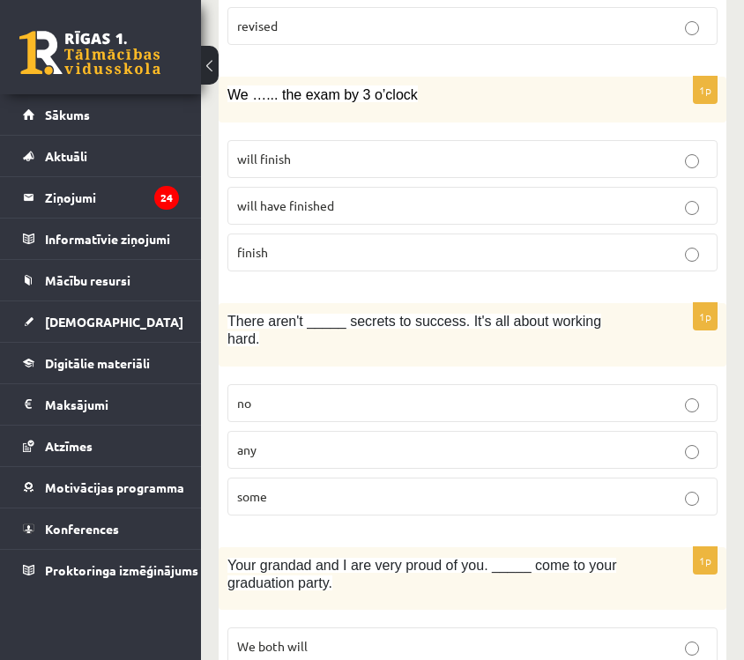
click at [566, 431] on label "any" at bounding box center [473, 450] width 490 height 38
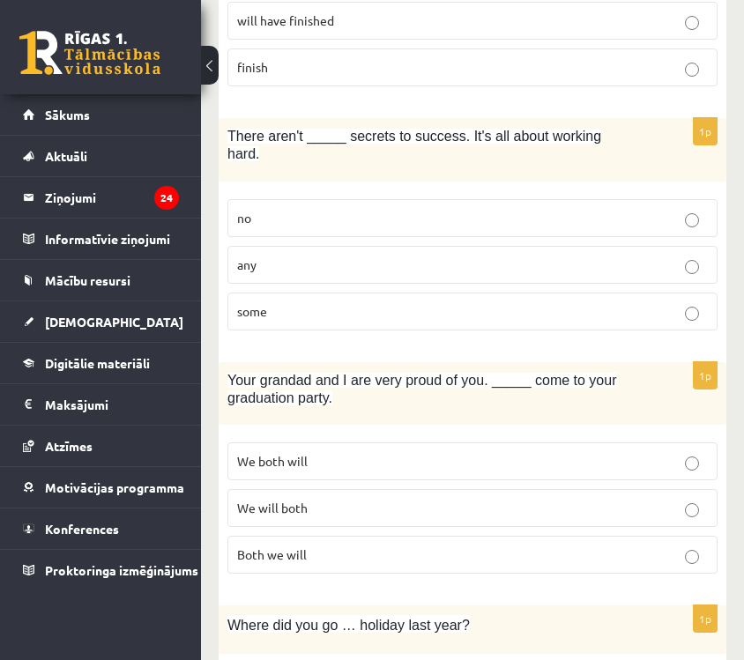
scroll to position [2855, 0]
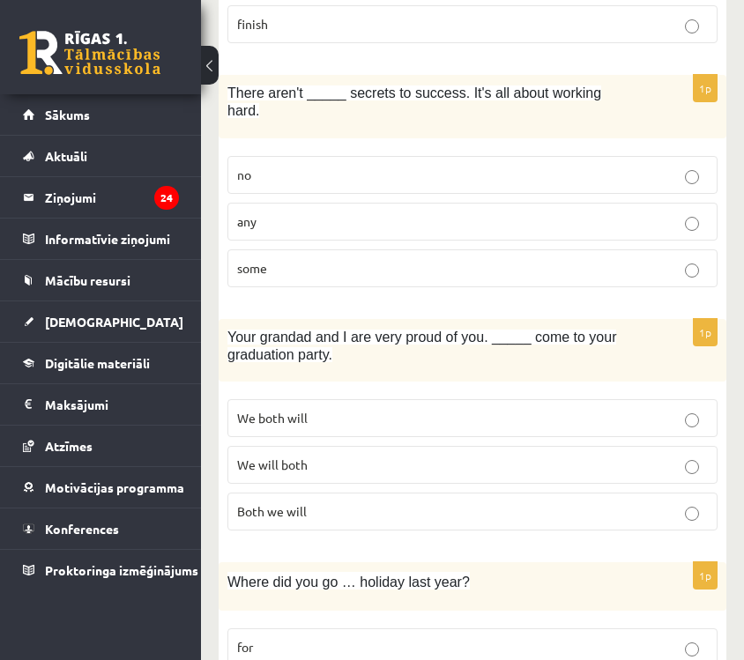
click at [570, 409] on p "We both will" at bounding box center [472, 418] width 471 height 19
click at [552, 456] on p "We will both" at bounding box center [472, 465] width 471 height 19
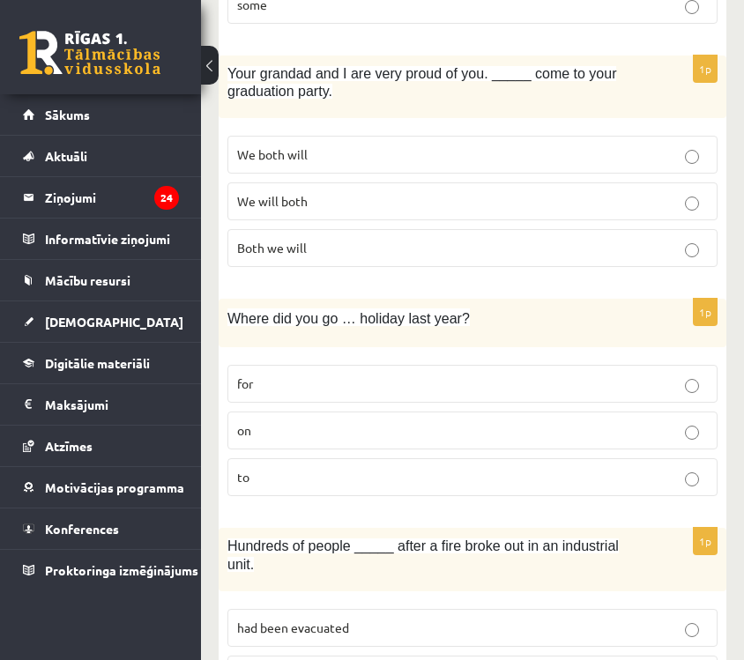
scroll to position [3121, 0]
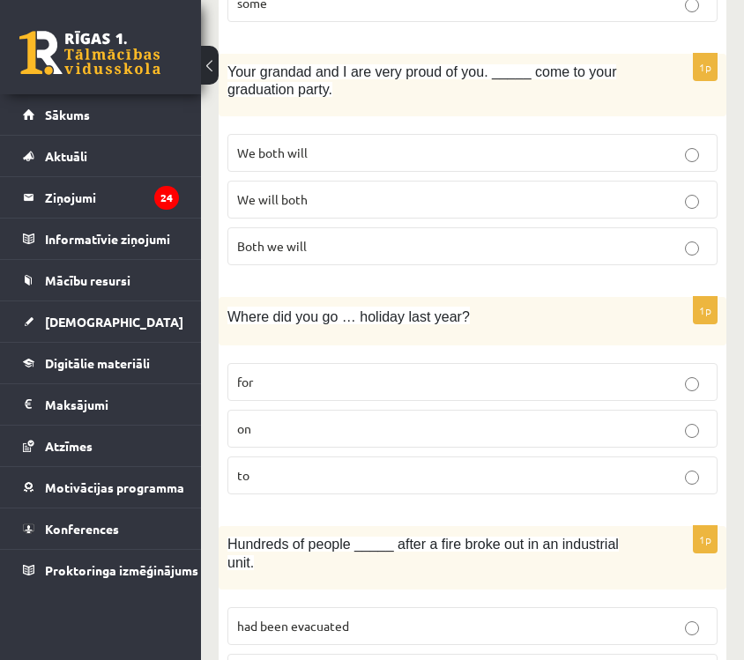
click at [555, 420] on p "on" at bounding box center [472, 429] width 471 height 19
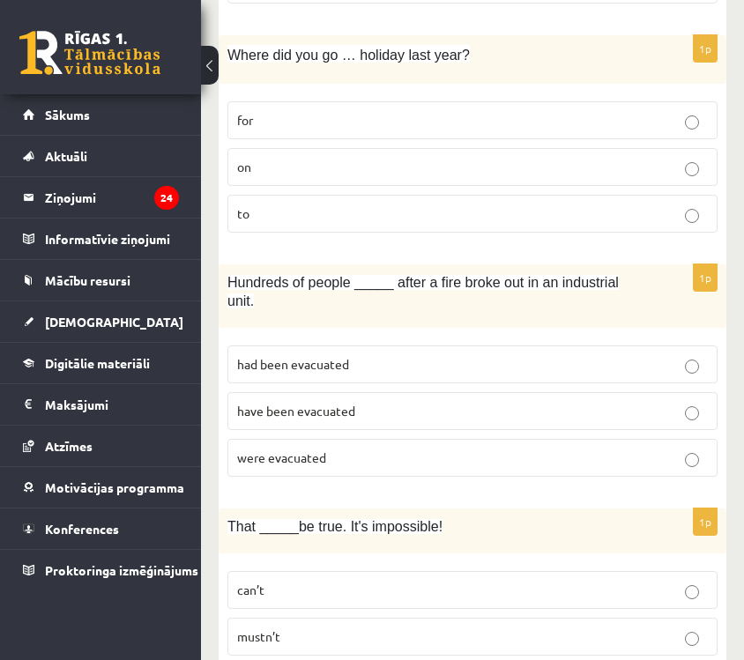
scroll to position [3385, 0]
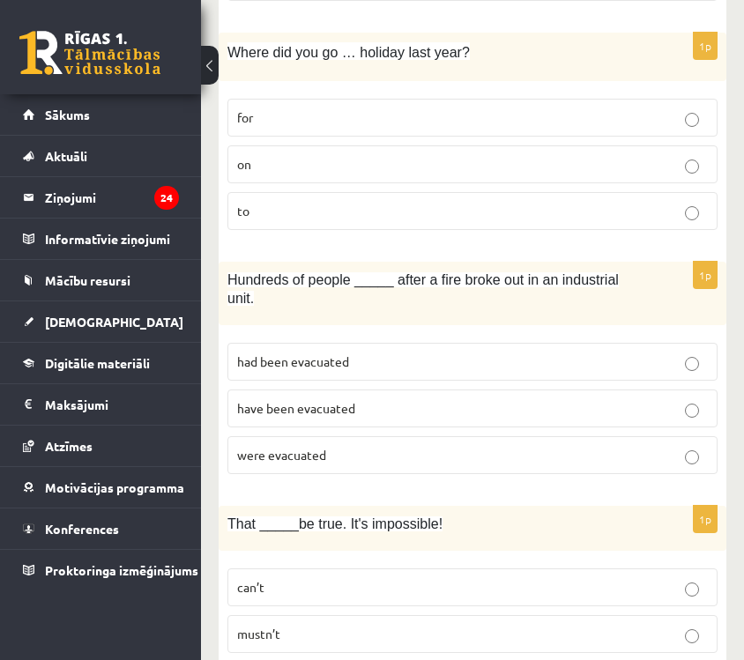
click at [553, 446] on p "were evacuated" at bounding box center [472, 455] width 471 height 19
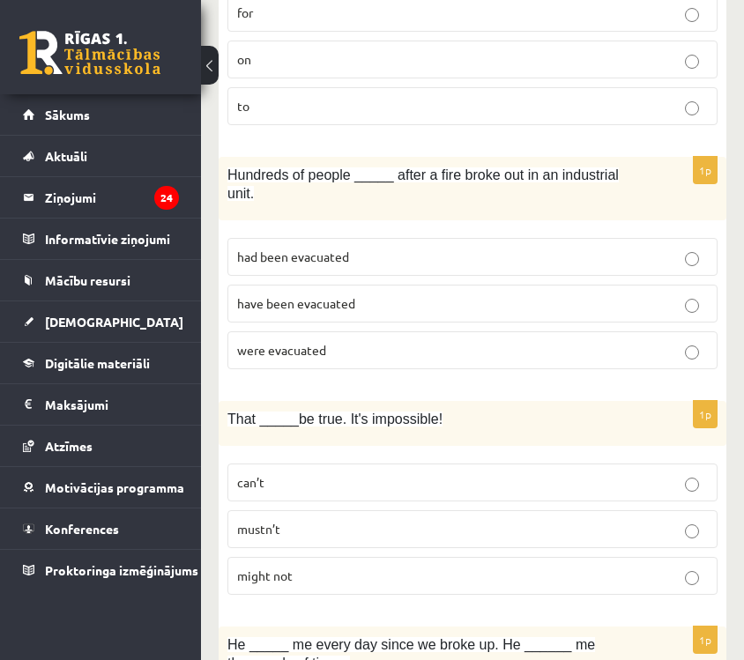
scroll to position [3630, 0]
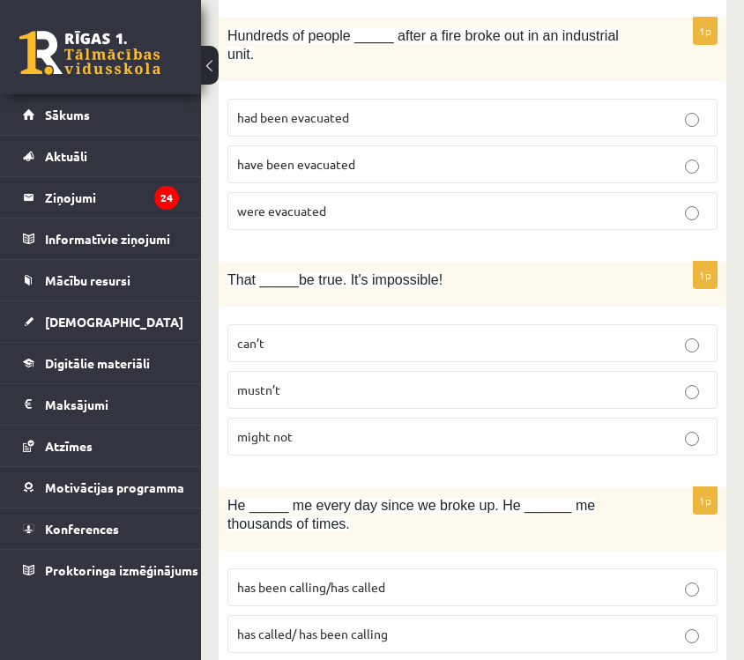
click at [559, 334] on p "can’t" at bounding box center [472, 343] width 471 height 19
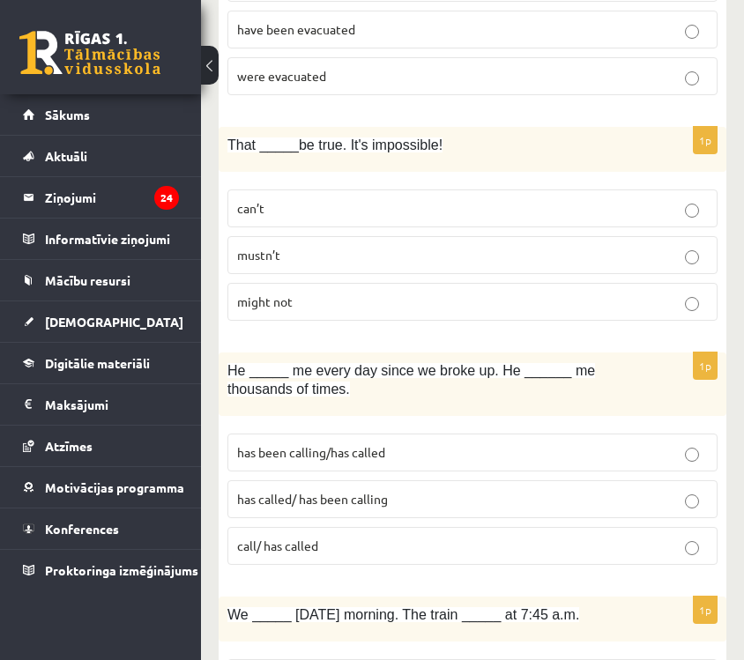
scroll to position [3776, 0]
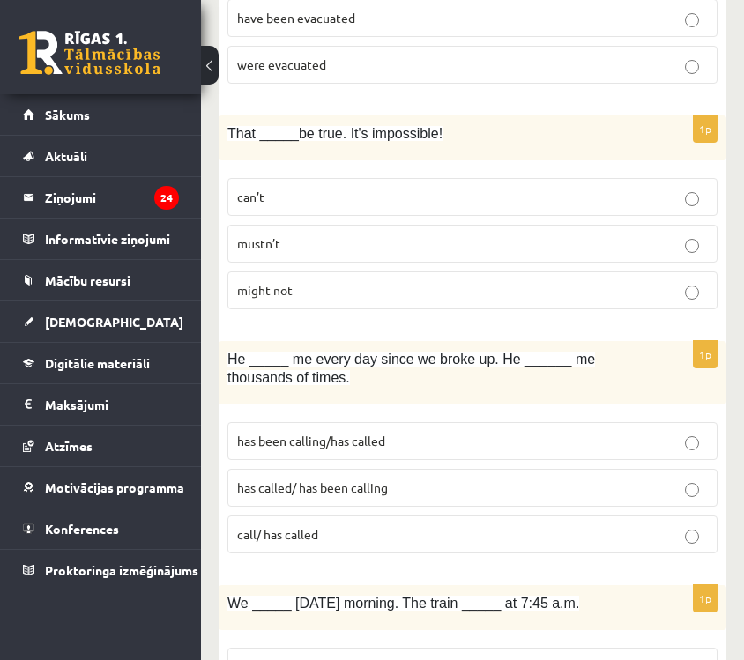
click at [479, 432] on p "has been calling/has called" at bounding box center [472, 441] width 471 height 19
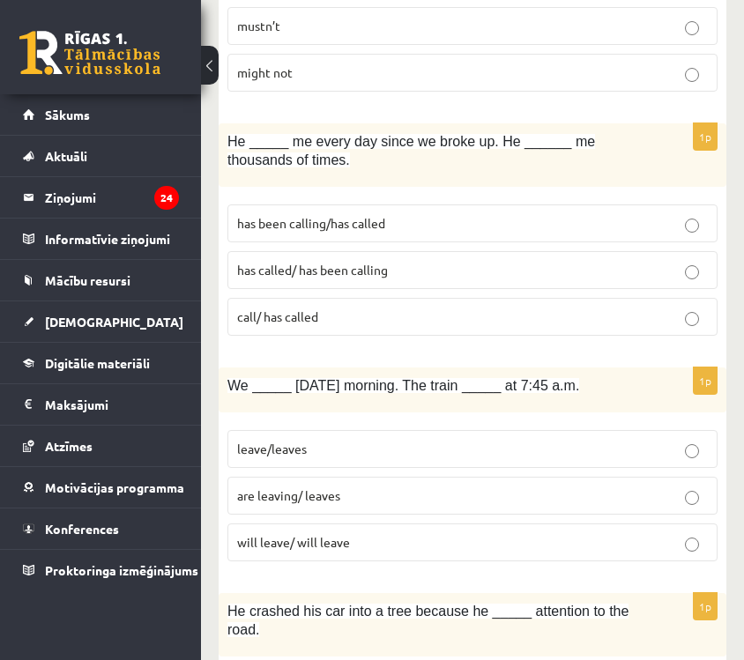
scroll to position [4037, 0]
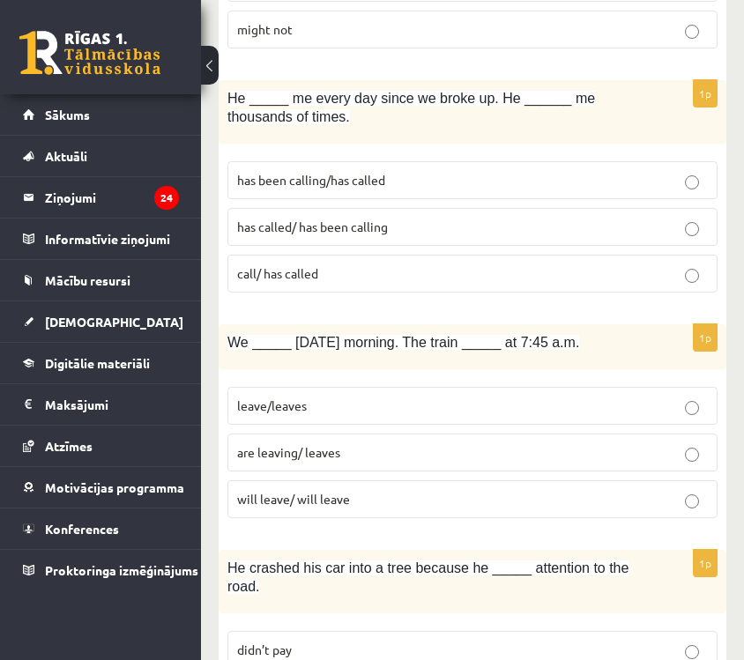
click at [462, 444] on p "are leaving/ leaves" at bounding box center [472, 453] width 471 height 19
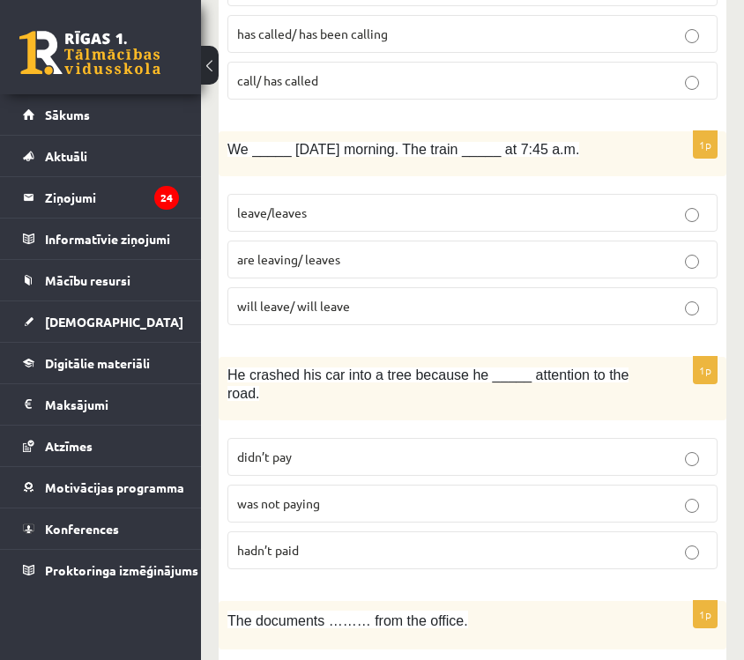
scroll to position [4235, 0]
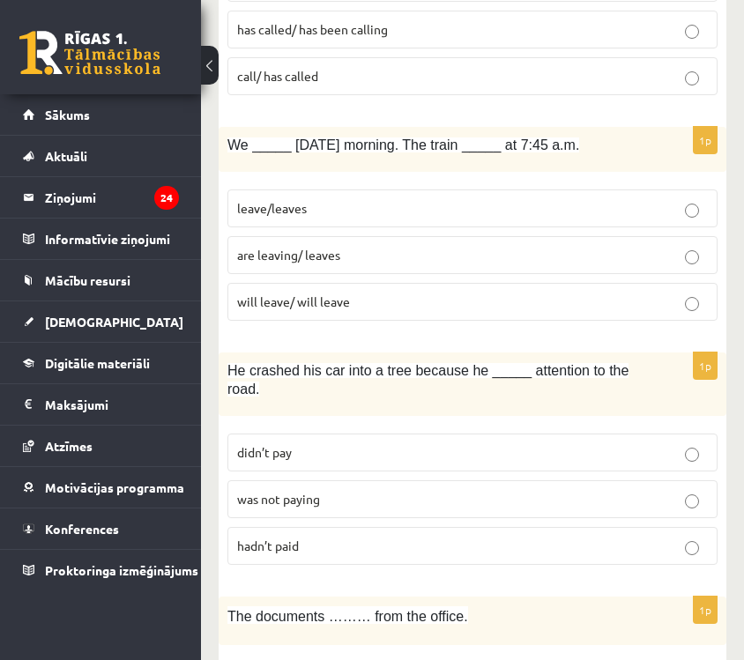
click at [547, 490] on p "was not paying" at bounding box center [472, 499] width 471 height 19
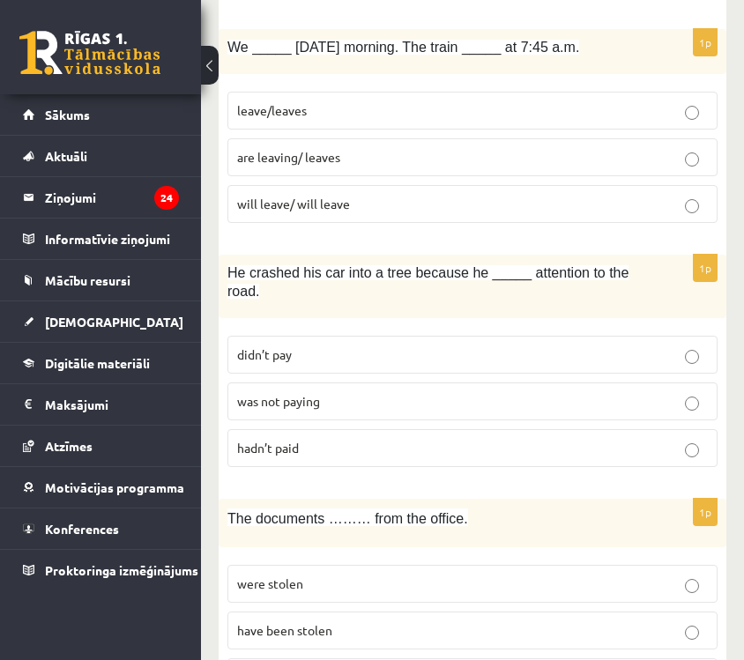
scroll to position [4409, 0]
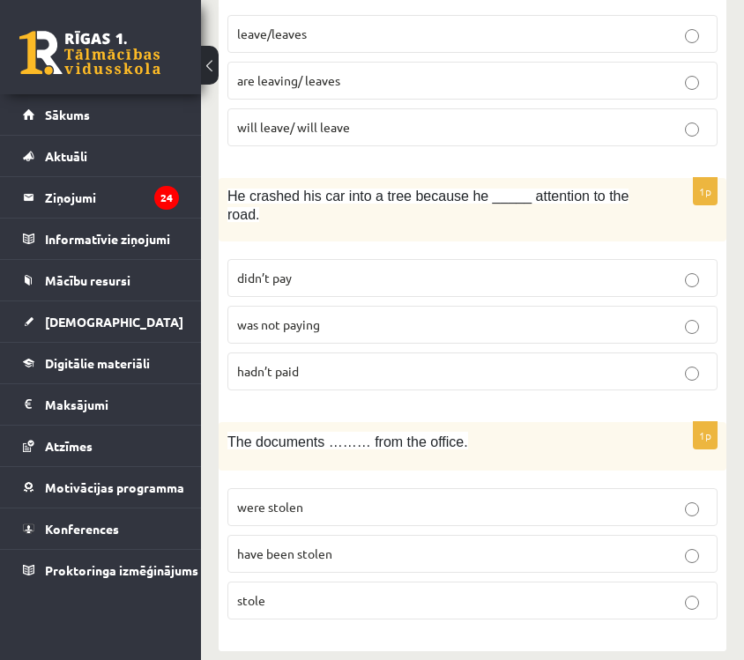
click at [517, 545] on p "have been stolen" at bounding box center [472, 554] width 471 height 19
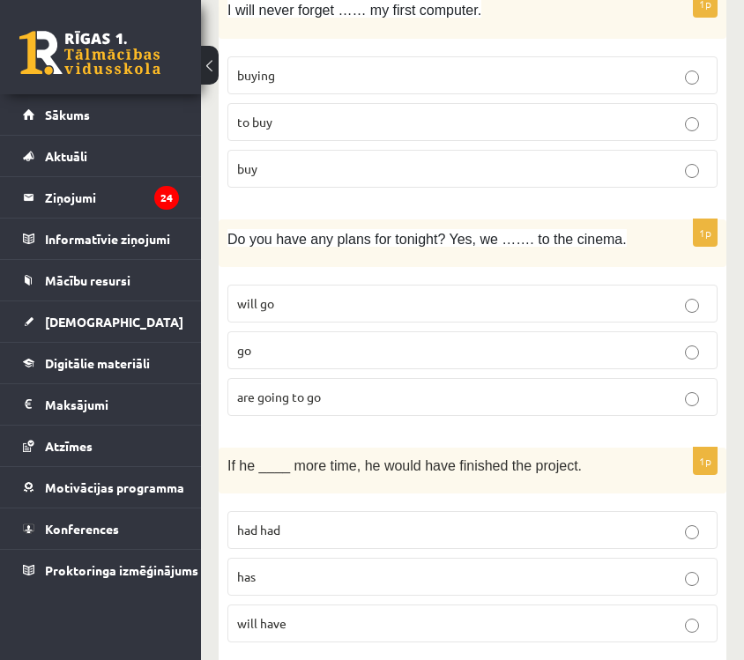
scroll to position [0, 0]
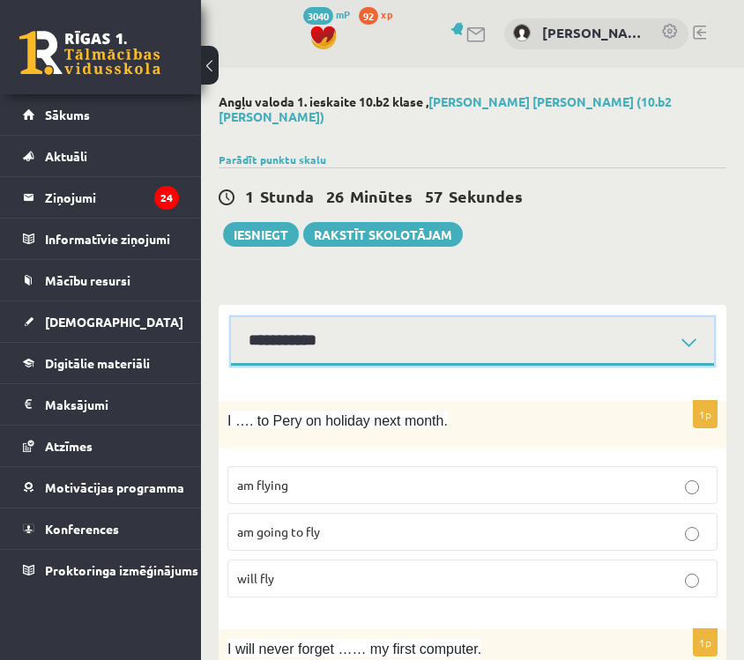
click at [388, 347] on select "**********" at bounding box center [472, 341] width 483 height 49
click at [231, 317] on select "**********" at bounding box center [472, 341] width 483 height 49
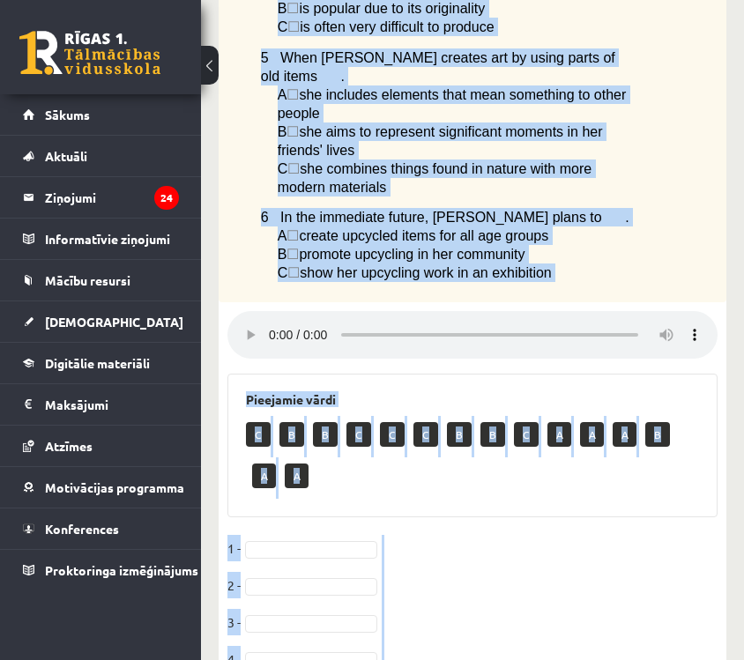
scroll to position [929, 0]
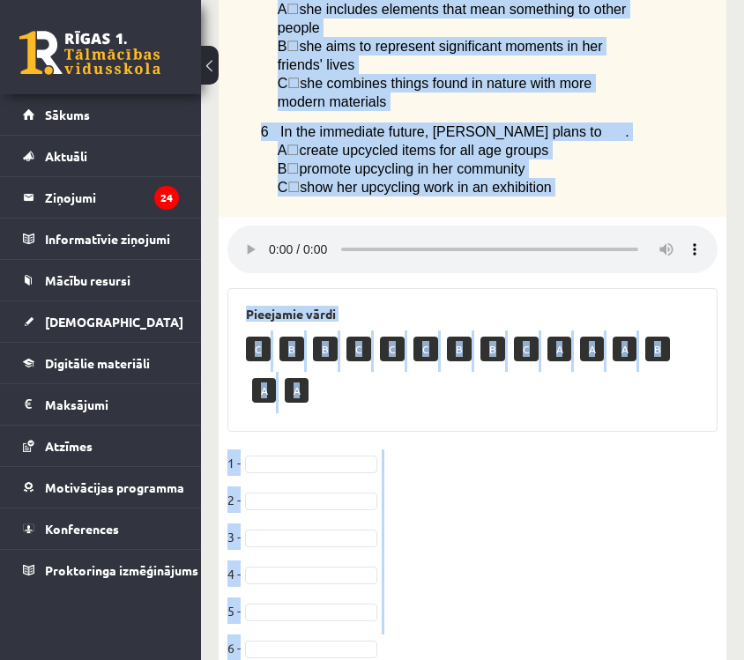
drag, startPoint x: 240, startPoint y: 238, endPoint x: 416, endPoint y: 649, distance: 447.2
copy div "Loremi do s ametc adipiscin elit s doei tempor Incidid utl etd m aliqu enimad m…"
click at [385, 545] on fieldset "1 - 2 - 3 - 4 - 5 - 6 -" at bounding box center [473, 561] width 490 height 222
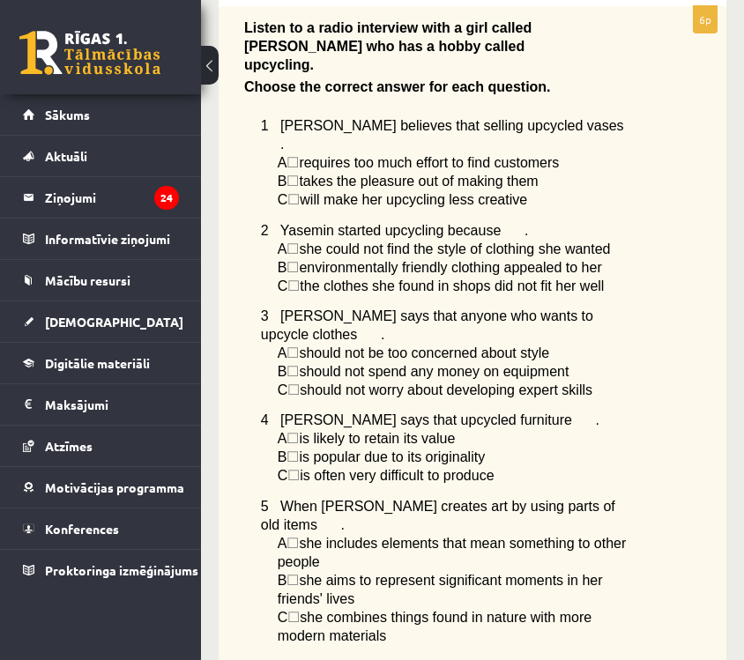
scroll to position [0, 0]
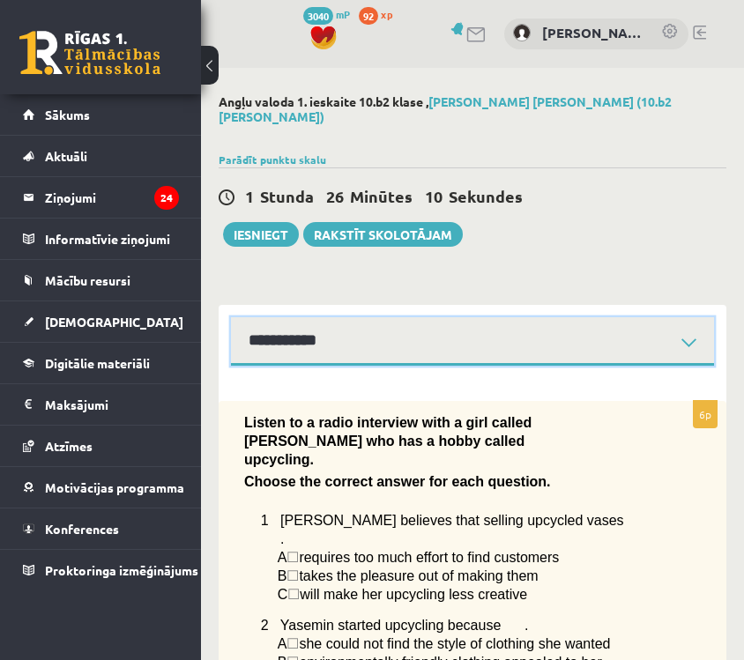
click at [396, 334] on select "**********" at bounding box center [472, 341] width 483 height 49
click at [231, 317] on select "**********" at bounding box center [472, 341] width 483 height 49
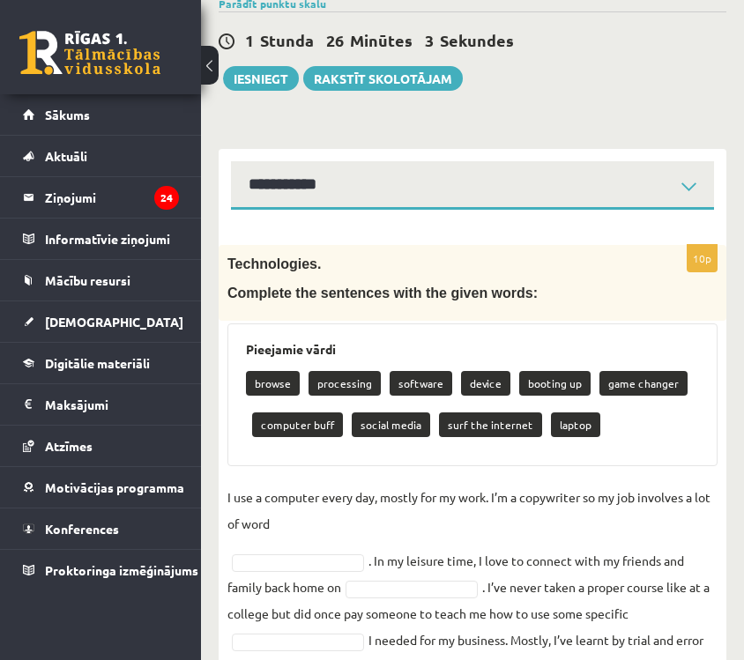
scroll to position [410, 0]
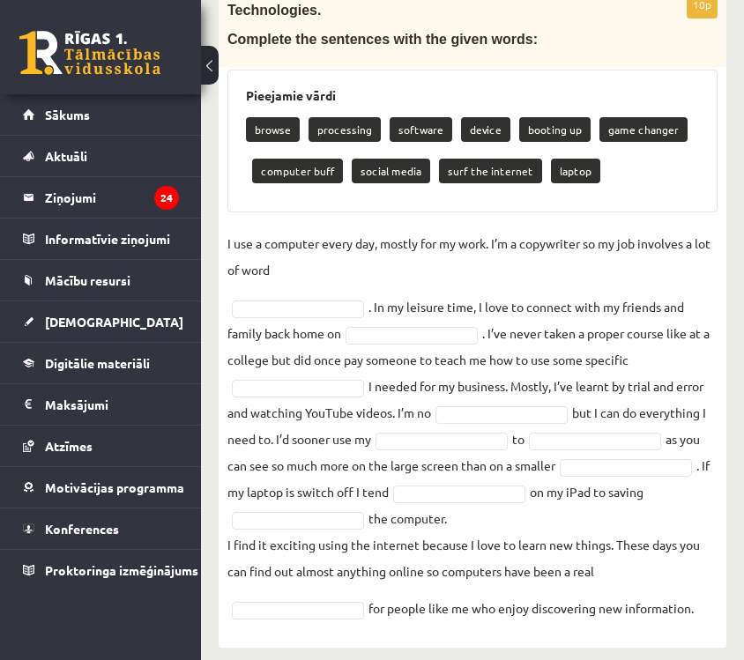
drag, startPoint x: 228, startPoint y: 247, endPoint x: 624, endPoint y: 640, distance: 558.7
click at [624, 640] on div "Angļu valoda 1. ieskaite 10.b2 [PERSON_NAME] , [PERSON_NAME] [PERSON_NAME] (10.…" at bounding box center [472, 166] width 543 height 1017
copy div "Loremipsumdo. Sitametc adi elitseddo eius tem incid utlab: Etdolorem aliqu enim…"
click at [690, 488] on fieldset "I use a computer every day, mostly for my work. I’m a copywriter so my job invo…" at bounding box center [473, 426] width 490 height 392
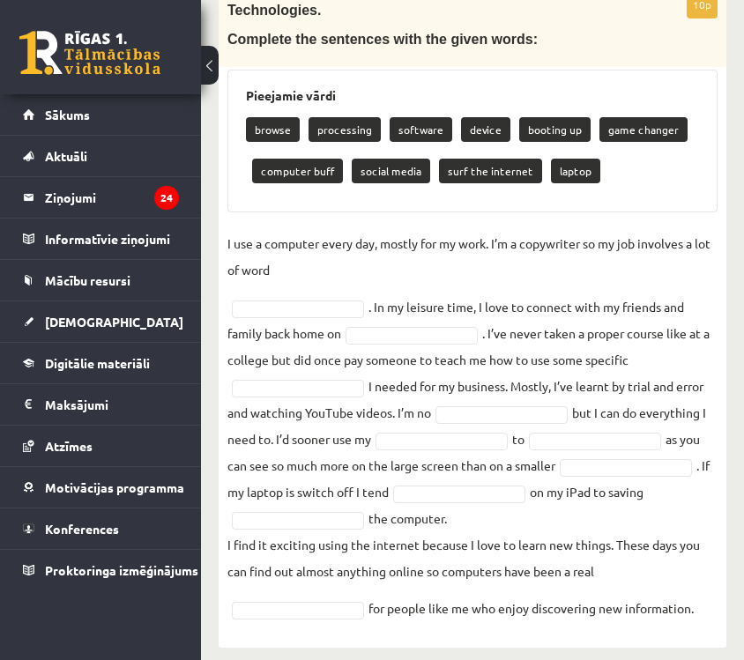
click at [388, 250] on p "I use a computer every day, mostly for my work. I’m a copywriter so my job invo…" at bounding box center [473, 256] width 490 height 53
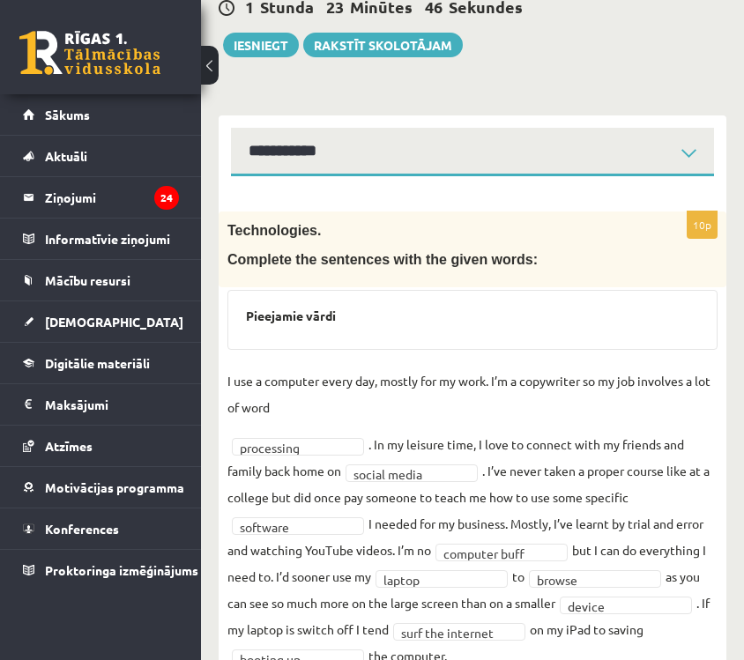
scroll to position [0, 0]
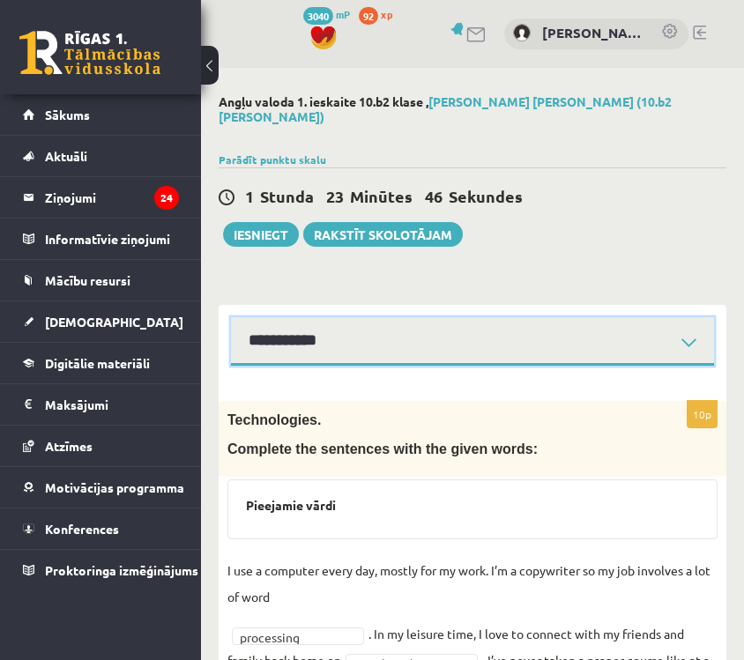
click at [426, 336] on select "**********" at bounding box center [472, 341] width 483 height 49
select select "**********"
click at [231, 317] on select "**********" at bounding box center [472, 341] width 483 height 49
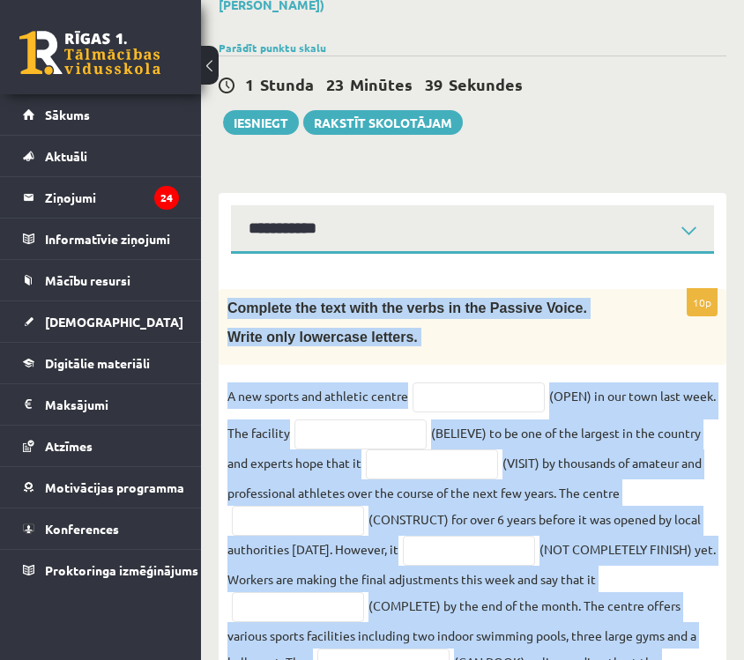
scroll to position [340, 0]
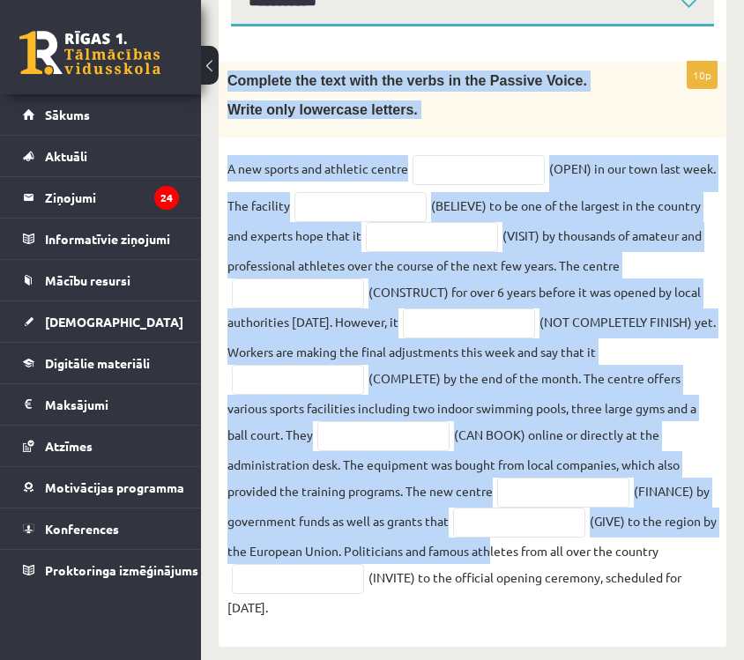
drag, startPoint x: 229, startPoint y: 287, endPoint x: 504, endPoint y: 701, distance: 496.7
copy div "Complete the text with the verbs in the Passive Voice. Write only lowercase let…"
click at [537, 533] on fieldset "A new sports and athletic centre (OPEN) in our town last week. The facility (BE…" at bounding box center [473, 388] width 490 height 466
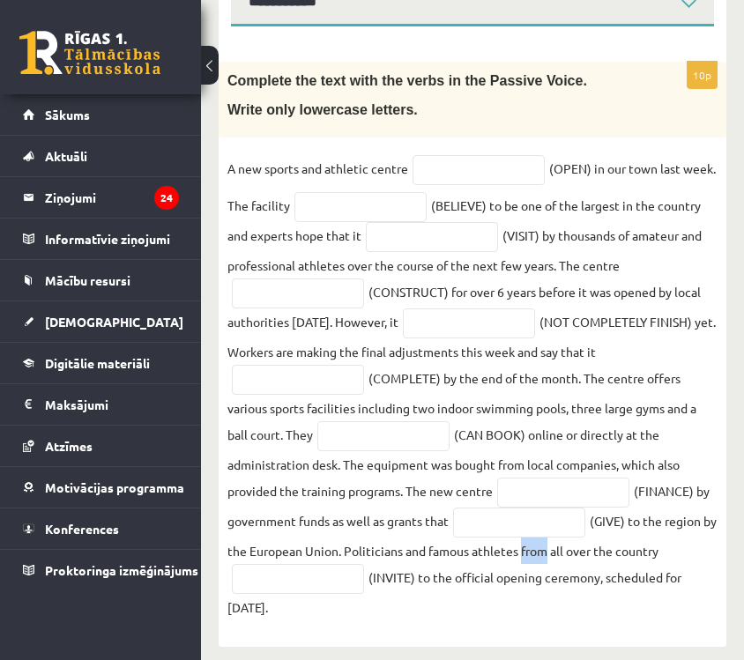
click at [537, 533] on fieldset "A new sports and athletic centre (OPEN) in our town last week. The facility (BE…" at bounding box center [473, 388] width 490 height 466
click at [492, 165] on input "text" at bounding box center [479, 170] width 132 height 30
type input "**********"
click at [347, 192] on input "text" at bounding box center [361, 207] width 132 height 30
type input "**********"
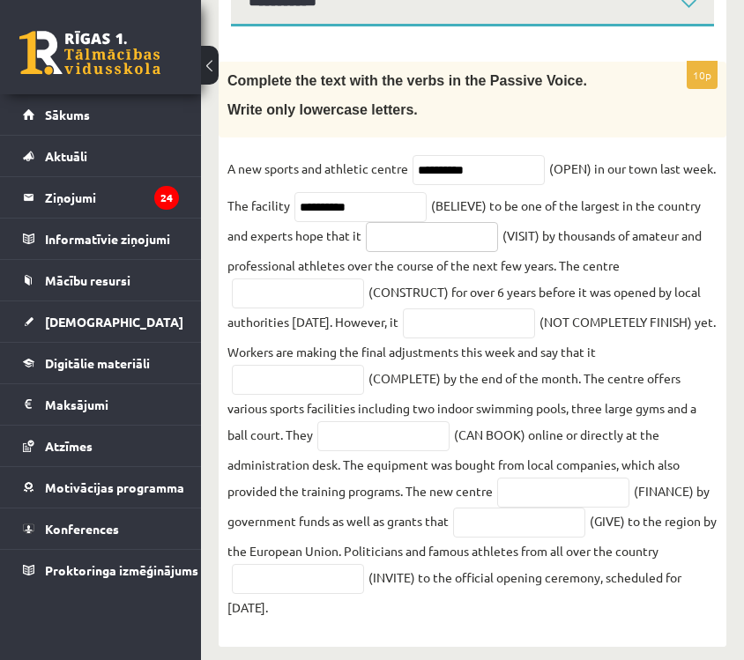
click at [456, 228] on input "text" at bounding box center [432, 237] width 132 height 30
click at [333, 279] on input "text" at bounding box center [298, 294] width 132 height 30
click at [425, 228] on input "*******" at bounding box center [432, 237] width 132 height 30
type input "**********"
click at [265, 281] on input "text" at bounding box center [298, 294] width 132 height 30
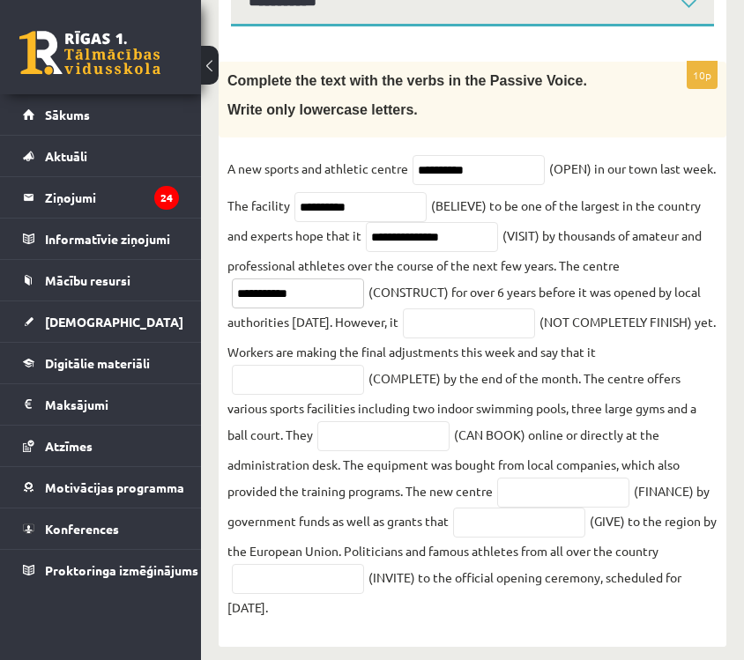
type input "**********"
click at [534, 309] on input "text" at bounding box center [469, 324] width 132 height 30
type input "**********"
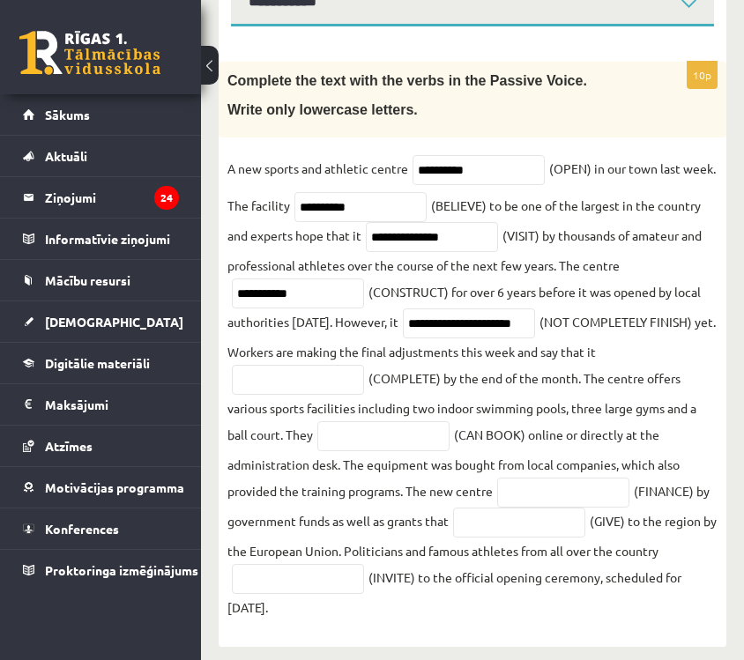
click at [348, 386] on fieldset "**********" at bounding box center [473, 388] width 490 height 466
click at [344, 372] on input "text" at bounding box center [298, 380] width 132 height 30
type input "**********"
click at [382, 427] on input "text" at bounding box center [383, 437] width 132 height 30
click at [533, 478] on input "text" at bounding box center [563, 493] width 132 height 30
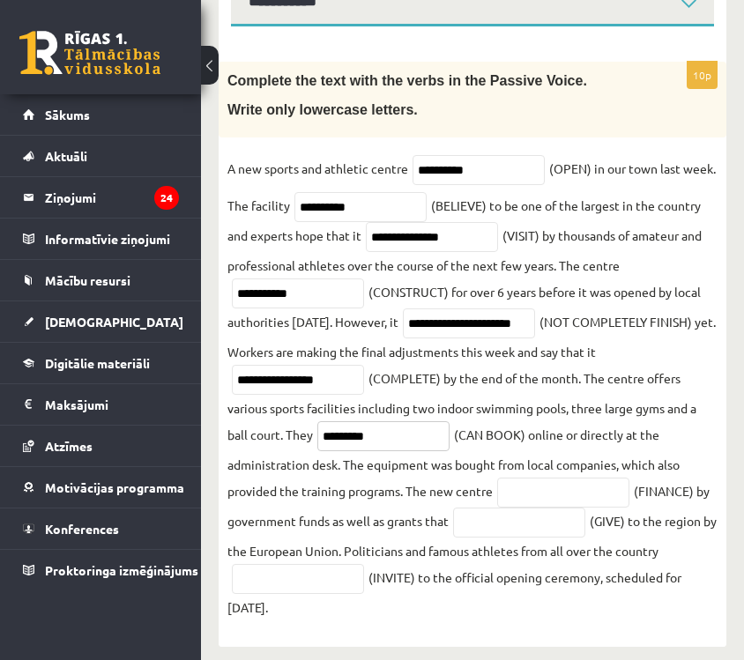
click at [401, 422] on input "*********" at bounding box center [383, 437] width 132 height 30
type input "*"
type input "**********"
click at [567, 487] on input "text" at bounding box center [563, 493] width 132 height 30
type input "********"
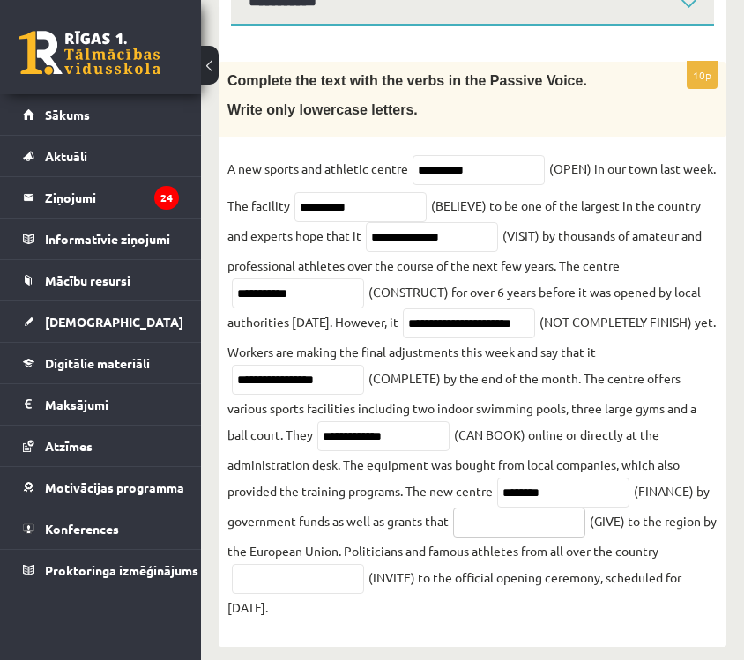
click at [563, 512] on input "text" at bounding box center [519, 523] width 132 height 30
type input "*********"
click at [332, 572] on input "text" at bounding box center [298, 579] width 132 height 30
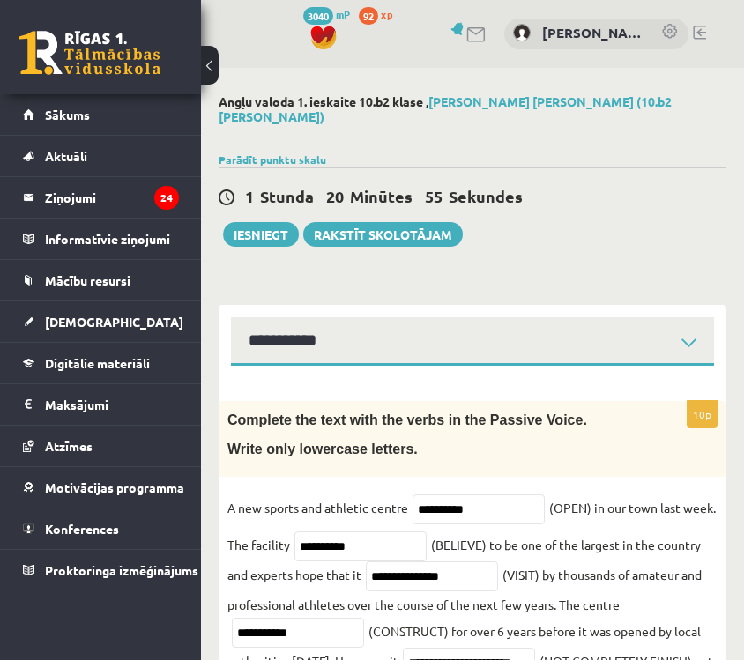
type input "**********"
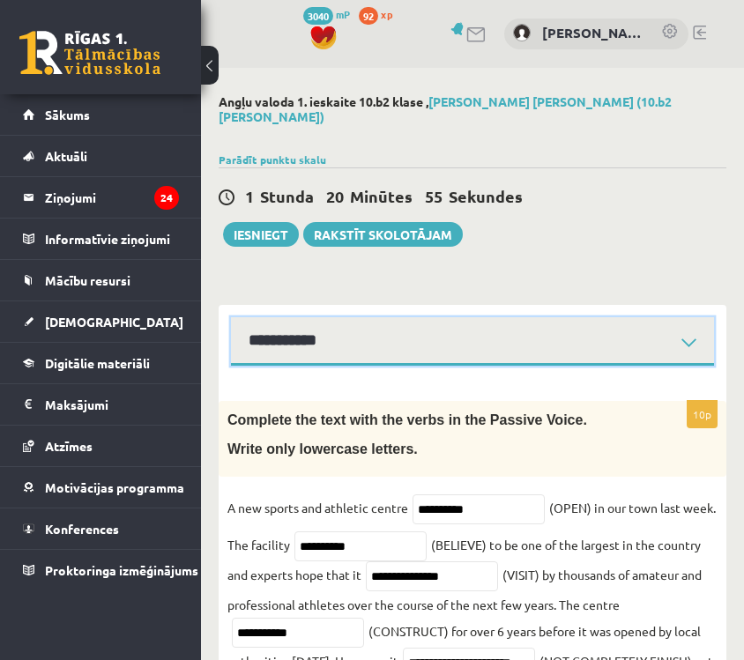
click at [374, 342] on select "**********" at bounding box center [472, 341] width 483 height 49
click at [231, 317] on select "**********" at bounding box center [472, 341] width 483 height 49
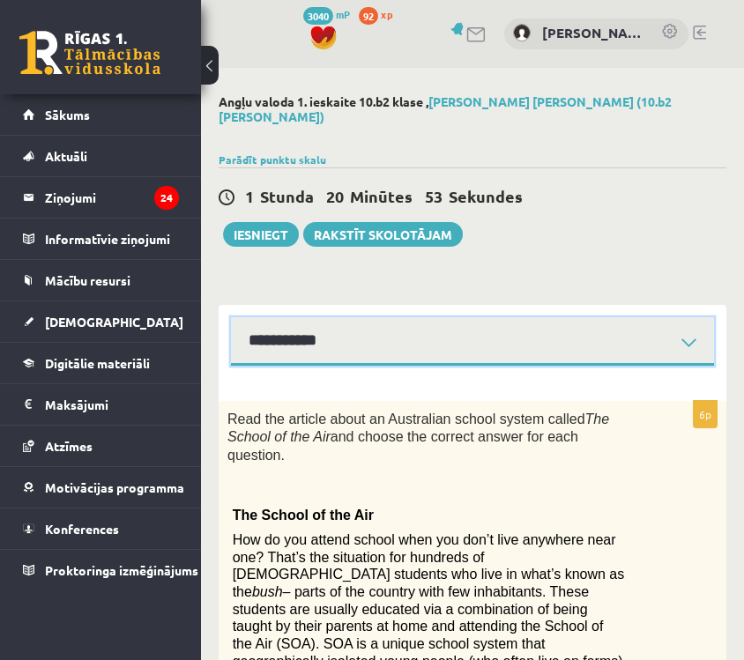
click at [375, 341] on select "**********" at bounding box center [472, 341] width 483 height 49
click at [231, 317] on select "**********" at bounding box center [472, 341] width 483 height 49
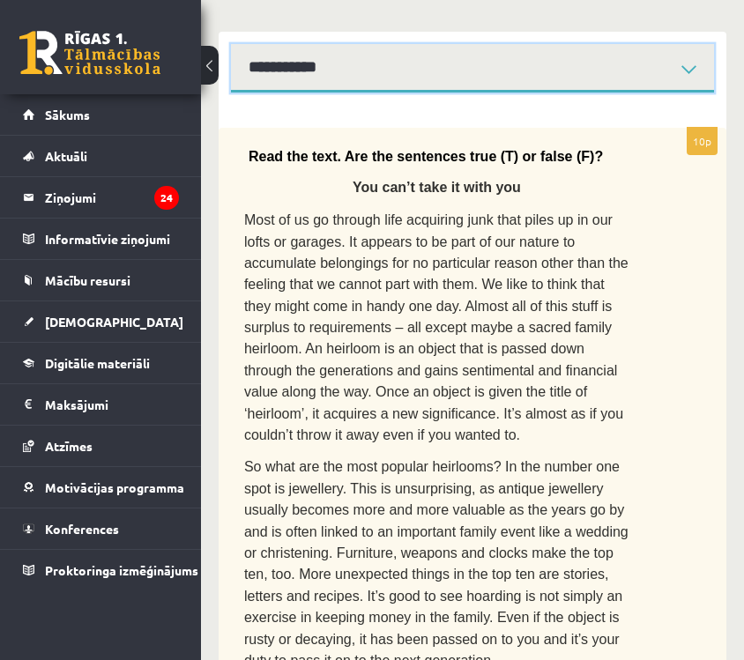
scroll to position [116, 0]
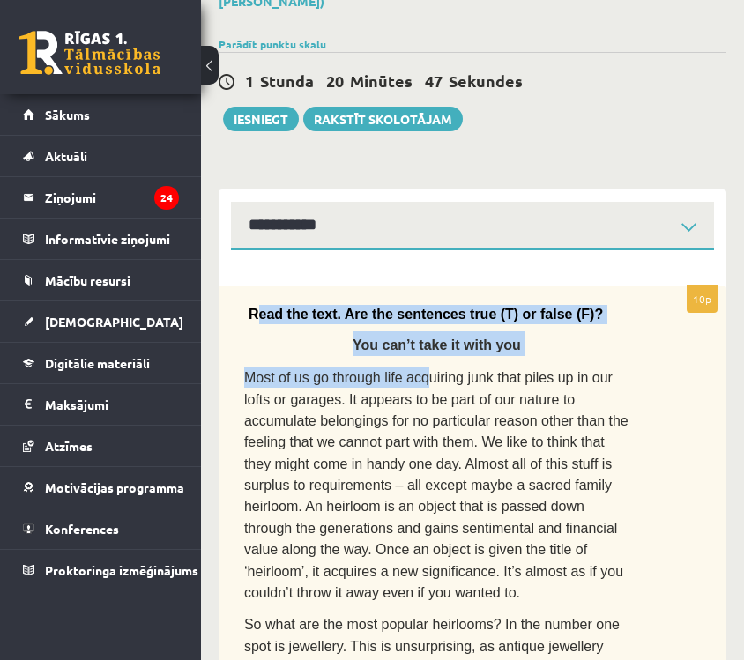
drag, startPoint x: 255, startPoint y: 302, endPoint x: 423, endPoint y: 344, distance: 173.5
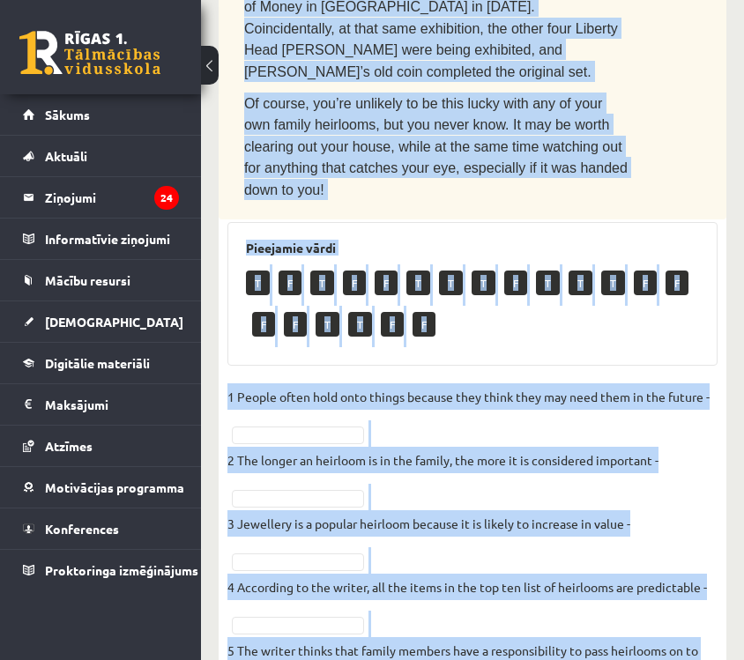
scroll to position [1877, 0]
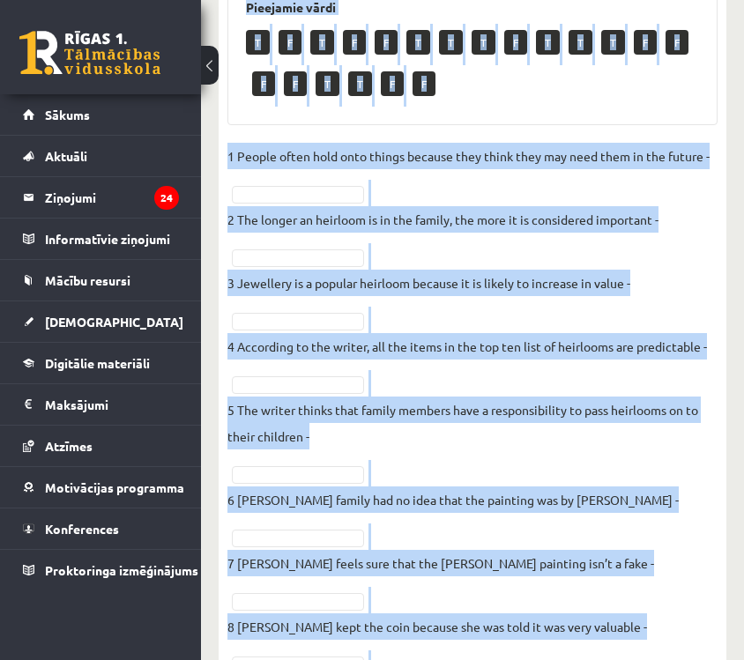
drag, startPoint x: 241, startPoint y: 302, endPoint x: 694, endPoint y: 685, distance: 593.8
copy div "Lore ips dolo. Sit ame consectet adip (E) se doeiu (T)? Inc utl’e dolo ma aliq …"
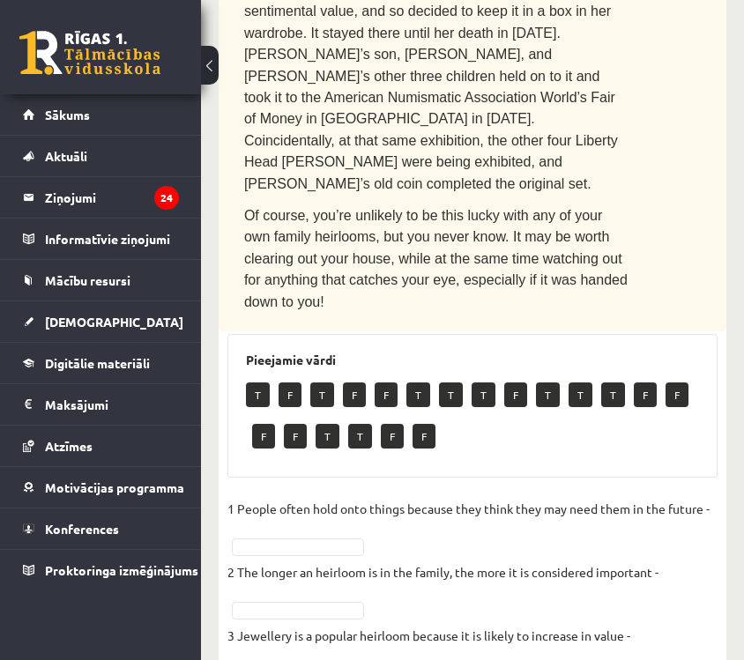
scroll to position [1523, 0]
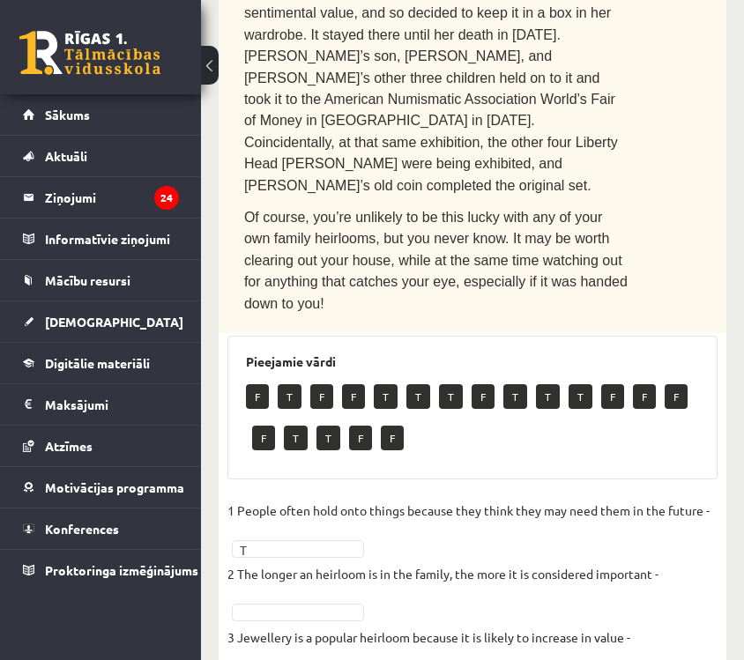
click at [324, 624] on p "3 Jewellery is a popular heirloom because it is likely to increase in value -" at bounding box center [429, 637] width 403 height 26
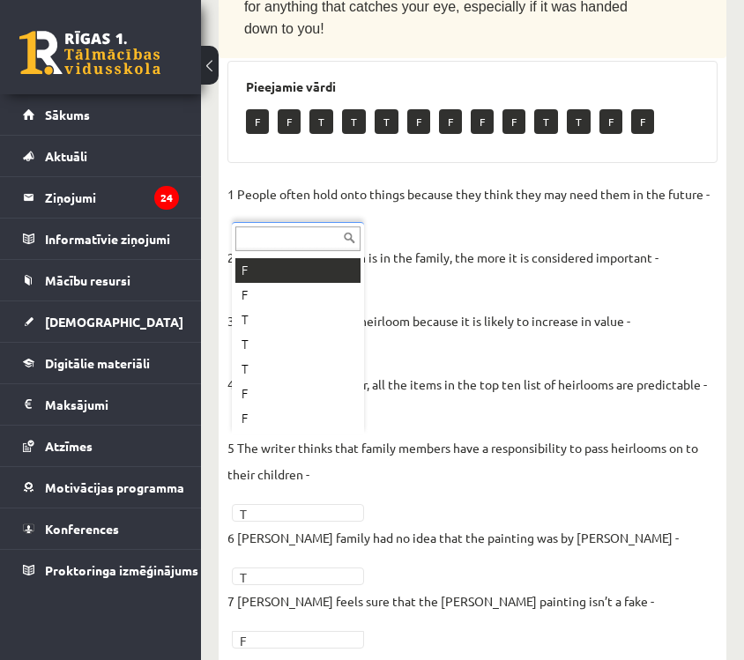
scroll to position [21, 0]
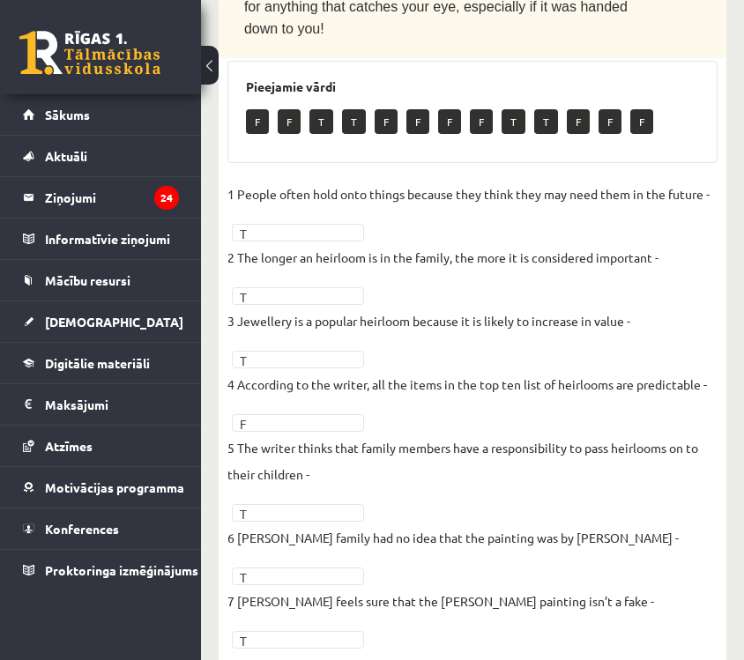
click at [315, 515] on fieldset "1 People often hold onto things because they think they may need them in the fu…" at bounding box center [473, 511] width 490 height 661
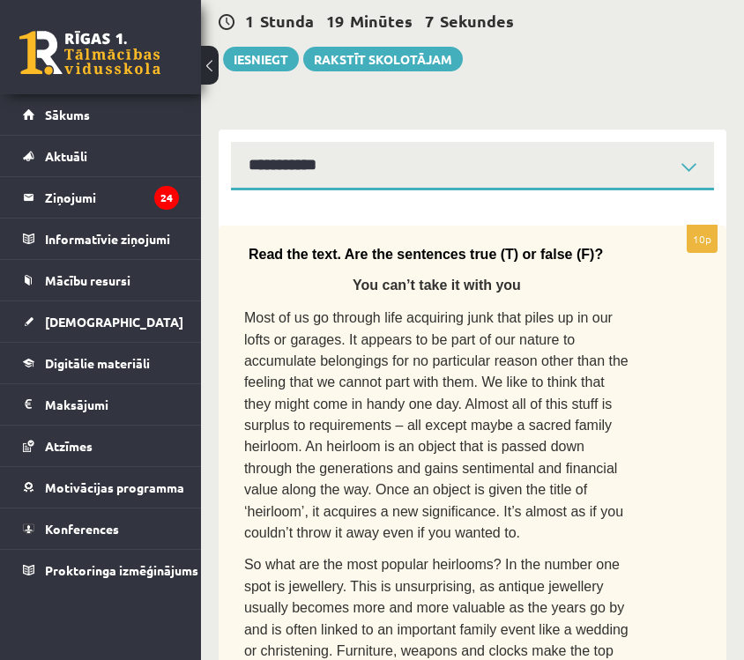
scroll to position [0, 0]
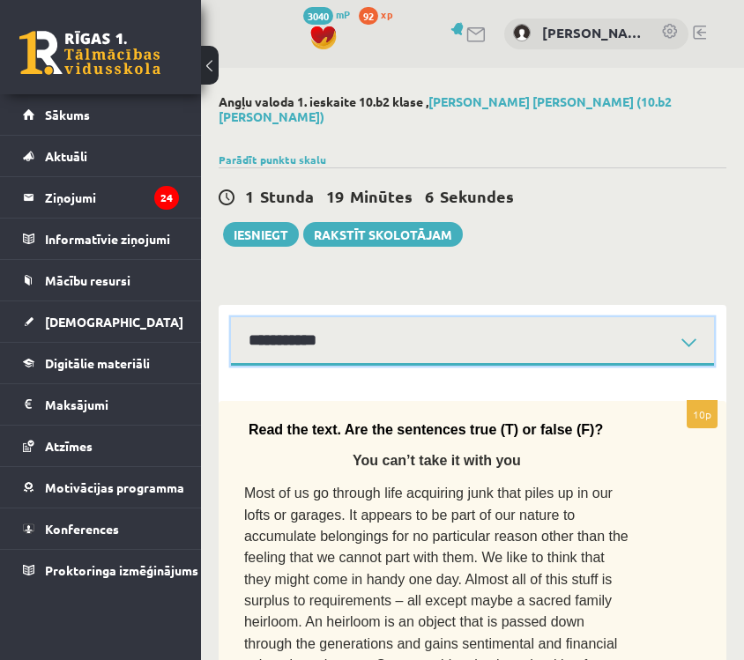
click at [392, 340] on select "**********" at bounding box center [472, 341] width 483 height 49
click at [231, 317] on select "**********" at bounding box center [472, 341] width 483 height 49
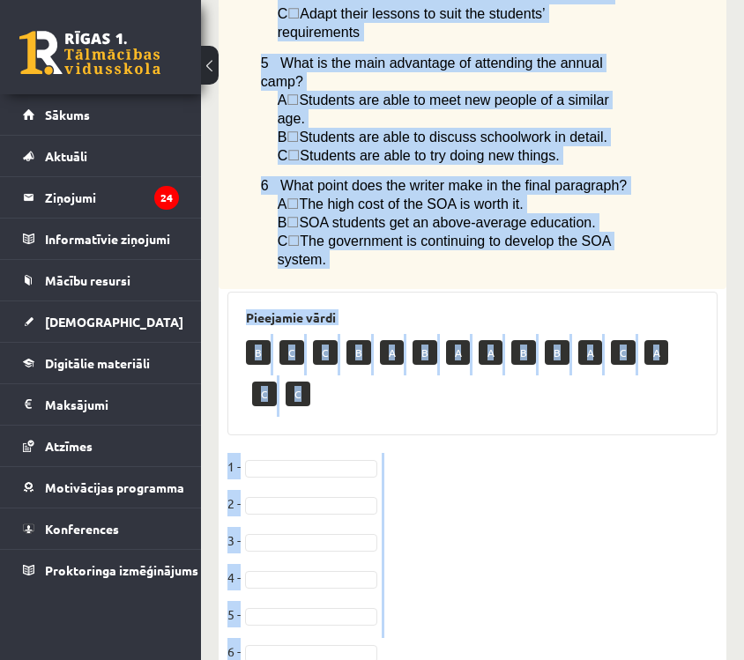
scroll to position [2046, 0]
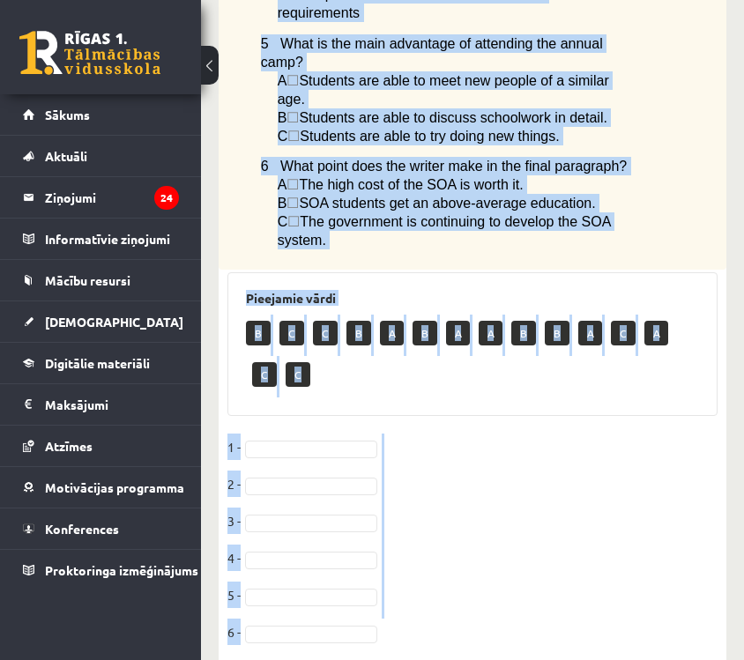
drag, startPoint x: 228, startPoint y: 402, endPoint x: 563, endPoint y: 711, distance: 455.6
copy div "Lore ips dolorsi ametc ad Elitseddoe tempor incidi utlabo Etd Magnaa en adm Ven…"
click at [632, 529] on fieldset "1 - 2 - 3 - 4 - 5 - 6 -" at bounding box center [473, 545] width 490 height 222
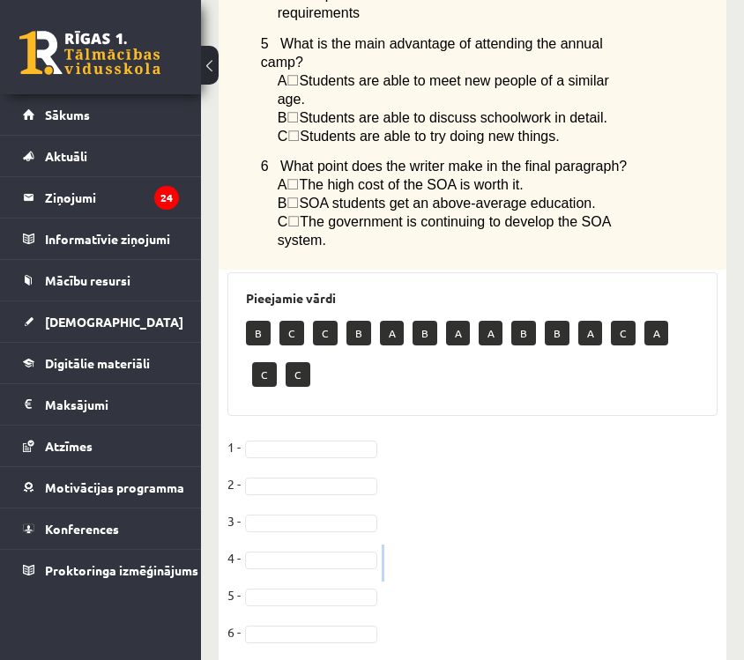
click at [632, 529] on fieldset "1 - 2 - 3 - 4 - 5 - 6 -" at bounding box center [473, 545] width 490 height 222
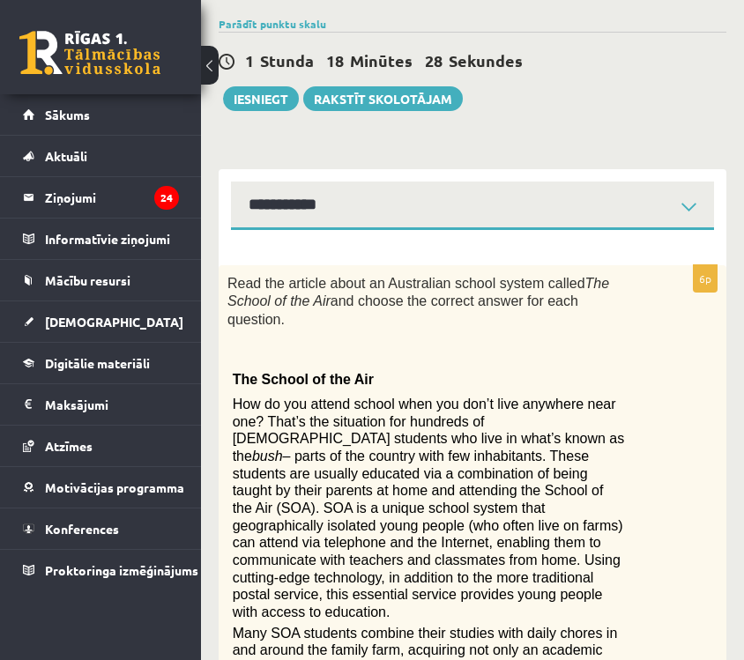
scroll to position [0, 0]
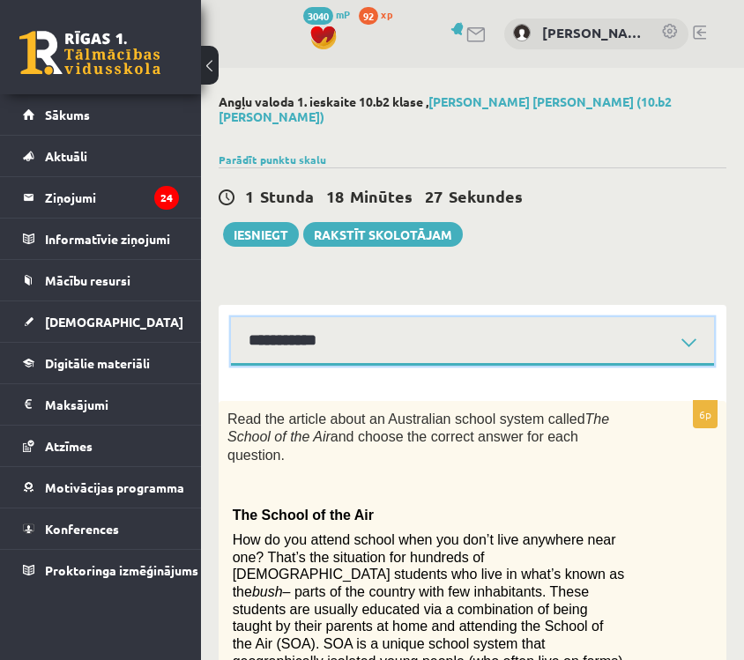
click at [398, 341] on select "**********" at bounding box center [472, 341] width 483 height 49
click at [231, 317] on select "**********" at bounding box center [472, 341] width 483 height 49
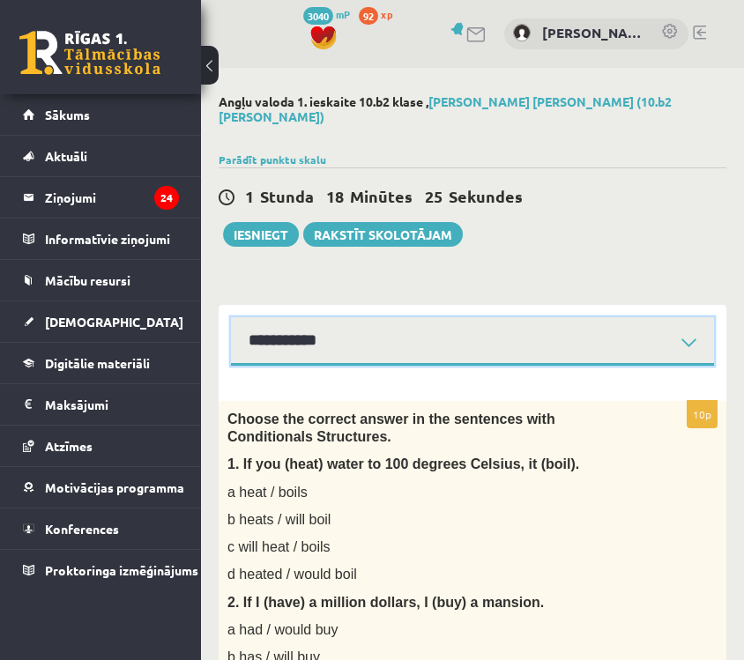
click at [399, 347] on select "**********" at bounding box center [472, 341] width 483 height 49
click at [231, 317] on select "**********" at bounding box center [472, 341] width 483 height 49
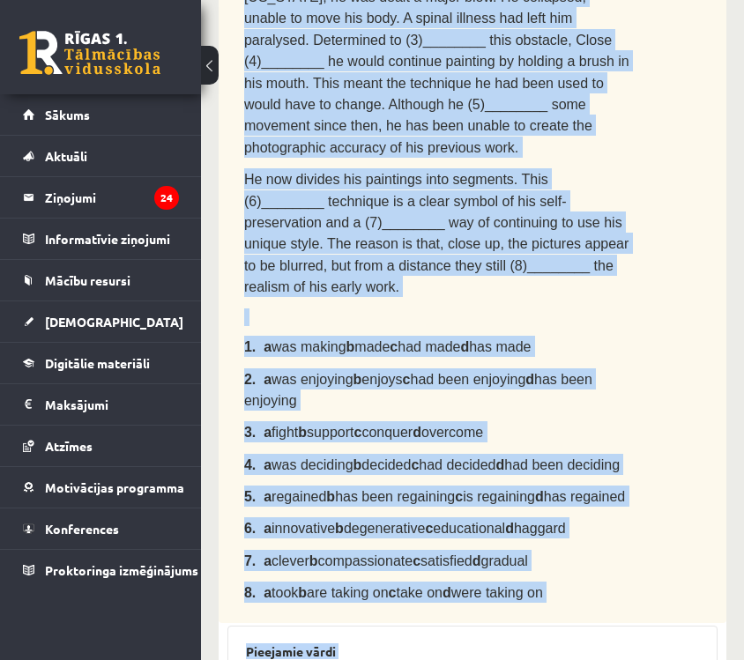
scroll to position [1078, 0]
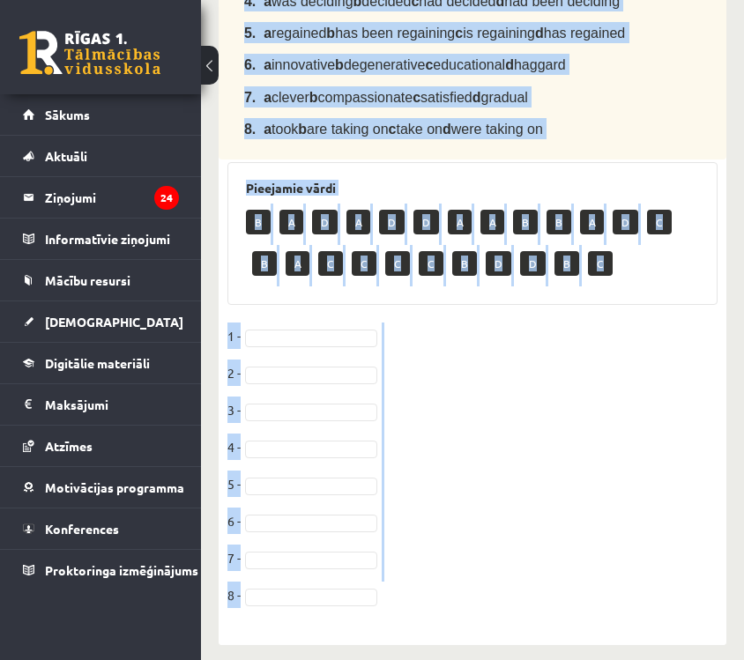
drag, startPoint x: 235, startPoint y: 300, endPoint x: 396, endPoint y: 689, distance: 421.0
copy div "Loremips dol sita cons adi elitsed doeiu (t–i). Utlab Etdol Mag Aliquaen admini…"
click at [425, 527] on fieldset "1 - 2 - 3 - 4 - 5 - 6 - 7 - 8 -" at bounding box center [473, 471] width 490 height 296
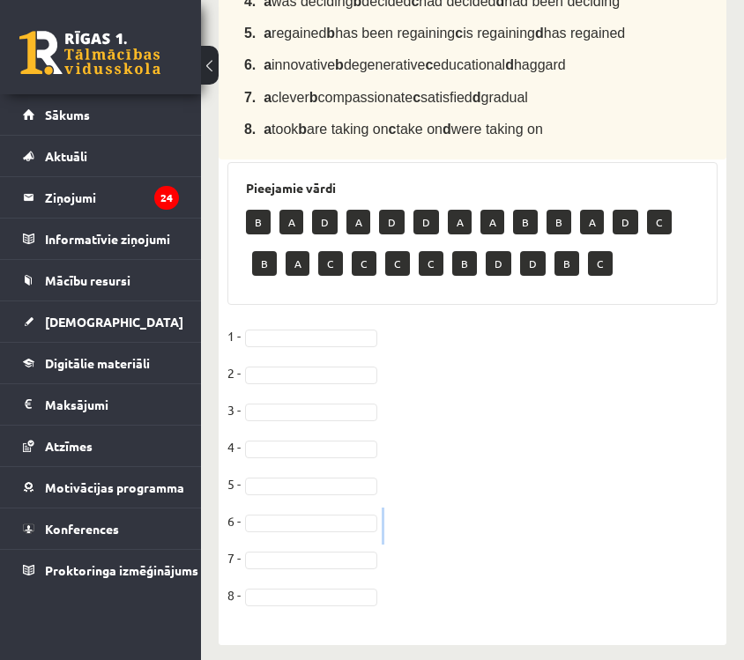
click at [425, 527] on fieldset "1 - 2 - 3 - 4 - 5 - 6 - 7 - 8 -" at bounding box center [473, 471] width 490 height 296
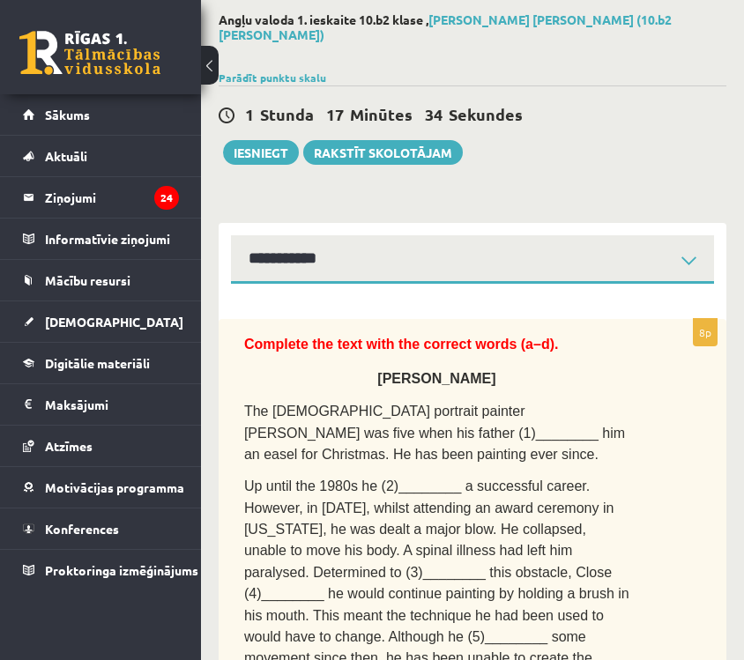
scroll to position [0, 0]
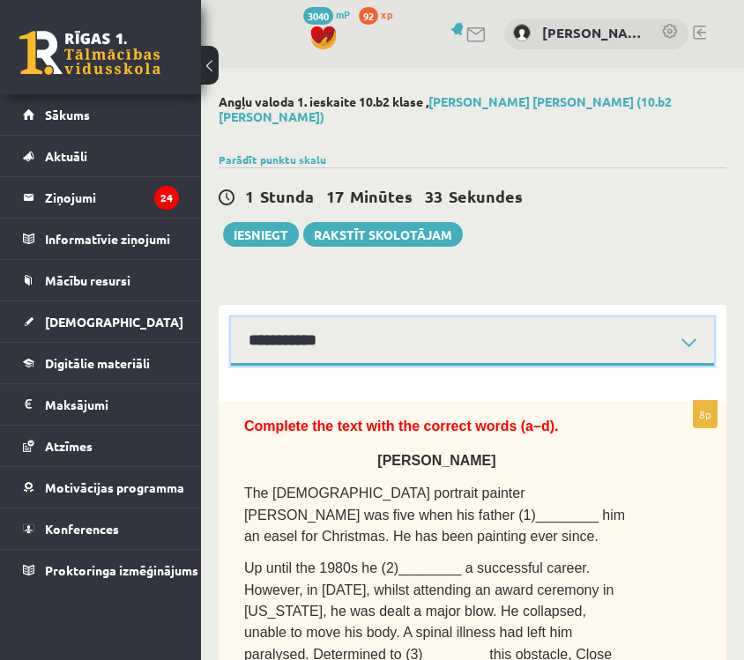
click at [426, 340] on select "**********" at bounding box center [472, 341] width 483 height 49
select select "**********"
click at [231, 317] on select "**********" at bounding box center [472, 341] width 483 height 49
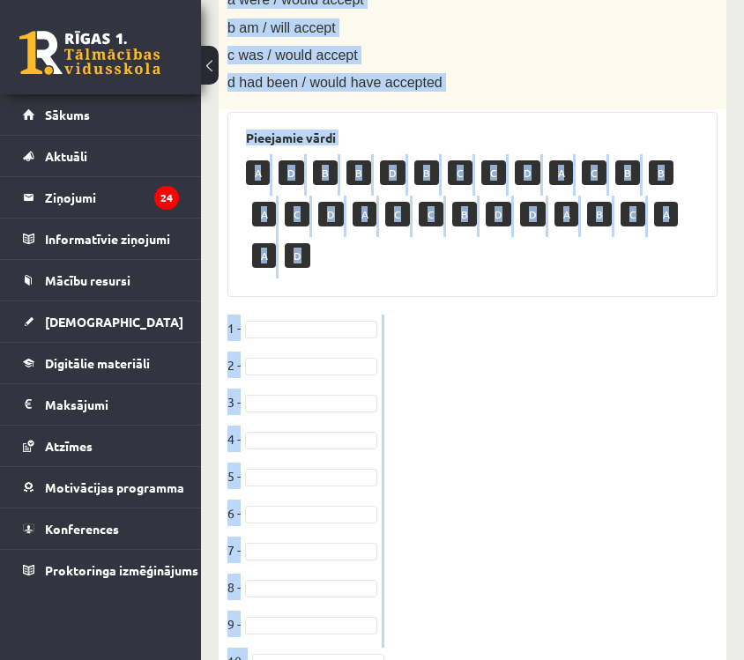
scroll to position [1814, 0]
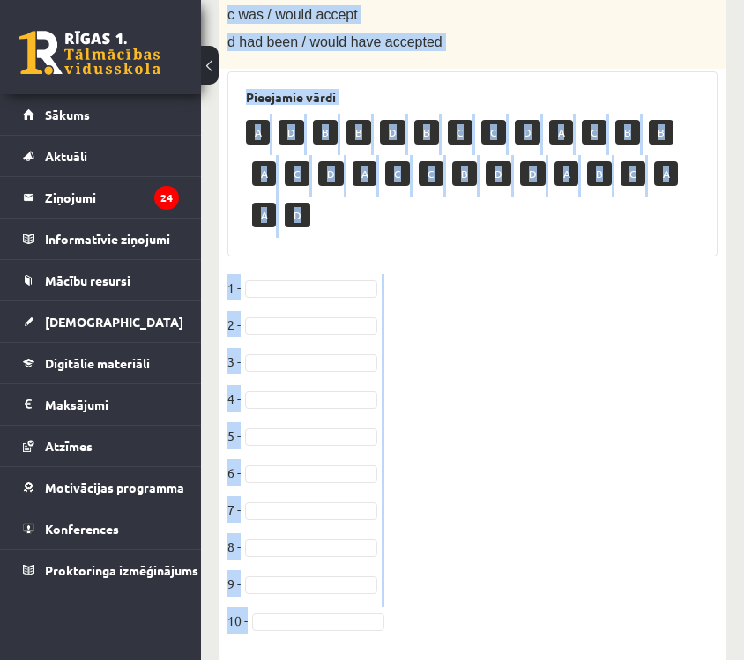
drag, startPoint x: 230, startPoint y: 254, endPoint x: 424, endPoint y: 686, distance: 473.6
copy div "Loremi dol sitamet consec ad eli seddoeius temp Incididuntut Laboreetdo. 9. Ma …"
click at [599, 499] on fieldset "1 - 2 - 3 - 4 - 5 - [DATE] - [DATE] -" at bounding box center [473, 459] width 490 height 370
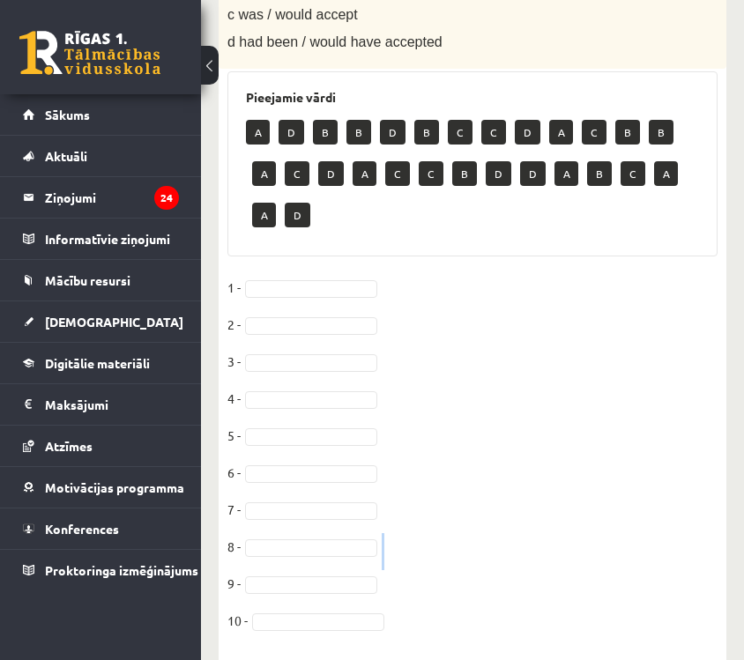
click at [599, 499] on fieldset "1 - 2 - 3 - 4 - 5 - [DATE] - [DATE] -" at bounding box center [473, 459] width 490 height 370
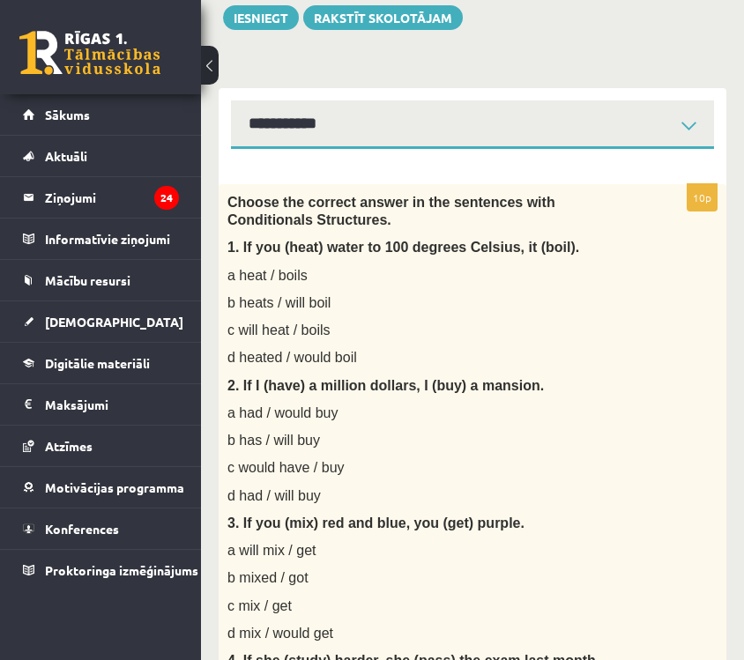
scroll to position [0, 0]
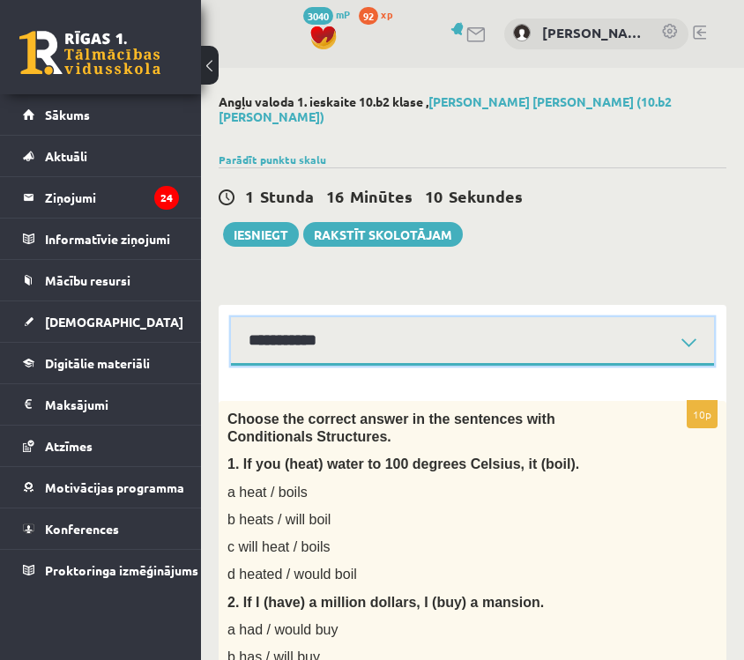
click at [363, 317] on select "**********" at bounding box center [472, 341] width 483 height 49
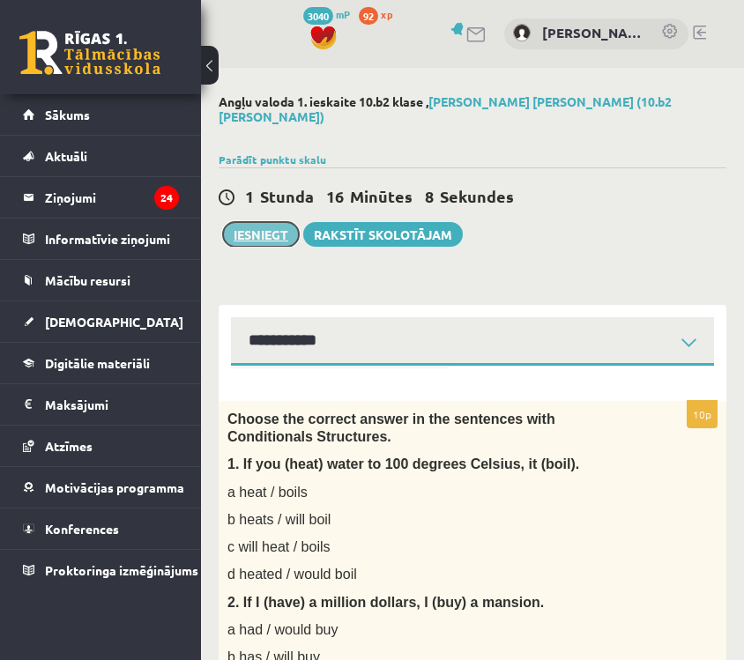
click at [276, 222] on button "Iesniegt" at bounding box center [261, 234] width 76 height 25
